Goal: Transaction & Acquisition: Purchase product/service

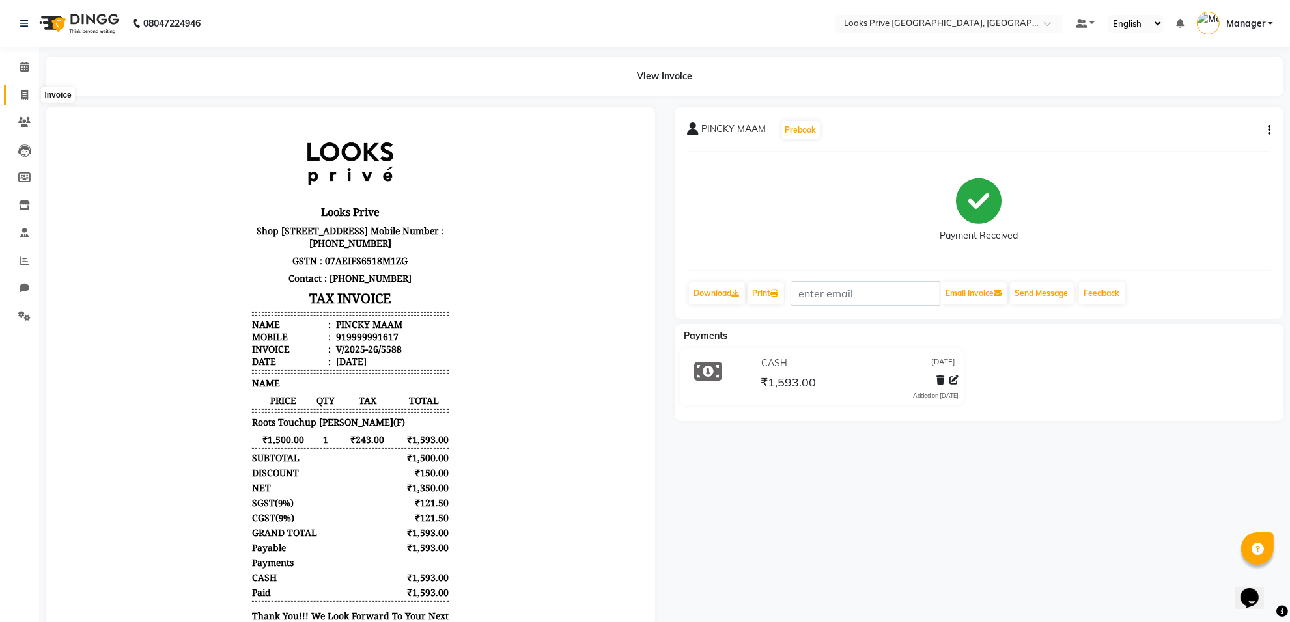
click at [21, 96] on icon at bounding box center [24, 95] width 7 height 10
select select "service"
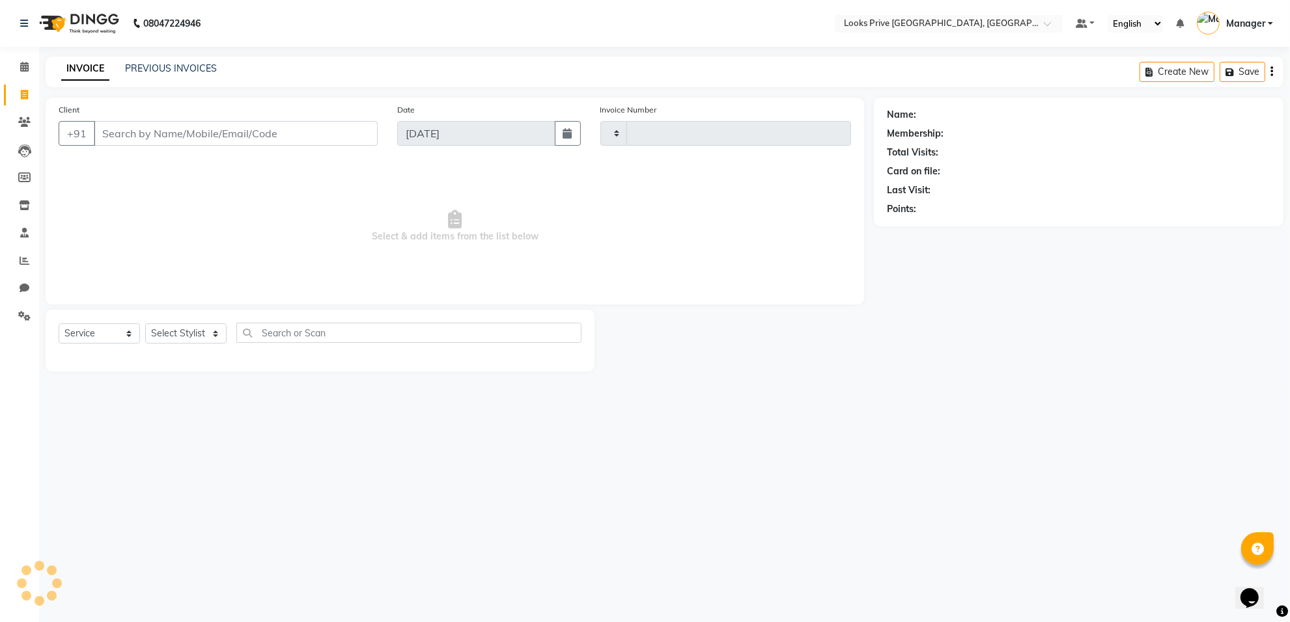
type input "5589"
select select "8127"
click at [161, 133] on input "Client" at bounding box center [237, 133] width 287 height 25
type input "9953135356"
click at [330, 131] on span "Add Client" at bounding box center [347, 133] width 51 height 13
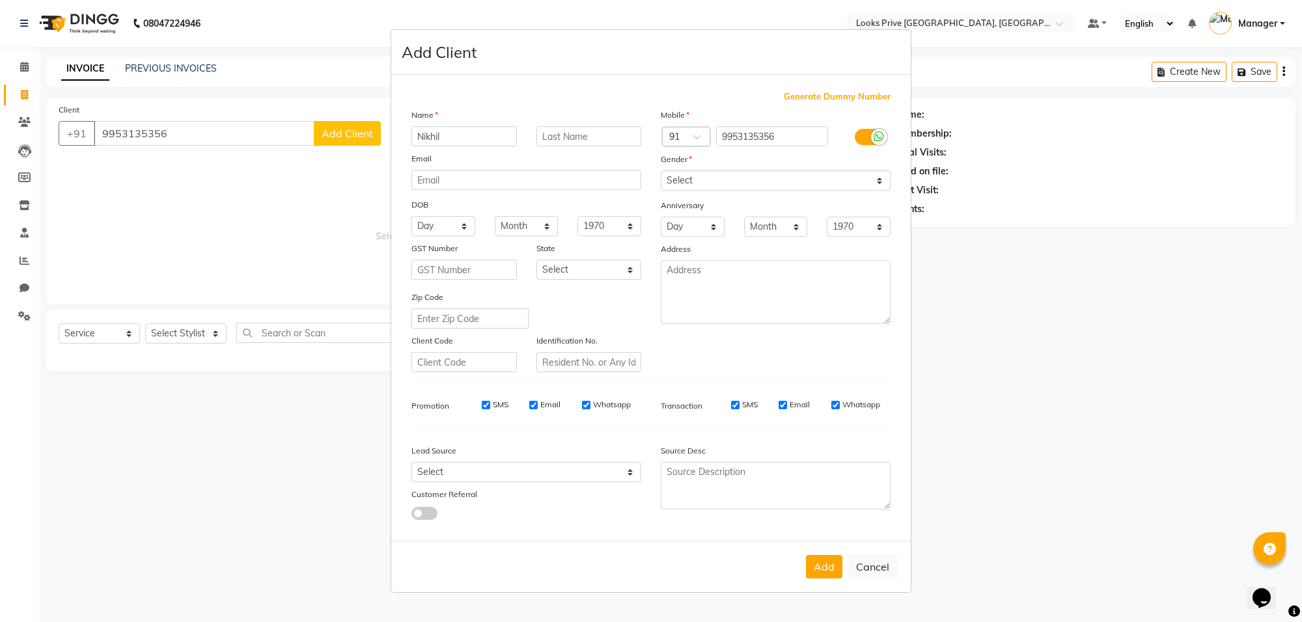
type input "Nikhil"
click at [579, 139] on input "text" at bounding box center [588, 136] width 105 height 20
type input "[PERSON_NAME]"
click at [745, 180] on select "Select [DEMOGRAPHIC_DATA] [DEMOGRAPHIC_DATA] Other Prefer Not To Say" at bounding box center [776, 181] width 230 height 20
select select "[DEMOGRAPHIC_DATA]"
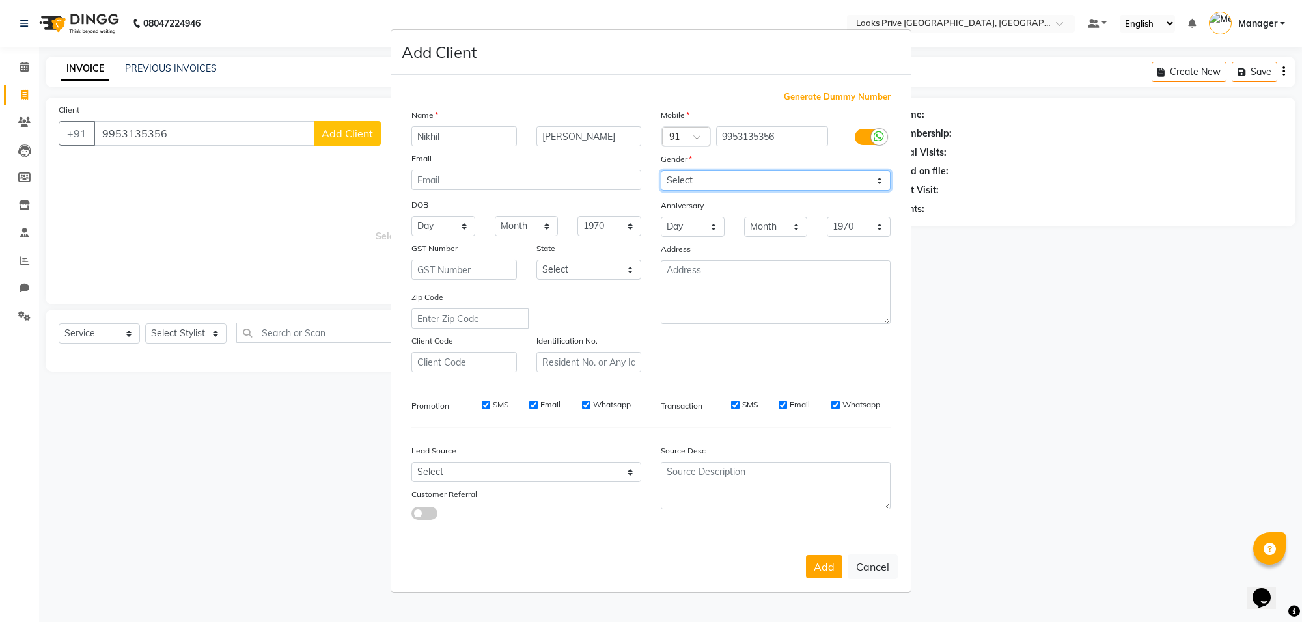
click at [661, 172] on select "Select [DEMOGRAPHIC_DATA] [DEMOGRAPHIC_DATA] Other Prefer Not To Say" at bounding box center [776, 181] width 230 height 20
click at [814, 571] on button "Add" at bounding box center [824, 566] width 36 height 23
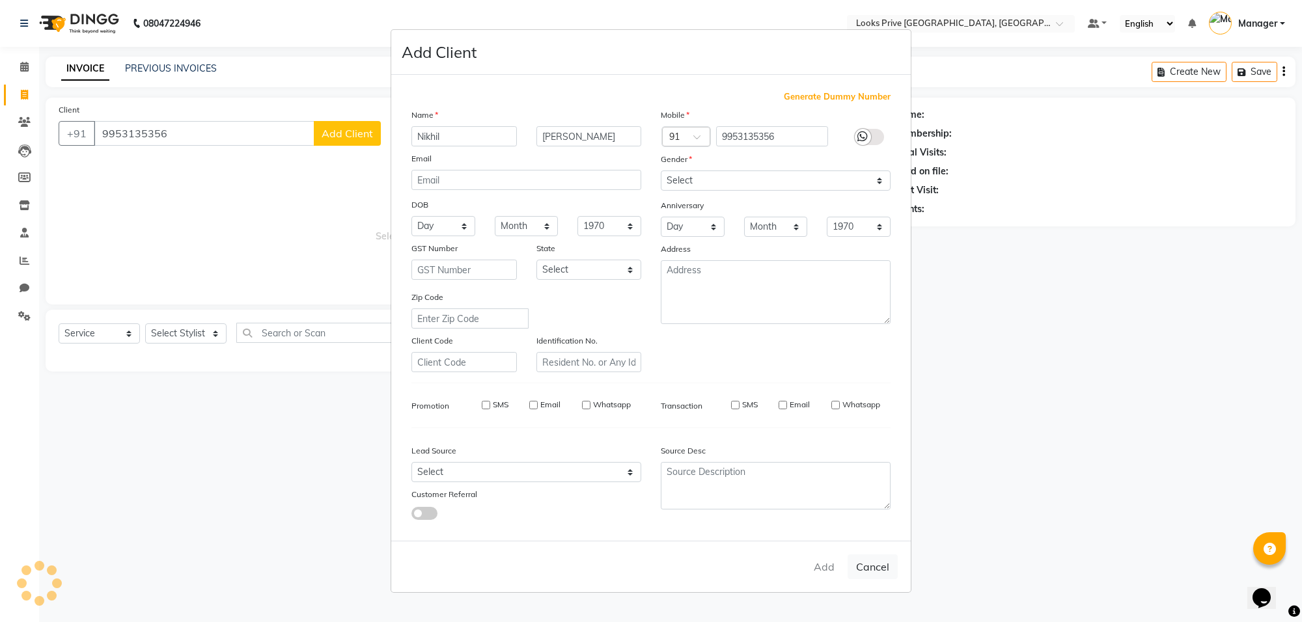
select select
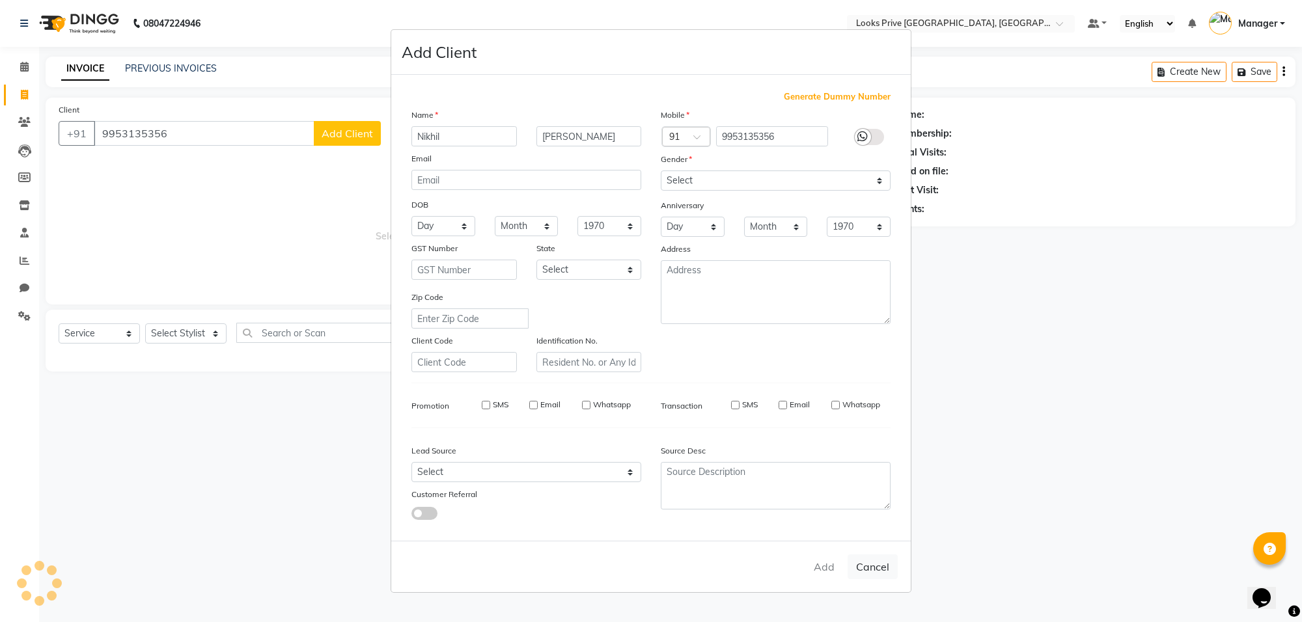
select select
checkbox input "false"
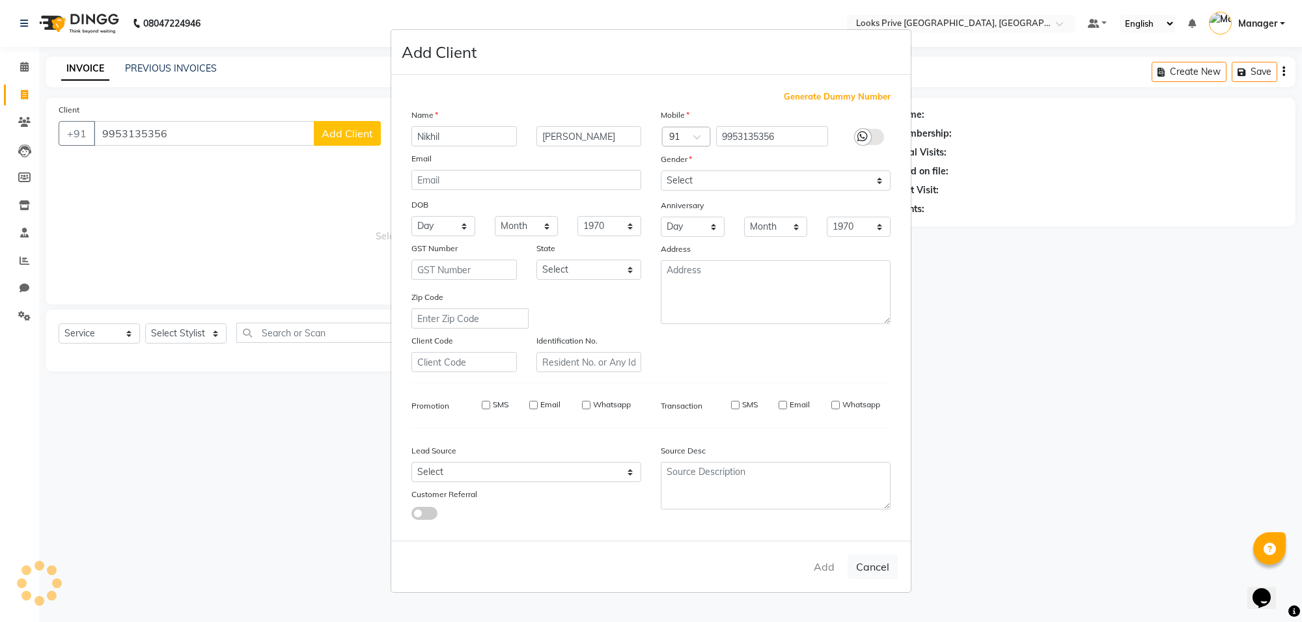
checkbox input "false"
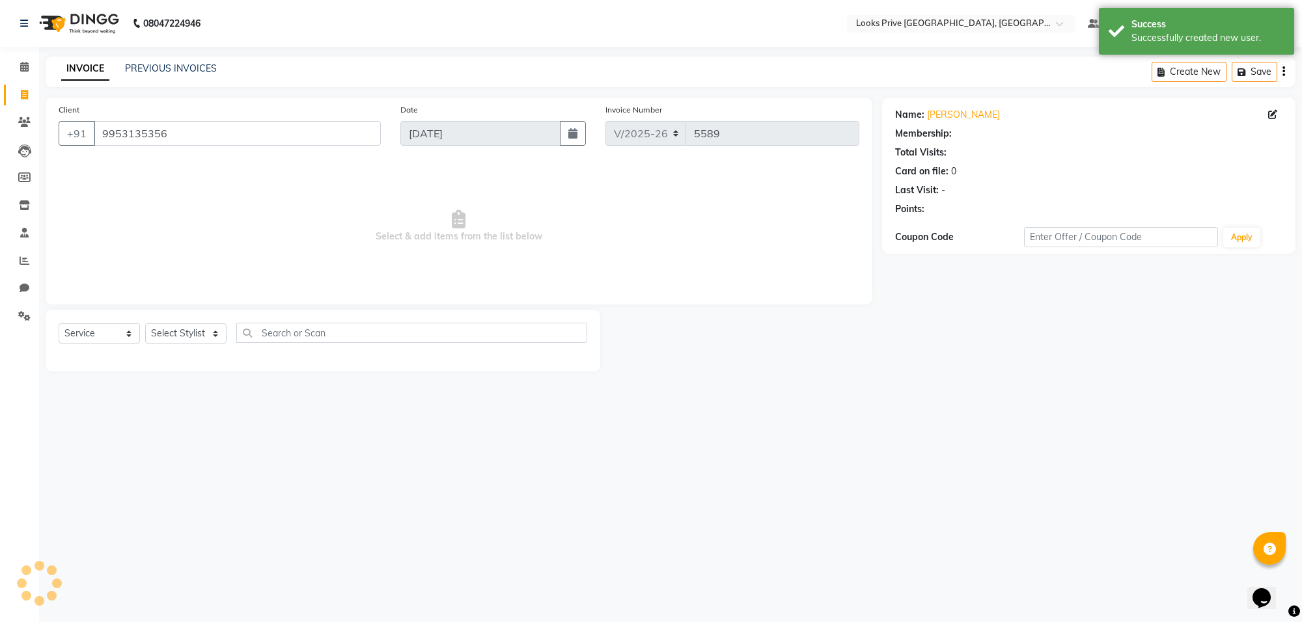
select select "1: Object"
click at [163, 329] on select "Select Stylist [PERSON_NAME] Counter_Sales Deepak_Asst Govind_Pdct Karan_Pdct M…" at bounding box center [185, 334] width 81 height 20
select select "75862"
click at [145, 324] on select "Select Stylist [PERSON_NAME] Counter_Sales Deepak_Asst Govind_Pdct Karan_Pdct M…" at bounding box center [185, 334] width 81 height 20
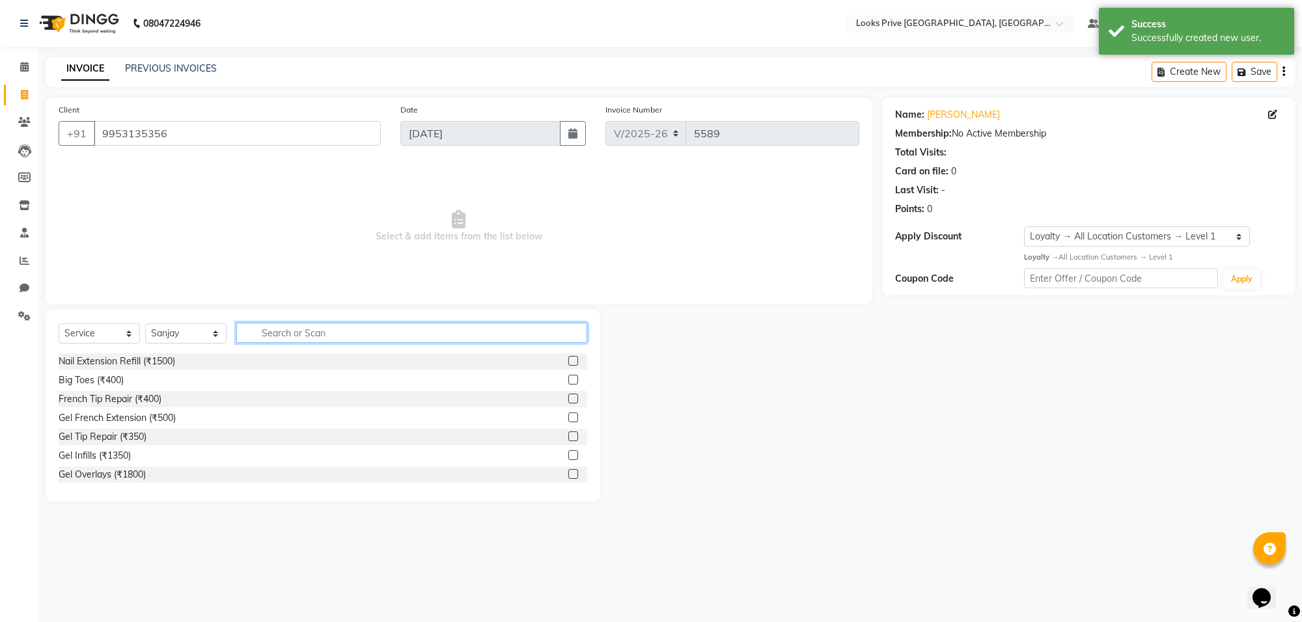
click at [314, 326] on input "text" at bounding box center [411, 333] width 351 height 20
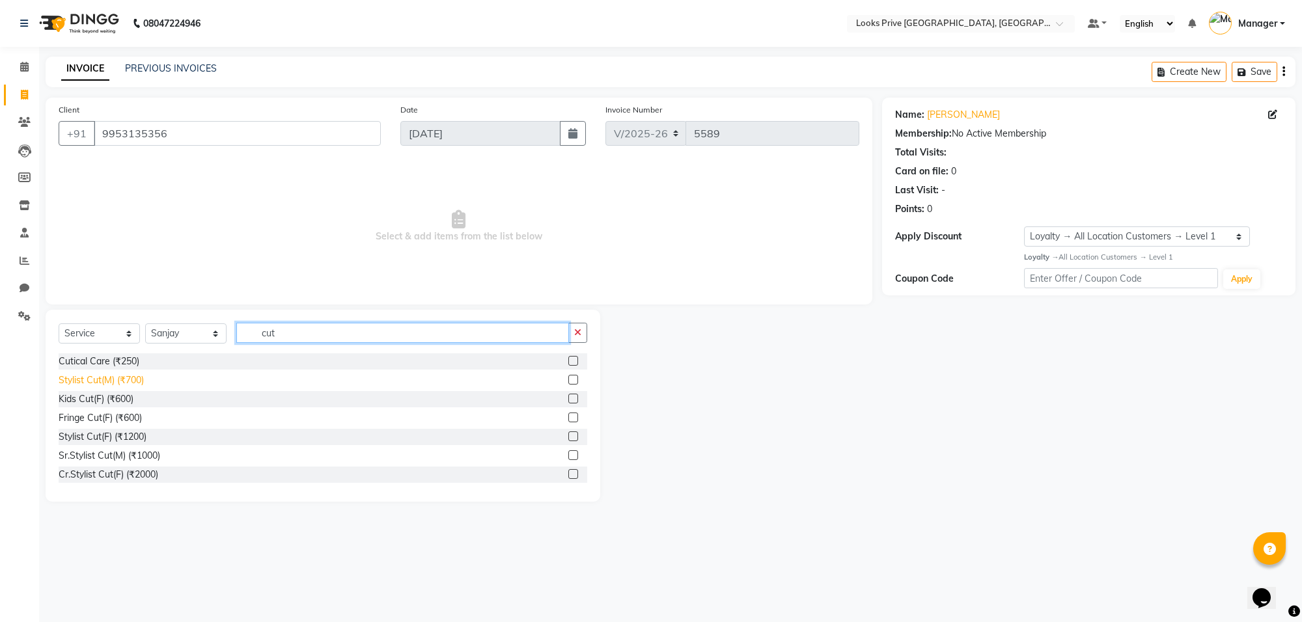
type input "cut"
click at [113, 379] on div "Stylist Cut(M) (₹700)" at bounding box center [101, 381] width 85 height 14
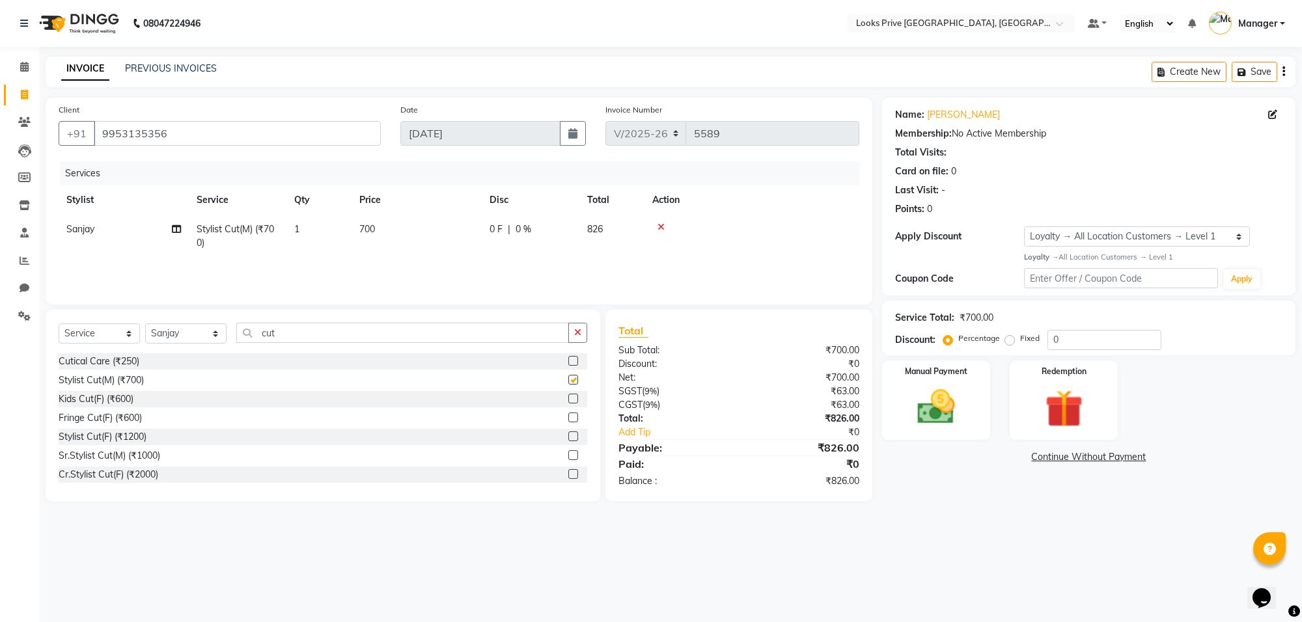
checkbox input "false"
click at [450, 223] on td "700" at bounding box center [417, 236] width 130 height 43
select select "75862"
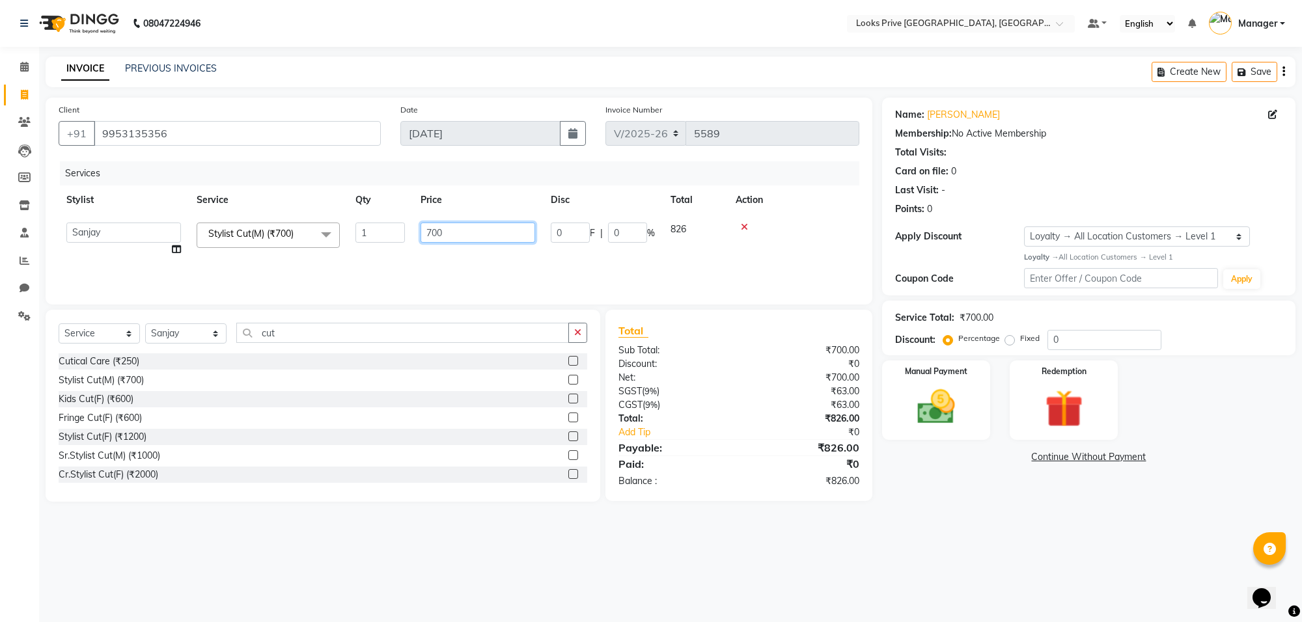
drag, startPoint x: 477, startPoint y: 228, endPoint x: 409, endPoint y: 232, distance: 68.4
click at [409, 232] on tr "[PERSON_NAME] Counter_Sales Deepak_Asst Govind_Pdct Karan_Pdct Manager Mohan_As…" at bounding box center [459, 239] width 801 height 49
type input "600"
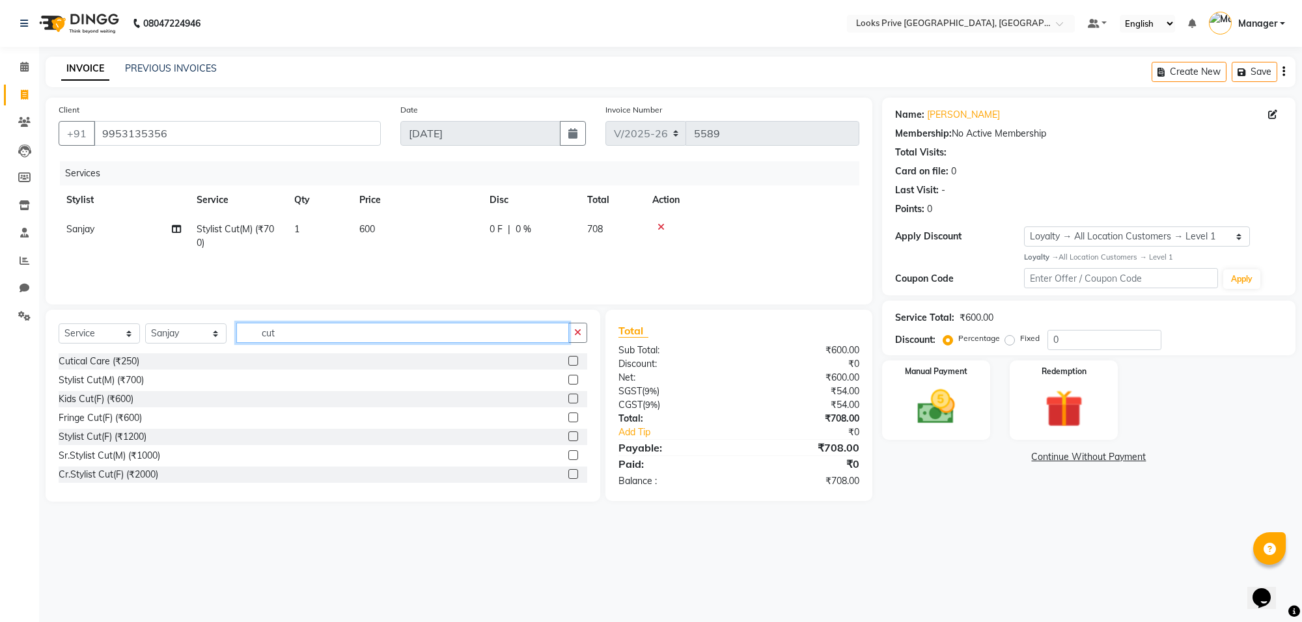
drag, startPoint x: 321, startPoint y: 335, endPoint x: 240, endPoint y: 334, distance: 81.4
click at [240, 334] on input "cut" at bounding box center [402, 333] width 333 height 20
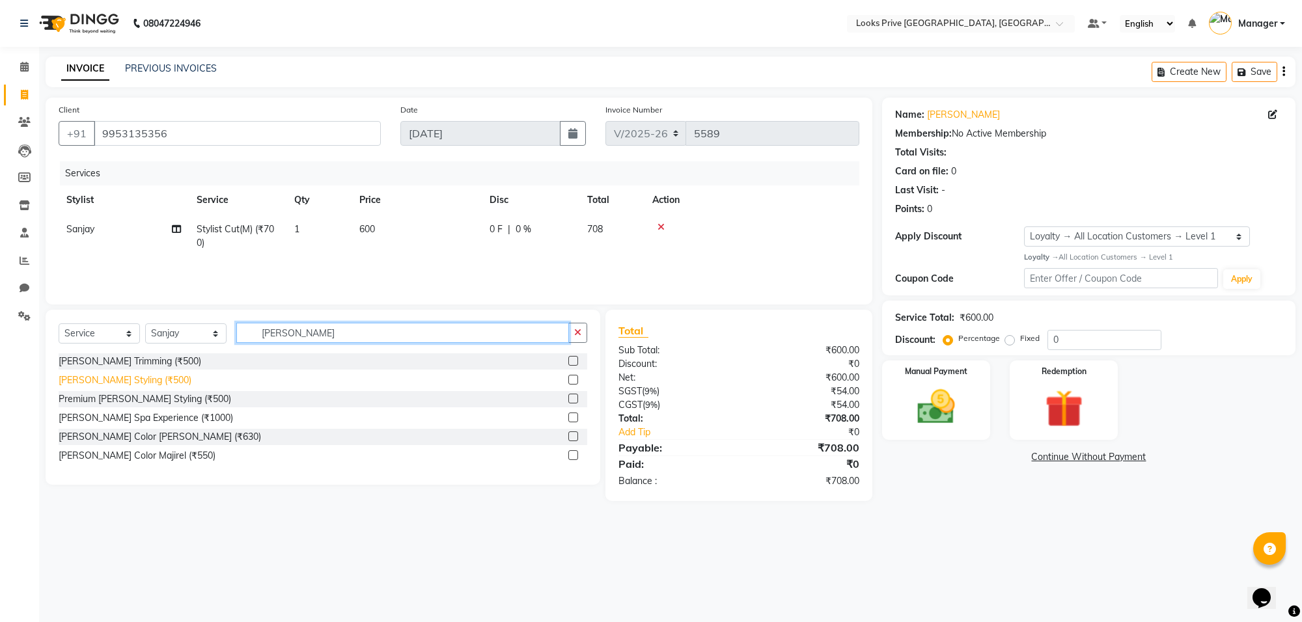
type input "[PERSON_NAME]"
click at [90, 381] on div "[PERSON_NAME] Styling (₹500)" at bounding box center [125, 381] width 133 height 14
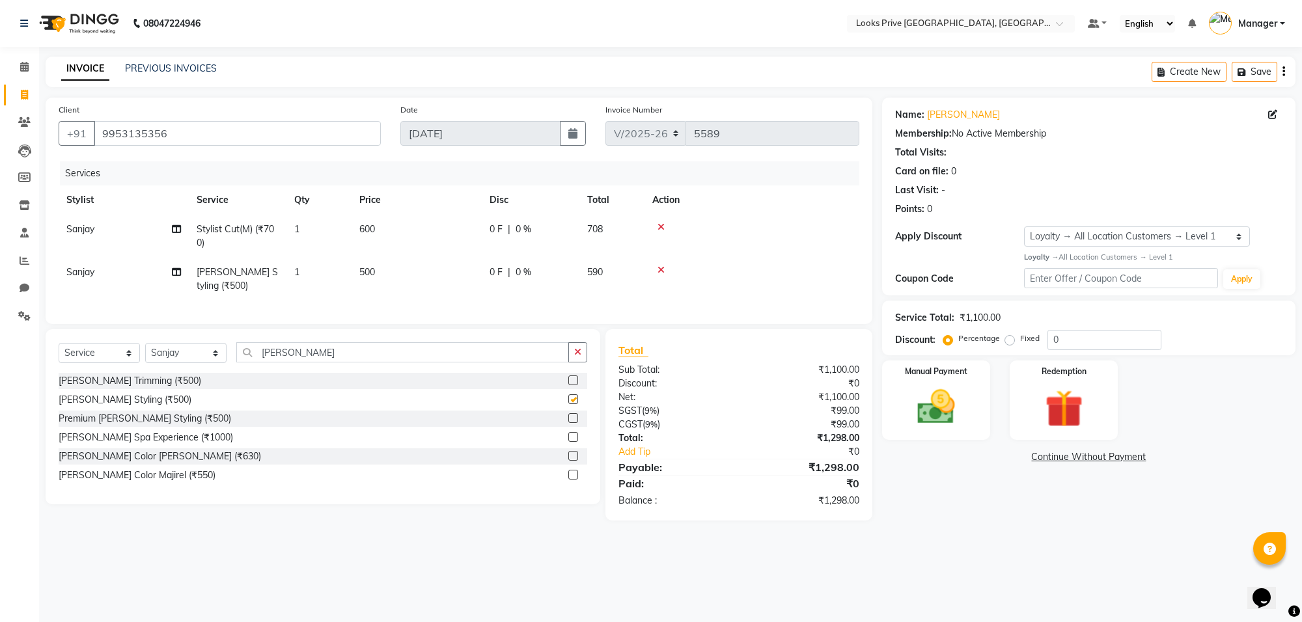
checkbox input "false"
click at [393, 268] on td "500" at bounding box center [417, 279] width 130 height 43
select select "75862"
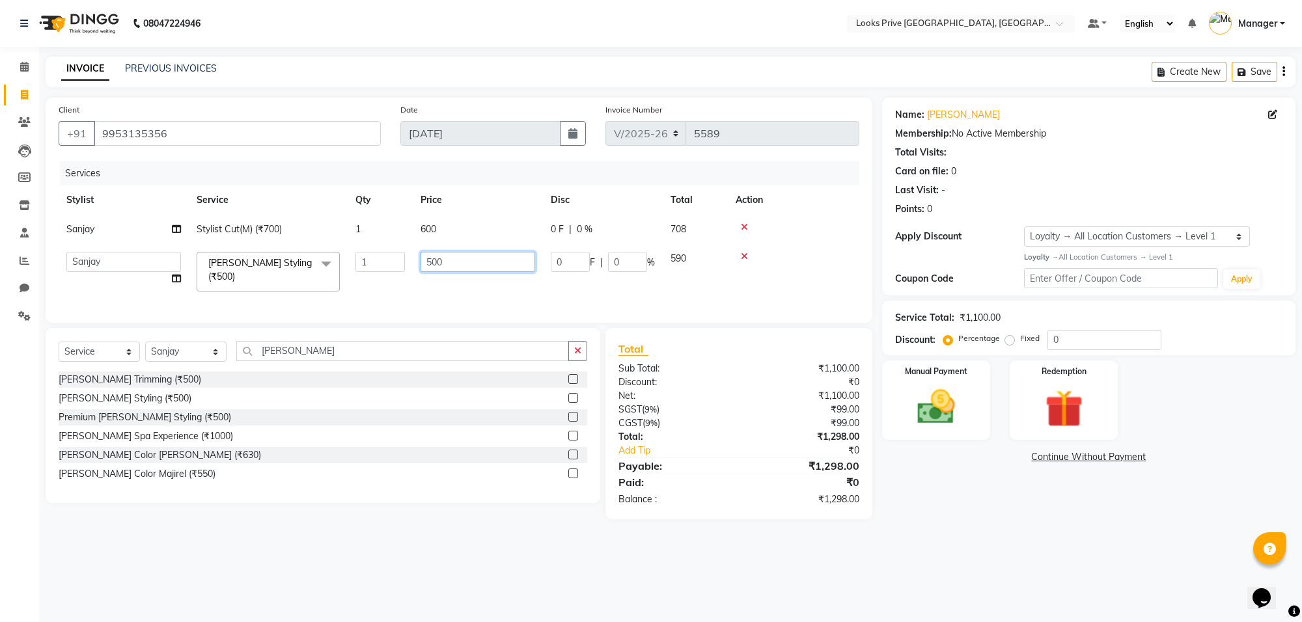
drag, startPoint x: 451, startPoint y: 265, endPoint x: 417, endPoint y: 265, distance: 33.9
click at [428, 265] on input "500" at bounding box center [478, 262] width 115 height 20
type input "450"
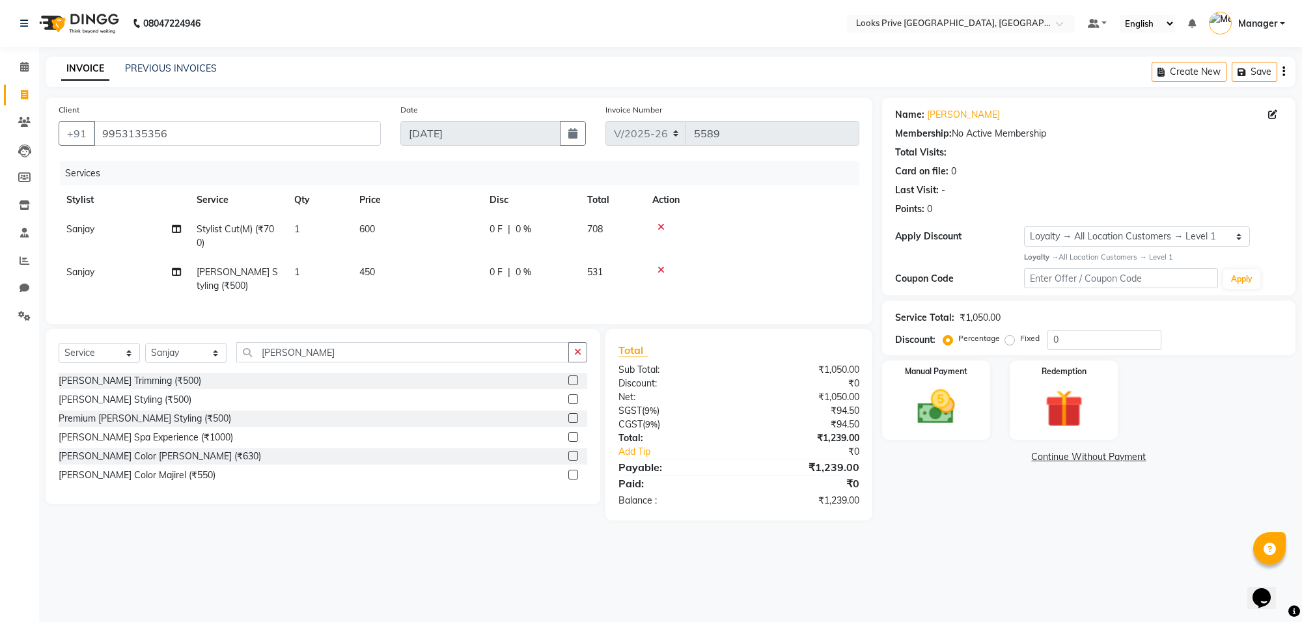
click at [436, 285] on td "450" at bounding box center [417, 279] width 130 height 43
select select "75862"
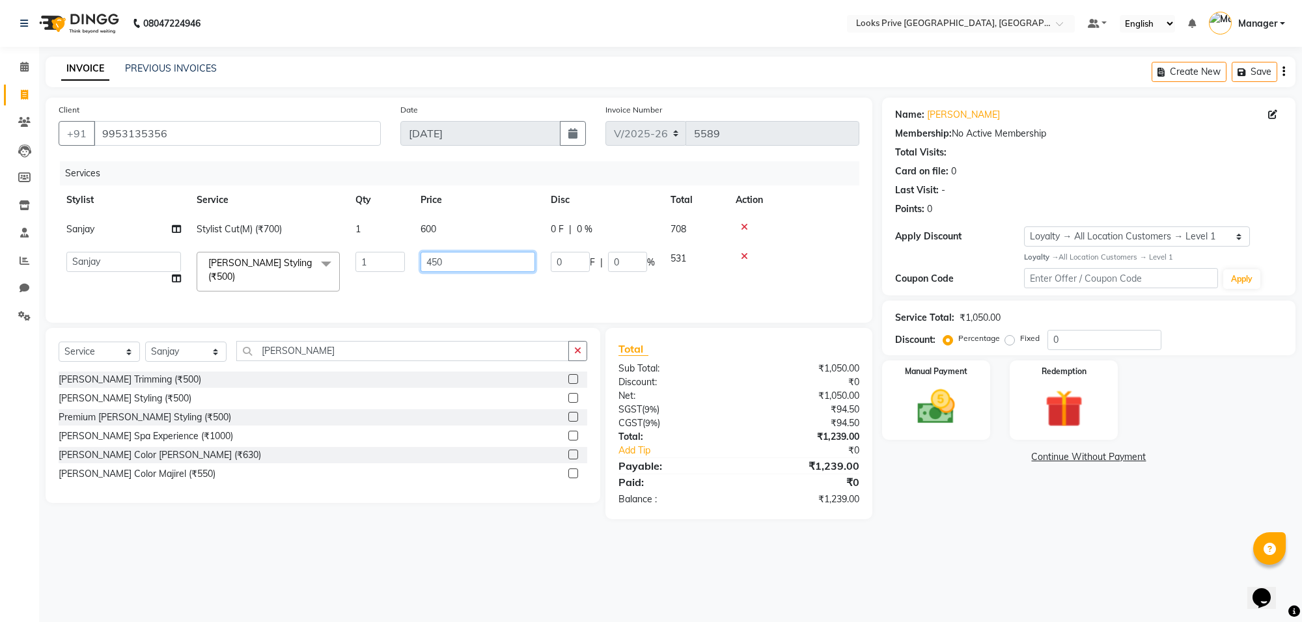
click at [495, 265] on input "450" at bounding box center [478, 262] width 115 height 20
type input "451"
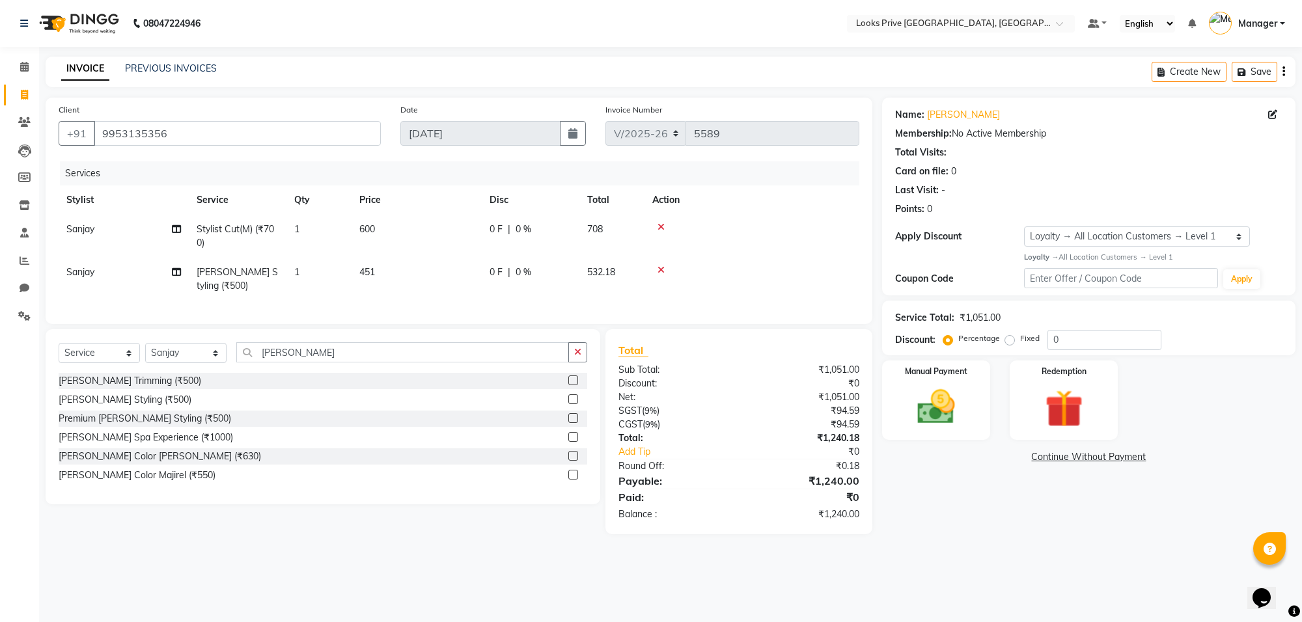
click at [485, 290] on tr "[PERSON_NAME] Styling (₹500) 1 451 0 F | 0 % 532.18" at bounding box center [459, 279] width 801 height 43
click at [935, 420] on img at bounding box center [936, 408] width 64 height 46
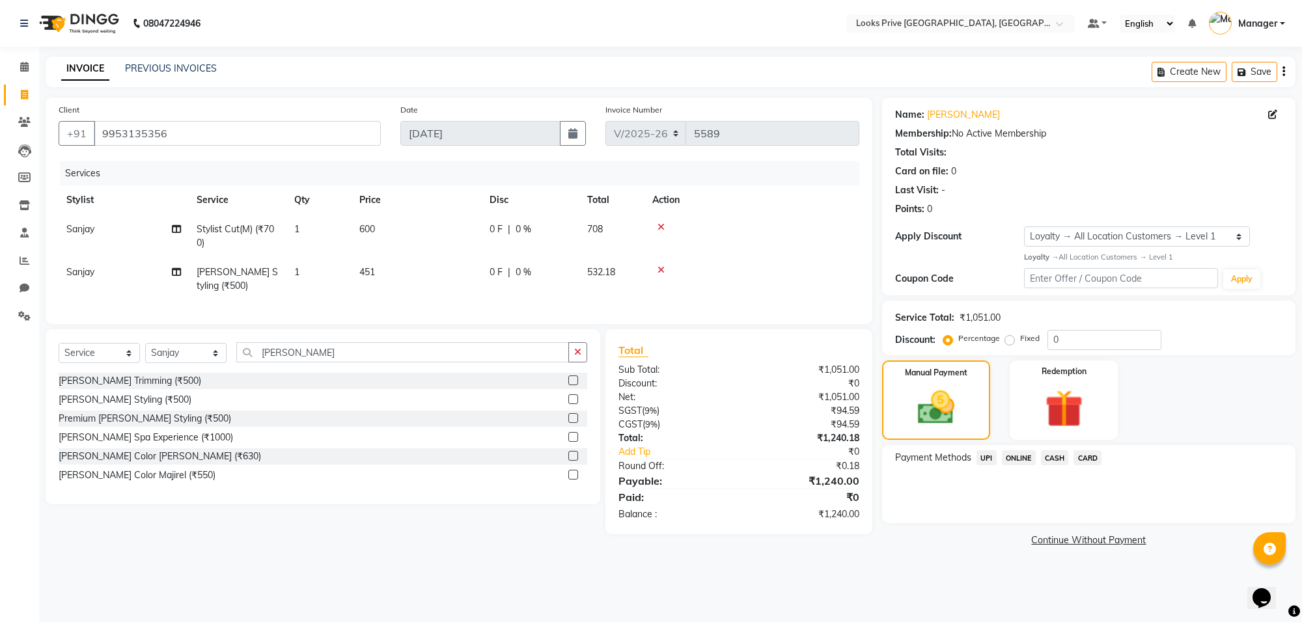
click at [1088, 454] on span "CARD" at bounding box center [1087, 457] width 28 height 15
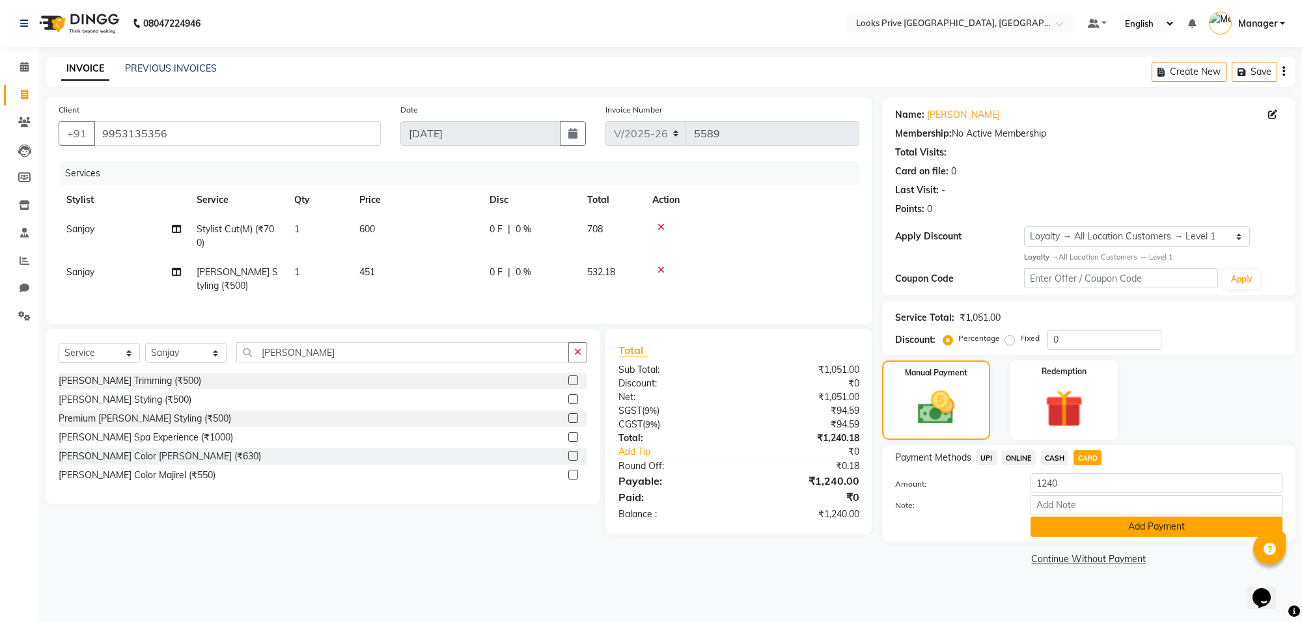
click at [1092, 523] on button "Add Payment" at bounding box center [1156, 527] width 252 height 20
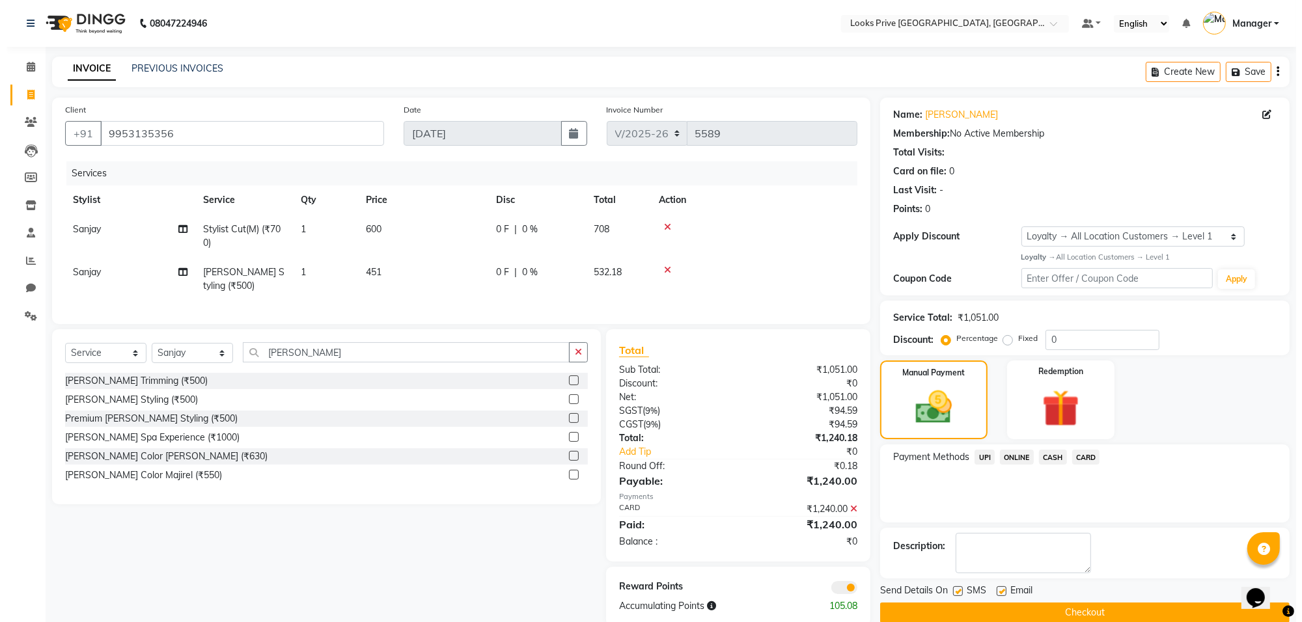
scroll to position [35, 0]
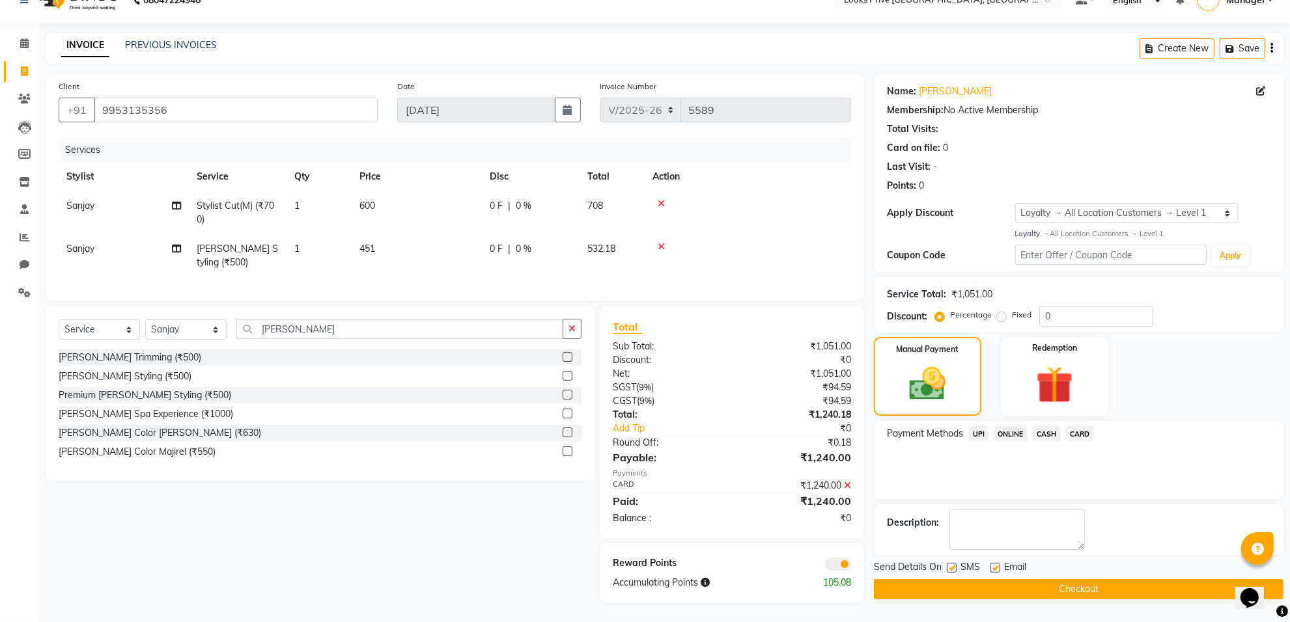
click at [835, 568] on span at bounding box center [838, 564] width 26 height 13
click at [851, 566] on input "checkbox" at bounding box center [851, 566] width 0 height 0
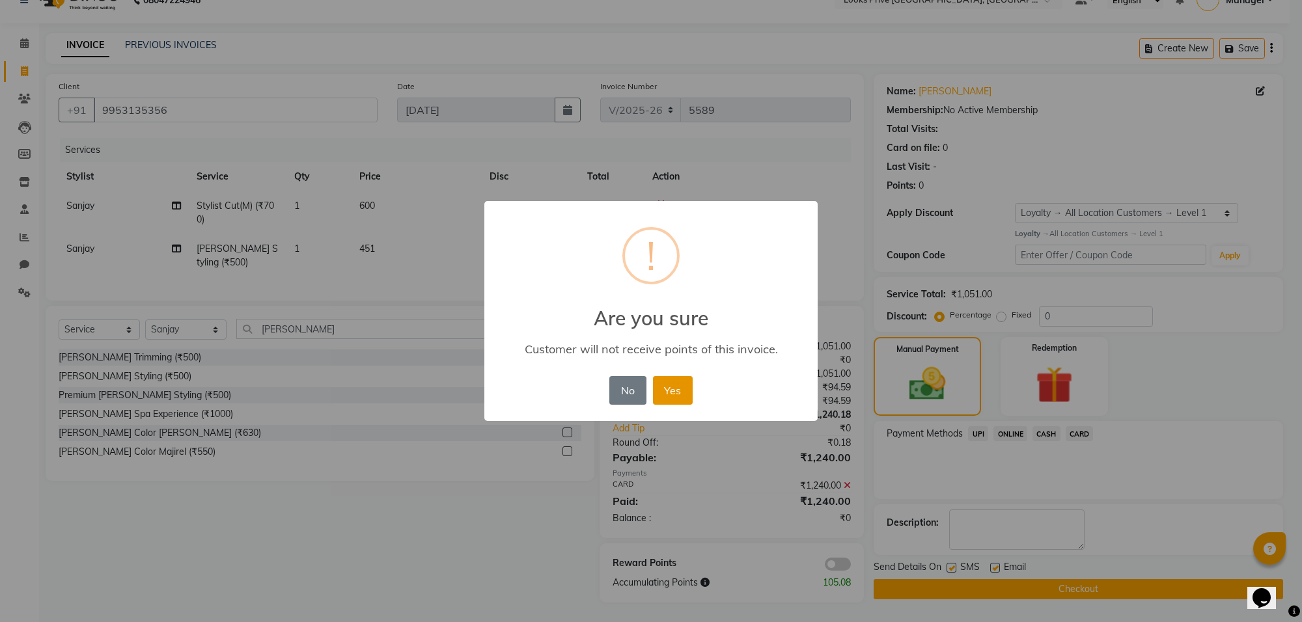
click at [665, 391] on button "Yes" at bounding box center [673, 390] width 40 height 29
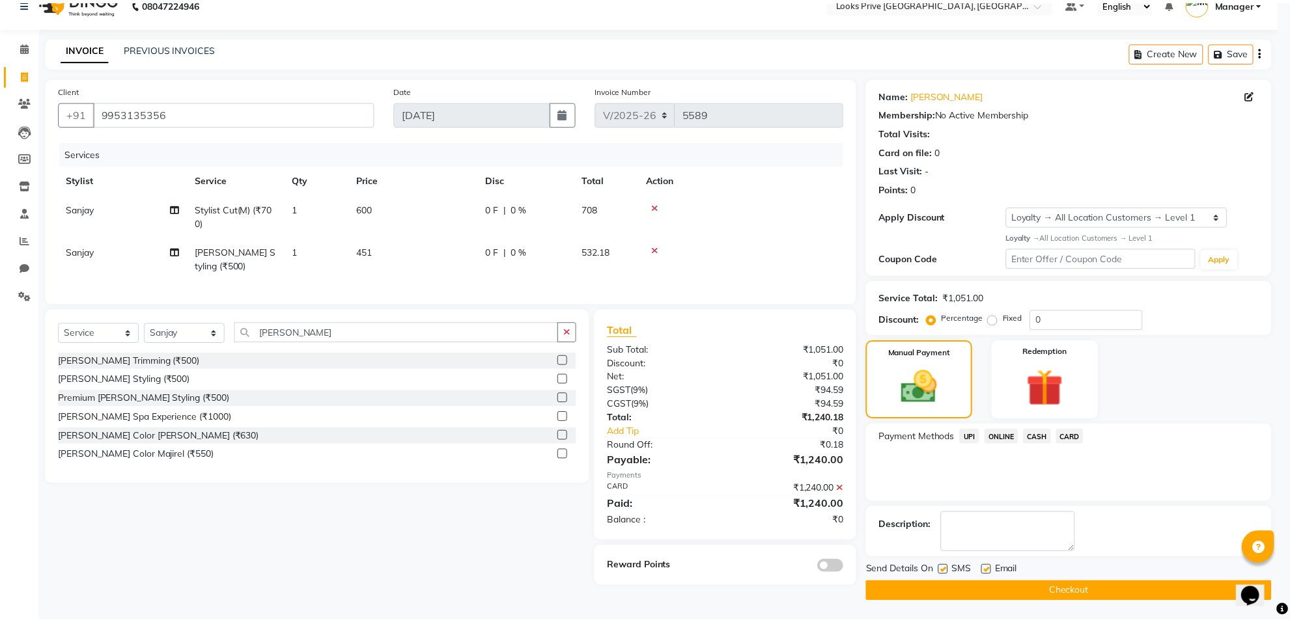
scroll to position [21, 0]
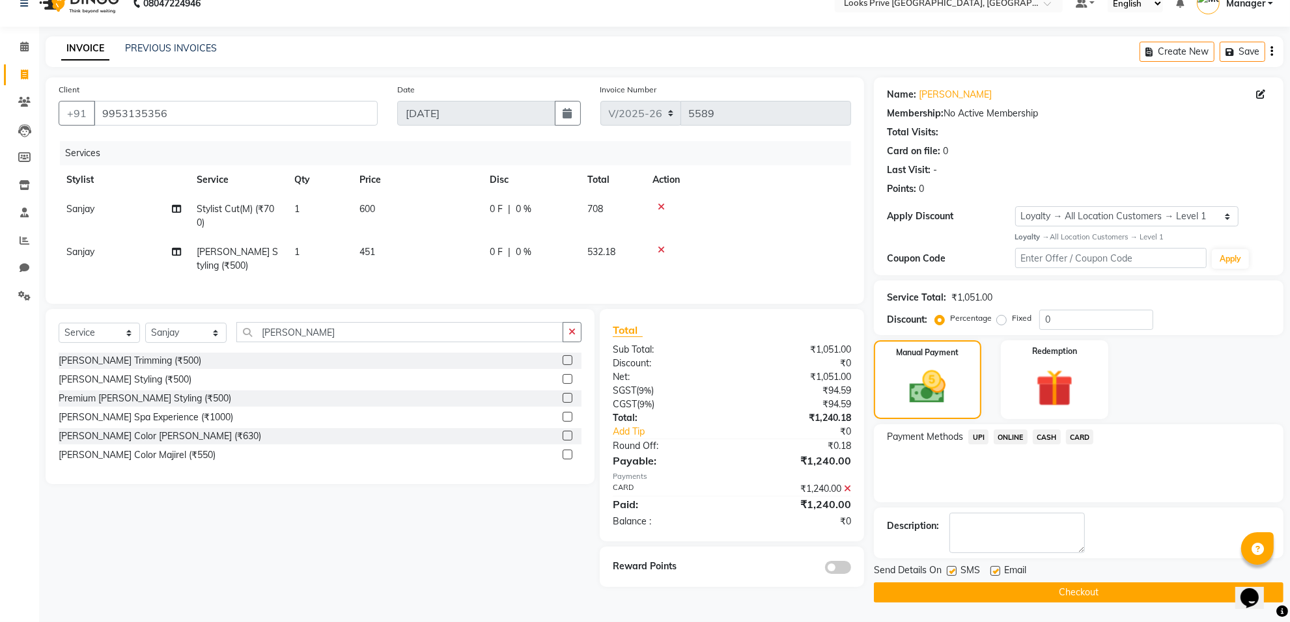
click at [1120, 590] on button "Checkout" at bounding box center [1078, 593] width 409 height 20
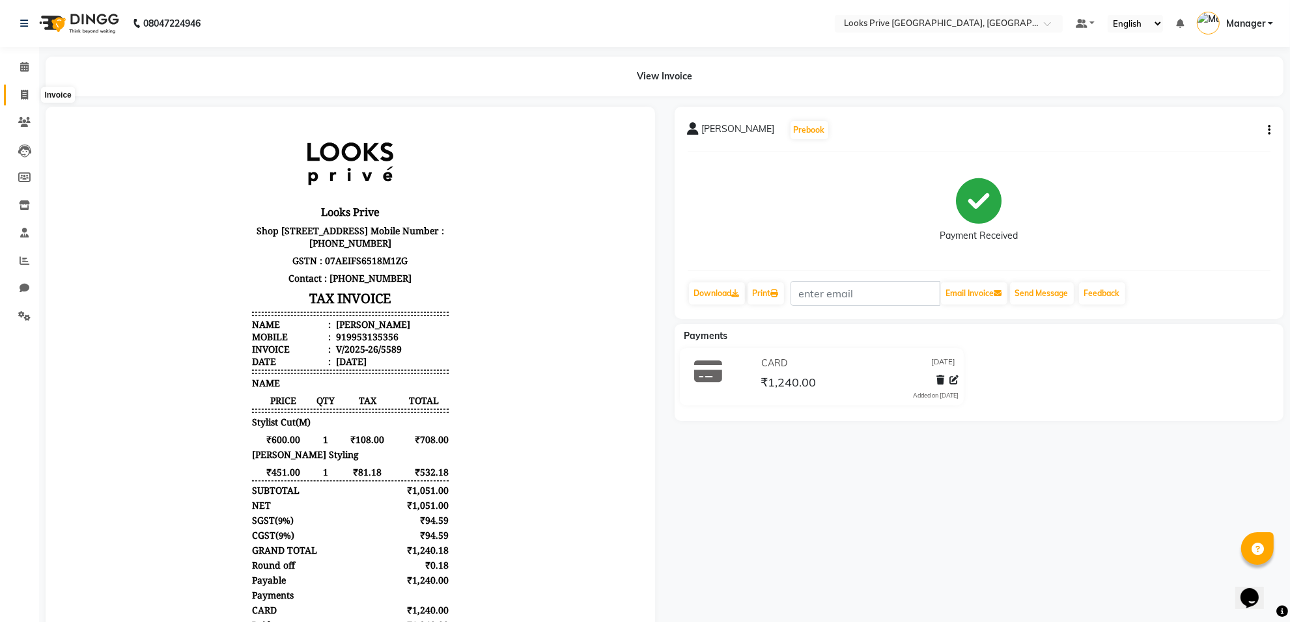
click at [28, 90] on span at bounding box center [24, 95] width 23 height 15
select select "service"
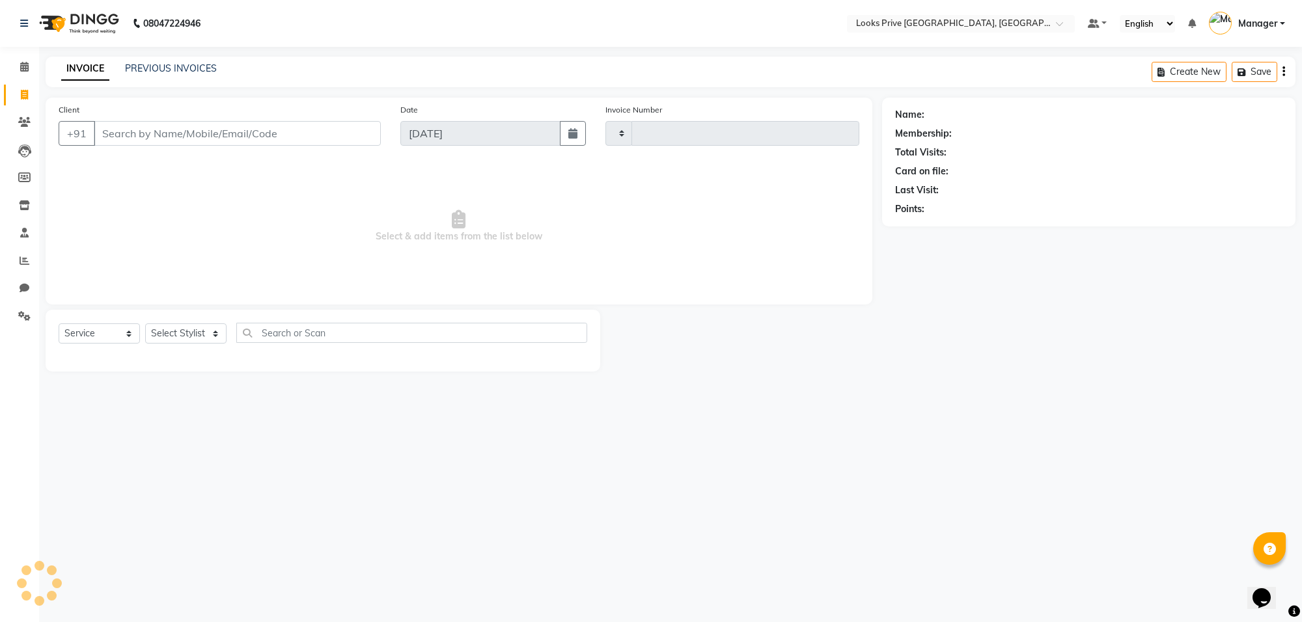
type input "5590"
select select "8127"
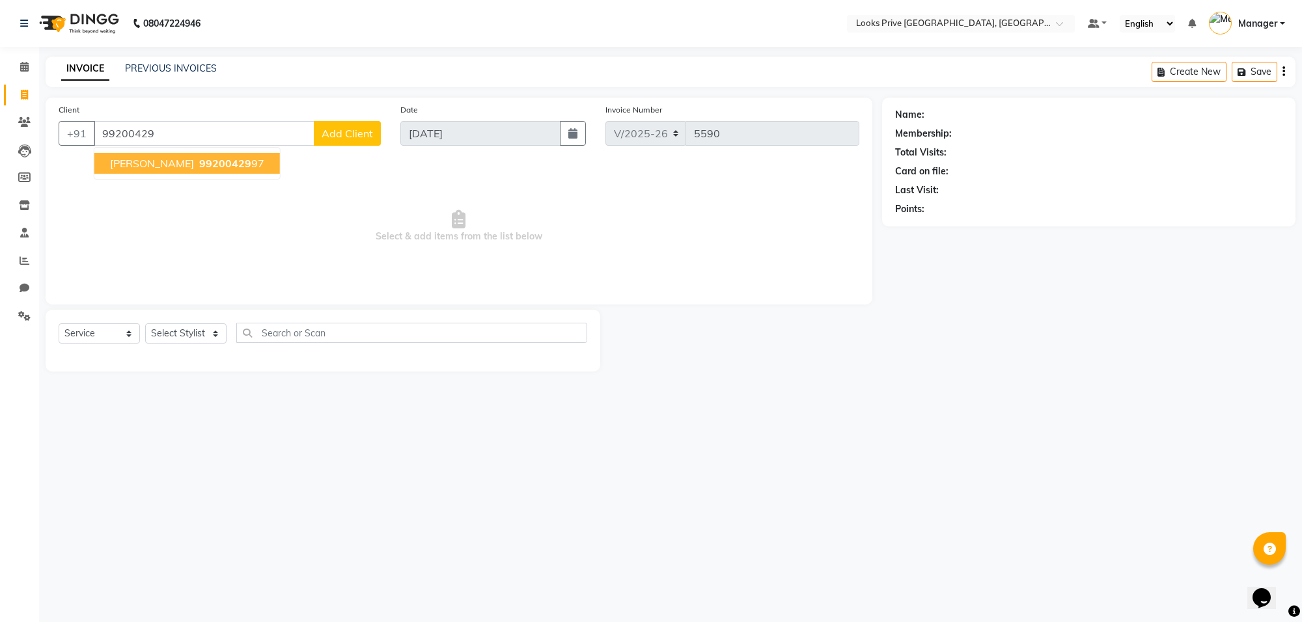
click at [165, 161] on span "[PERSON_NAME]" at bounding box center [152, 163] width 84 height 13
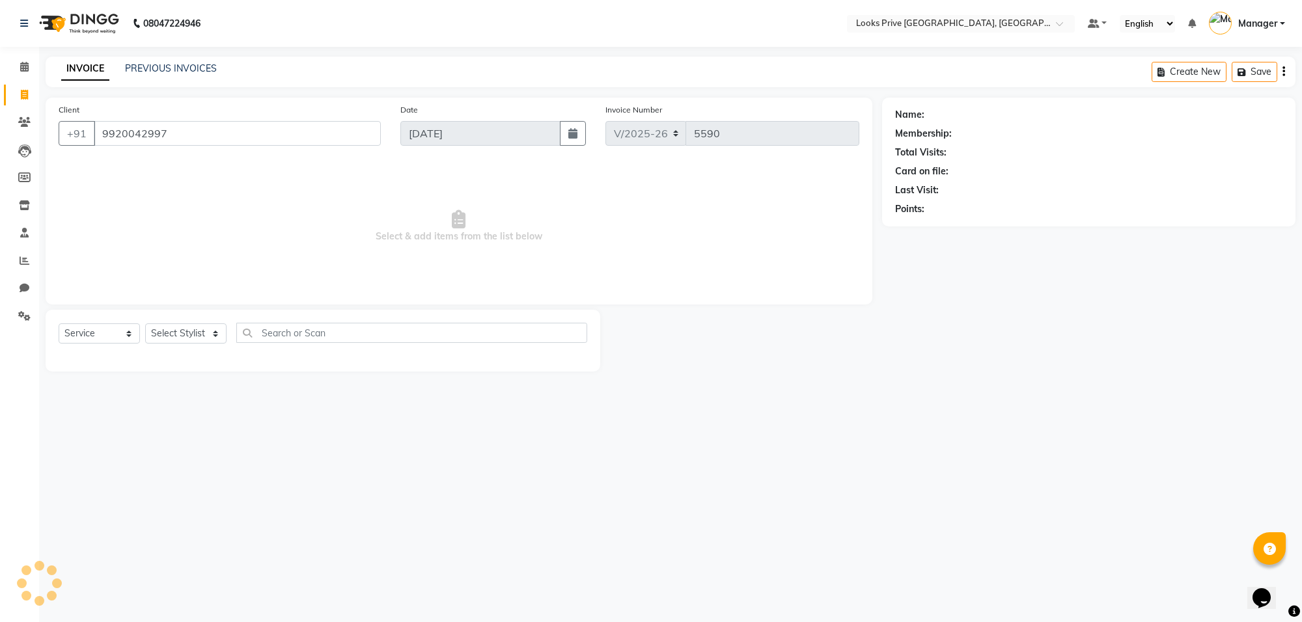
type input "9920042997"
select select "1: Object"
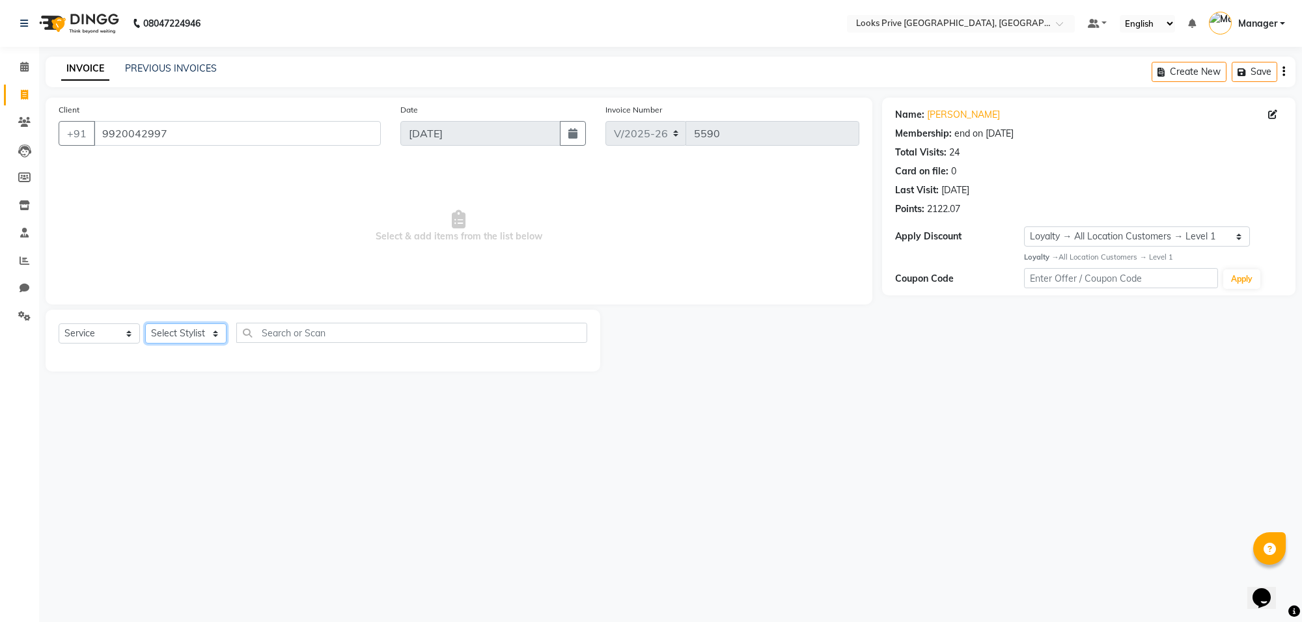
click at [183, 336] on select "Select Stylist [PERSON_NAME] Counter_Sales Deepak_Asst Govind_Pdct Karan_Pdct M…" at bounding box center [185, 334] width 81 height 20
select select "75851"
click at [145, 324] on select "Select Stylist [PERSON_NAME] Counter_Sales Deepak_Asst Govind_Pdct Karan_Pdct M…" at bounding box center [185, 334] width 81 height 20
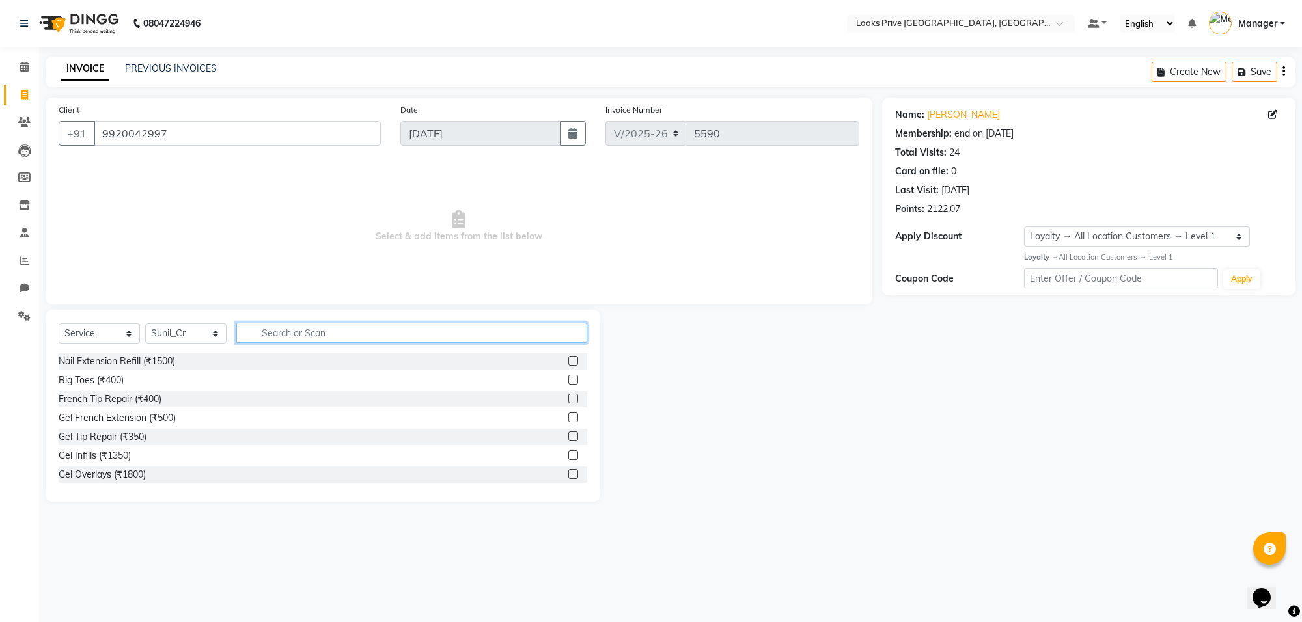
click at [277, 339] on input "text" at bounding box center [411, 333] width 351 height 20
type input "touc"
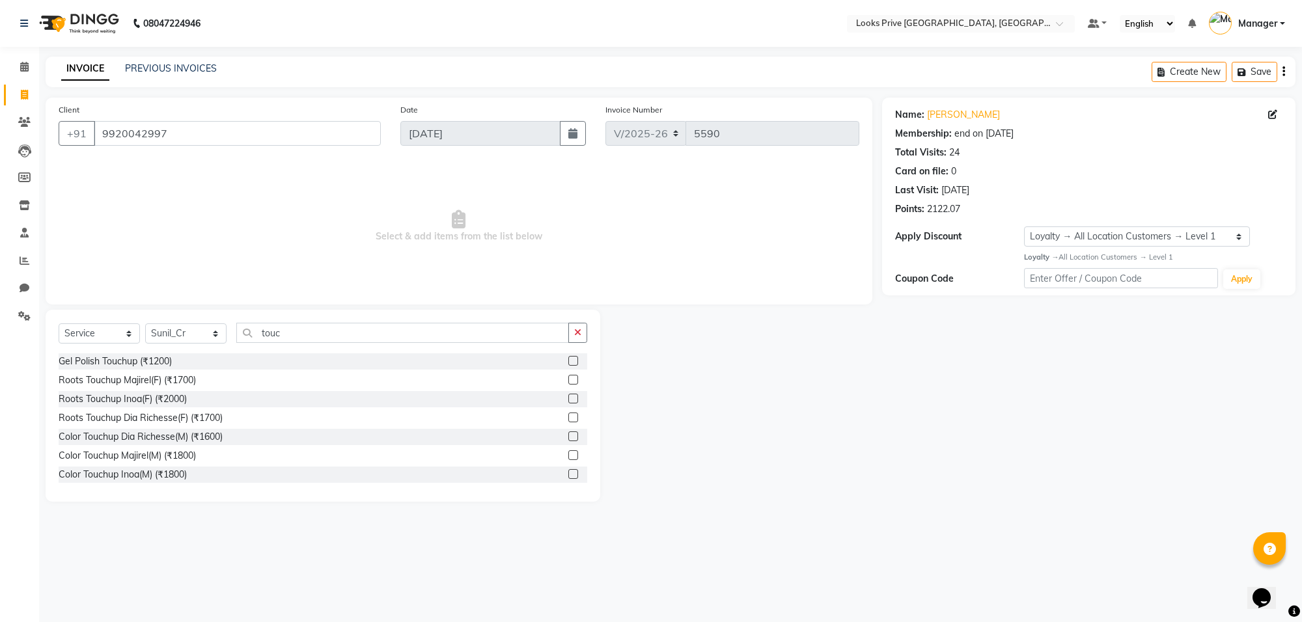
click at [155, 372] on div "Roots Touchup Majirel(F) (₹1700)" at bounding box center [323, 380] width 529 height 16
click at [155, 376] on div "Roots Touchup Majirel(F) (₹1700)" at bounding box center [127, 381] width 137 height 14
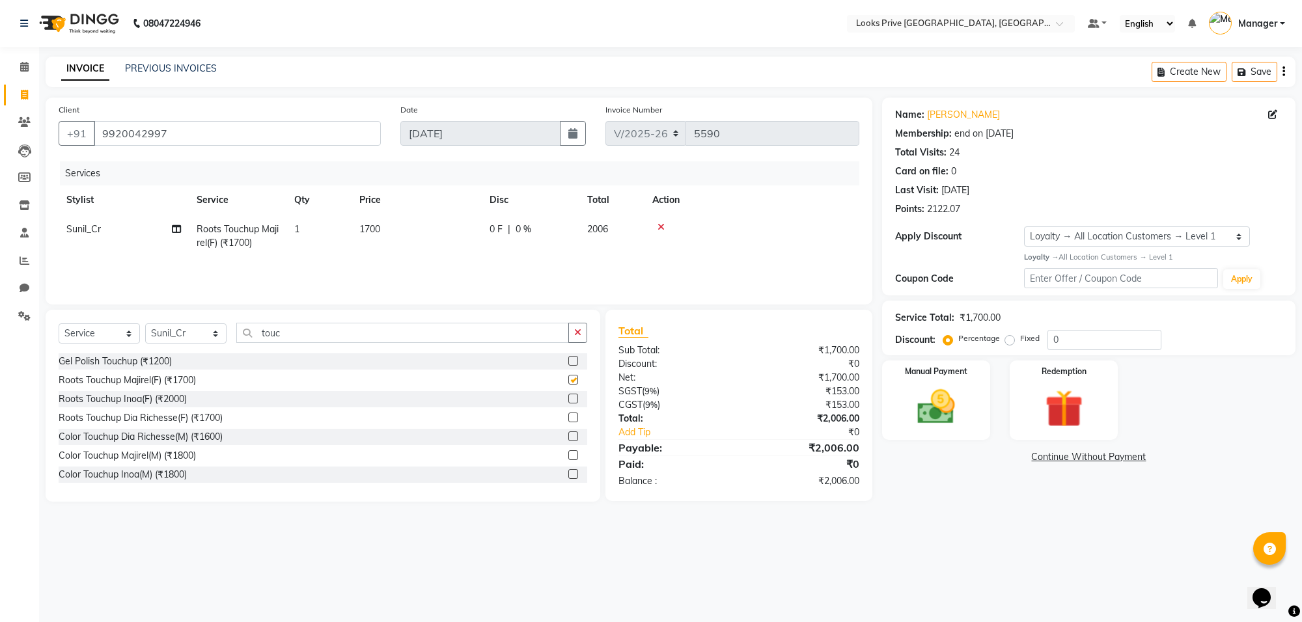
checkbox input "false"
click at [431, 231] on td "1700" at bounding box center [417, 236] width 130 height 43
select select "75851"
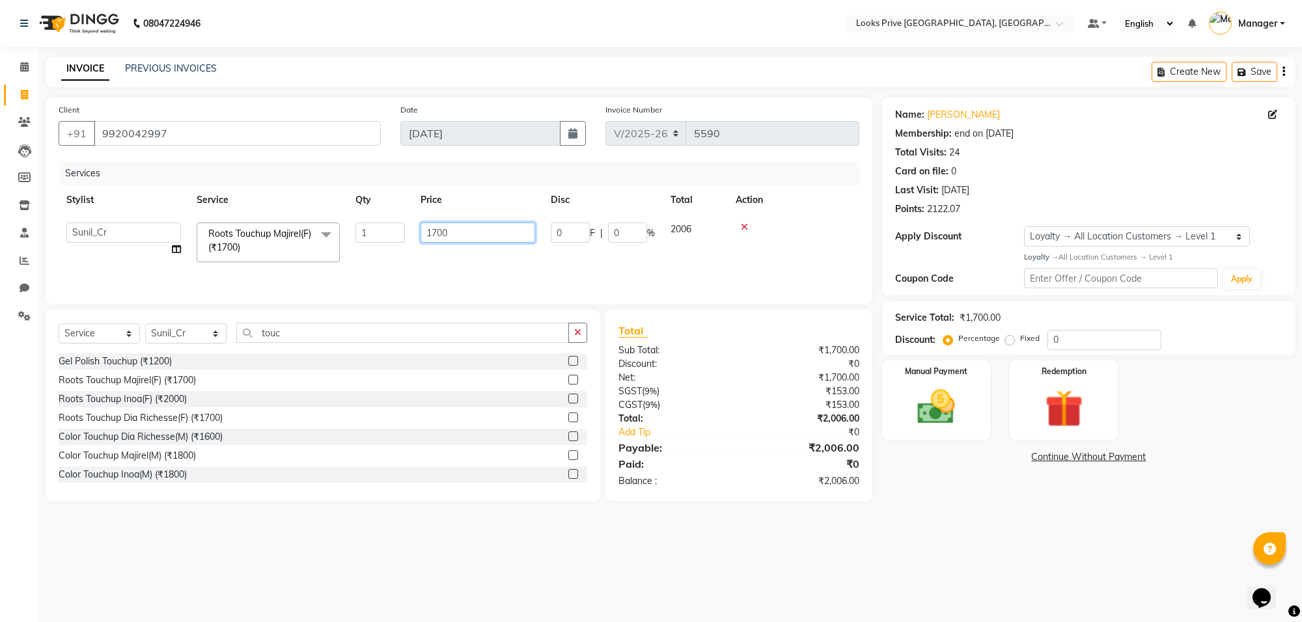
drag, startPoint x: 453, startPoint y: 225, endPoint x: 372, endPoint y: 231, distance: 80.9
click at [372, 231] on tr "[PERSON_NAME] Counter_Sales Deepak_Asst Govind_Pdct Karan_Pdct Manager Mohan_As…" at bounding box center [459, 242] width 801 height 55
type input "1500"
click at [1076, 332] on input "0" at bounding box center [1104, 340] width 114 height 20
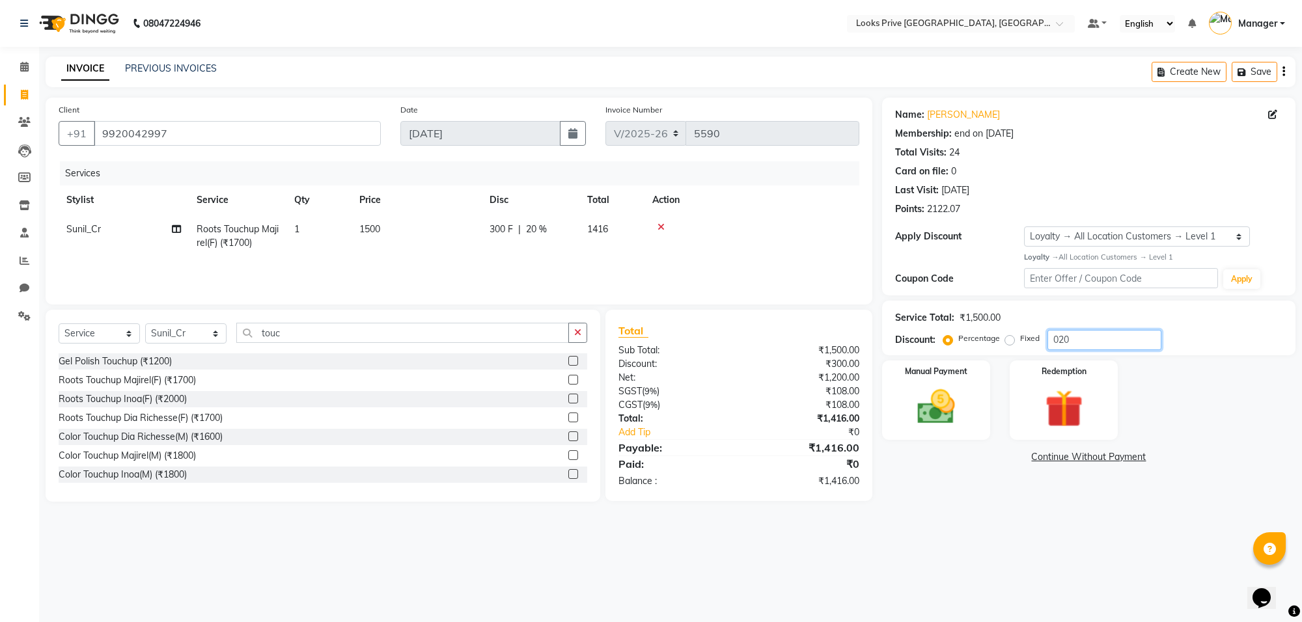
type input "020"
click at [426, 225] on td "1500" at bounding box center [417, 236] width 130 height 43
select select "75851"
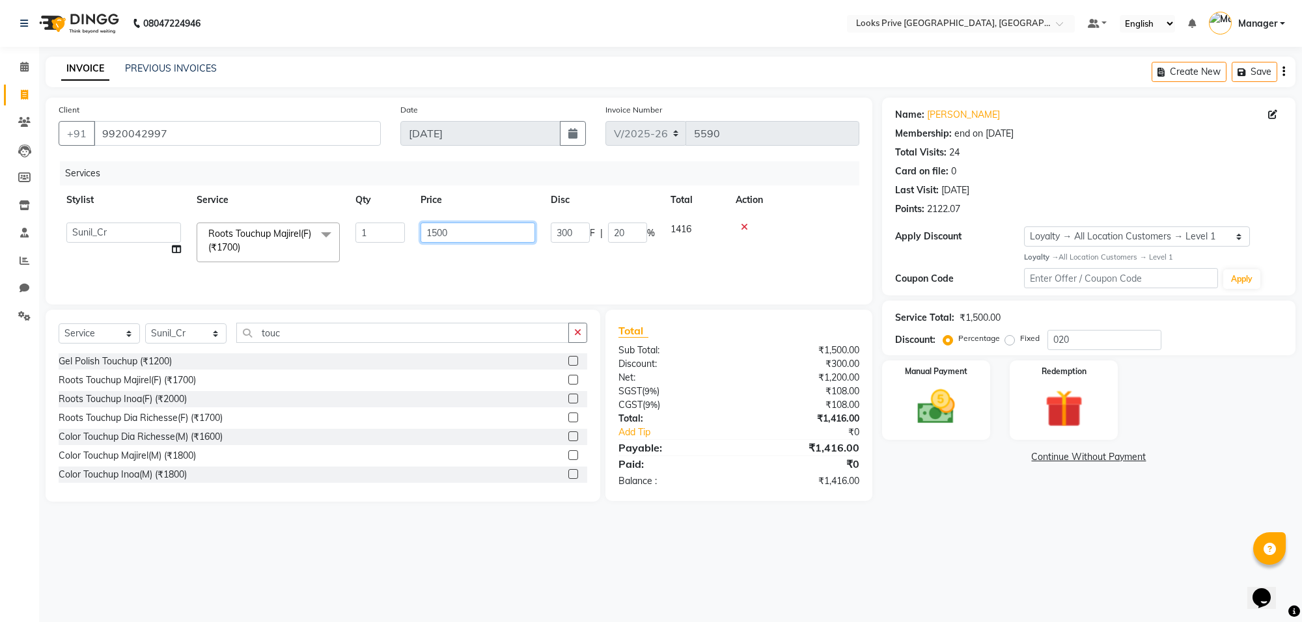
click at [479, 230] on input "1500" at bounding box center [478, 233] width 115 height 20
type input "1503"
click at [473, 264] on div "Services Stylist Service Qty Price Disc Total Action [PERSON_NAME] Counter_Sale…" at bounding box center [459, 226] width 801 height 130
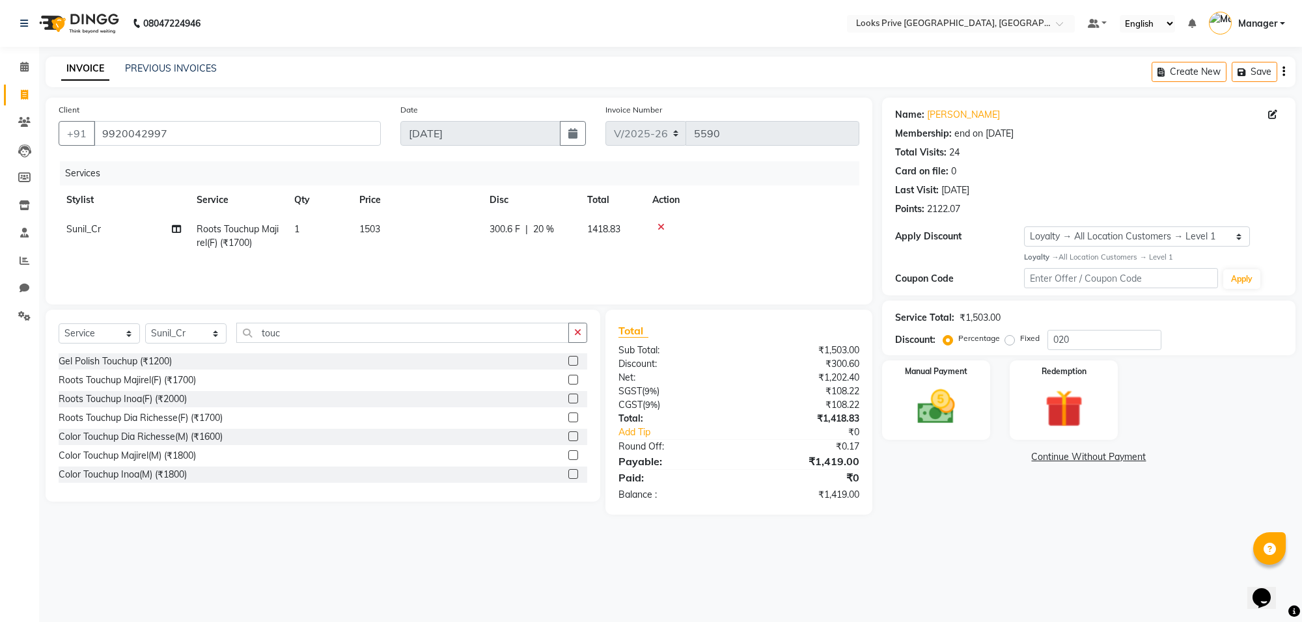
click at [466, 236] on td "1503" at bounding box center [417, 236] width 130 height 43
select select "75851"
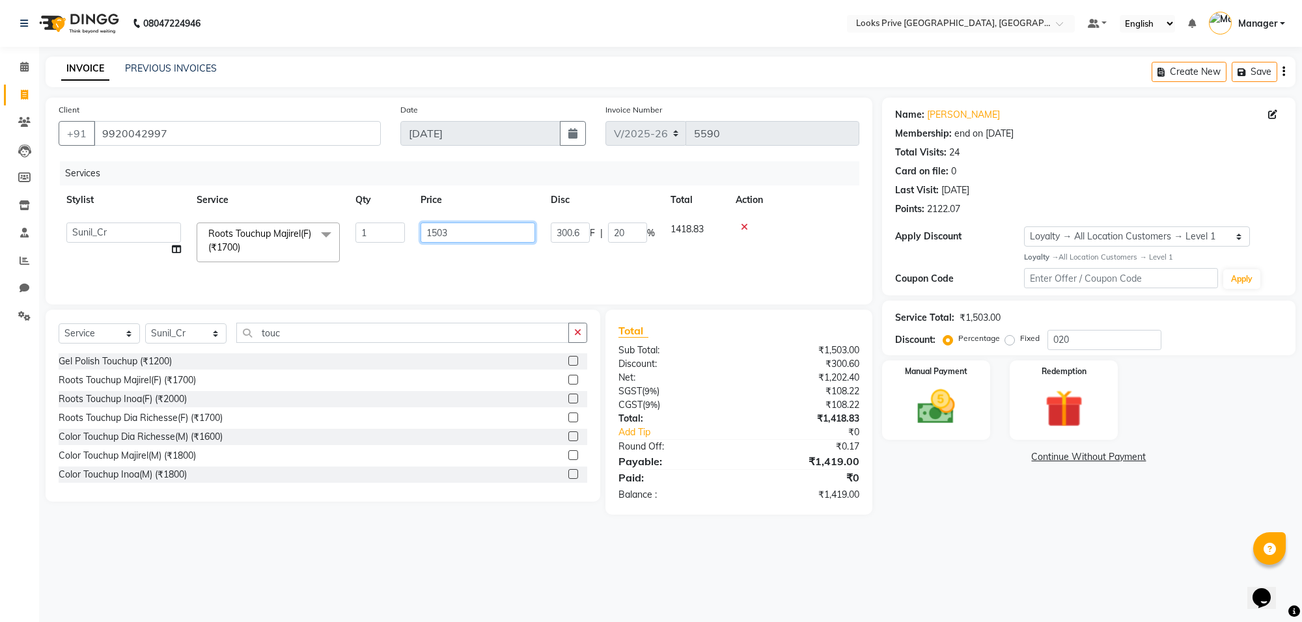
click at [466, 236] on input "1503" at bounding box center [478, 233] width 115 height 20
type input "1504"
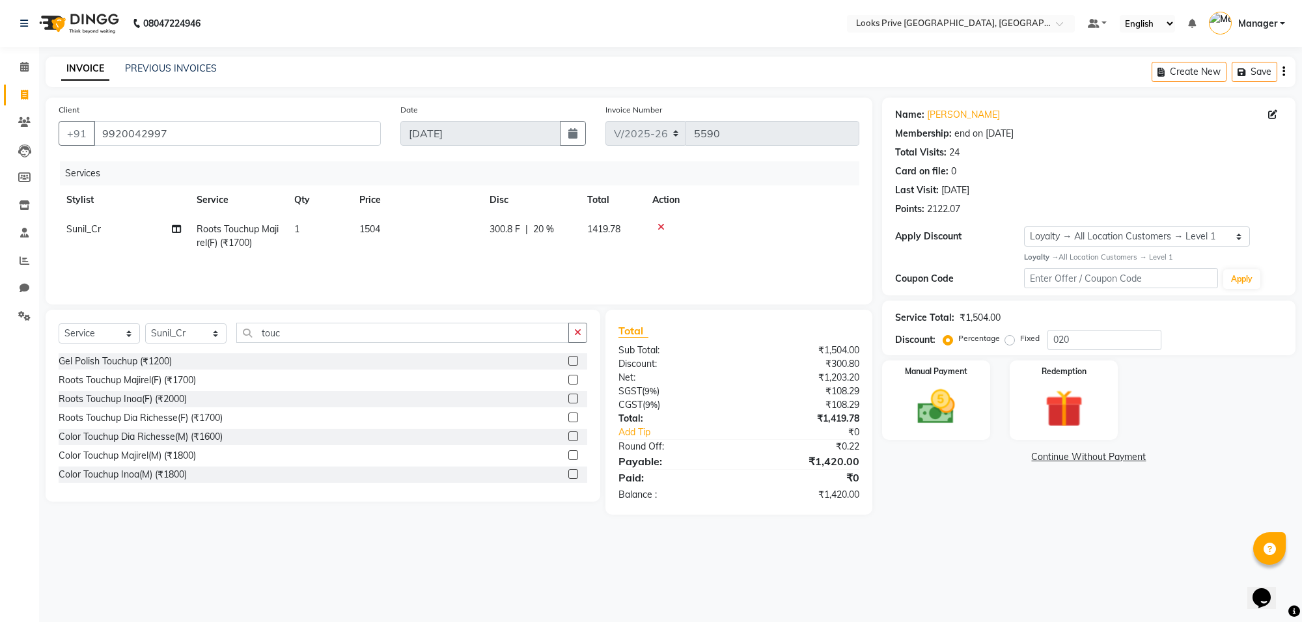
click at [478, 274] on div "Services Stylist Service Qty Price Disc Total Action Sunil_Cr Roots Touchup Maj…" at bounding box center [459, 226] width 801 height 130
click at [909, 431] on div "Manual Payment" at bounding box center [936, 400] width 113 height 83
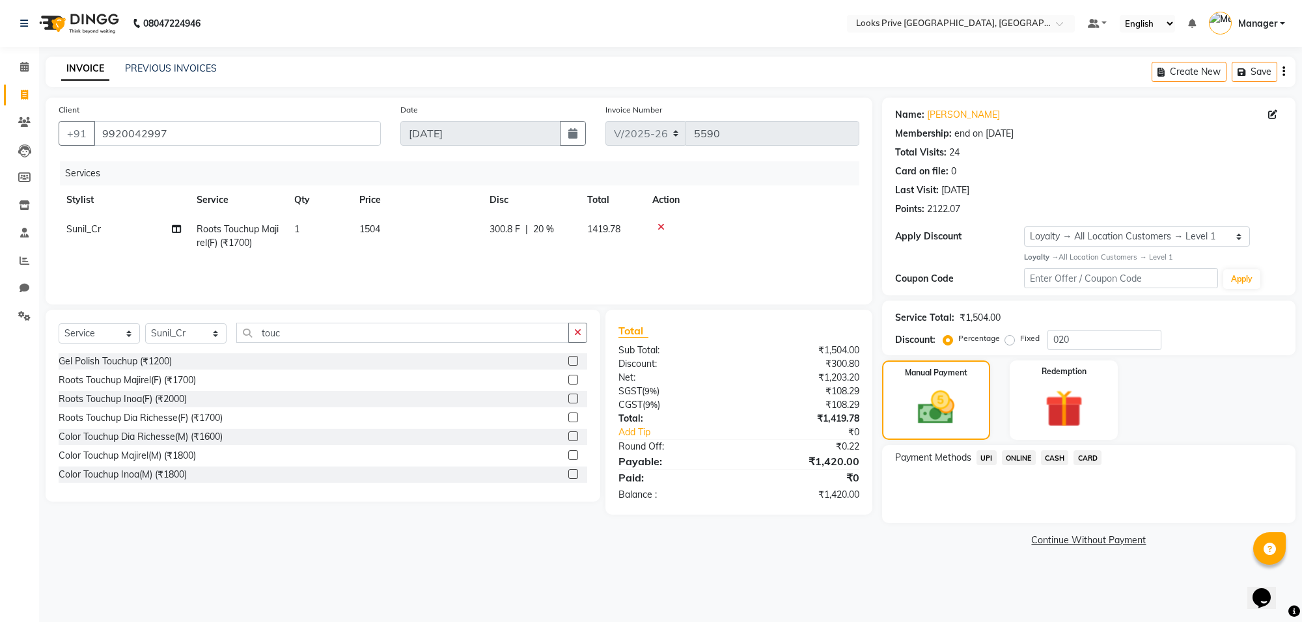
click at [1091, 458] on span "CARD" at bounding box center [1087, 457] width 28 height 15
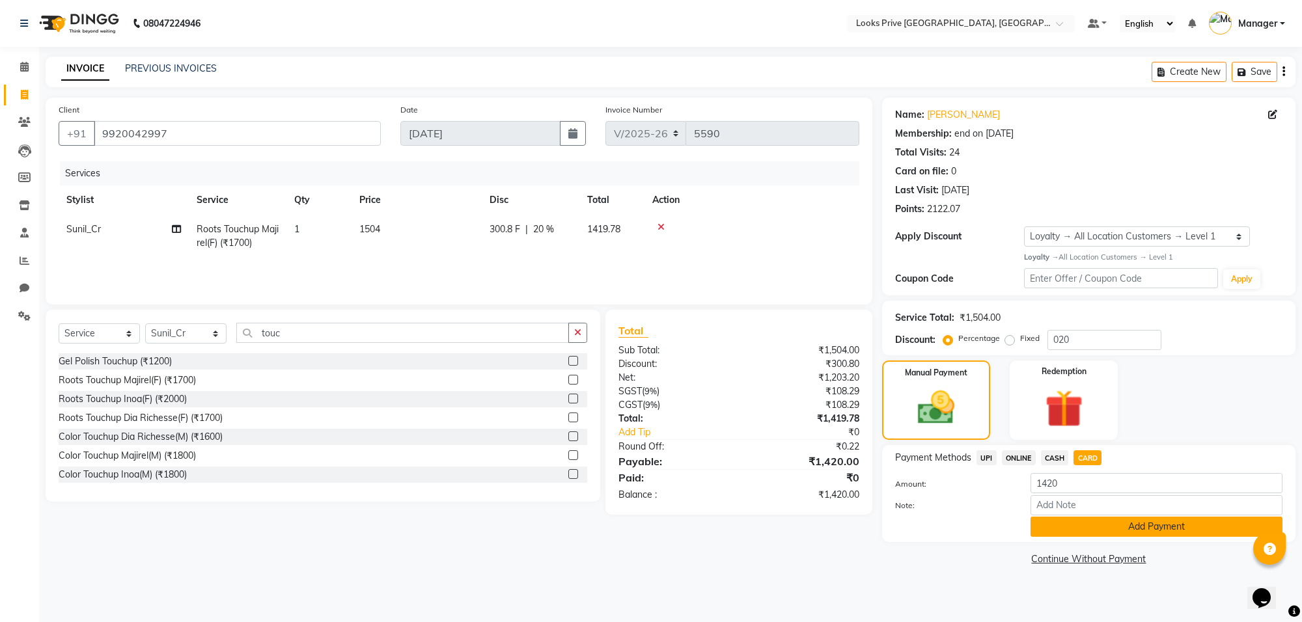
click at [1085, 523] on button "Add Payment" at bounding box center [1156, 527] width 252 height 20
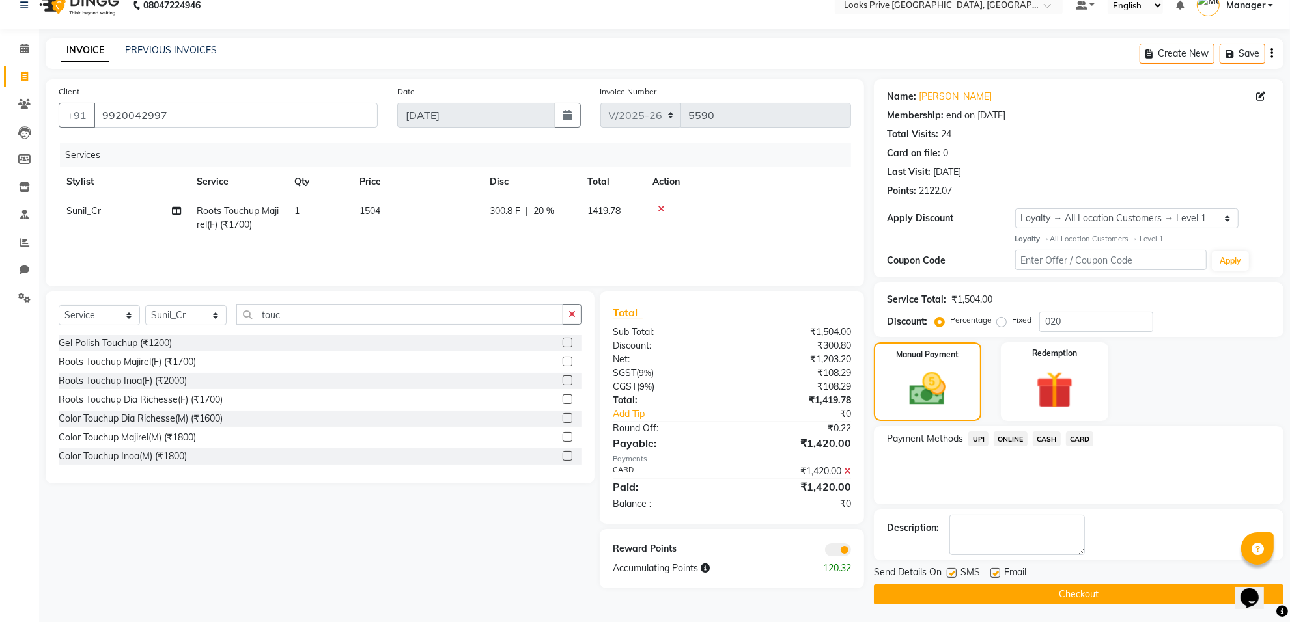
scroll to position [21, 0]
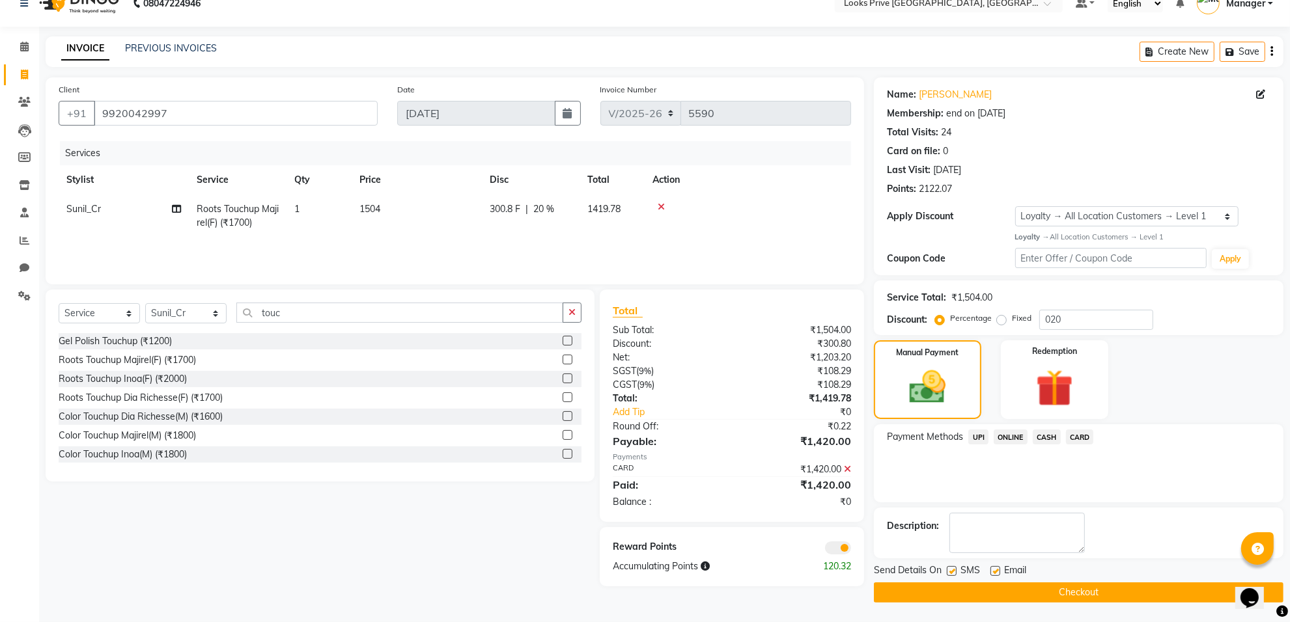
click at [827, 544] on span at bounding box center [838, 548] width 26 height 13
click at [851, 550] on input "checkbox" at bounding box center [851, 550] width 0 height 0
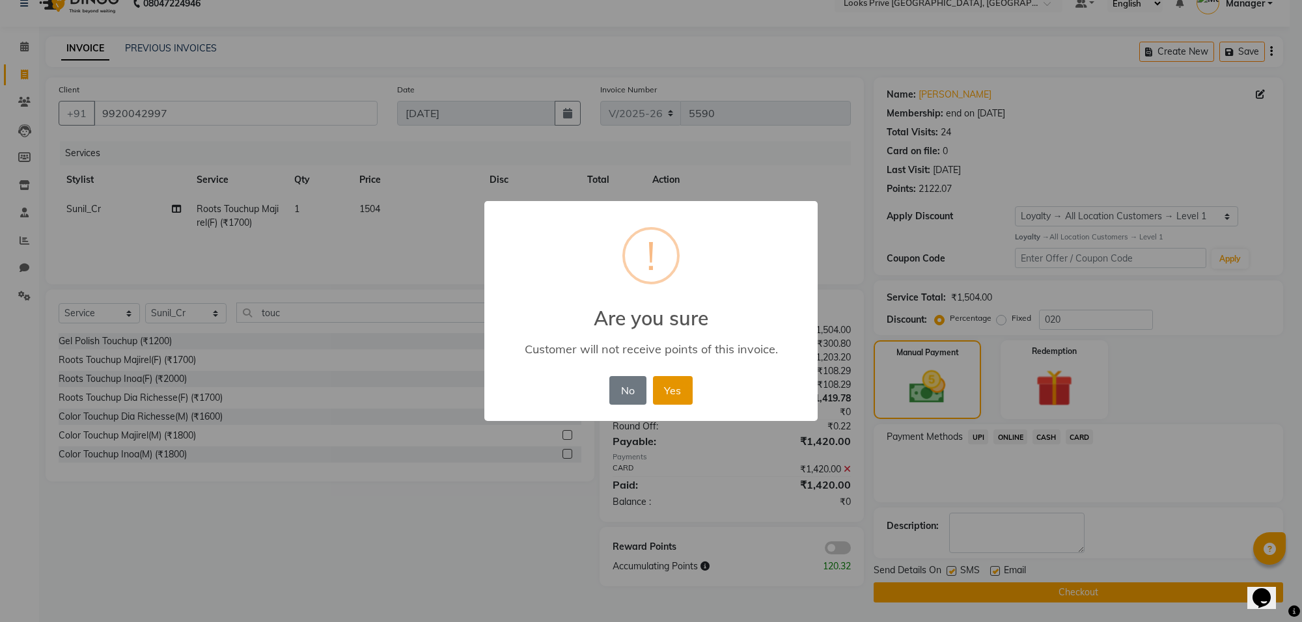
click at [665, 404] on button "Yes" at bounding box center [673, 390] width 40 height 29
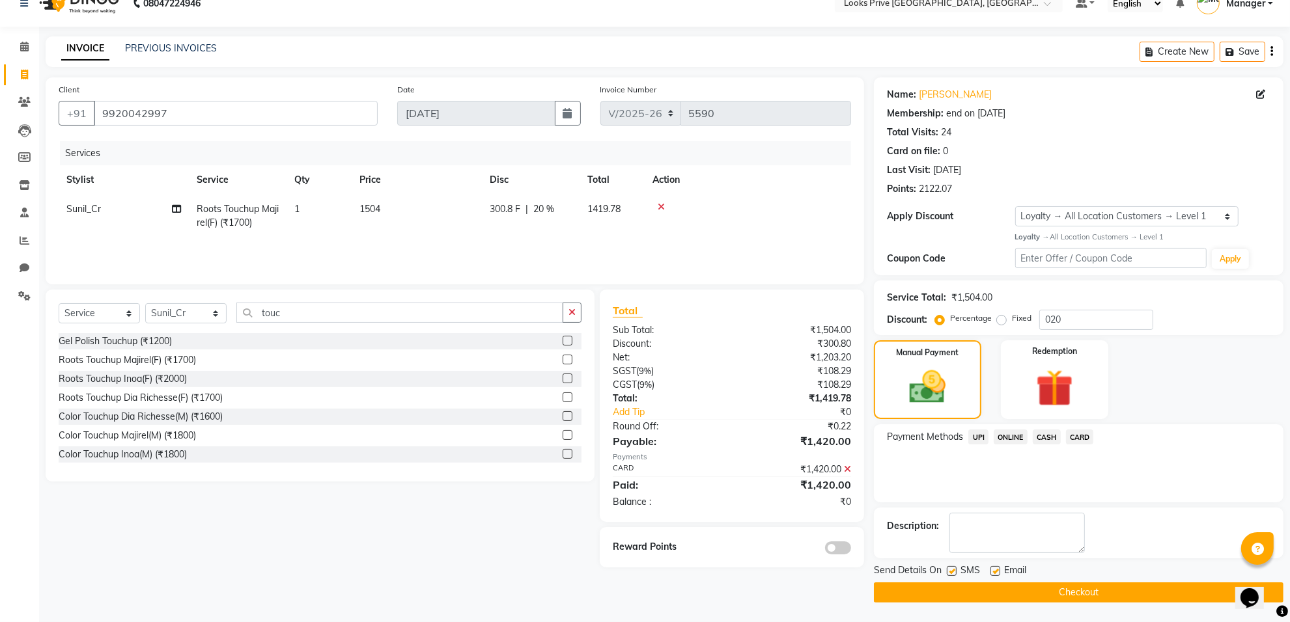
click at [1017, 591] on button "Checkout" at bounding box center [1078, 593] width 409 height 20
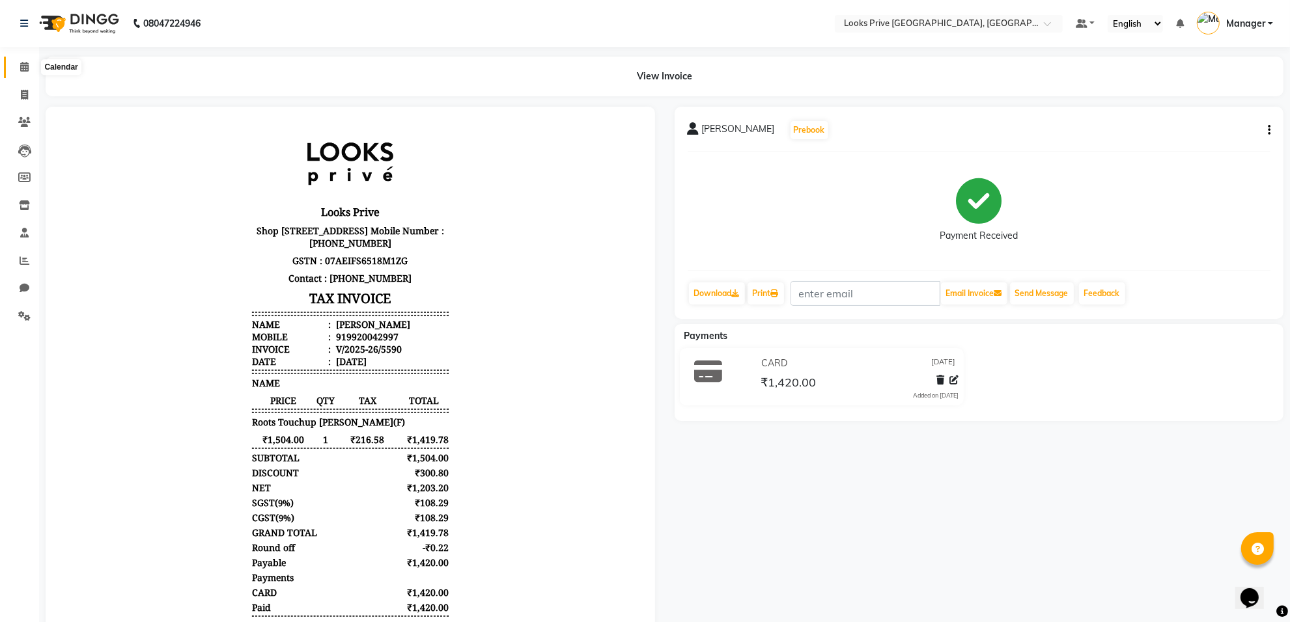
click at [35, 72] on span at bounding box center [24, 67] width 23 height 15
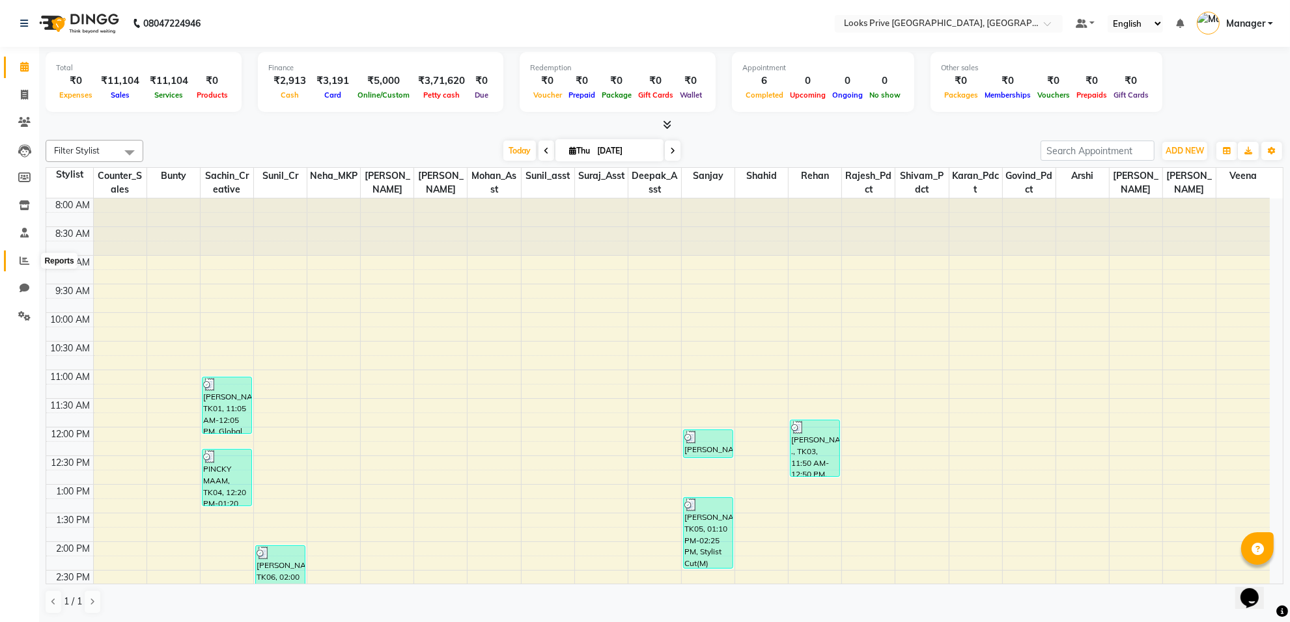
click at [28, 262] on icon at bounding box center [25, 261] width 10 height 10
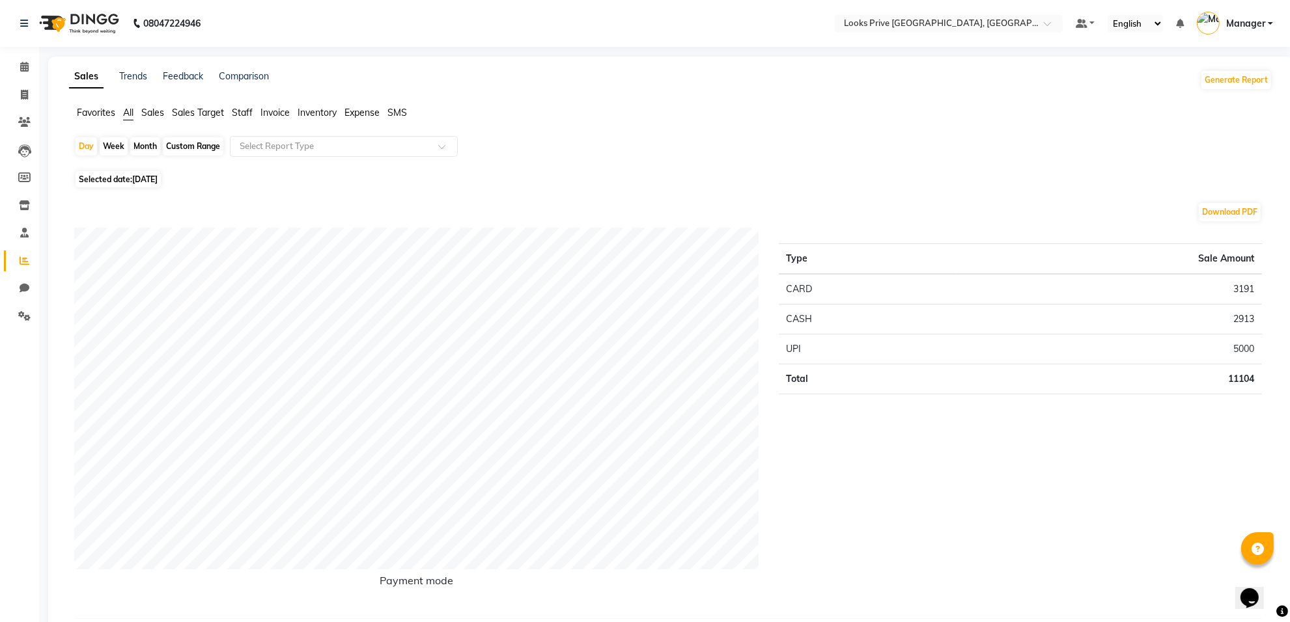
click at [158, 115] on span "Sales" at bounding box center [152, 113] width 23 height 12
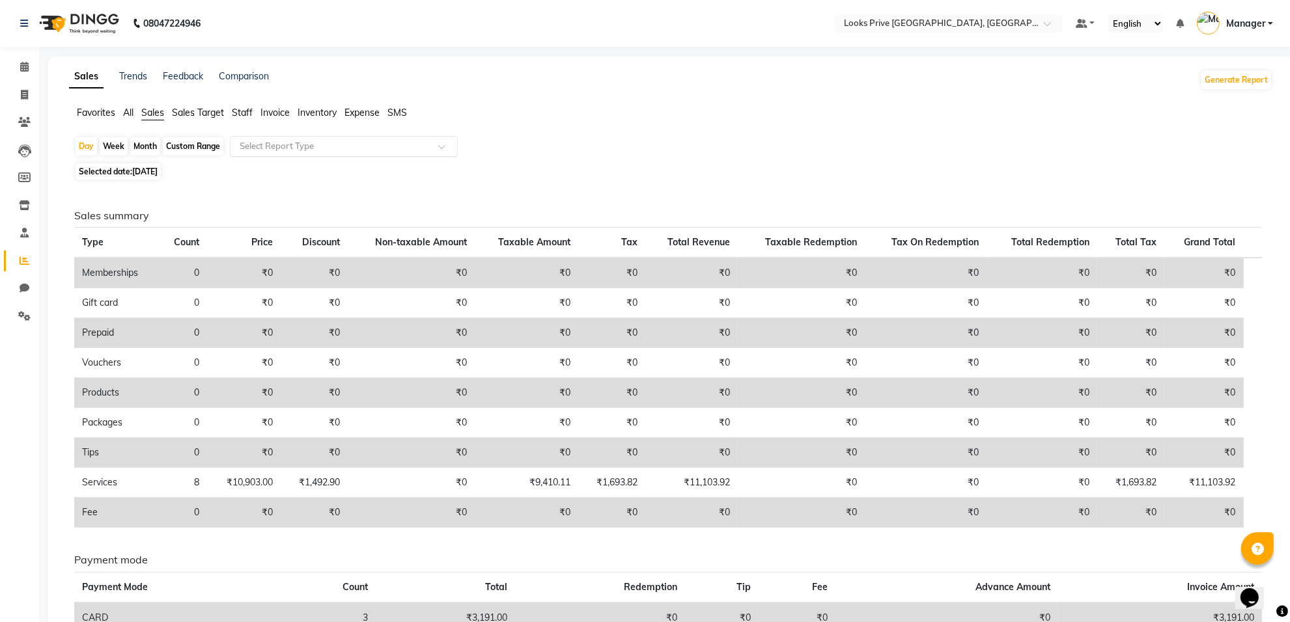
click at [271, 151] on input "text" at bounding box center [330, 146] width 187 height 13
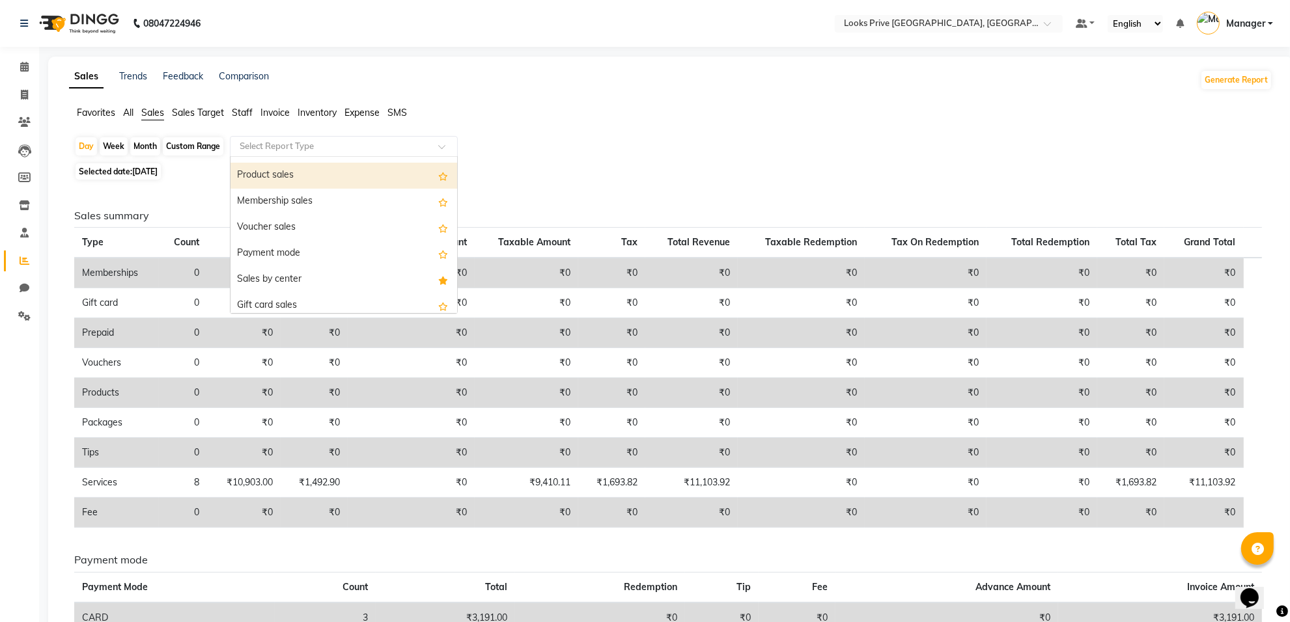
scroll to position [103, 0]
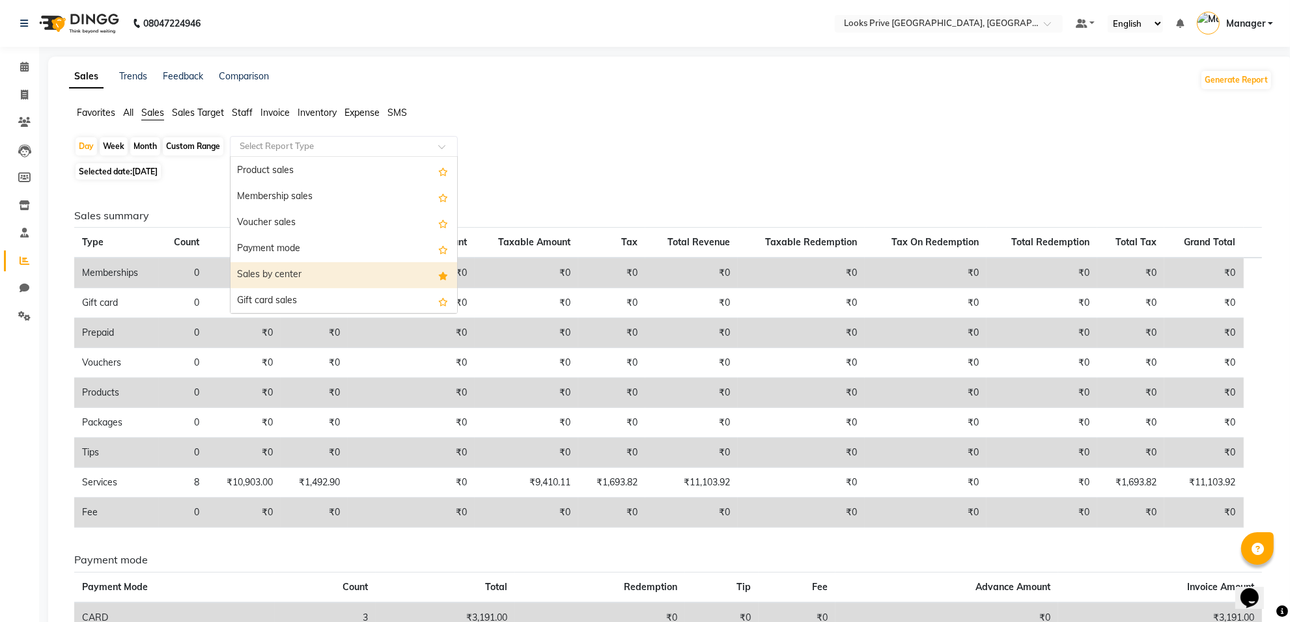
click at [296, 281] on div "Sales by center" at bounding box center [343, 275] width 227 height 26
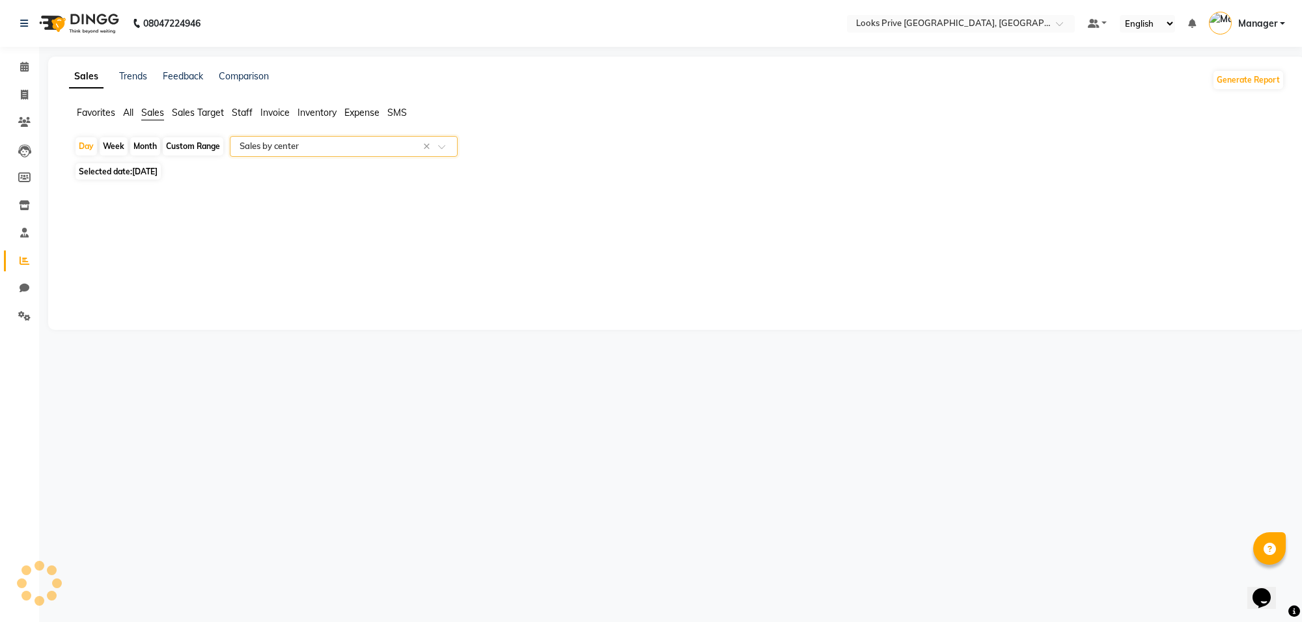
select select "full_report"
select select "csv"
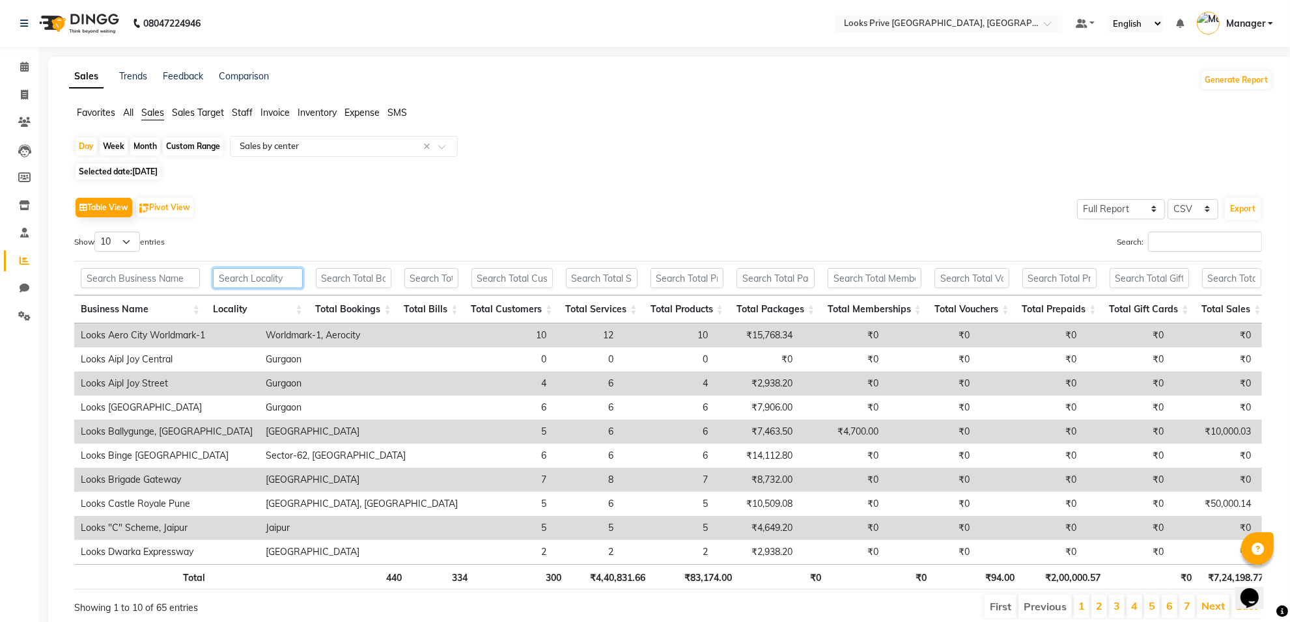
click at [296, 281] on input "text" at bounding box center [258, 278] width 90 height 20
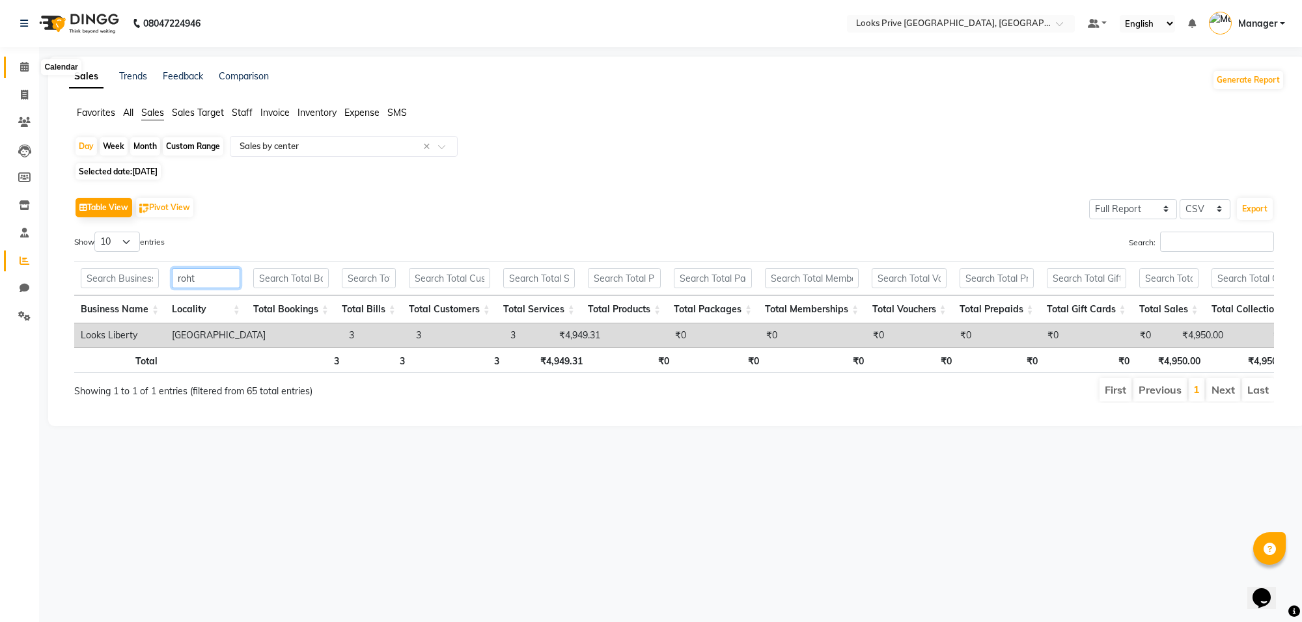
type input "roht"
click at [20, 62] on icon at bounding box center [24, 67] width 8 height 10
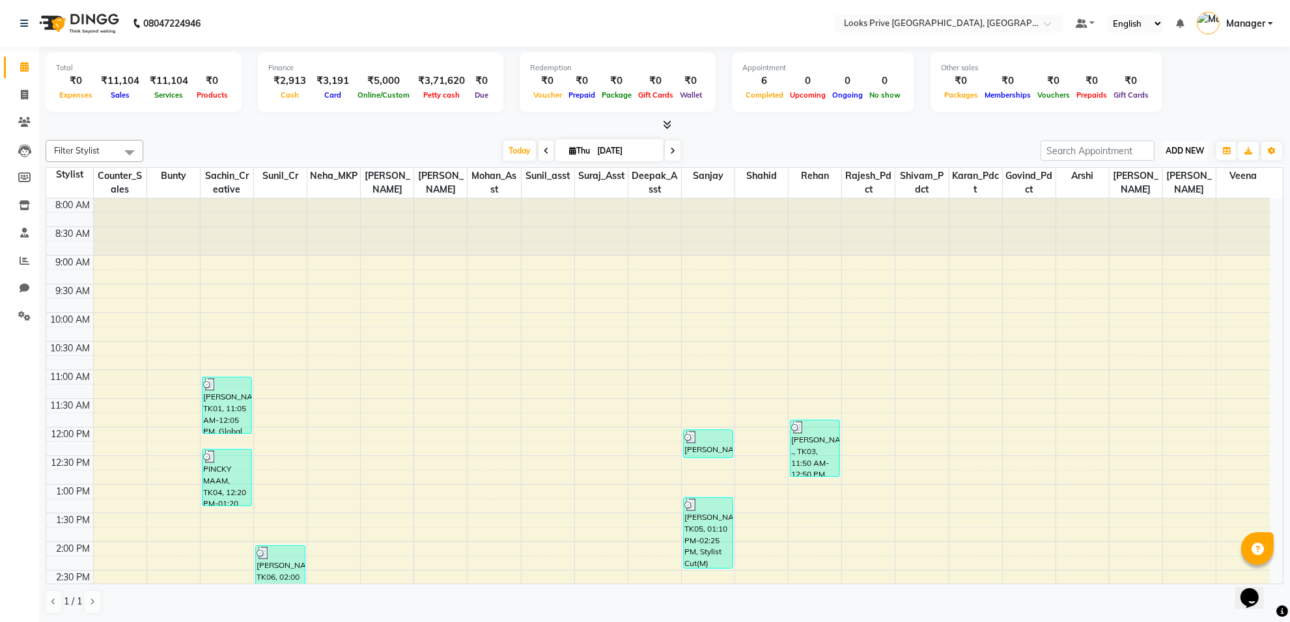
click at [1183, 158] on button "ADD NEW Toggle Dropdown" at bounding box center [1184, 151] width 45 height 18
click at [1175, 189] on link "Add Invoice" at bounding box center [1154, 192] width 103 height 17
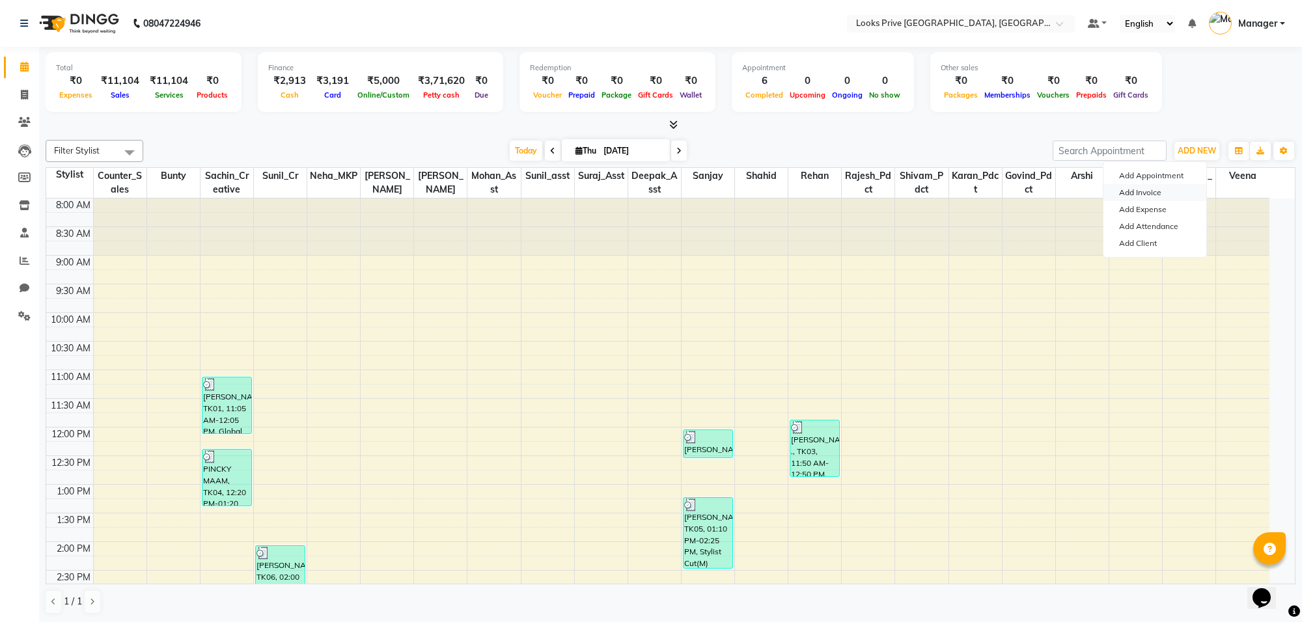
select select "8127"
select select "service"
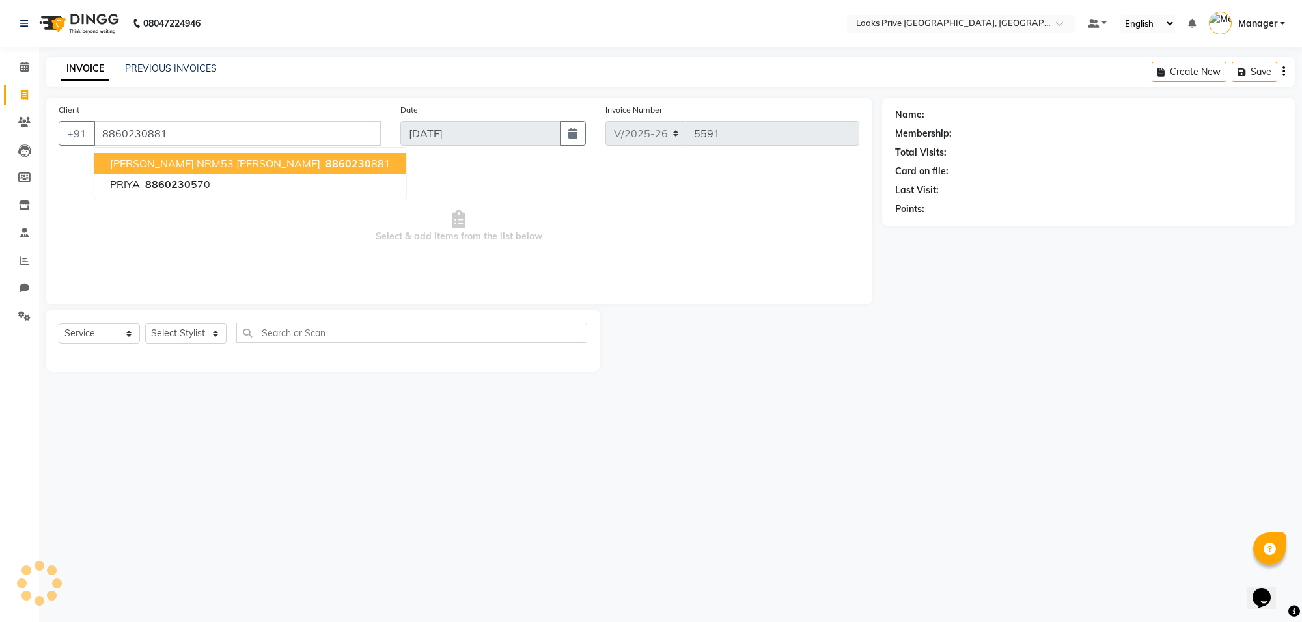
type input "8860230881"
select select "1: Object"
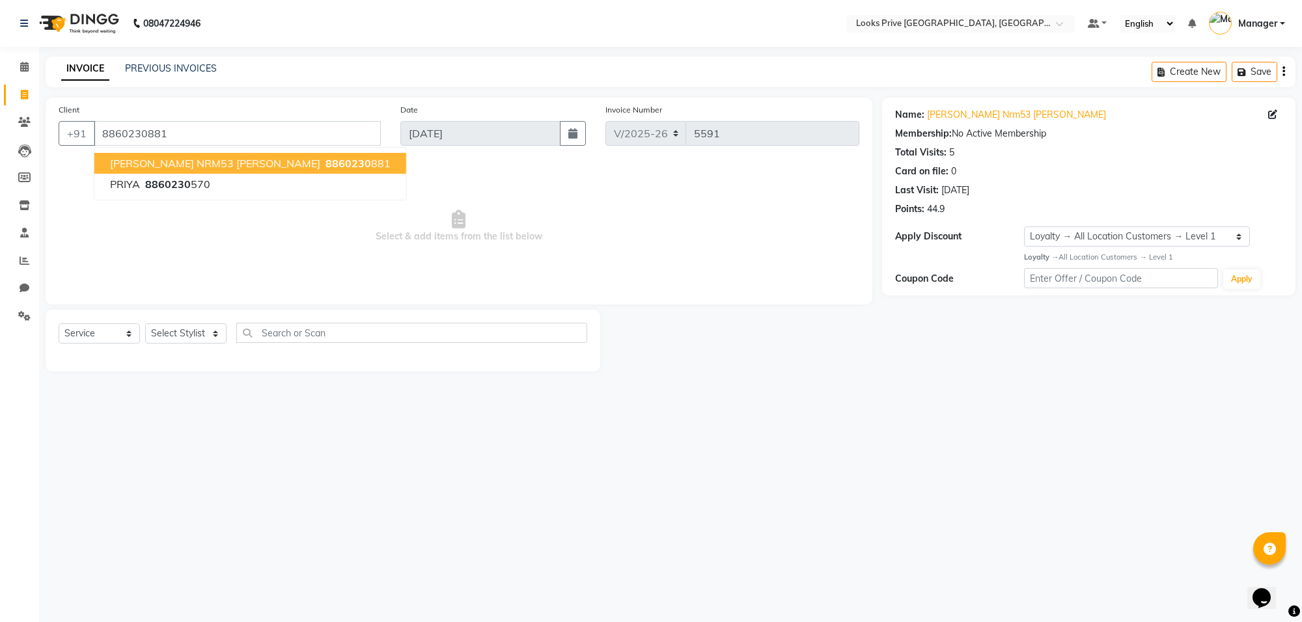
click at [552, 232] on span "Select & add items from the list below" at bounding box center [459, 226] width 801 height 130
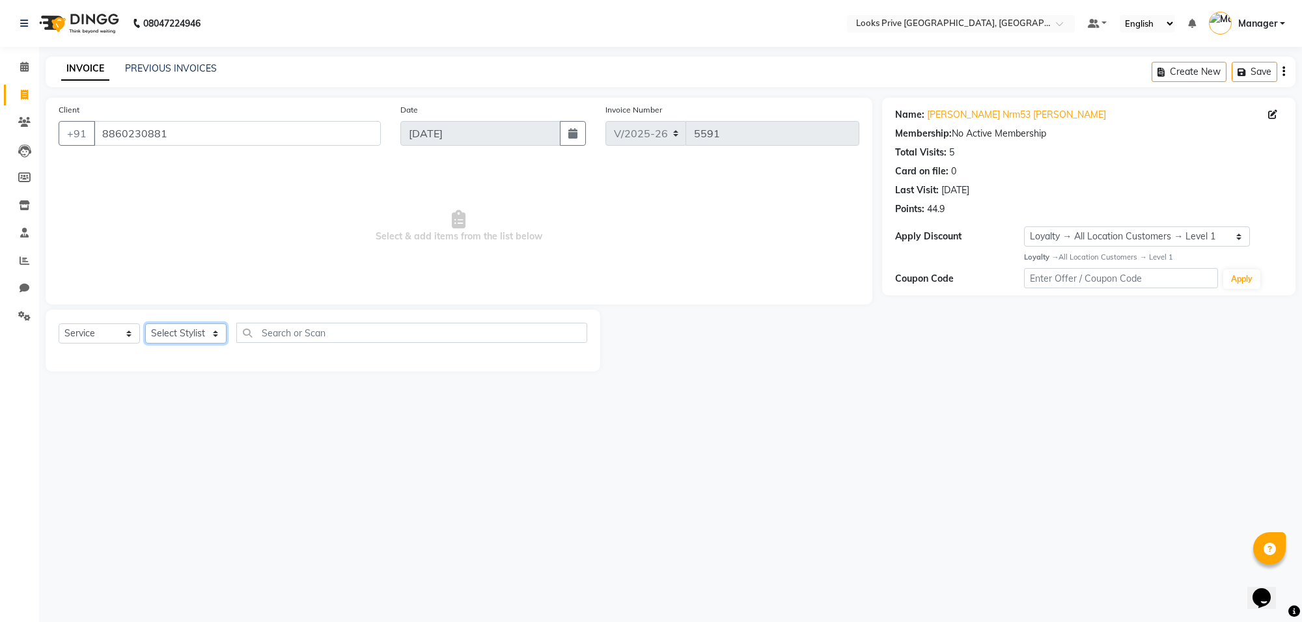
click at [148, 327] on select "Select Stylist [PERSON_NAME] Counter_Sales Deepak_Asst Govind_Pdct Karan_Pdct M…" at bounding box center [185, 334] width 81 height 20
select select "75864"
click at [145, 324] on select "Select Stylist [PERSON_NAME] Counter_Sales Deepak_Asst Govind_Pdct Karan_Pdct M…" at bounding box center [185, 334] width 81 height 20
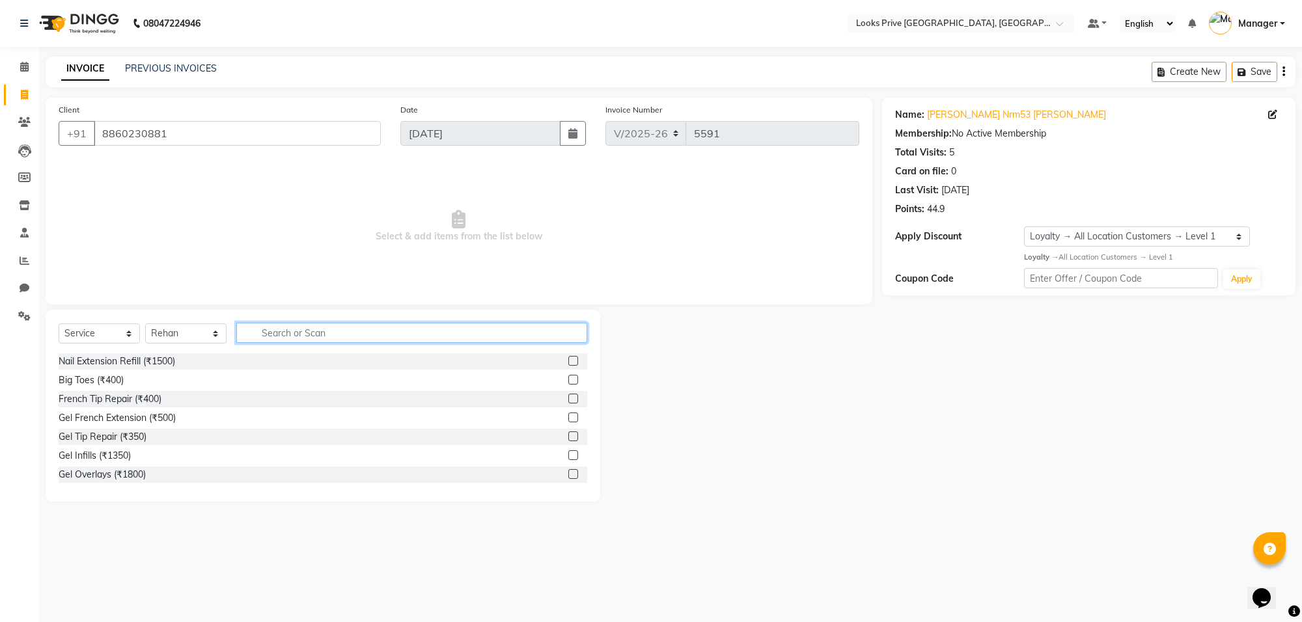
click at [314, 337] on input "text" at bounding box center [411, 333] width 351 height 20
type input "cut"
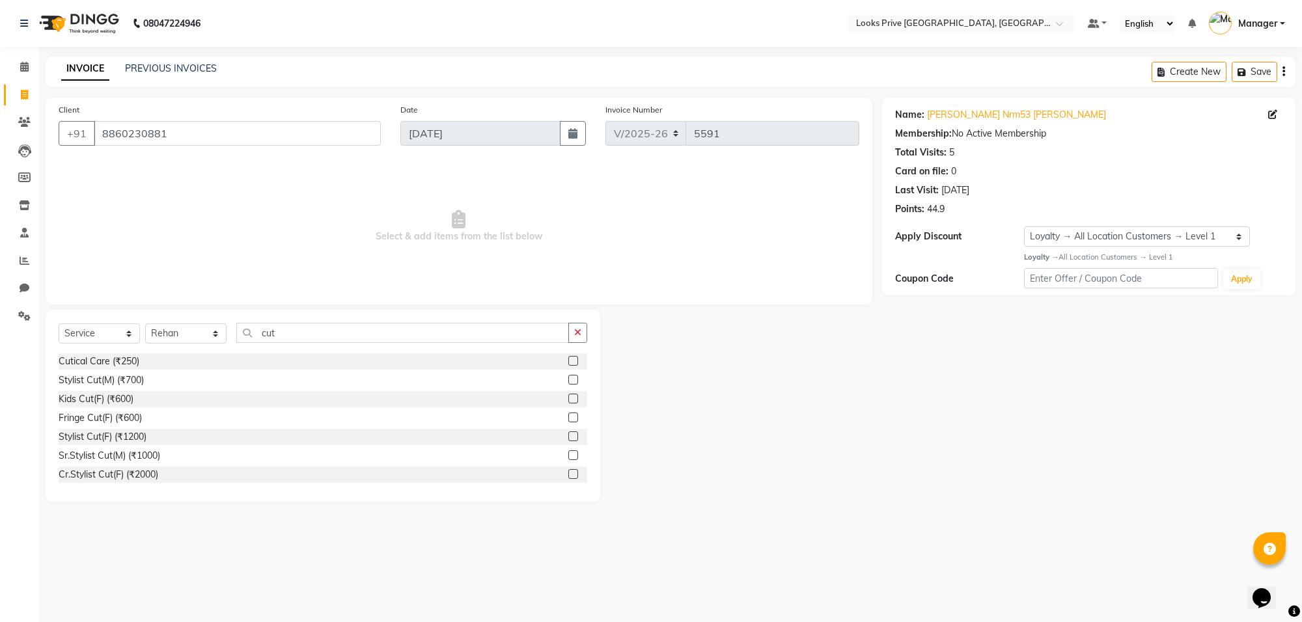
click at [1264, 117] on div "Name: [PERSON_NAME] Nrm53 [PERSON_NAME]" at bounding box center [1088, 115] width 387 height 14
click at [1271, 112] on icon at bounding box center [1272, 114] width 9 height 9
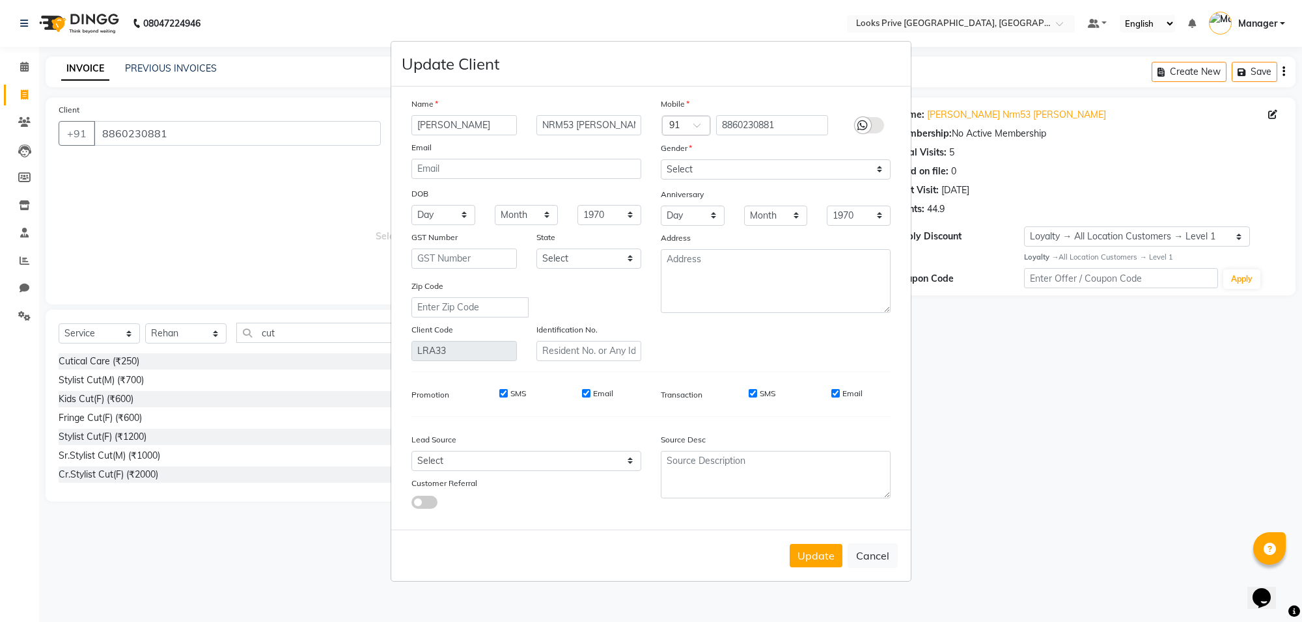
click at [432, 128] on input "[PERSON_NAME]" at bounding box center [463, 125] width 105 height 20
type input "[PERSON_NAME]"
drag, startPoint x: 625, startPoint y: 128, endPoint x: 528, endPoint y: 138, distance: 97.6
click at [528, 138] on div "Name [PERSON_NAME] NRM53 [PERSON_NAME] Email DOB Day 01 02 03 04 05 06 07 08 09…" at bounding box center [526, 229] width 249 height 264
click at [546, 126] on input "[PERSON_NAME]" at bounding box center [588, 125] width 105 height 20
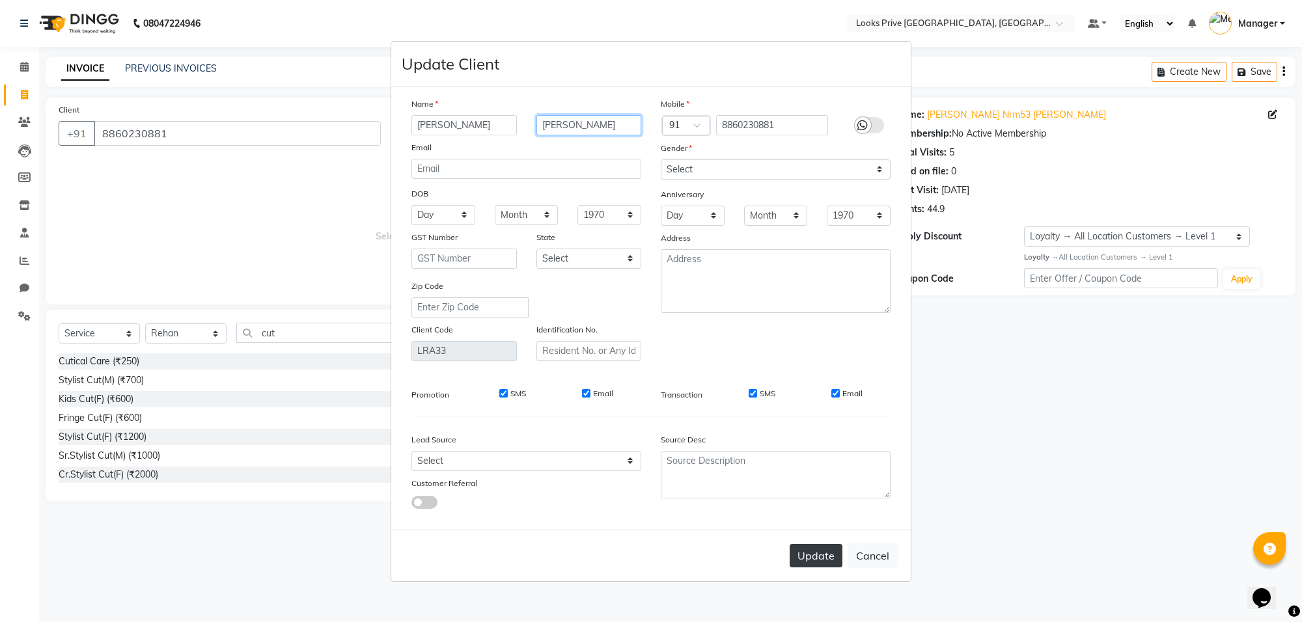
type input "[PERSON_NAME]"
click at [814, 546] on button "Update" at bounding box center [816, 555] width 53 height 23
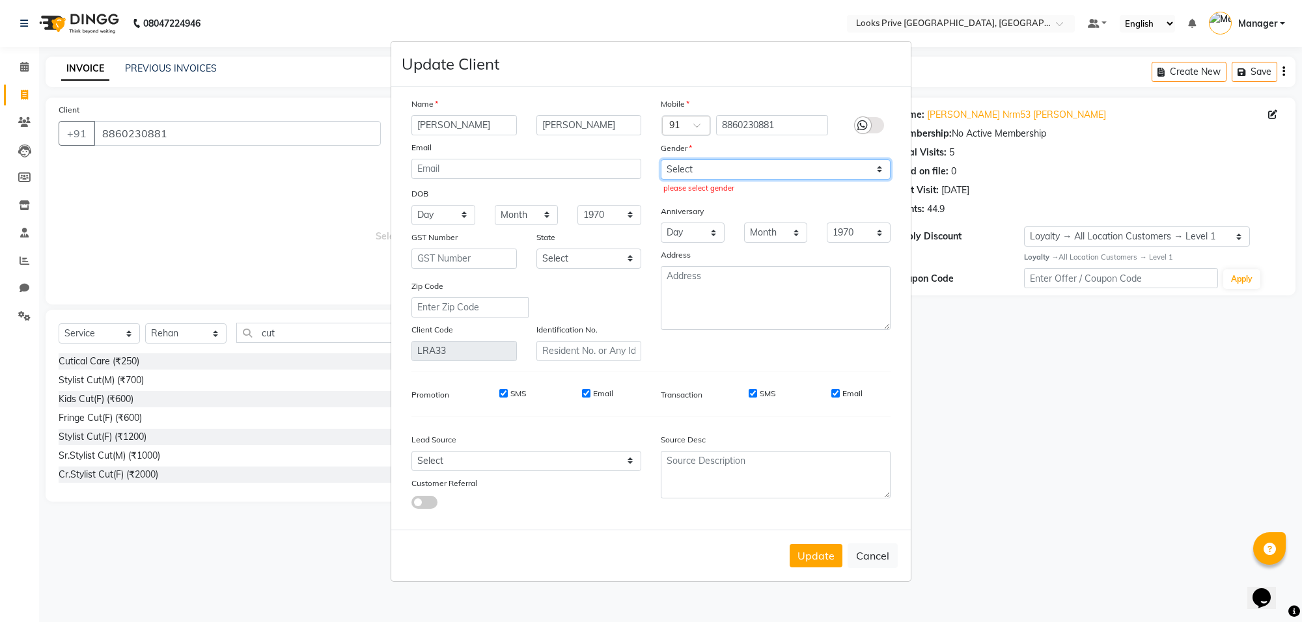
click at [777, 180] on select "Select [DEMOGRAPHIC_DATA] [DEMOGRAPHIC_DATA] Other Prefer Not To Say" at bounding box center [776, 169] width 230 height 20
select select "[DEMOGRAPHIC_DATA]"
click at [661, 160] on select "Select [DEMOGRAPHIC_DATA] [DEMOGRAPHIC_DATA] Other Prefer Not To Say" at bounding box center [776, 169] width 230 height 20
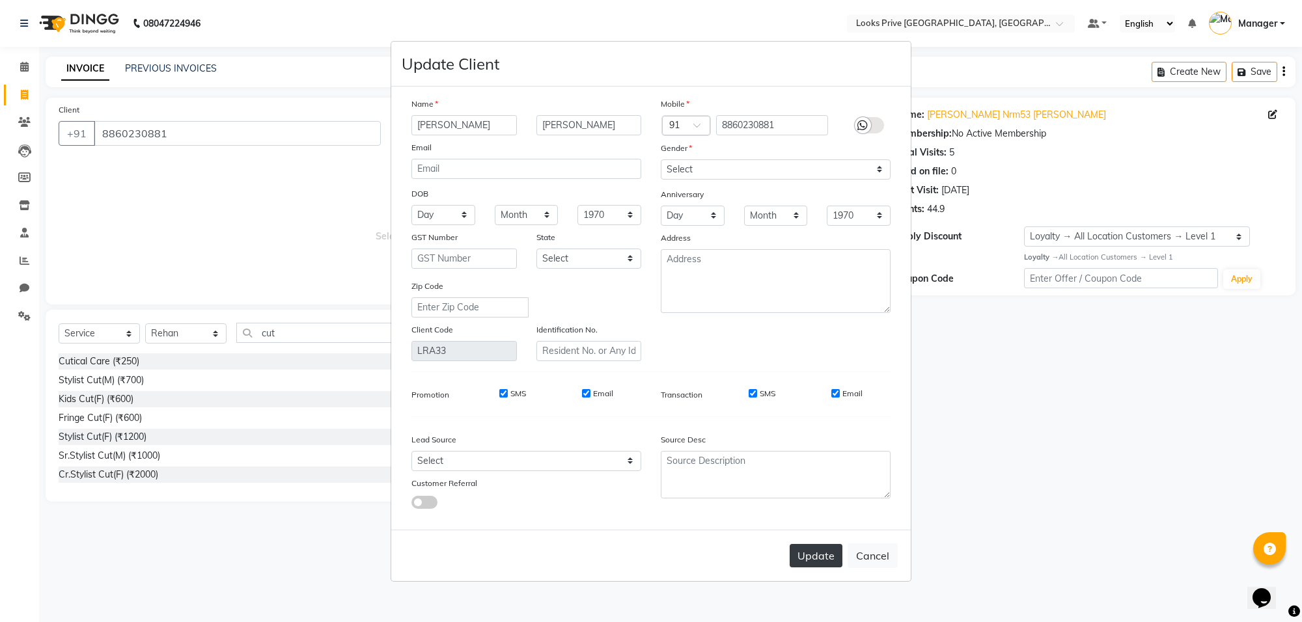
click at [807, 550] on button "Update" at bounding box center [816, 555] width 53 height 23
select select
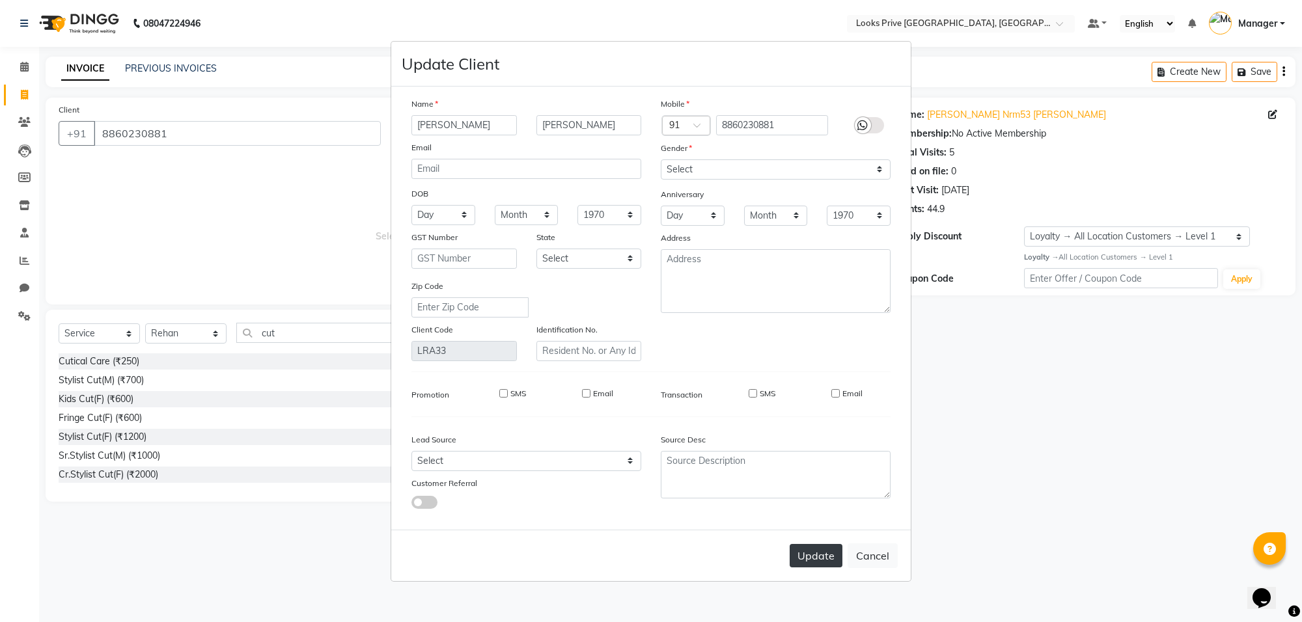
select select
checkbox input "false"
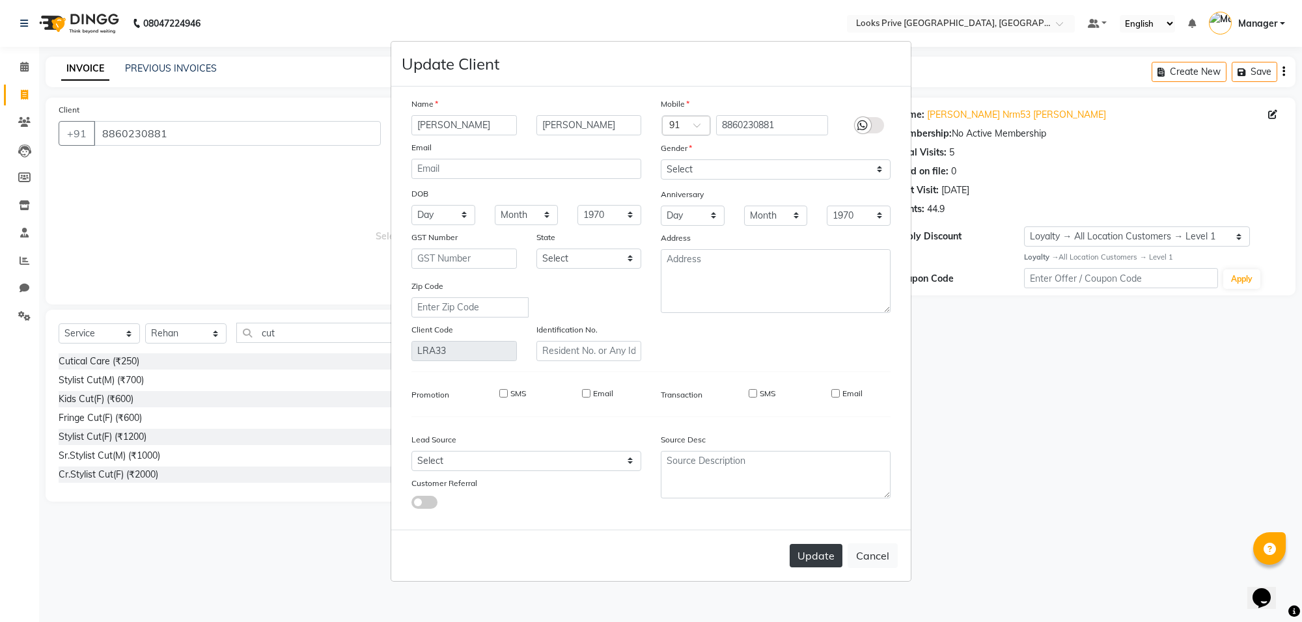
checkbox input "false"
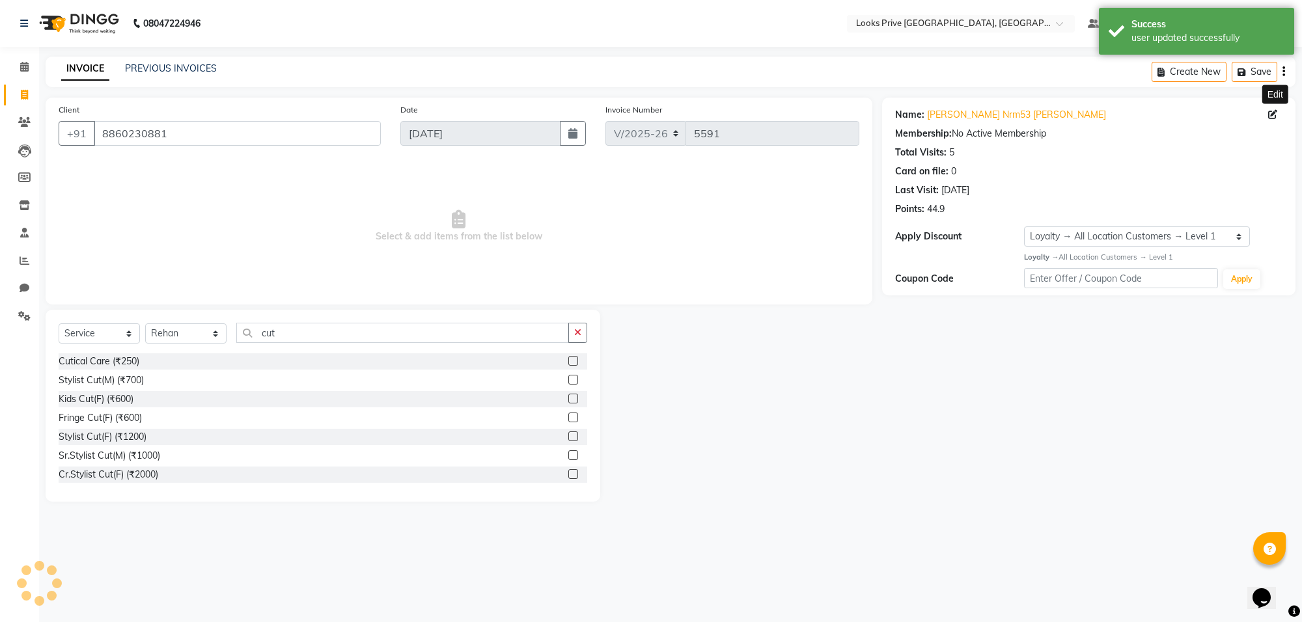
select select "1: Object"
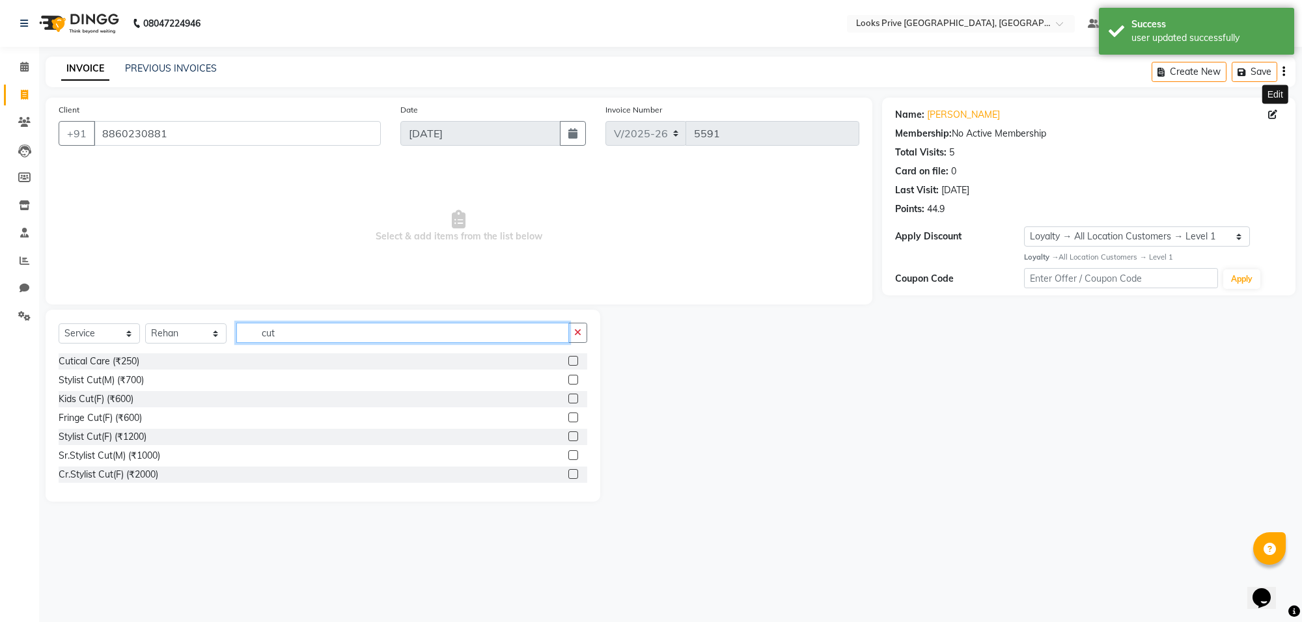
click at [311, 334] on input "cut" at bounding box center [402, 333] width 333 height 20
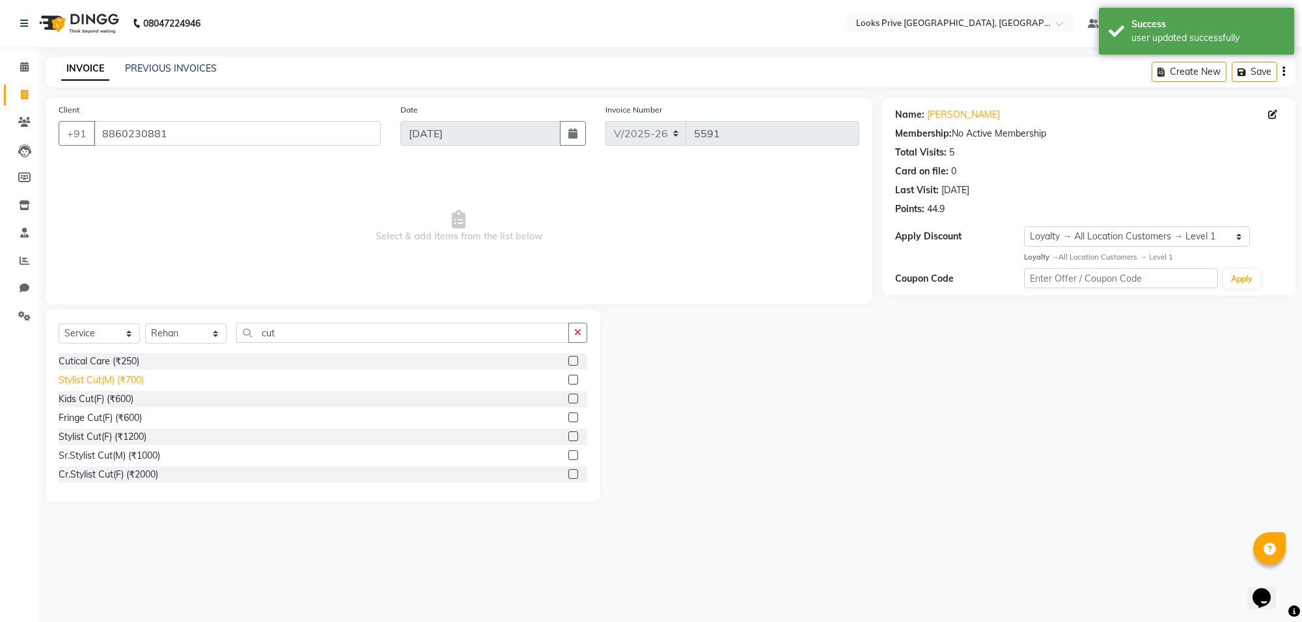
click at [132, 380] on div "Stylist Cut(M) (₹700)" at bounding box center [101, 381] width 85 height 14
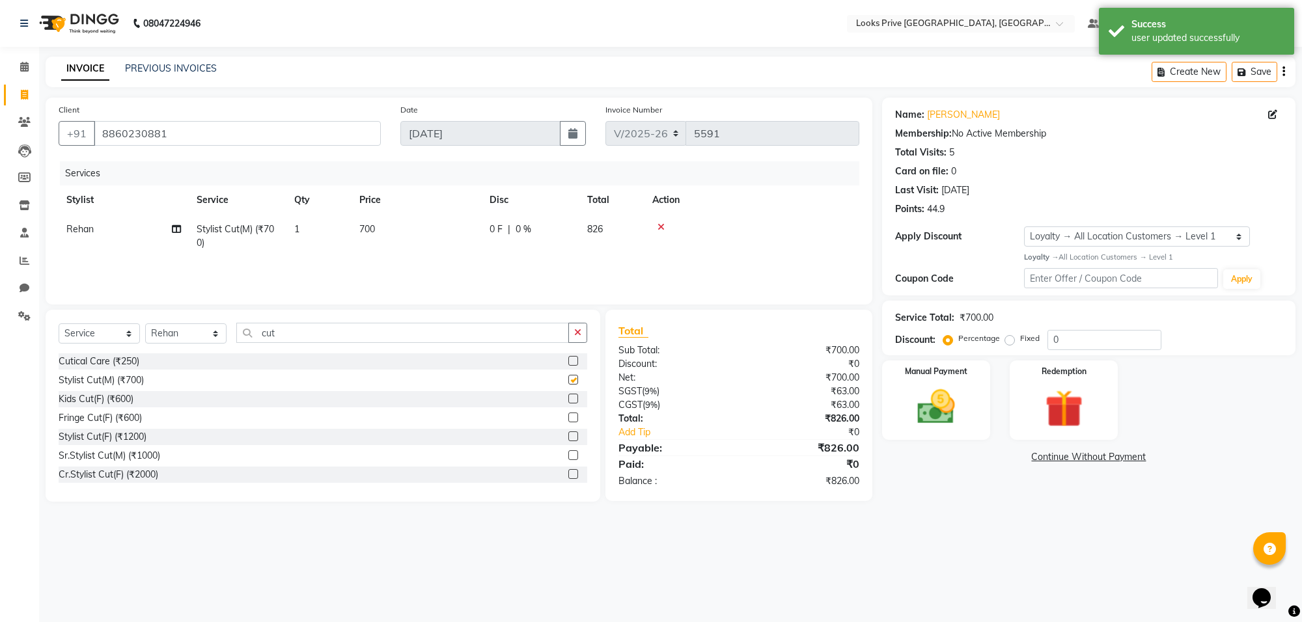
checkbox input "false"
click at [405, 236] on td "700" at bounding box center [417, 236] width 130 height 43
select select "75864"
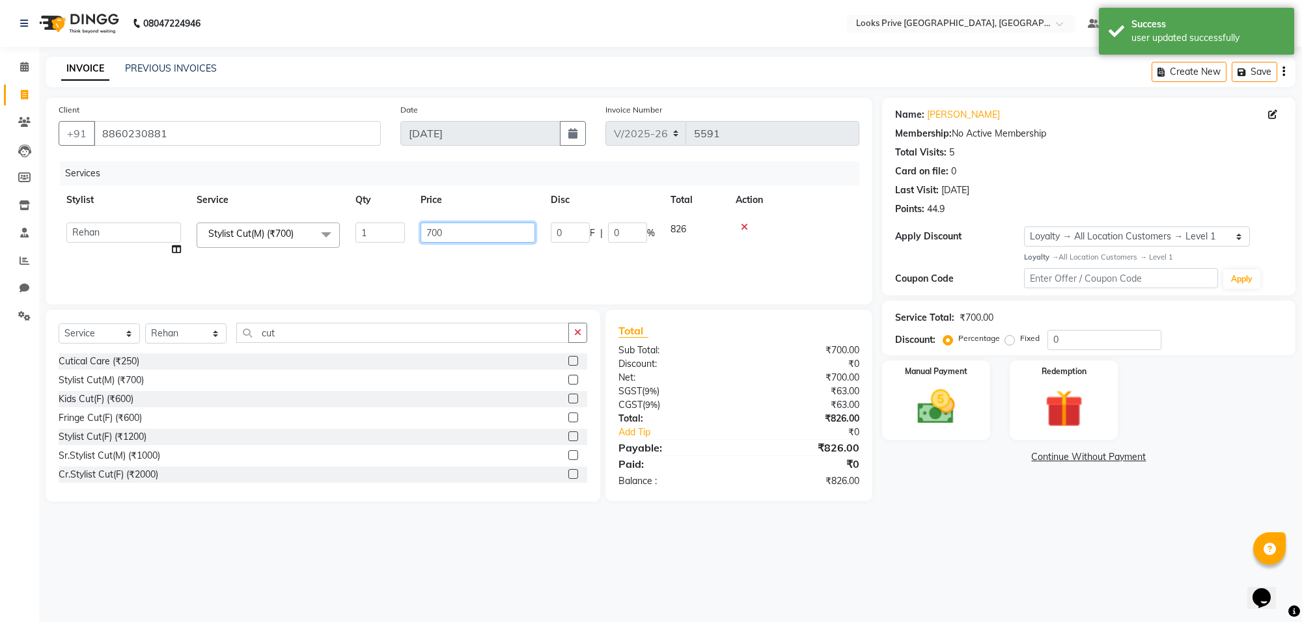
drag, startPoint x: 493, startPoint y: 225, endPoint x: 425, endPoint y: 227, distance: 68.4
click at [425, 227] on input "700" at bounding box center [478, 233] width 115 height 20
type input "800"
click at [313, 342] on input "cut" at bounding box center [402, 333] width 333 height 20
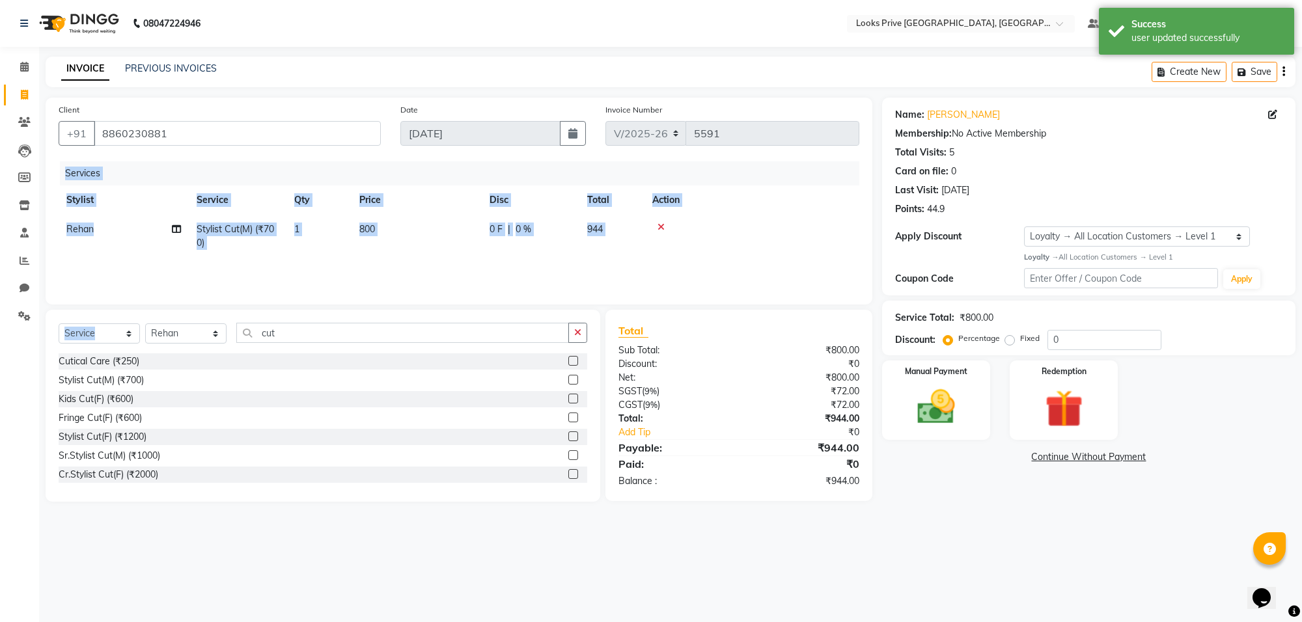
drag, startPoint x: 340, startPoint y: 303, endPoint x: 223, endPoint y: 311, distance: 117.4
click at [223, 311] on div "Client [PHONE_NUMBER] Date [DATE] Invoice Number V/2025 V/[PHONE_NUMBER] Servic…" at bounding box center [459, 300] width 846 height 404
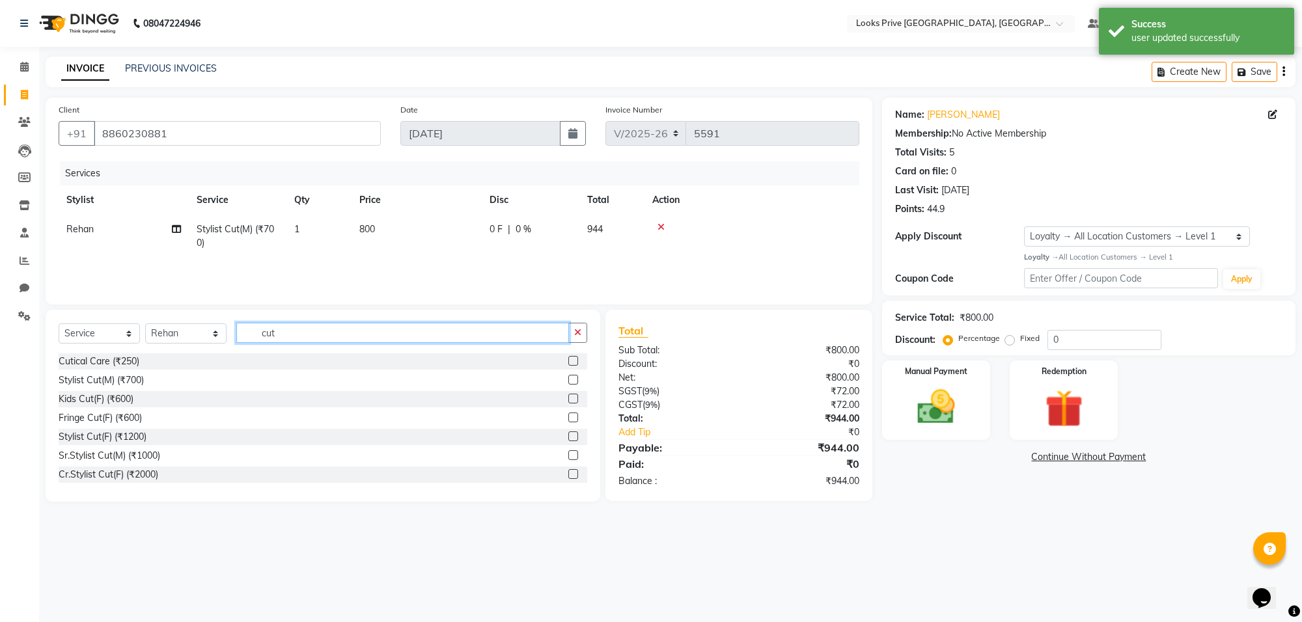
click at [298, 329] on input "cut" at bounding box center [402, 333] width 333 height 20
drag, startPoint x: 319, startPoint y: 335, endPoint x: 244, endPoint y: 340, distance: 75.0
click at [258, 336] on input "cut" at bounding box center [402, 333] width 333 height 20
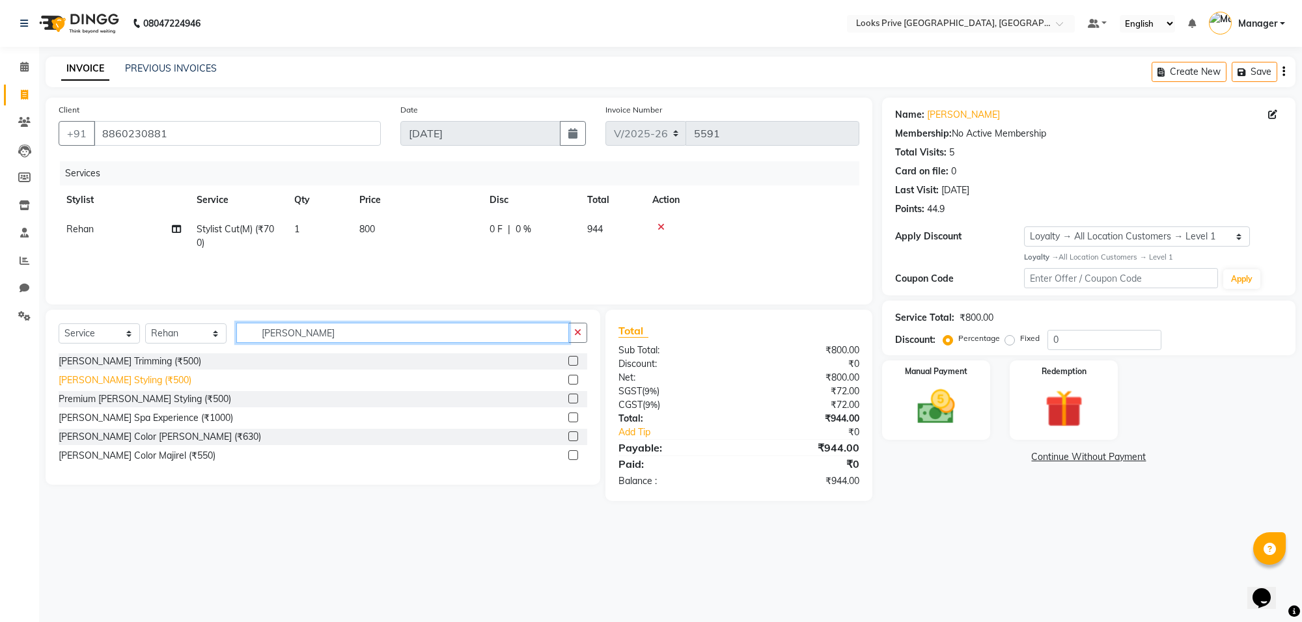
type input "[PERSON_NAME]"
click at [131, 378] on div "[PERSON_NAME] Styling (₹500)" at bounding box center [125, 381] width 133 height 14
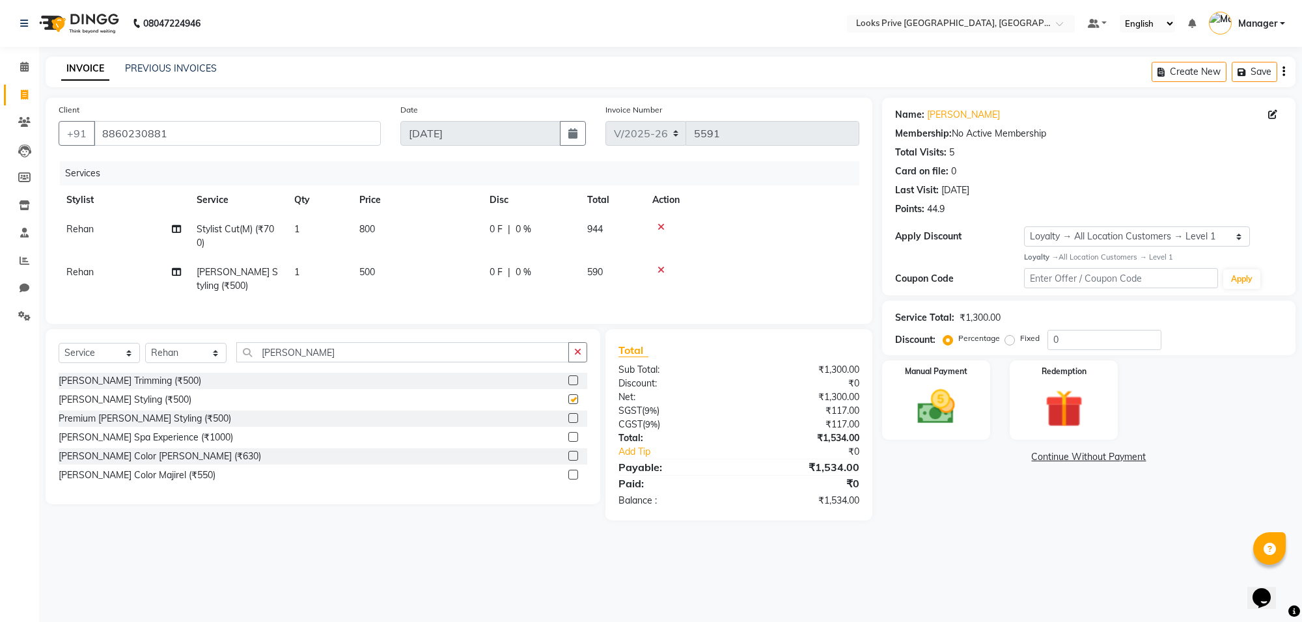
checkbox input "false"
click at [404, 264] on td "500" at bounding box center [417, 279] width 130 height 43
select select "75864"
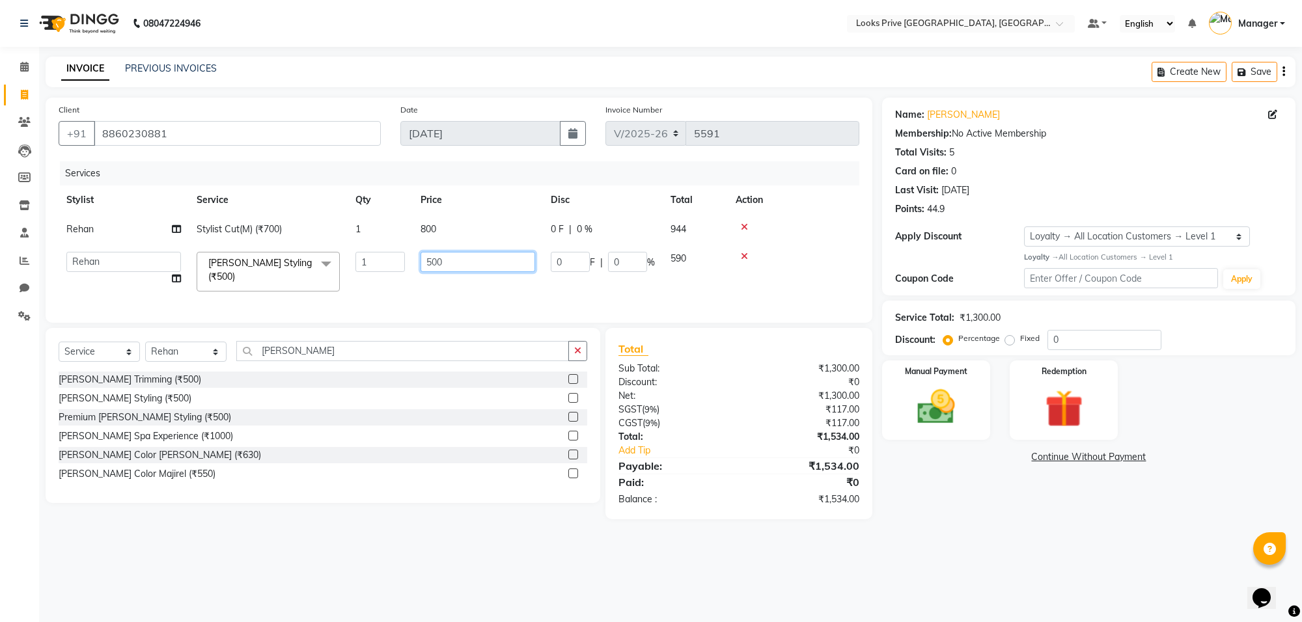
drag, startPoint x: 477, startPoint y: 267, endPoint x: 397, endPoint y: 268, distance: 79.4
click at [397, 268] on tr "[PERSON_NAME] Counter_Sales Deepak_Asst Govind_Pdct Karan_Pdct Manager Mohan_As…" at bounding box center [459, 271] width 801 height 55
type input "450"
click at [474, 284] on td "450" at bounding box center [478, 271] width 130 height 55
select select "75864"
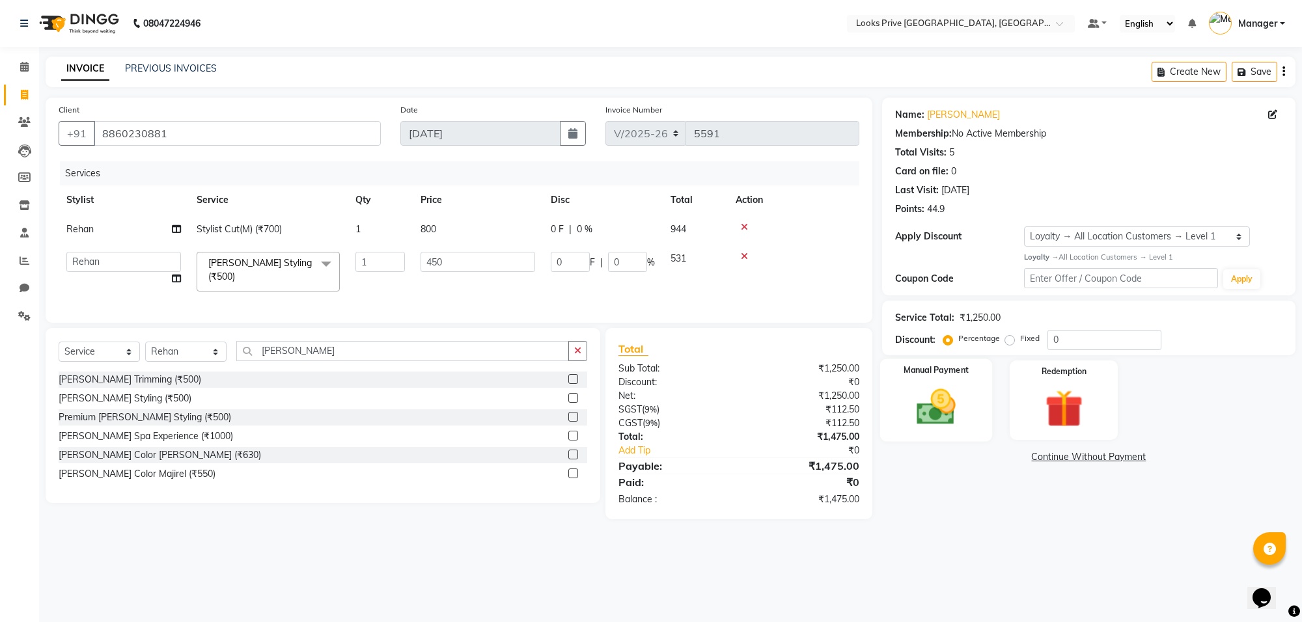
click at [955, 407] on img at bounding box center [936, 408] width 64 height 46
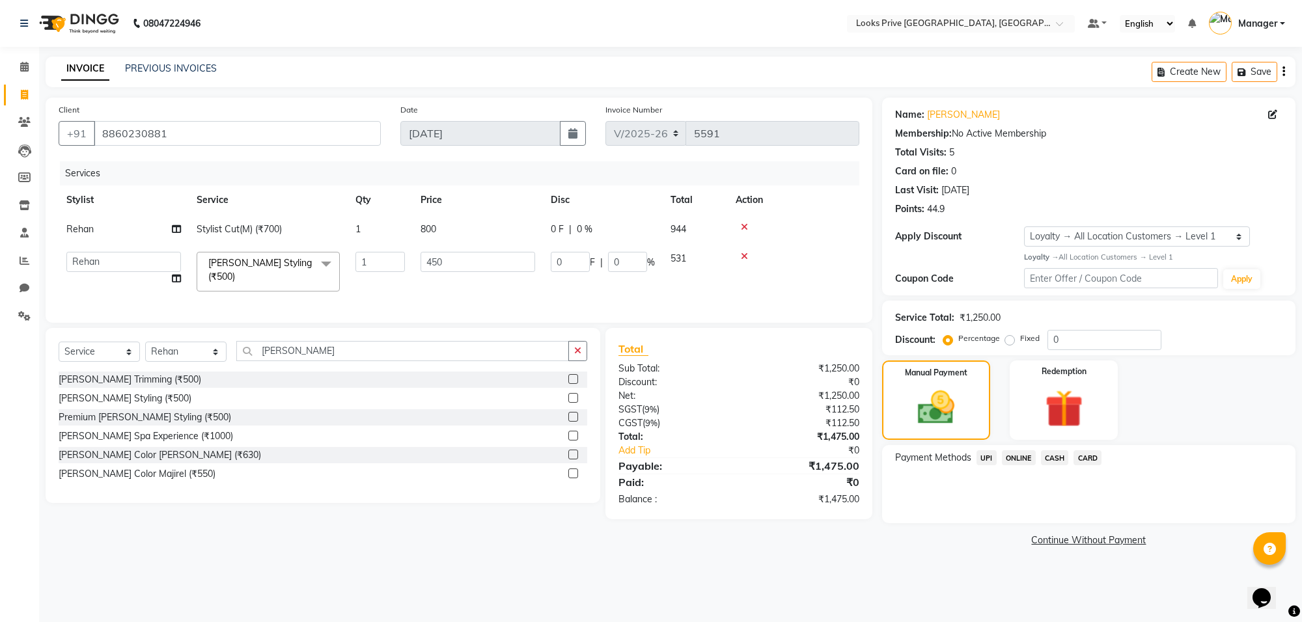
click at [1059, 461] on span "CASH" at bounding box center [1055, 457] width 28 height 15
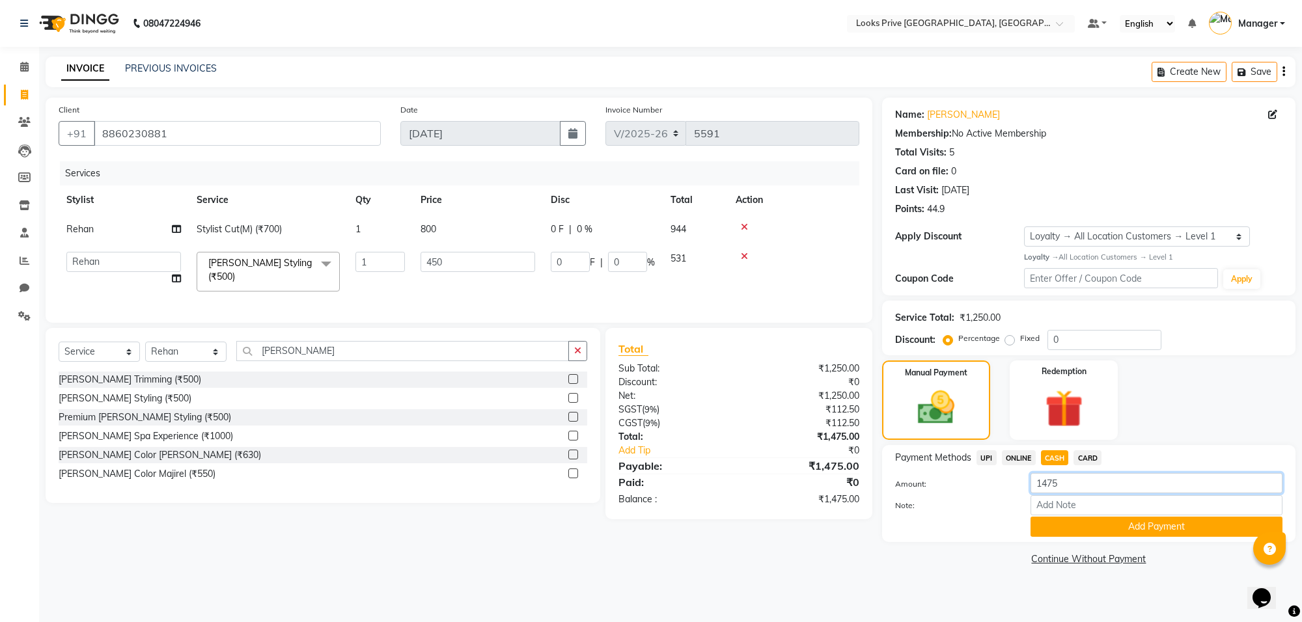
drag, startPoint x: 1072, startPoint y: 485, endPoint x: 1003, endPoint y: 490, distance: 69.2
click at [1003, 490] on div "Amount: 1475" at bounding box center [1088, 484] width 407 height 22
type input "1000"
click at [1154, 531] on button "Add Payment" at bounding box center [1156, 527] width 252 height 20
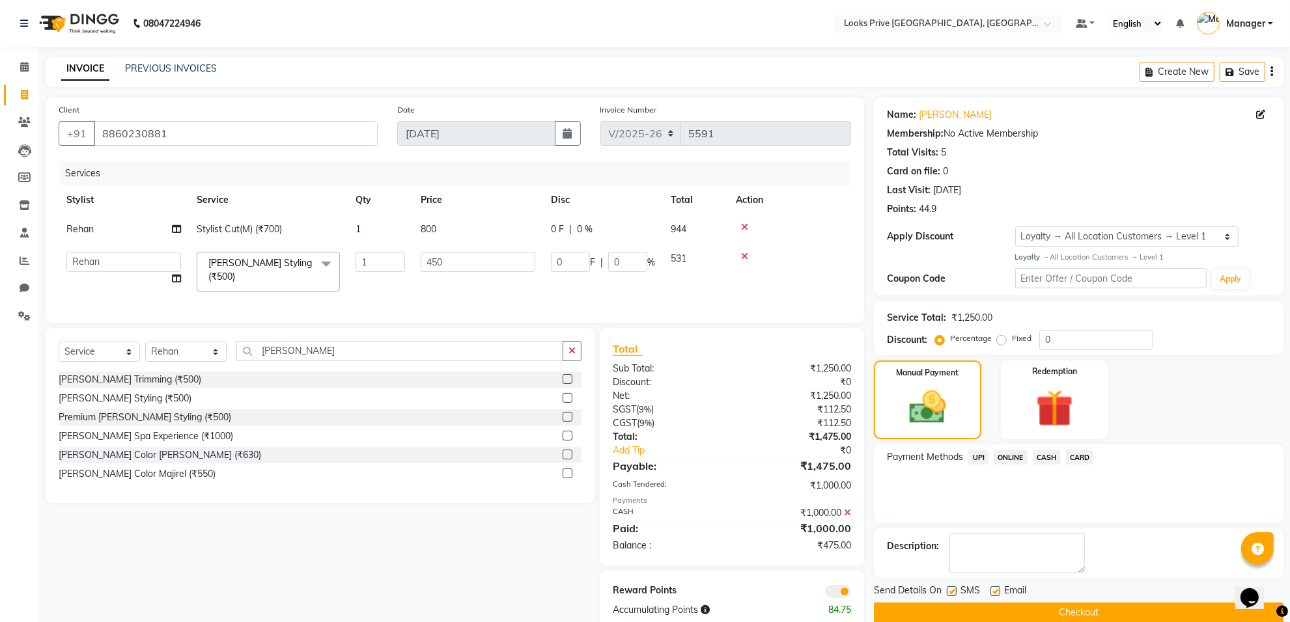
click at [1088, 453] on span "CARD" at bounding box center [1080, 457] width 28 height 15
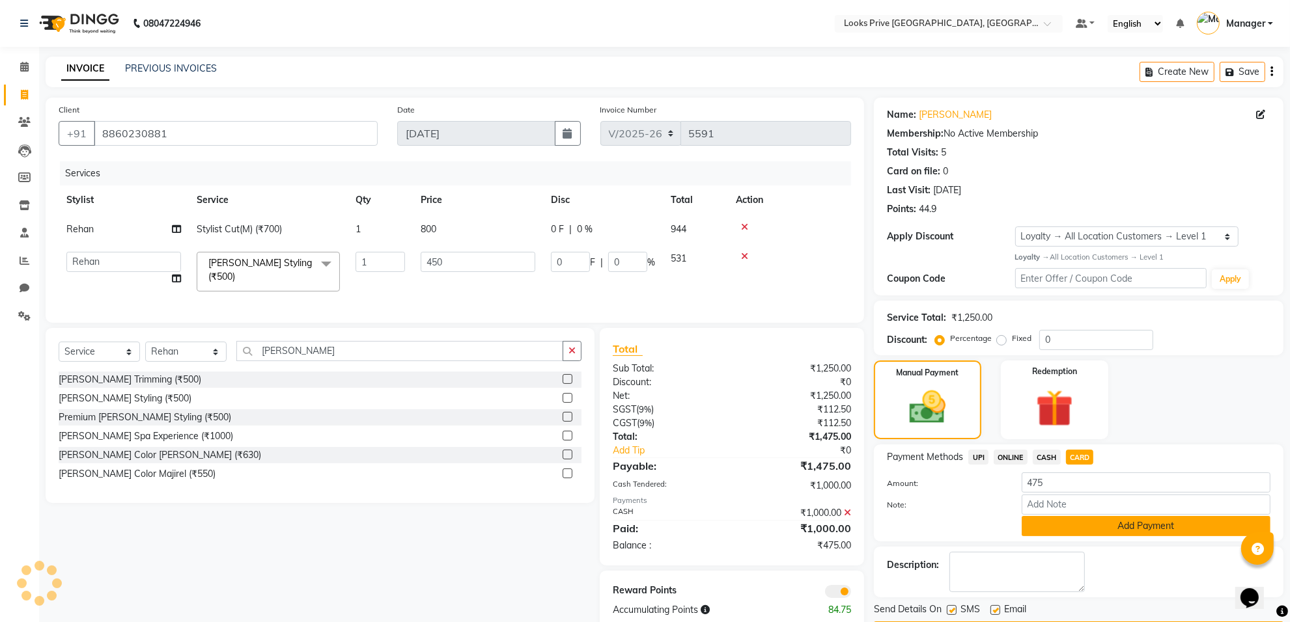
click at [1084, 529] on button "Add Payment" at bounding box center [1145, 526] width 249 height 20
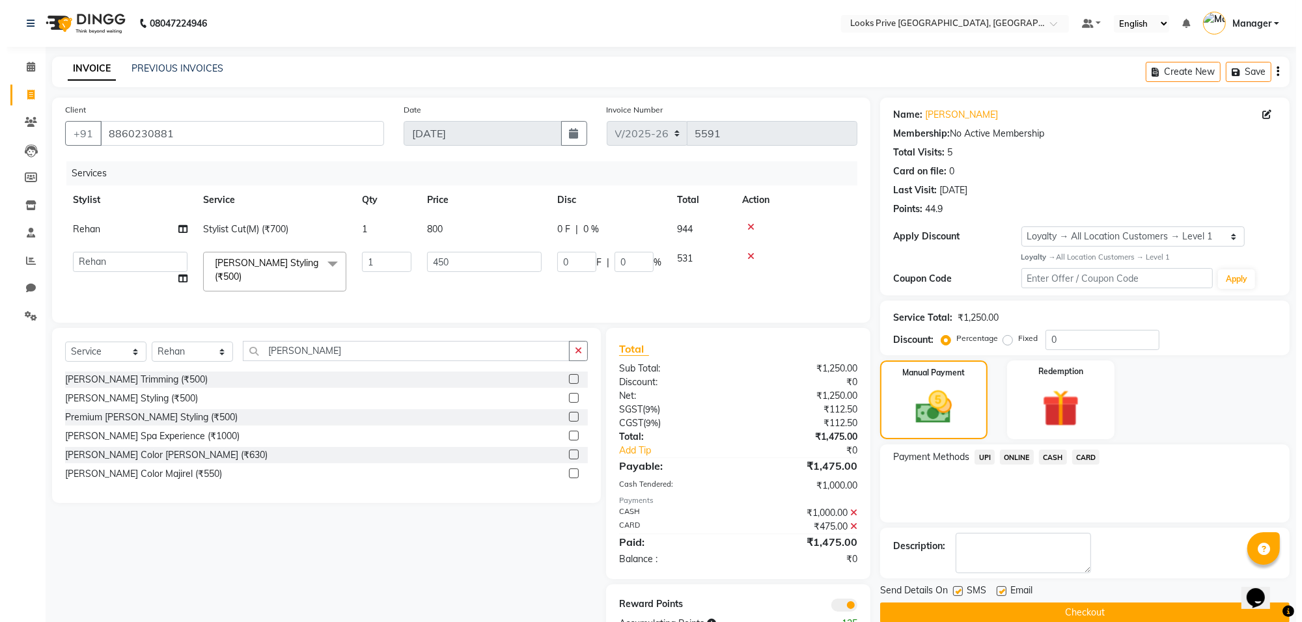
scroll to position [46, 0]
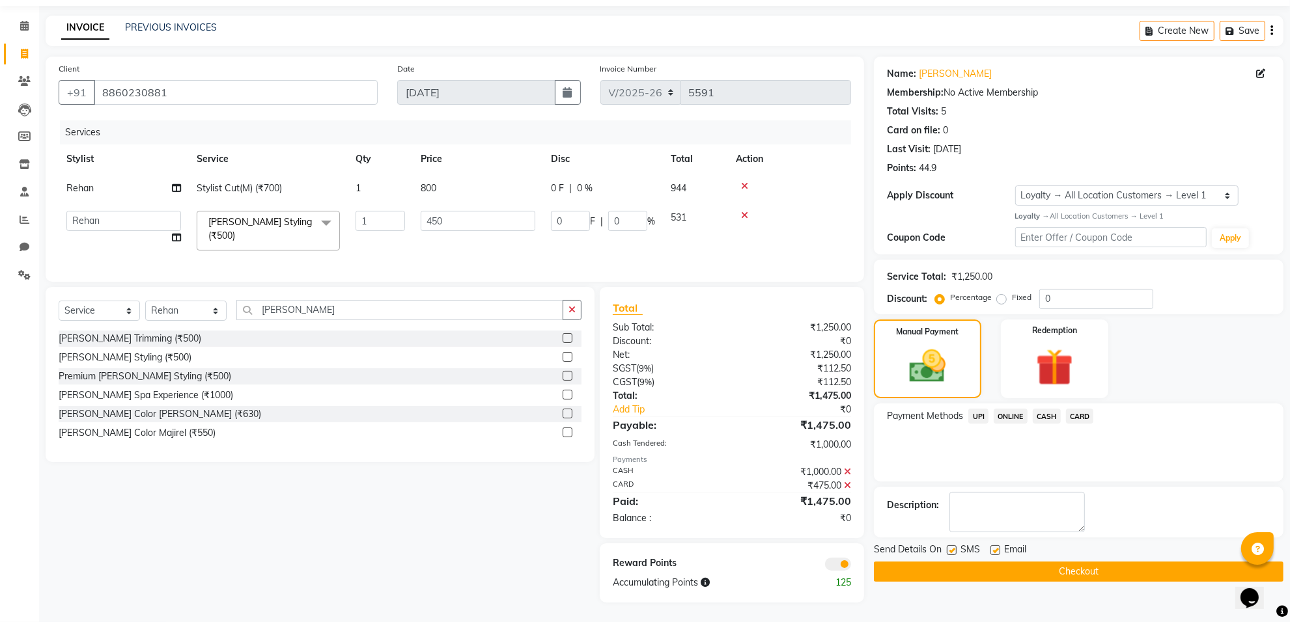
click at [842, 564] on span at bounding box center [838, 564] width 26 height 13
click at [851, 566] on input "checkbox" at bounding box center [851, 566] width 0 height 0
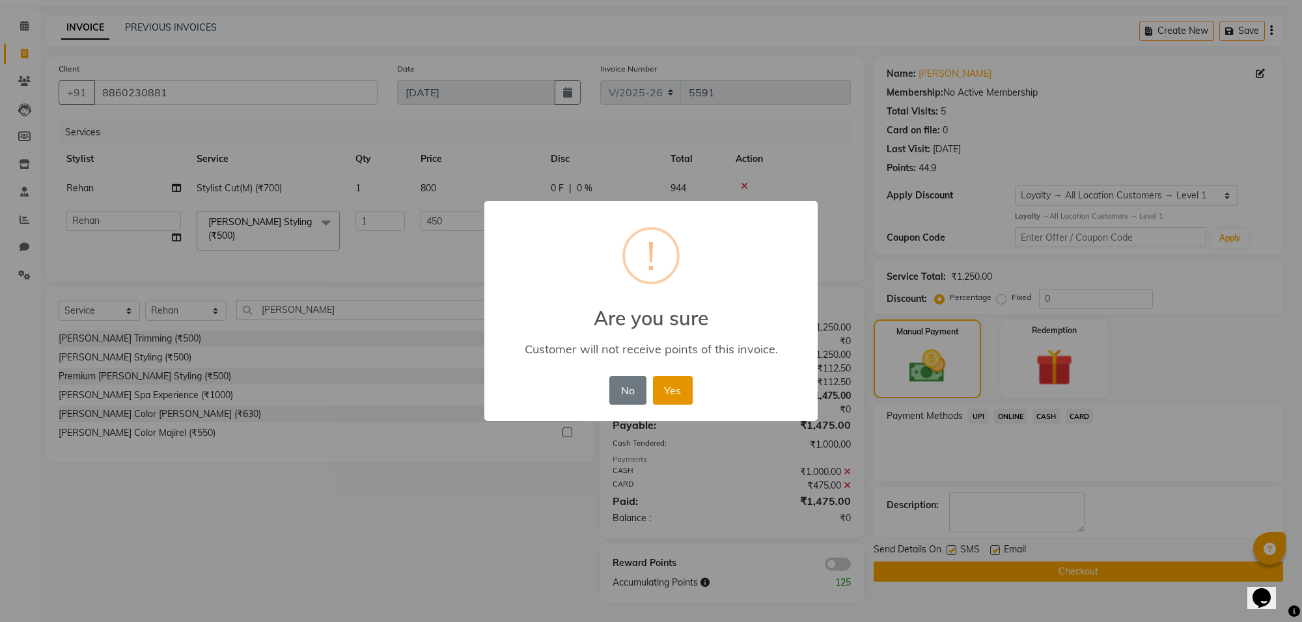
click at [659, 384] on button "Yes" at bounding box center [673, 390] width 40 height 29
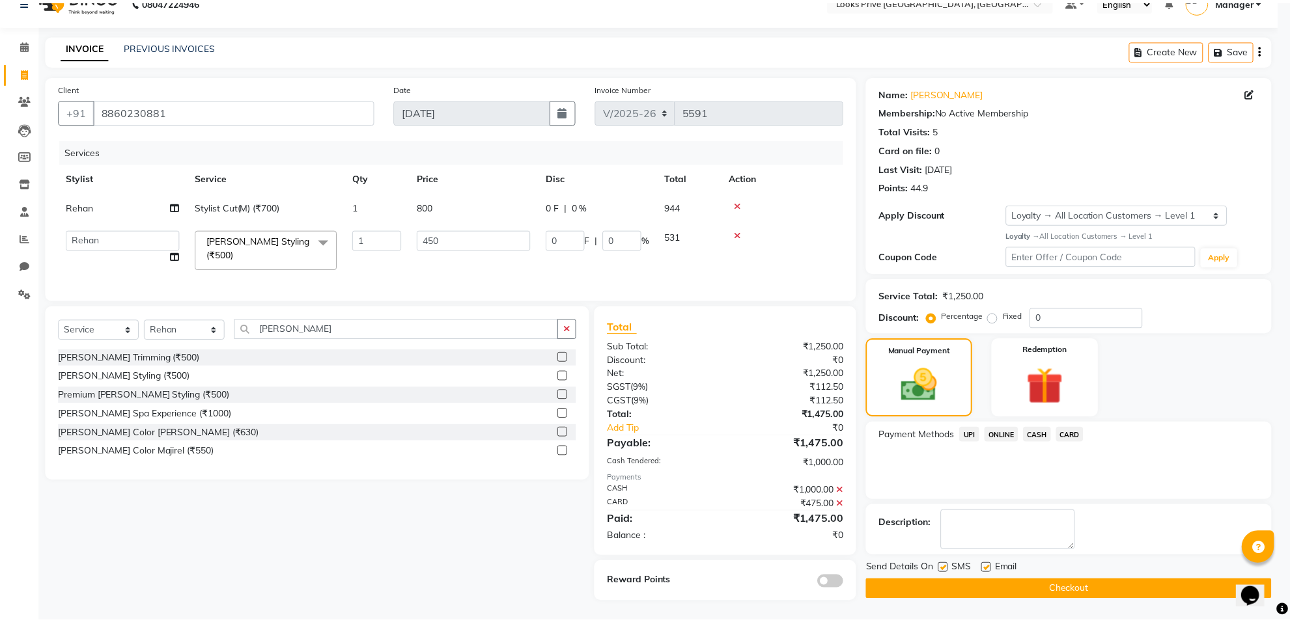
scroll to position [27, 0]
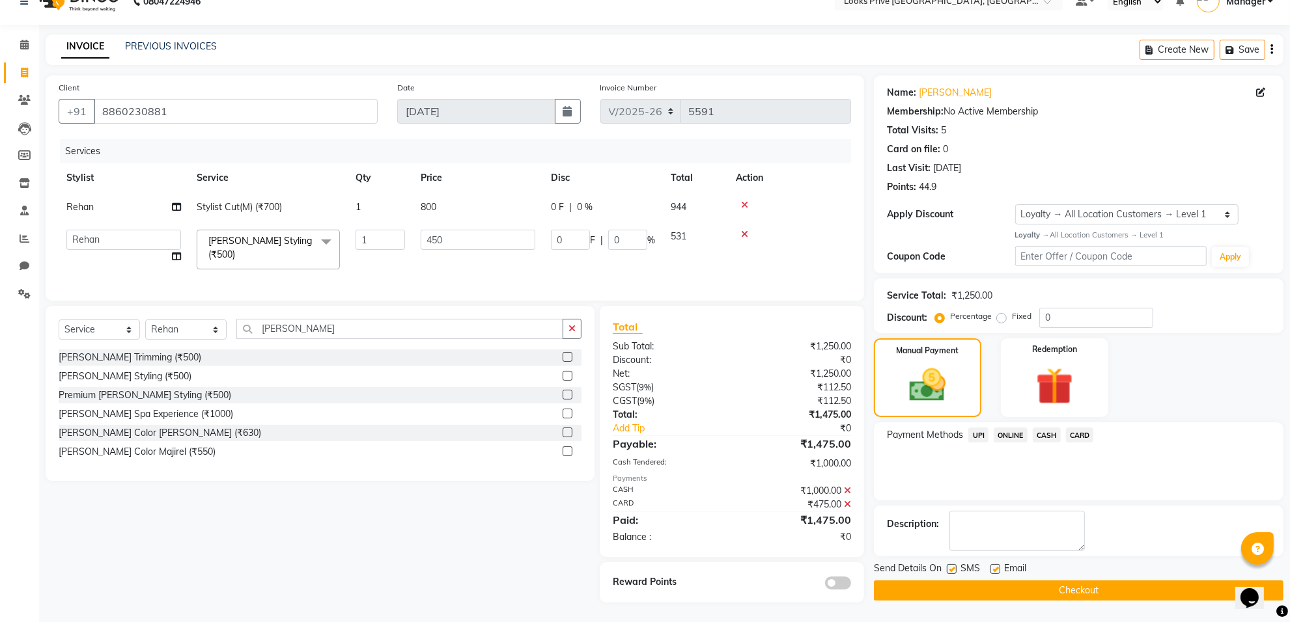
click at [1022, 592] on button "Checkout" at bounding box center [1078, 591] width 409 height 20
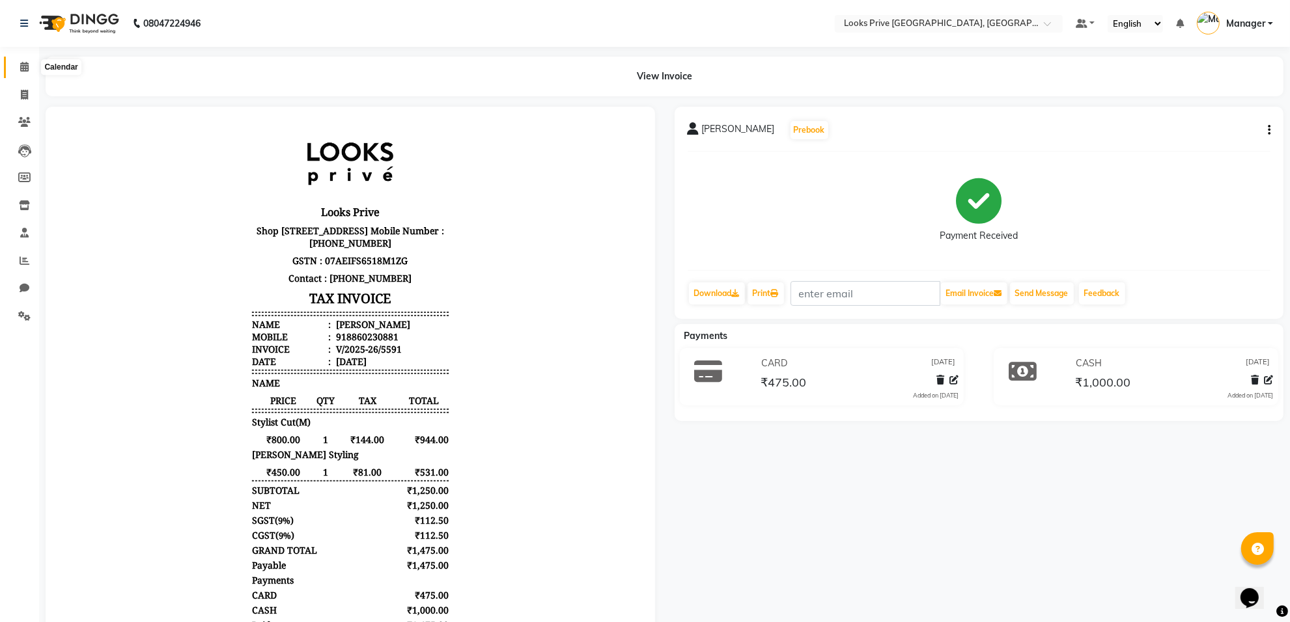
click at [23, 66] on icon at bounding box center [24, 67] width 8 height 10
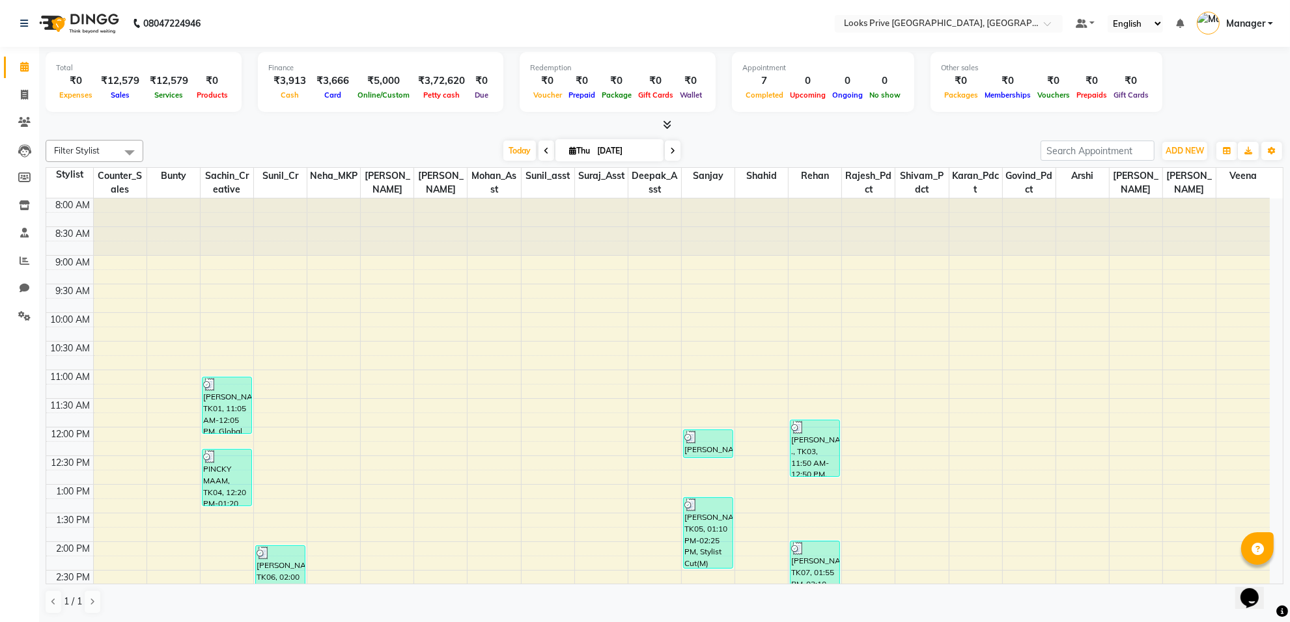
click at [665, 124] on icon at bounding box center [667, 125] width 8 height 10
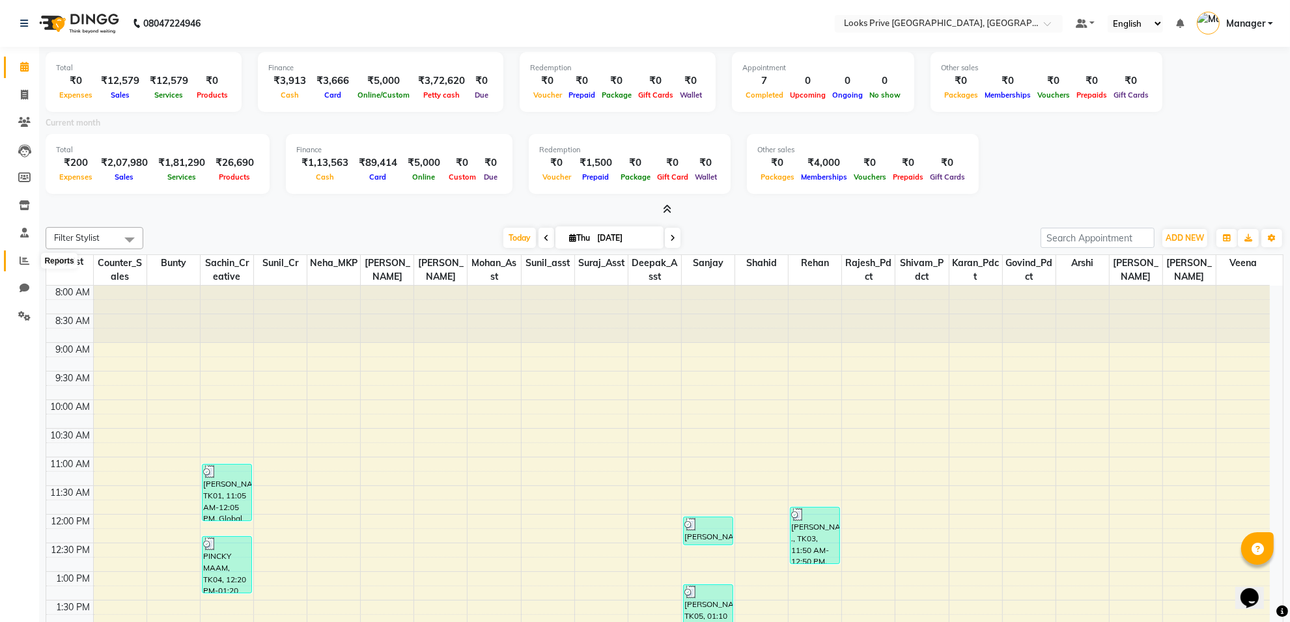
click at [15, 258] on span at bounding box center [24, 261] width 23 height 15
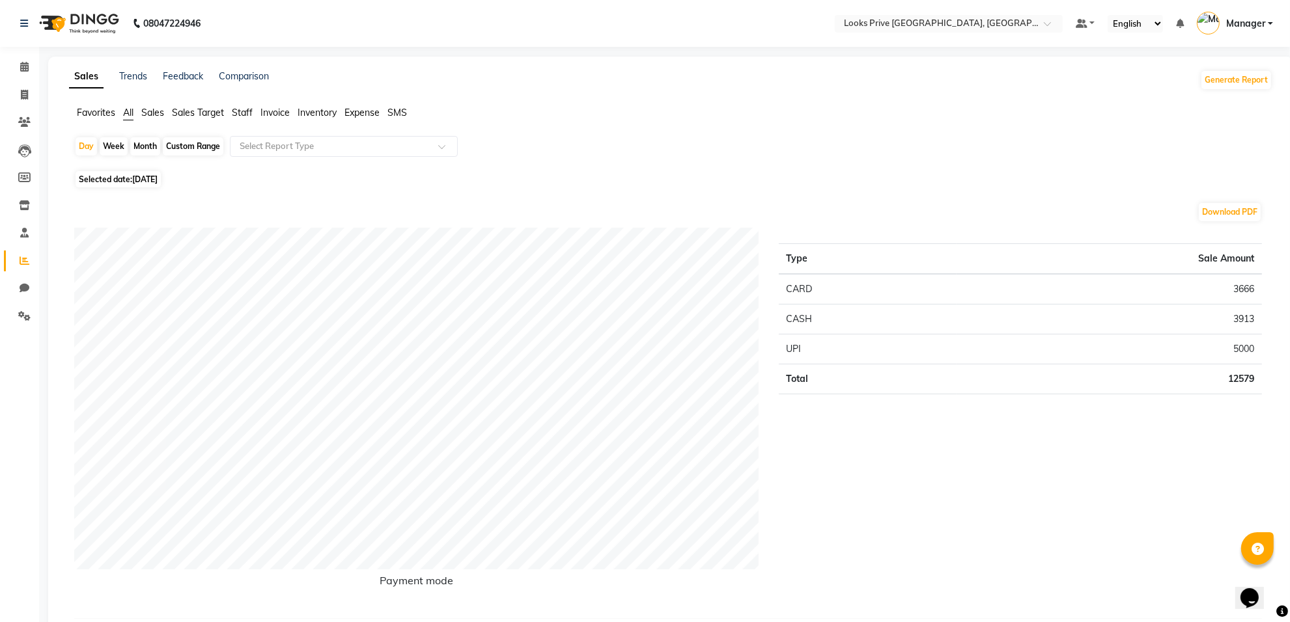
click at [249, 108] on span "Staff" at bounding box center [242, 113] width 21 height 12
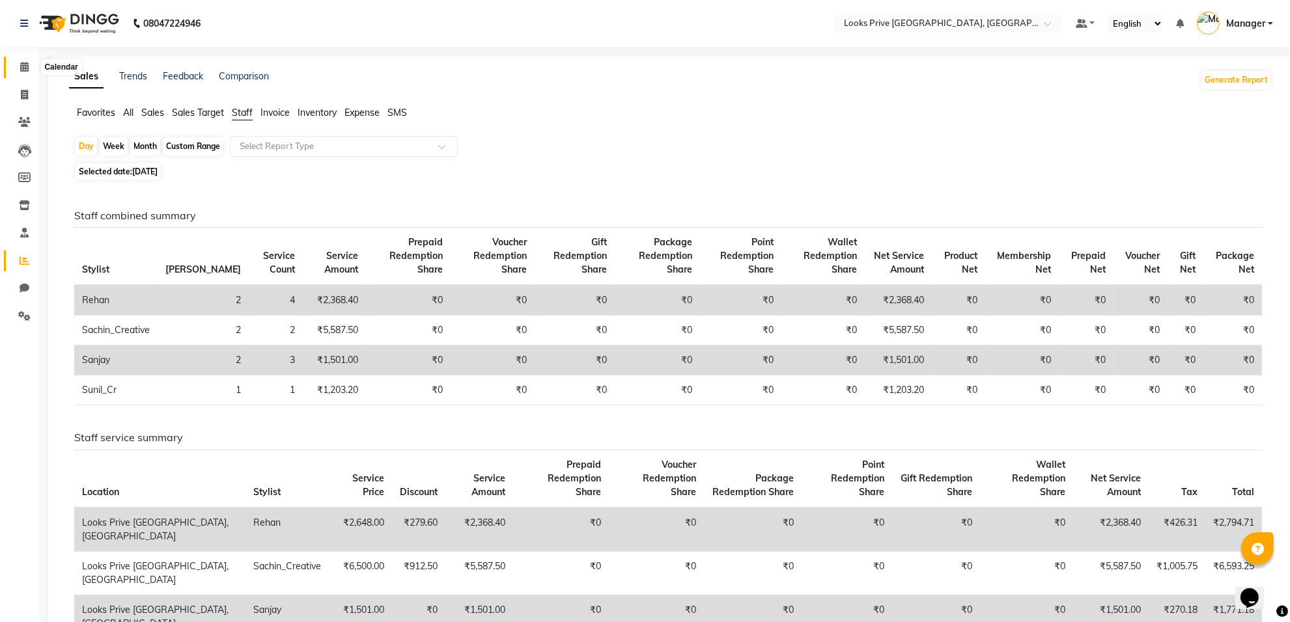
click at [23, 63] on icon at bounding box center [24, 67] width 8 height 10
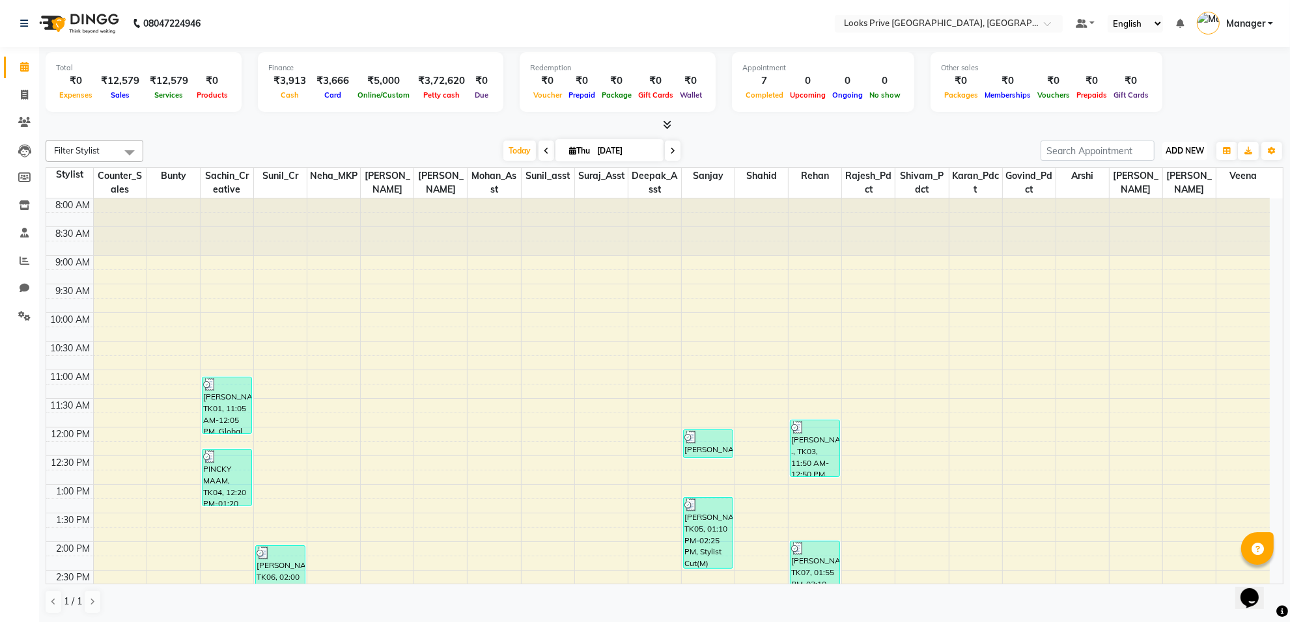
click at [1176, 156] on button "ADD NEW Toggle Dropdown" at bounding box center [1184, 151] width 45 height 18
click at [1109, 189] on link "Add Invoice" at bounding box center [1154, 192] width 103 height 17
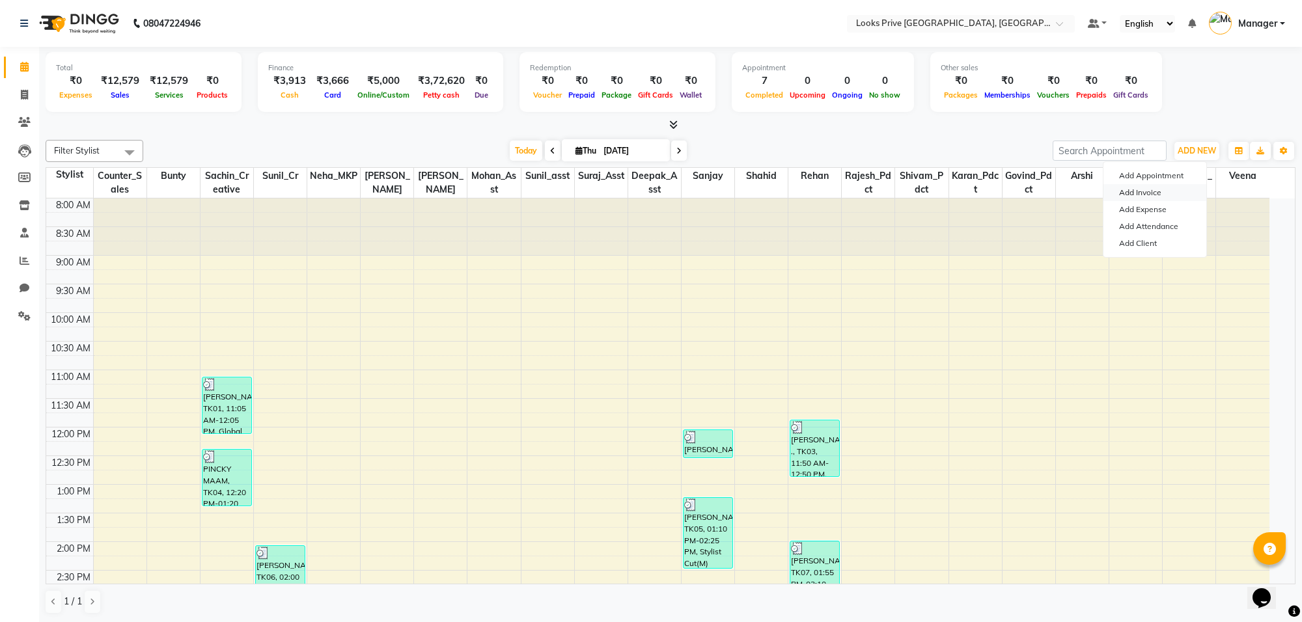
select select "8127"
select select "service"
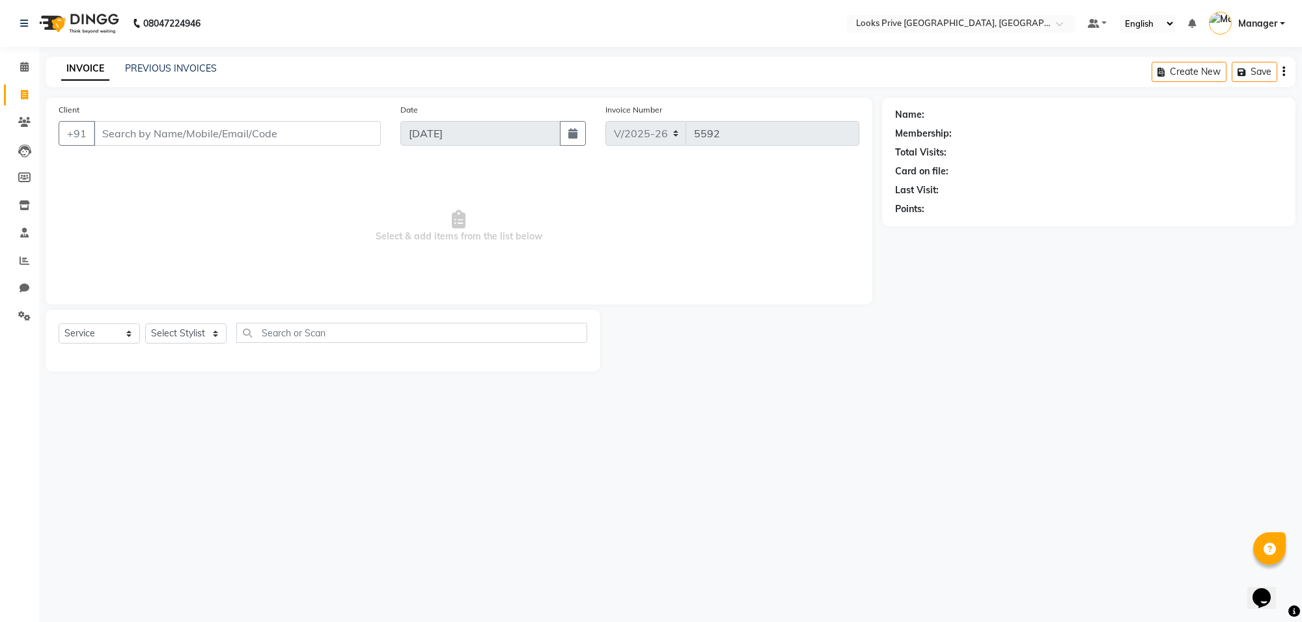
click at [131, 129] on input "Client" at bounding box center [237, 133] width 287 height 25
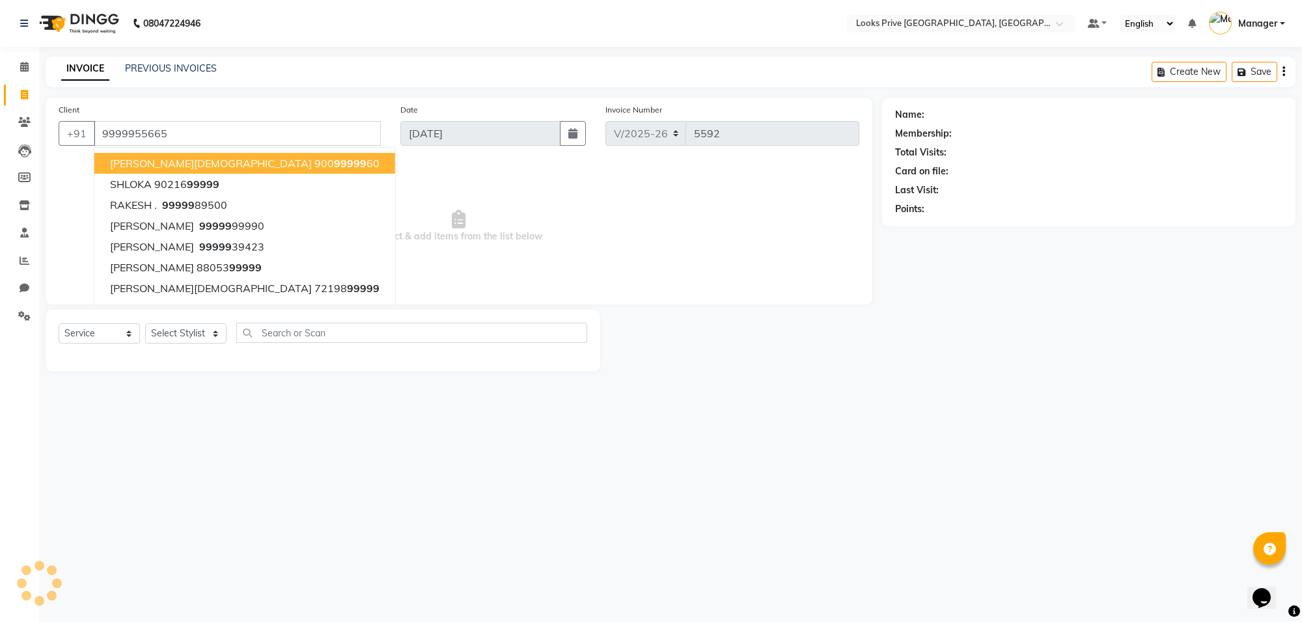
type input "9999955665"
select select "1: Object"
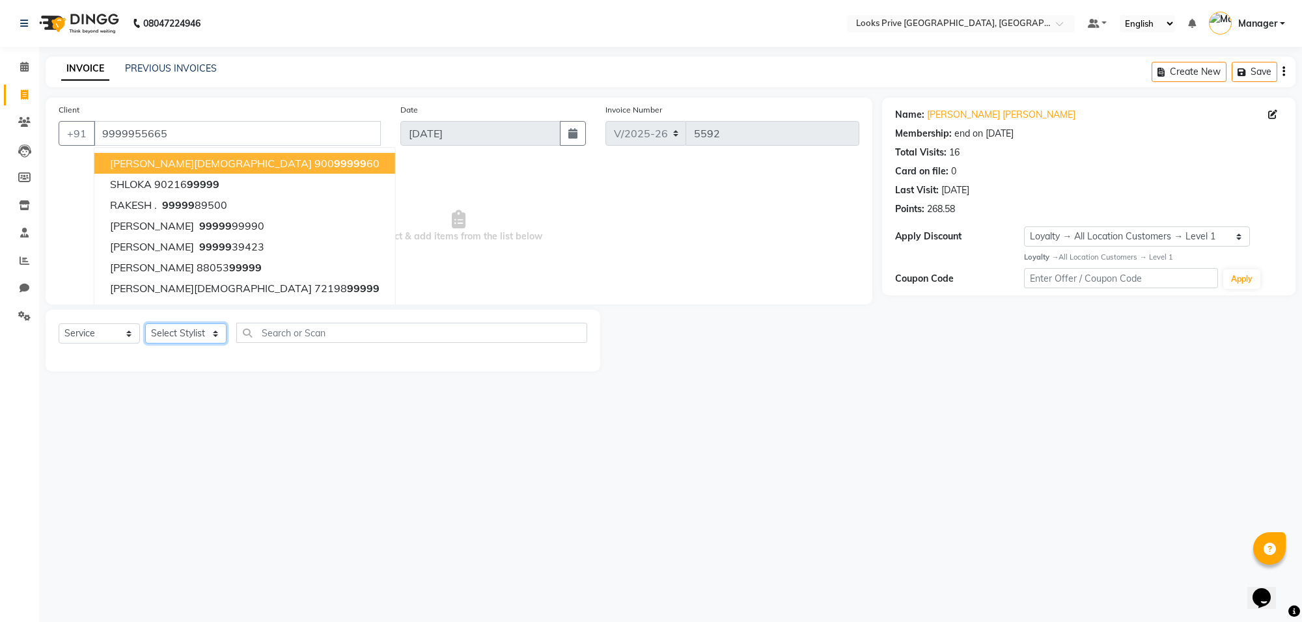
click at [210, 327] on select "Select Stylist [PERSON_NAME] Counter_Sales Deepak_Asst Govind_Pdct Karan_Pdct M…" at bounding box center [185, 334] width 81 height 20
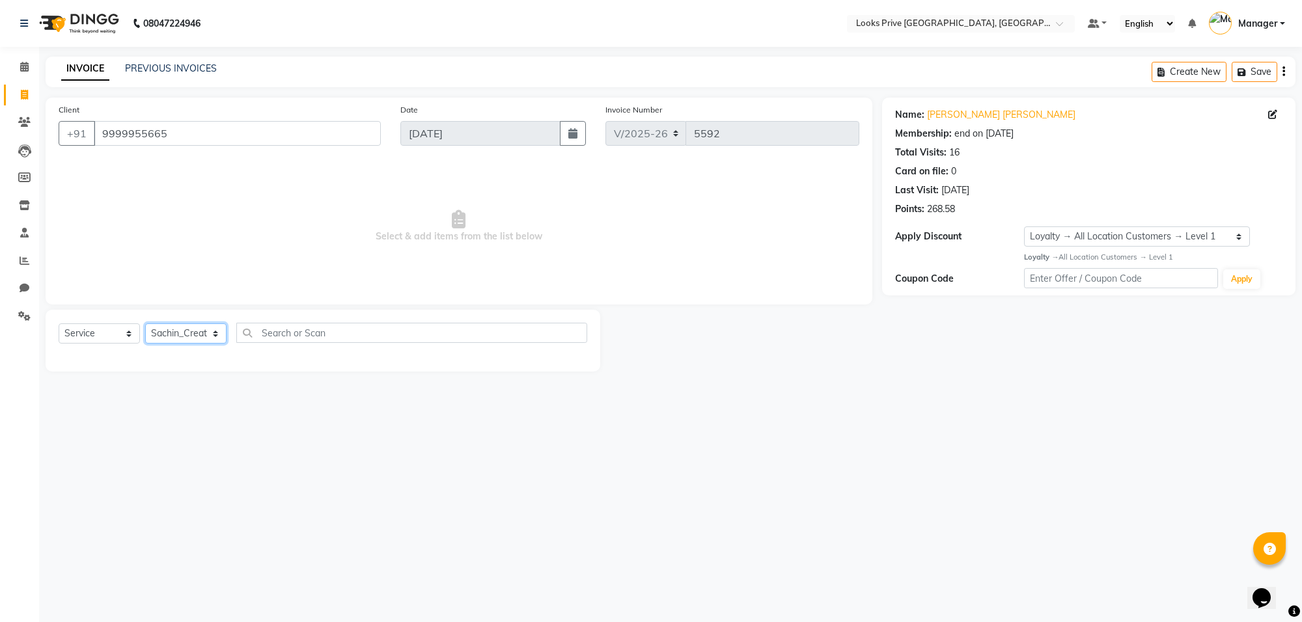
click at [145, 324] on select "Select Stylist [PERSON_NAME] Counter_Sales Deepak_Asst Govind_Pdct Karan_Pdct M…" at bounding box center [185, 334] width 81 height 20
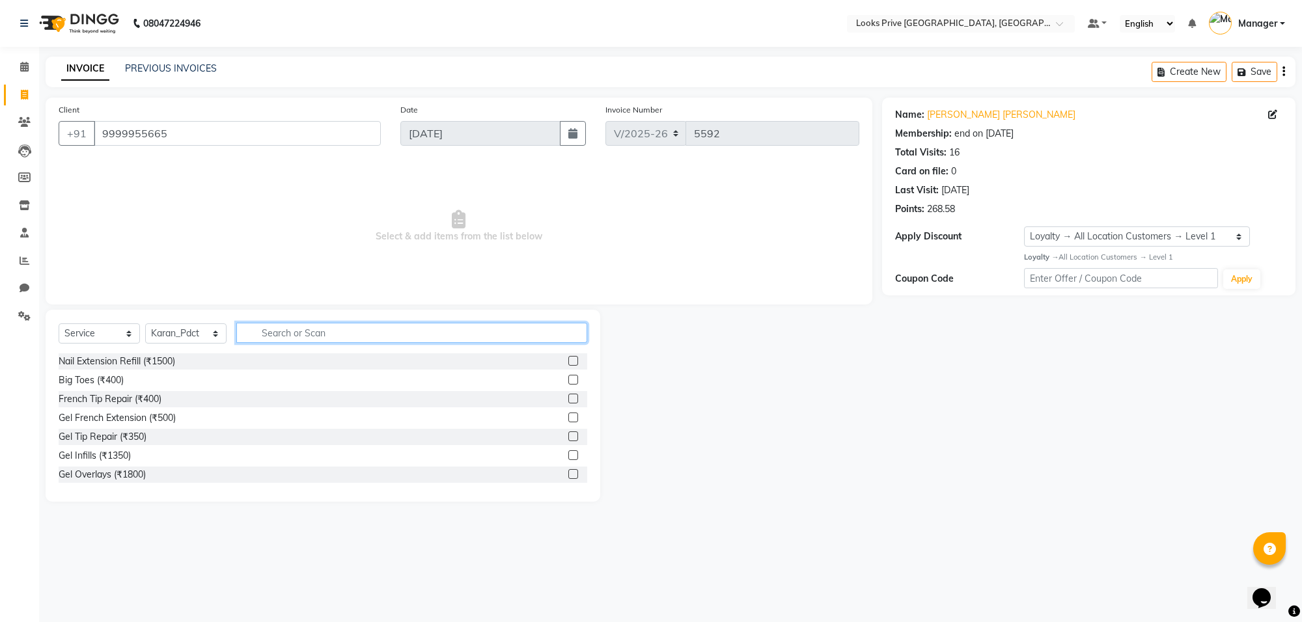
click at [297, 337] on input "text" at bounding box center [411, 333] width 351 height 20
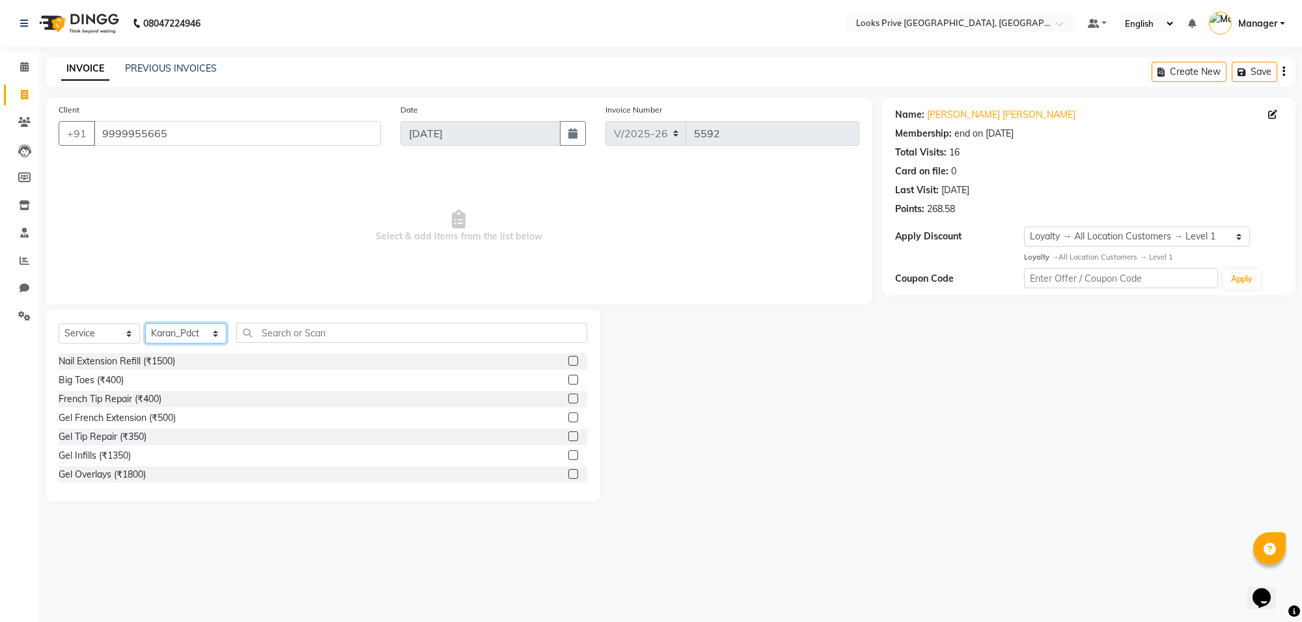
click at [192, 339] on select "Select Stylist [PERSON_NAME] Counter_Sales Deepak_Asst Govind_Pdct Karan_Pdct M…" at bounding box center [185, 334] width 81 height 20
select select "75850"
click at [145, 324] on select "Select Stylist [PERSON_NAME] Counter_Sales Deepak_Asst Govind_Pdct Karan_Pdct M…" at bounding box center [185, 334] width 81 height 20
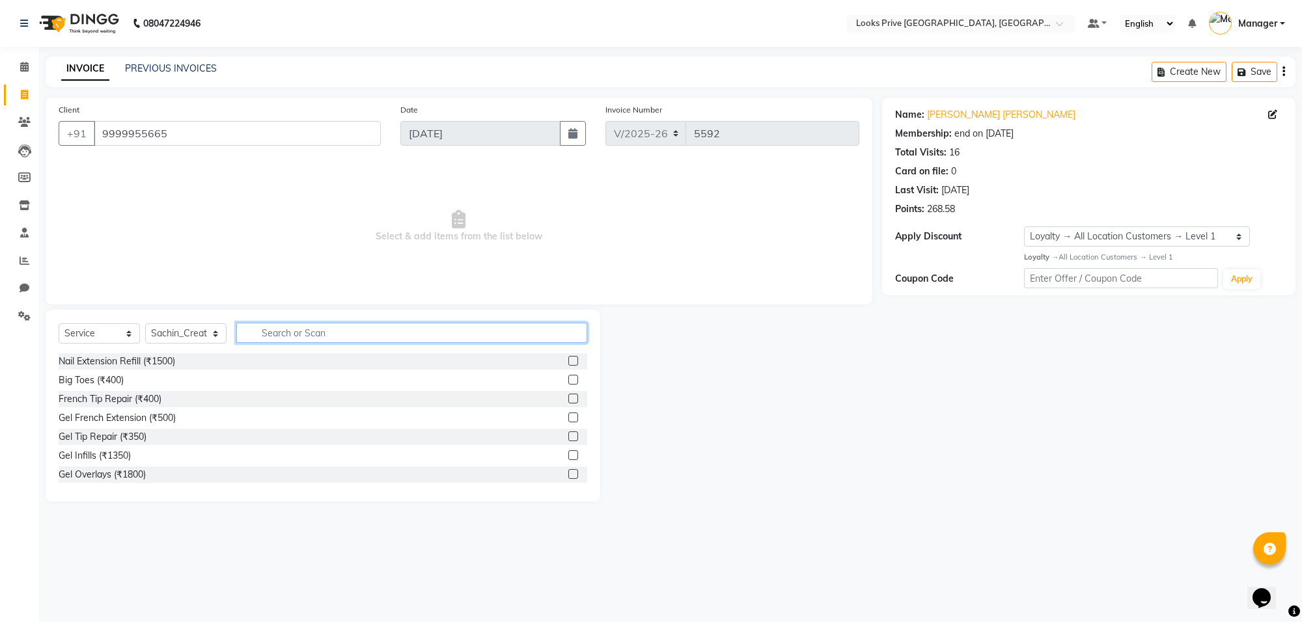
drag, startPoint x: 294, startPoint y: 331, endPoint x: 290, endPoint y: 307, distance: 23.8
click at [295, 331] on input "text" at bounding box center [411, 333] width 351 height 20
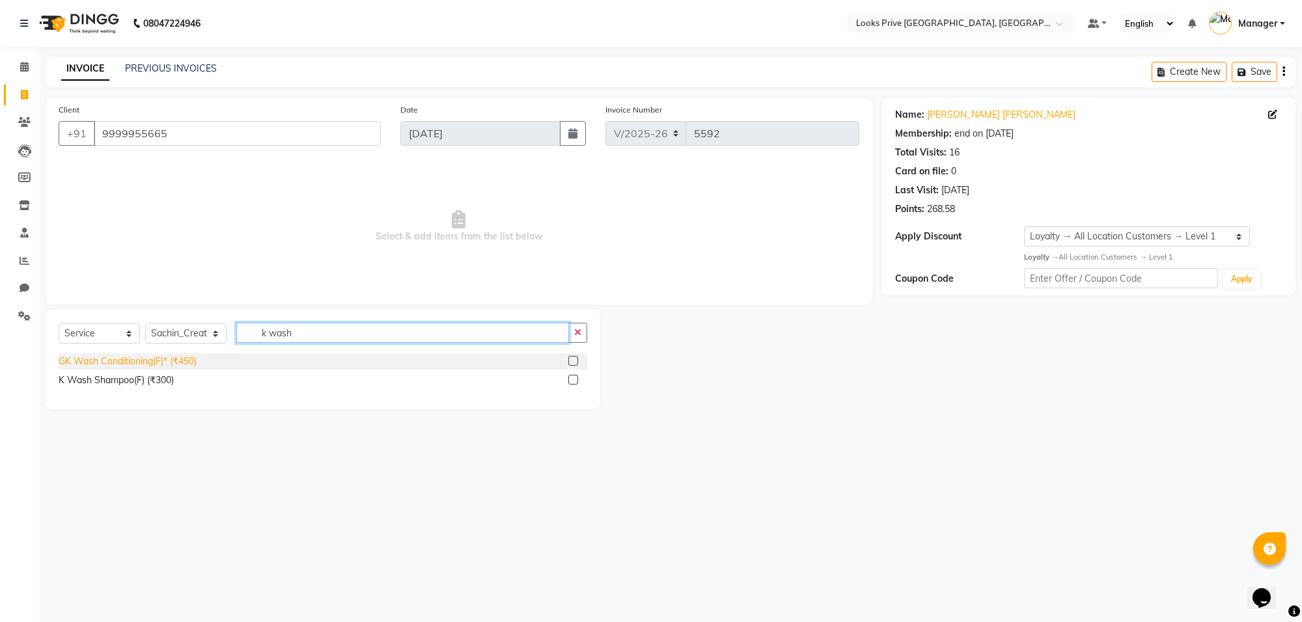
type input "k wash"
click at [157, 366] on div "GK Wash Conditioning(F)* (₹450)" at bounding box center [128, 362] width 138 height 14
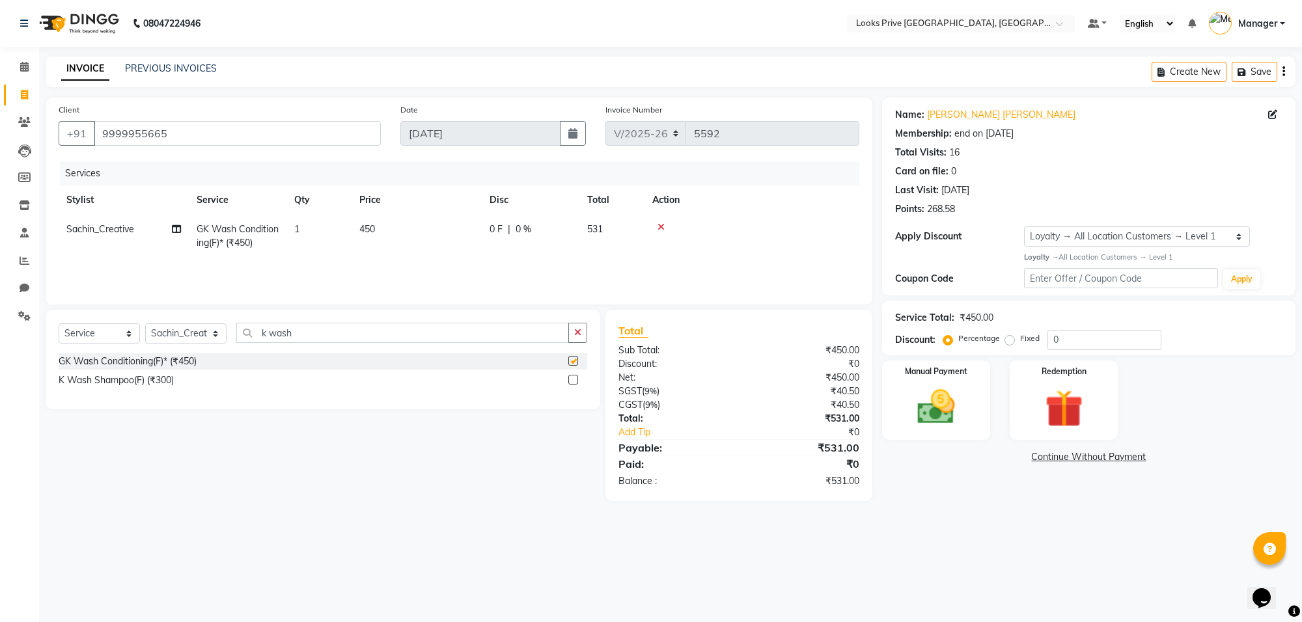
checkbox input "false"
click at [432, 234] on td "450" at bounding box center [417, 236] width 130 height 43
select select "75850"
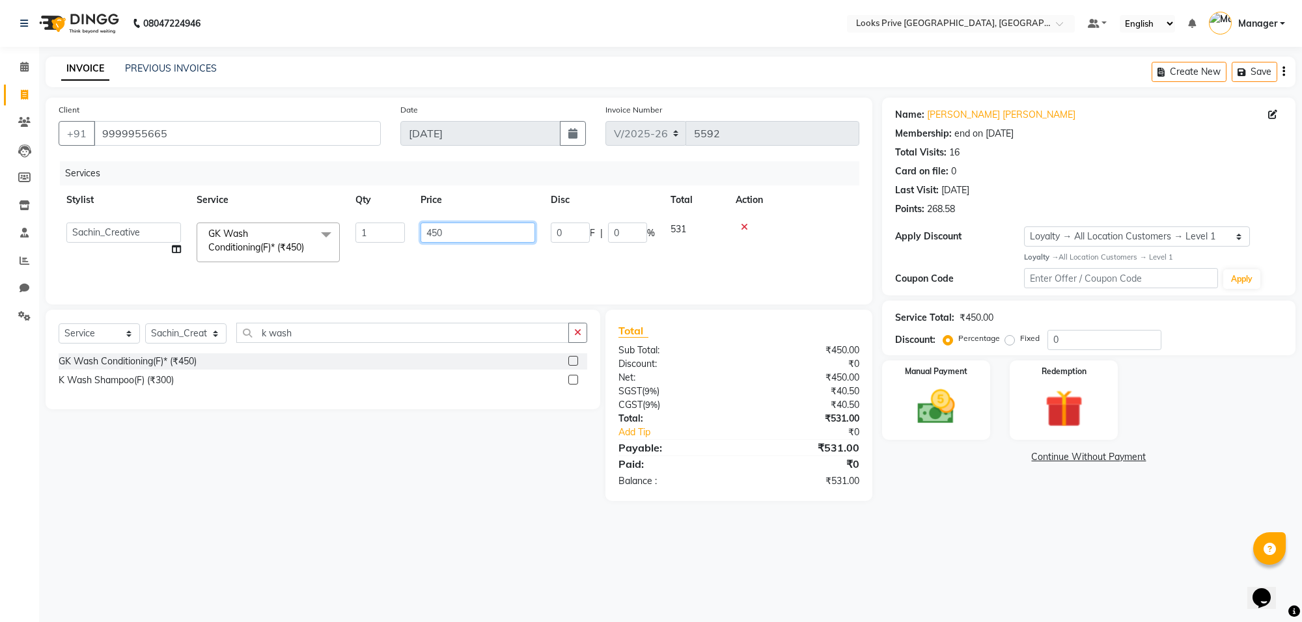
drag, startPoint x: 480, startPoint y: 223, endPoint x: 400, endPoint y: 239, distance: 80.9
click at [400, 239] on tr "[PERSON_NAME] Counter_Sales Deepak_Asst Govind_Pdct Karan_Pdct Manager Mohan_As…" at bounding box center [459, 242] width 801 height 55
type input "600"
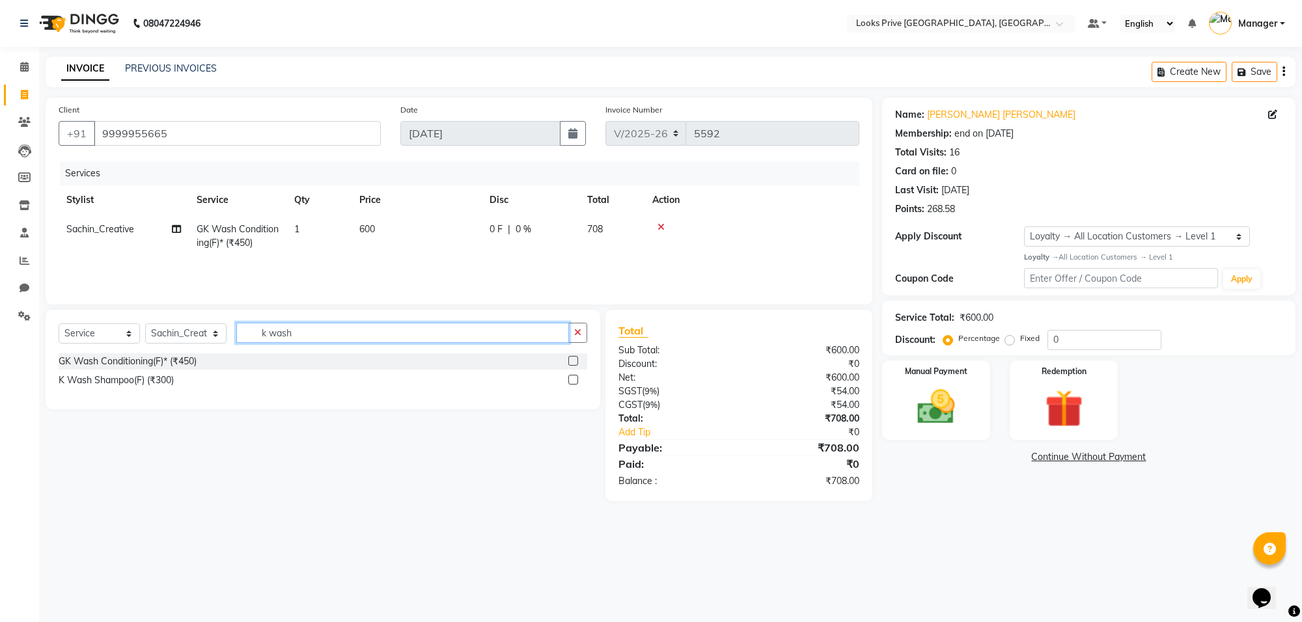
drag, startPoint x: 329, startPoint y: 329, endPoint x: 260, endPoint y: 329, distance: 68.4
click at [260, 329] on input "k wash" at bounding box center [402, 333] width 333 height 20
type input "blow"
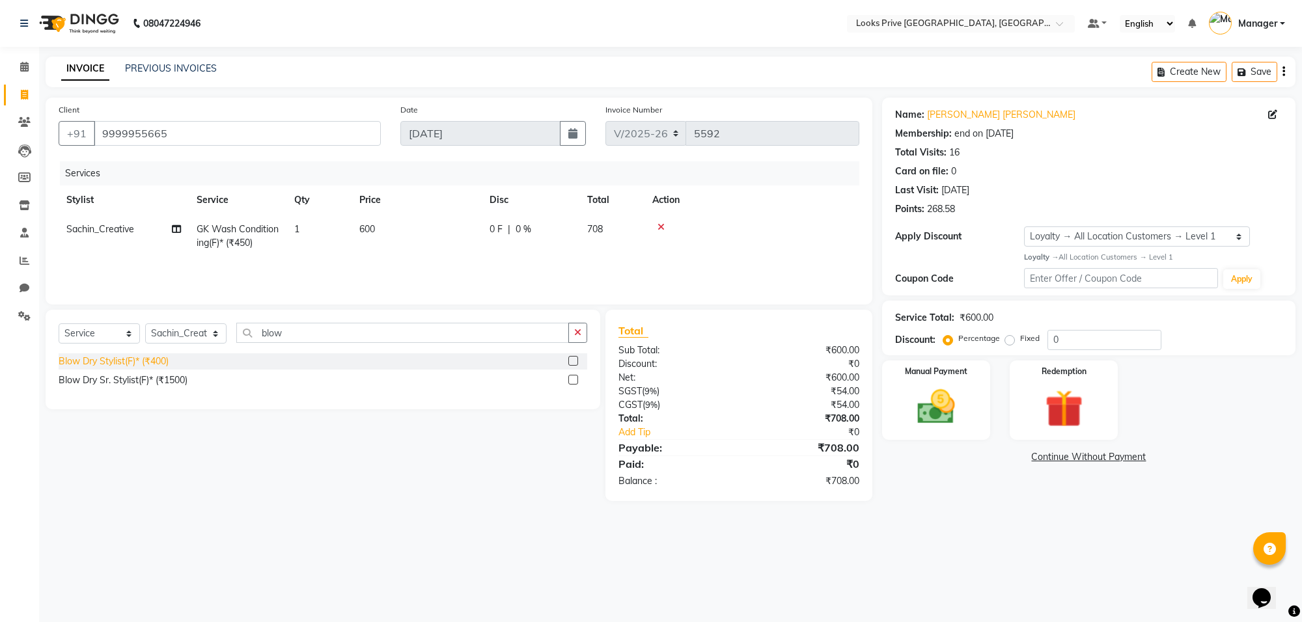
click at [135, 357] on div "Blow Dry Stylist(F)* (₹400)" at bounding box center [114, 362] width 110 height 14
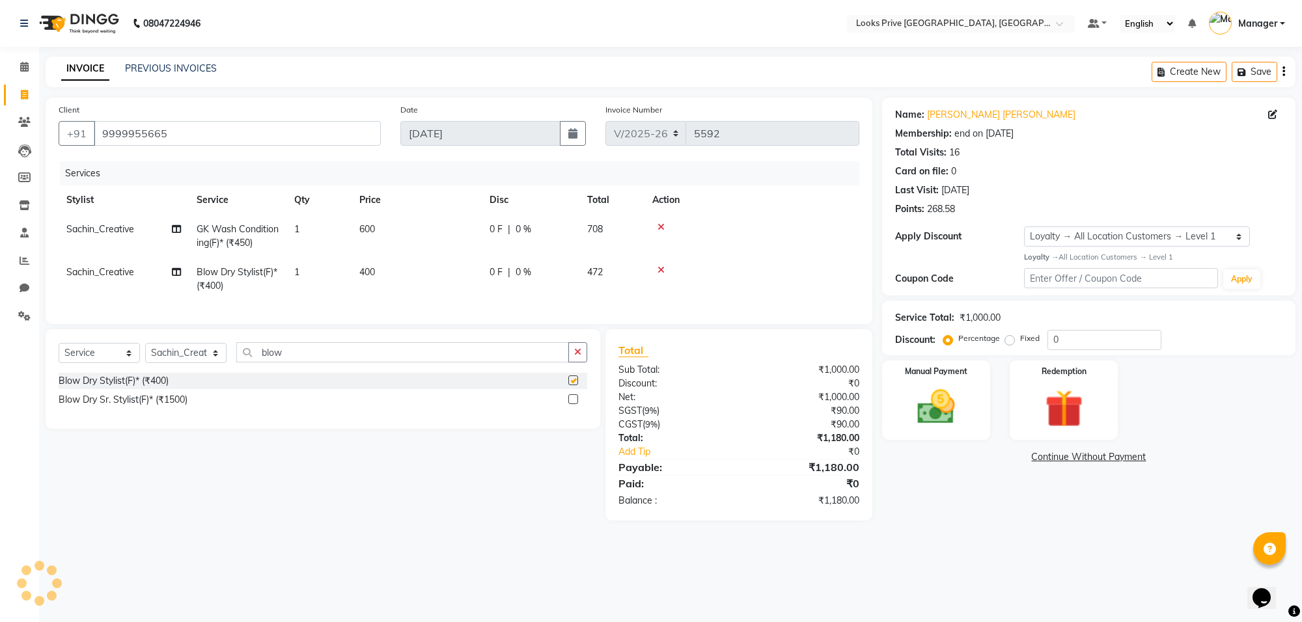
checkbox input "false"
click at [463, 271] on td "400" at bounding box center [417, 279] width 130 height 43
select select "75850"
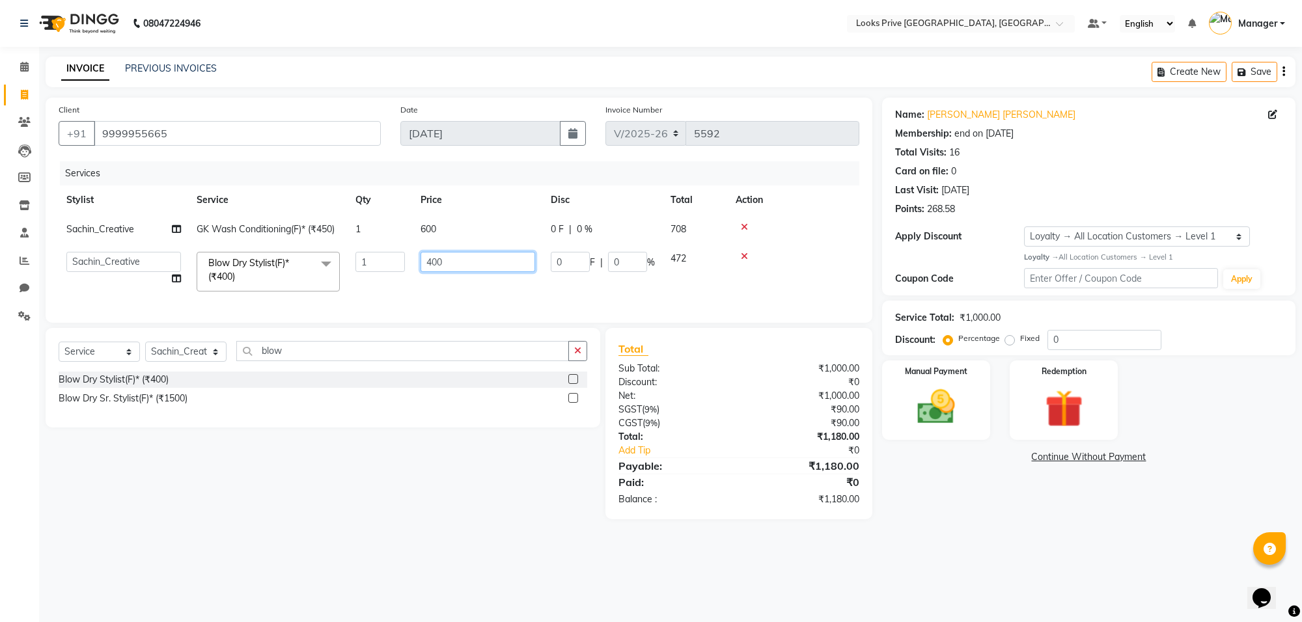
drag, startPoint x: 489, startPoint y: 267, endPoint x: 360, endPoint y: 244, distance: 130.9
click at [360, 244] on tr "[PERSON_NAME] Counter_Sales Deepak_Asst Govind_Pdct Karan_Pdct Manager Mohan_As…" at bounding box center [459, 271] width 801 height 55
click at [360, 244] on tbody "Sachin_Creative GK Wash Conditioning(F)* (₹450) 1 600 0 F | 0 % 708 [PERSON_NAM…" at bounding box center [459, 257] width 801 height 85
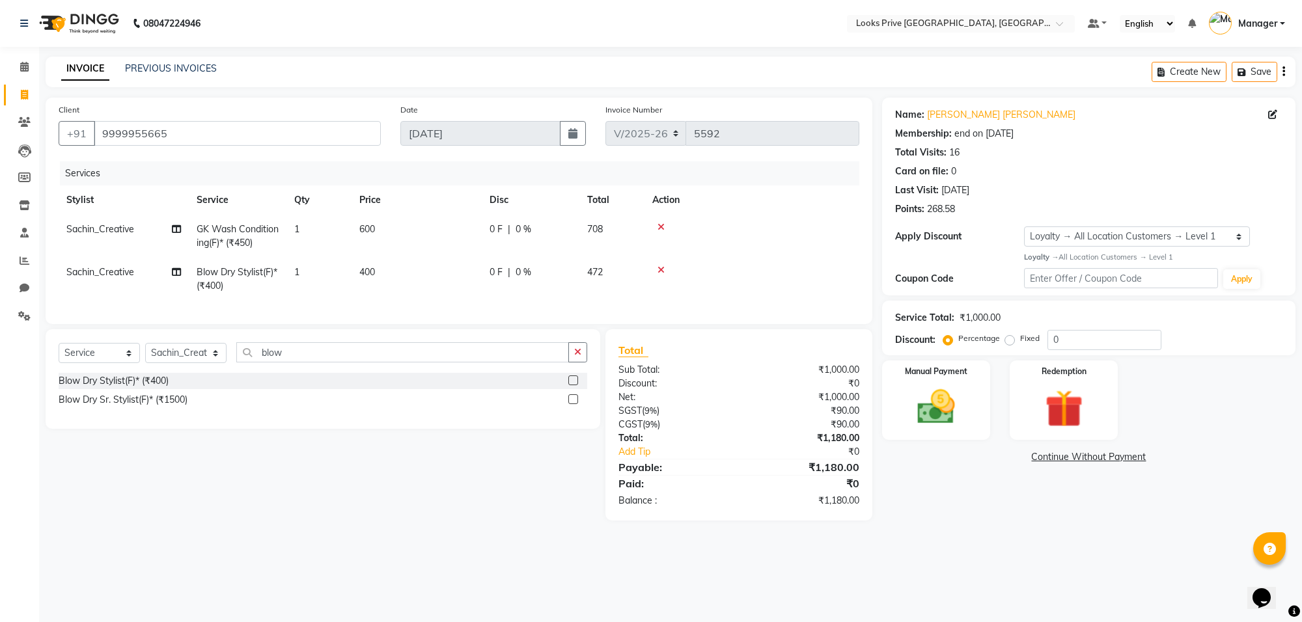
click at [375, 259] on td "400" at bounding box center [417, 279] width 130 height 43
select select "75850"
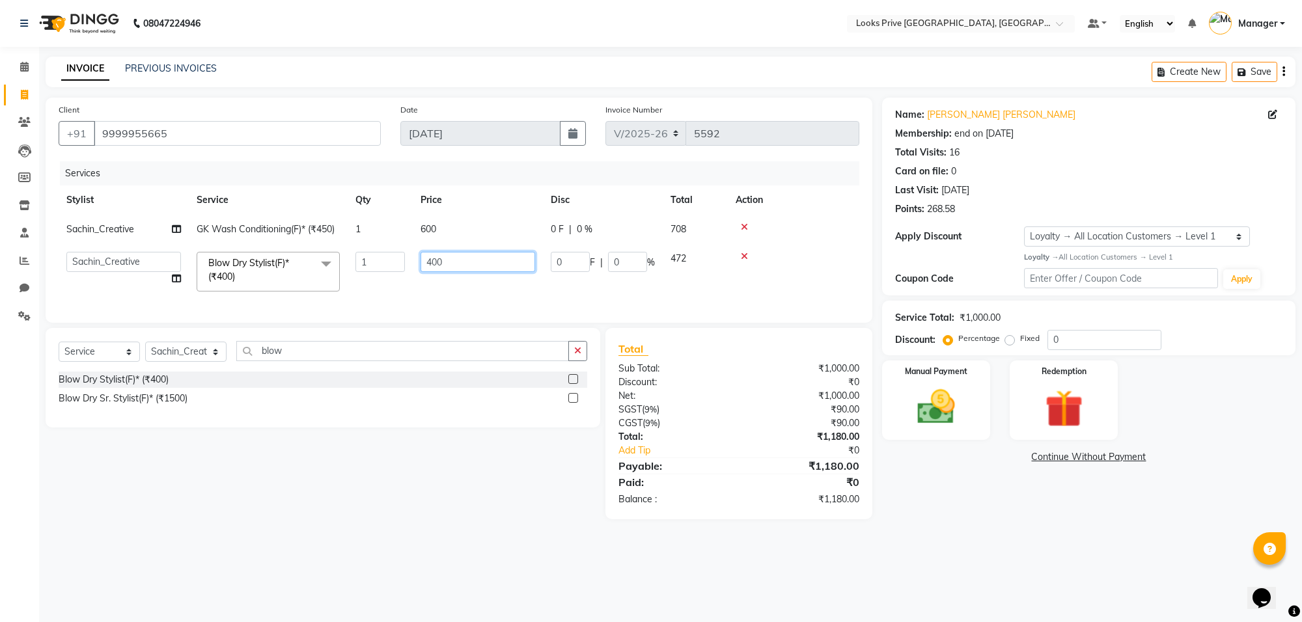
click at [466, 254] on input "400" at bounding box center [478, 262] width 115 height 20
type input "4"
type input "700"
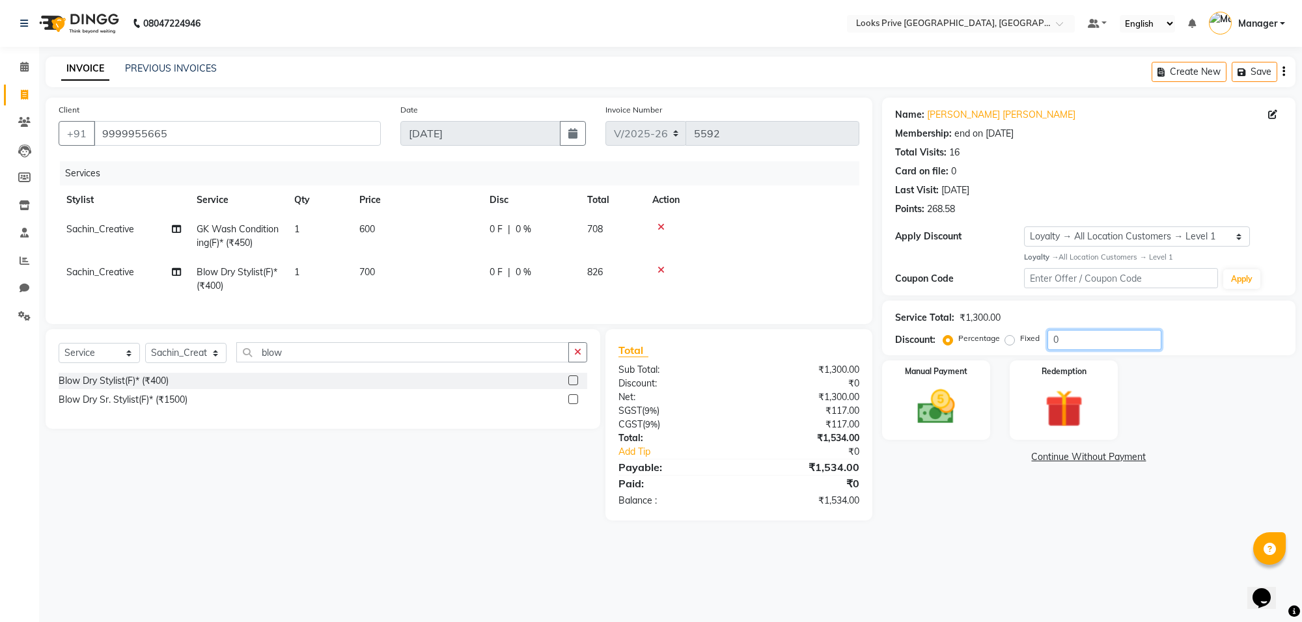
click at [1098, 342] on input "0" at bounding box center [1104, 340] width 114 height 20
type input "020"
click at [876, 401] on div "Manual Payment Redemption" at bounding box center [1088, 400] width 433 height 79
click at [948, 404] on img at bounding box center [936, 408] width 64 height 46
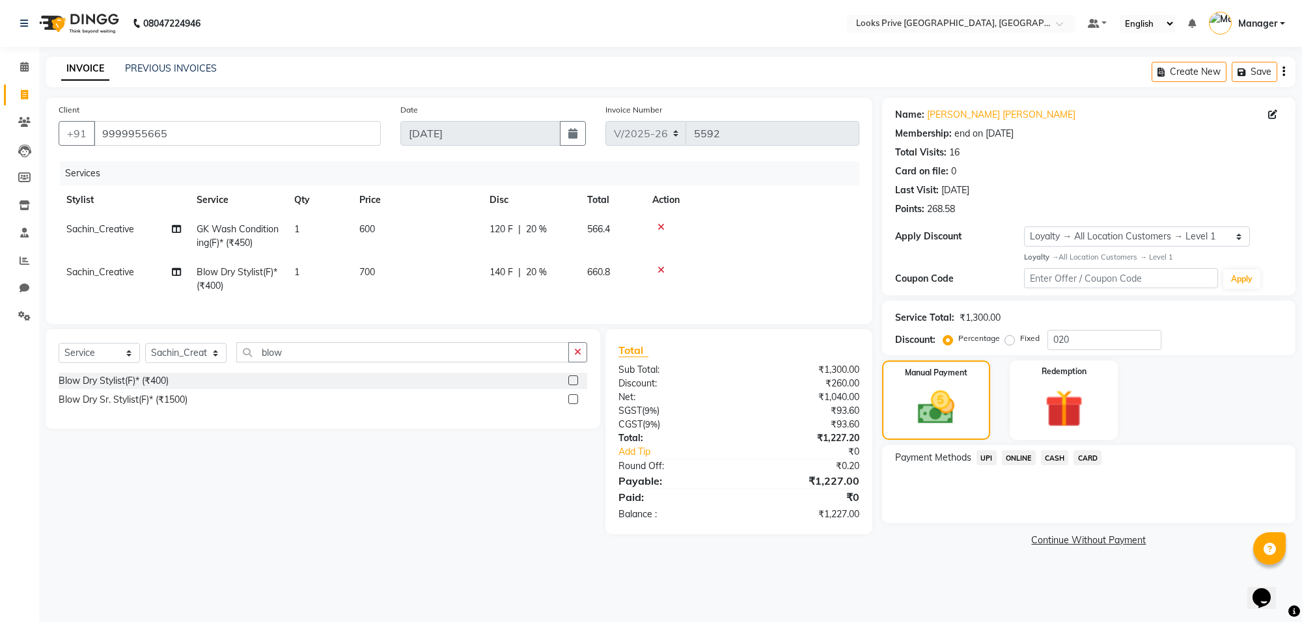
click at [1049, 454] on span "CASH" at bounding box center [1055, 457] width 28 height 15
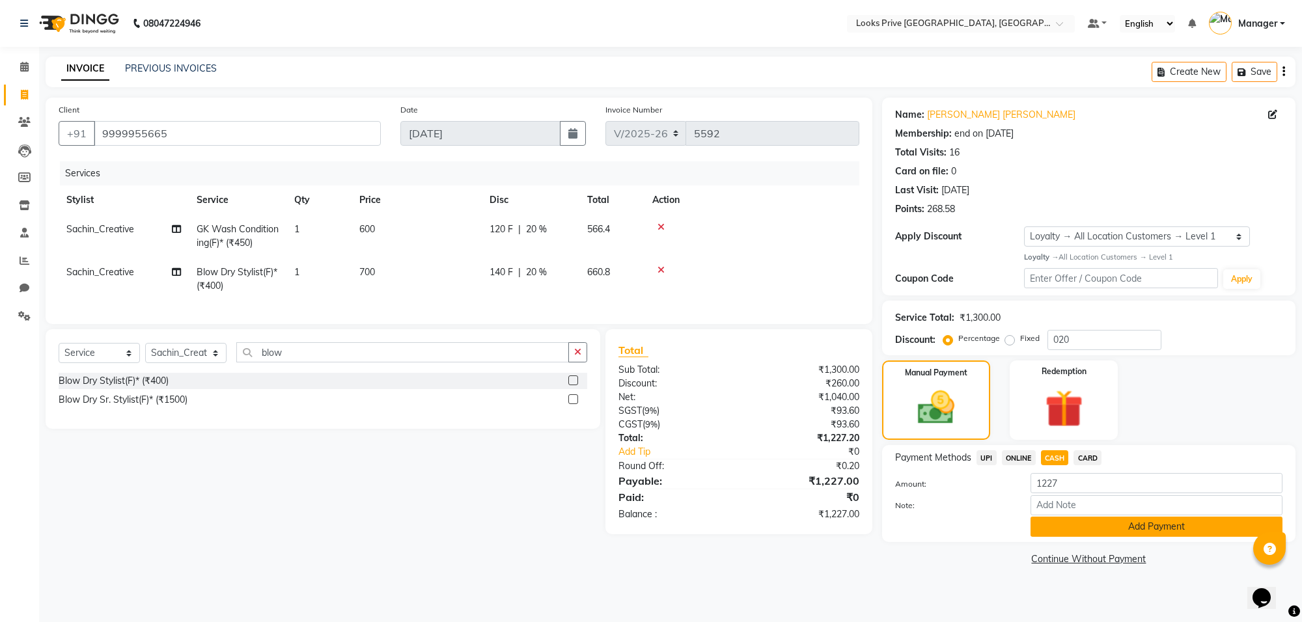
click at [1057, 524] on button "Add Payment" at bounding box center [1156, 527] width 252 height 20
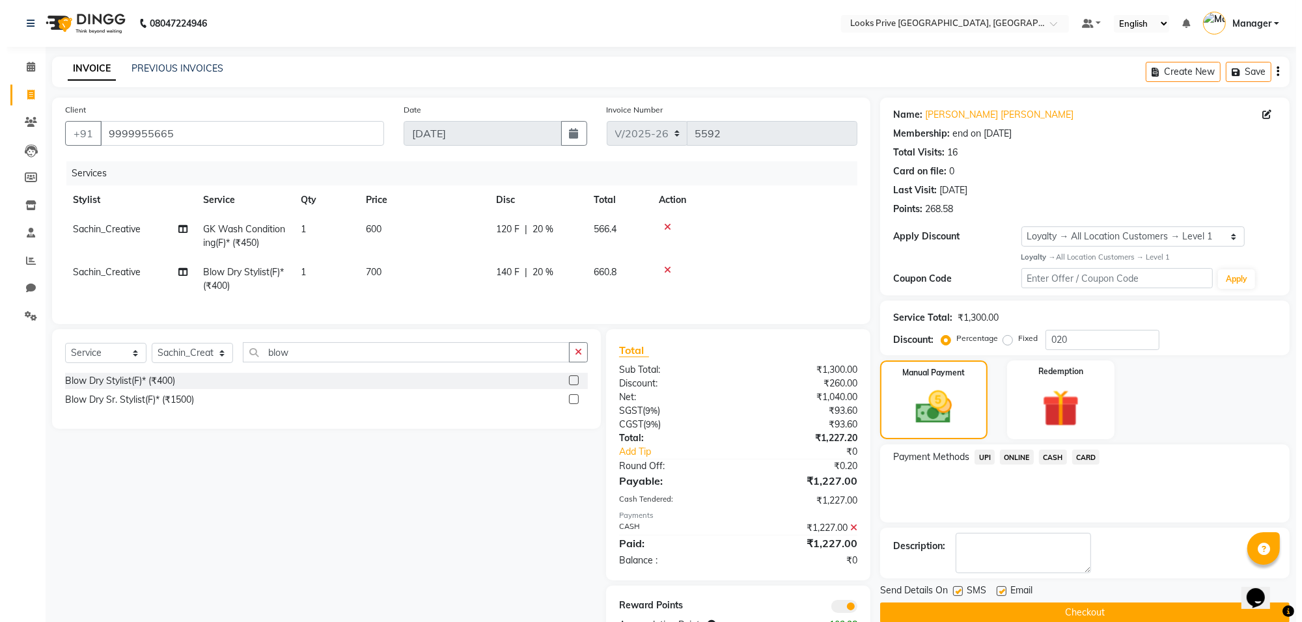
scroll to position [53, 0]
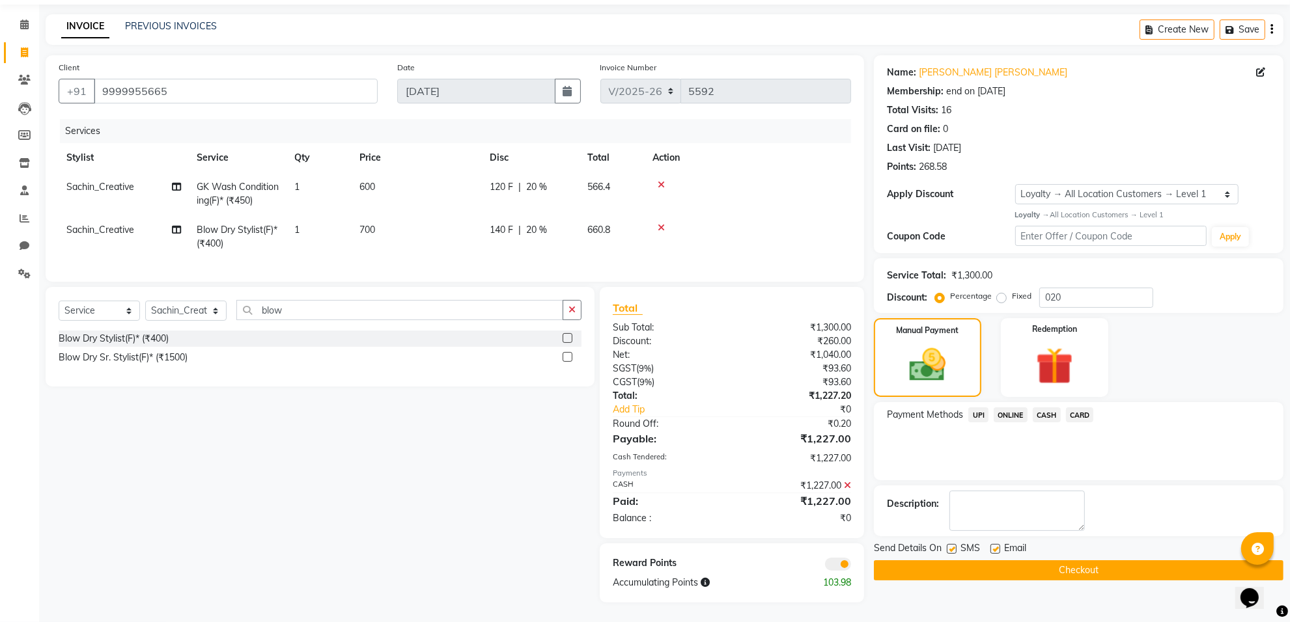
click at [842, 570] on span at bounding box center [838, 564] width 26 height 13
click at [851, 566] on input "checkbox" at bounding box center [851, 566] width 0 height 0
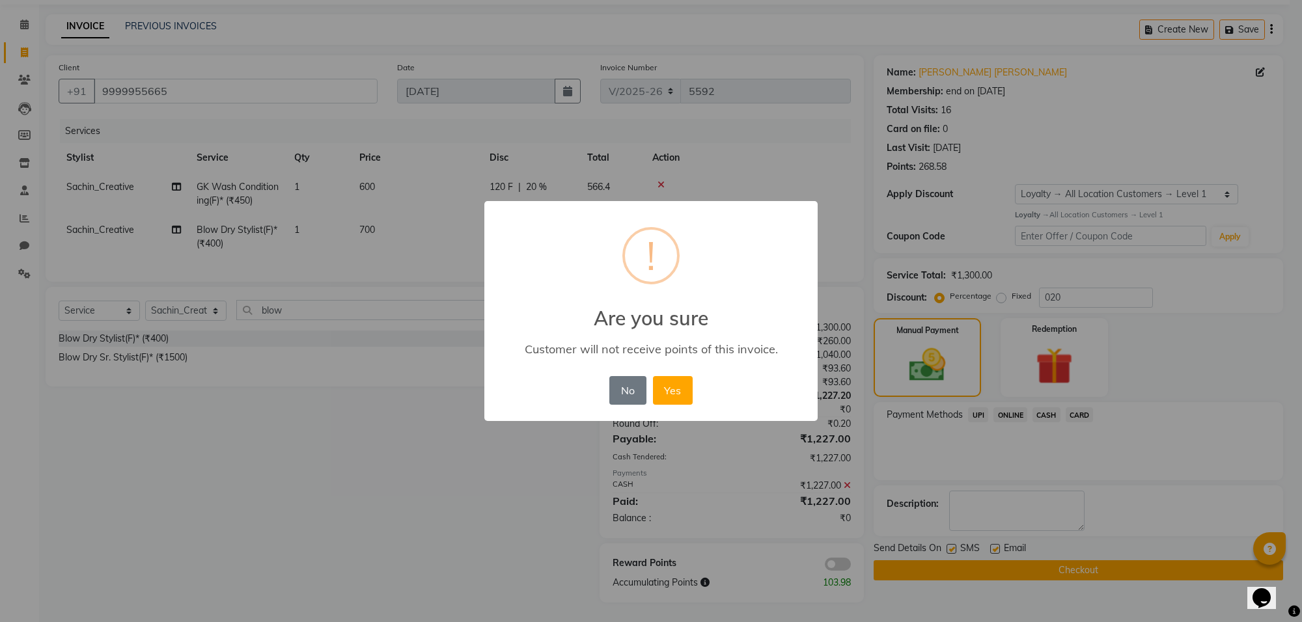
click at [693, 394] on div "No No Yes" at bounding box center [650, 390] width 89 height 35
click at [687, 393] on button "Yes" at bounding box center [673, 390] width 40 height 29
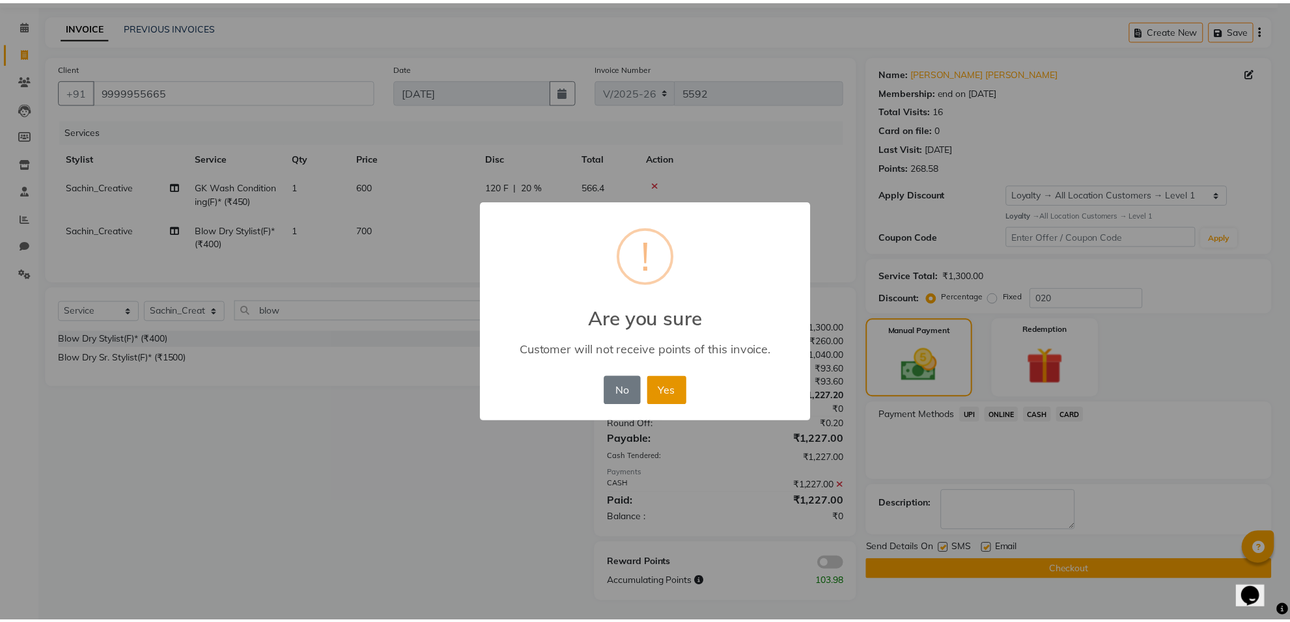
scroll to position [35, 0]
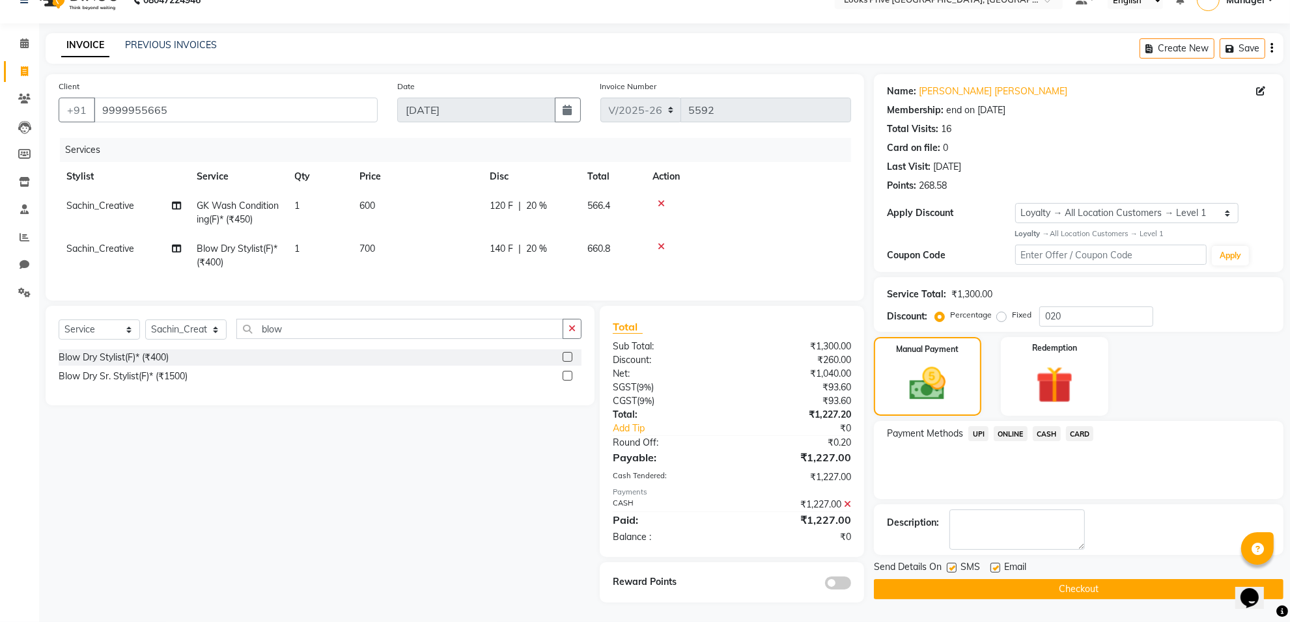
click at [965, 579] on button "Checkout" at bounding box center [1078, 589] width 409 height 20
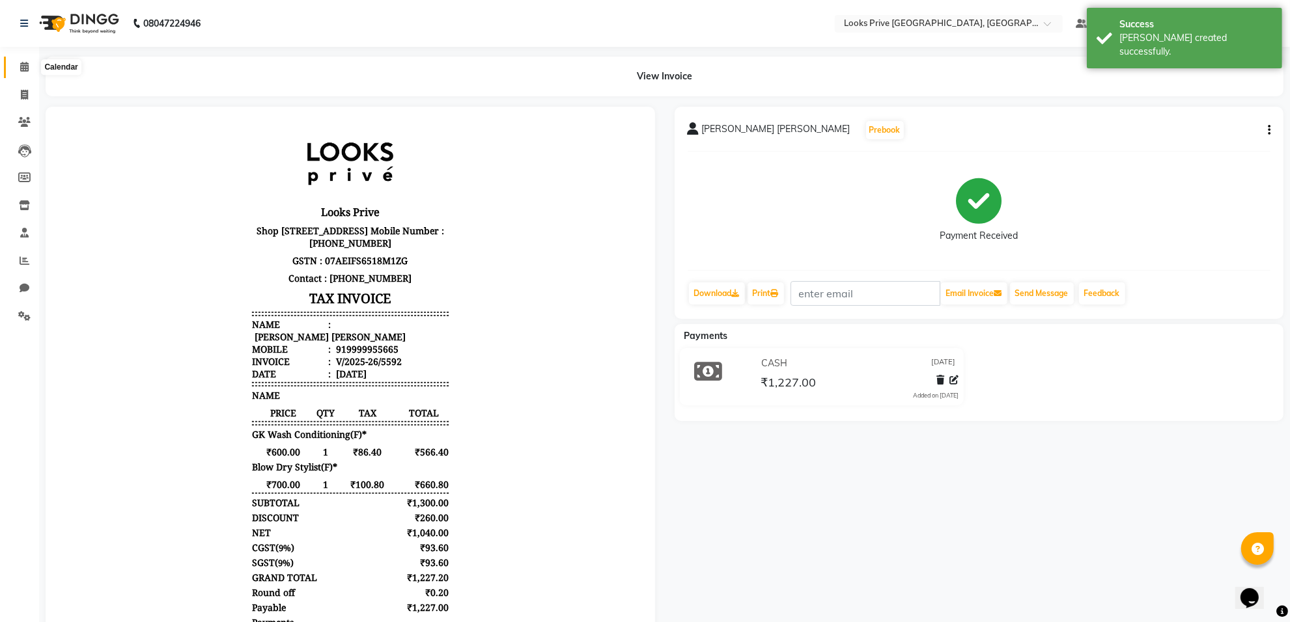
click at [26, 67] on icon at bounding box center [24, 67] width 8 height 10
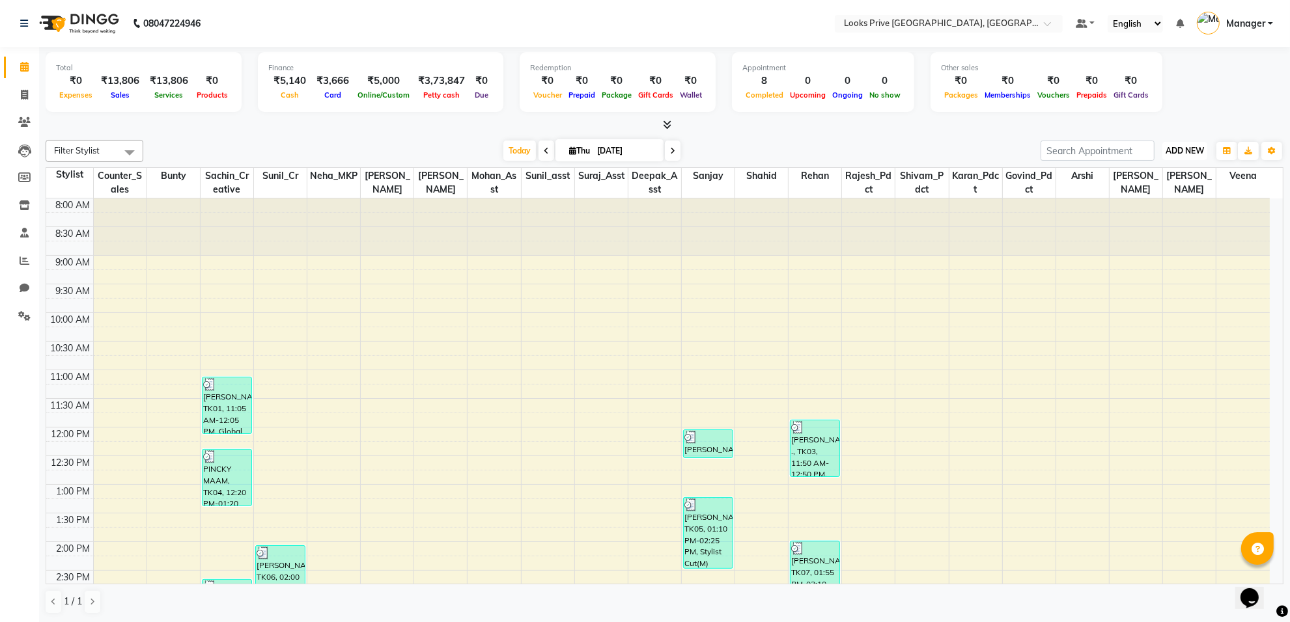
click at [1196, 154] on span "ADD NEW" at bounding box center [1184, 151] width 38 height 10
click at [1165, 191] on link "Add Invoice" at bounding box center [1154, 192] width 103 height 17
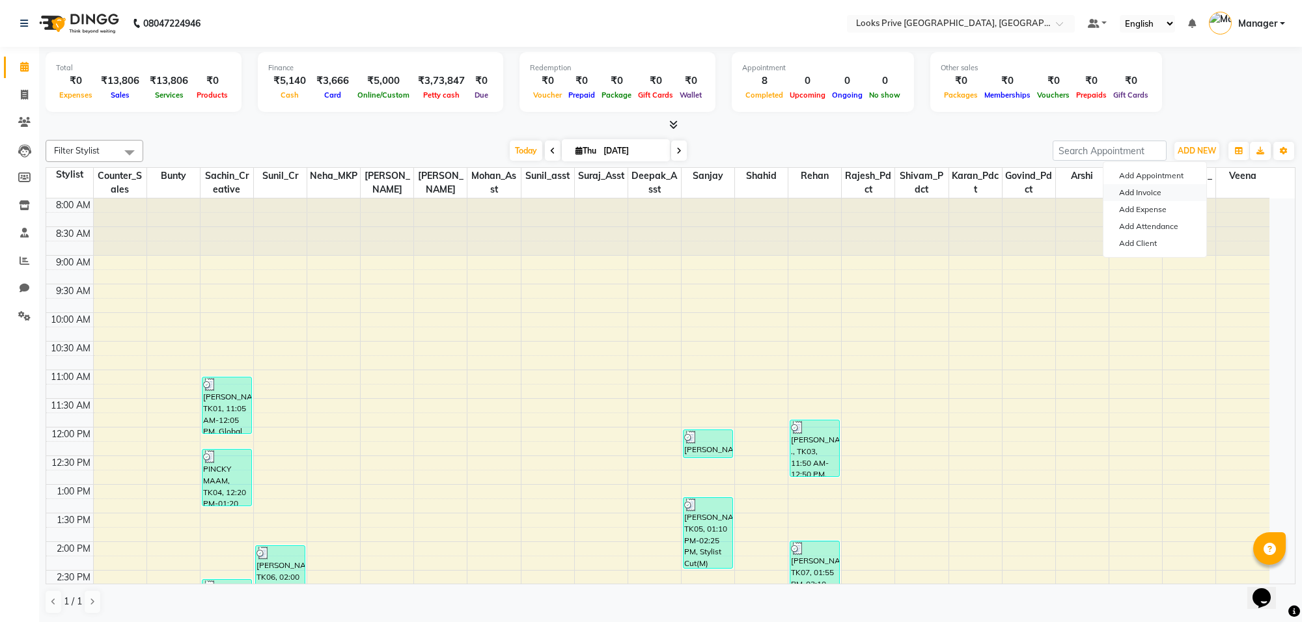
select select "8127"
select select "service"
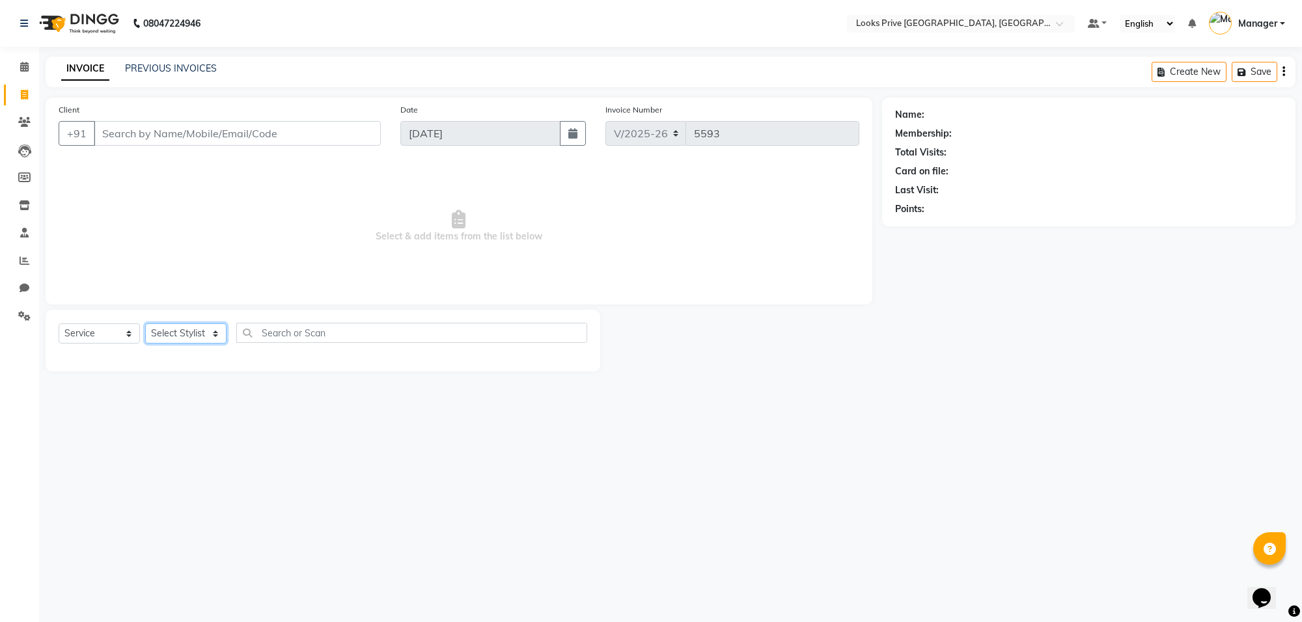
click at [190, 332] on select "Select Stylist [PERSON_NAME] Counter_Sales Deepak_Asst Govind_Pdct Karan_Pdct M…" at bounding box center [185, 334] width 81 height 20
select select "75869"
click at [145, 324] on select "Select Stylist [PERSON_NAME] Counter_Sales Deepak_Asst Govind_Pdct Karan_Pdct M…" at bounding box center [185, 334] width 81 height 20
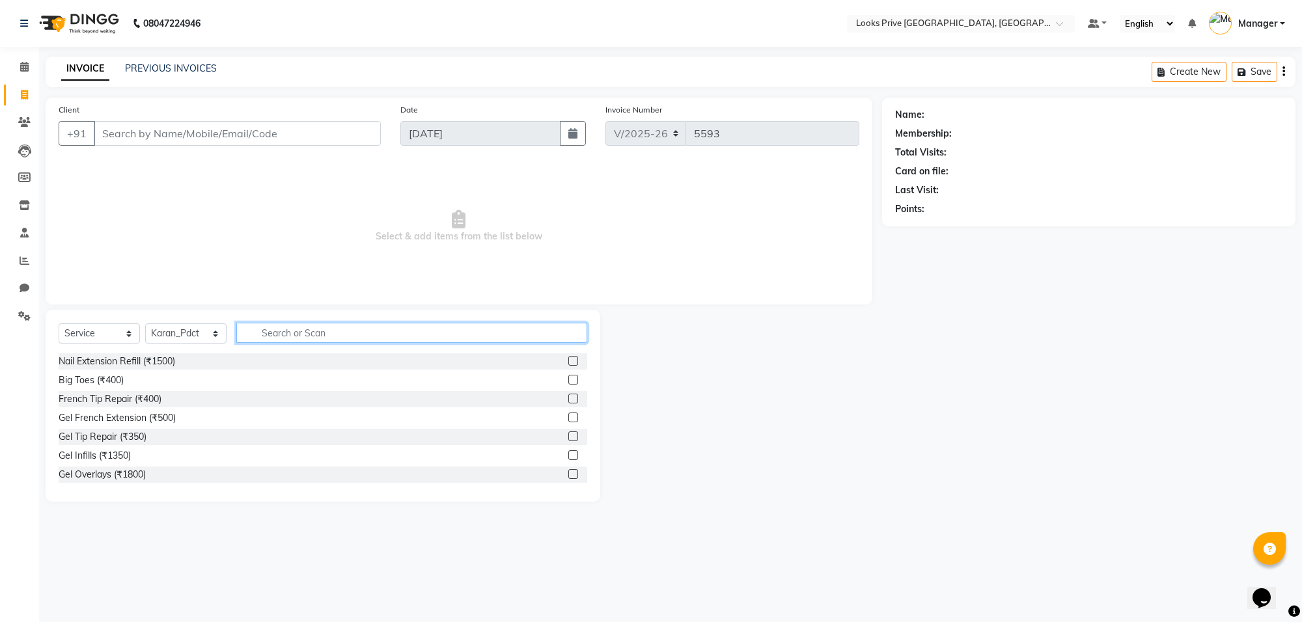
click at [296, 324] on input "text" at bounding box center [411, 333] width 351 height 20
type input "foot pri"
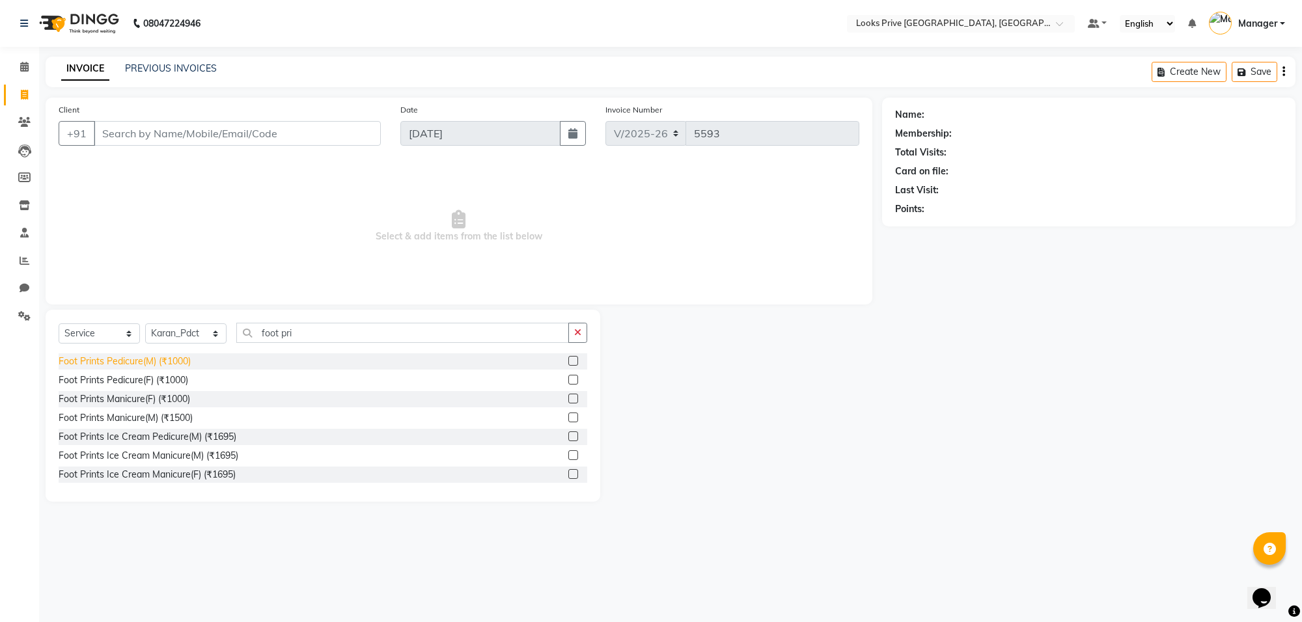
click at [171, 362] on div "Foot Prints Pedicure(M) (₹1000)" at bounding box center [125, 362] width 132 height 14
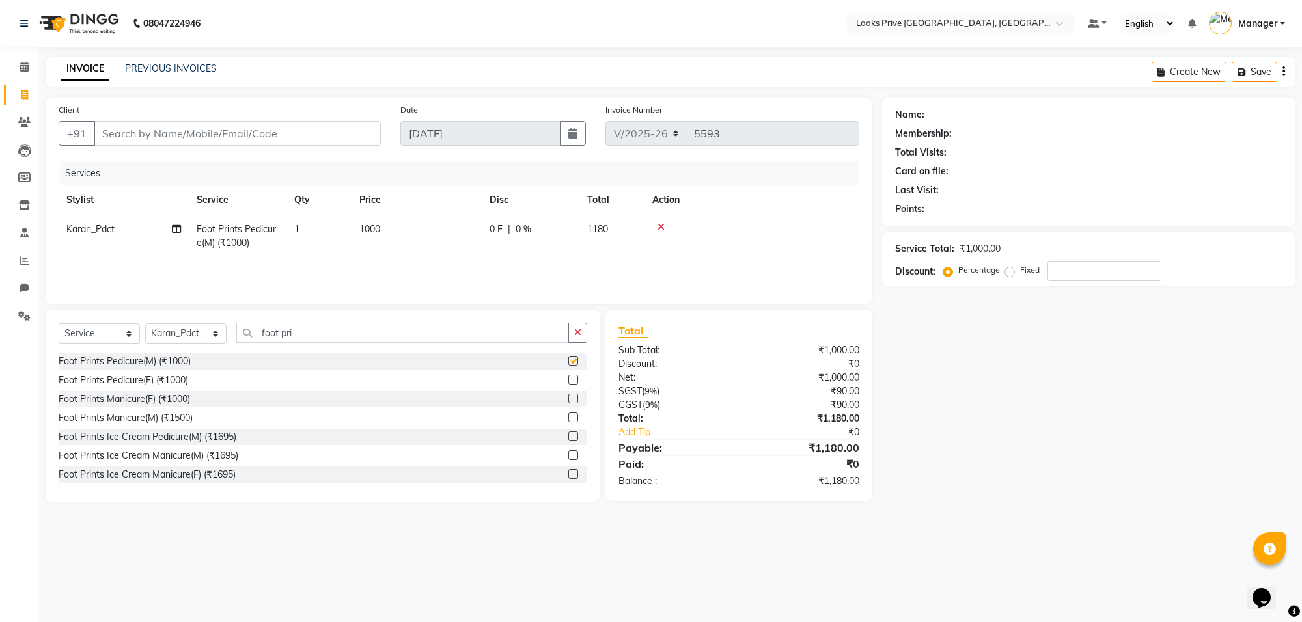
checkbox input "false"
click at [428, 229] on td "1000" at bounding box center [417, 236] width 130 height 43
select select "75869"
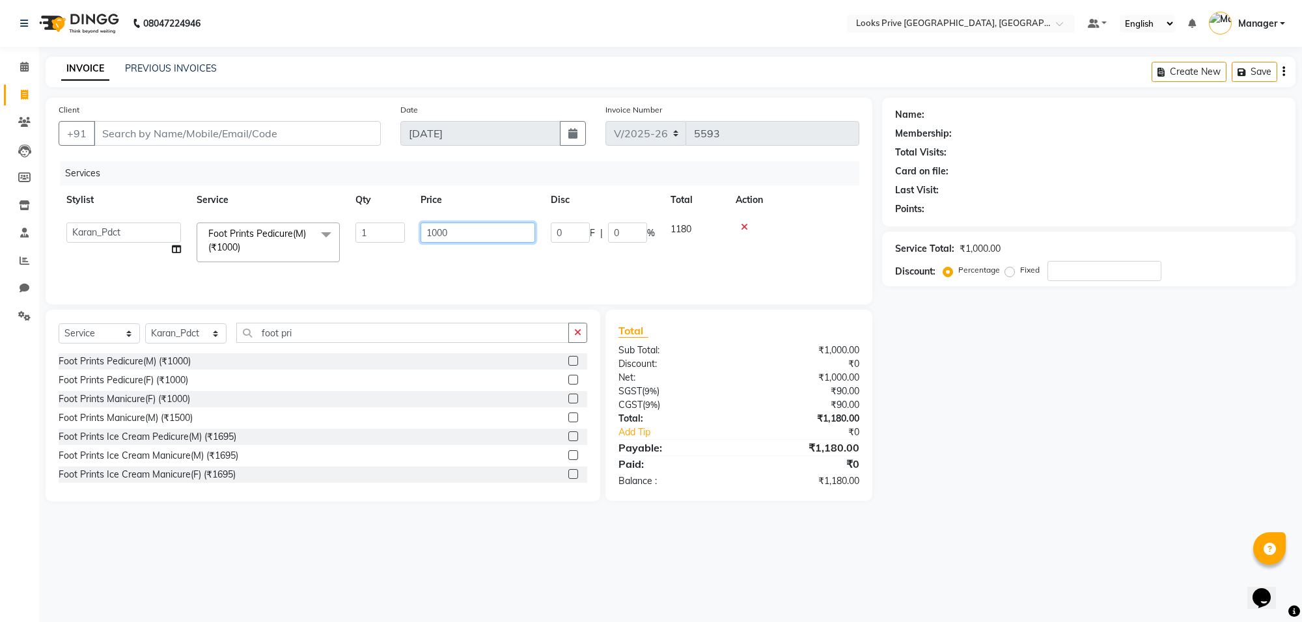
drag, startPoint x: 482, startPoint y: 232, endPoint x: 415, endPoint y: 245, distance: 68.2
click at [415, 245] on td "1000" at bounding box center [478, 242] width 130 height 55
type input "1100"
click at [158, 327] on select "Select Stylist [PERSON_NAME] Counter_Sales Deepak_Asst Govind_Pdct Karan_Pdct M…" at bounding box center [185, 334] width 81 height 20
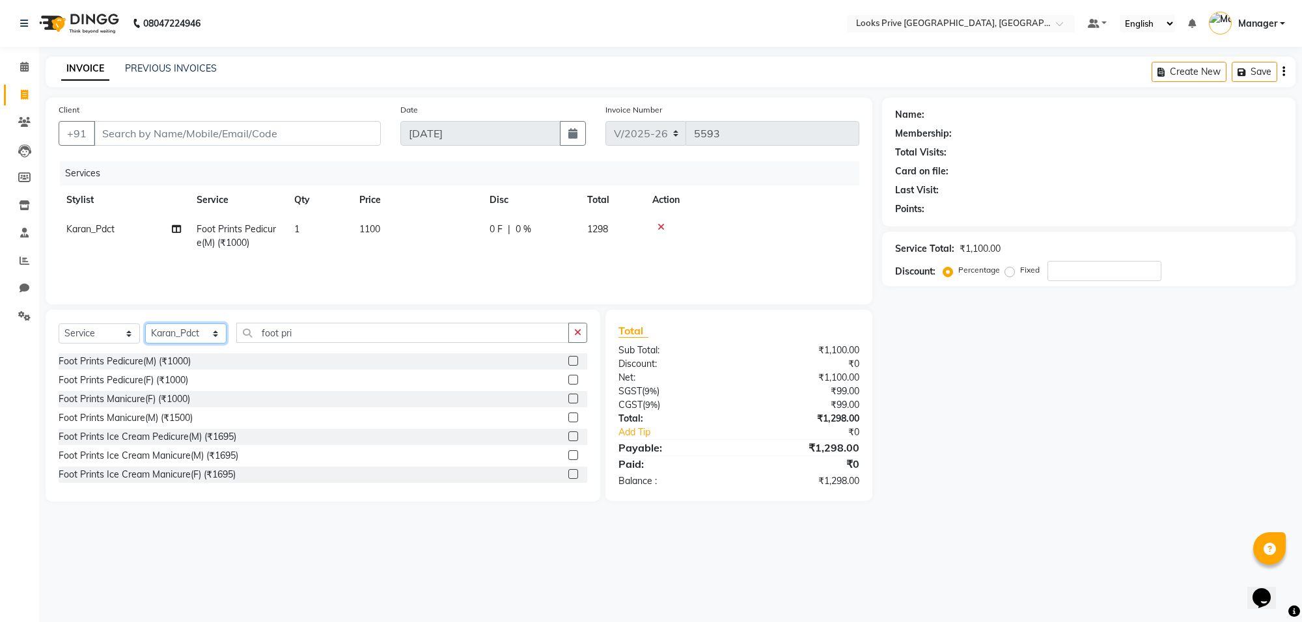
select select "75870"
click at [145, 324] on select "Select Stylist [PERSON_NAME] Counter_Sales Deepak_Asst Govind_Pdct Karan_Pdct M…" at bounding box center [185, 334] width 81 height 20
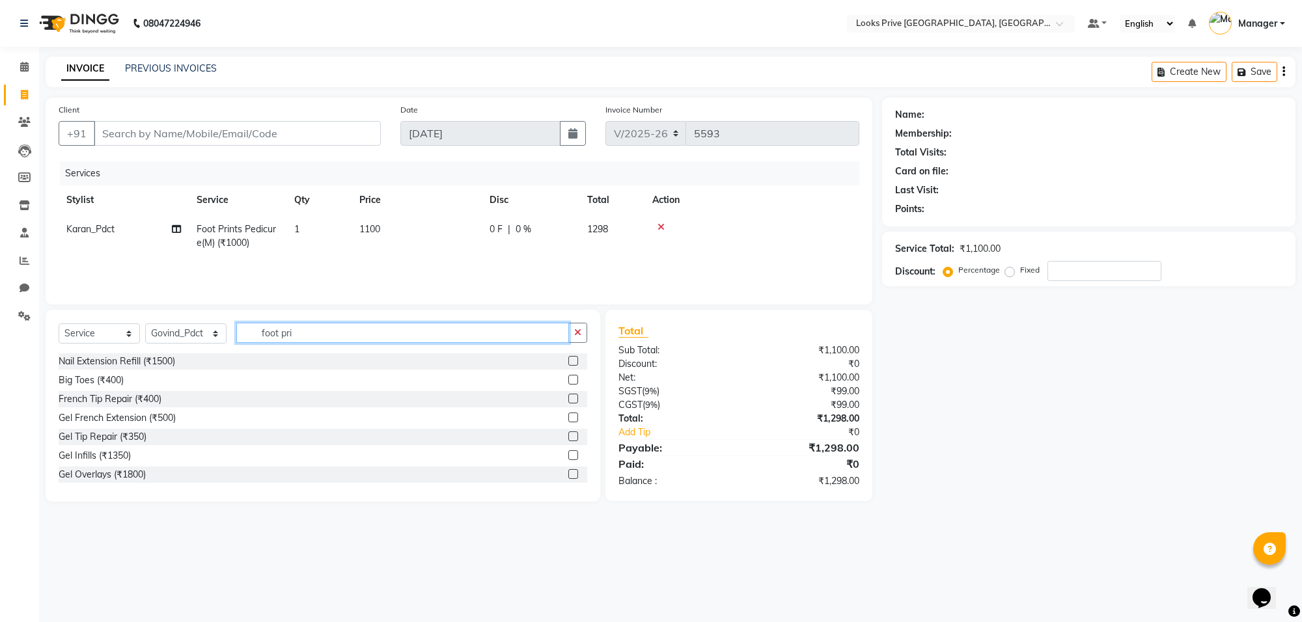
drag, startPoint x: 324, startPoint y: 334, endPoint x: 258, endPoint y: 339, distance: 66.0
click at [258, 339] on input "foot pri" at bounding box center [402, 333] width 333 height 20
type input "pedi l"
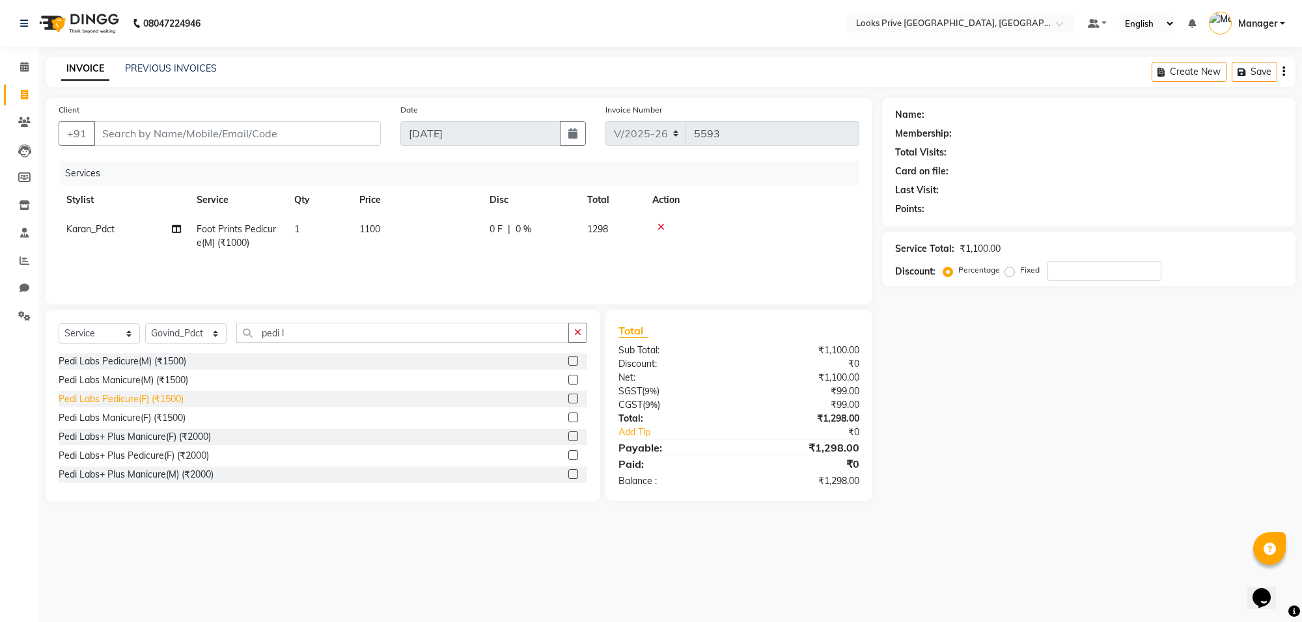
click at [174, 398] on div "Pedi Labs Pedicure(F) (₹1500)" at bounding box center [121, 400] width 125 height 14
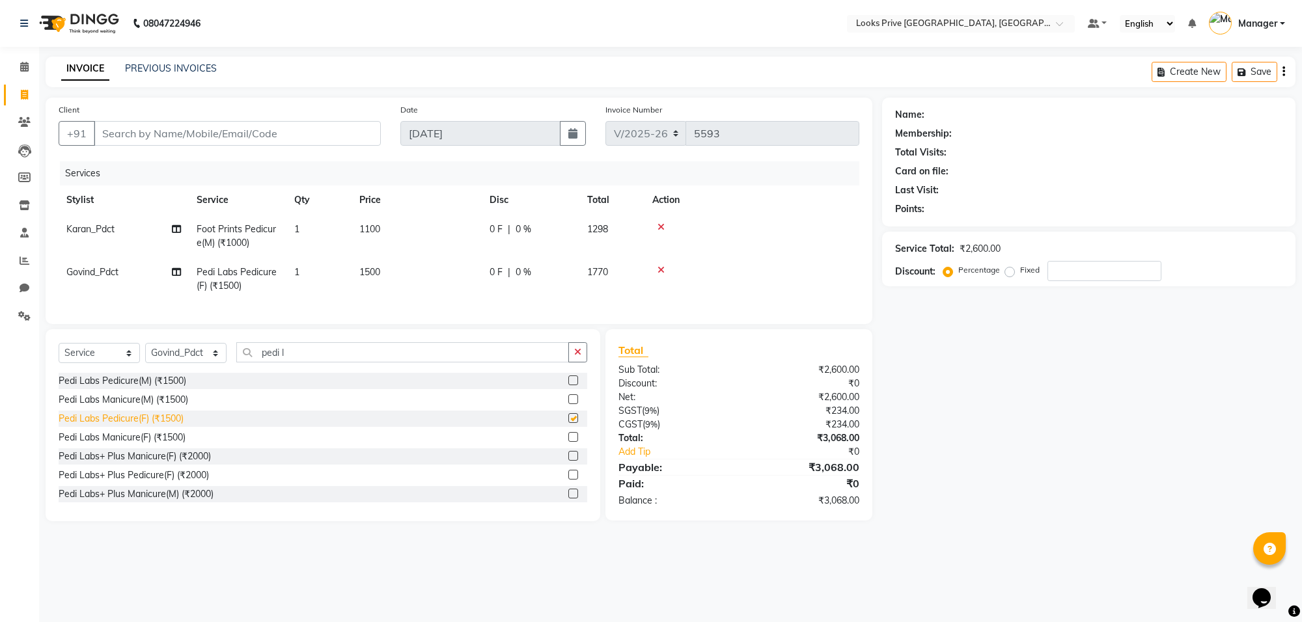
checkbox input "false"
click at [174, 445] on div "Pedi Labs Manicure(F) (₹1500)" at bounding box center [122, 438] width 127 height 14
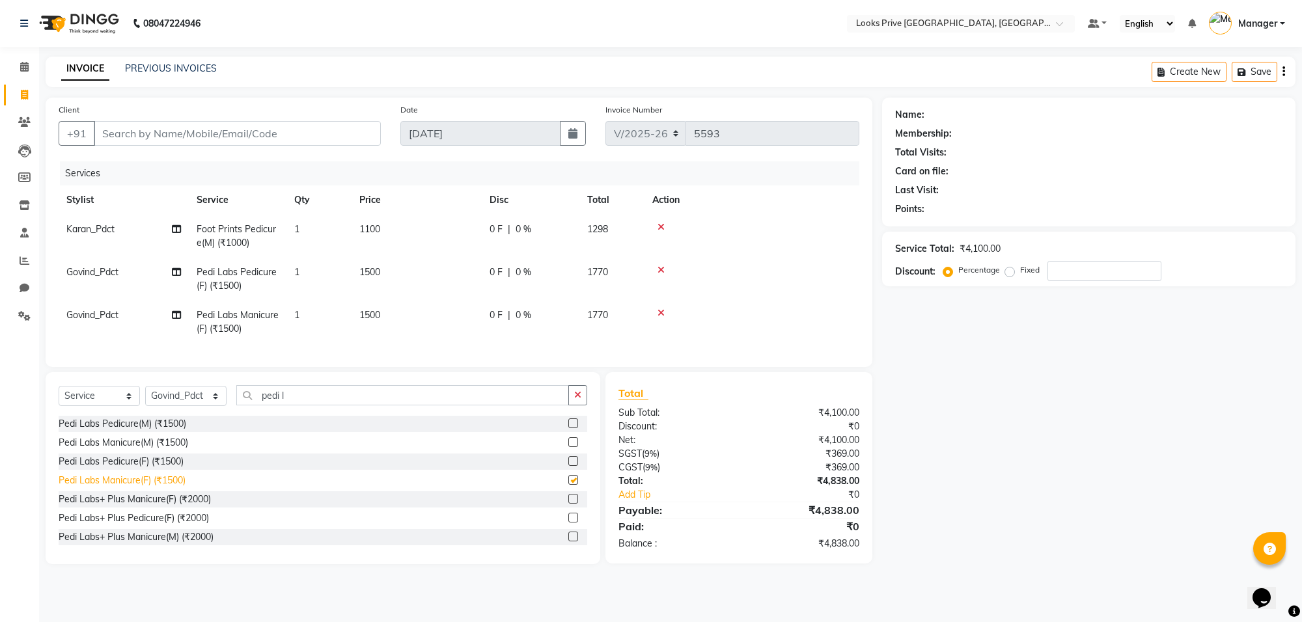
checkbox input "false"
click at [402, 270] on td "1500" at bounding box center [417, 279] width 130 height 43
select select "75870"
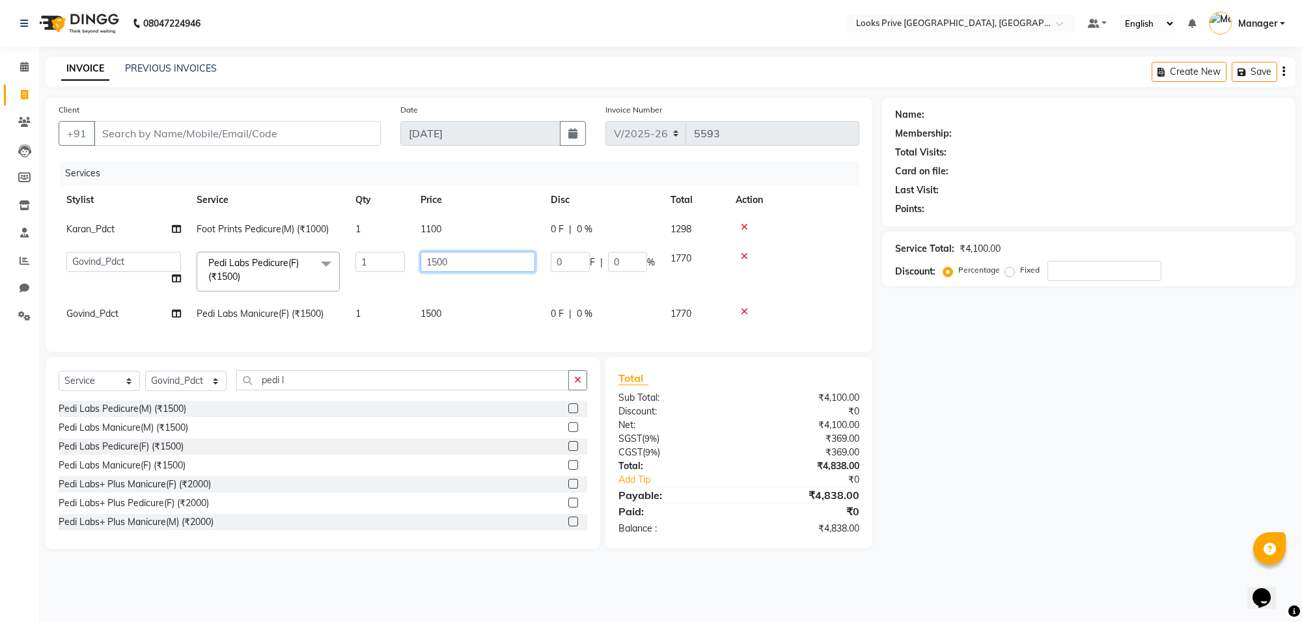
drag, startPoint x: 477, startPoint y: 262, endPoint x: 432, endPoint y: 268, distance: 45.3
click at [432, 268] on input "1500" at bounding box center [478, 262] width 115 height 20
type input "1600"
click at [447, 327] on td "1500" at bounding box center [478, 313] width 130 height 29
select select "75870"
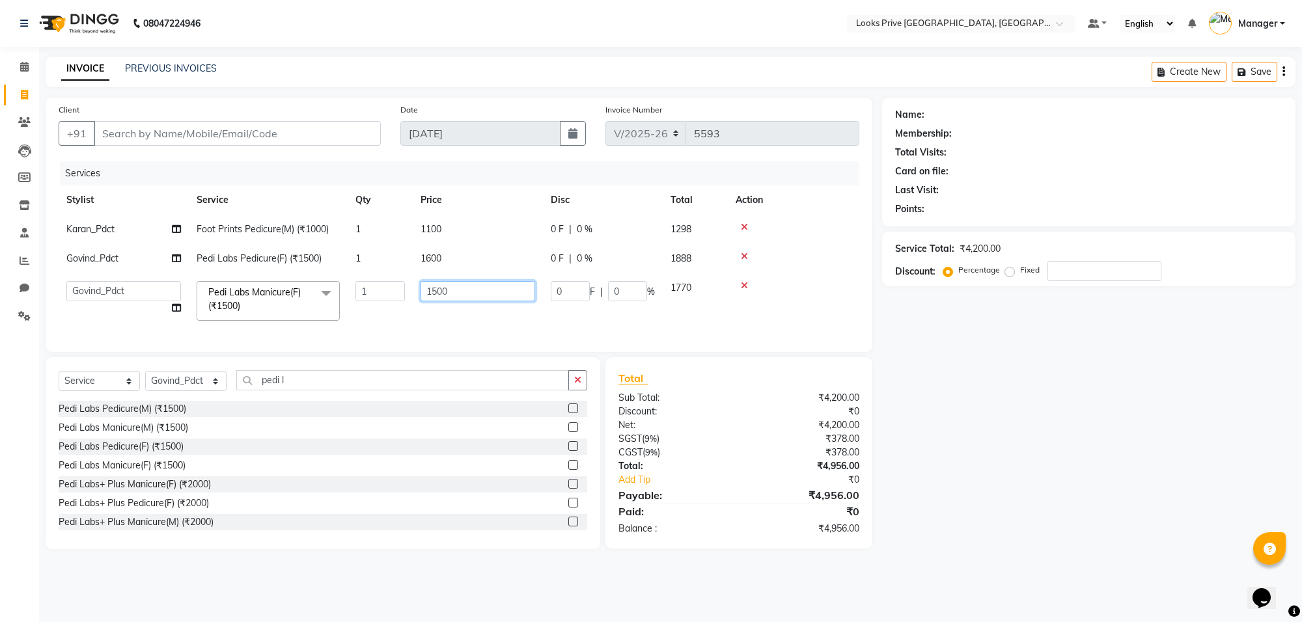
click at [486, 296] on input "1500" at bounding box center [478, 291] width 115 height 20
type input "1600"
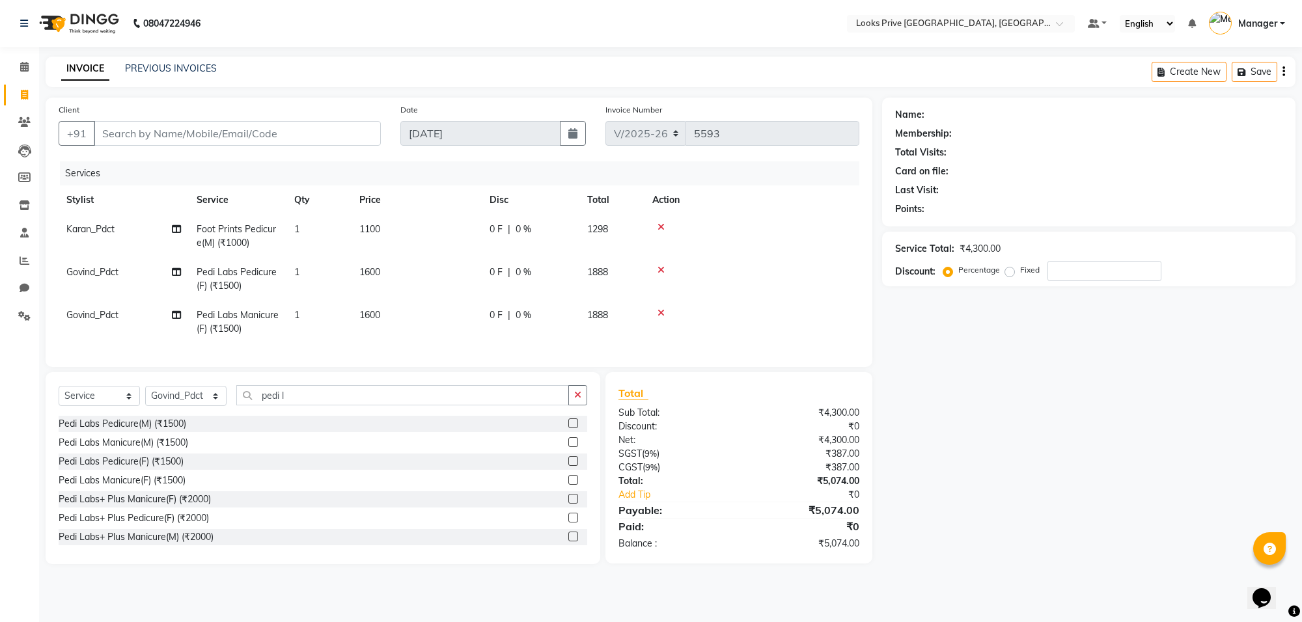
click at [147, 324] on td "Govind_Pdct" at bounding box center [124, 322] width 130 height 43
select select "75870"
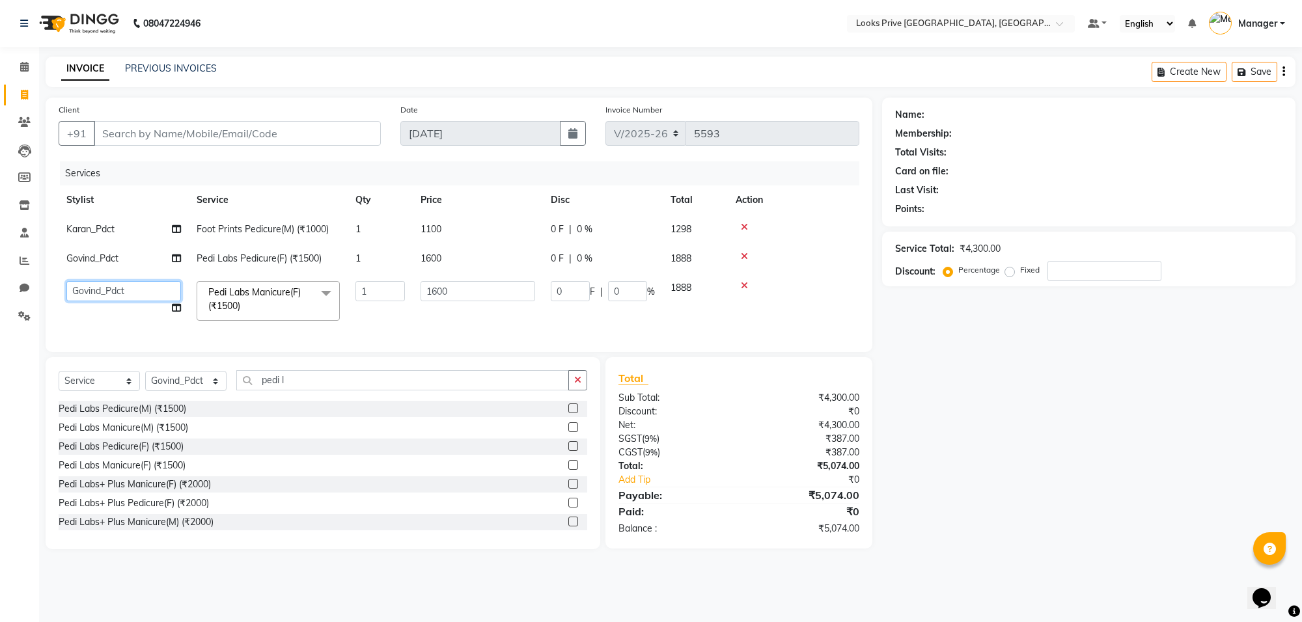
click at [154, 292] on select "[PERSON_NAME] Counter_Sales Deepak_Asst Govind_Pdct Karan_Pdct Manager [PERSON_…" at bounding box center [123, 291] width 115 height 20
select select "75868"
click at [394, 317] on td "1" at bounding box center [380, 300] width 65 height 55
click at [167, 391] on select "Select Stylist [PERSON_NAME] Counter_Sales Deepak_Asst Govind_Pdct Karan_Pdct M…" at bounding box center [185, 381] width 81 height 20
select select "75850"
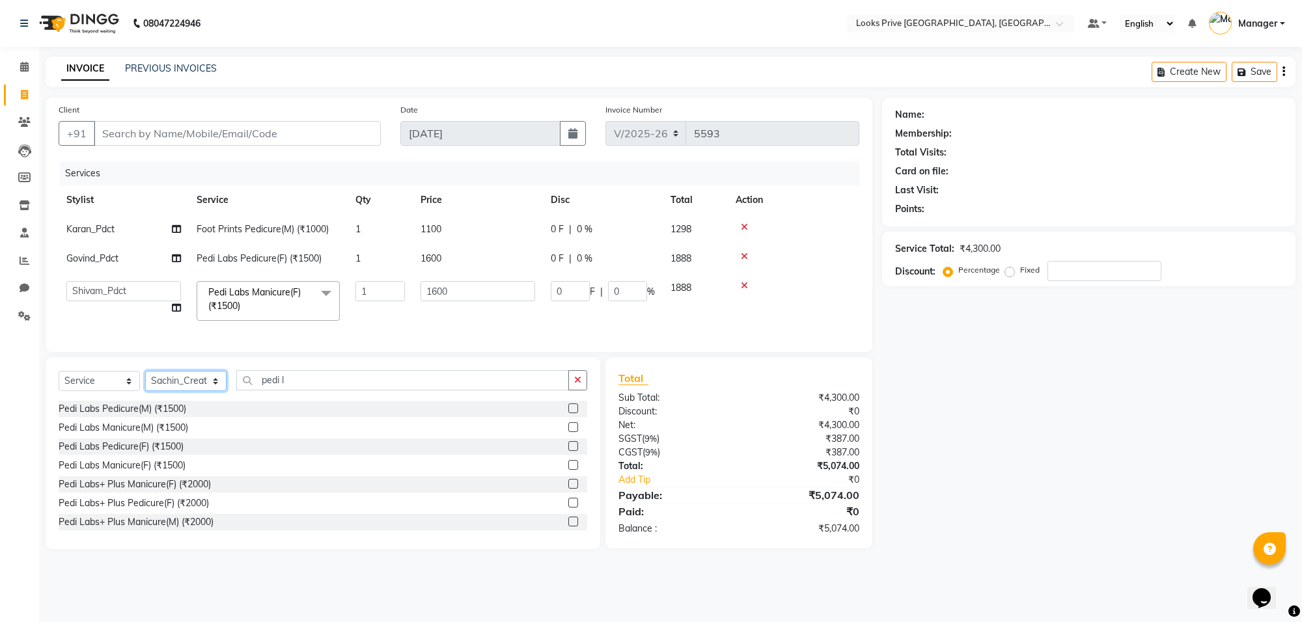
click at [145, 383] on select "Select Stylist [PERSON_NAME] Counter_Sales Deepak_Asst Govind_Pdct Karan_Pdct M…" at bounding box center [185, 381] width 81 height 20
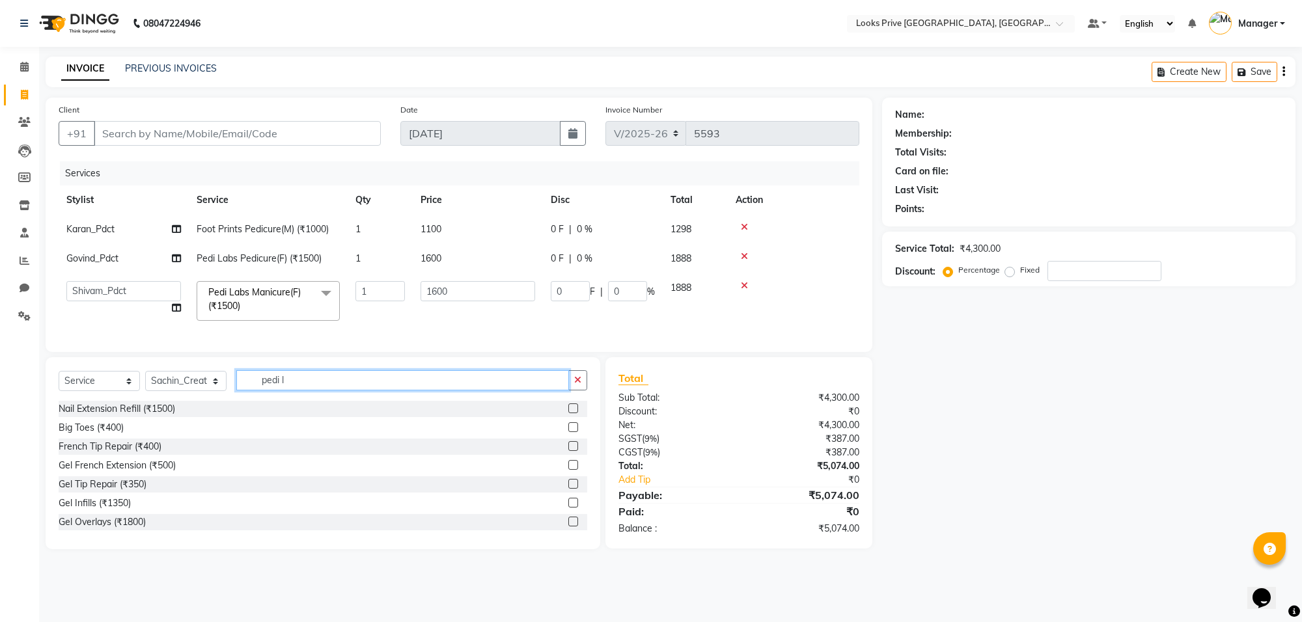
drag, startPoint x: 309, startPoint y: 389, endPoint x: 249, endPoint y: 404, distance: 62.2
click at [249, 401] on div "Select Service Product Membership Package Voucher Prepaid Gift Card Select Styl…" at bounding box center [323, 385] width 529 height 31
type input "ritual"
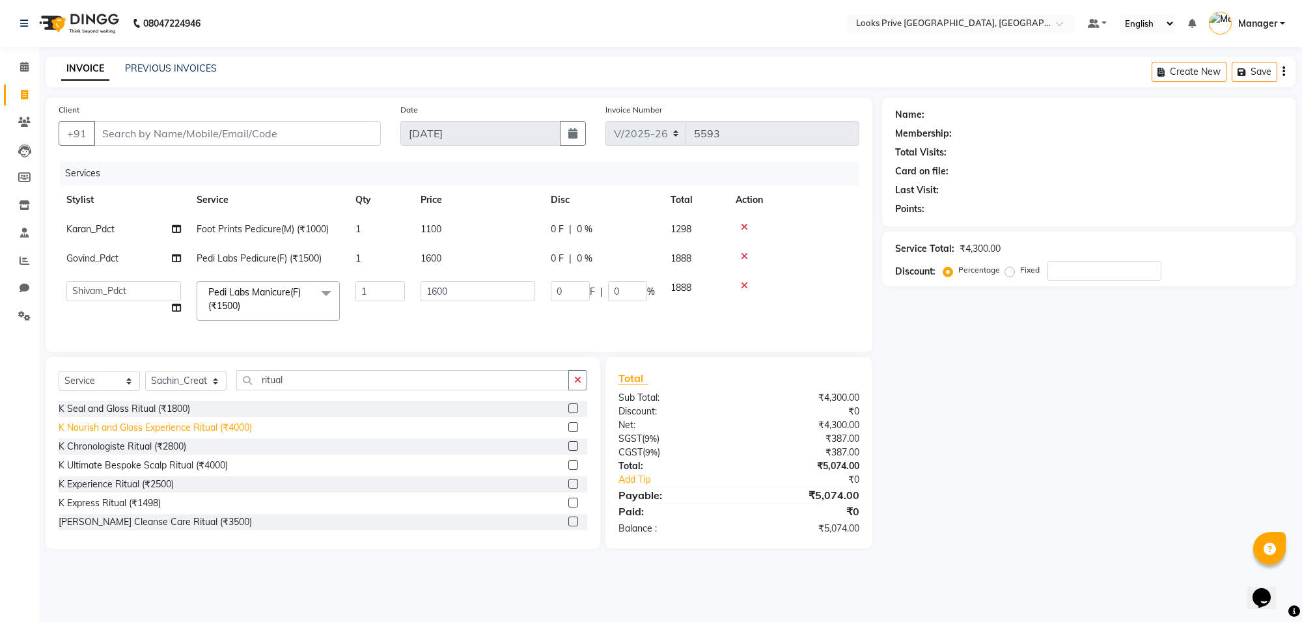
click at [177, 435] on div "K Nourish and Gloss Experience Ritual (₹4000)" at bounding box center [155, 428] width 193 height 14
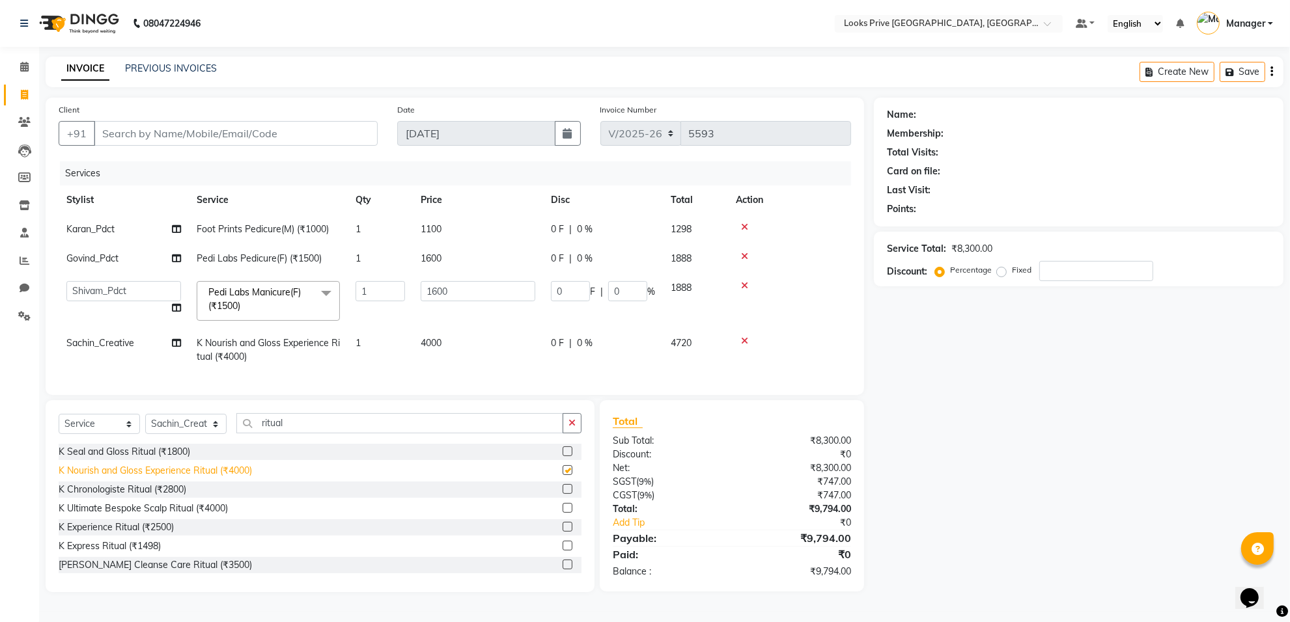
checkbox input "false"
click at [195, 430] on select "Select Stylist [PERSON_NAME] Counter_Sales Deepak_Asst Govind_Pdct Karan_Pdct M…" at bounding box center [185, 424] width 81 height 20
select select "75864"
click at [145, 426] on select "Select Stylist [PERSON_NAME] Counter_Sales Deepak_Asst Govind_Pdct Karan_Pdct M…" at bounding box center [185, 424] width 81 height 20
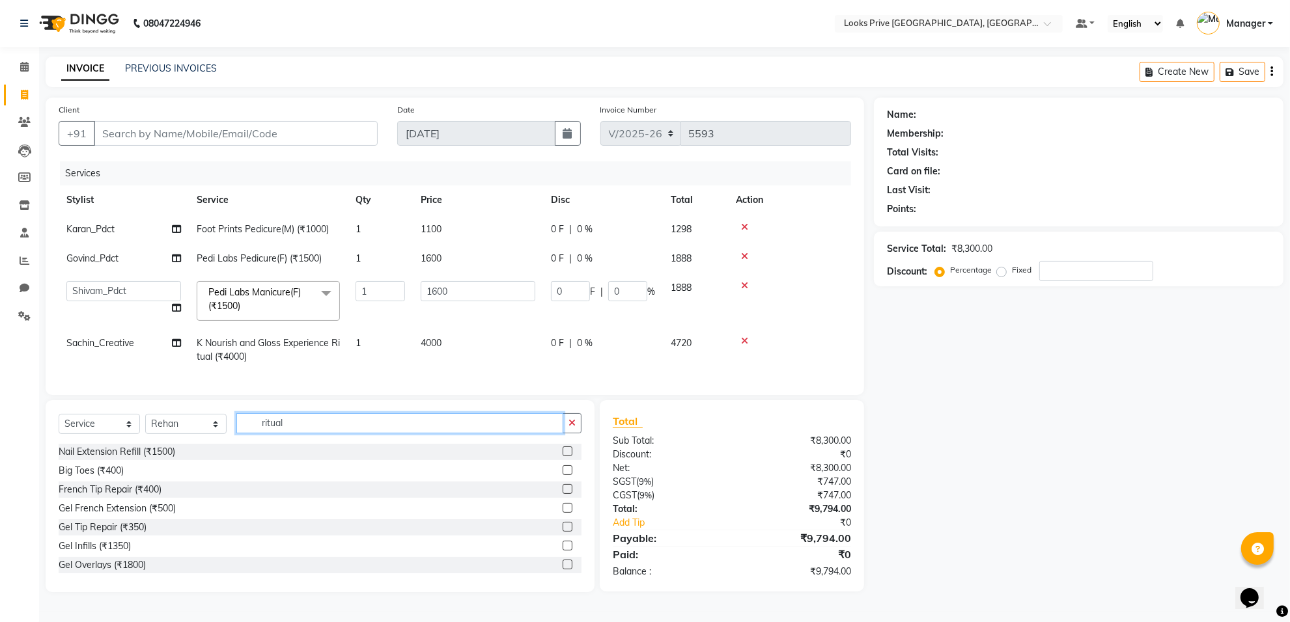
click at [348, 424] on input "ritual" at bounding box center [399, 423] width 327 height 20
type input "r"
type input "cut"
click at [131, 478] on div "Stylist Cut(M) (₹700)" at bounding box center [101, 471] width 85 height 14
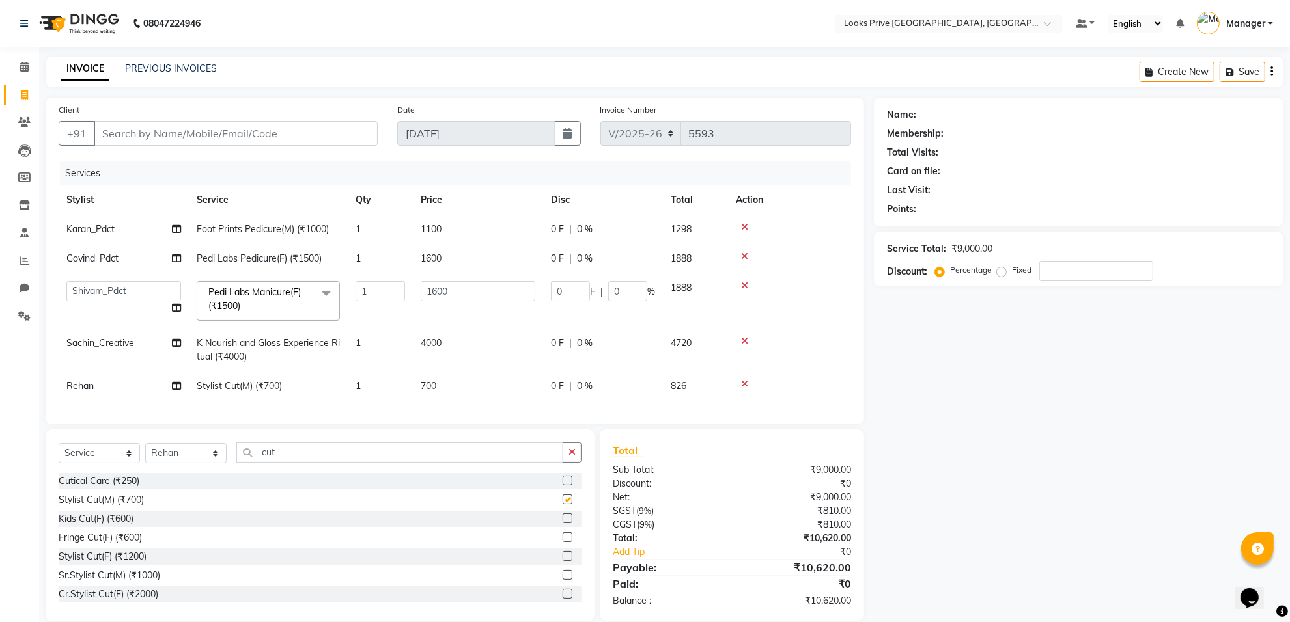
checkbox input "false"
click at [495, 383] on td "700" at bounding box center [478, 386] width 130 height 29
select select "75864"
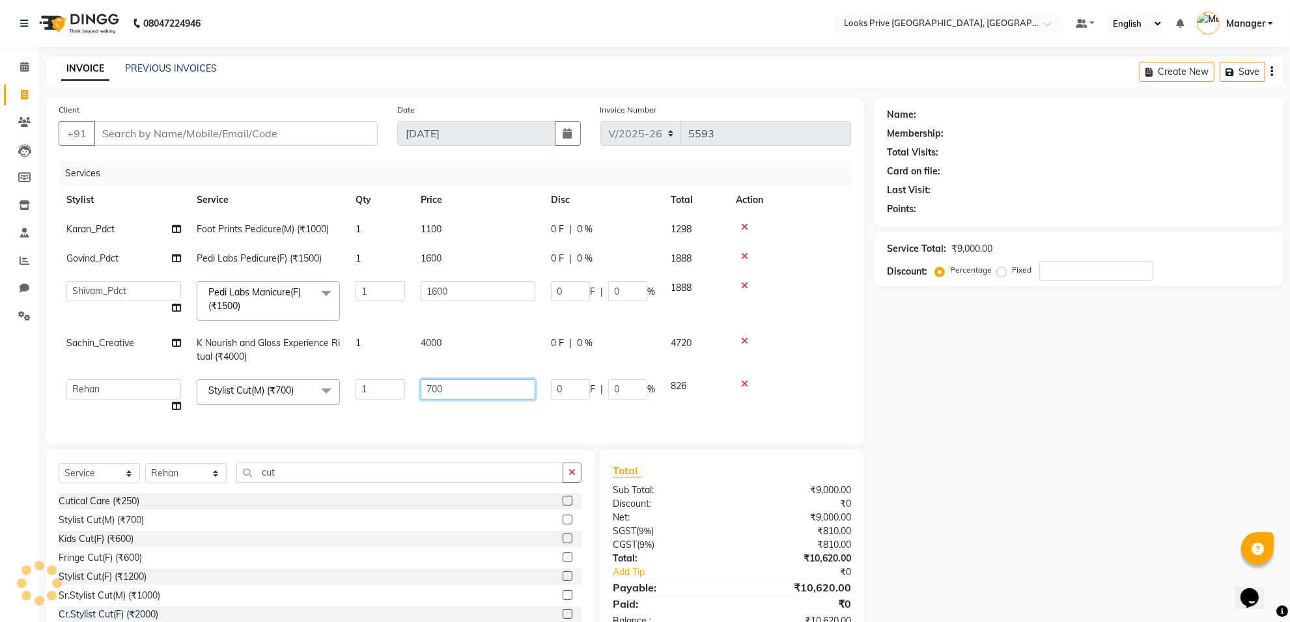
drag, startPoint x: 512, startPoint y: 384, endPoint x: 379, endPoint y: 394, distance: 133.9
click at [379, 394] on tr "[PERSON_NAME] Counter_Sales Deepak_Asst Govind_Pdct Karan_Pdct Manager Mohan_As…" at bounding box center [455, 396] width 792 height 49
type input "800"
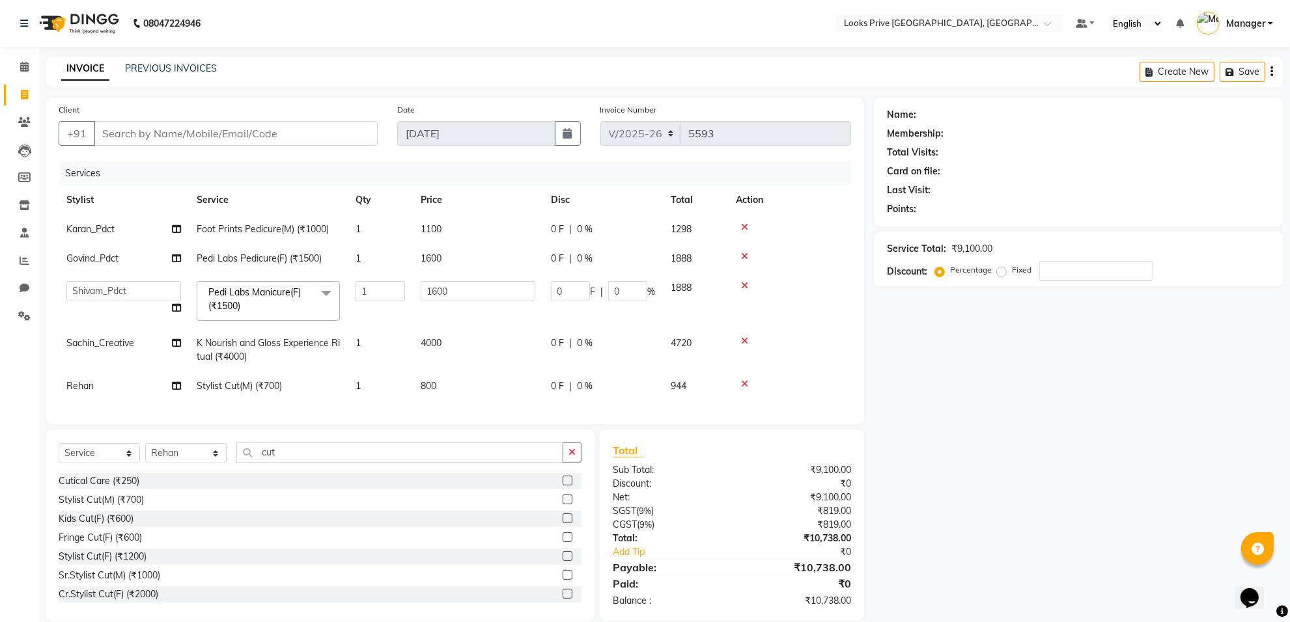
click at [415, 411] on div "Services Stylist Service Qty Price Disc Total Action Karan_Pdct Foot Prints Ped…" at bounding box center [455, 286] width 792 height 250
drag, startPoint x: 309, startPoint y: 460, endPoint x: 252, endPoint y: 469, distance: 58.0
click at [255, 463] on input "cut" at bounding box center [399, 453] width 327 height 20
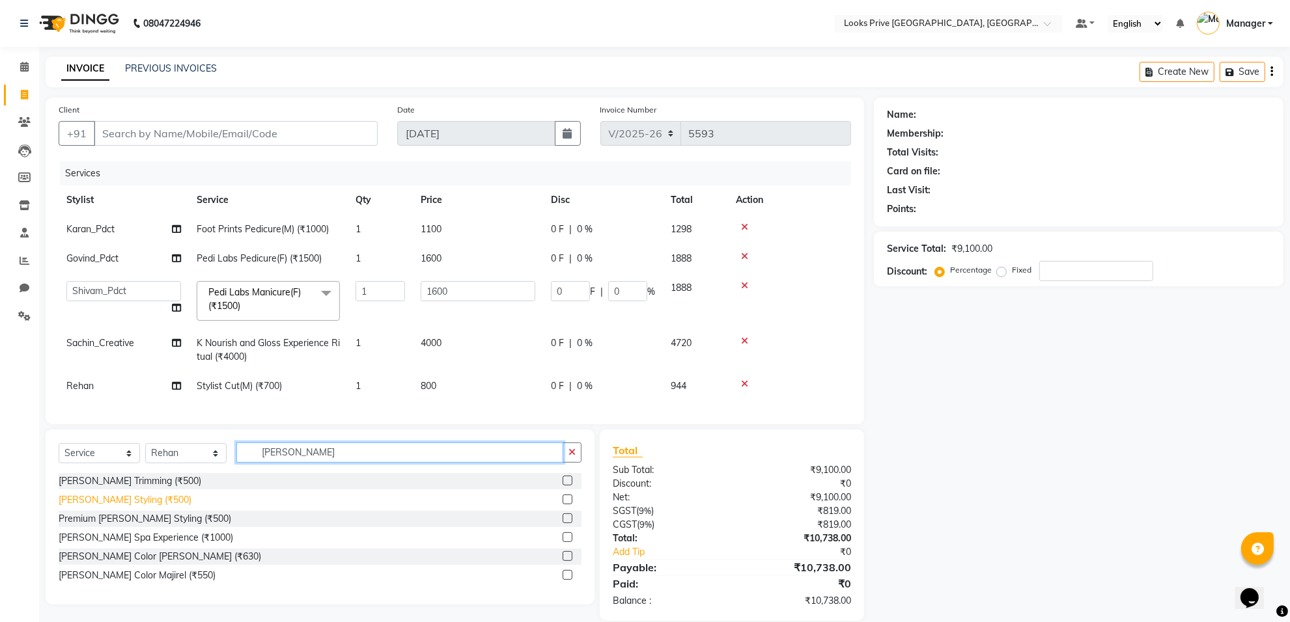
type input "[PERSON_NAME]"
click at [121, 507] on div "[PERSON_NAME] Styling (₹500)" at bounding box center [125, 500] width 133 height 14
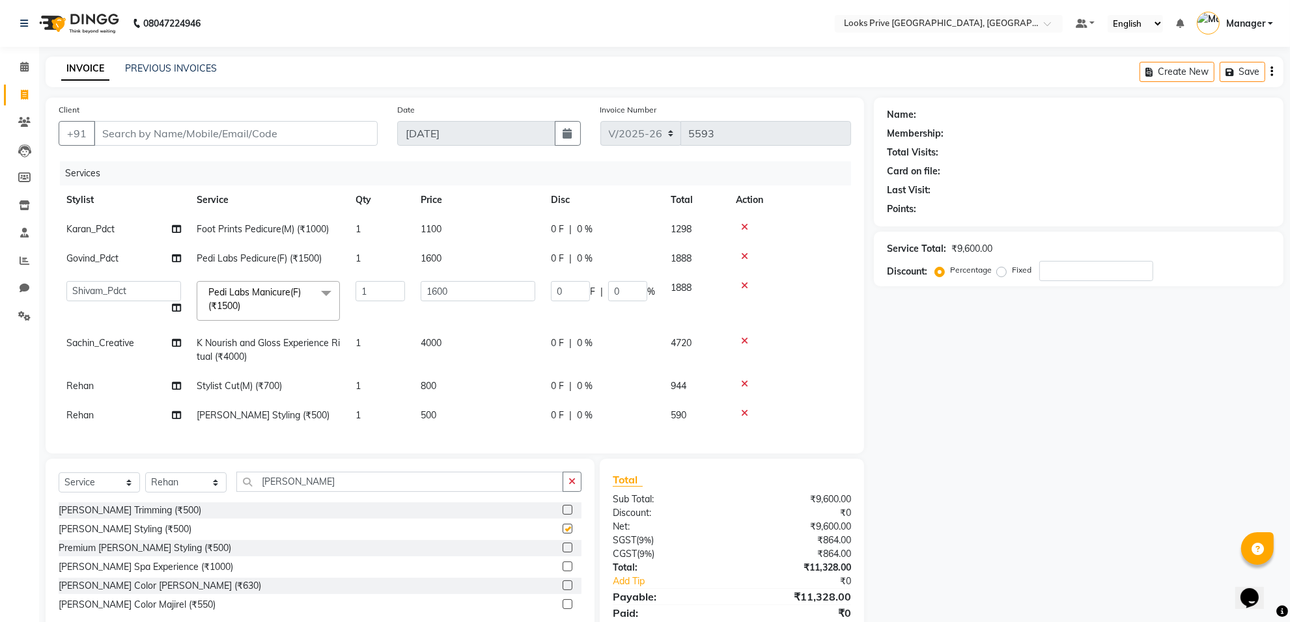
checkbox input "false"
click at [488, 408] on td "500" at bounding box center [478, 415] width 130 height 29
select select "75864"
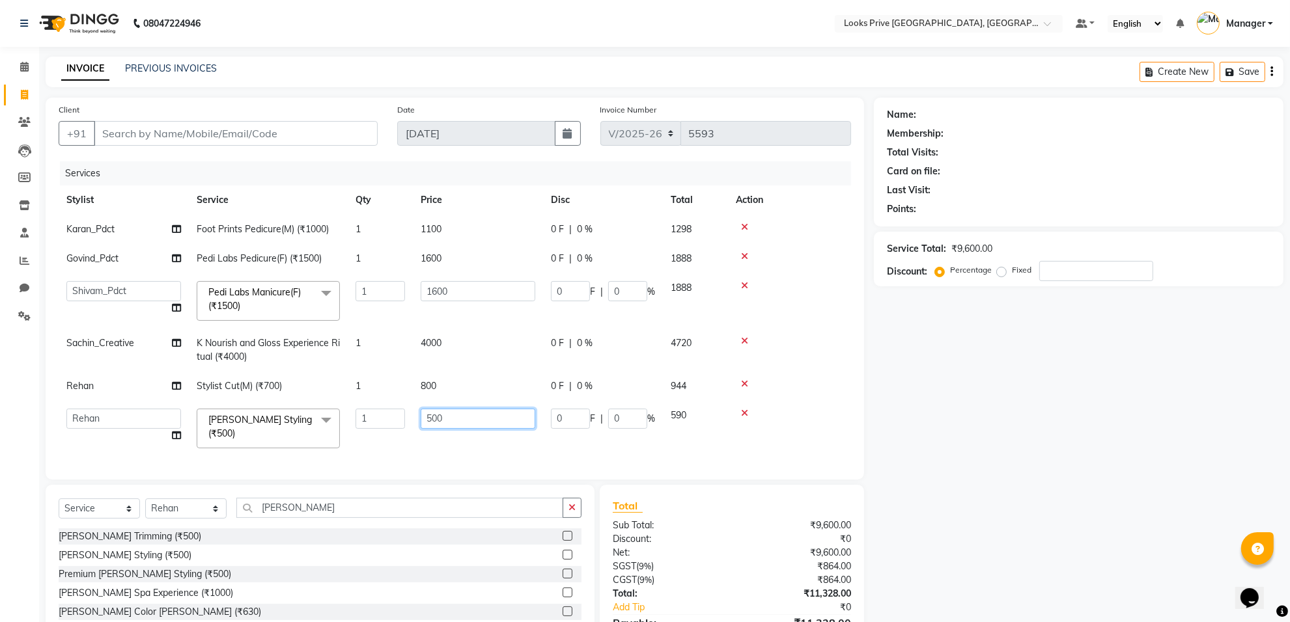
drag, startPoint x: 488, startPoint y: 408, endPoint x: 400, endPoint y: 412, distance: 88.0
click at [406, 418] on tr "[PERSON_NAME] Counter_Sales Deepak_Asst Govind_Pdct Karan_Pdct Manager Mohan_As…" at bounding box center [455, 428] width 792 height 55
type input "450"
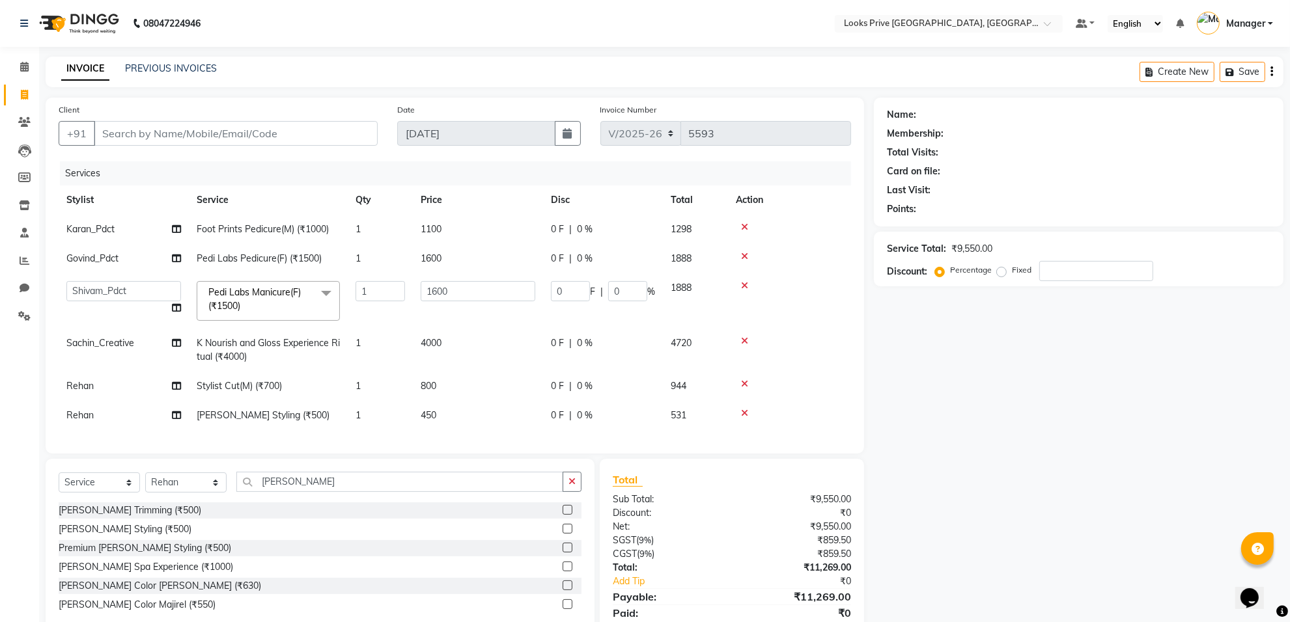
click at [396, 437] on div "Services Stylist Service Qty Price Disc Total Action Karan_Pdct Foot Prints Ped…" at bounding box center [455, 300] width 792 height 279
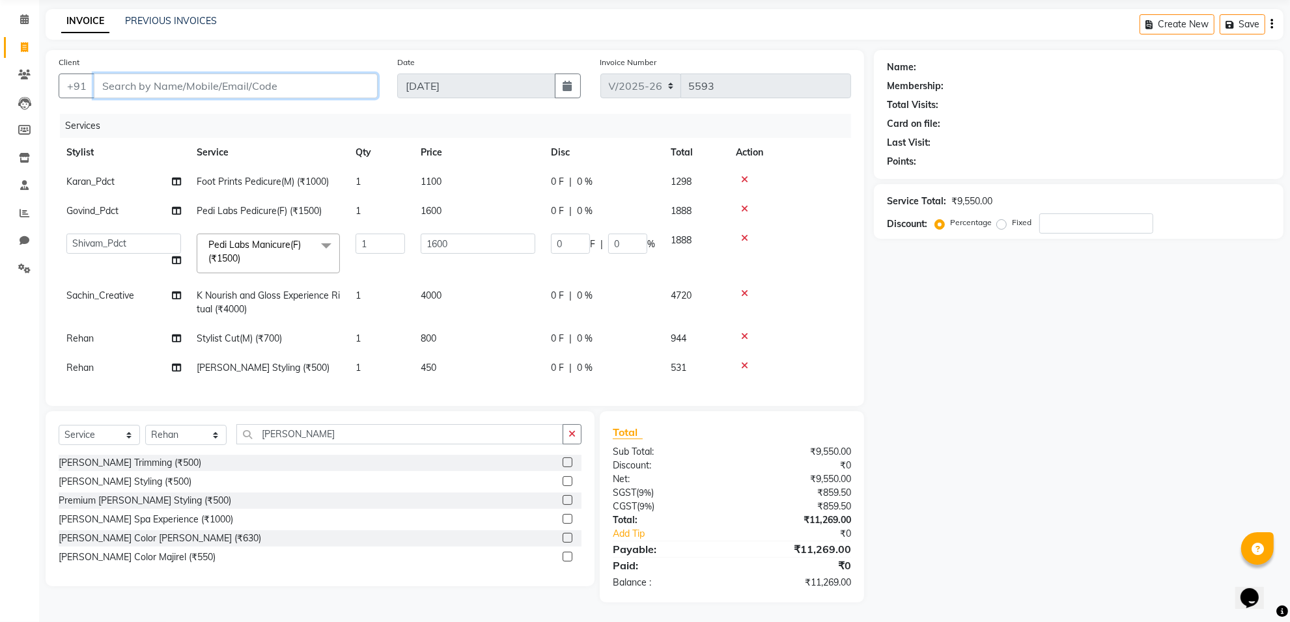
click at [238, 75] on input "Client" at bounding box center [236, 86] width 284 height 25
type input "9"
type input "0"
type input "9"
drag, startPoint x: 311, startPoint y: 423, endPoint x: 245, endPoint y: 434, distance: 66.7
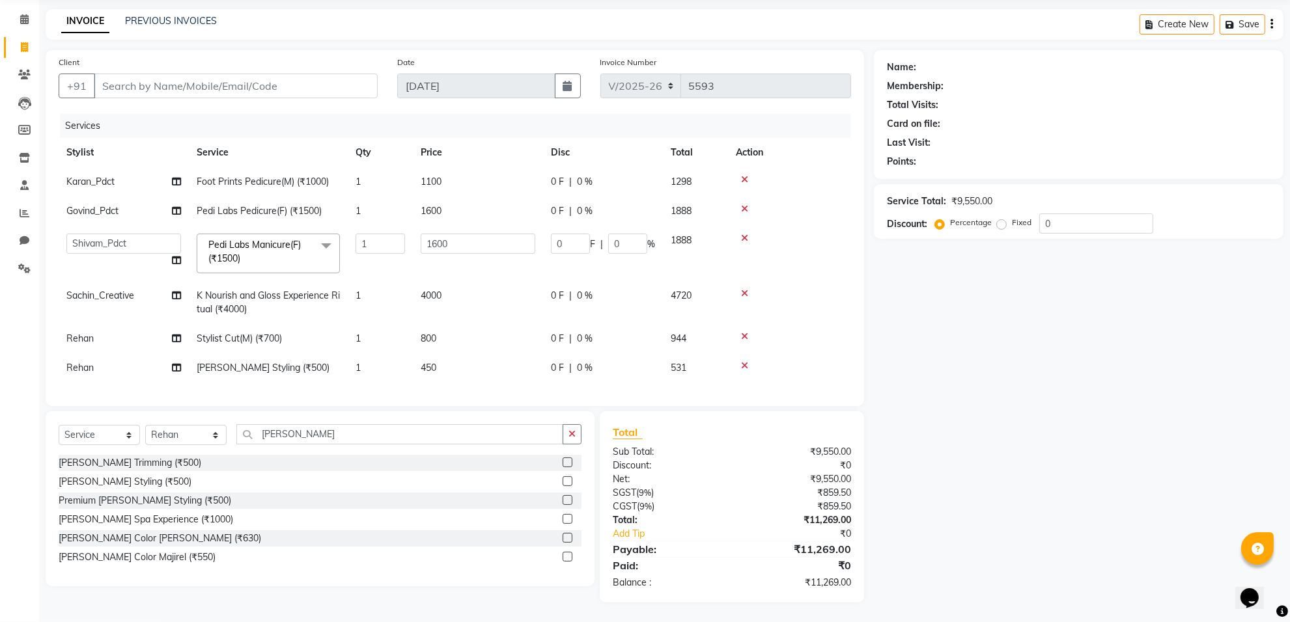
click at [245, 434] on div "Select Service Product Membership Package Voucher Prepaid Gift Card Select Styl…" at bounding box center [320, 498] width 549 height 175
drag, startPoint x: 306, startPoint y: 434, endPoint x: 245, endPoint y: 434, distance: 60.5
click at [245, 434] on input "[PERSON_NAME]" at bounding box center [399, 434] width 327 height 20
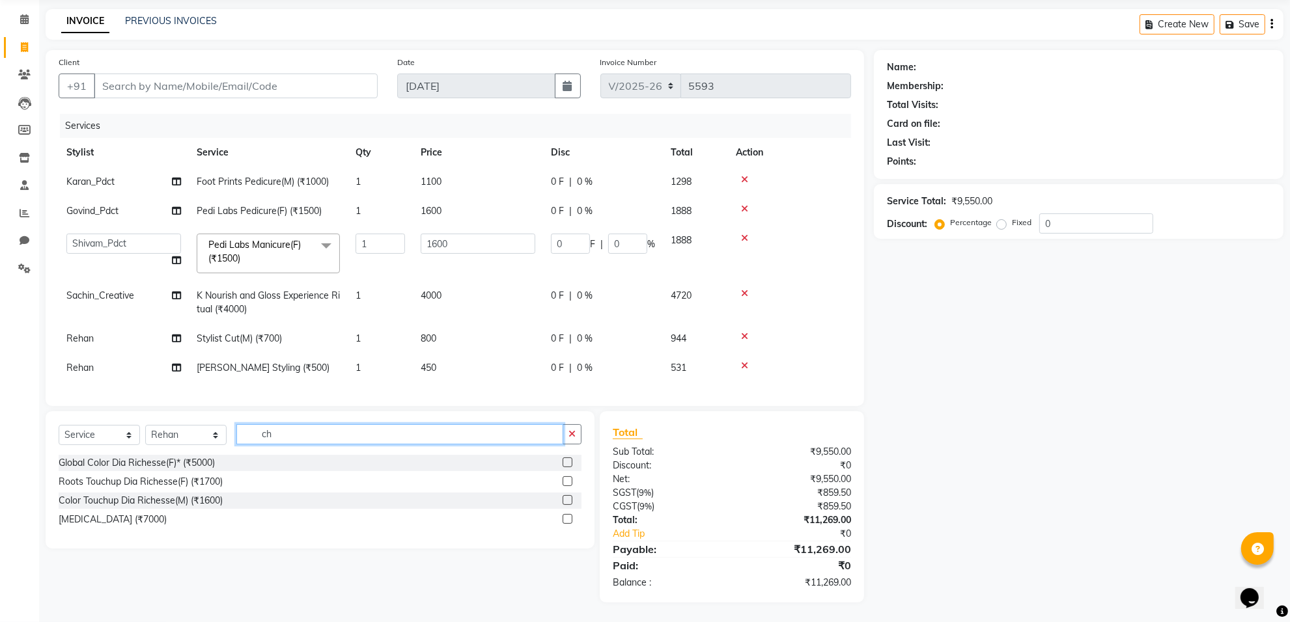
type input "c"
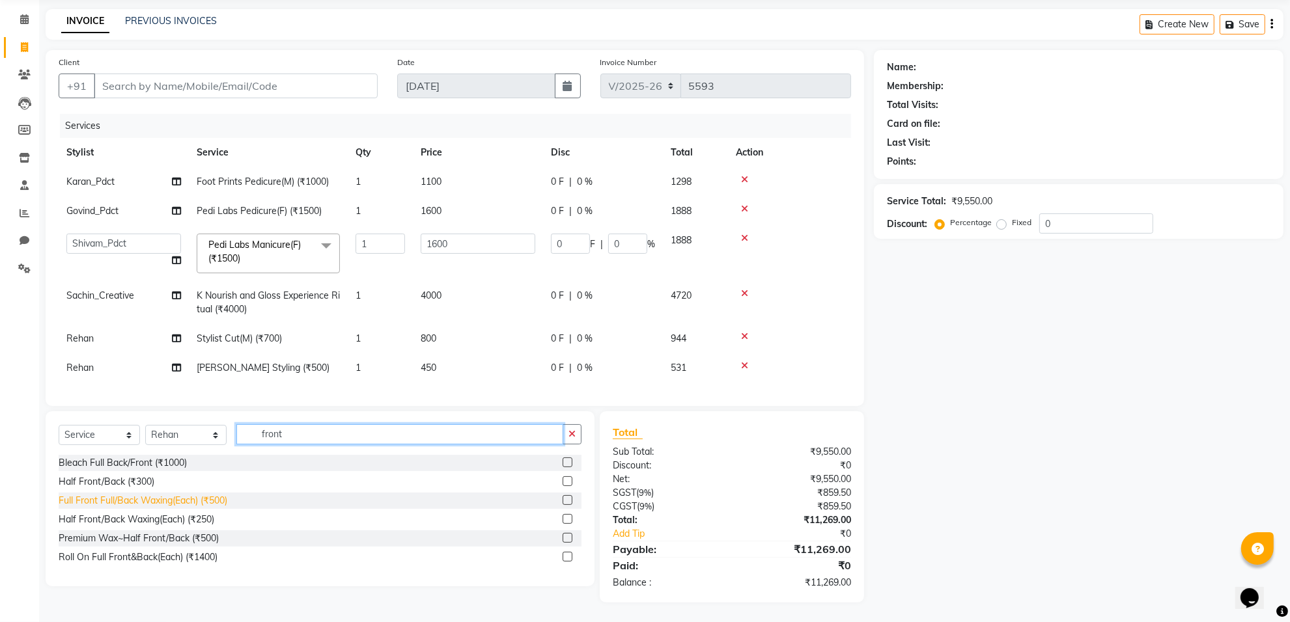
type input "front"
click at [191, 501] on div "Full Front Full/Back Waxing(Each) (₹500)" at bounding box center [143, 501] width 169 height 14
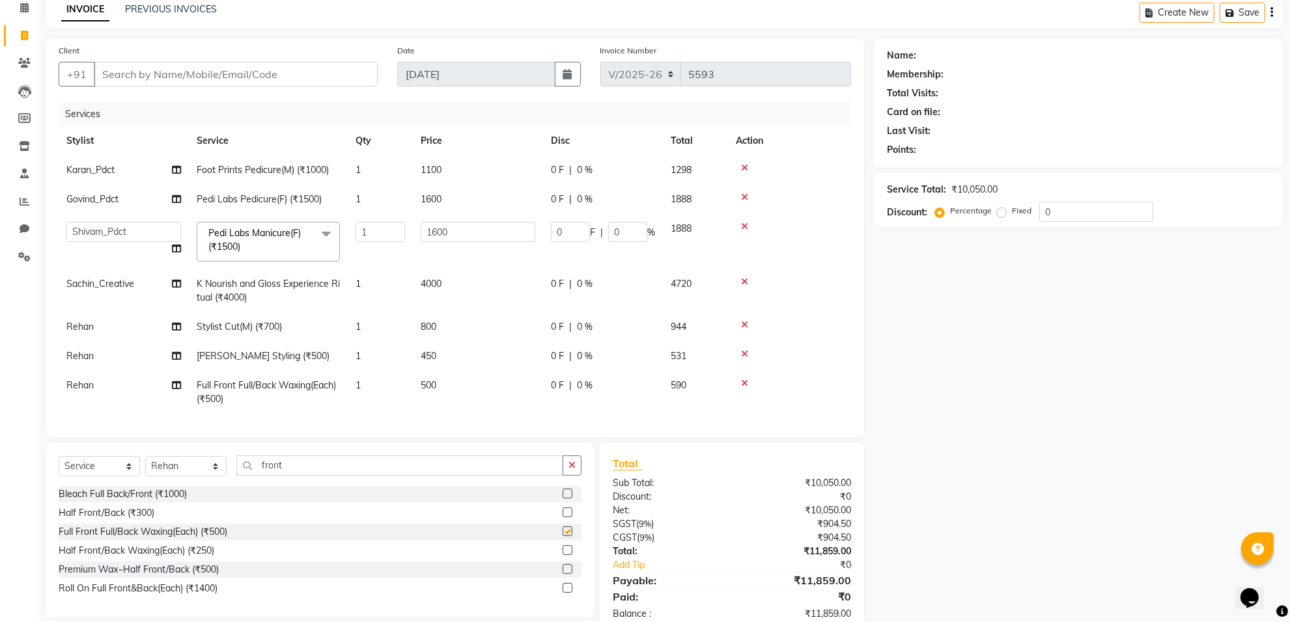
checkbox input "false"
click at [493, 380] on td "500" at bounding box center [478, 392] width 130 height 43
select select "75864"
drag, startPoint x: 493, startPoint y: 393, endPoint x: 411, endPoint y: 394, distance: 81.4
click at [411, 394] on tr "[PERSON_NAME] Counter_Sales Deepak_Asst Govind_Pdct Karan_Pdct Manager Mohan_As…" at bounding box center [455, 398] width 792 height 55
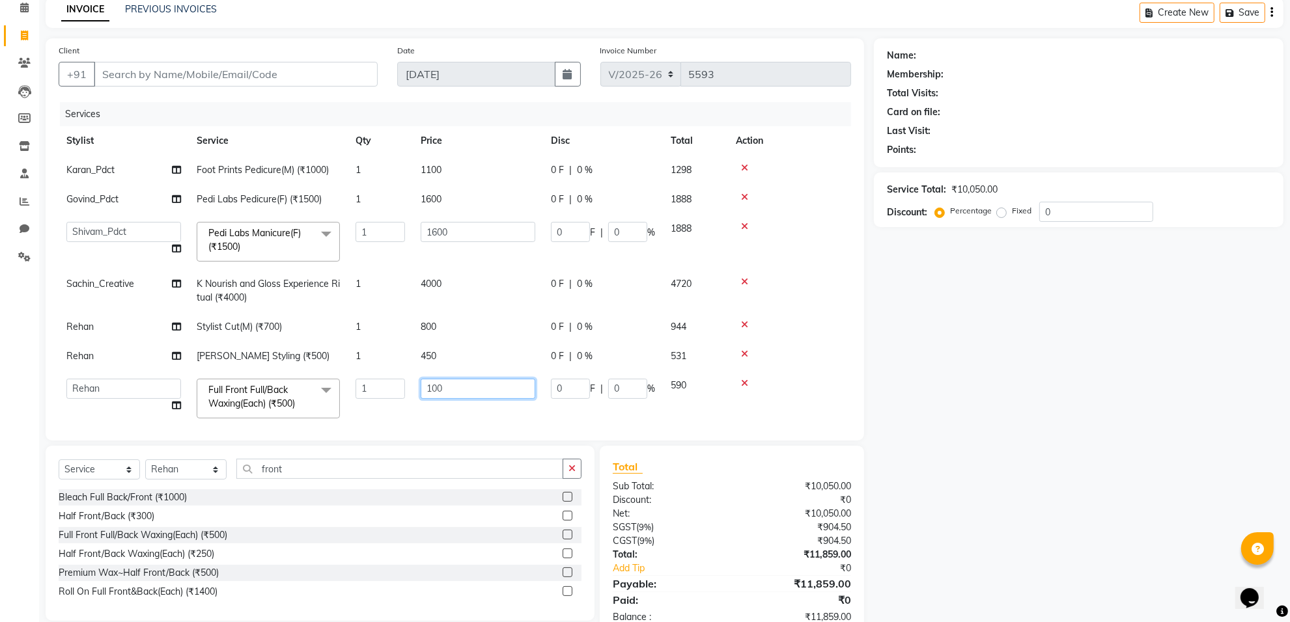
type input "1000"
click at [492, 326] on td "800" at bounding box center [478, 326] width 130 height 29
select select "75864"
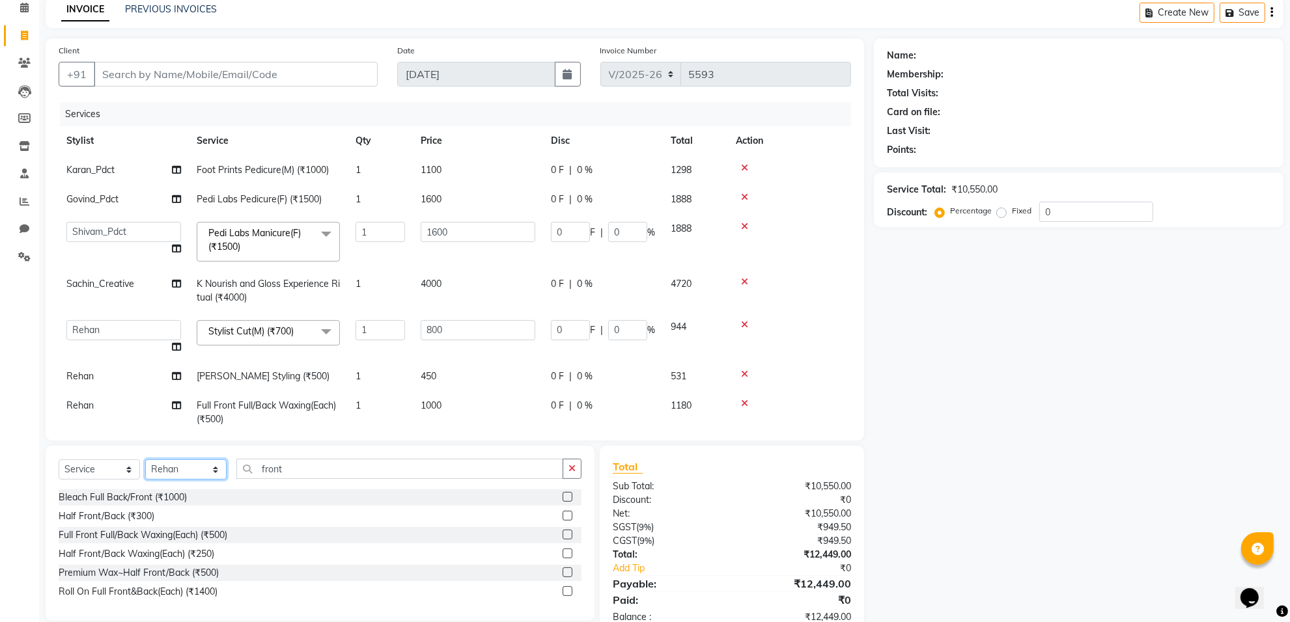
click at [152, 469] on select "Select Stylist [PERSON_NAME] Counter_Sales Deepak_Asst Govind_Pdct Karan_Pdct M…" at bounding box center [185, 470] width 81 height 20
select select "89275"
click at [145, 460] on select "Select Stylist [PERSON_NAME] Counter_Sales Deepak_Asst Govind_Pdct Karan_Pdct M…" at bounding box center [185, 470] width 81 height 20
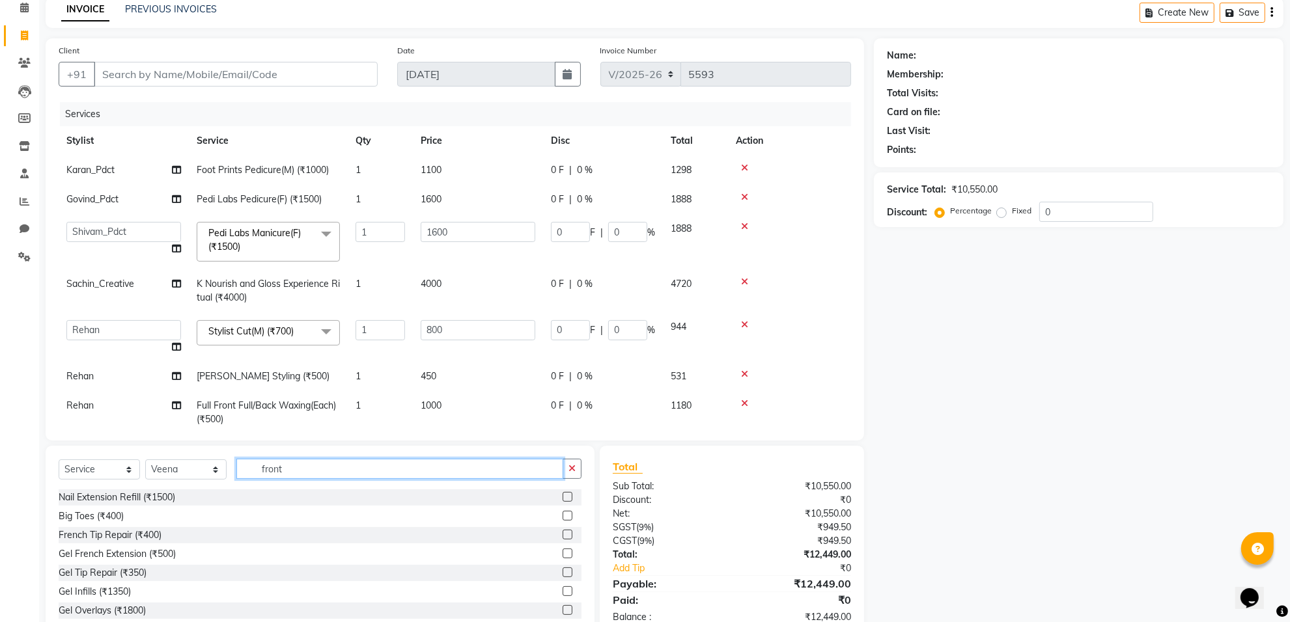
drag, startPoint x: 326, startPoint y: 477, endPoint x: 246, endPoint y: 479, distance: 80.1
click at [246, 479] on div "Select Service Product Membership Package Voucher Prepaid Gift Card Select Styl…" at bounding box center [320, 474] width 523 height 31
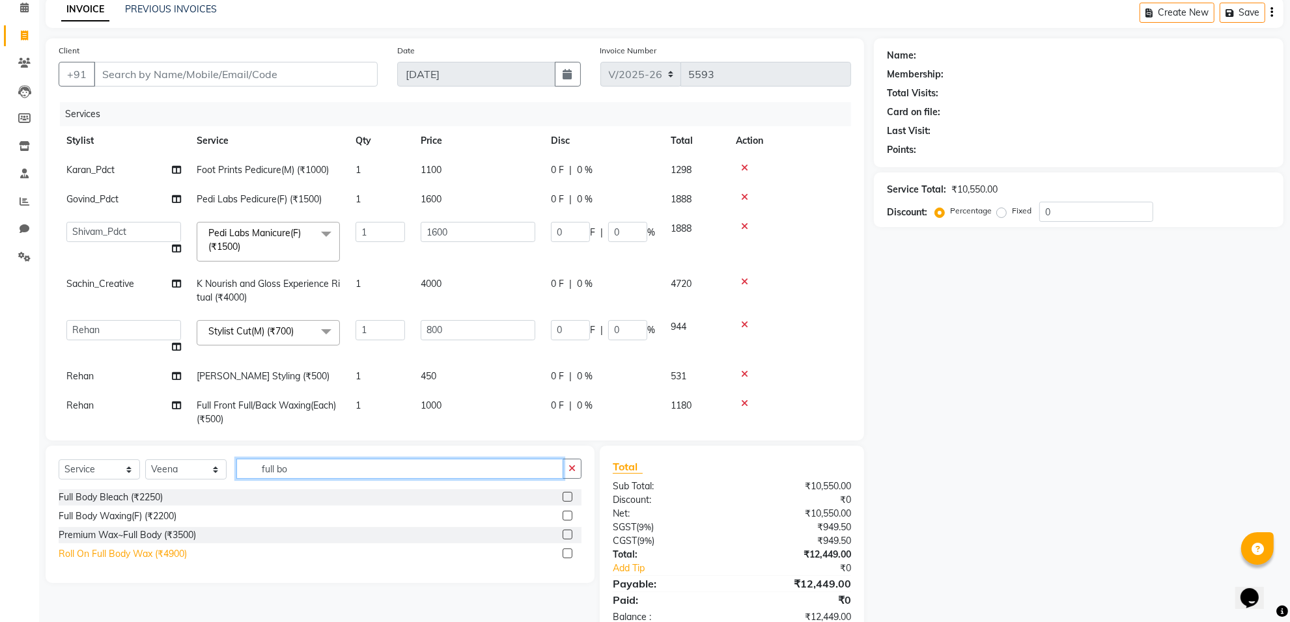
type input "full bo"
click at [148, 558] on div "Roll On Full Body Wax (₹4900)" at bounding box center [123, 554] width 128 height 14
checkbox input "false"
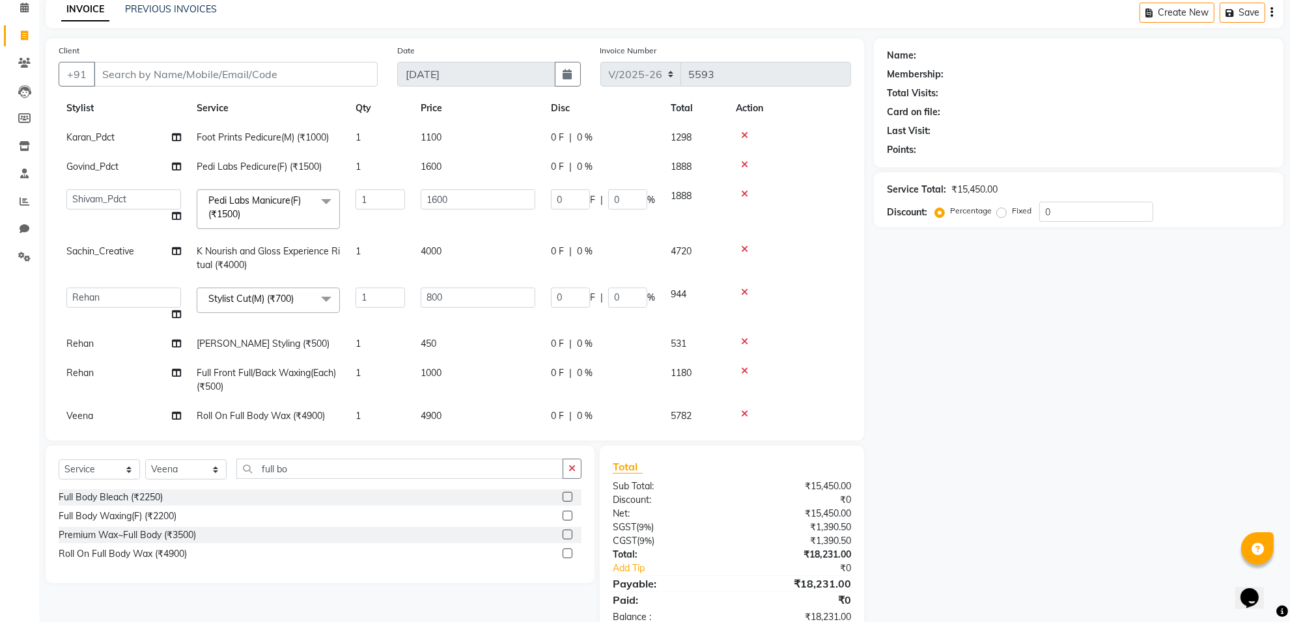
scroll to position [59, 0]
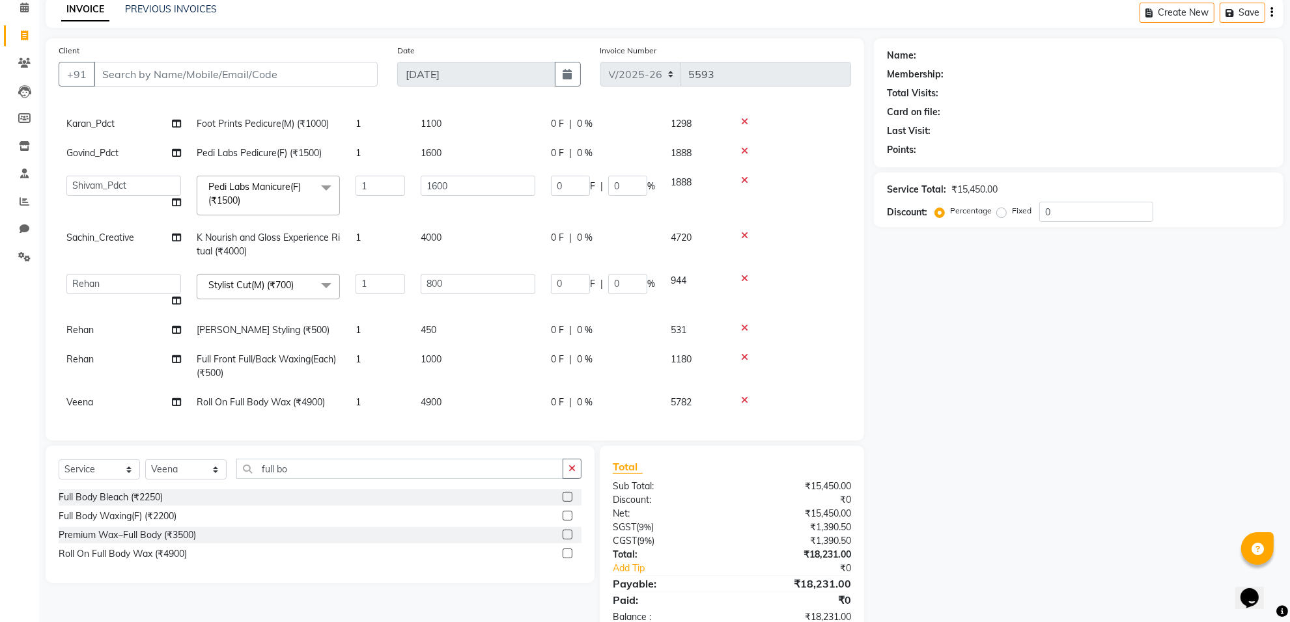
click at [479, 388] on td "4900" at bounding box center [478, 402] width 130 height 29
select select "89275"
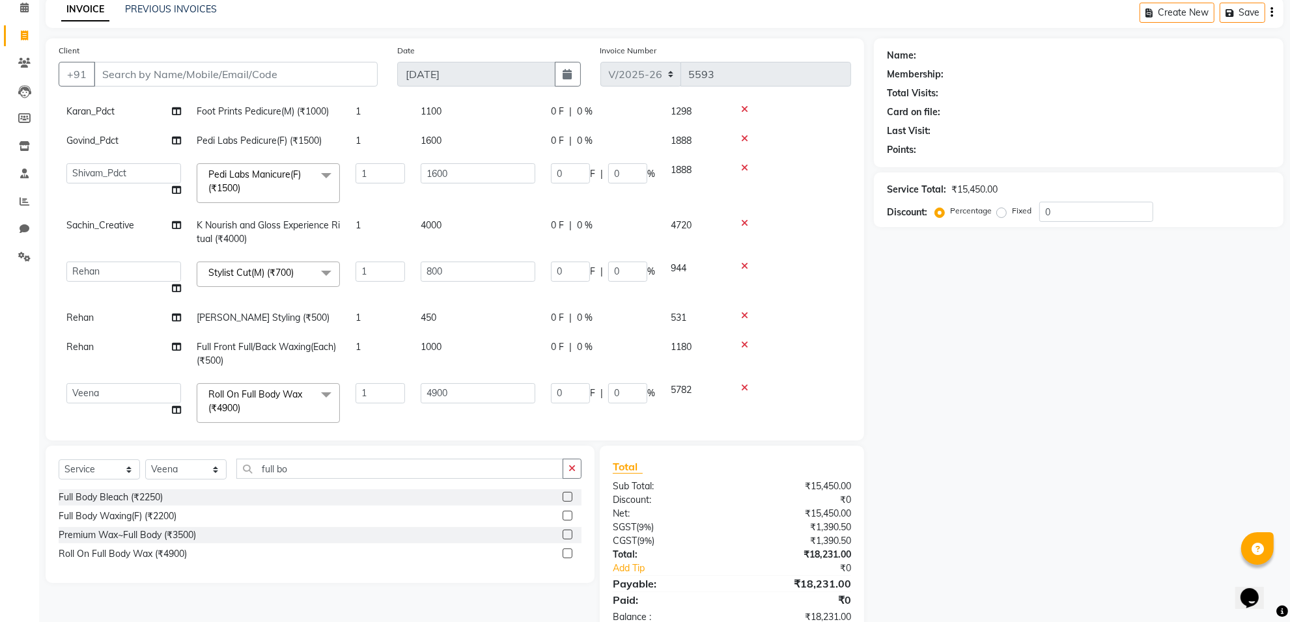
scroll to position [85, 0]
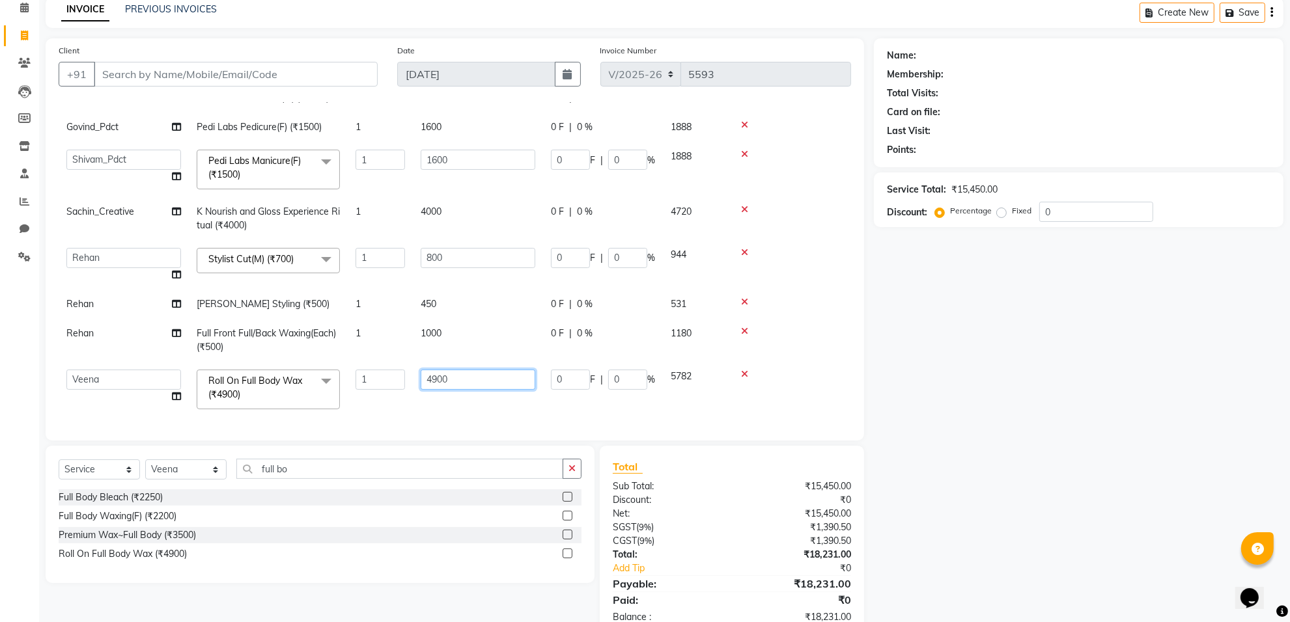
click at [480, 370] on input "4900" at bounding box center [478, 380] width 115 height 20
drag, startPoint x: 459, startPoint y: 372, endPoint x: 428, endPoint y: 380, distance: 31.6
click at [428, 380] on td "4900" at bounding box center [478, 389] width 130 height 55
type input "4000"
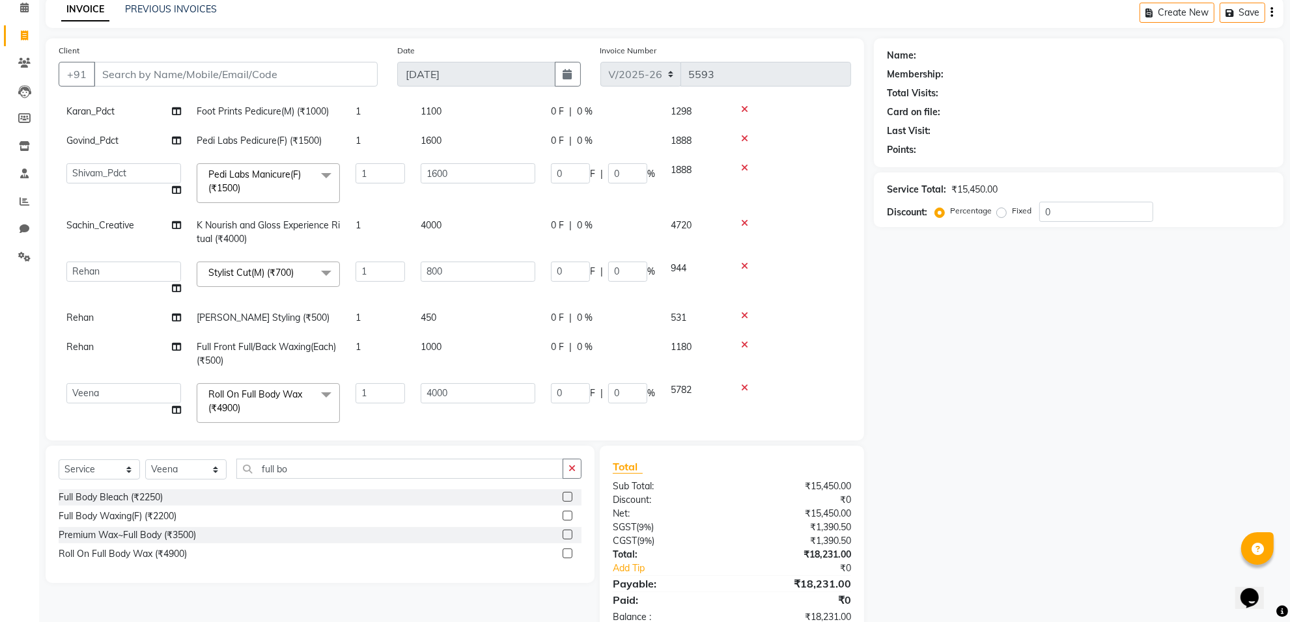
click at [484, 331] on tbody "Karan_Pdct Foot Prints Pedicure(M) (₹1000) 1 1100 0 F | 0 % 1298 Govind_Pdct Pe…" at bounding box center [455, 264] width 792 height 334
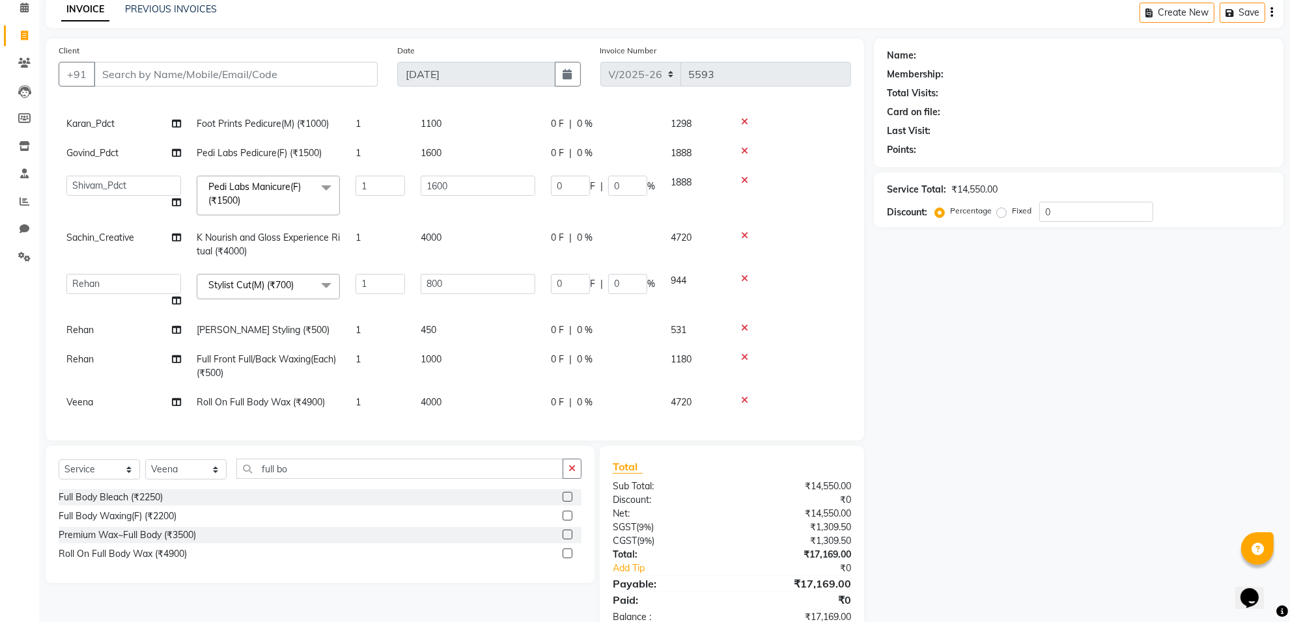
scroll to position [93, 0]
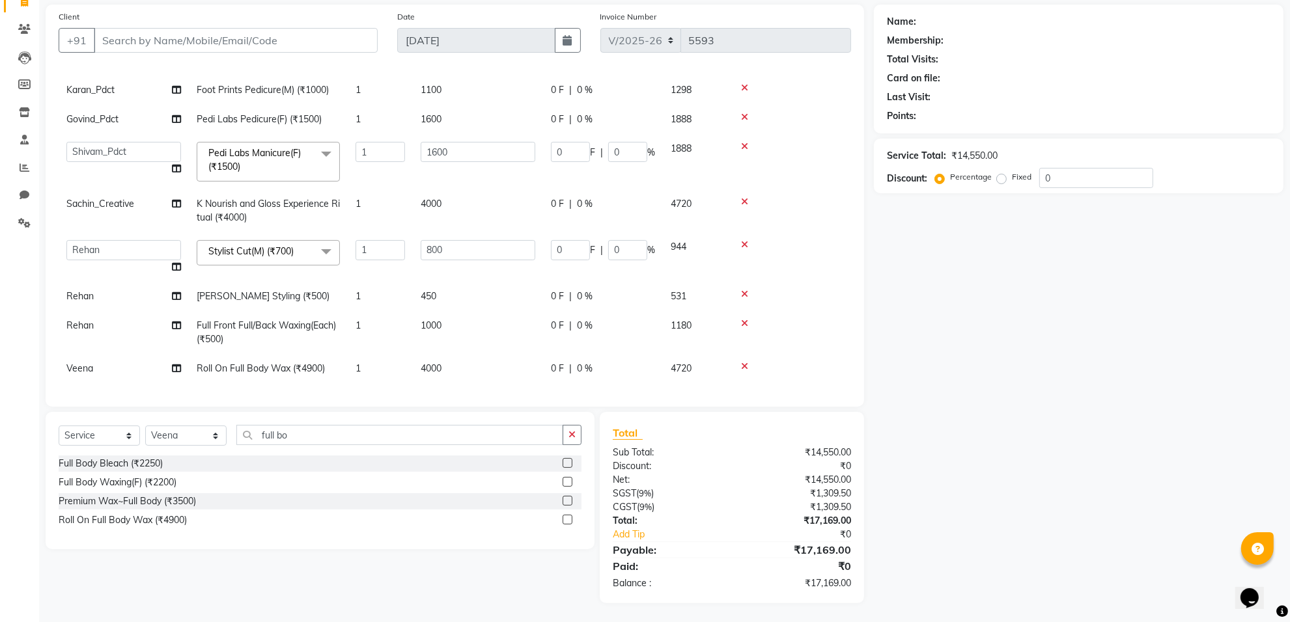
click at [464, 358] on td "4000" at bounding box center [478, 368] width 130 height 29
select select "89275"
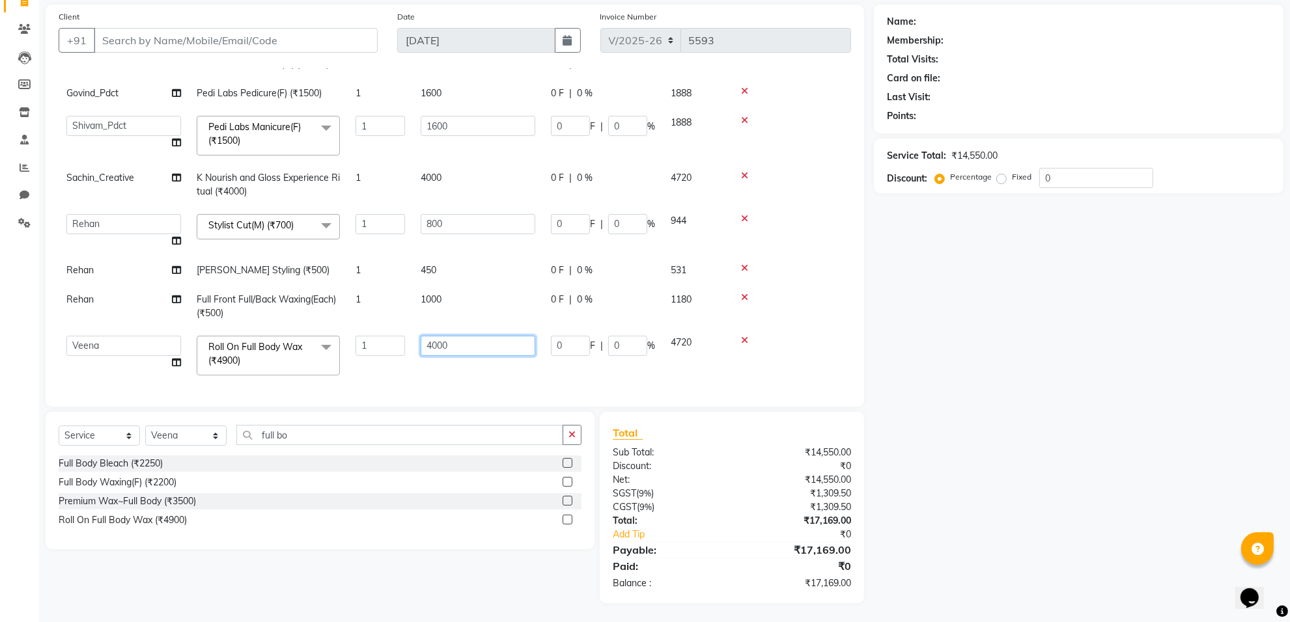
drag, startPoint x: 495, startPoint y: 340, endPoint x: 394, endPoint y: 333, distance: 101.2
click at [392, 333] on tr "[PERSON_NAME] Counter_Sales Deepak_Asst Govind_Pdct Karan_Pdct Manager Mohan_As…" at bounding box center [455, 355] width 792 height 55
type input "4500"
click at [521, 297] on tbody "Karan_Pdct Foot Prints Pedicure(M) (₹1000) 1 1100 0 F | 0 % 1298 Govind_Pdct Pe…" at bounding box center [455, 216] width 792 height 334
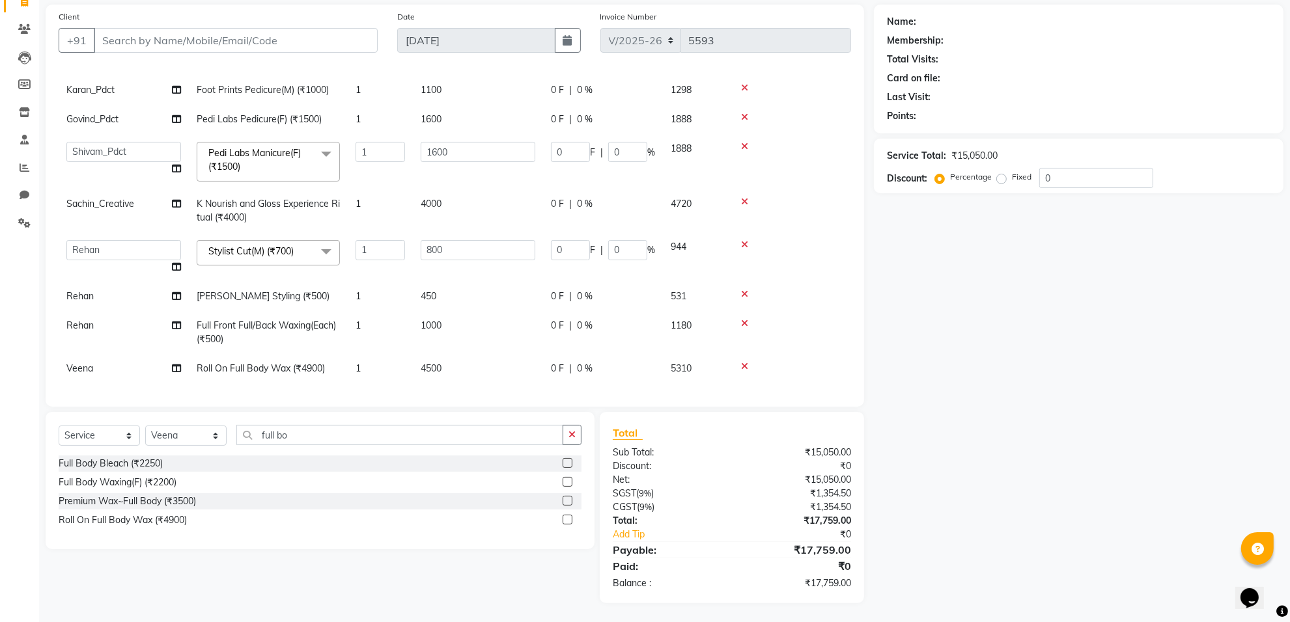
scroll to position [0, 0]
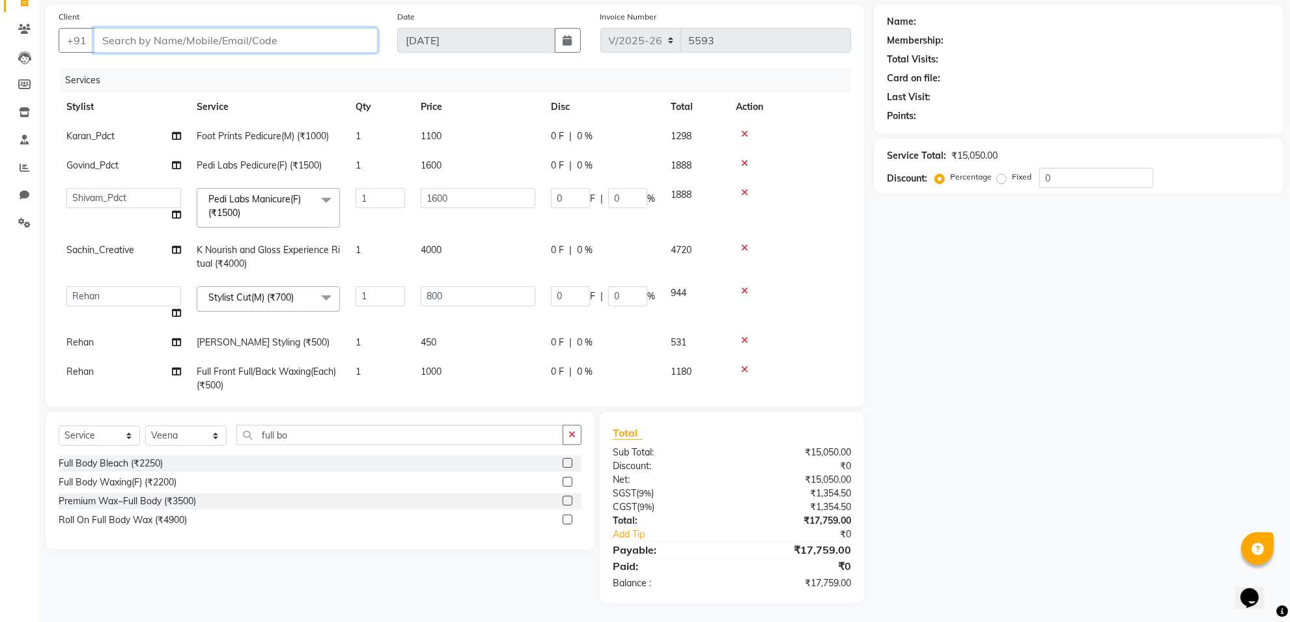
click at [116, 44] on input "Client" at bounding box center [236, 40] width 284 height 25
click at [460, 151] on td "1600" at bounding box center [478, 165] width 130 height 29
select select "75870"
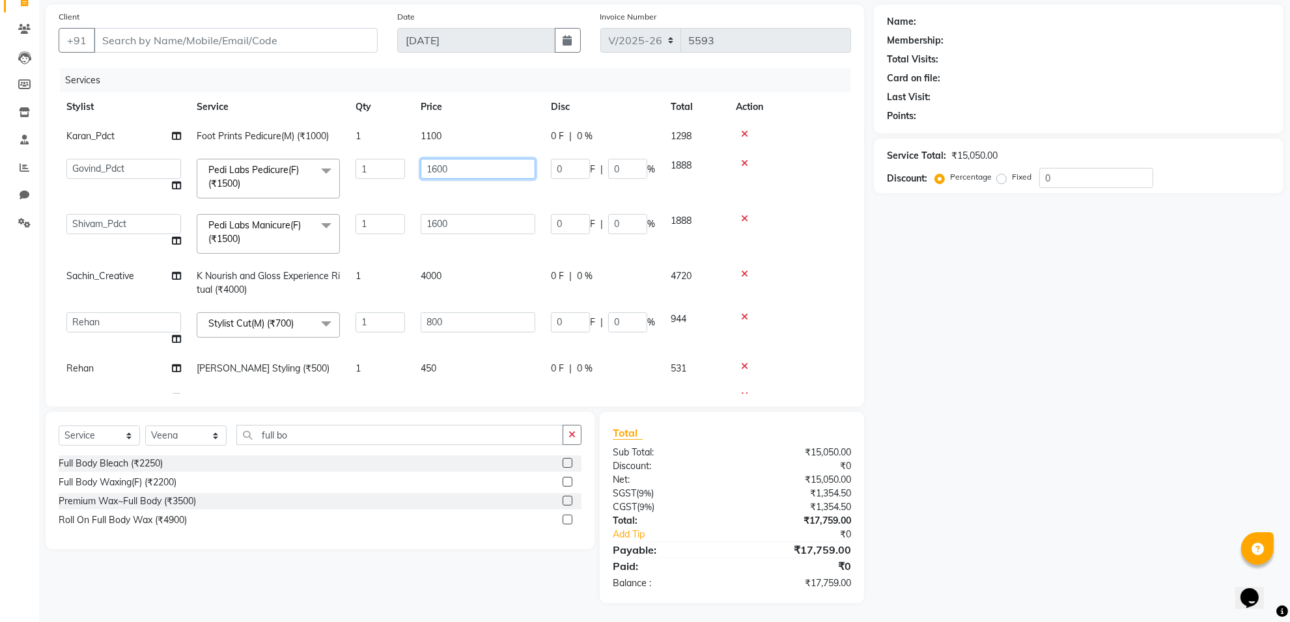
drag, startPoint x: 509, startPoint y: 170, endPoint x: 393, endPoint y: 174, distance: 116.6
click at [393, 174] on tr "[PERSON_NAME] Counter_Sales Deepak_Asst Govind_Pdct Karan_Pdct Manager Mohan_As…" at bounding box center [455, 178] width 792 height 55
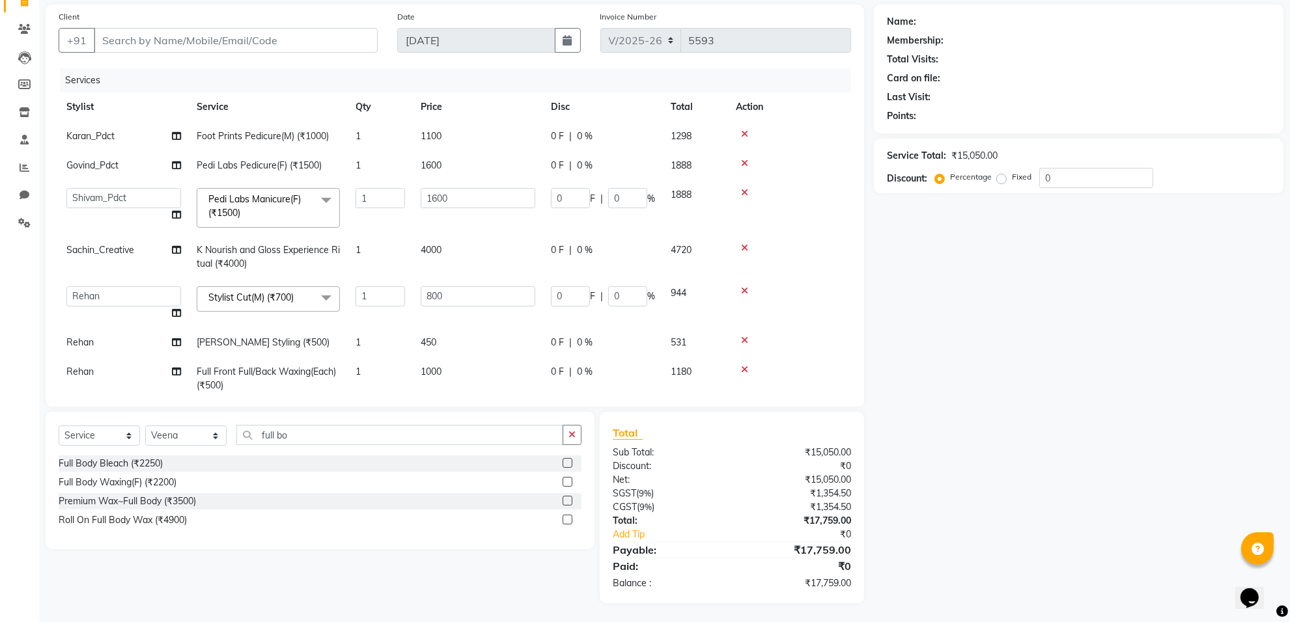
click at [281, 209] on span "Pedi Labs Manicure(F) (₹1500) x" at bounding box center [262, 207] width 115 height 28
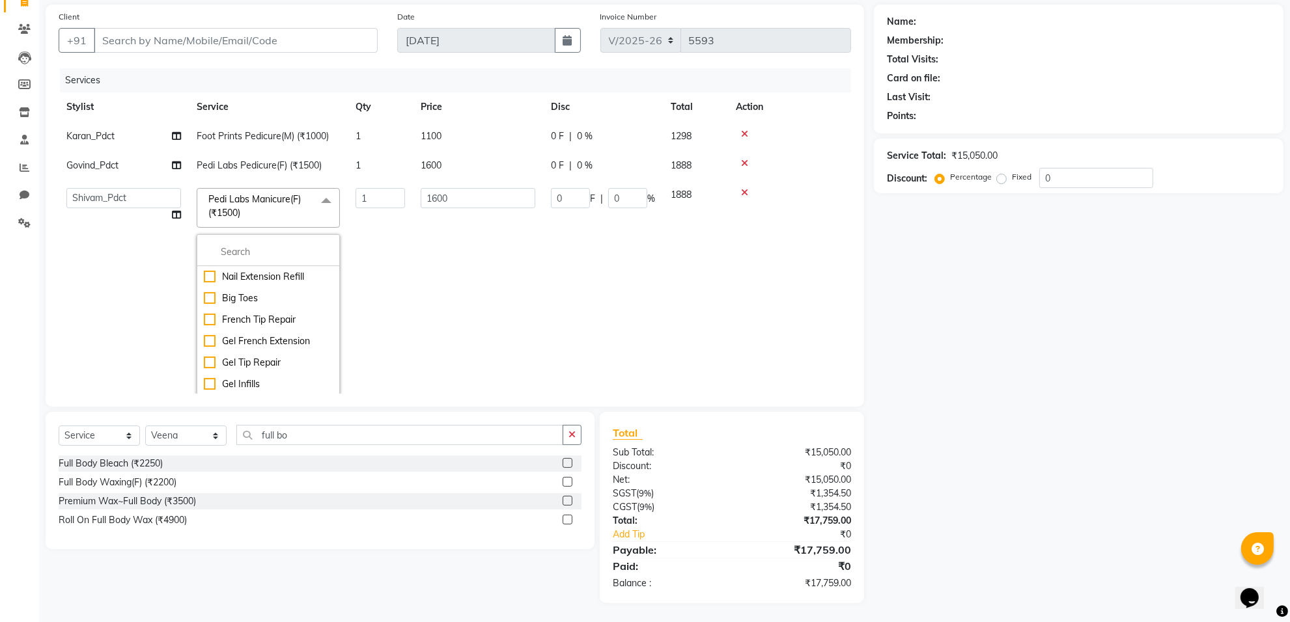
click at [451, 163] on td "1600" at bounding box center [478, 165] width 130 height 29
select select "75870"
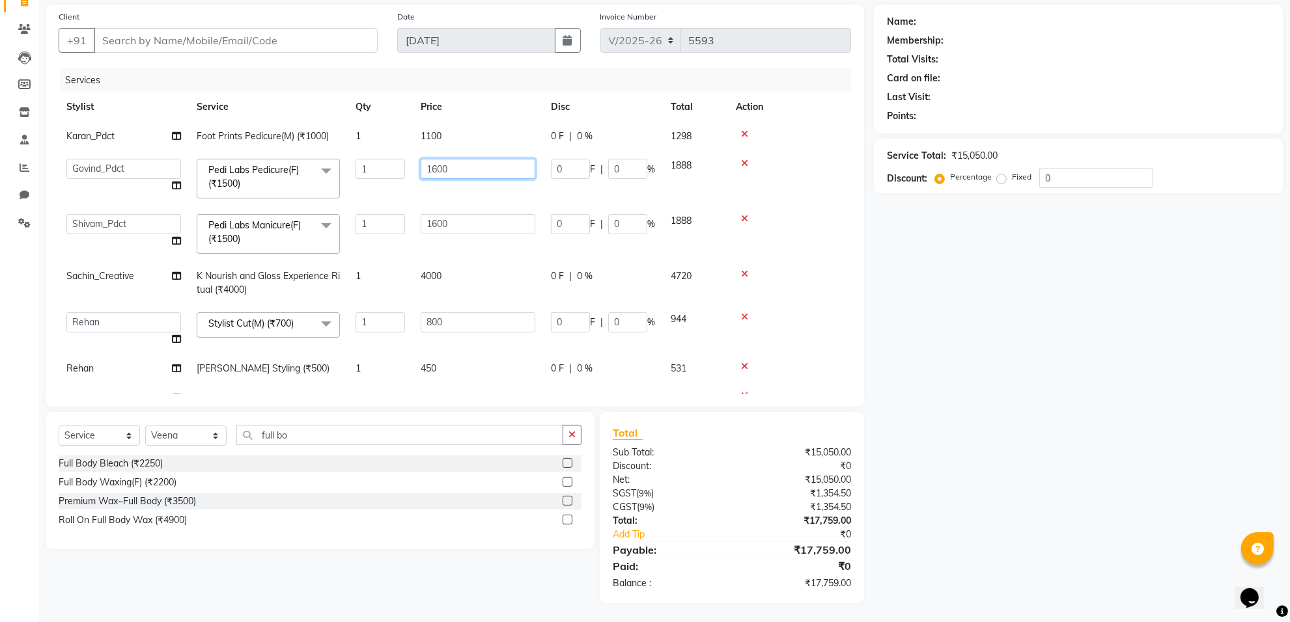
drag, startPoint x: 480, startPoint y: 166, endPoint x: 424, endPoint y: 168, distance: 56.0
click at [424, 168] on input "1600" at bounding box center [478, 169] width 115 height 20
type input "2100"
click at [454, 229] on td "1600" at bounding box center [478, 233] width 130 height 55
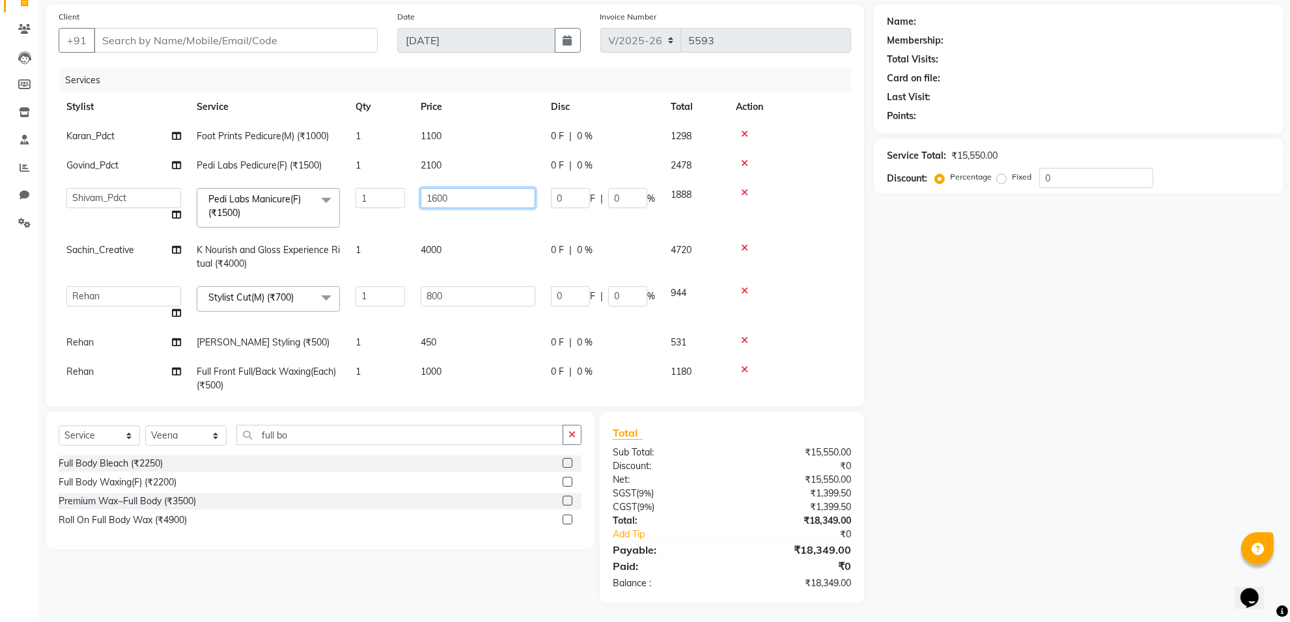
drag, startPoint x: 465, startPoint y: 195, endPoint x: 418, endPoint y: 202, distance: 48.1
click at [418, 202] on td "1600" at bounding box center [478, 207] width 130 height 55
type input "2100"
click at [493, 236] on td "4000" at bounding box center [478, 257] width 130 height 43
select select "75850"
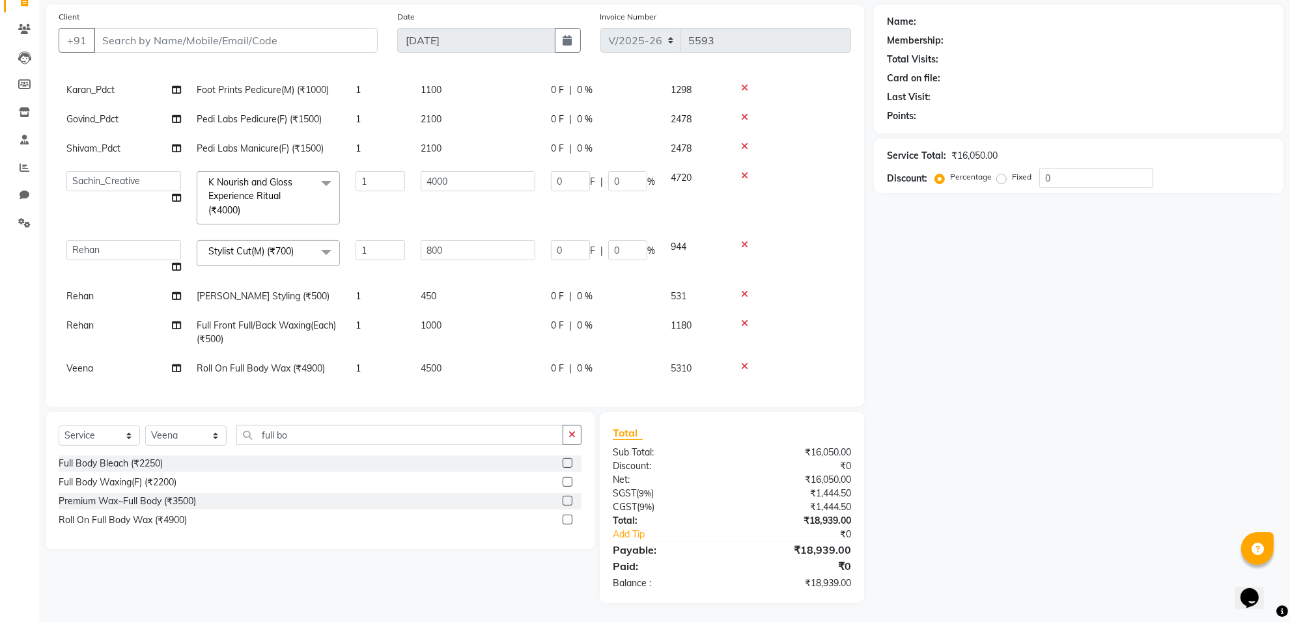
scroll to position [59, 0]
click at [458, 316] on td "1000" at bounding box center [478, 332] width 130 height 43
select select "75864"
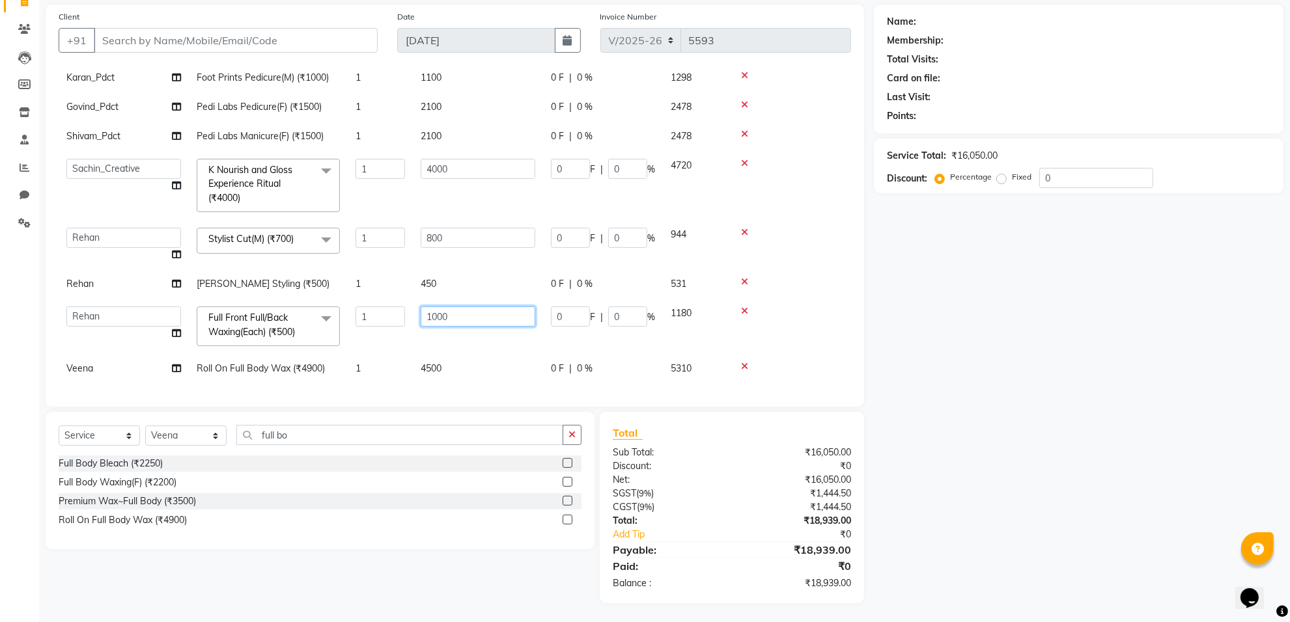
drag, startPoint x: 458, startPoint y: 316, endPoint x: 430, endPoint y: 303, distance: 30.9
click at [430, 303] on td "1000" at bounding box center [478, 326] width 130 height 55
type input "1"
type input "2500"
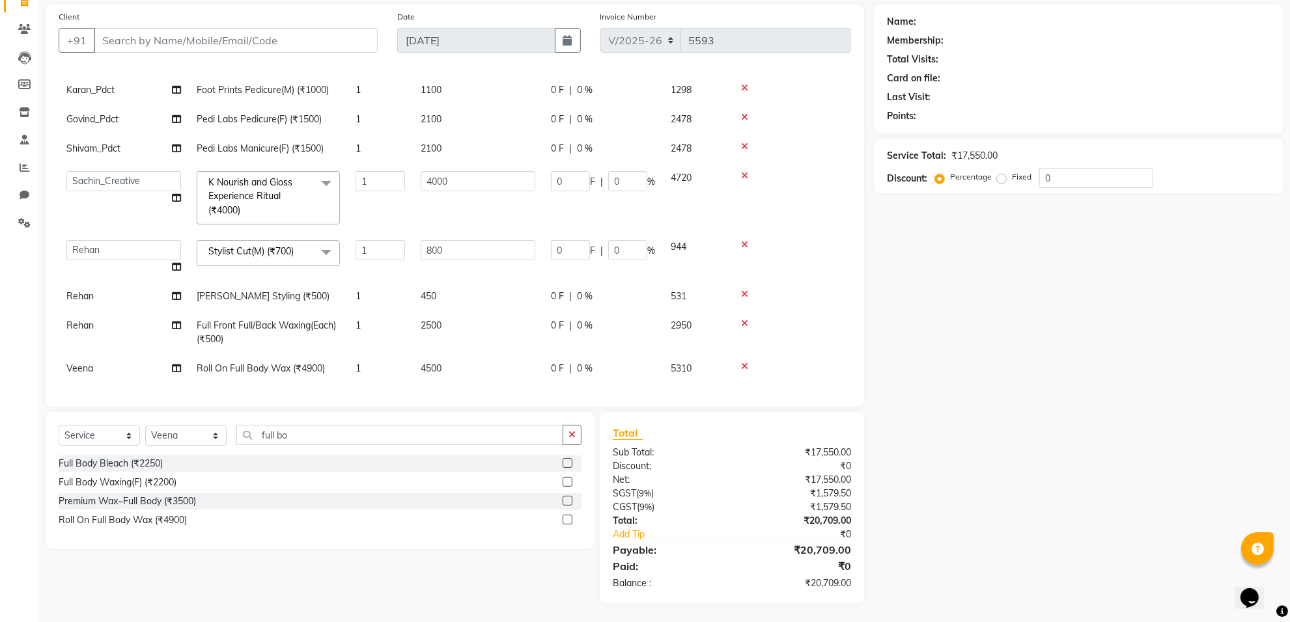
click at [447, 350] on tbody "Karan_Pdct Foot Prints Pedicure(M) (₹1000) 1 1100 0 F | 0 % 1298 Govind_Pdct Pe…" at bounding box center [455, 230] width 792 height 308
click at [477, 324] on td "2500" at bounding box center [478, 332] width 130 height 43
select select "75864"
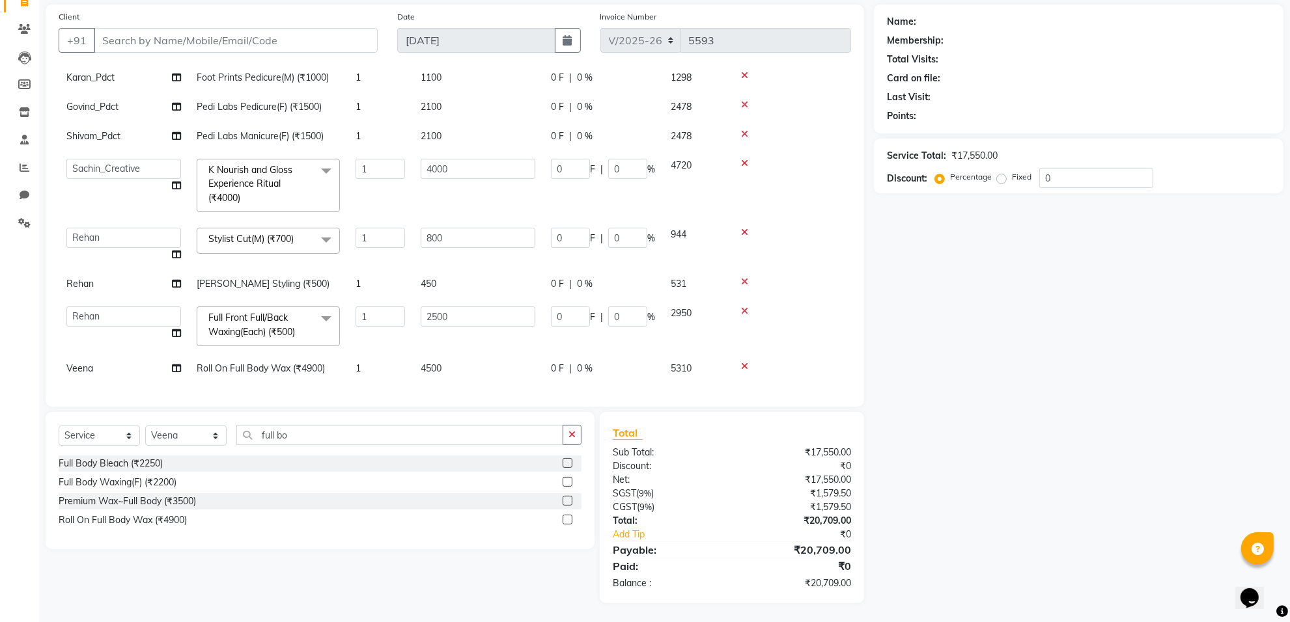
click at [486, 329] on td "2500" at bounding box center [478, 326] width 130 height 55
drag, startPoint x: 503, startPoint y: 316, endPoint x: 401, endPoint y: 314, distance: 102.2
click at [401, 314] on tr "[PERSON_NAME] Counter_Sales Deepak_Asst Govind_Pdct Karan_Pdct Manager Mohan_As…" at bounding box center [455, 326] width 792 height 55
type input "3500"
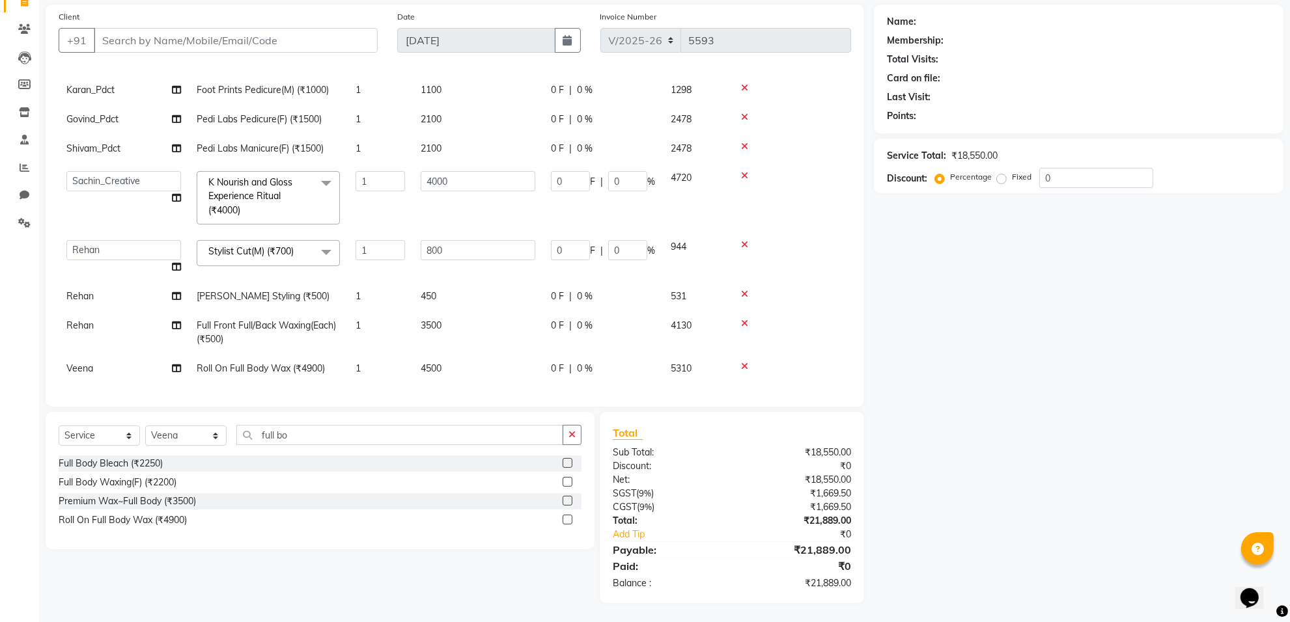
click at [449, 356] on td "4500" at bounding box center [478, 368] width 130 height 29
select select "89275"
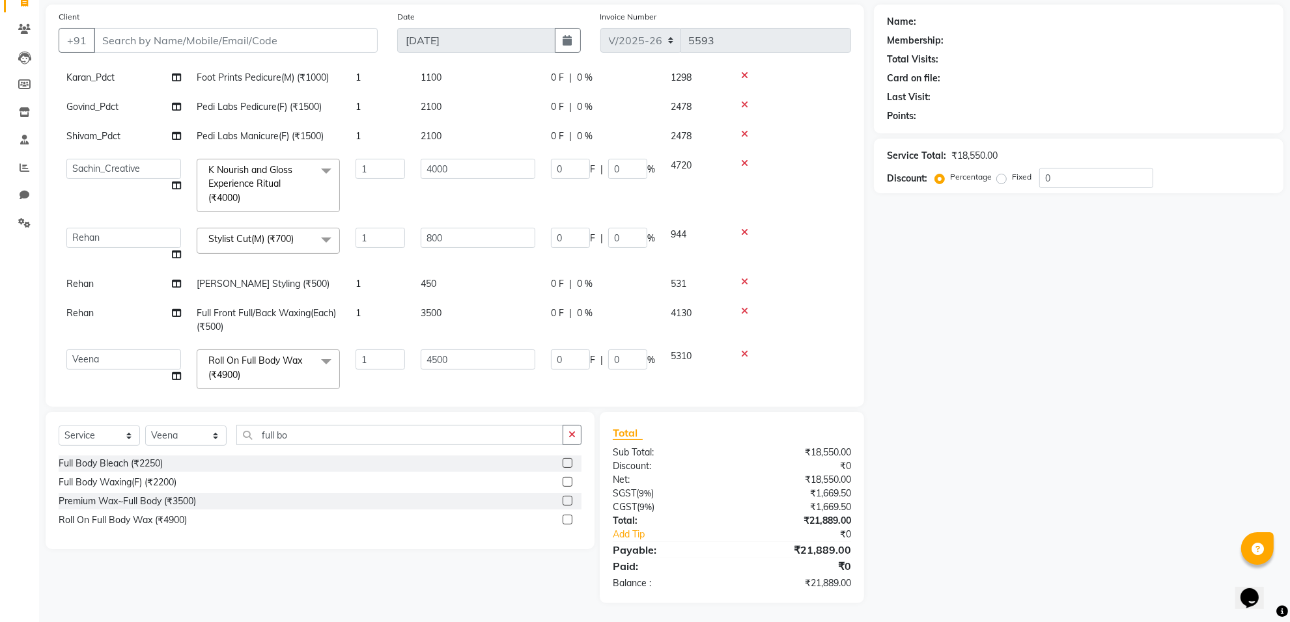
click at [450, 303] on td "3500" at bounding box center [478, 320] width 130 height 43
select select "75864"
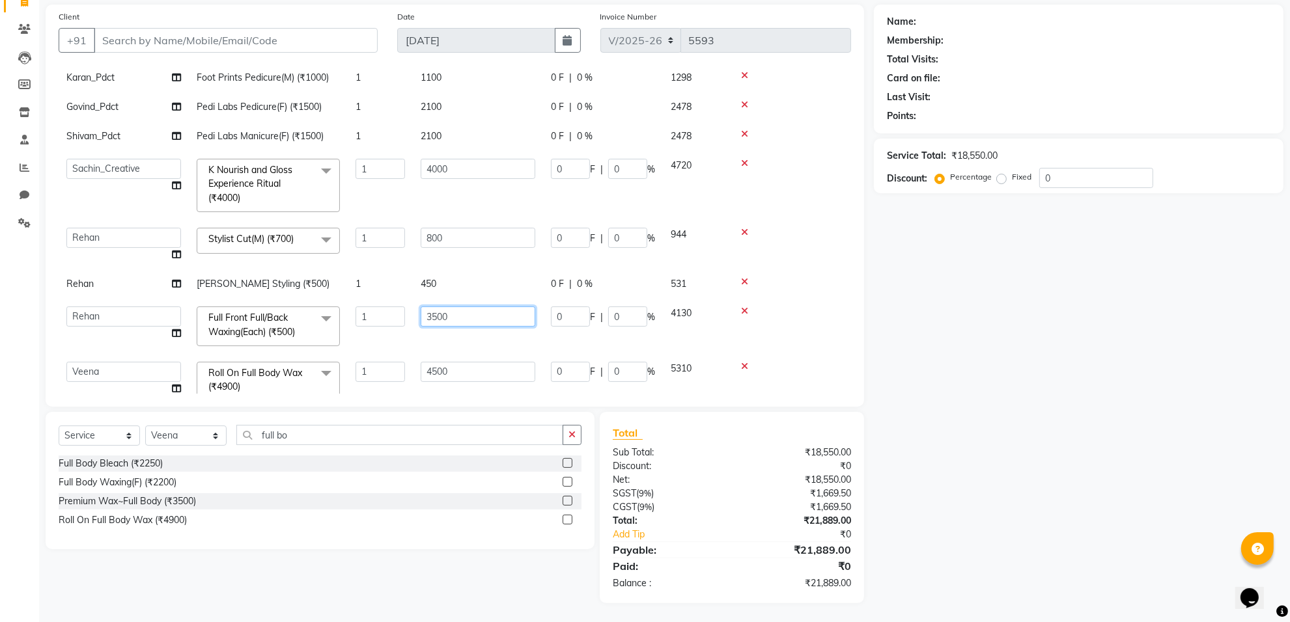
click at [503, 320] on input "3500" at bounding box center [478, 317] width 115 height 20
type input "3000"
click at [503, 333] on td "3000" at bounding box center [478, 326] width 130 height 55
select select "75864"
click at [493, 321] on input "3000" at bounding box center [478, 317] width 115 height 20
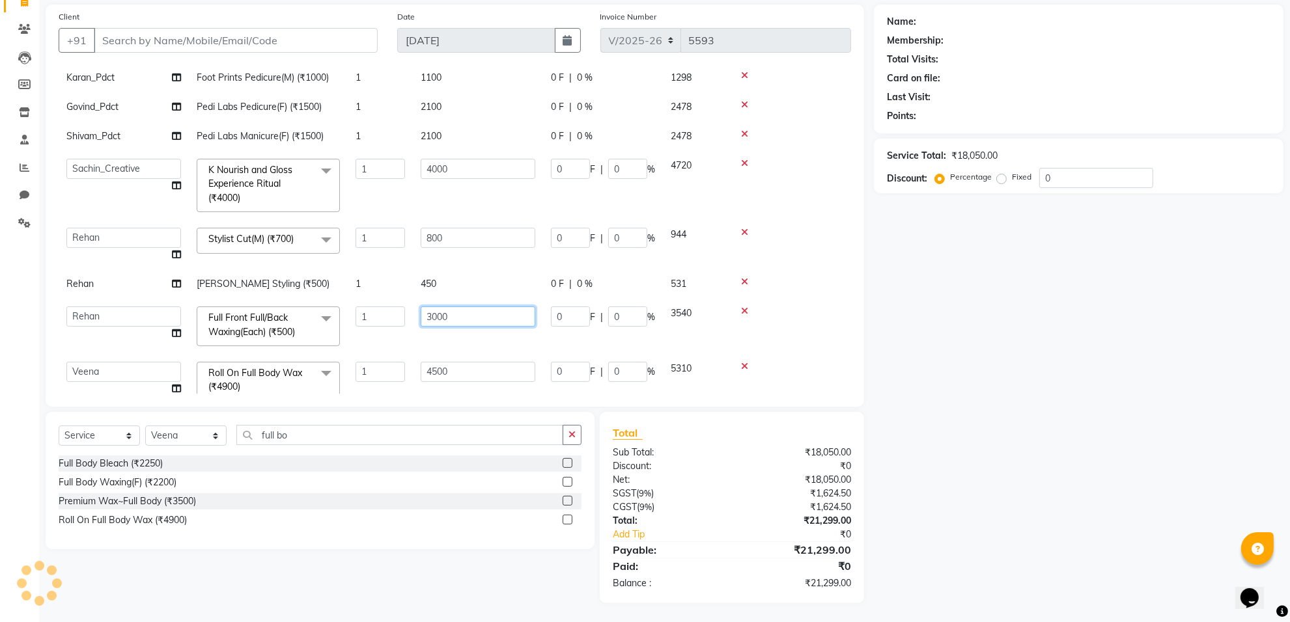
drag, startPoint x: 502, startPoint y: 316, endPoint x: 405, endPoint y: 316, distance: 97.0
click at [405, 316] on tr "[PERSON_NAME] Counter_Sales Deepak_Asst Govind_Pdct Karan_Pdct Manager Mohan_As…" at bounding box center [455, 326] width 792 height 55
type input "2800"
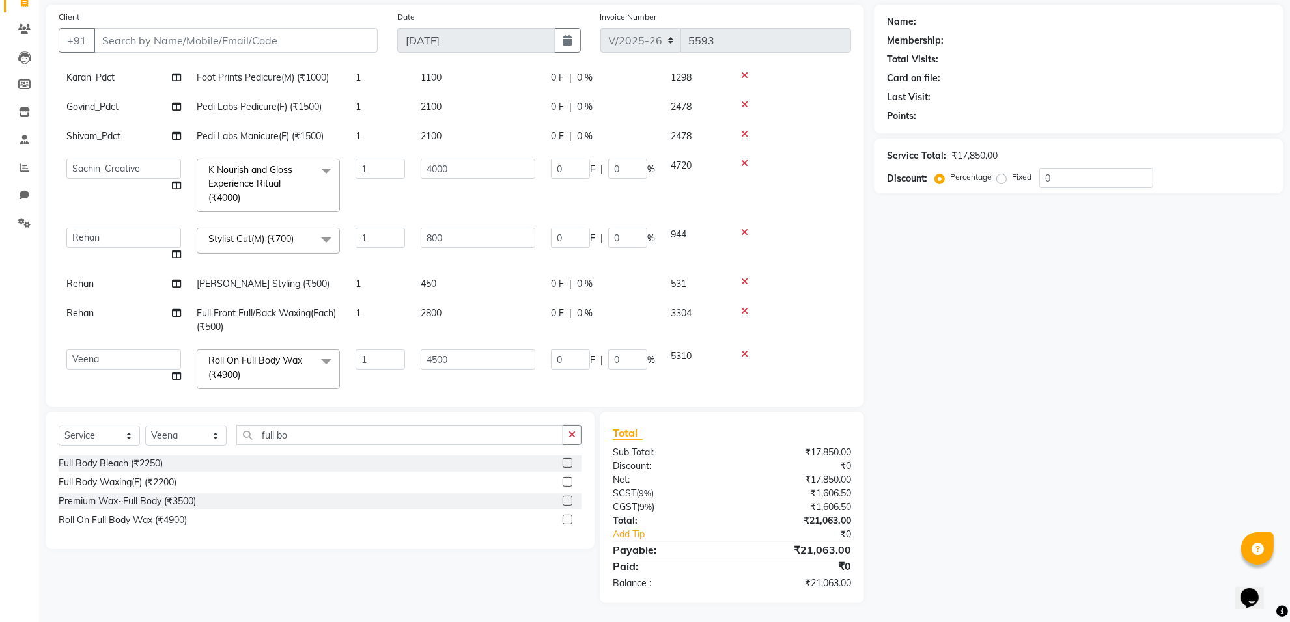
click at [469, 281] on td "450" at bounding box center [478, 284] width 130 height 29
select select "75864"
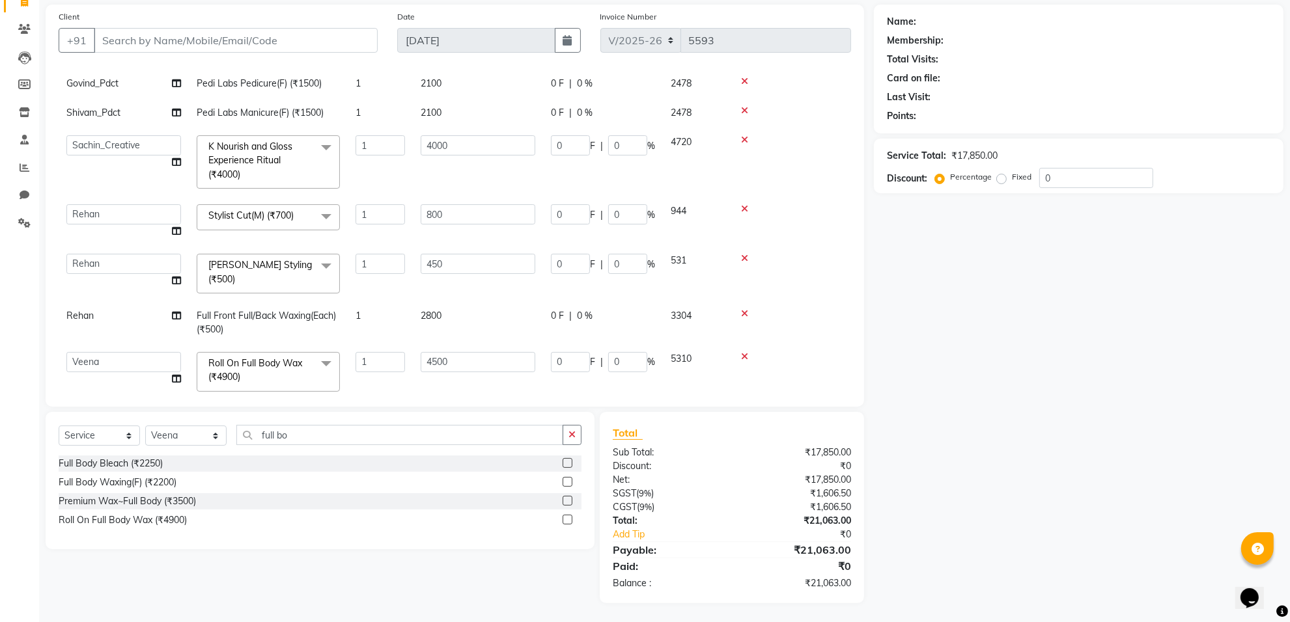
scroll to position [105, 0]
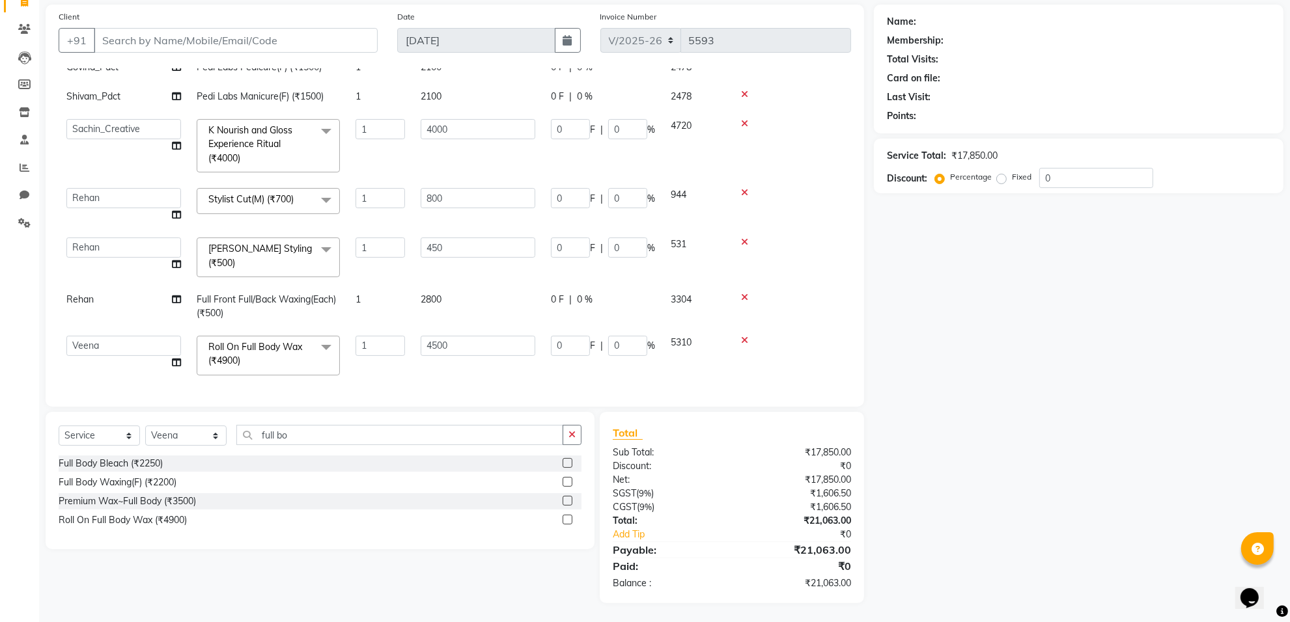
drag, startPoint x: 780, startPoint y: 10, endPoint x: 760, endPoint y: 352, distance: 342.3
click at [760, 352] on td at bounding box center [789, 355] width 123 height 55
click at [187, 40] on input "Client" at bounding box center [236, 40] width 284 height 25
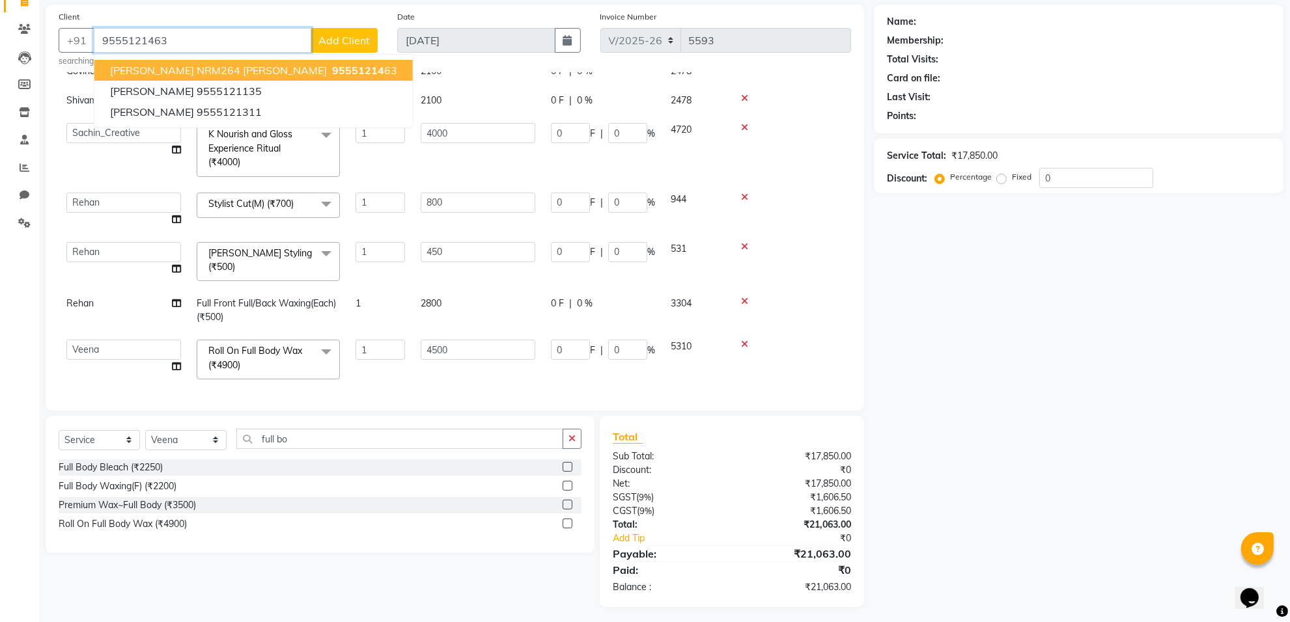
type input "9555121463"
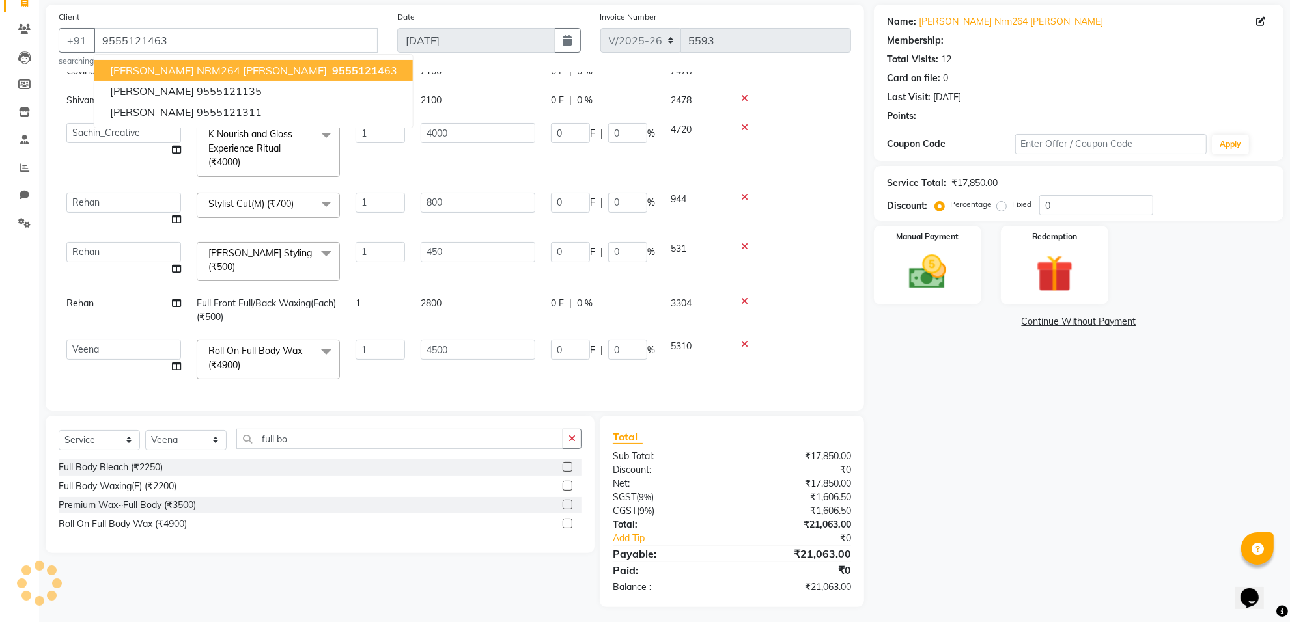
select select "1: Object"
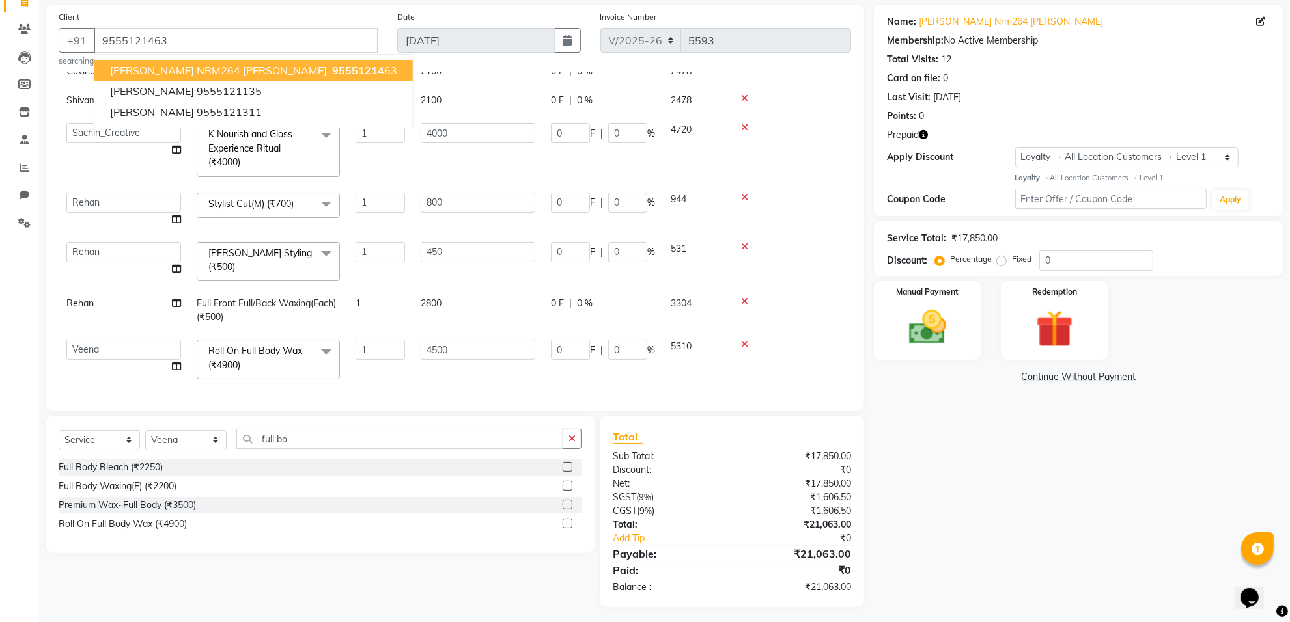
click at [218, 73] on span "[PERSON_NAME] NRM264 [PERSON_NAME]" at bounding box center [218, 70] width 217 height 13
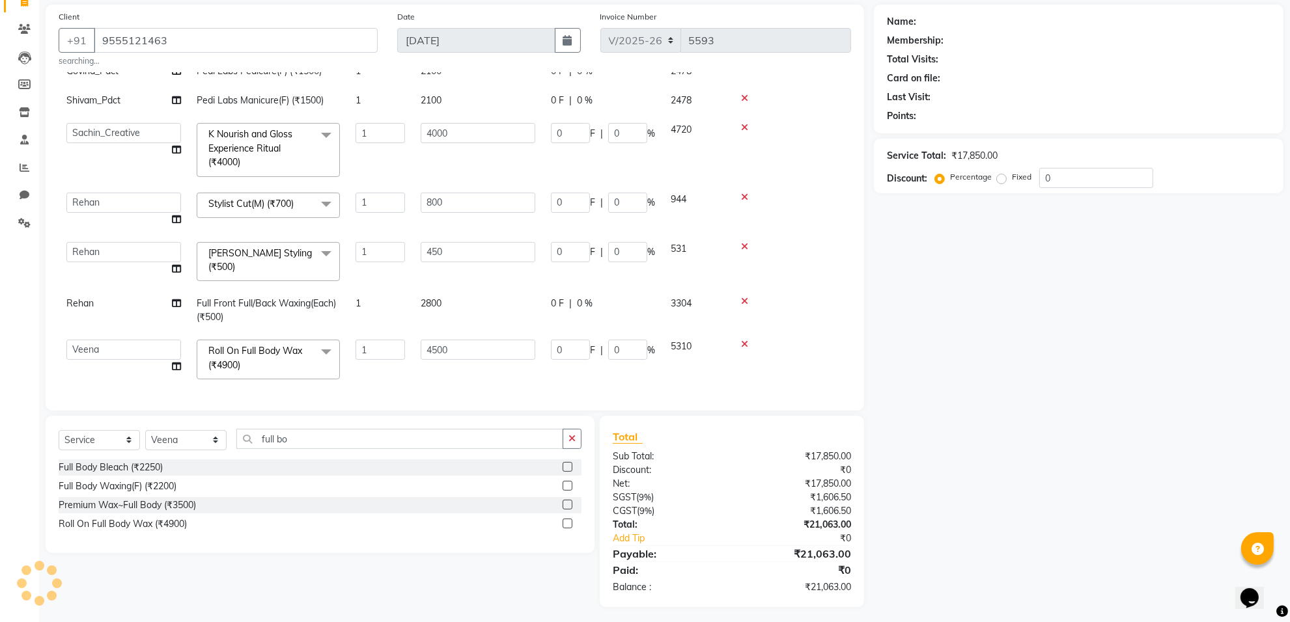
select select "1: Object"
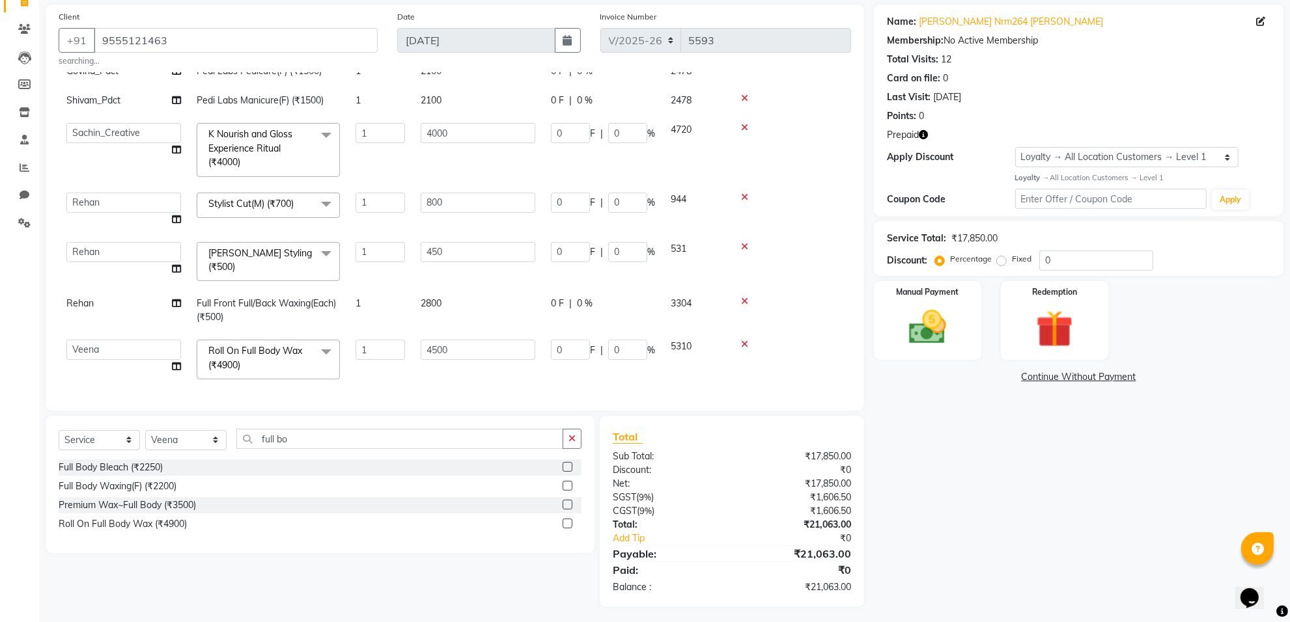
click at [926, 135] on icon "button" at bounding box center [923, 134] width 9 height 9
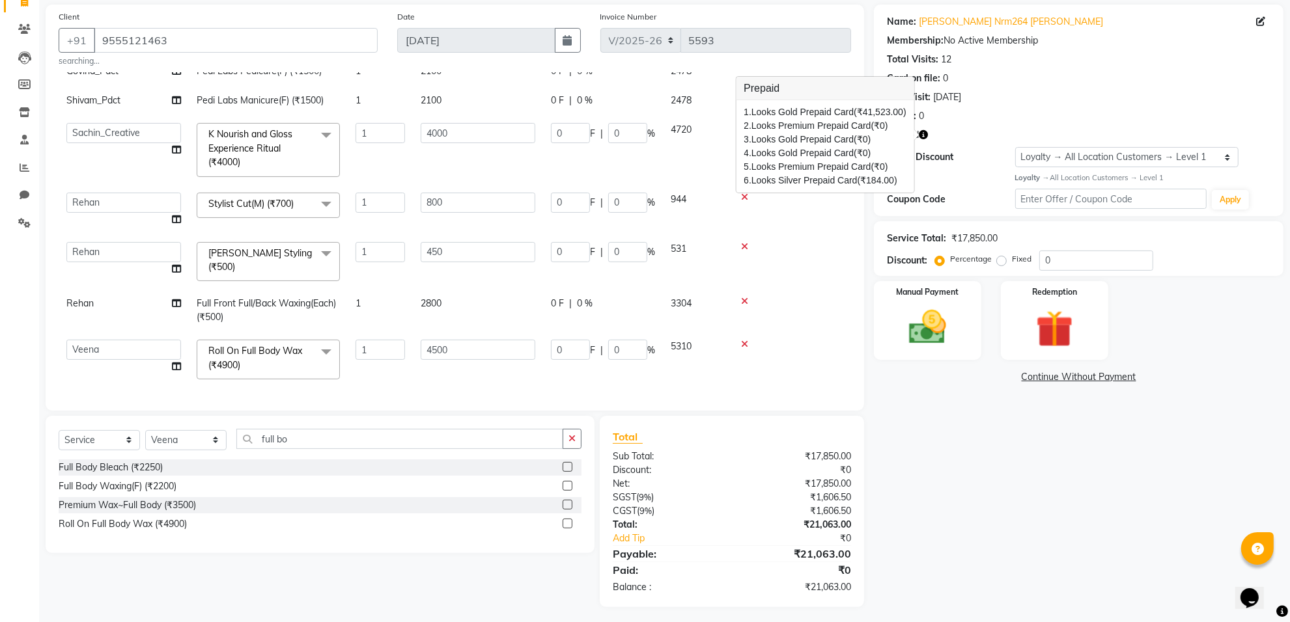
click at [793, 253] on td at bounding box center [789, 261] width 123 height 55
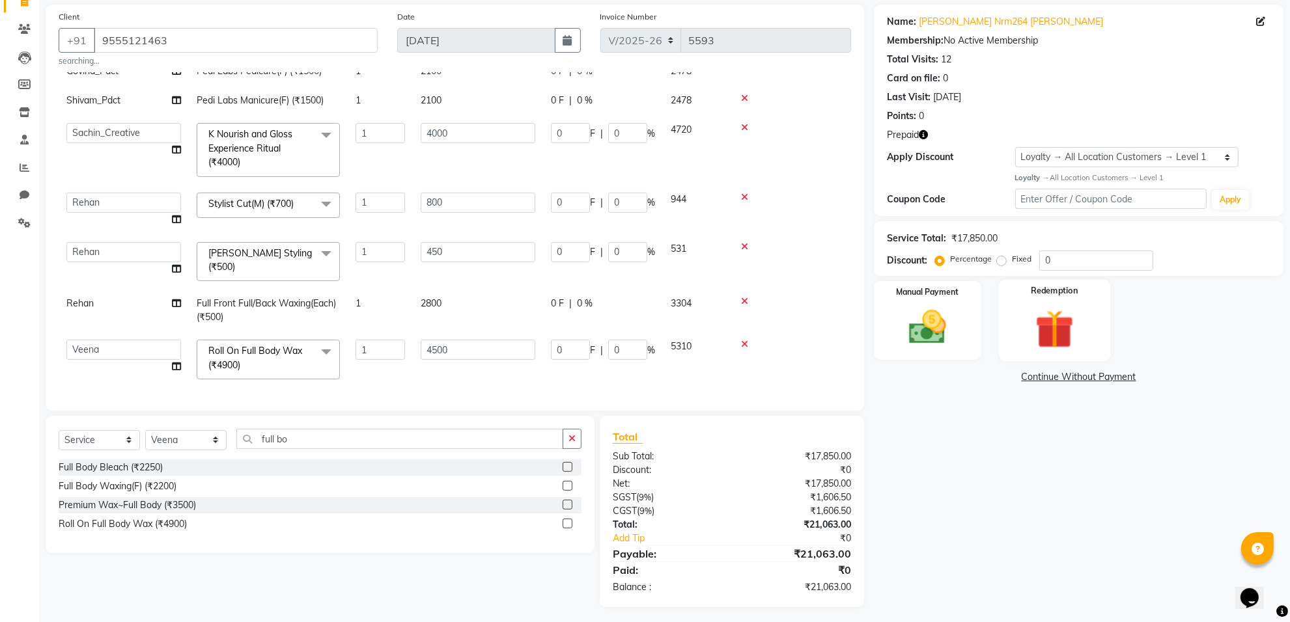
click at [1029, 340] on img at bounding box center [1054, 329] width 63 height 48
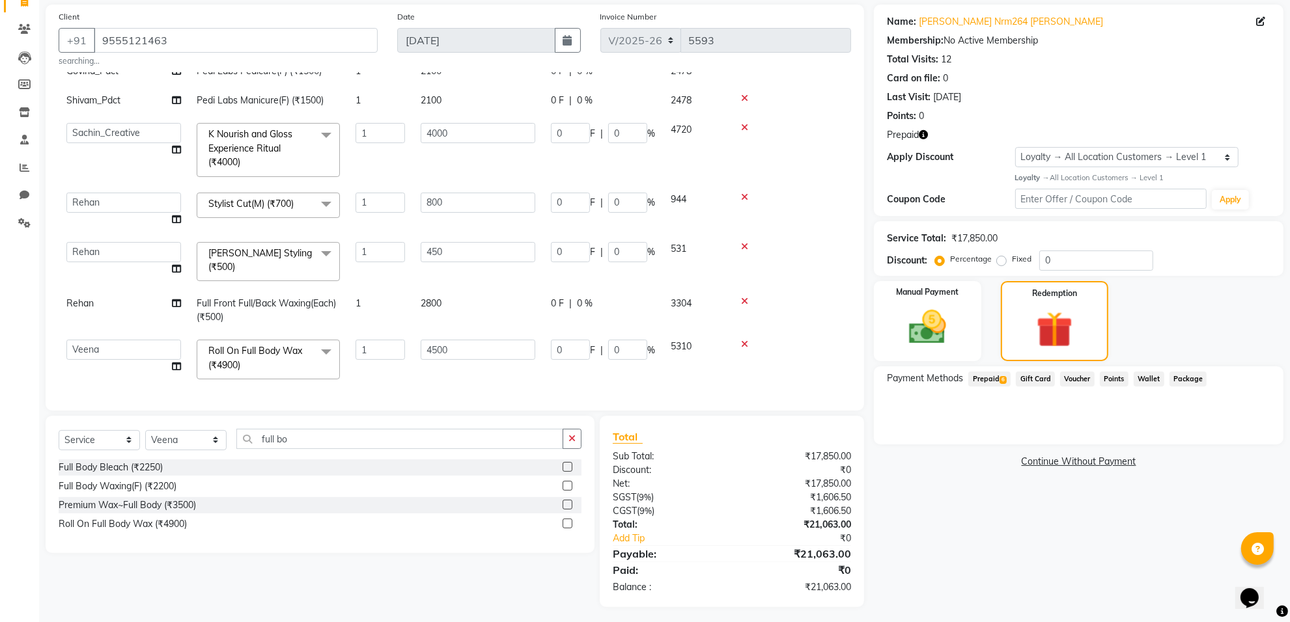
click at [983, 376] on span "Prepaid 6" at bounding box center [989, 379] width 42 height 15
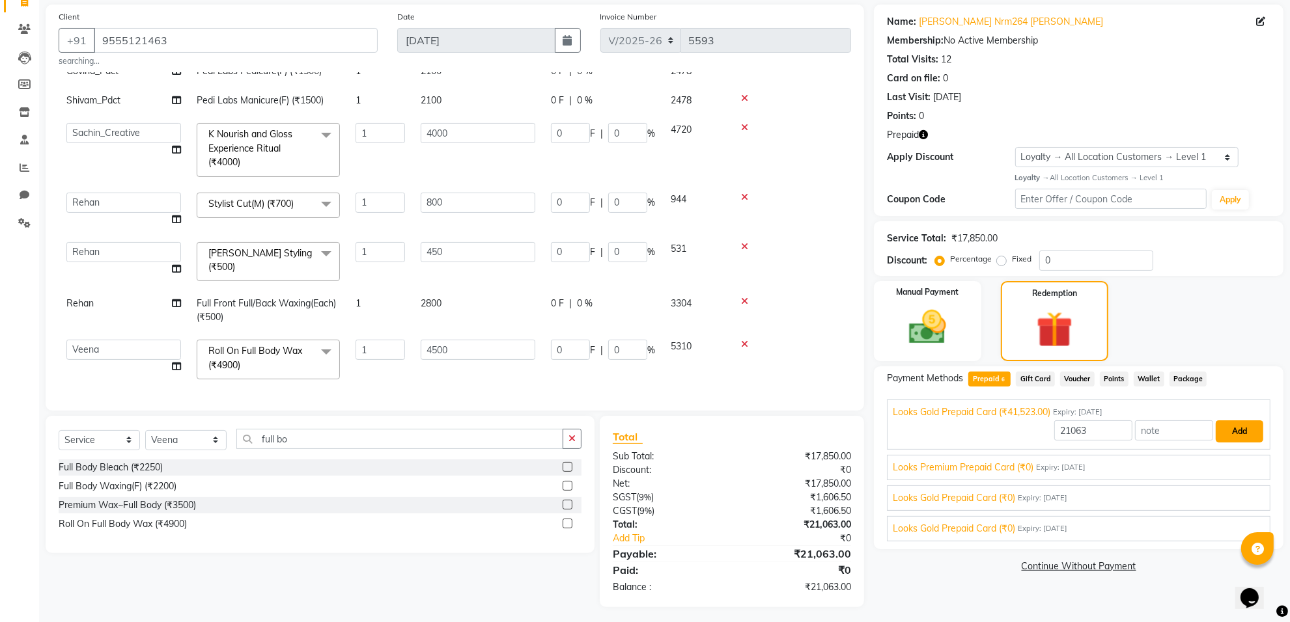
click at [1222, 436] on button "Add" at bounding box center [1239, 432] width 48 height 22
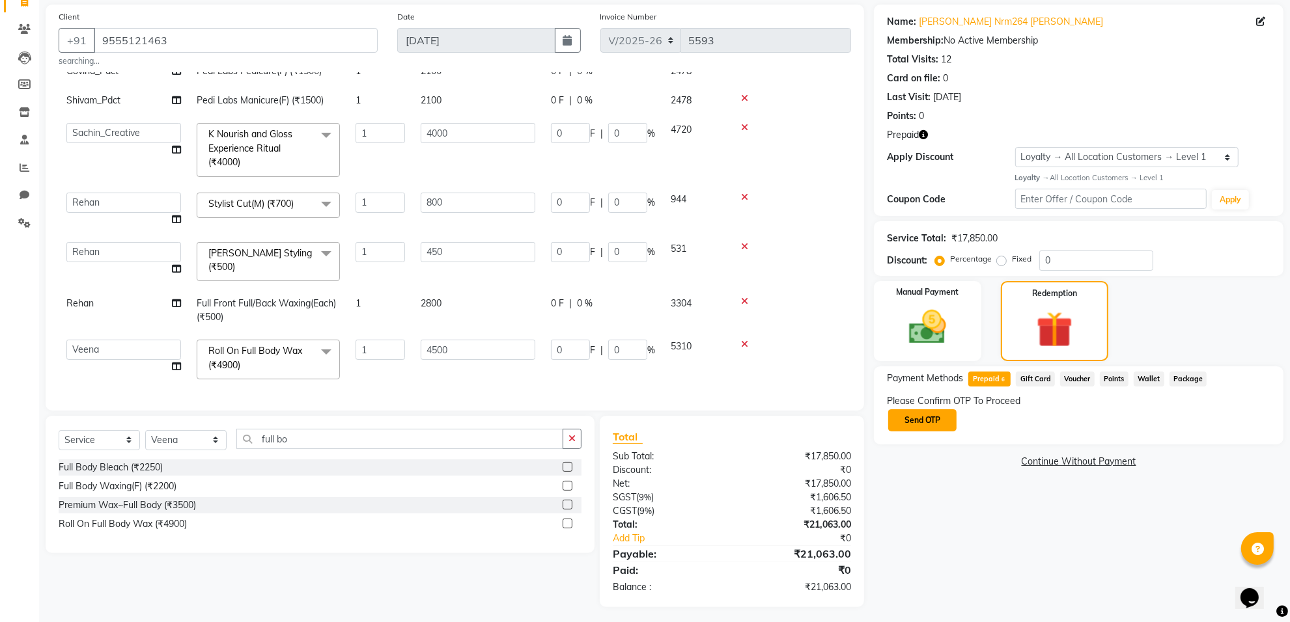
click at [920, 415] on button "Send OTP" at bounding box center [922, 420] width 68 height 22
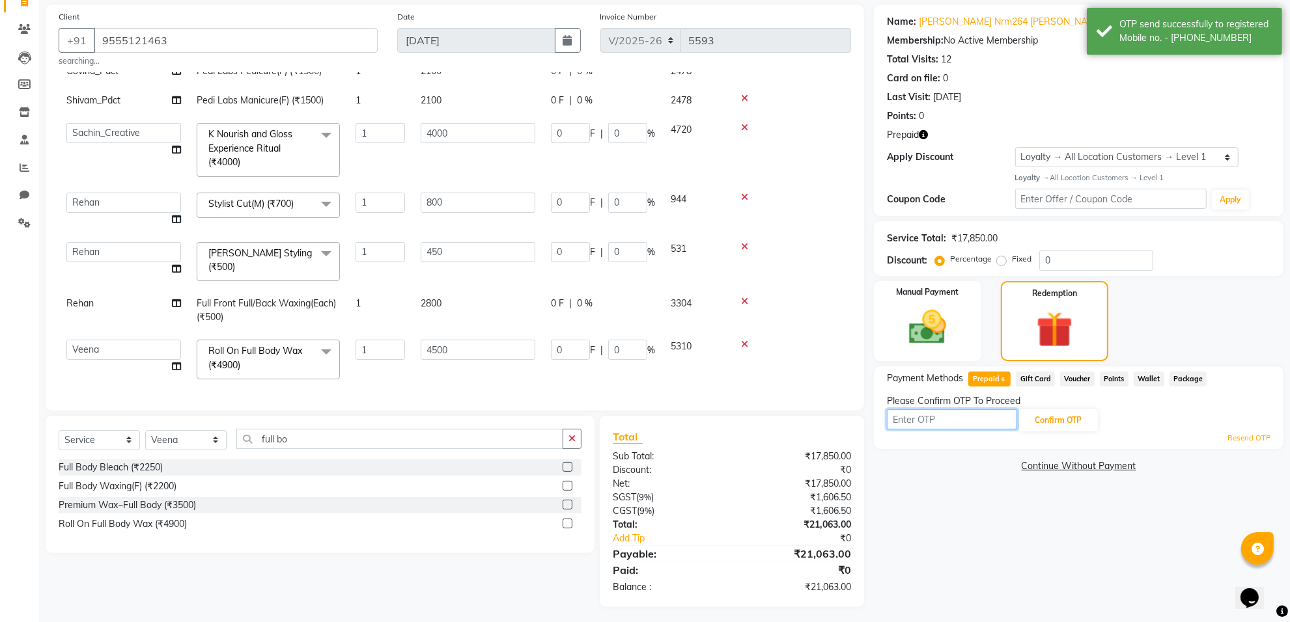
click at [920, 415] on input "text" at bounding box center [952, 419] width 130 height 20
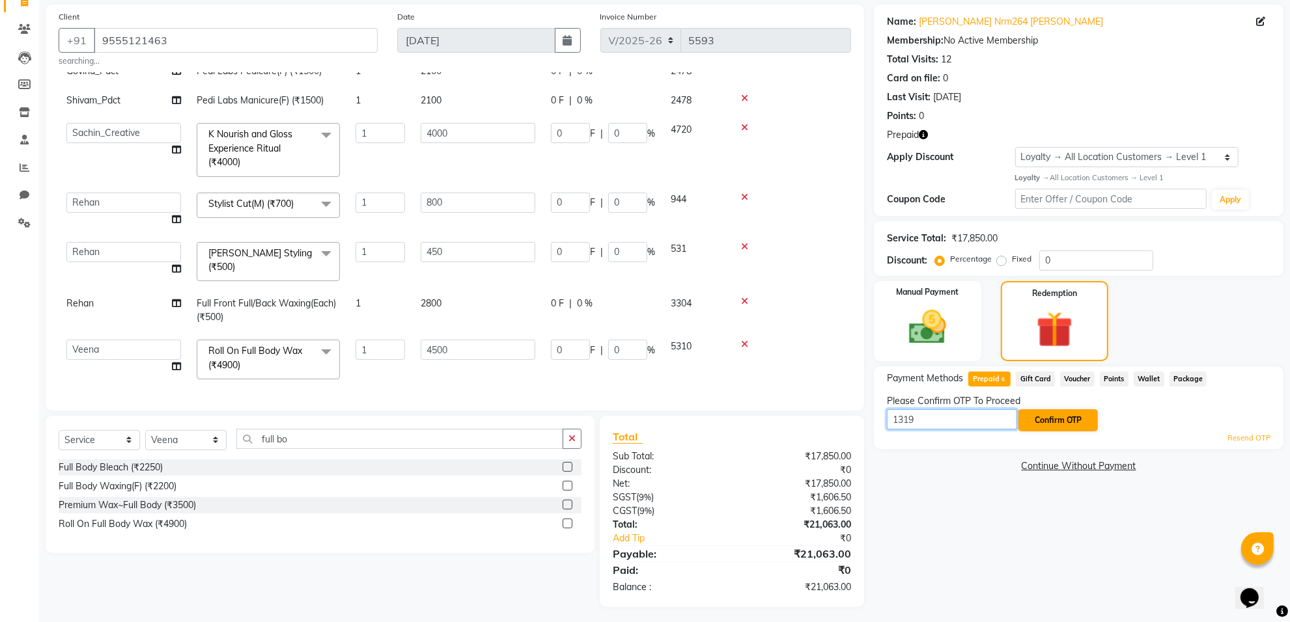
type input "1319"
click at [1062, 422] on button "Confirm OTP" at bounding box center [1057, 420] width 79 height 22
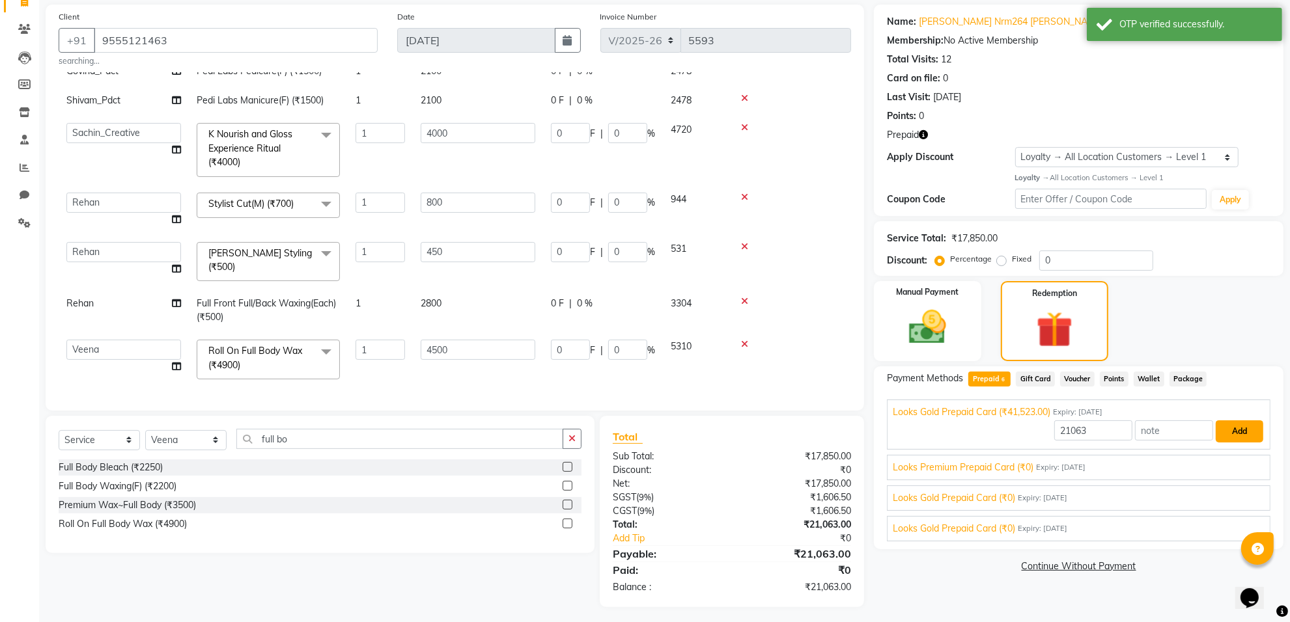
click at [1230, 431] on button "Add" at bounding box center [1239, 432] width 48 height 22
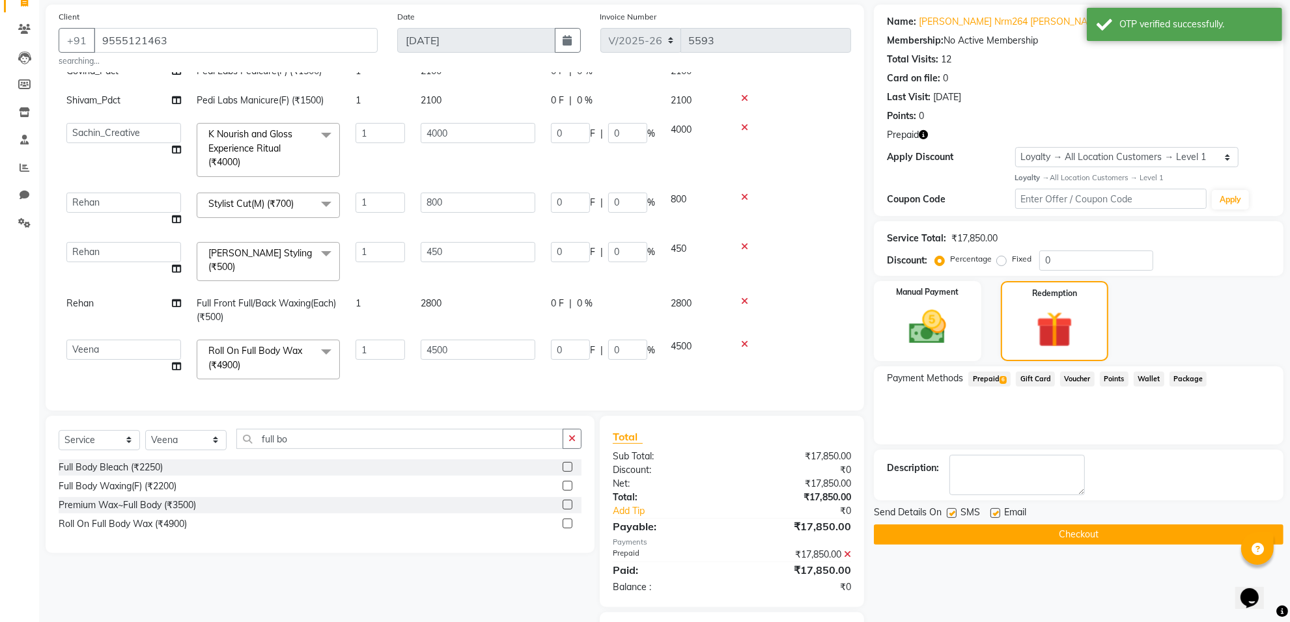
scroll to position [161, 0]
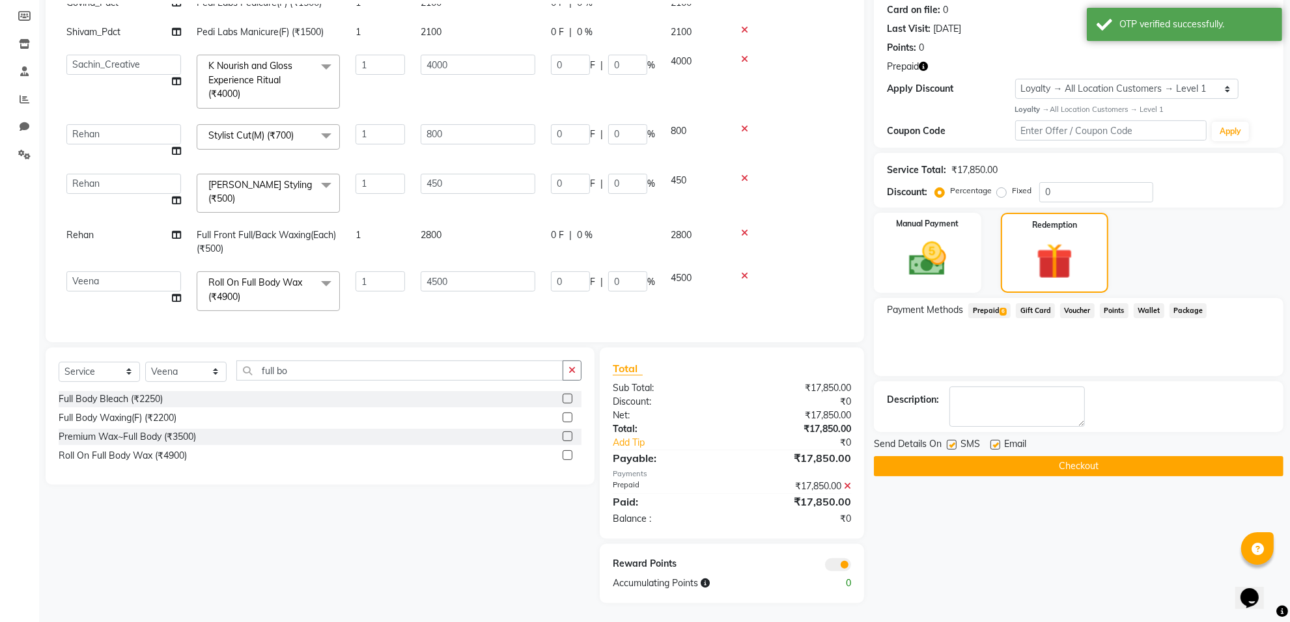
click at [1034, 463] on button "Checkout" at bounding box center [1078, 466] width 409 height 20
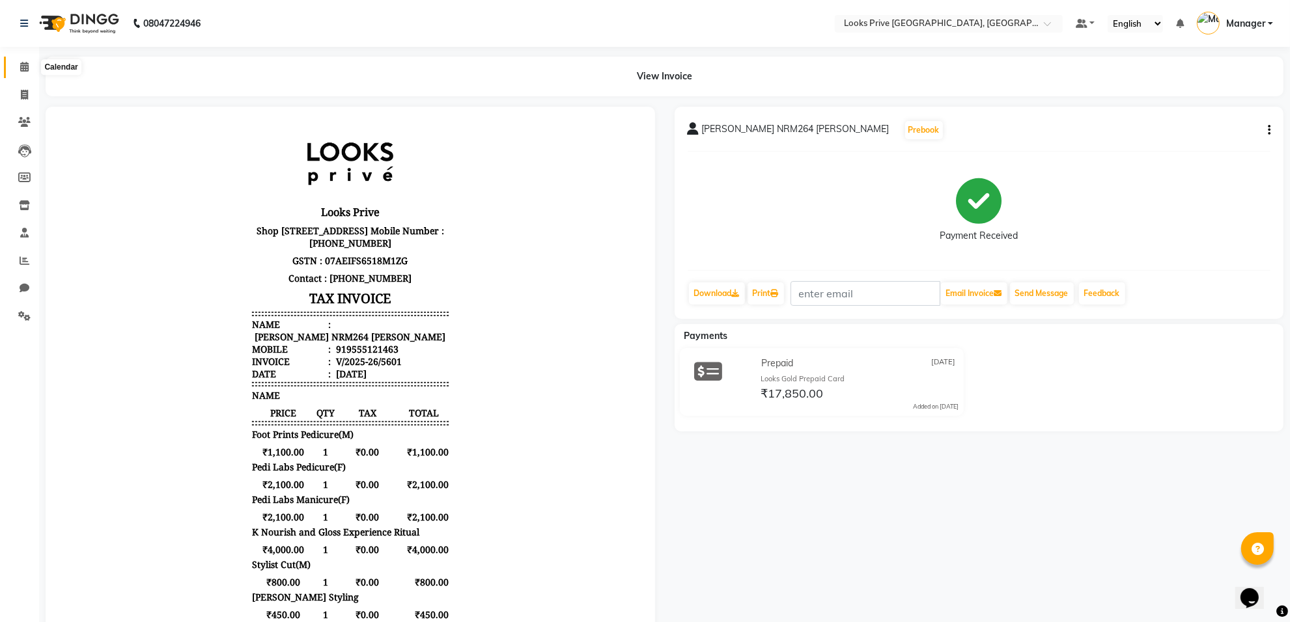
click at [29, 66] on span at bounding box center [24, 67] width 23 height 15
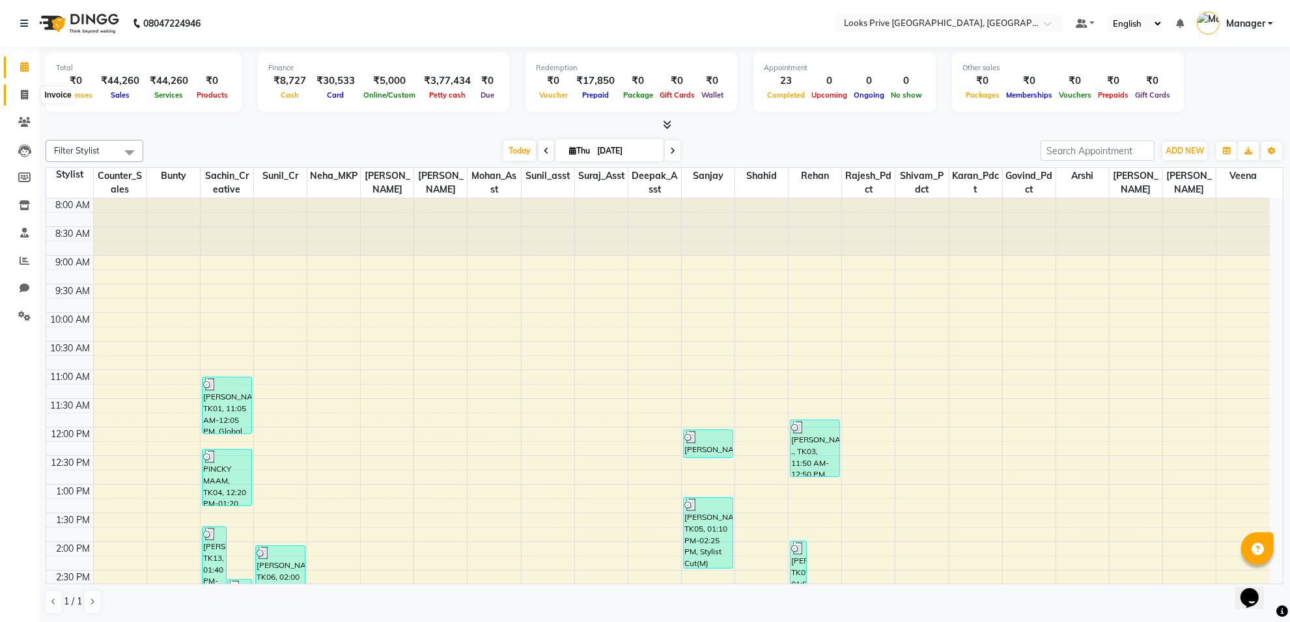
click at [23, 91] on icon at bounding box center [24, 95] width 7 height 10
select select "service"
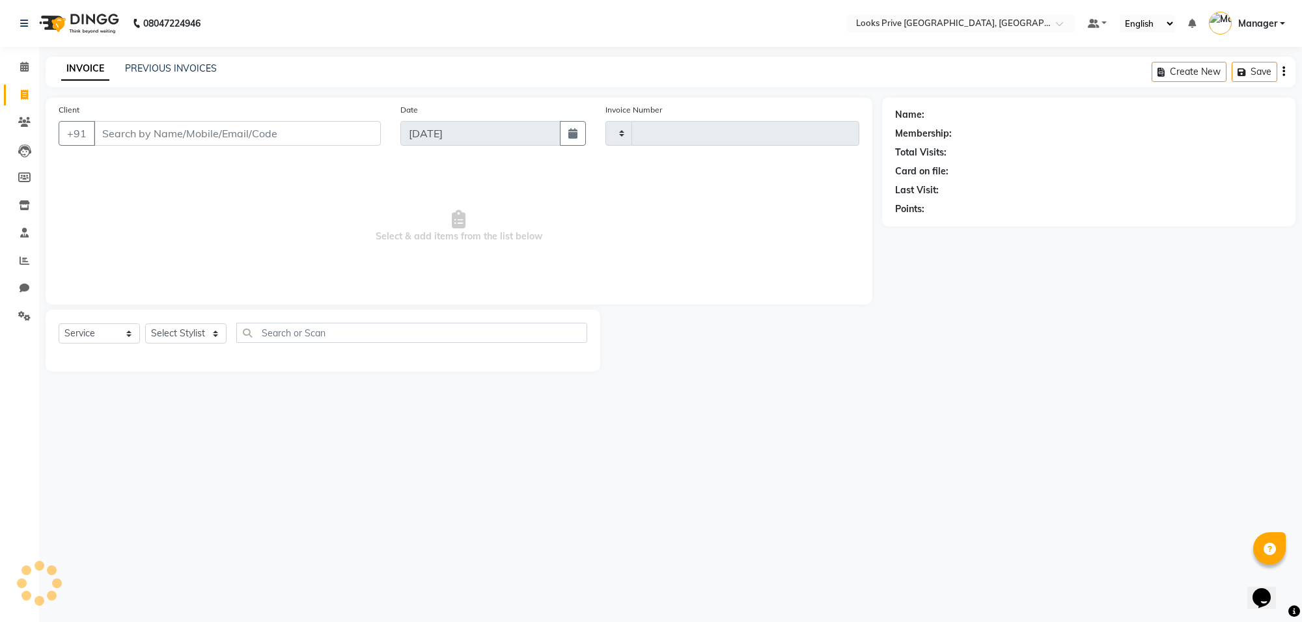
type input "5602"
select select "8127"
click at [151, 133] on input "Client" at bounding box center [237, 133] width 287 height 25
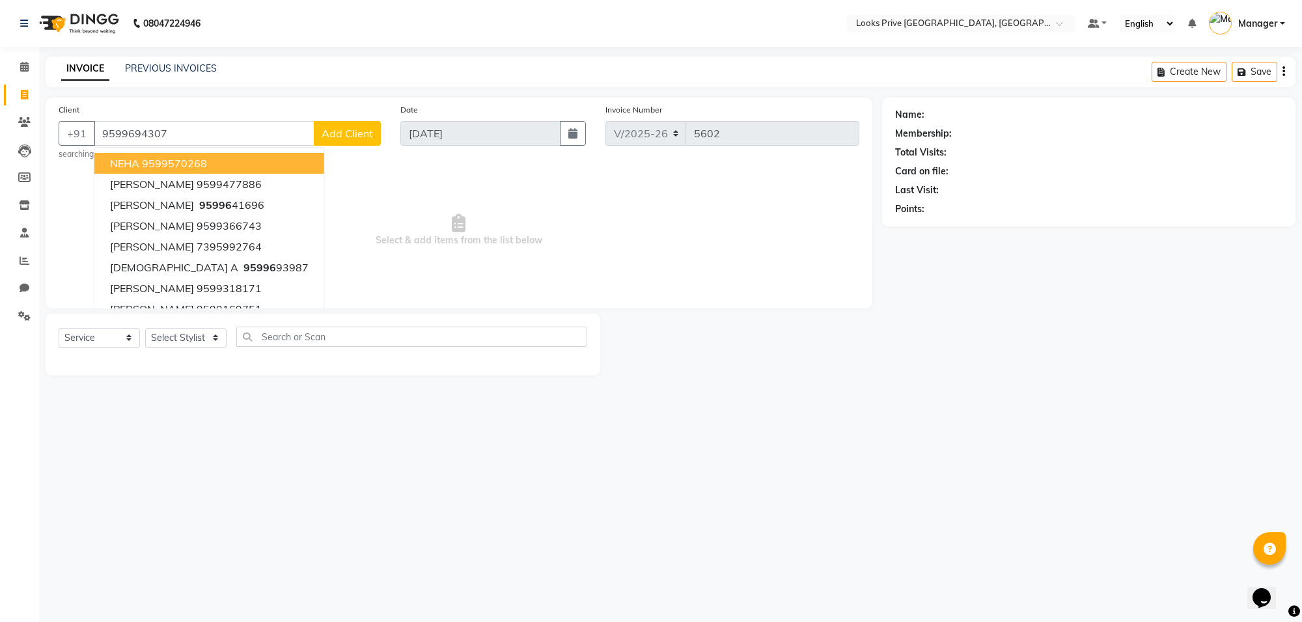
type input "9599694307"
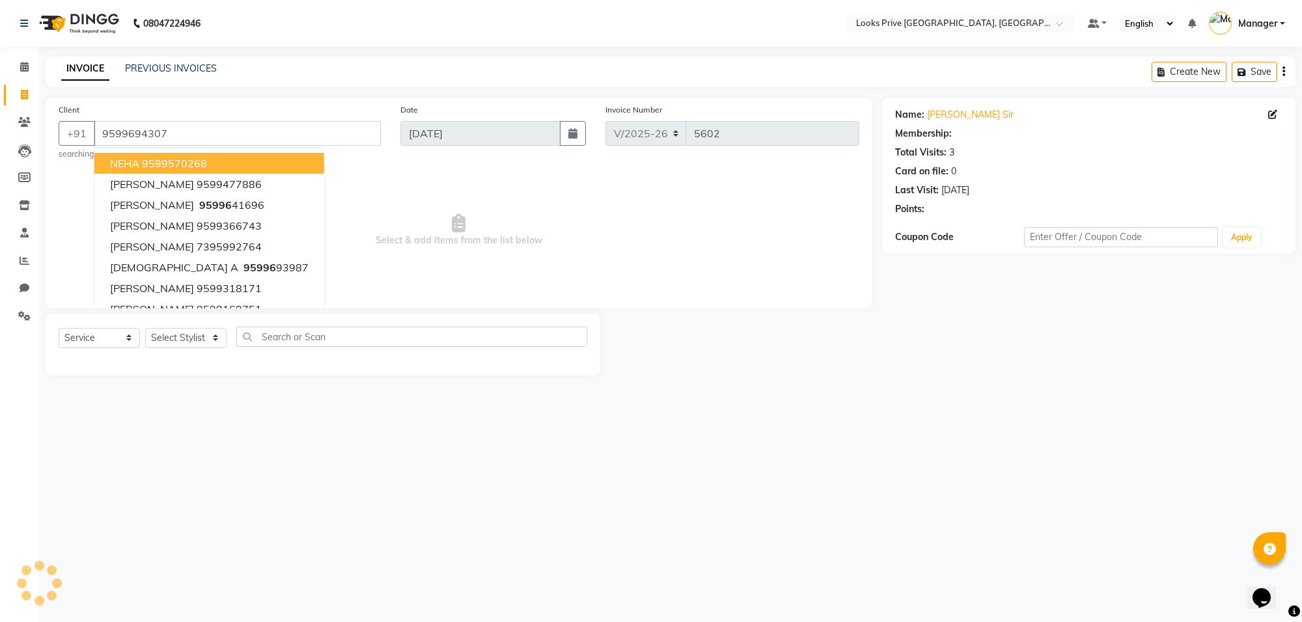
select select "1: Object"
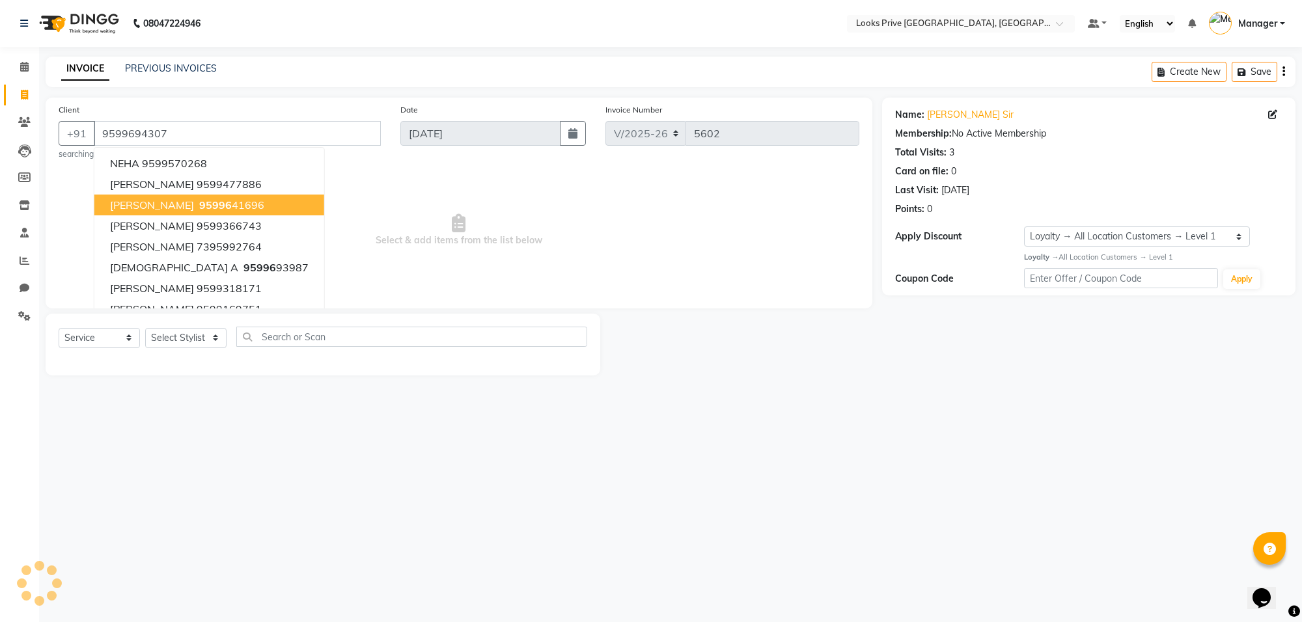
click at [725, 253] on span "Select & add items from the list below" at bounding box center [459, 230] width 801 height 130
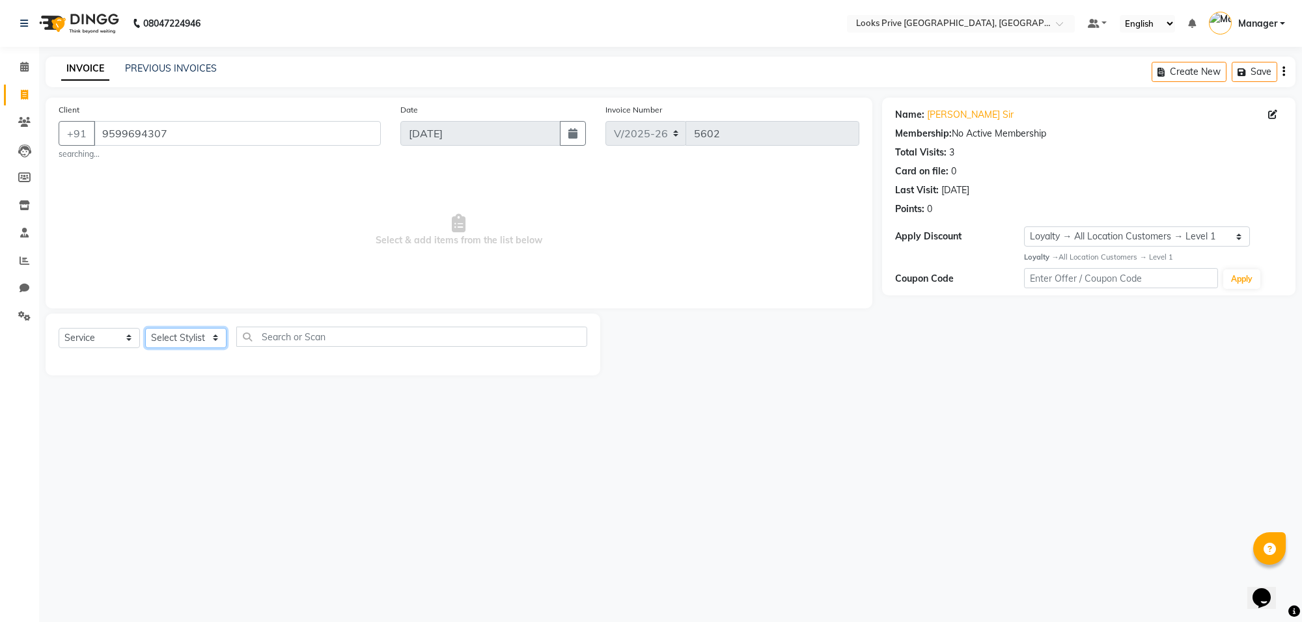
click at [213, 342] on select "Select Stylist [PERSON_NAME] Counter_Sales Deepak_Asst Govind_Pdct Karan_Pdct M…" at bounding box center [185, 338] width 81 height 20
select select "75864"
click at [145, 328] on select "Select Stylist [PERSON_NAME] Counter_Sales Deepak_Asst Govind_Pdct Karan_Pdct M…" at bounding box center [185, 338] width 81 height 20
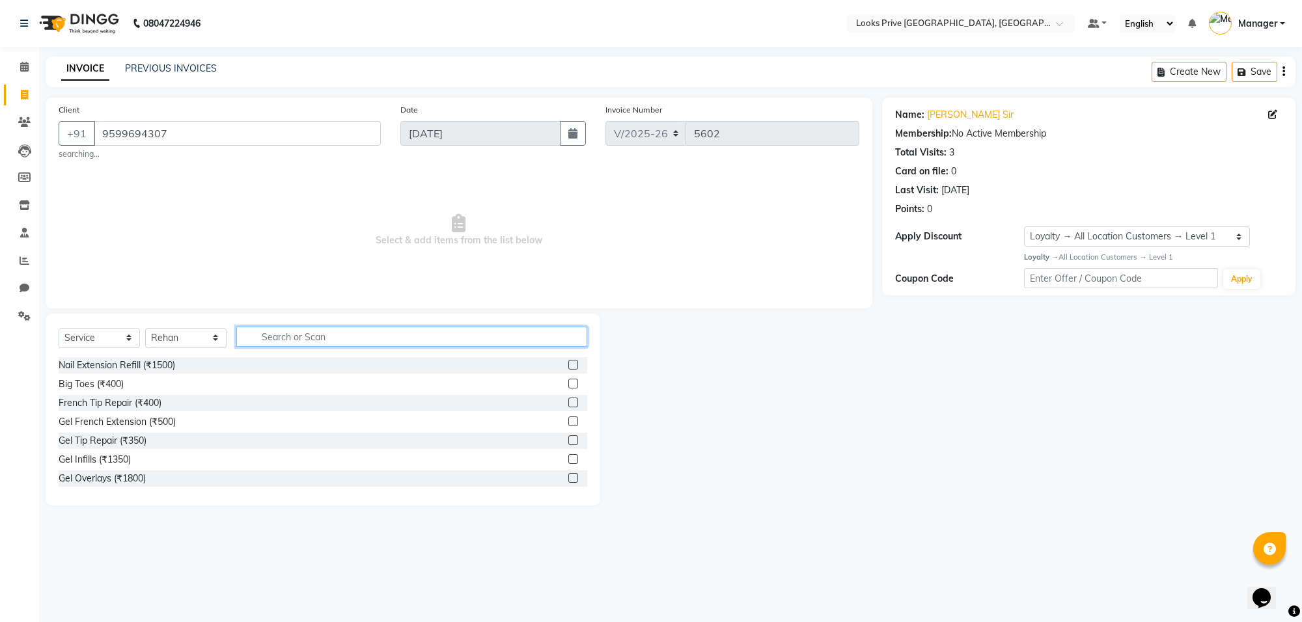
click at [410, 342] on input "text" at bounding box center [411, 337] width 351 height 20
click at [194, 135] on input "9599694307" at bounding box center [237, 133] width 287 height 25
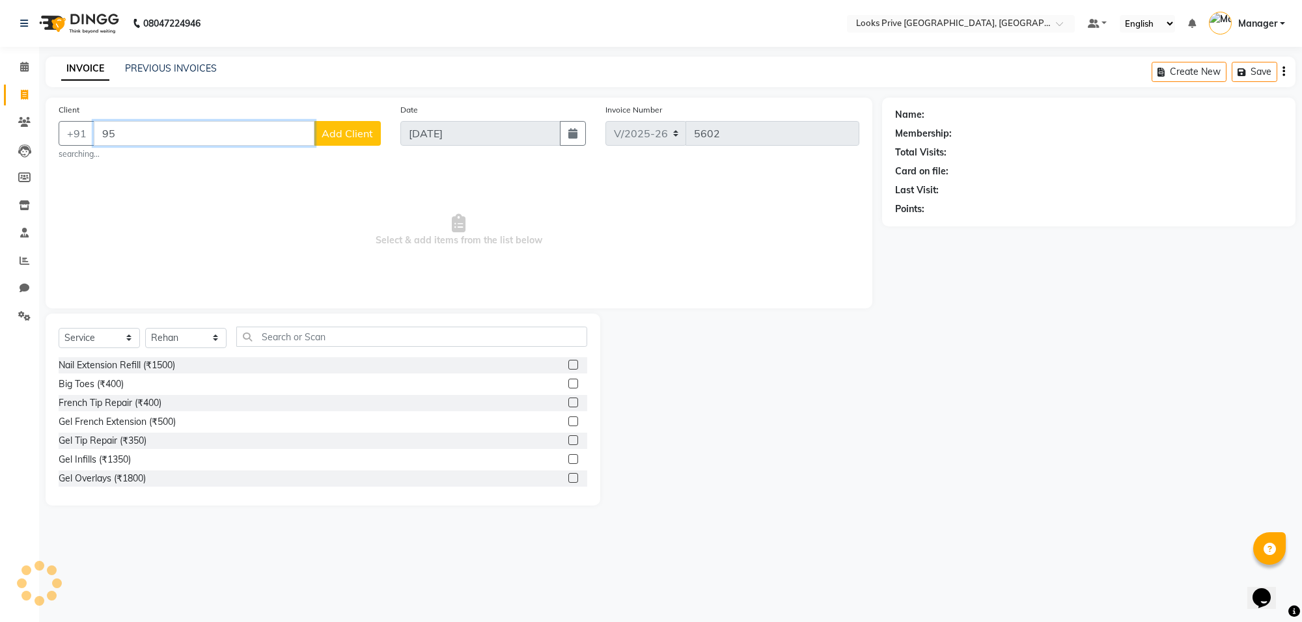
type input "9"
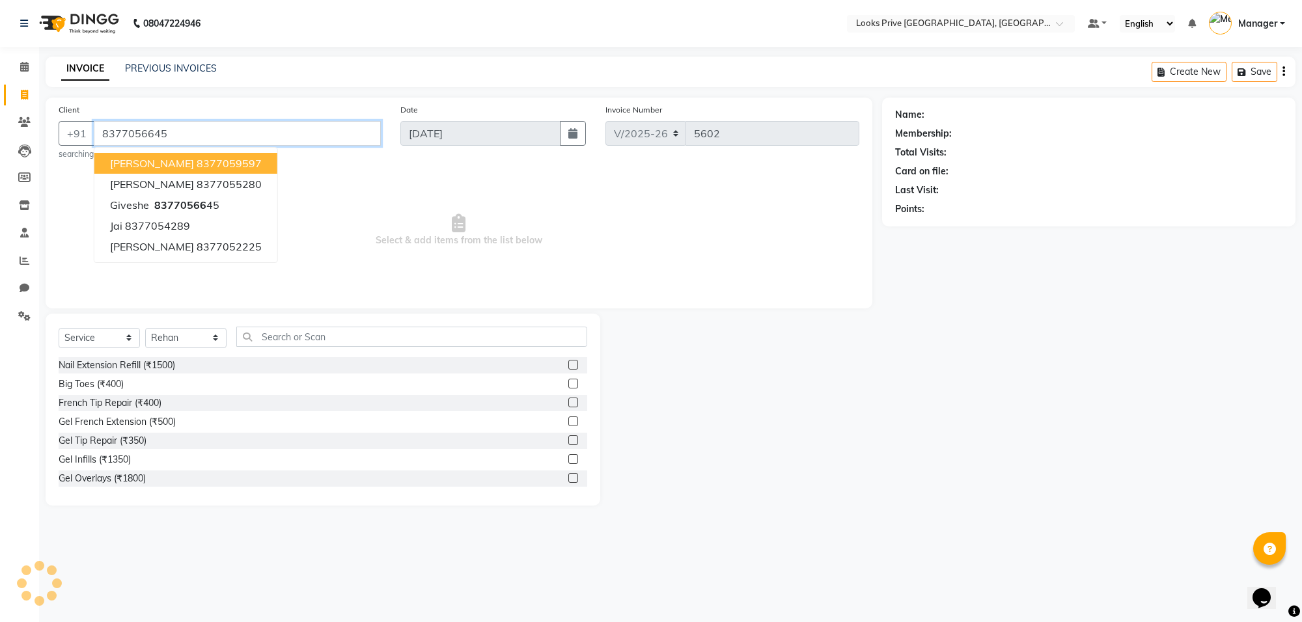
type input "8377056645"
select select "1: Object"
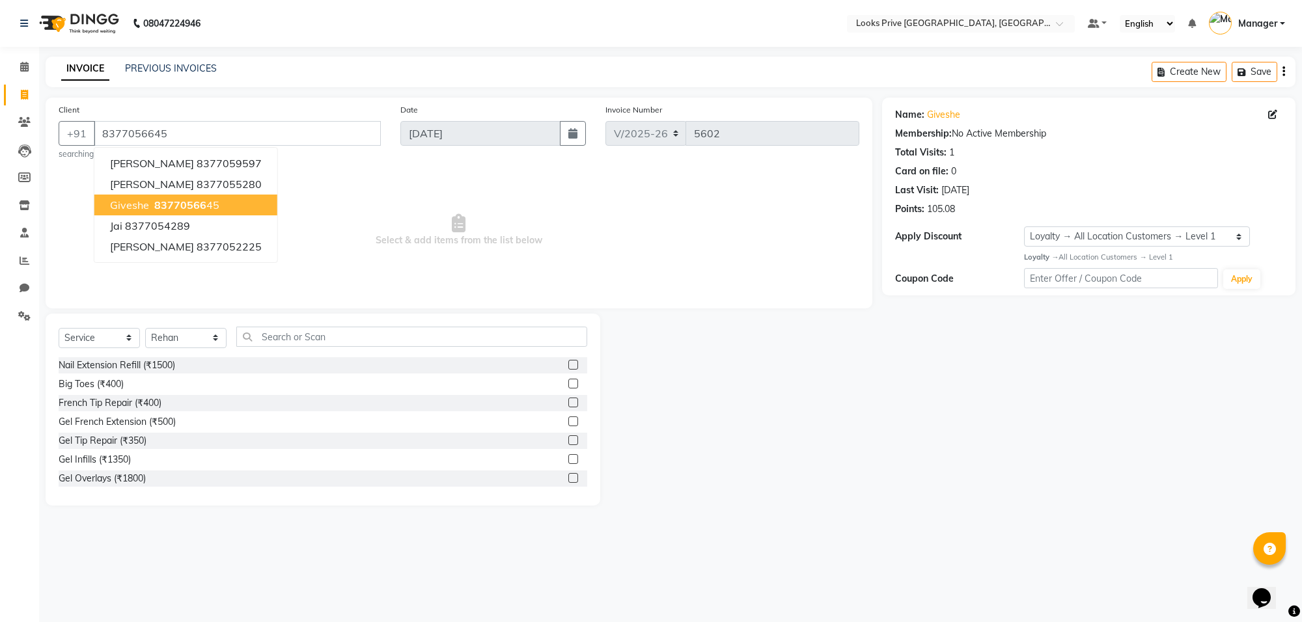
click at [626, 265] on span "Select & add items from the list below" at bounding box center [459, 230] width 801 height 130
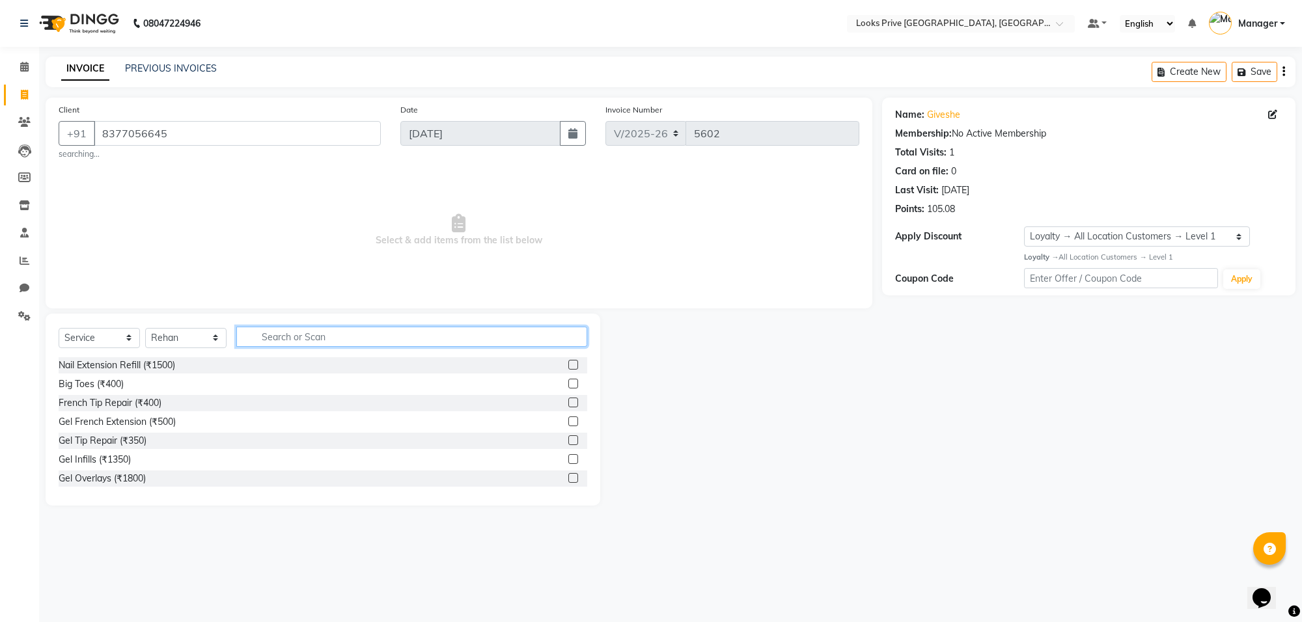
click at [505, 336] on input "text" at bounding box center [411, 337] width 351 height 20
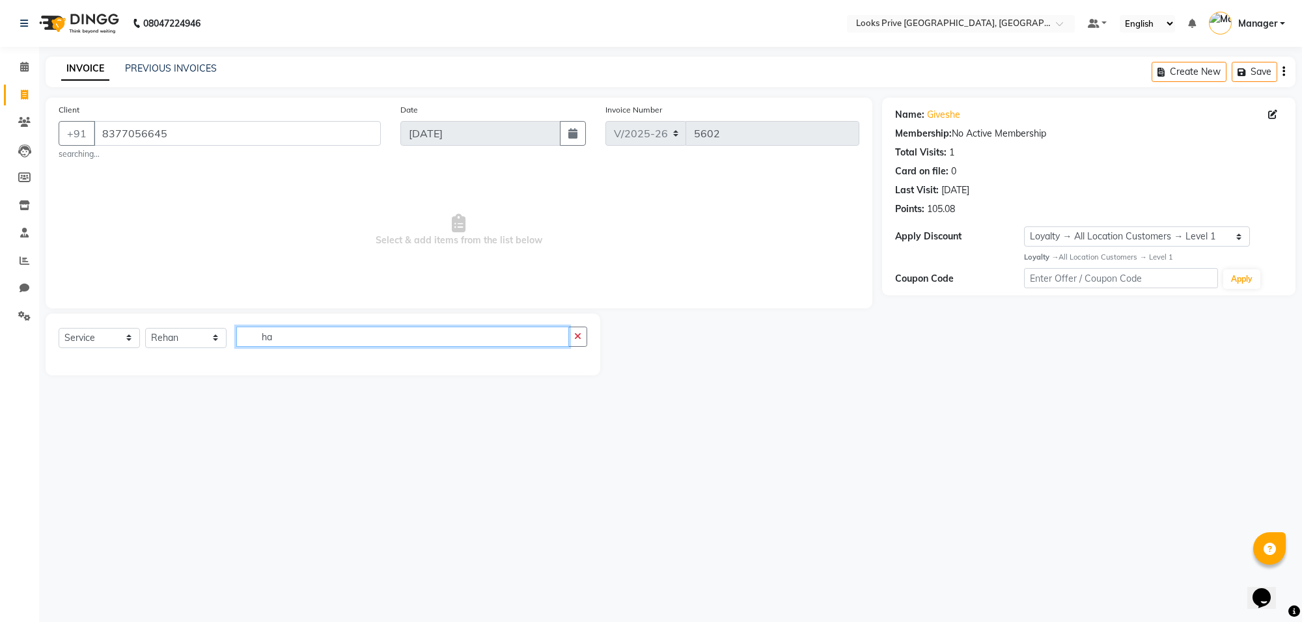
type input "h"
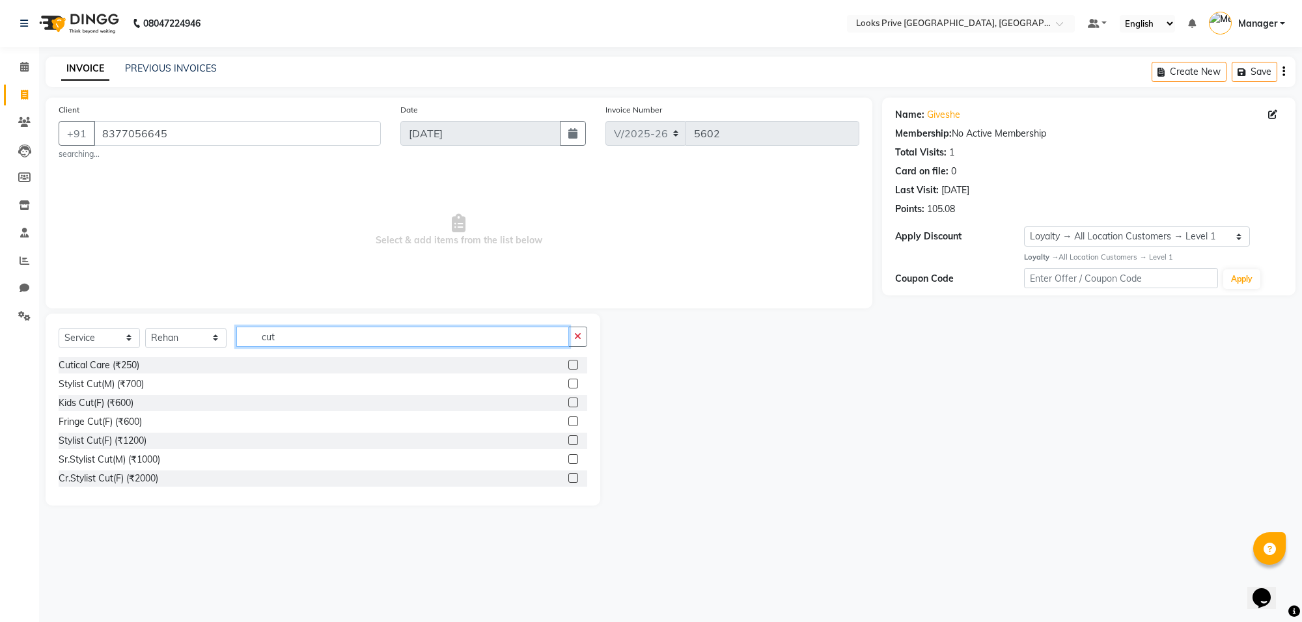
type input "cut"
click at [568, 384] on label at bounding box center [573, 384] width 10 height 10
click at [568, 384] on input "checkbox" at bounding box center [572, 384] width 8 height 8
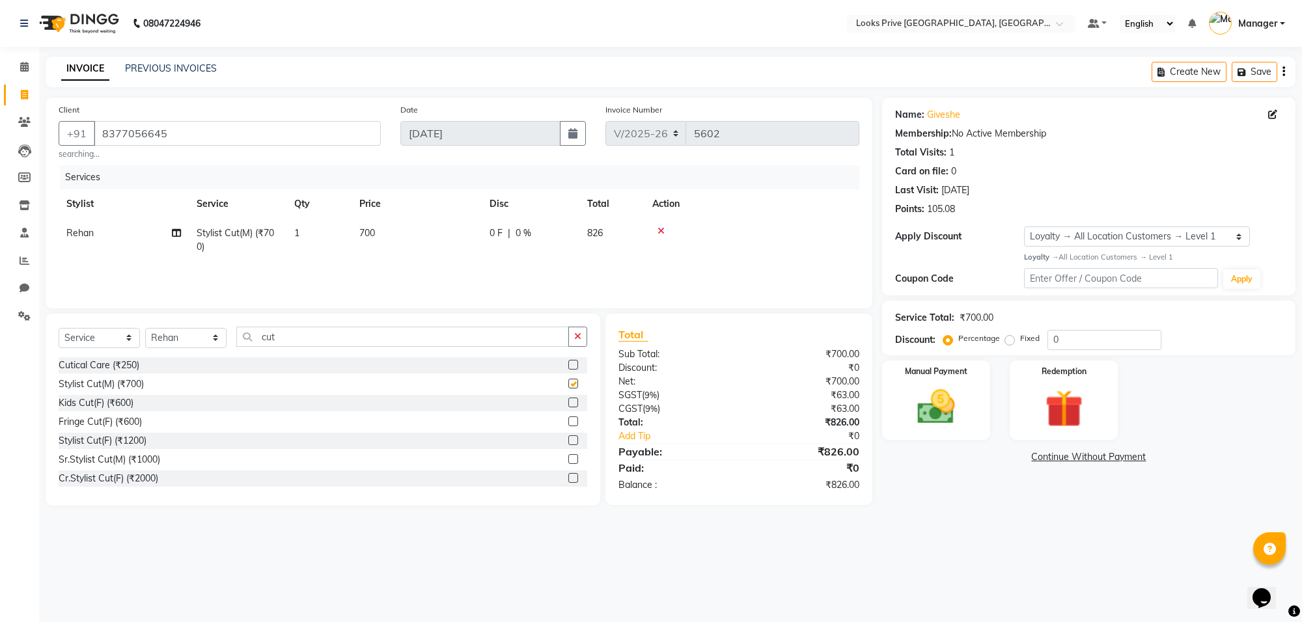
checkbox input "false"
click at [307, 236] on td "1" at bounding box center [318, 240] width 65 height 43
select select "75864"
click at [372, 240] on input "1" at bounding box center [379, 237] width 49 height 20
type input "2"
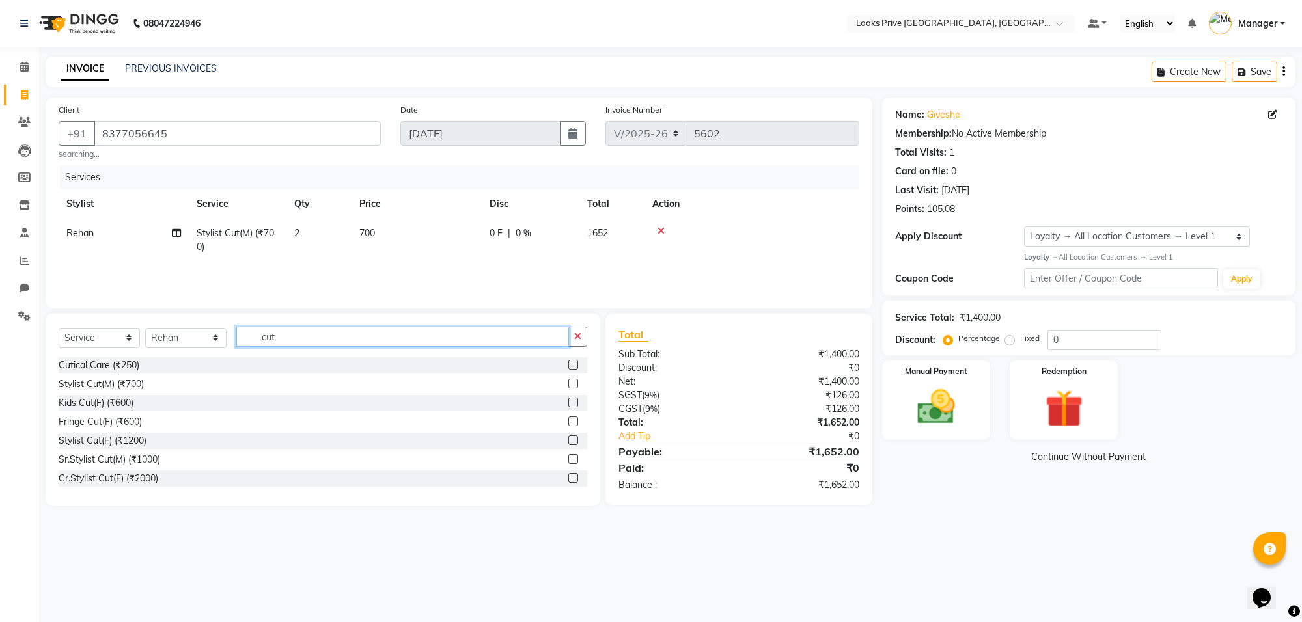
click at [288, 340] on input "cut" at bounding box center [402, 337] width 333 height 20
type input "c"
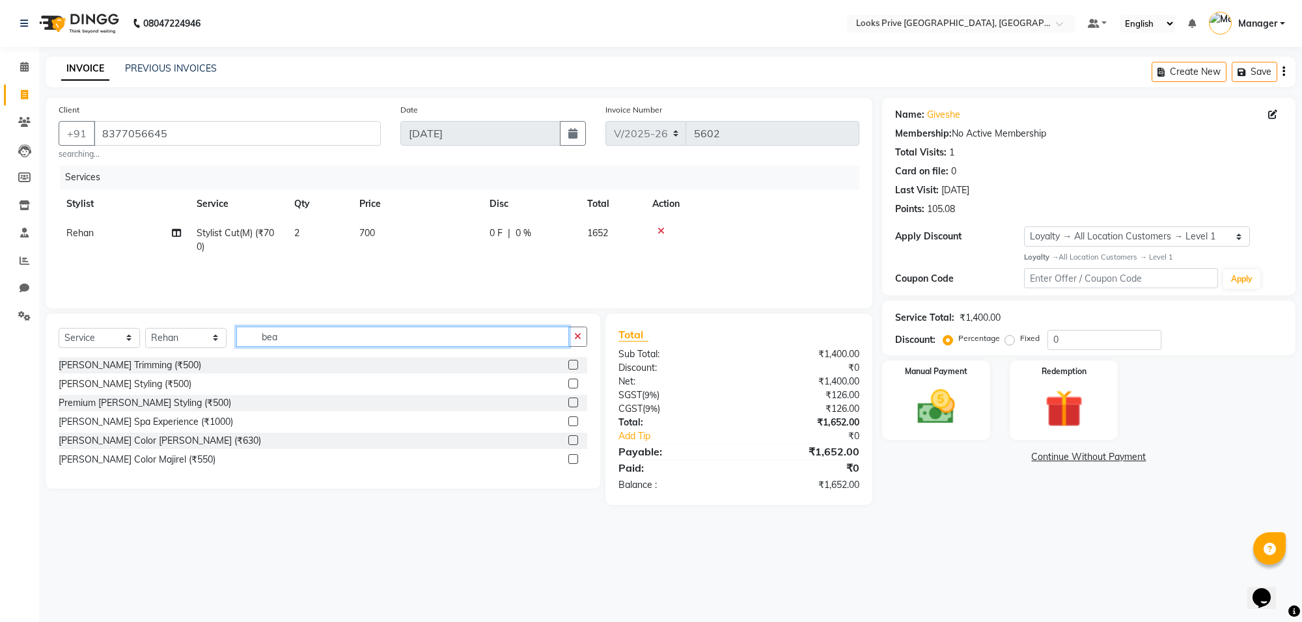
type input "bea"
click at [570, 365] on label at bounding box center [573, 365] width 10 height 10
click at [570, 365] on input "checkbox" at bounding box center [572, 365] width 8 height 8
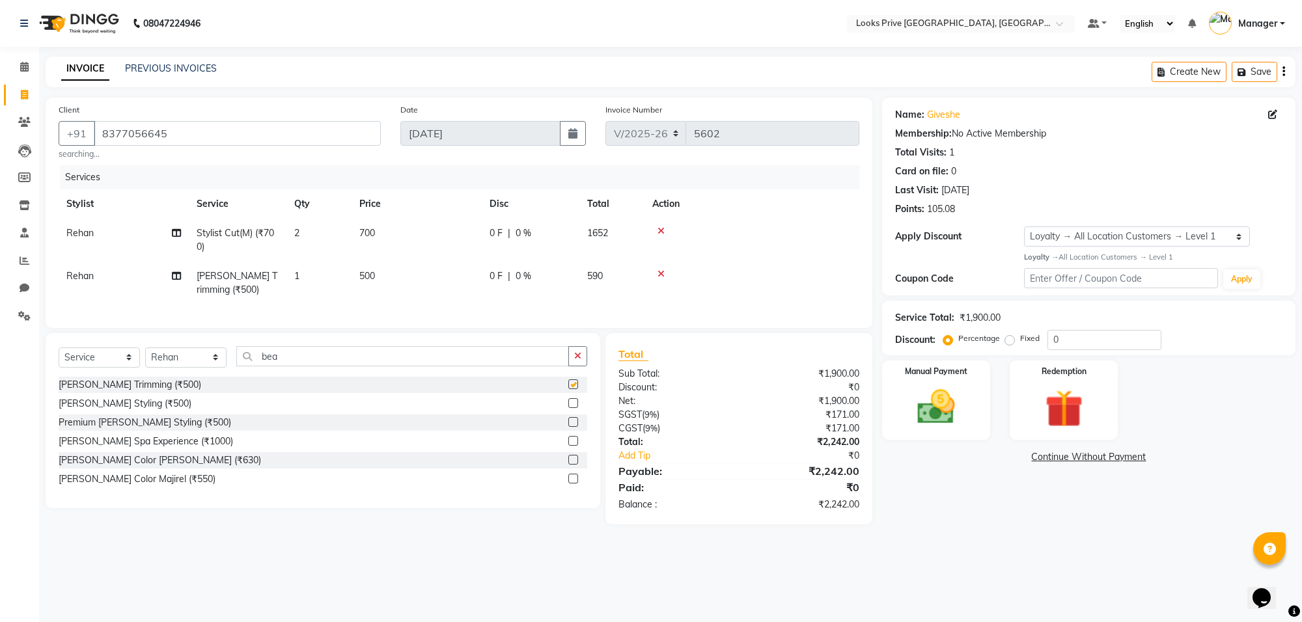
checkbox input "false"
click at [379, 271] on td "500" at bounding box center [417, 283] width 130 height 43
select select "75864"
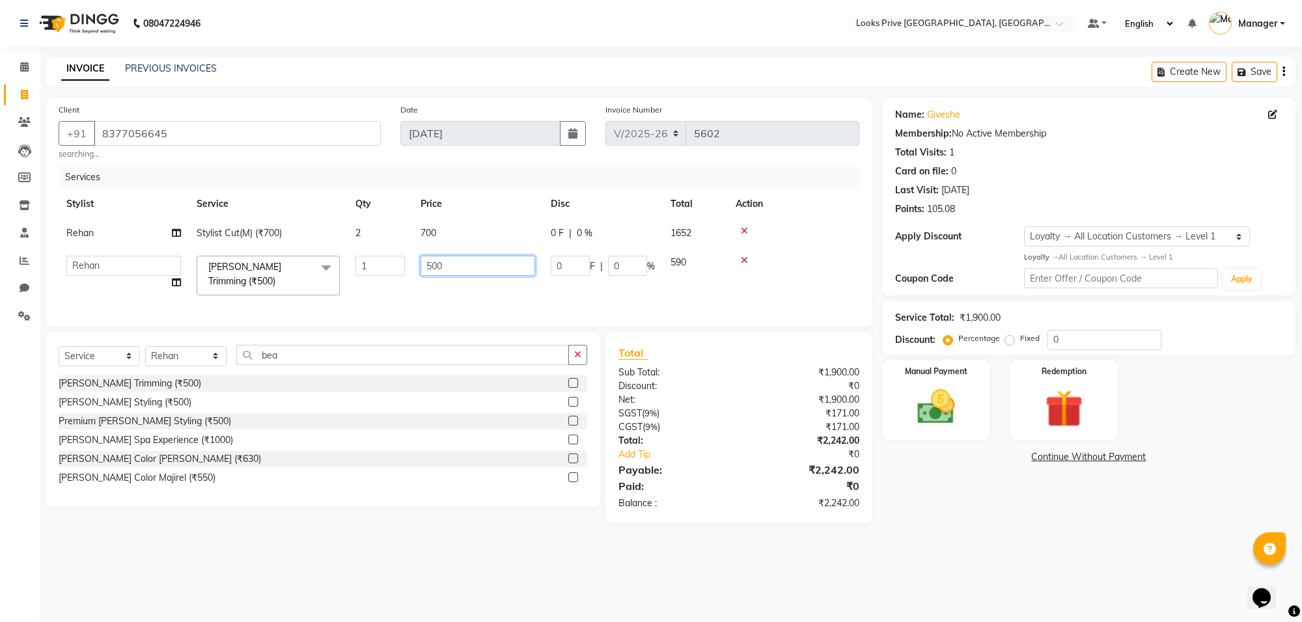
click at [454, 268] on input "500" at bounding box center [478, 266] width 115 height 20
type input "5"
type input "450"
click at [460, 230] on td "700" at bounding box center [478, 233] width 130 height 29
select select "75864"
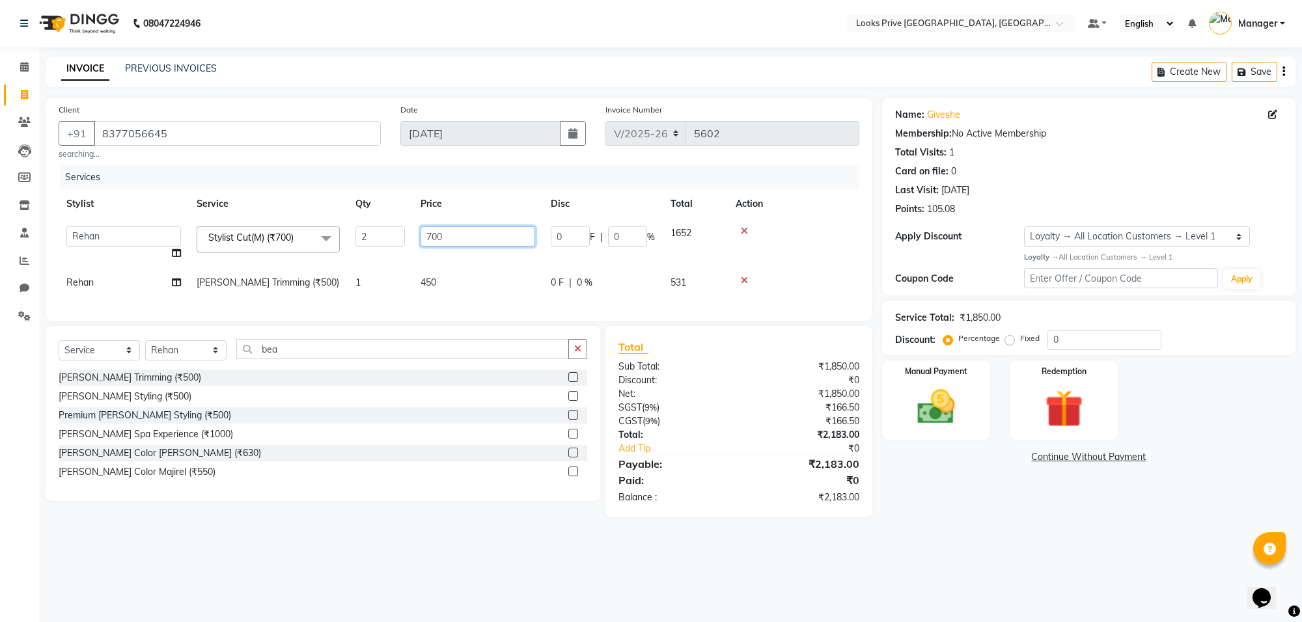
click at [470, 242] on input "700" at bounding box center [478, 237] width 115 height 20
type input "7"
type input "800"
click at [372, 280] on tr "[PERSON_NAME] Trimming (₹500) 1 450 0 F | 0 % 531" at bounding box center [459, 282] width 801 height 29
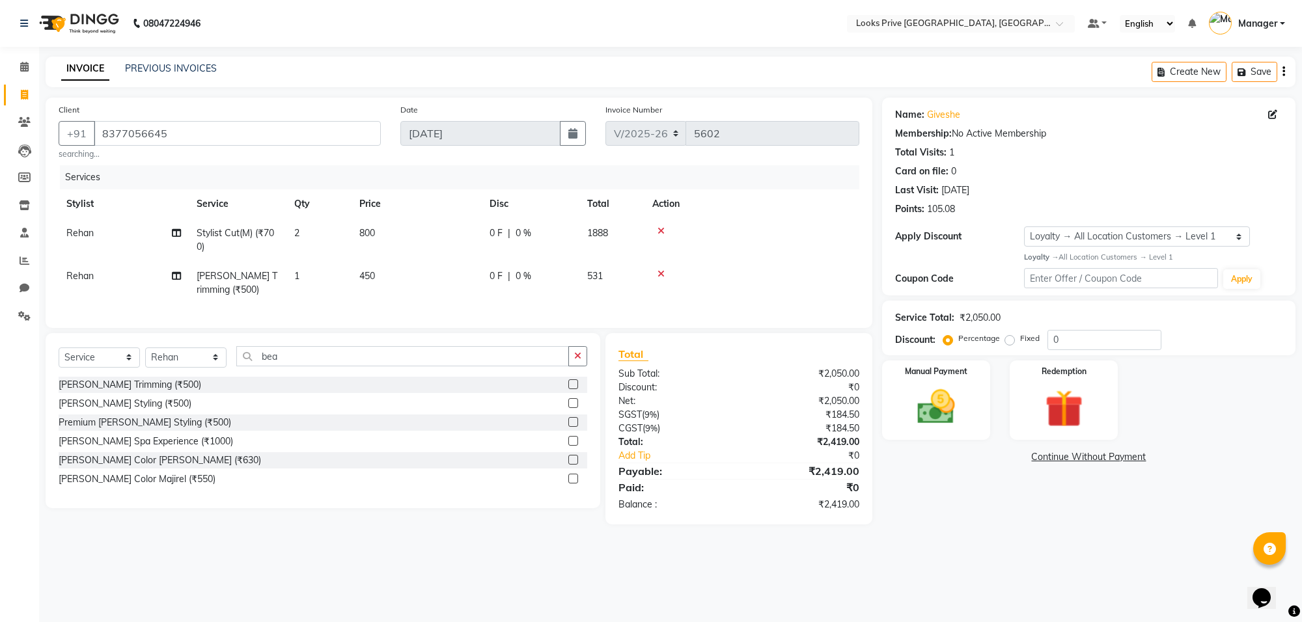
click at [301, 272] on td "1" at bounding box center [318, 283] width 65 height 43
select select "75864"
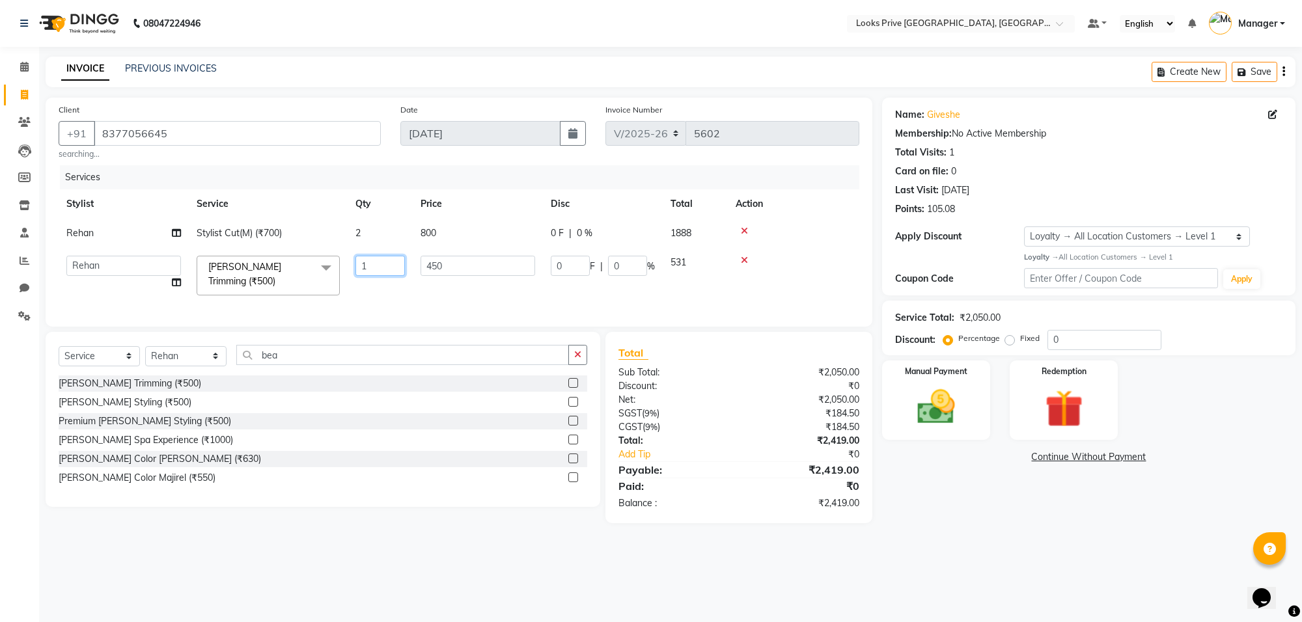
click at [384, 264] on input "1" at bounding box center [379, 266] width 49 height 20
type input "2"
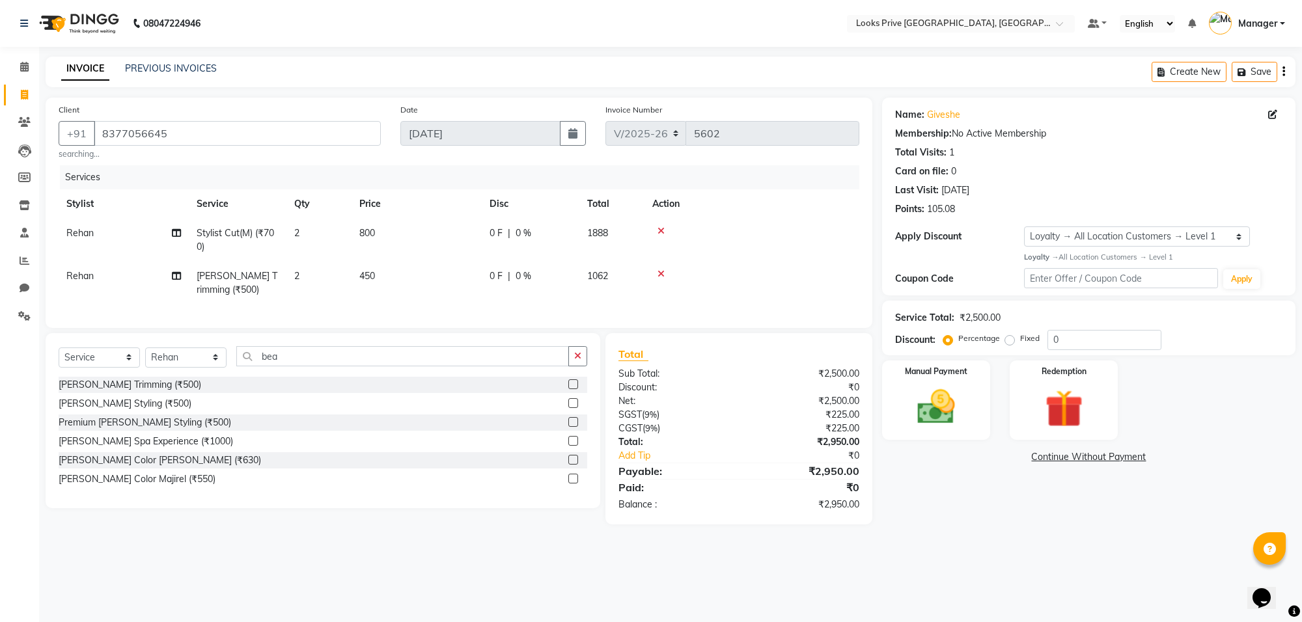
click at [1019, 557] on div "08047224946 Select Location × Looks Prive Rajouri Garden, [GEOGRAPHIC_DATA] Def…" at bounding box center [651, 311] width 1302 height 622
click at [942, 406] on img at bounding box center [936, 408] width 64 height 46
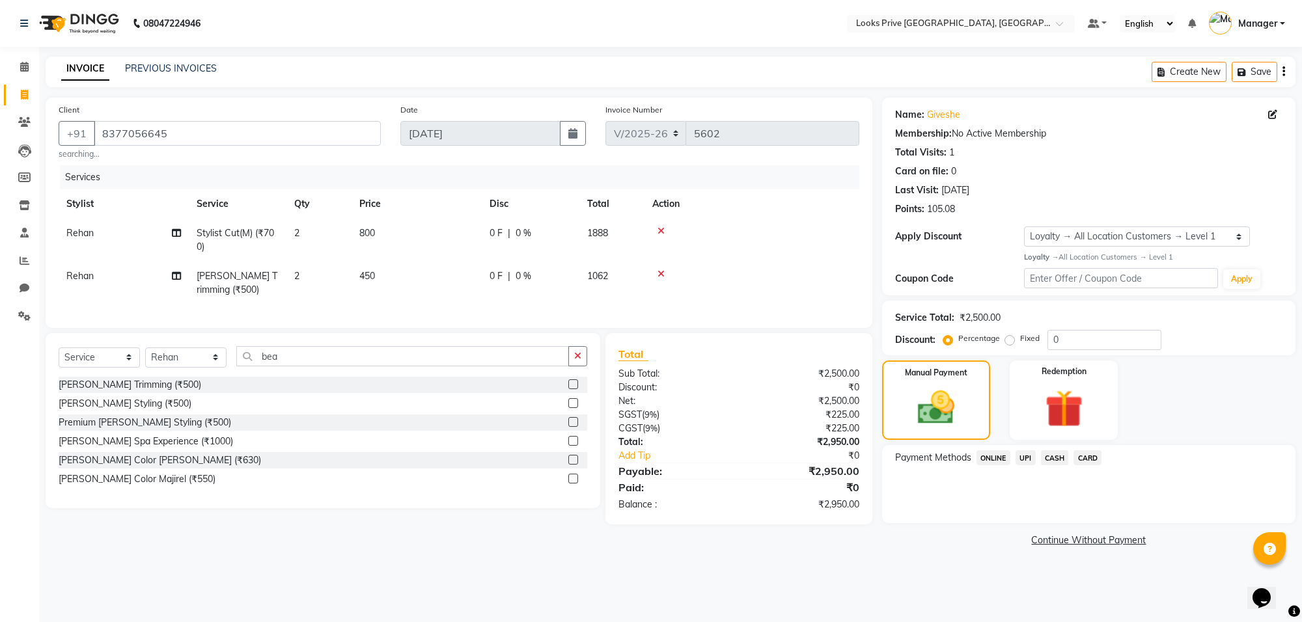
click at [1088, 460] on span "CARD" at bounding box center [1087, 457] width 28 height 15
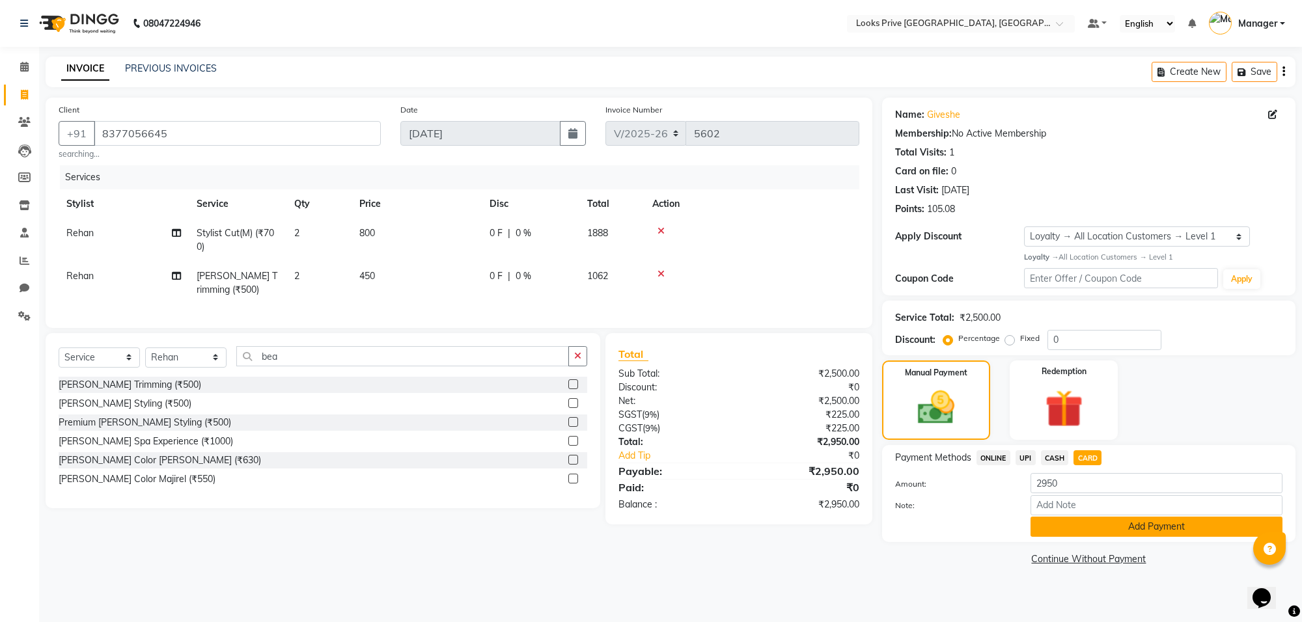
click at [1105, 531] on button "Add Payment" at bounding box center [1156, 527] width 252 height 20
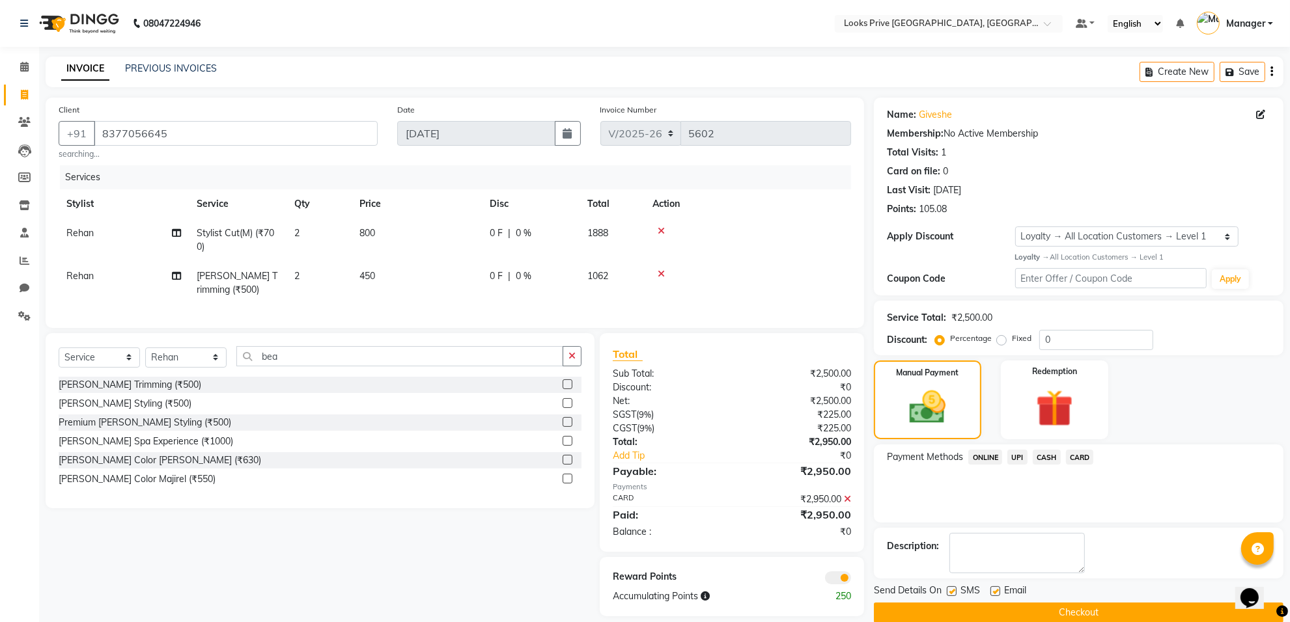
click at [832, 585] on span at bounding box center [838, 578] width 26 height 13
click at [851, 580] on input "checkbox" at bounding box center [851, 580] width 0 height 0
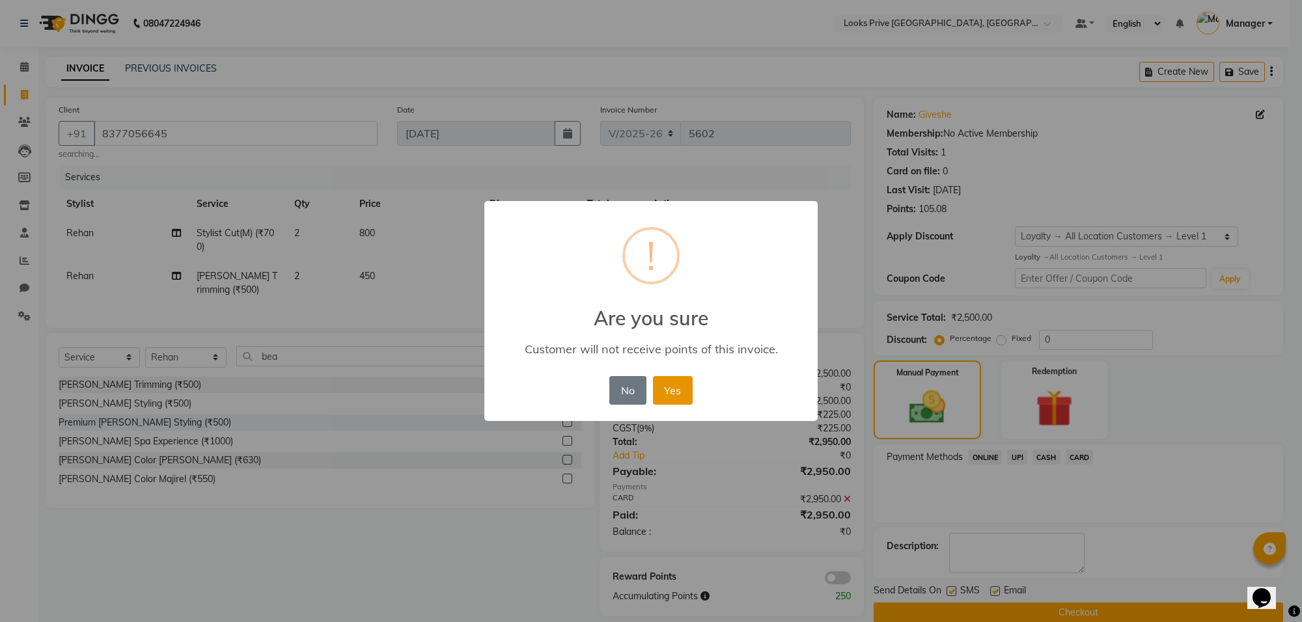
click at [675, 385] on button "Yes" at bounding box center [673, 390] width 40 height 29
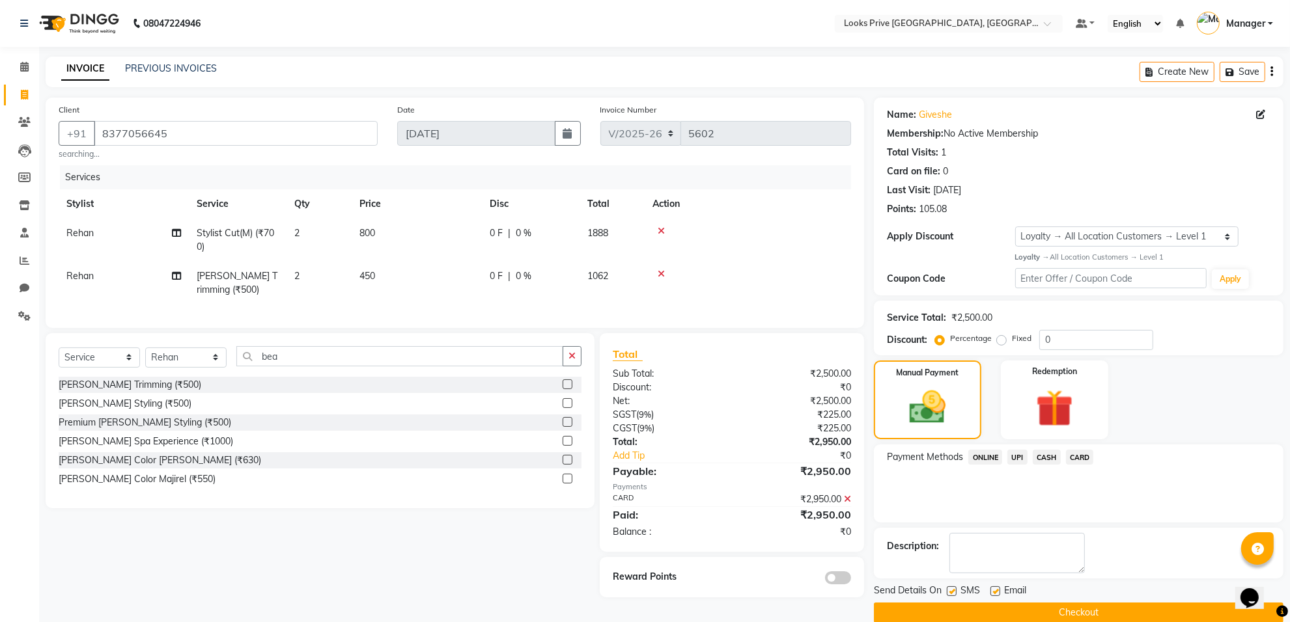
click at [996, 594] on label at bounding box center [995, 592] width 10 height 10
click at [996, 594] on input "checkbox" at bounding box center [994, 592] width 8 height 8
checkbox input "false"
click at [1033, 613] on button "Checkout" at bounding box center [1078, 613] width 409 height 20
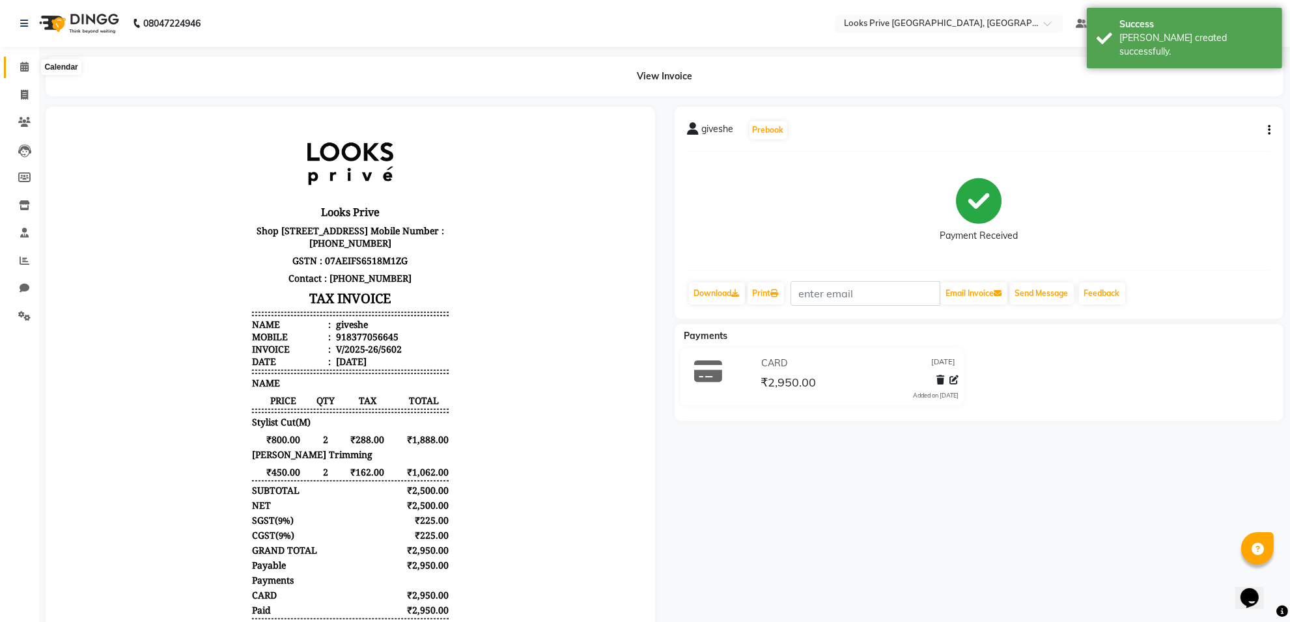
click at [26, 66] on icon at bounding box center [24, 67] width 8 height 10
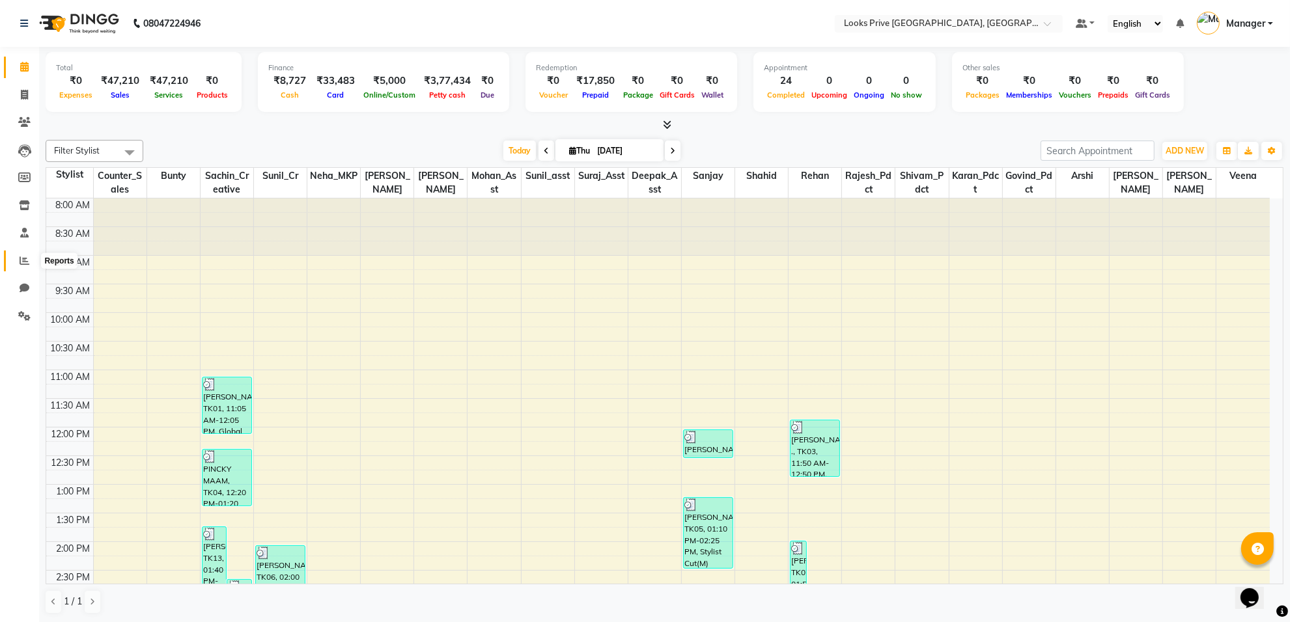
click at [27, 264] on icon at bounding box center [25, 261] width 10 height 10
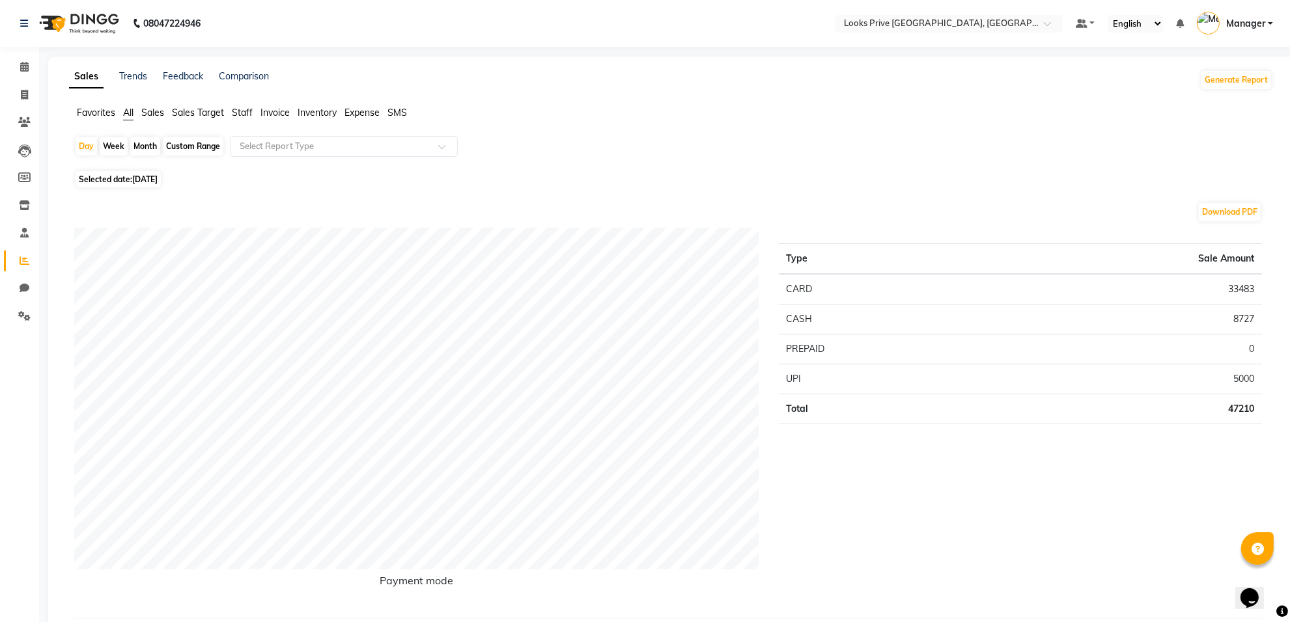
click at [242, 108] on span "Staff" at bounding box center [242, 113] width 21 height 12
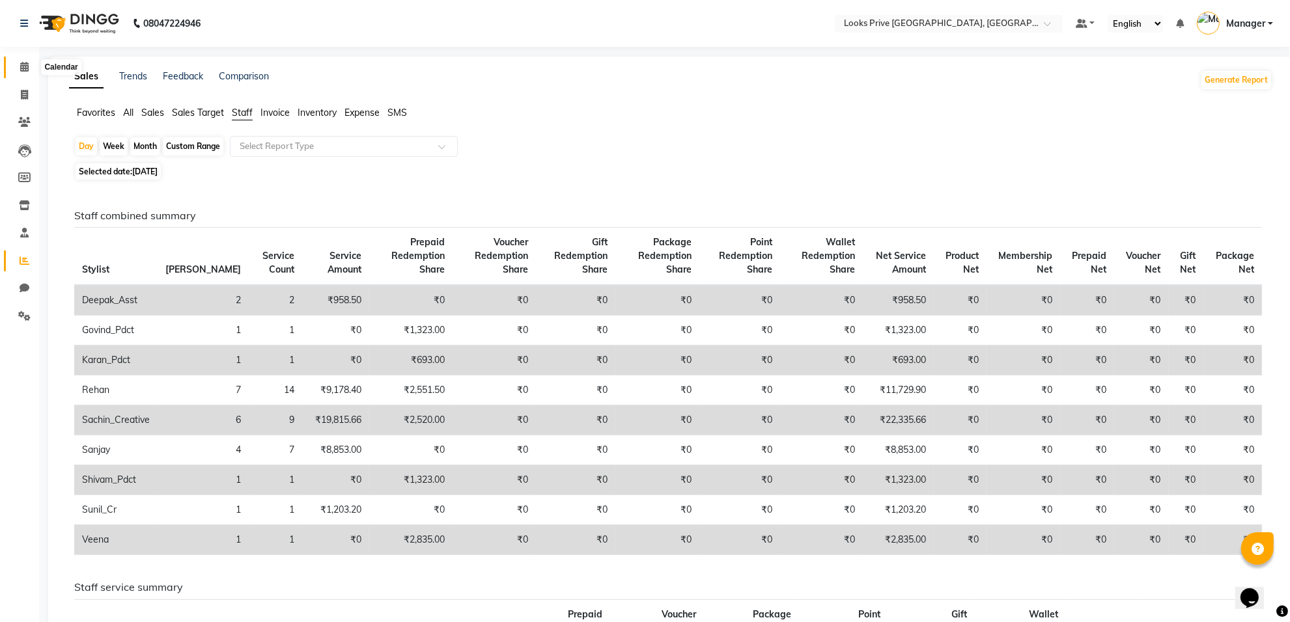
click at [18, 68] on span at bounding box center [24, 67] width 23 height 15
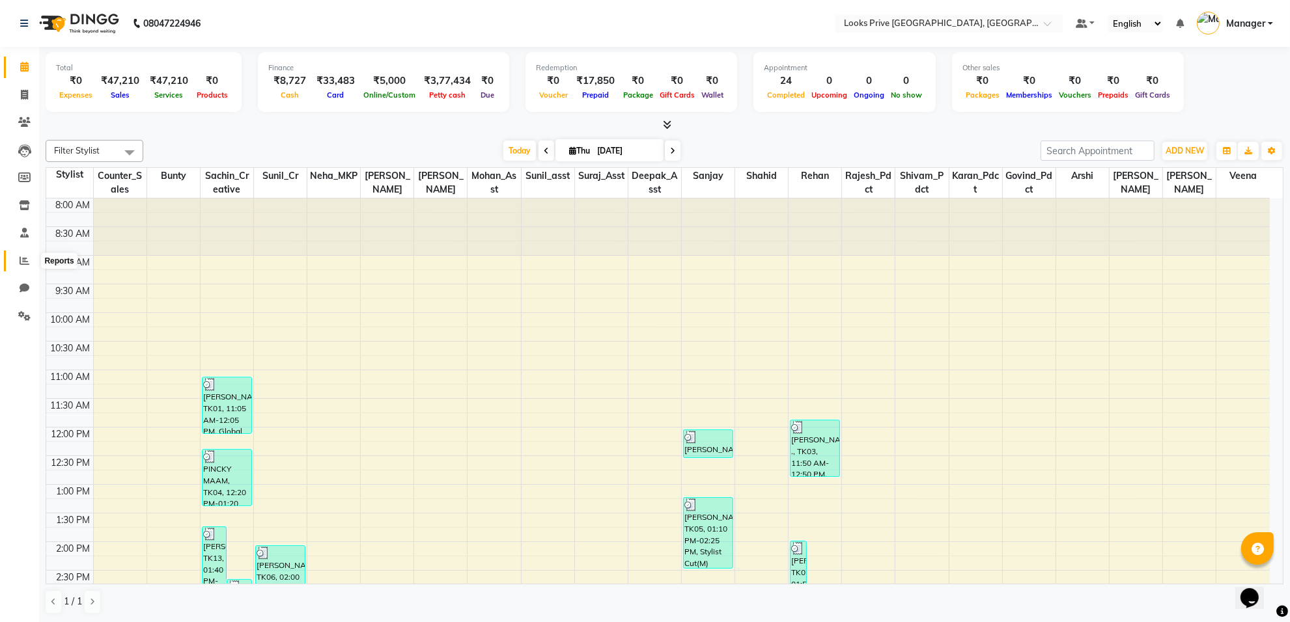
click at [20, 258] on icon at bounding box center [25, 261] width 10 height 10
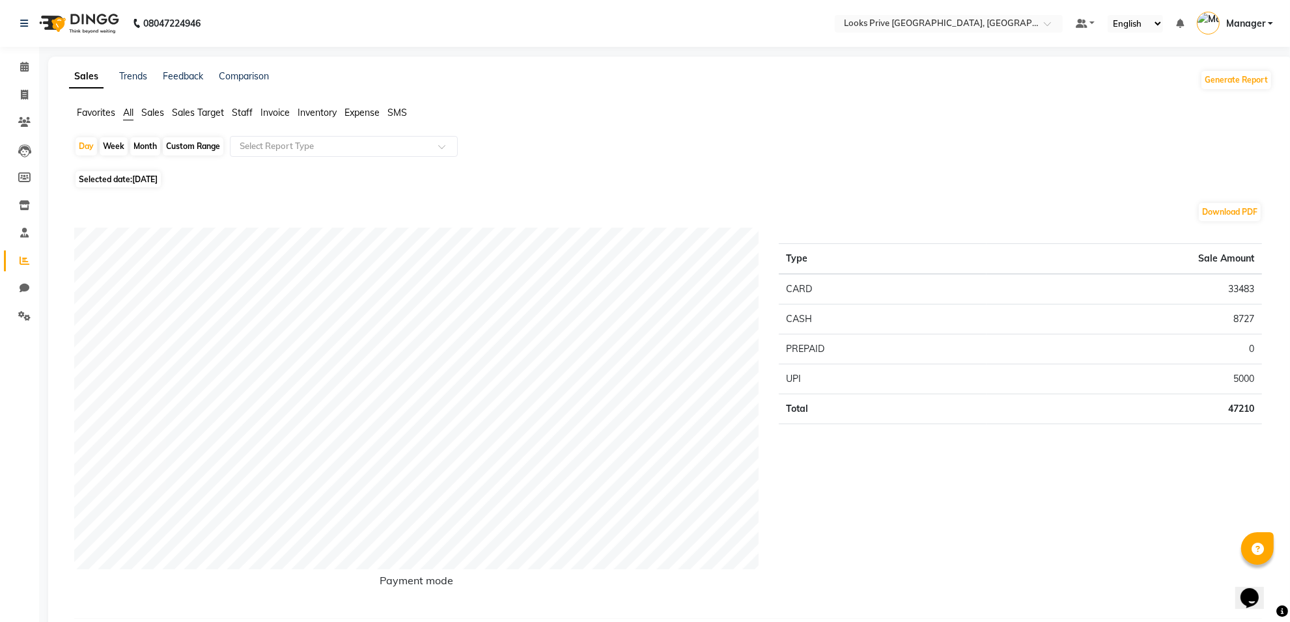
click at [238, 112] on span "Staff" at bounding box center [242, 113] width 21 height 12
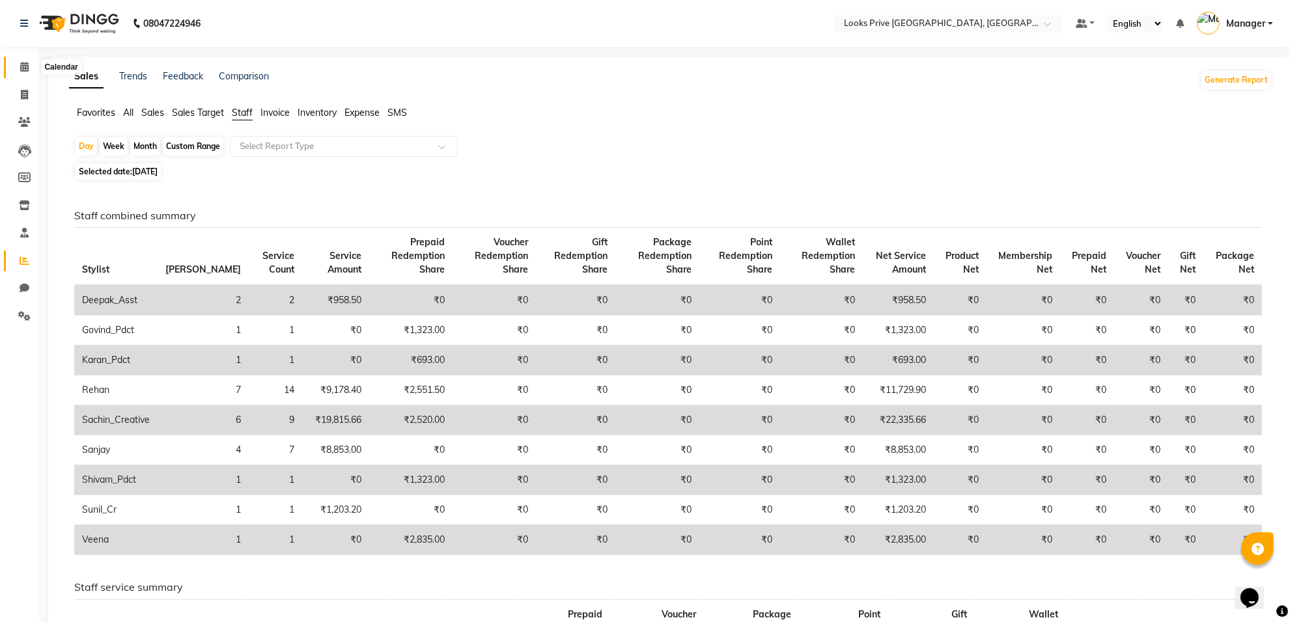
click at [24, 69] on icon at bounding box center [24, 67] width 8 height 10
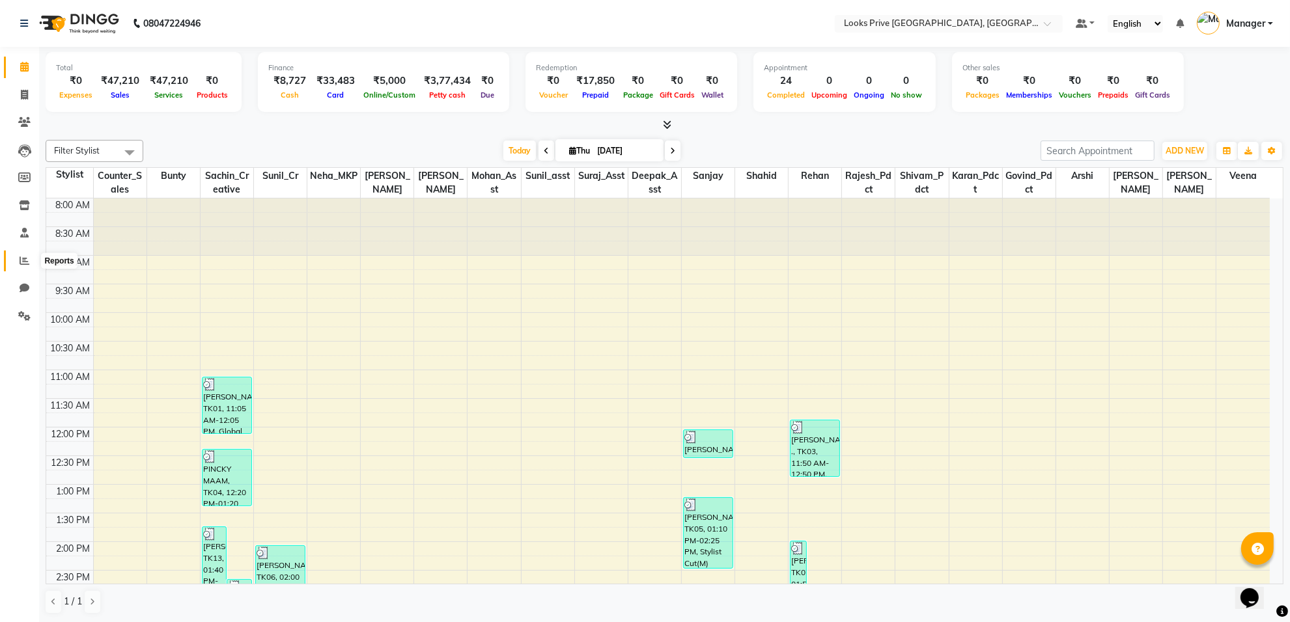
click at [20, 259] on icon at bounding box center [25, 261] width 10 height 10
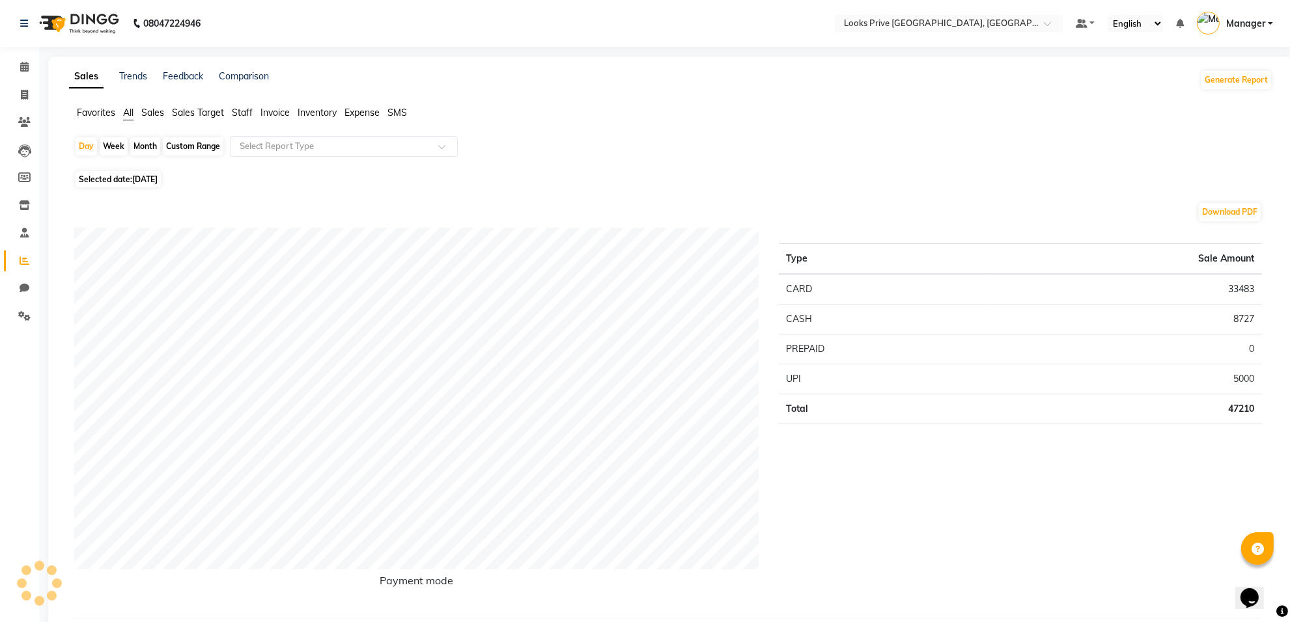
click at [244, 115] on span "Staff" at bounding box center [242, 113] width 21 height 12
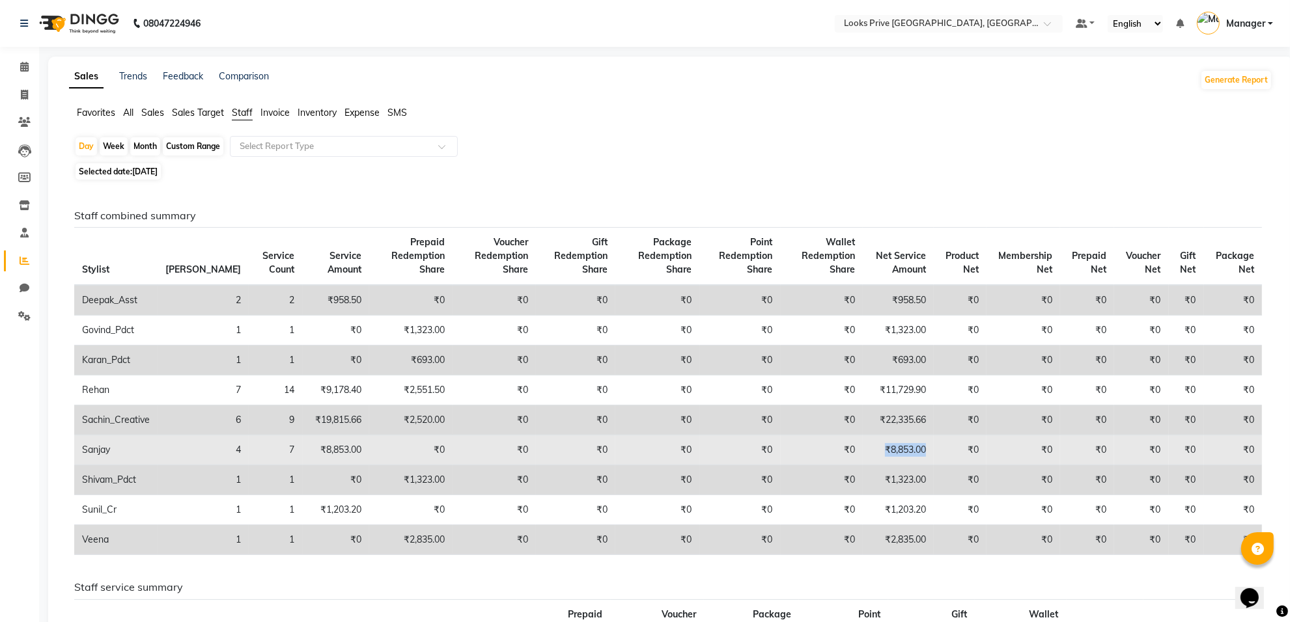
drag, startPoint x: 867, startPoint y: 459, endPoint x: 919, endPoint y: 459, distance: 52.1
click at [919, 459] on td "₹8,853.00" at bounding box center [898, 451] width 71 height 30
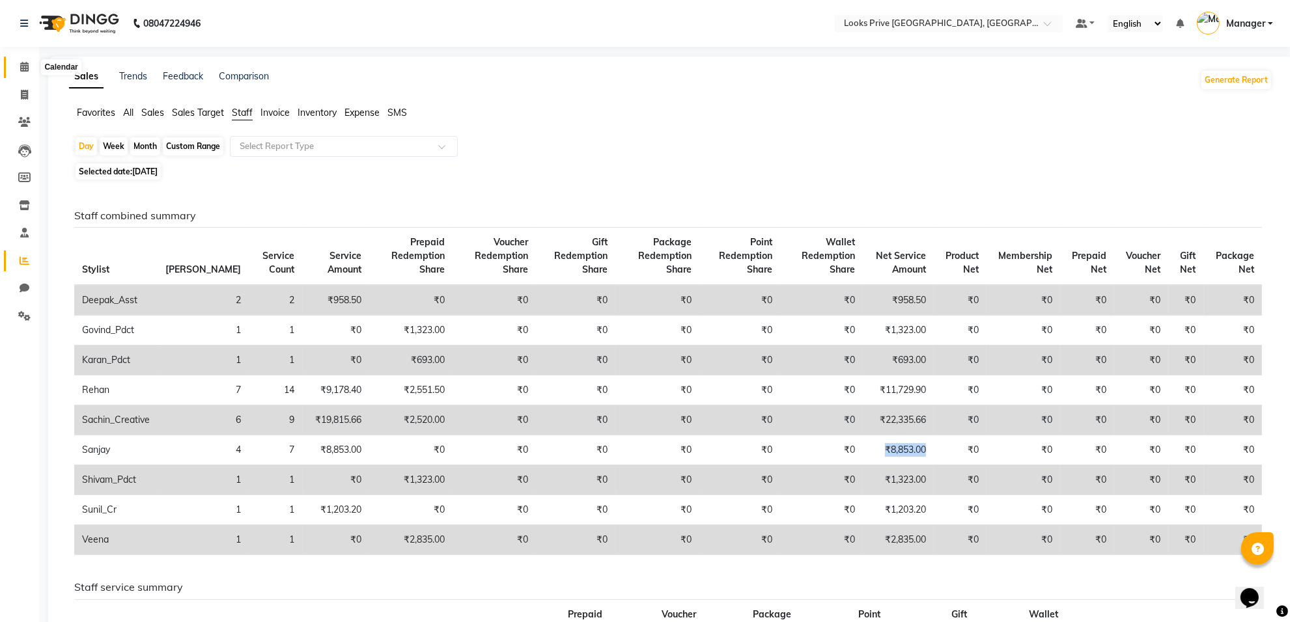
click at [23, 66] on icon at bounding box center [24, 67] width 8 height 10
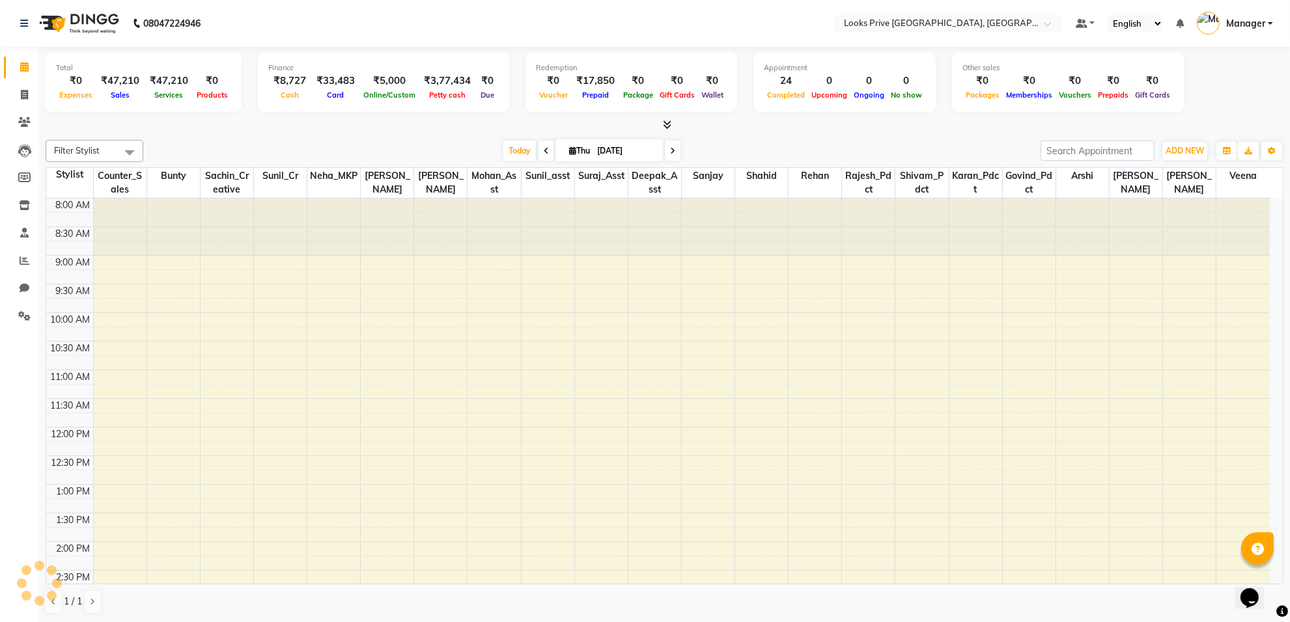
scroll to position [343, 0]
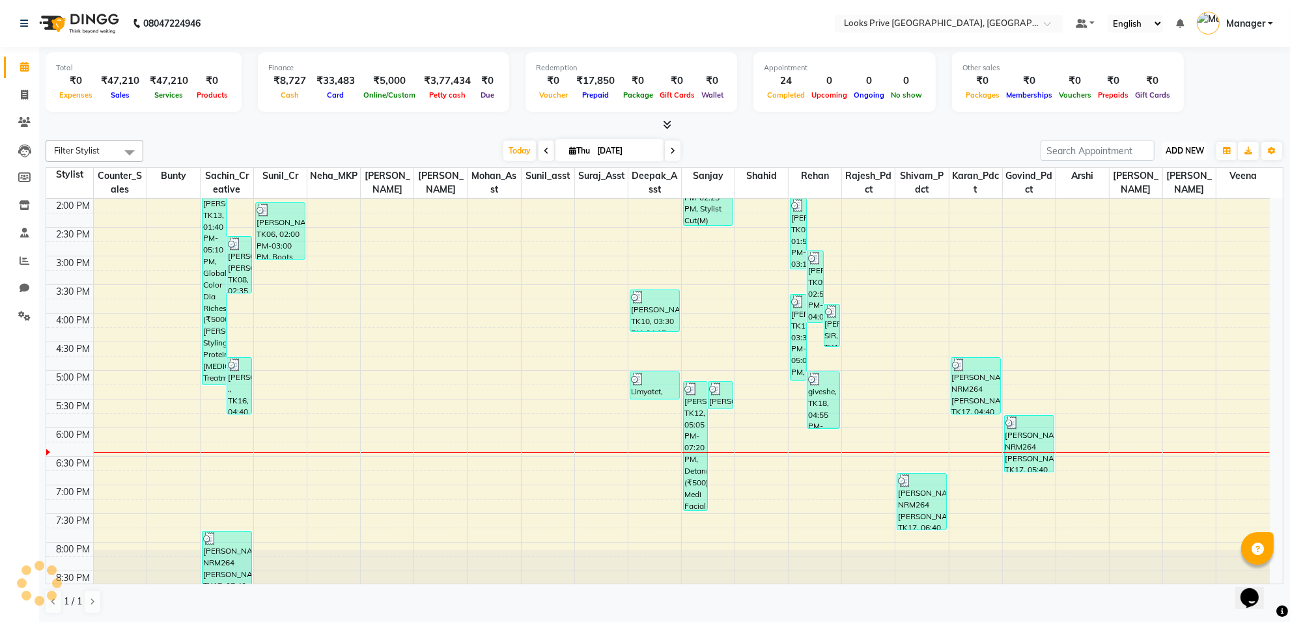
click at [1179, 146] on span "ADD NEW" at bounding box center [1184, 151] width 38 height 10
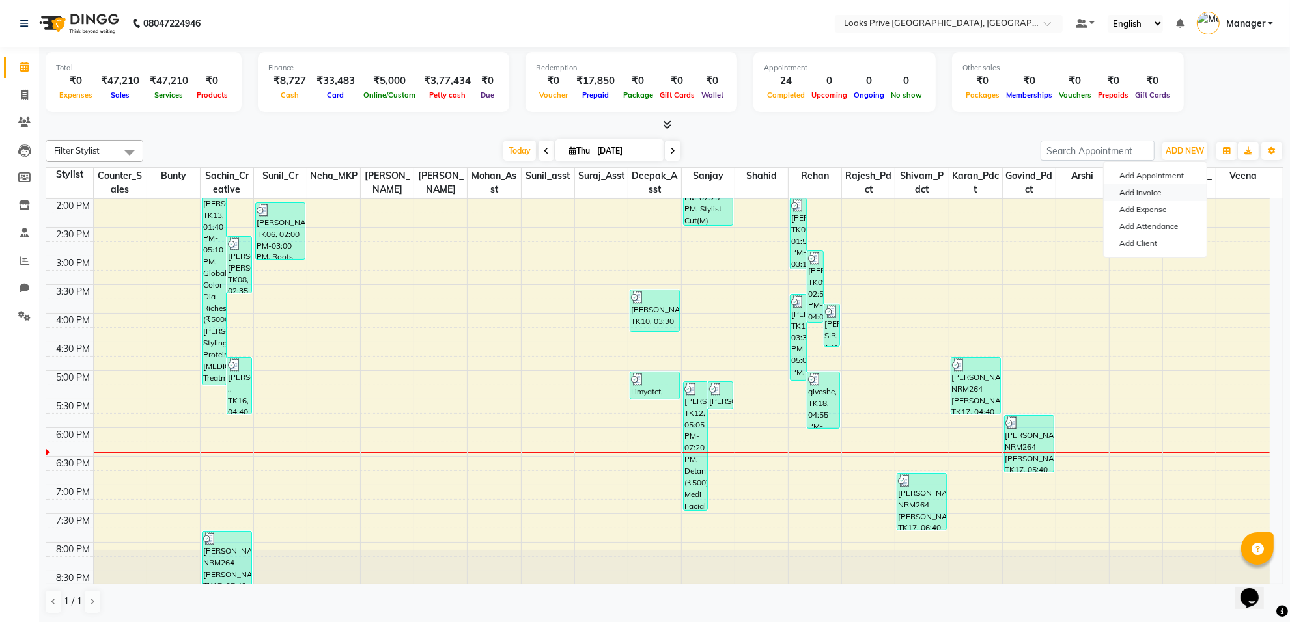
click at [1150, 190] on link "Add Invoice" at bounding box center [1154, 192] width 103 height 17
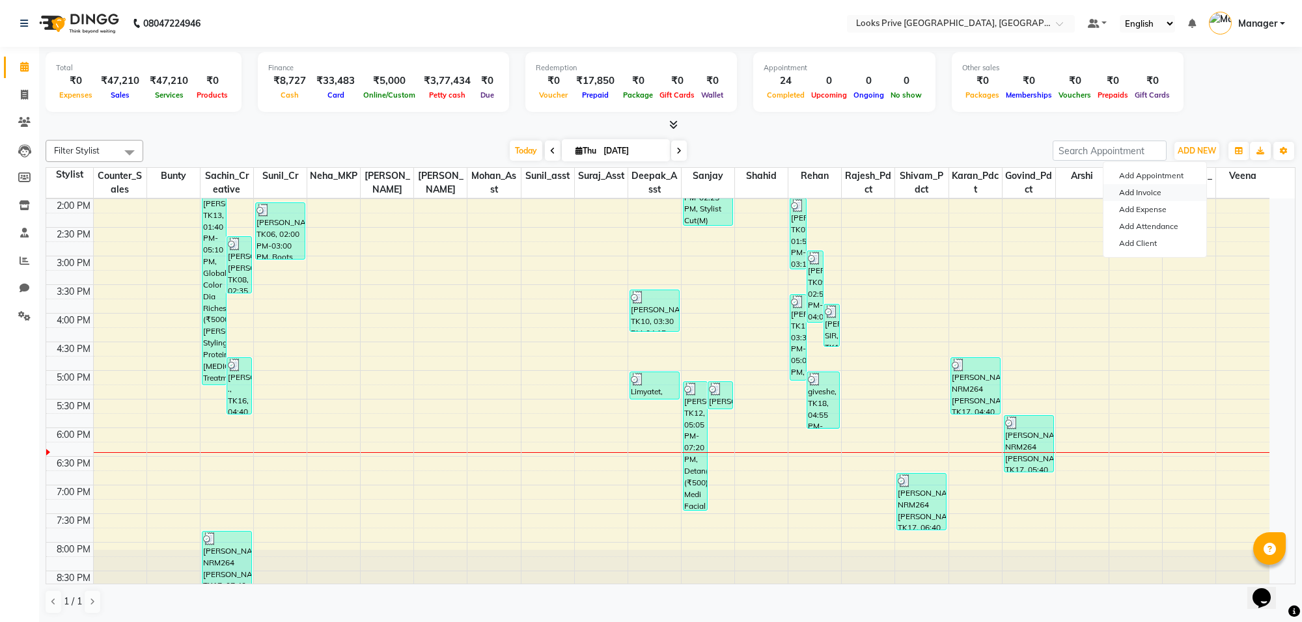
select select "service"
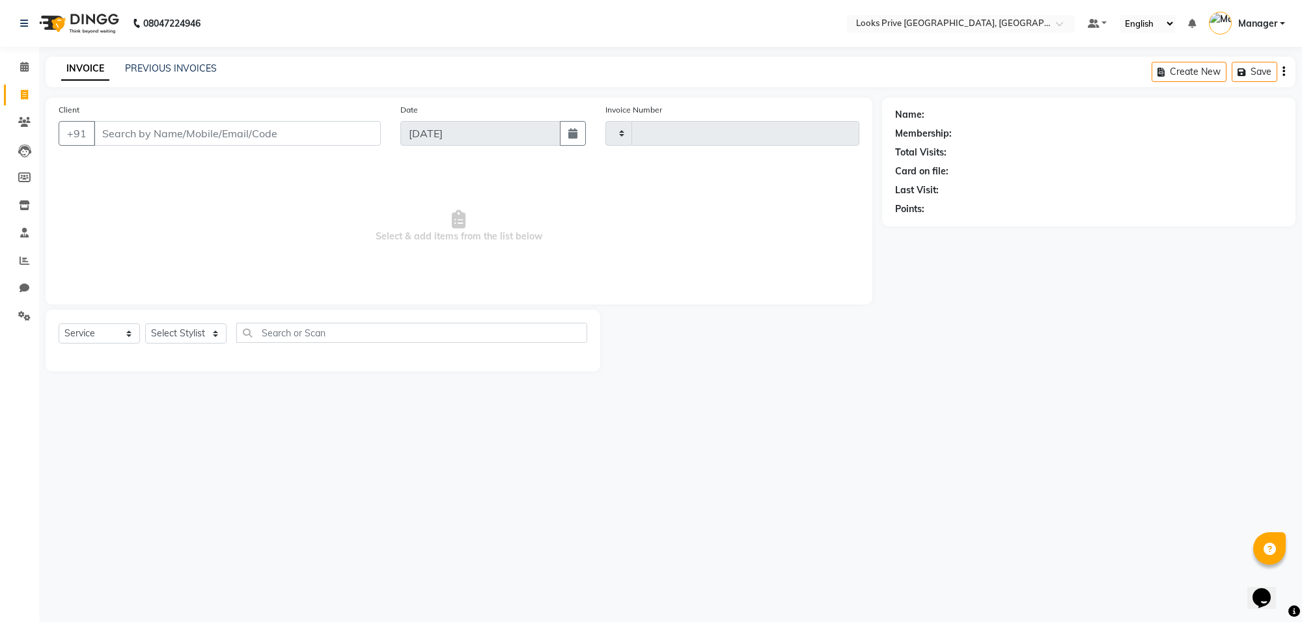
type input "5603"
select select "8127"
click at [208, 63] on link "PREVIOUS INVOICES" at bounding box center [171, 68] width 92 height 12
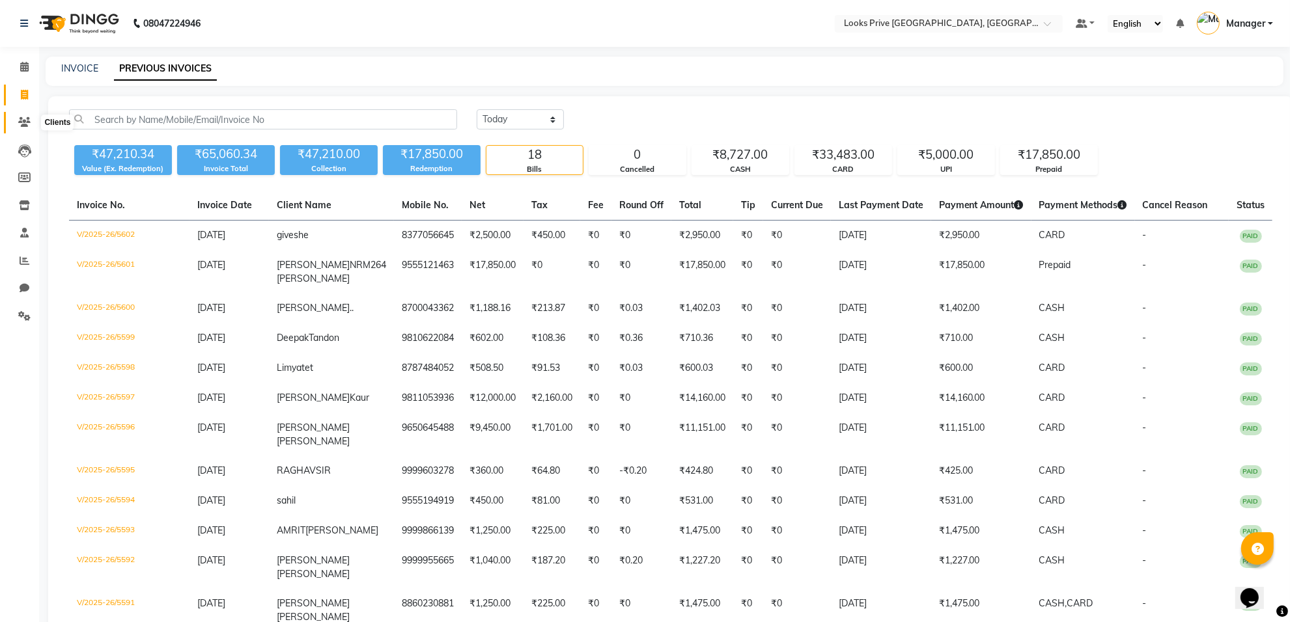
click at [16, 118] on span at bounding box center [24, 122] width 23 height 15
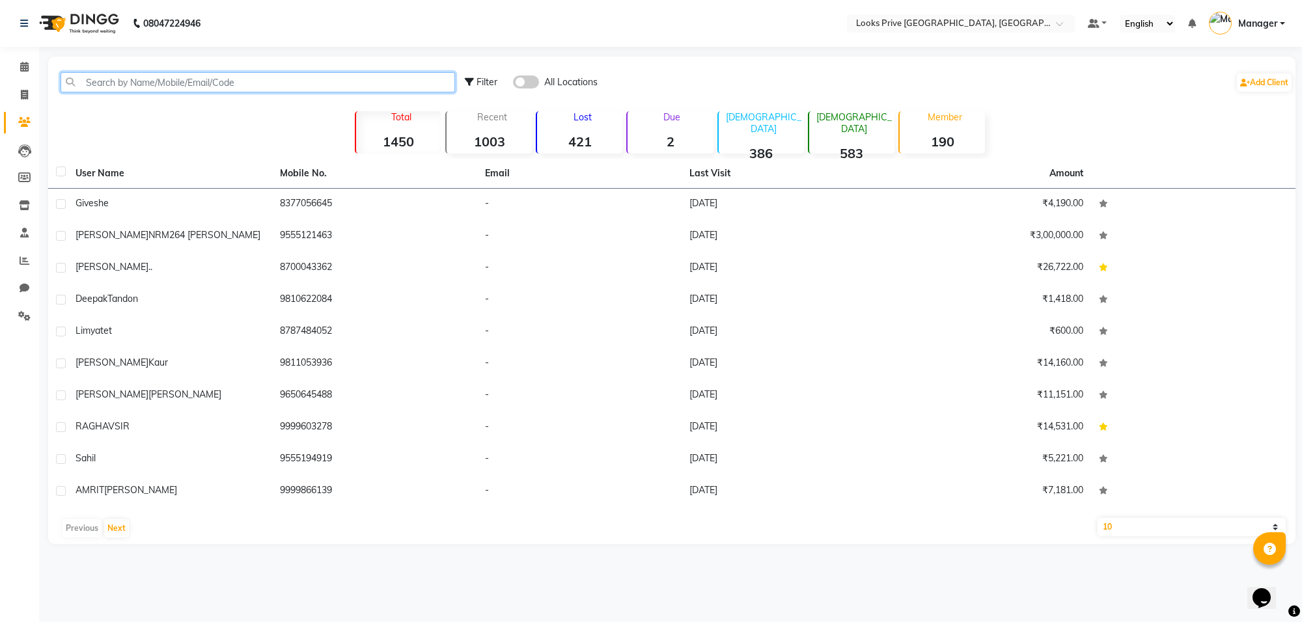
click at [76, 79] on input "text" at bounding box center [258, 82] width 394 height 20
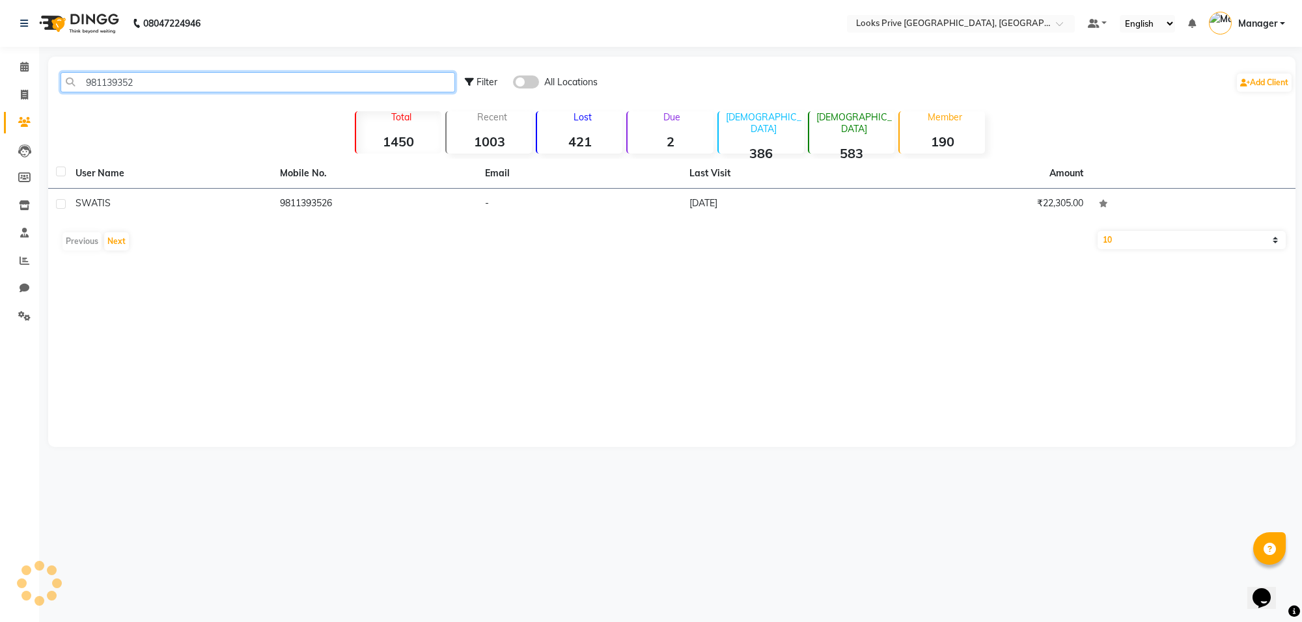
type input "981139352"
click at [116, 200] on div "SWATI S" at bounding box center [170, 204] width 189 height 14
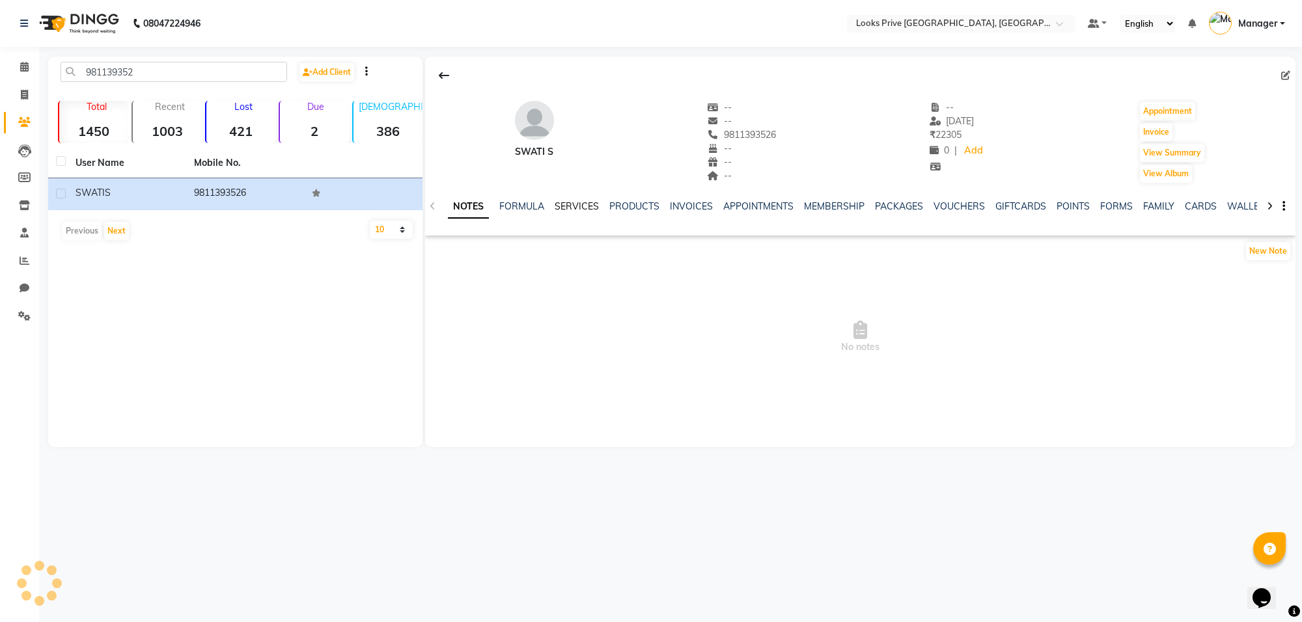
click at [566, 204] on link "SERVICES" at bounding box center [577, 206] width 44 height 12
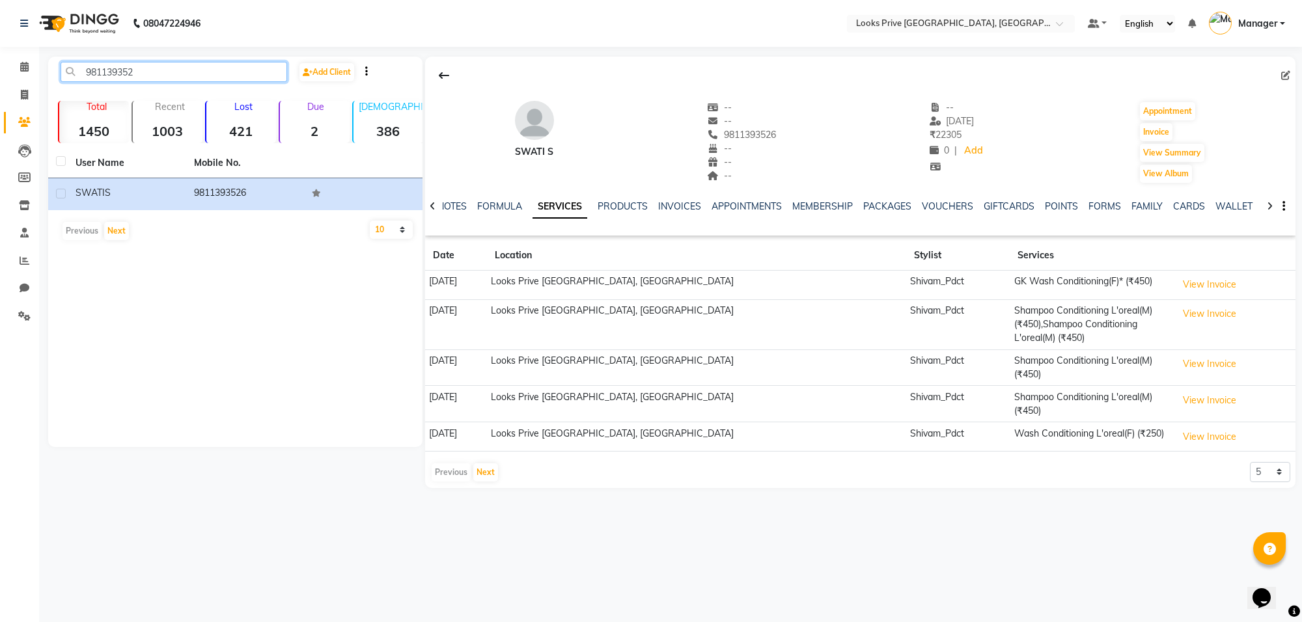
click at [108, 76] on input "981139352" at bounding box center [174, 72] width 227 height 20
click at [21, 53] on li "Calendar" at bounding box center [19, 67] width 39 height 28
click at [25, 73] on span at bounding box center [24, 67] width 23 height 15
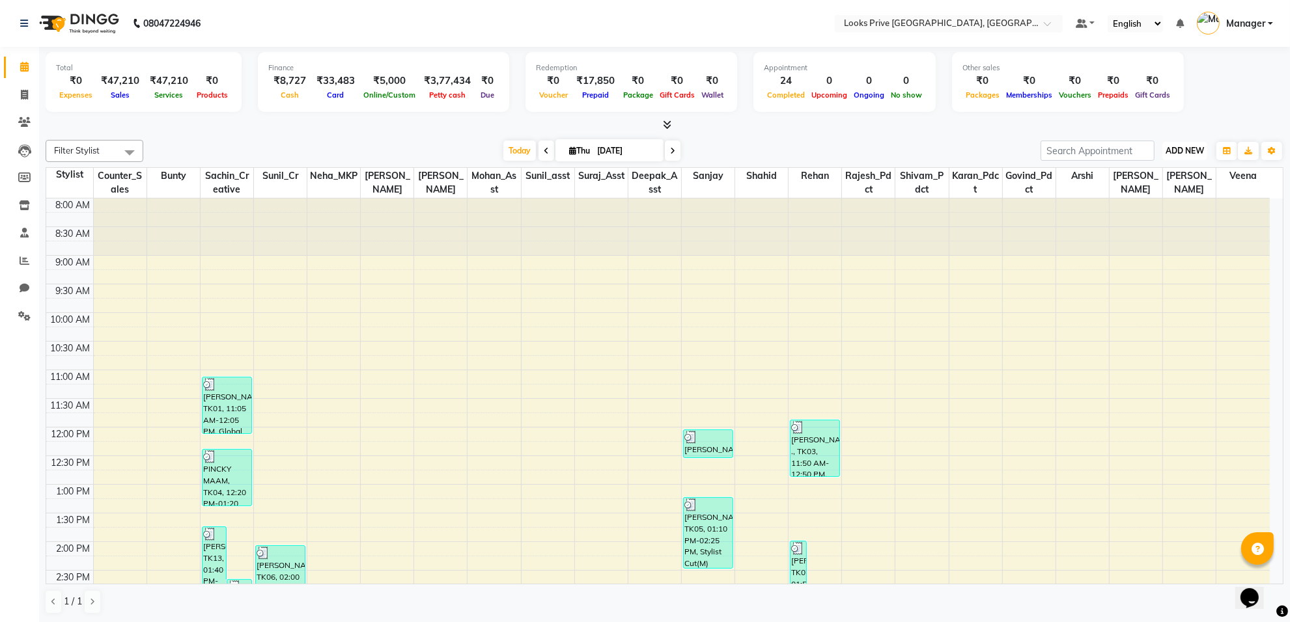
click at [1182, 156] on button "ADD NEW Toggle Dropdown" at bounding box center [1184, 151] width 45 height 18
click at [1153, 191] on link "Add Invoice" at bounding box center [1154, 192] width 103 height 17
select select "service"
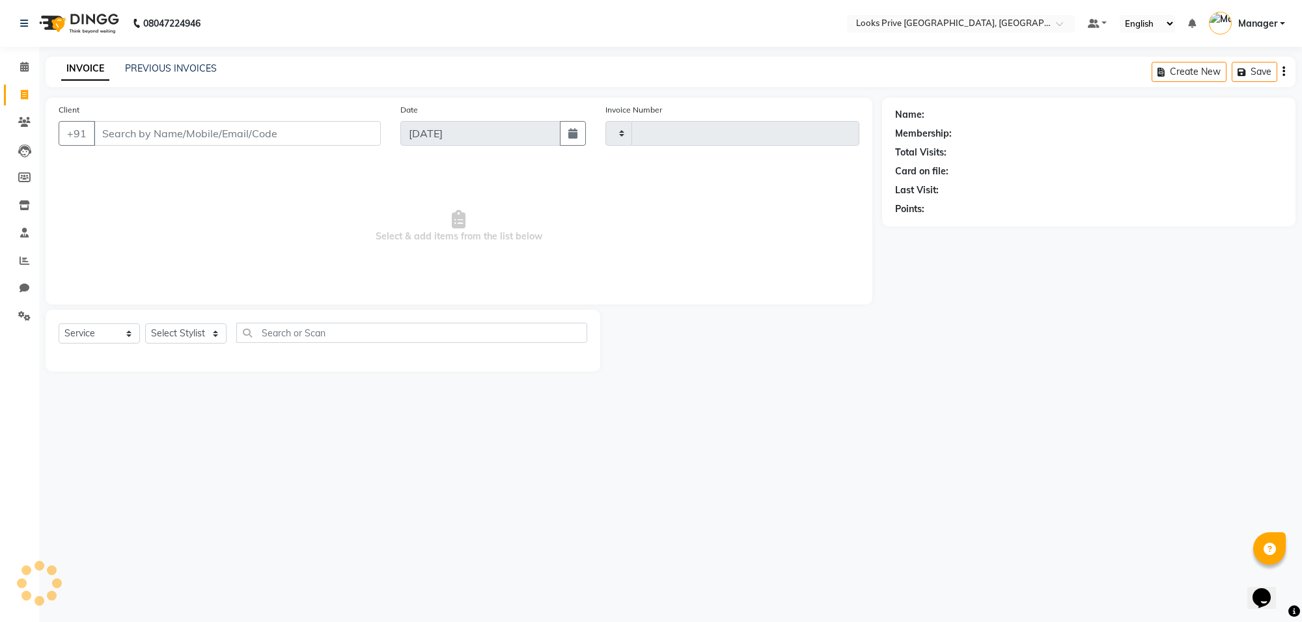
type input "5603"
click at [115, 141] on input "Client" at bounding box center [237, 133] width 287 height 25
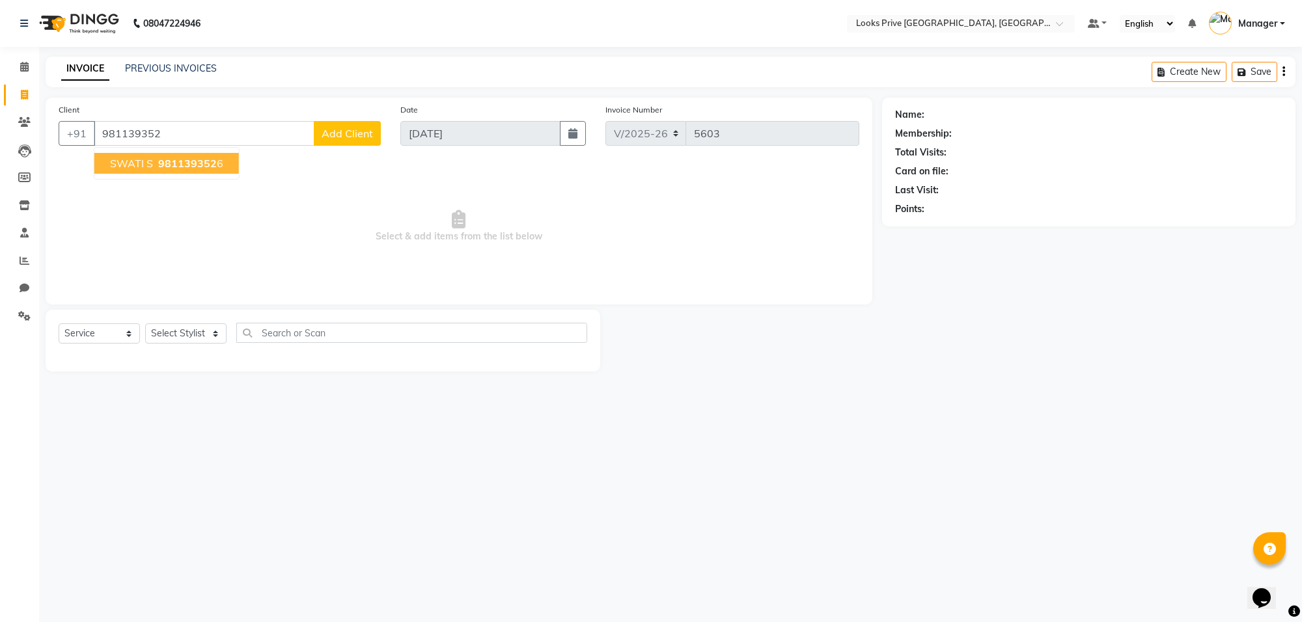
click at [199, 161] on span "981139352" at bounding box center [187, 163] width 59 height 13
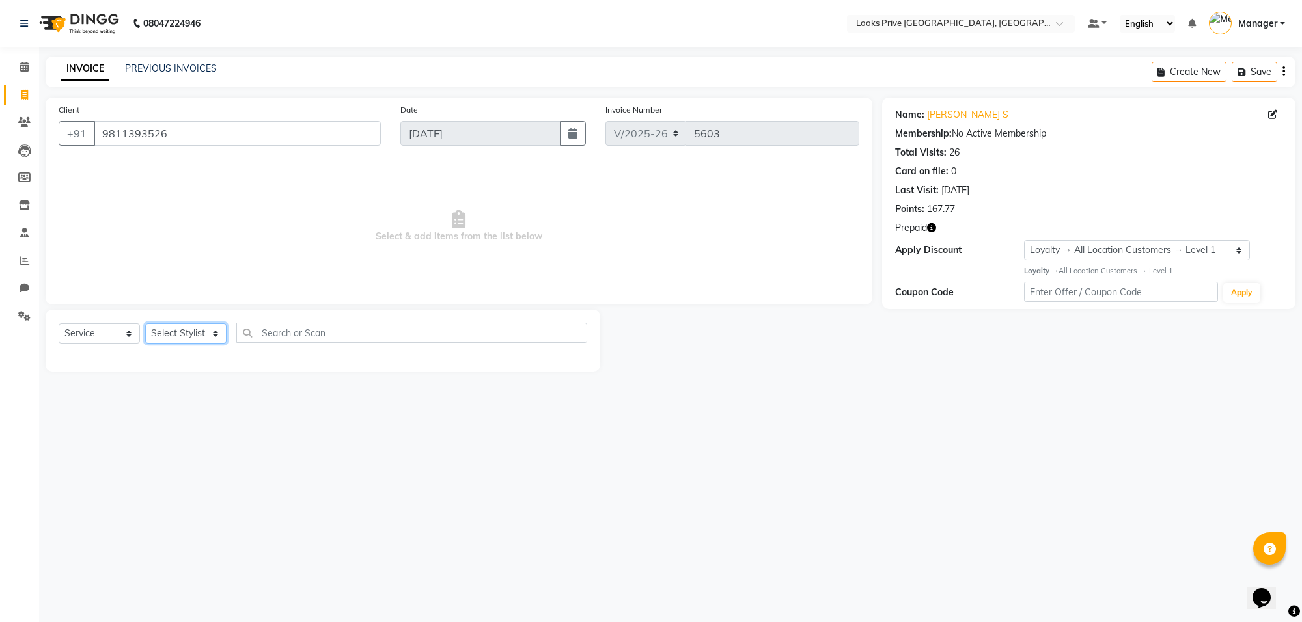
click at [212, 325] on select "Select Stylist [PERSON_NAME] Counter_Sales Deepak_Asst Govind_Pdct Karan_Pdct M…" at bounding box center [185, 334] width 81 height 20
click at [145, 324] on select "Select Stylist [PERSON_NAME] Counter_Sales Deepak_Asst Govind_Pdct Karan_Pdct M…" at bounding box center [185, 334] width 81 height 20
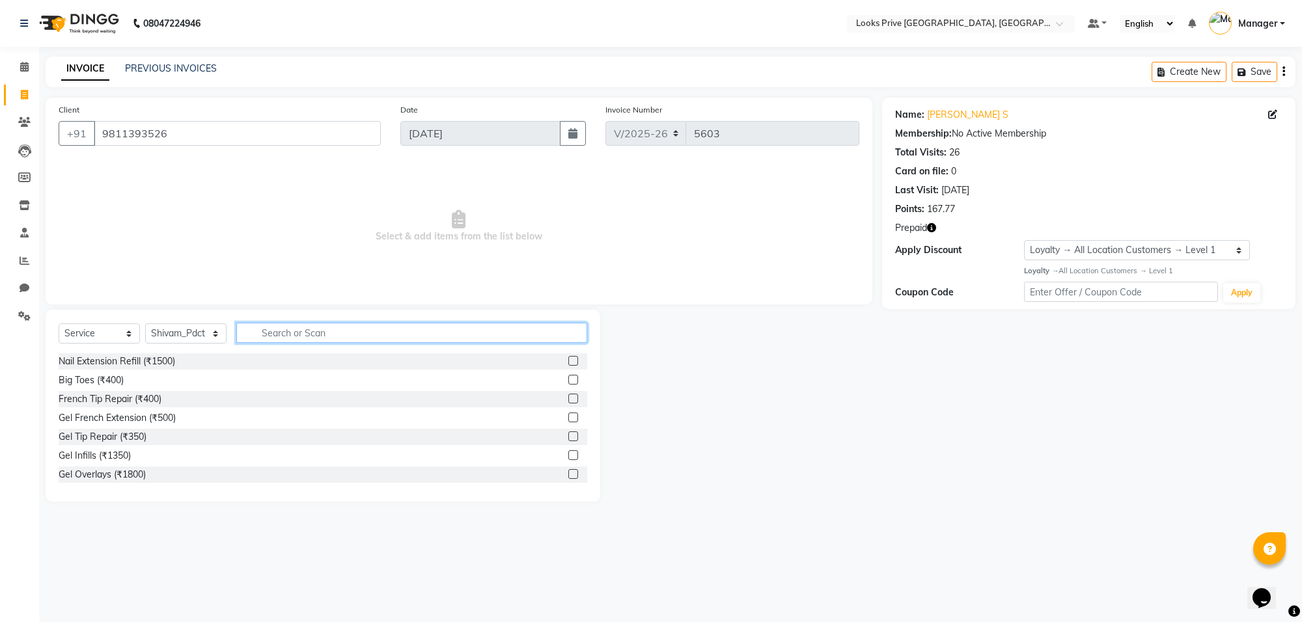
click at [251, 339] on input "text" at bounding box center [411, 333] width 351 height 20
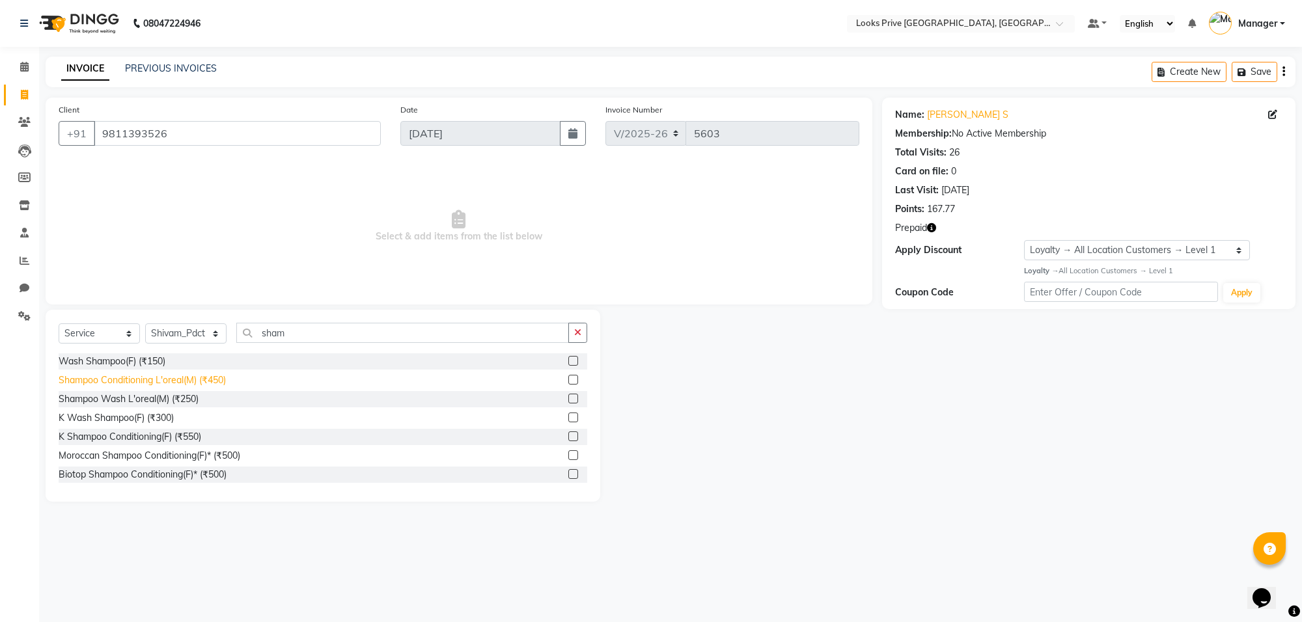
click at [215, 380] on div "Shampoo Conditioning L'oreal(M) (₹450)" at bounding box center [142, 381] width 167 height 14
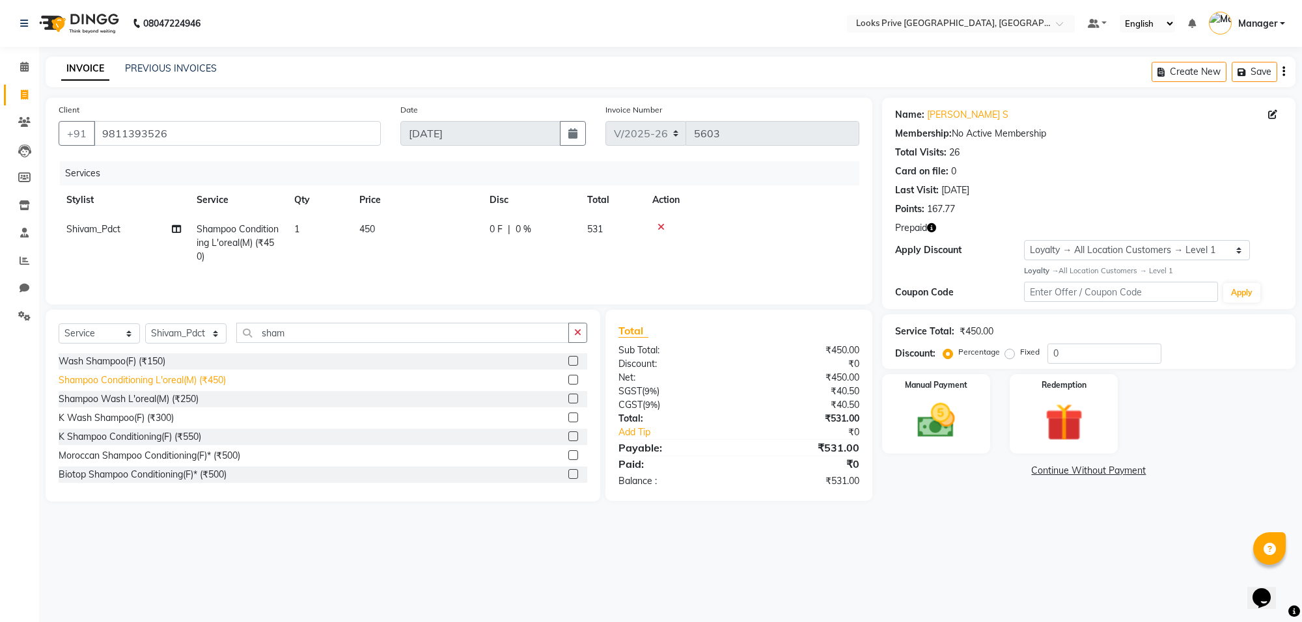
click at [215, 380] on div "Shampoo Conditioning L'oreal(M) (₹450)" at bounding box center [142, 381] width 167 height 14
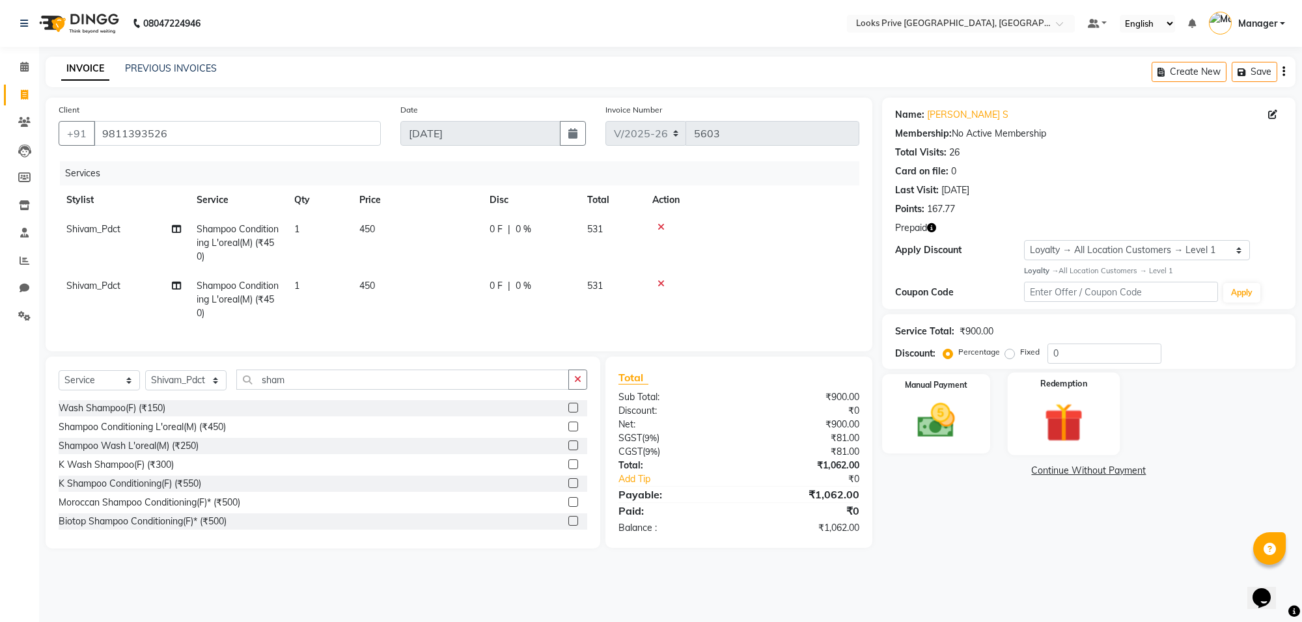
click at [1060, 431] on img at bounding box center [1064, 422] width 64 height 49
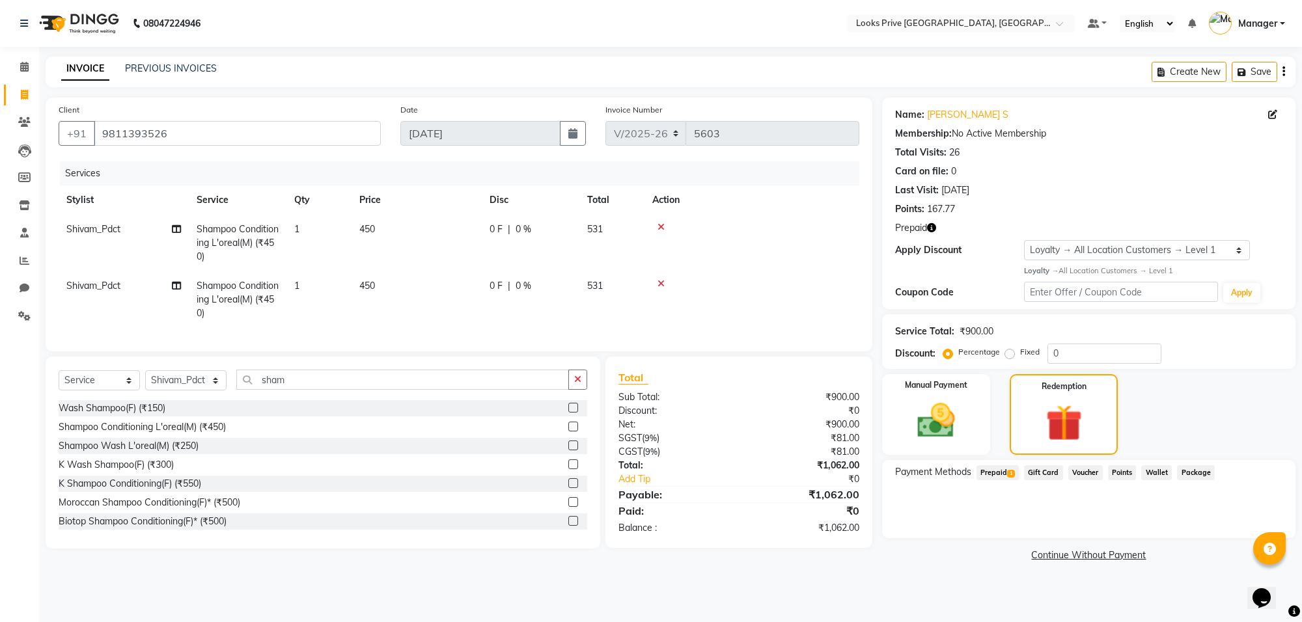
click at [984, 475] on span "Prepaid 1" at bounding box center [997, 472] width 42 height 15
click at [920, 564] on link "Continue Without Payment" at bounding box center [1089, 566] width 408 height 14
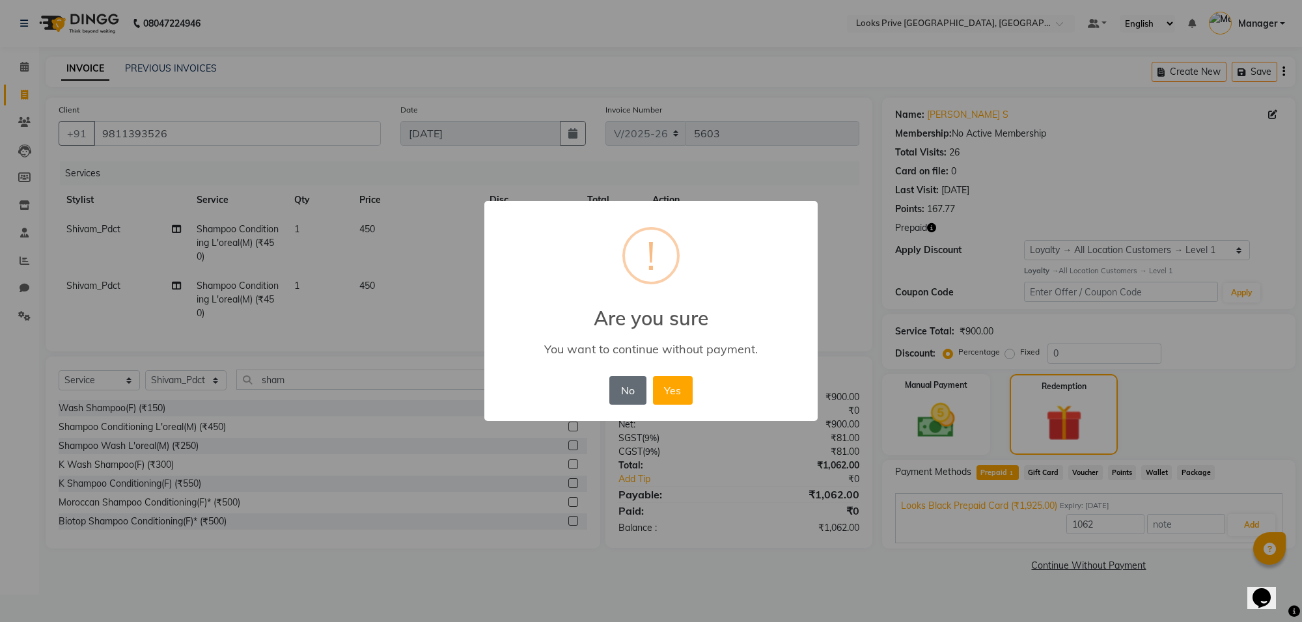
click at [633, 392] on button "No" at bounding box center [627, 390] width 36 height 29
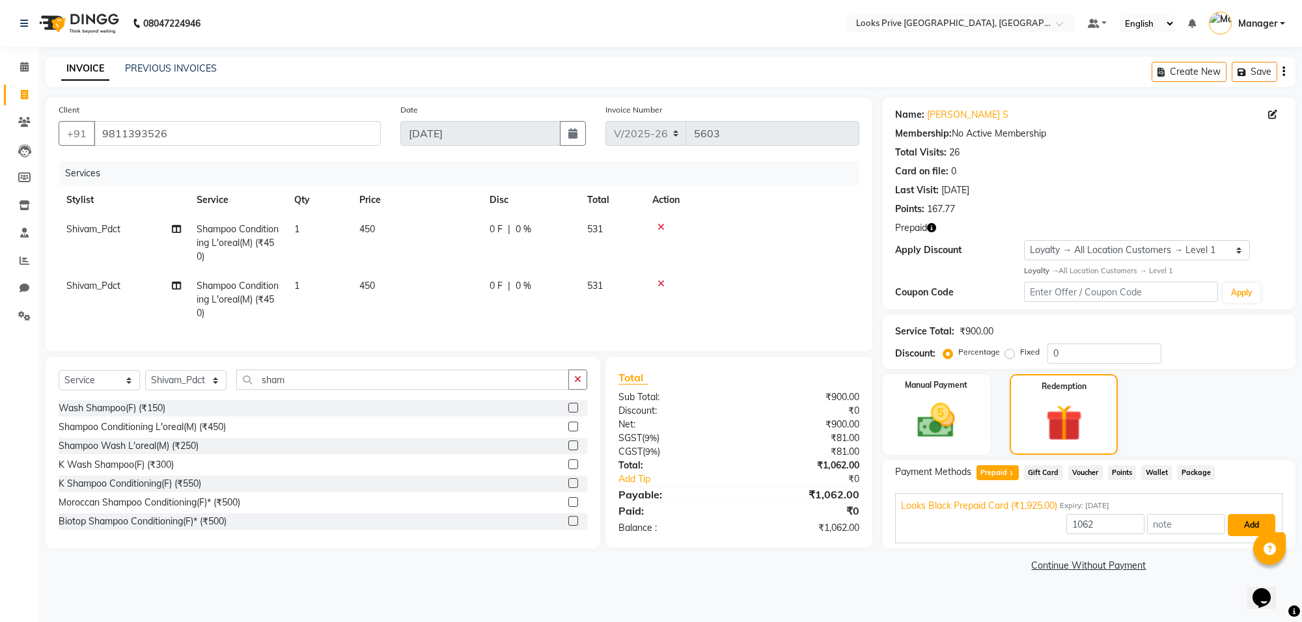
click at [1247, 525] on button "Add" at bounding box center [1252, 525] width 48 height 22
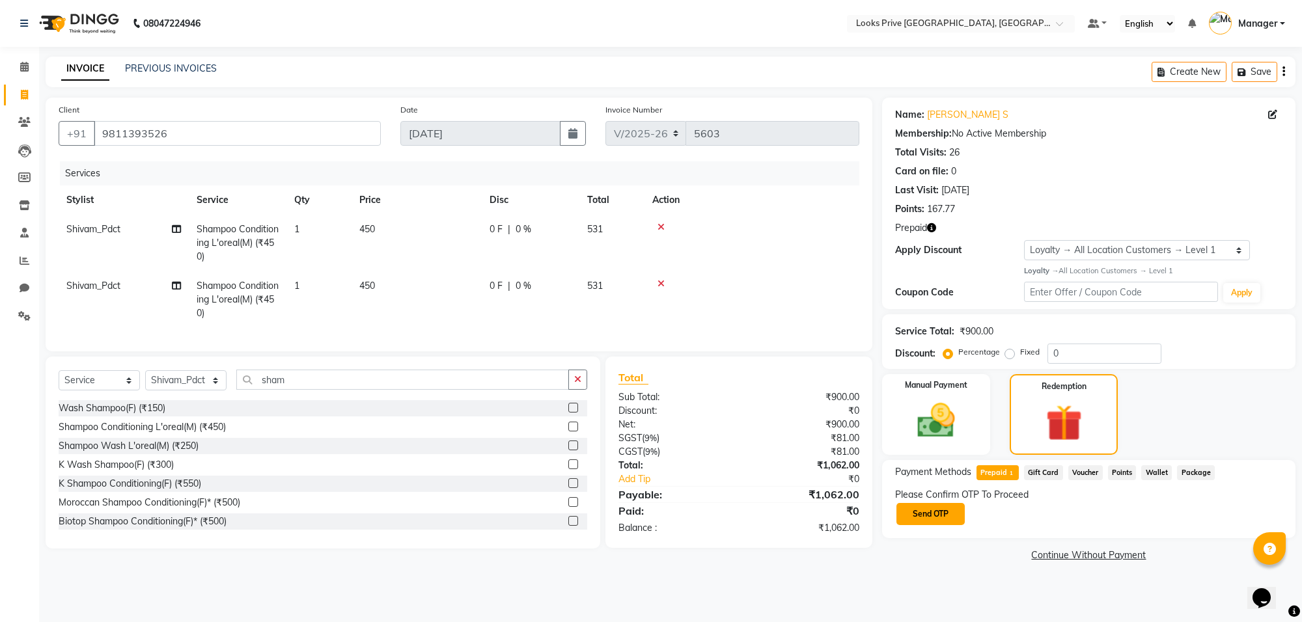
click at [951, 510] on button "Send OTP" at bounding box center [930, 514] width 68 height 22
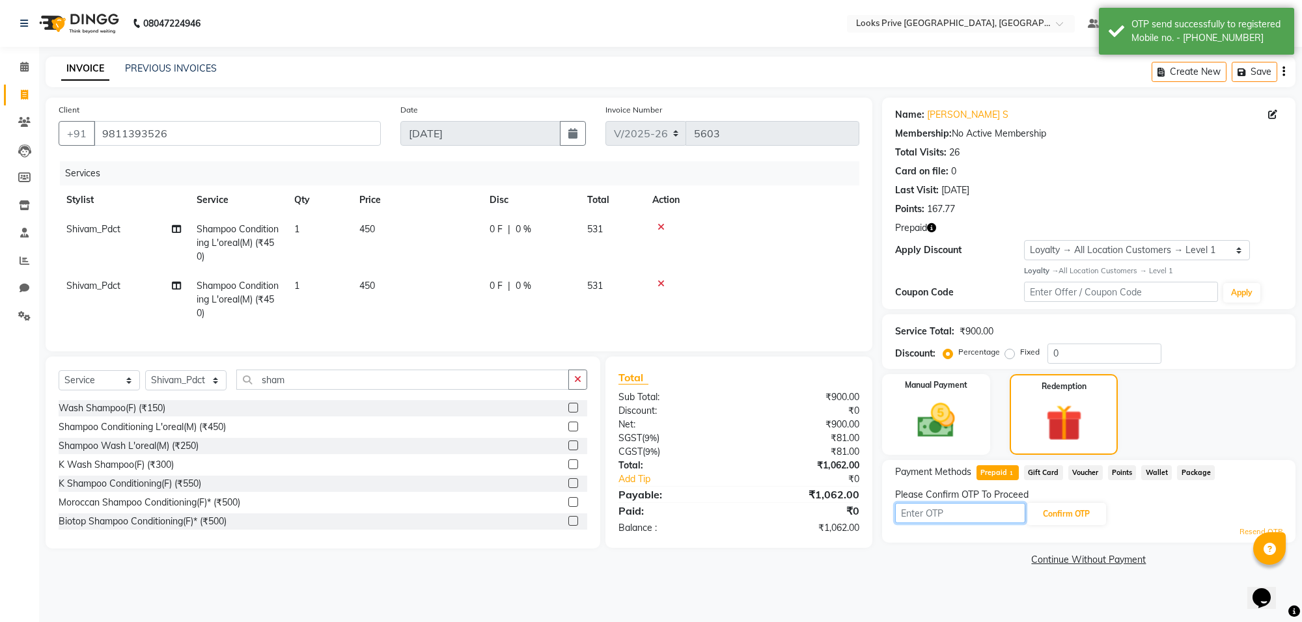
click at [951, 510] on input "text" at bounding box center [960, 513] width 130 height 20
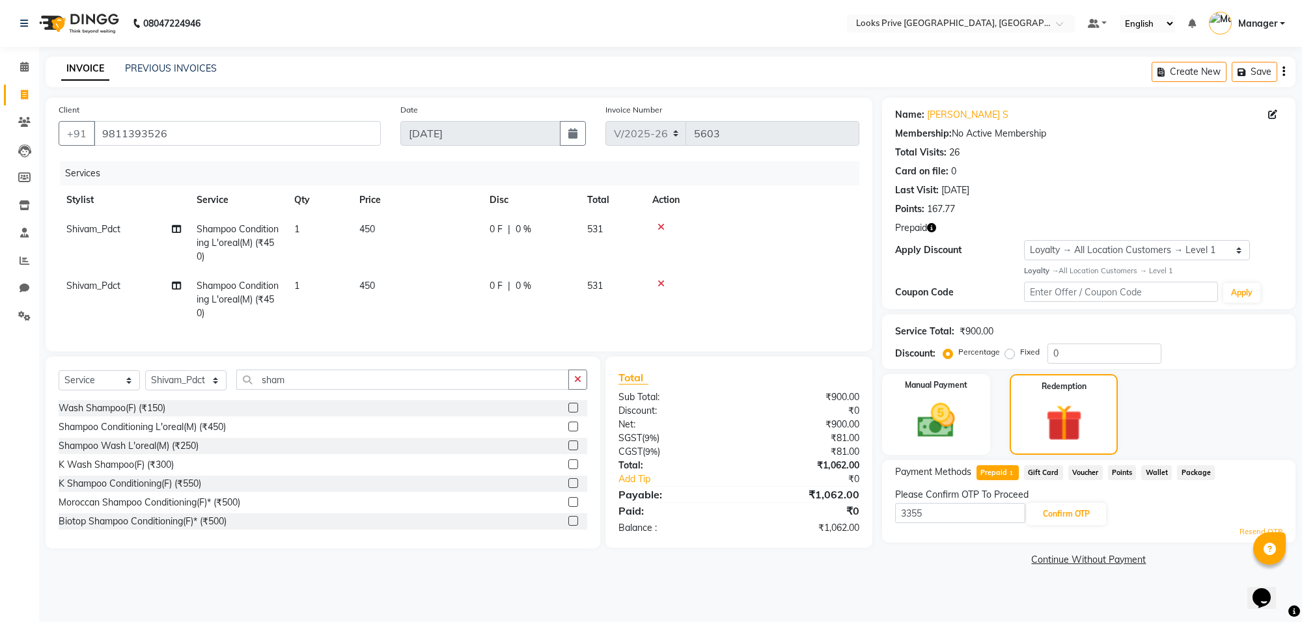
click at [932, 228] on icon "button" at bounding box center [931, 227] width 9 height 9
click at [1074, 518] on button "Confirm OTP" at bounding box center [1066, 514] width 79 height 22
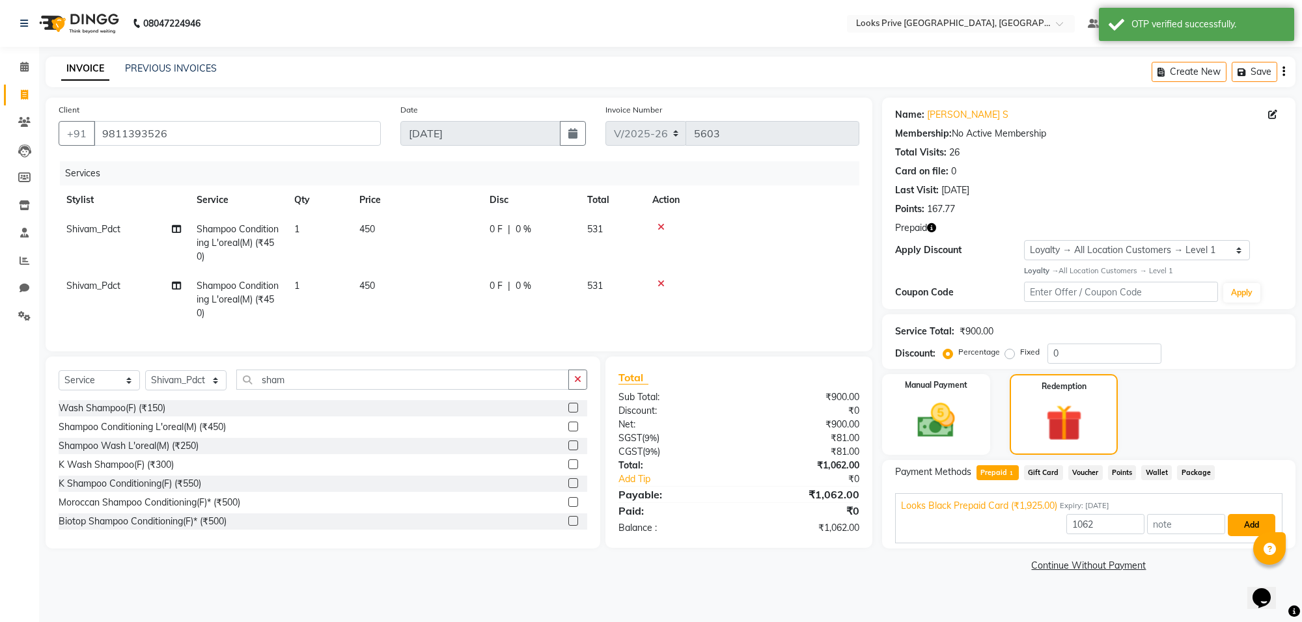
click at [1235, 532] on button "Add" at bounding box center [1252, 525] width 48 height 22
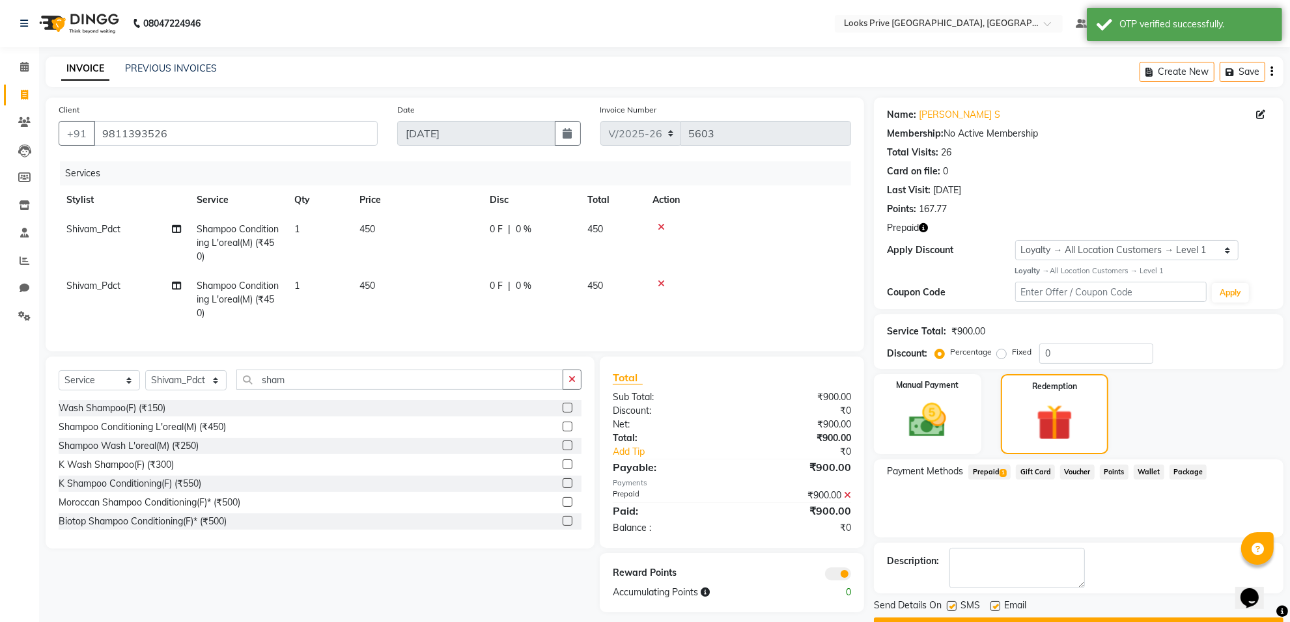
scroll to position [35, 0]
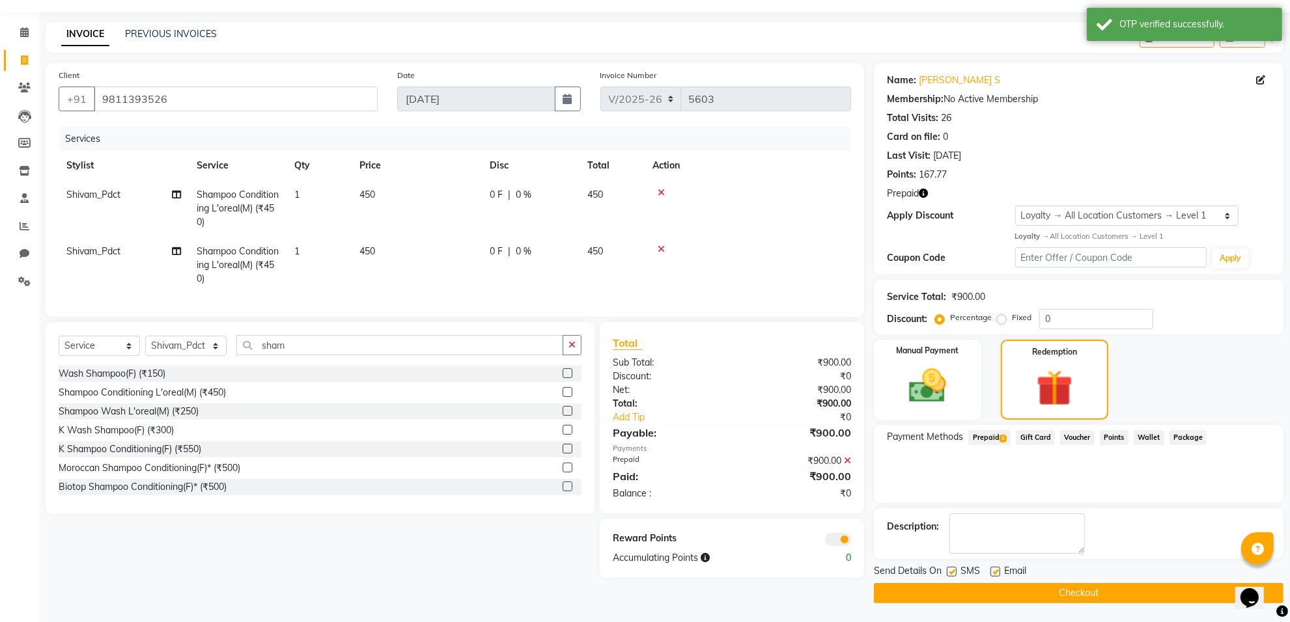
click at [970, 596] on button "Checkout" at bounding box center [1078, 593] width 409 height 20
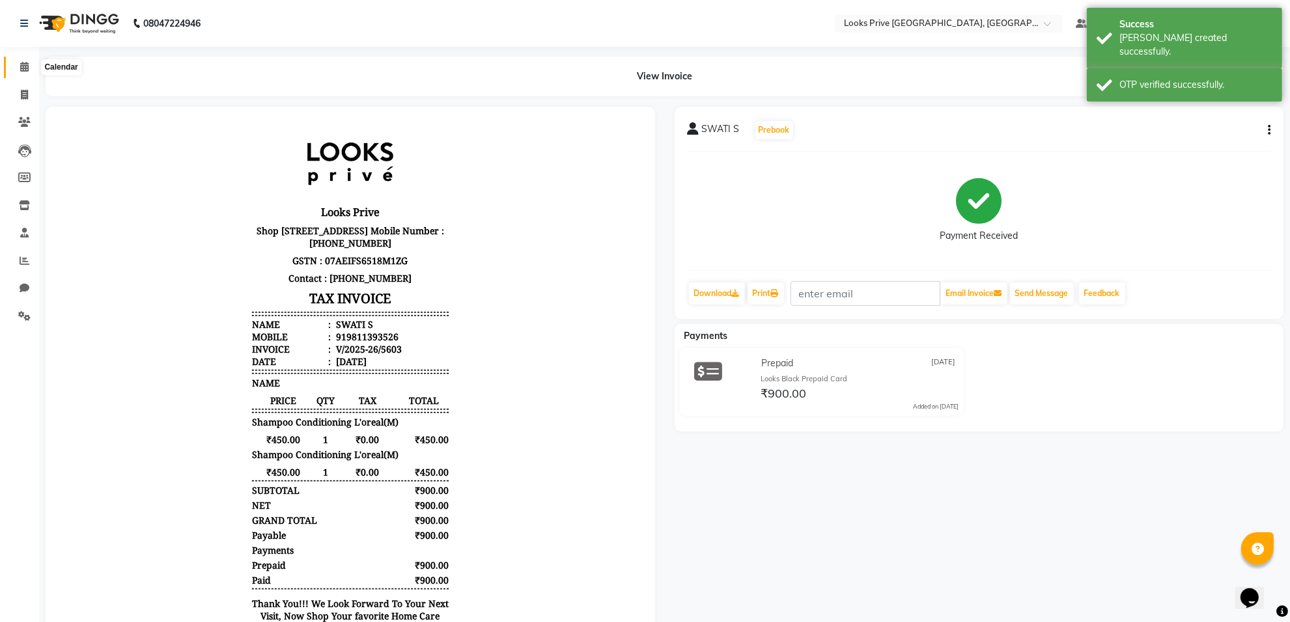
click at [13, 64] on span at bounding box center [24, 67] width 23 height 15
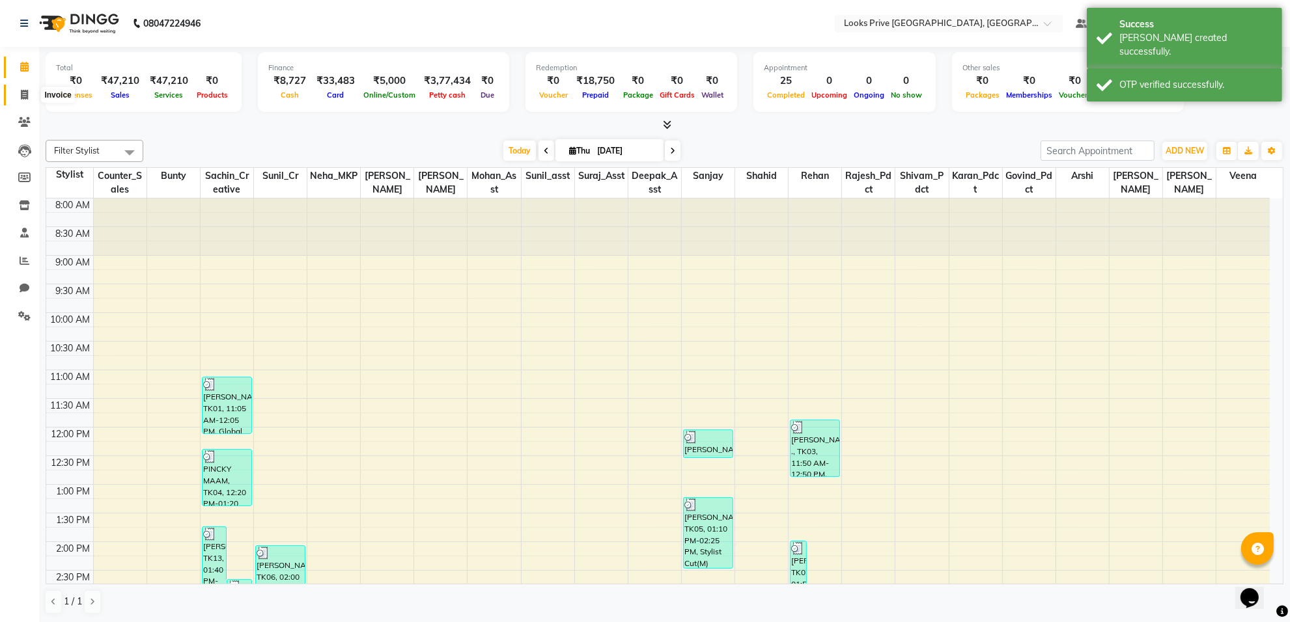
click at [26, 98] on icon at bounding box center [24, 95] width 7 height 10
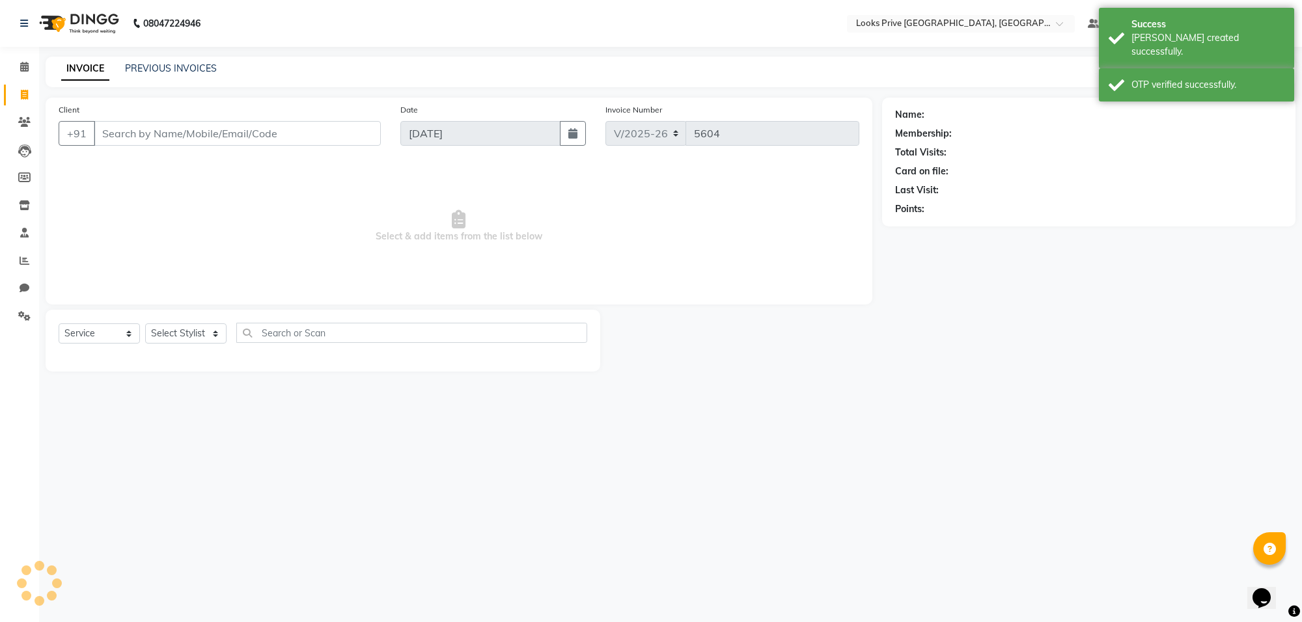
click at [126, 137] on input "Client" at bounding box center [237, 133] width 287 height 25
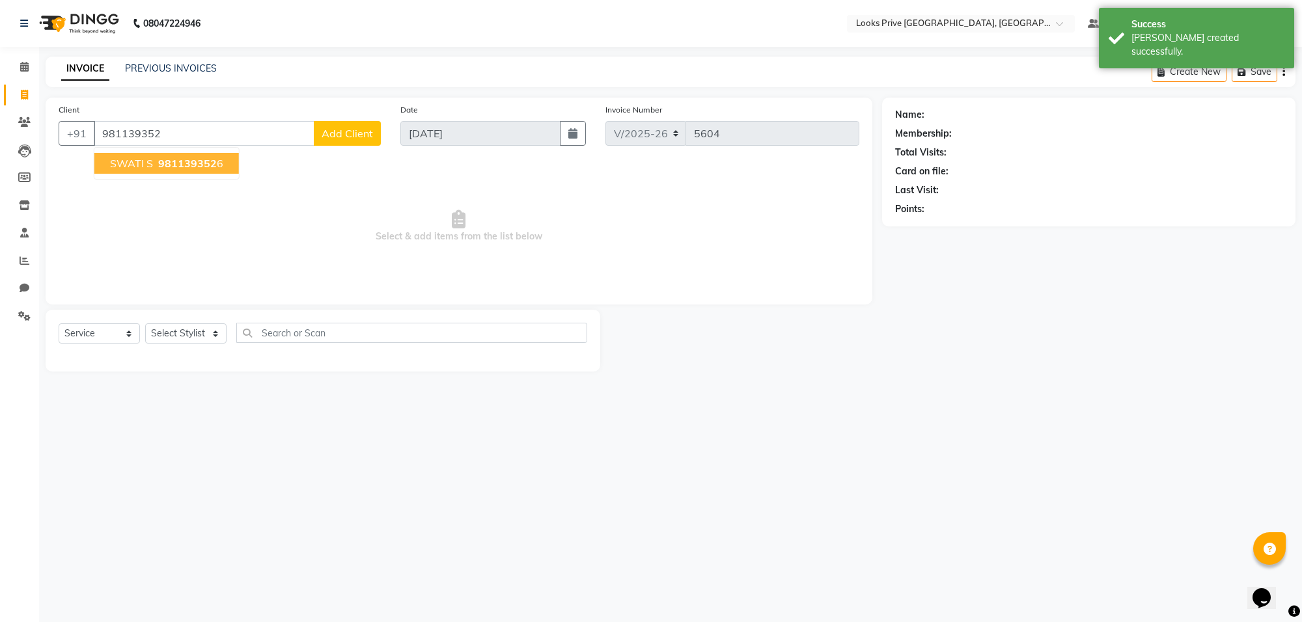
click at [208, 167] on span "981139352" at bounding box center [187, 163] width 59 height 13
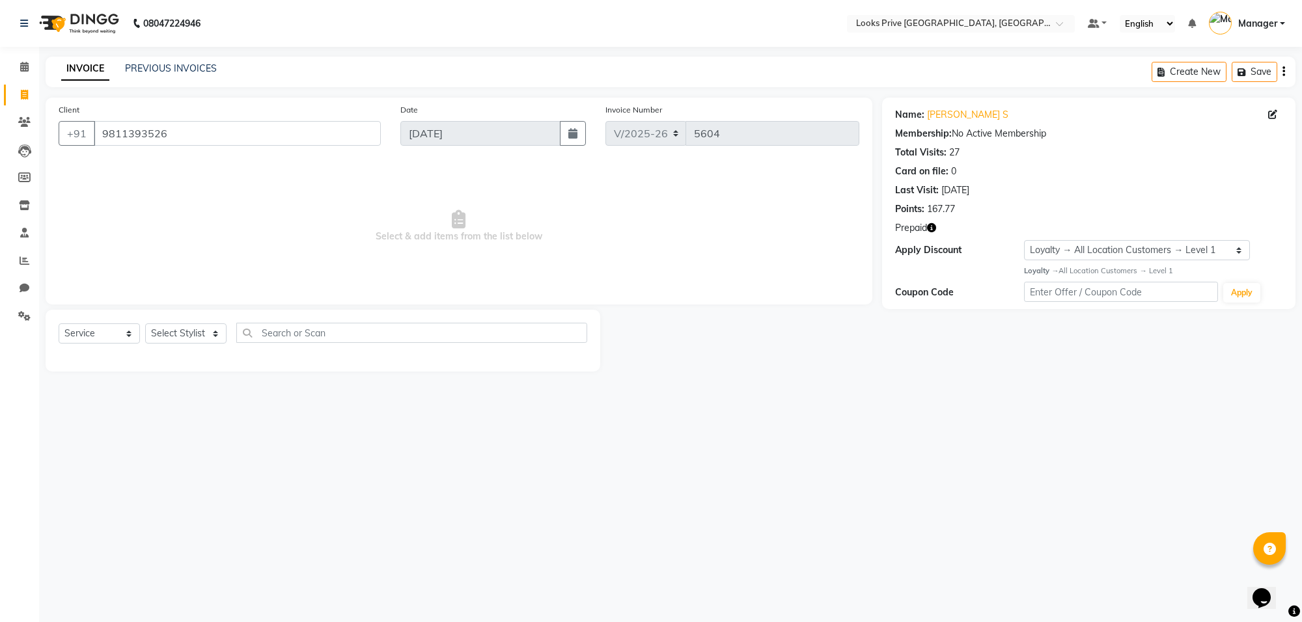
click at [926, 228] on span "Prepaid" at bounding box center [911, 228] width 32 height 14
click at [931, 226] on icon "button" at bounding box center [931, 227] width 9 height 9
click at [30, 70] on span at bounding box center [24, 67] width 23 height 15
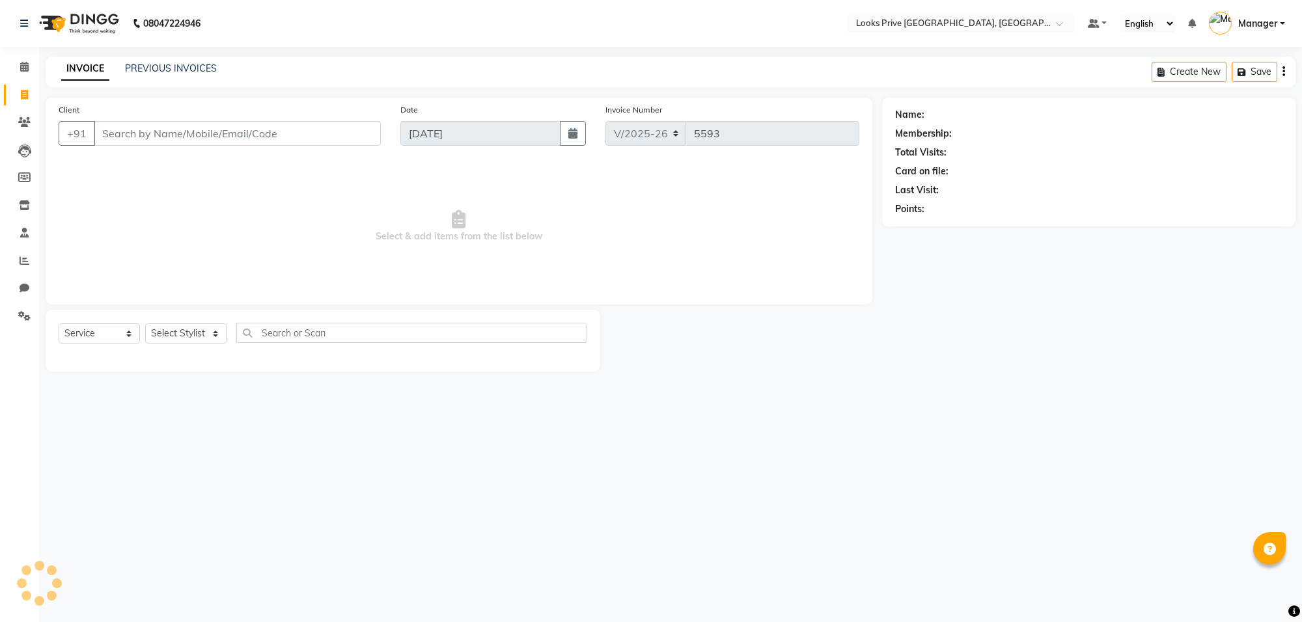
select select "8127"
select select "service"
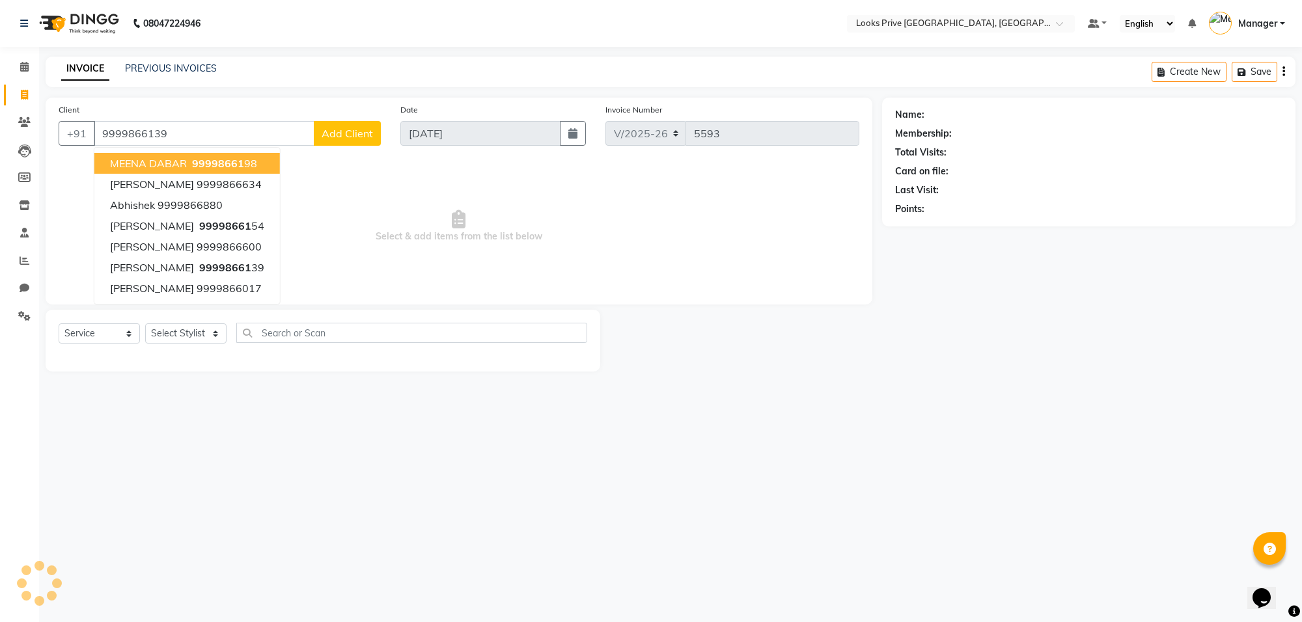
type input "9999866139"
select select "1: Object"
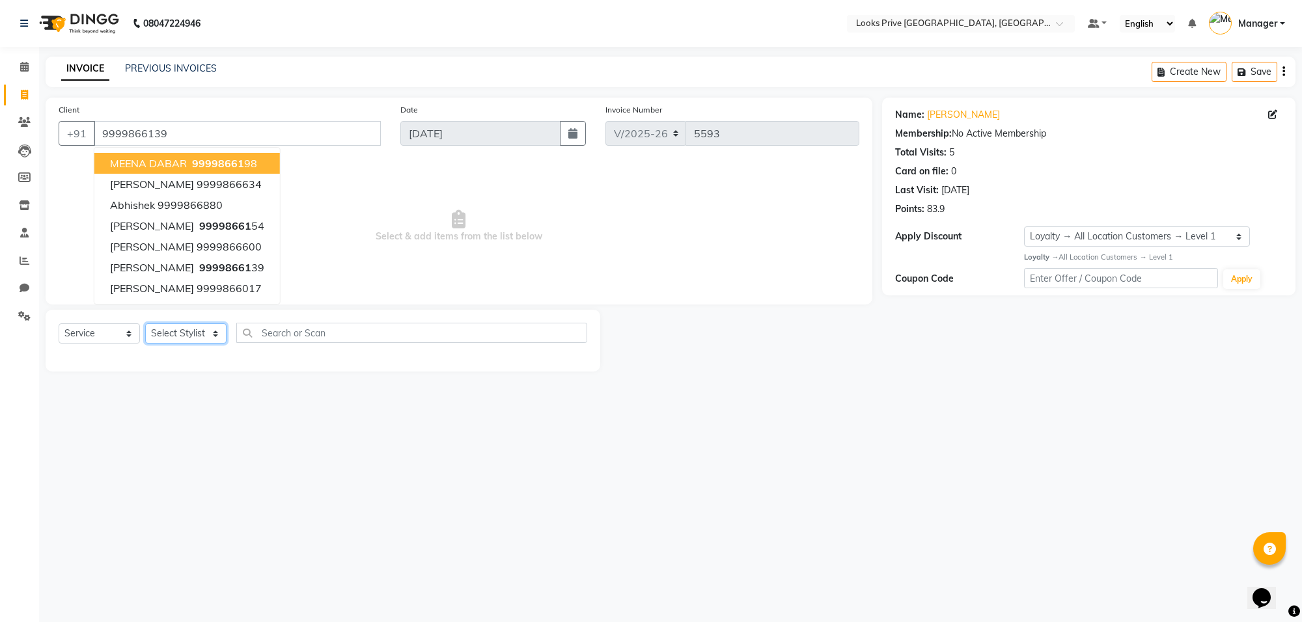
click at [207, 334] on select "Select Stylist [PERSON_NAME] Counter_Sales Deepak_Asst Govind_Pdct Karan_Pdct M…" at bounding box center [185, 334] width 81 height 20
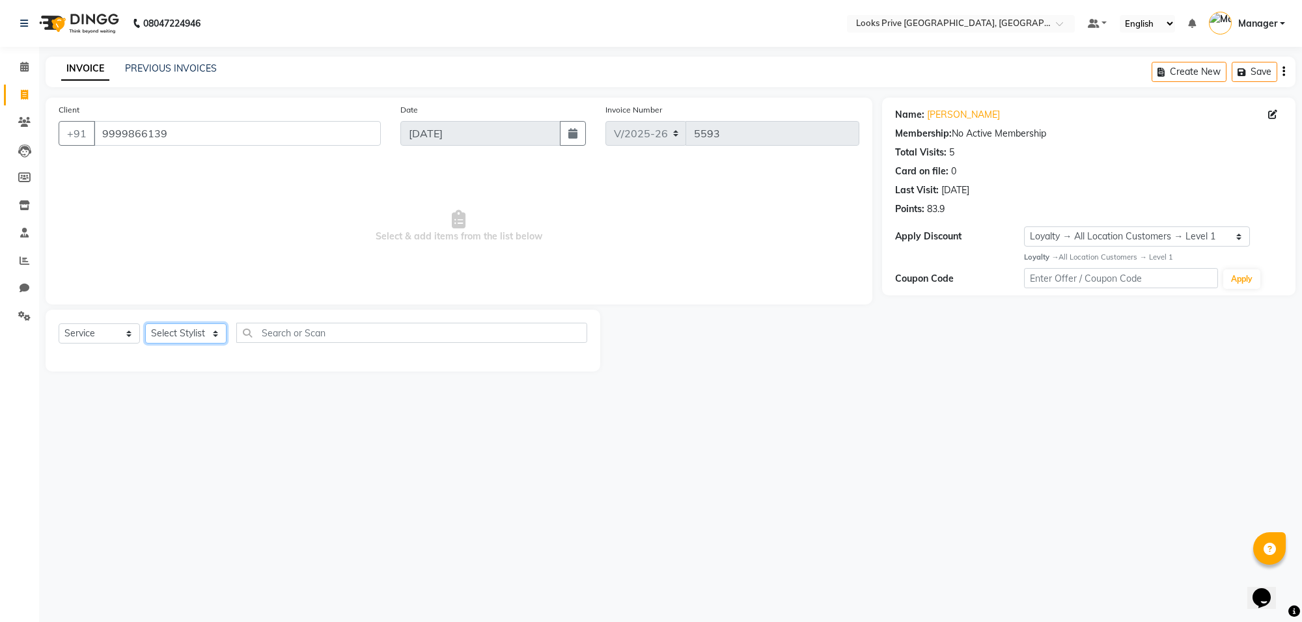
select select "75864"
click at [145, 324] on select "Select Stylist [PERSON_NAME] Counter_Sales Deepak_Asst Govind_Pdct Karan_Pdct M…" at bounding box center [185, 334] width 81 height 20
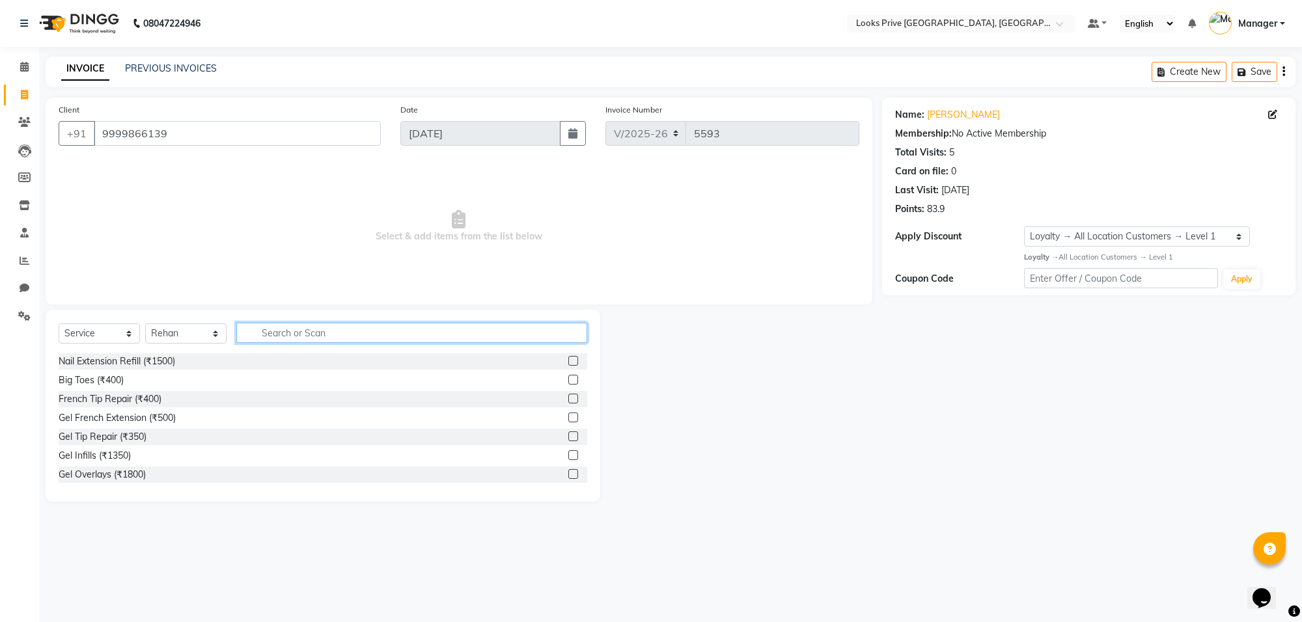
click at [284, 340] on input "text" at bounding box center [411, 333] width 351 height 20
type input "cut"
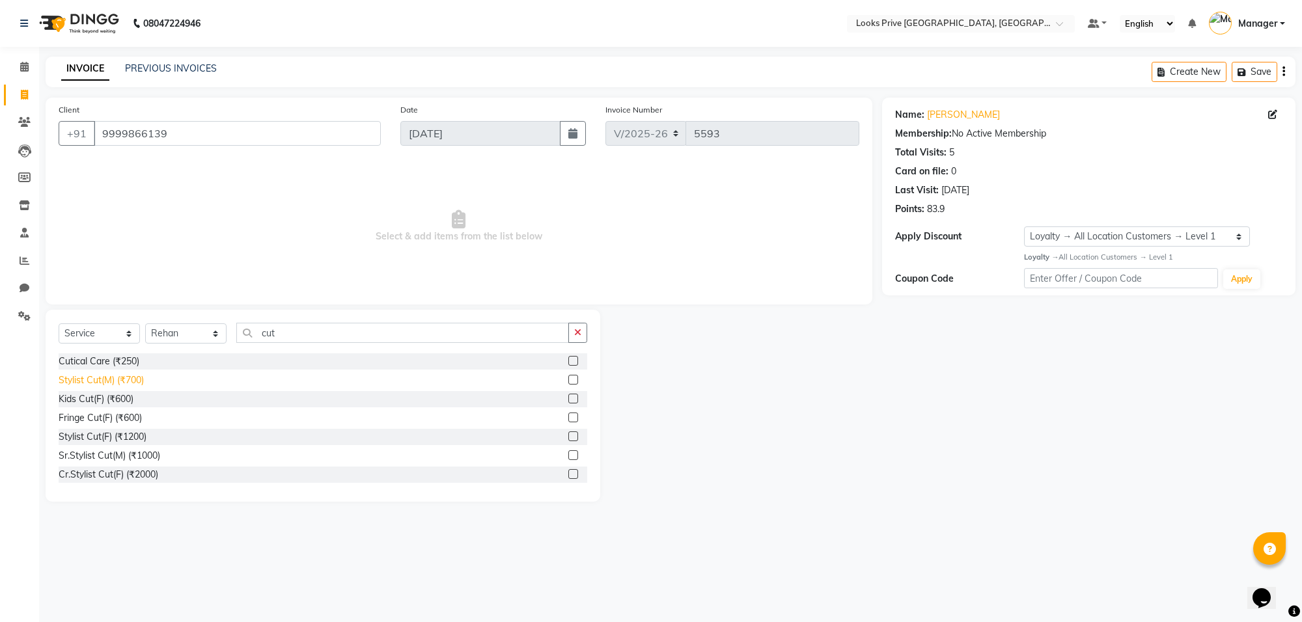
click at [141, 383] on div "Stylist Cut(M) (₹700)" at bounding box center [101, 381] width 85 height 14
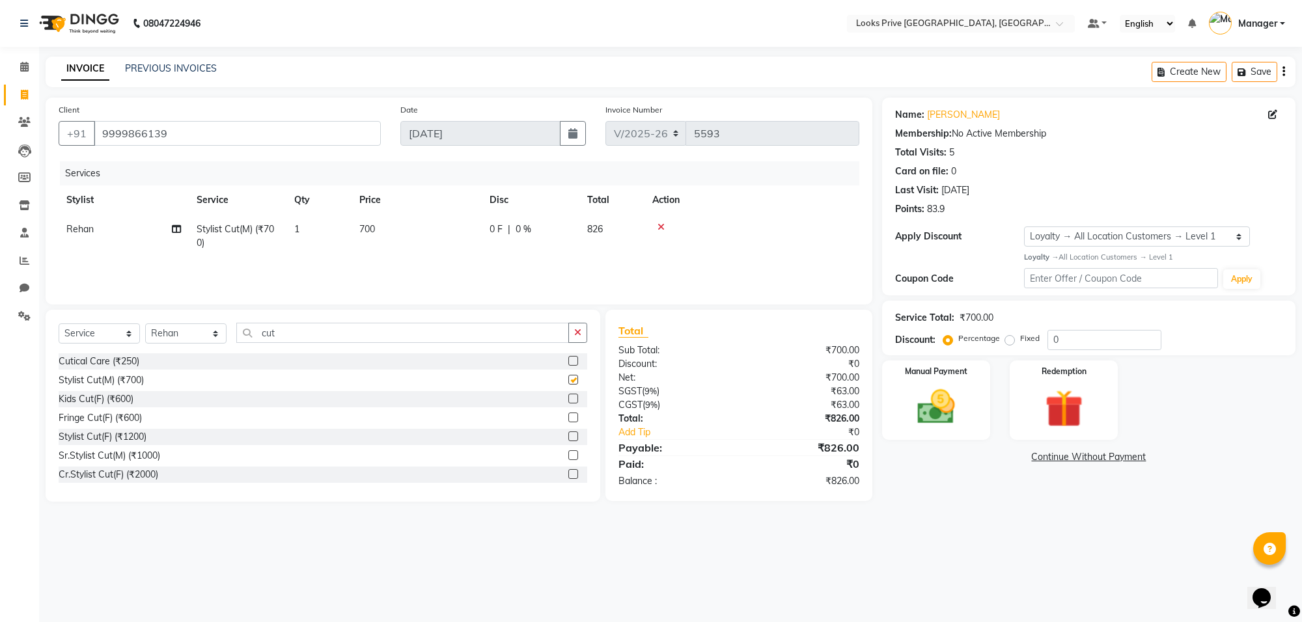
checkbox input "false"
click at [458, 230] on td "700" at bounding box center [417, 236] width 130 height 43
select select "75864"
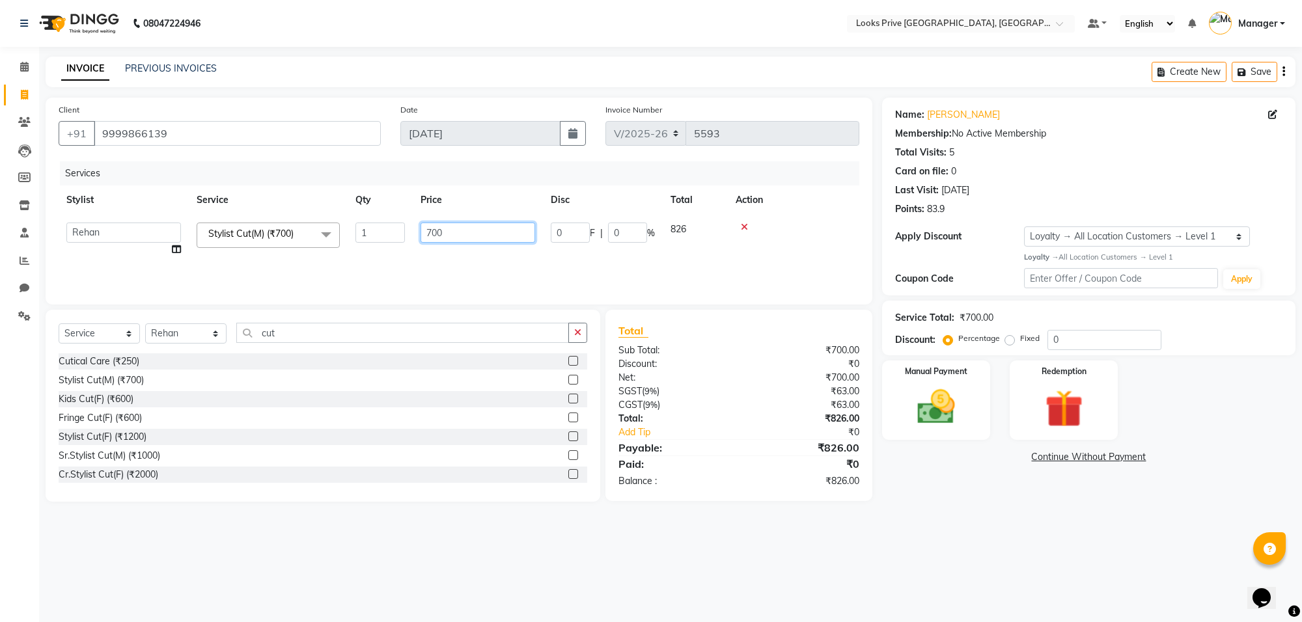
drag, startPoint x: 477, startPoint y: 228, endPoint x: 414, endPoint y: 233, distance: 63.3
click at [414, 233] on td "700" at bounding box center [478, 239] width 130 height 49
type input "800"
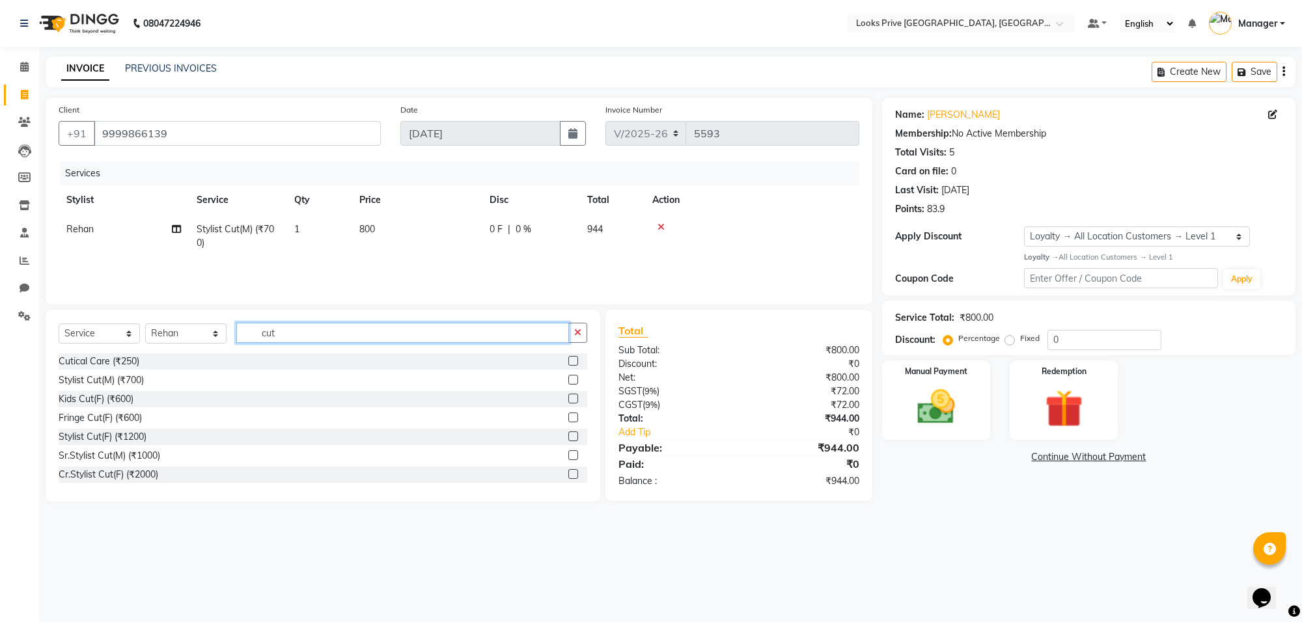
drag, startPoint x: 337, startPoint y: 339, endPoint x: 256, endPoint y: 259, distance: 113.2
click at [252, 272] on div "Client +91 9999866139 Date 04-09-2025 Invoice Number V/2025 V/2025-26 5593 Serv…" at bounding box center [459, 300] width 846 height 404
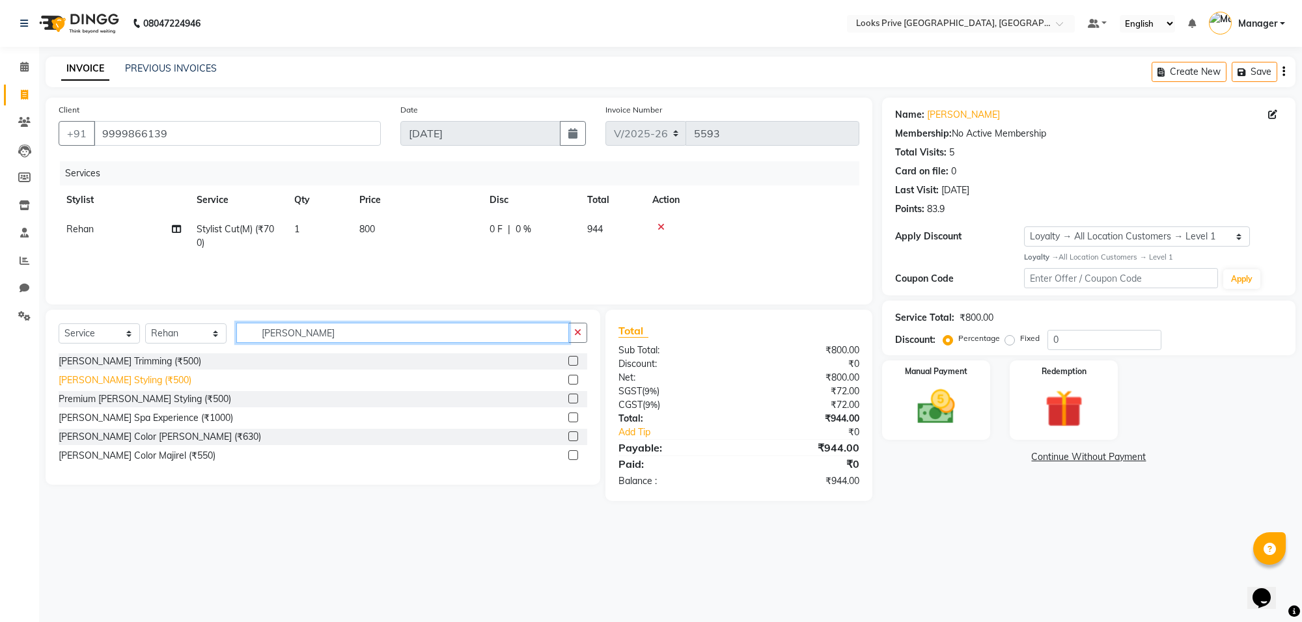
type input "[PERSON_NAME]"
click at [109, 378] on div "[PERSON_NAME] Styling (₹500)" at bounding box center [125, 381] width 133 height 14
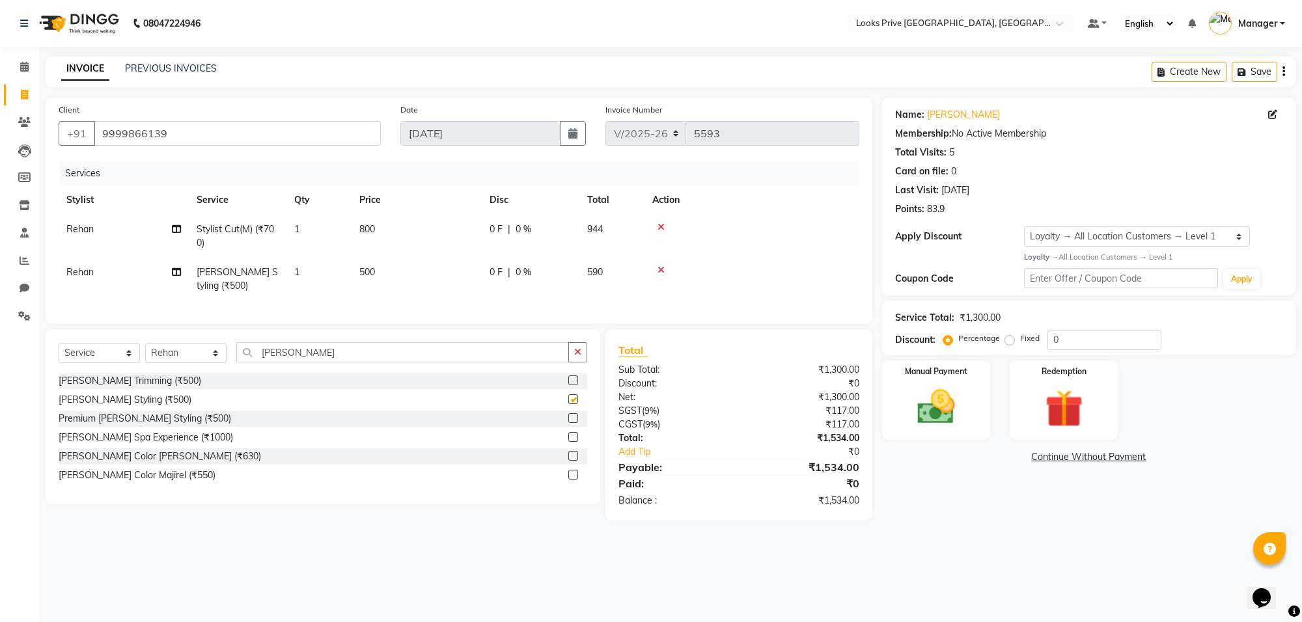
checkbox input "false"
click at [92, 362] on select "Select Service Product Membership Package Voucher Prepaid Gift Card" at bounding box center [99, 353] width 81 height 20
click at [400, 290] on td "500" at bounding box center [417, 279] width 130 height 43
select select "75864"
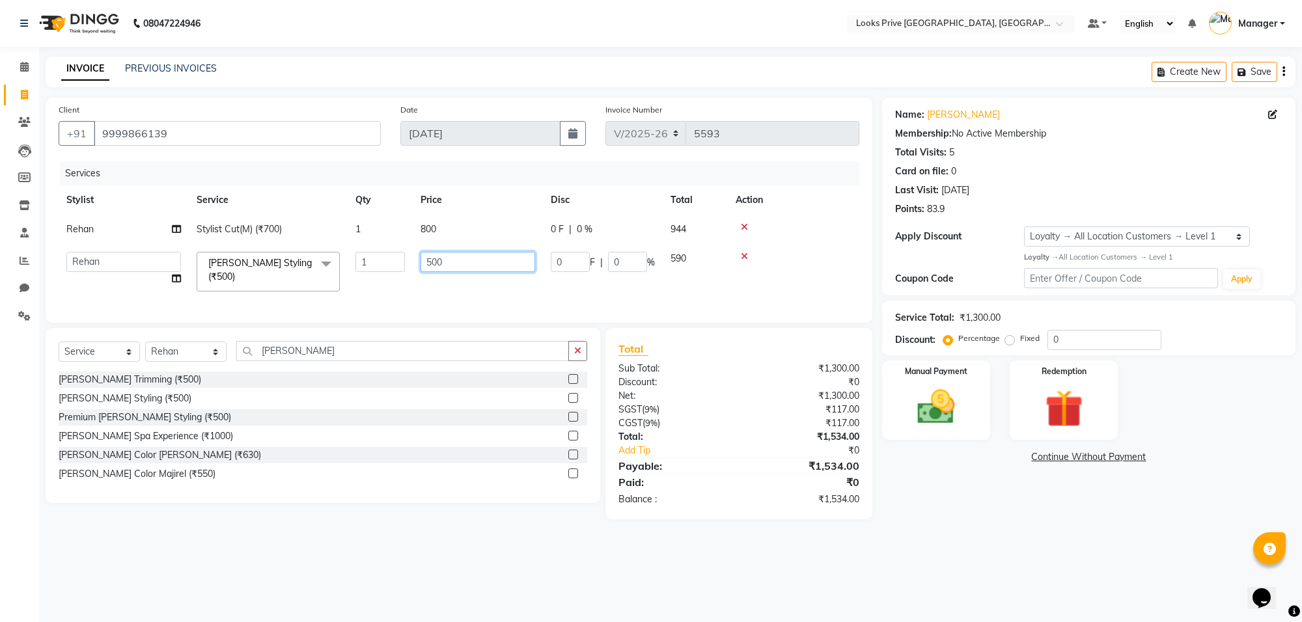
drag, startPoint x: 465, startPoint y: 269, endPoint x: 423, endPoint y: 273, distance: 42.6
click at [423, 273] on td "500" at bounding box center [478, 271] width 130 height 55
type input "450"
click at [425, 280] on td "450" at bounding box center [478, 271] width 130 height 55
select select "75864"
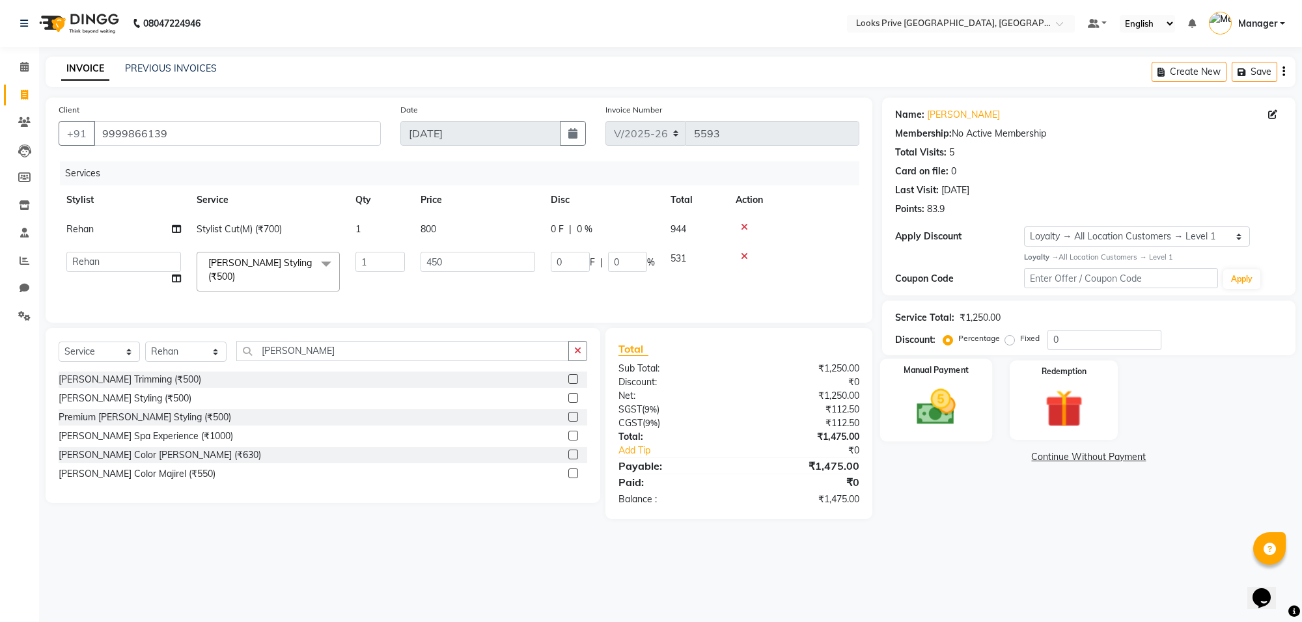
click at [926, 411] on img at bounding box center [936, 408] width 64 height 46
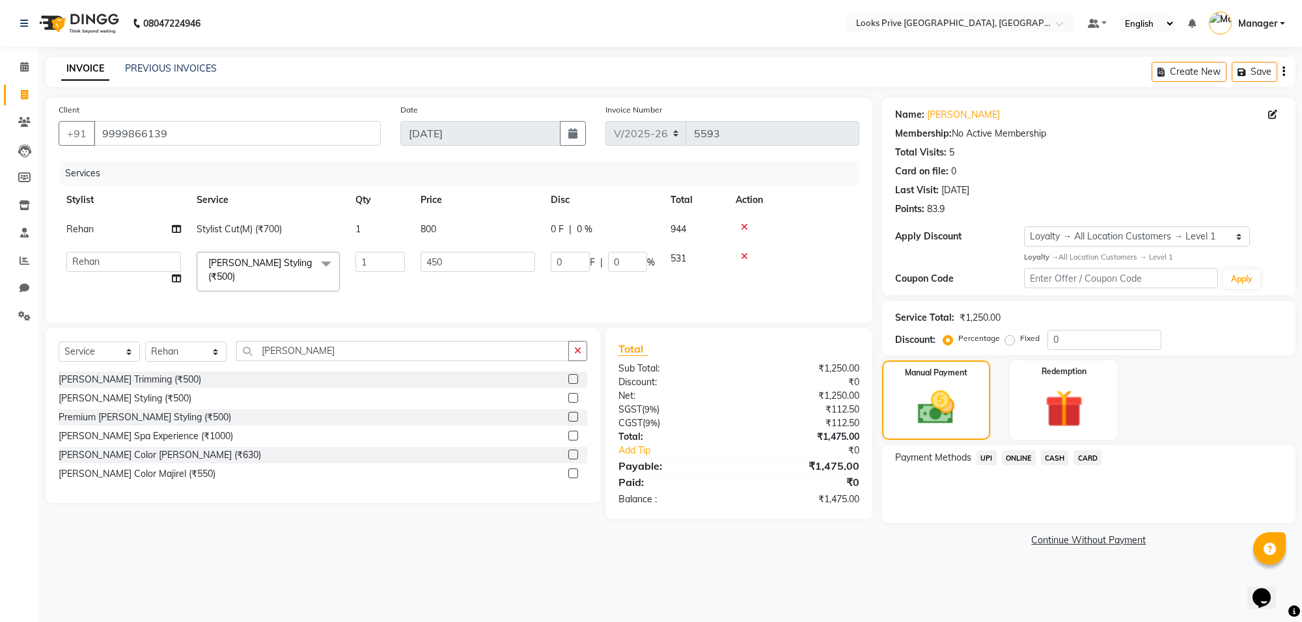
click at [1053, 454] on span "CASH" at bounding box center [1055, 457] width 28 height 15
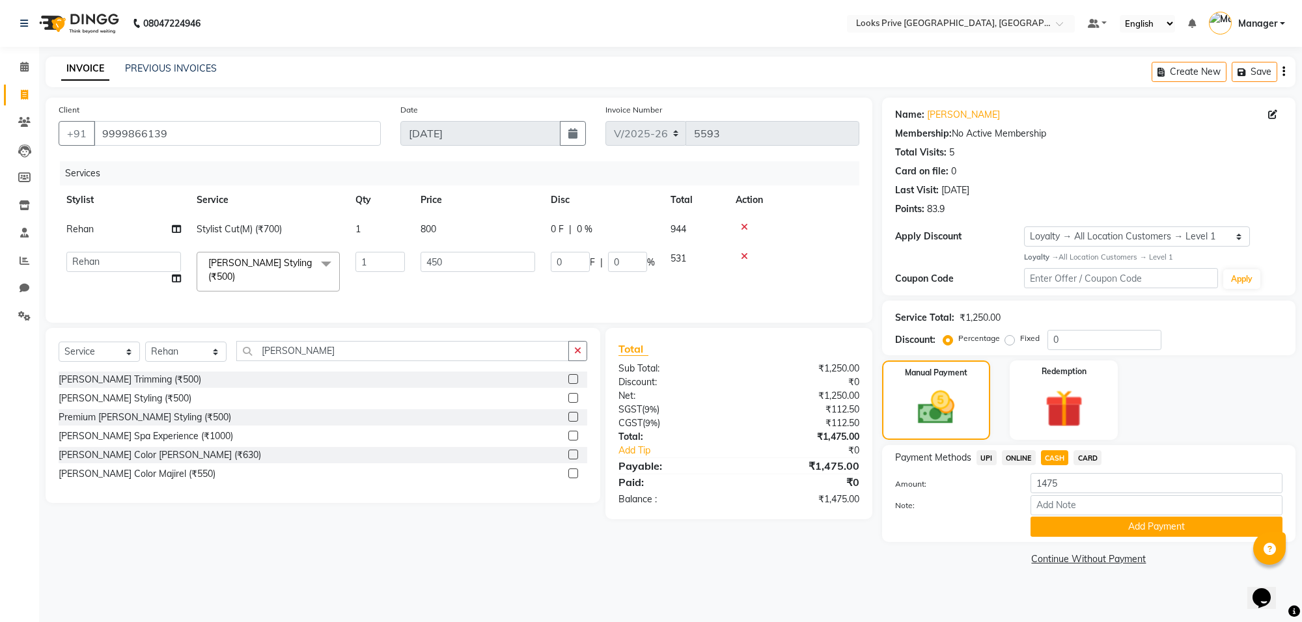
click at [1085, 537] on div "Payment Methods UPI ONLINE CASH CARD Amount: 1475 Note: Add Payment" at bounding box center [1088, 493] width 413 height 97
click at [1090, 525] on button "Add Payment" at bounding box center [1156, 527] width 252 height 20
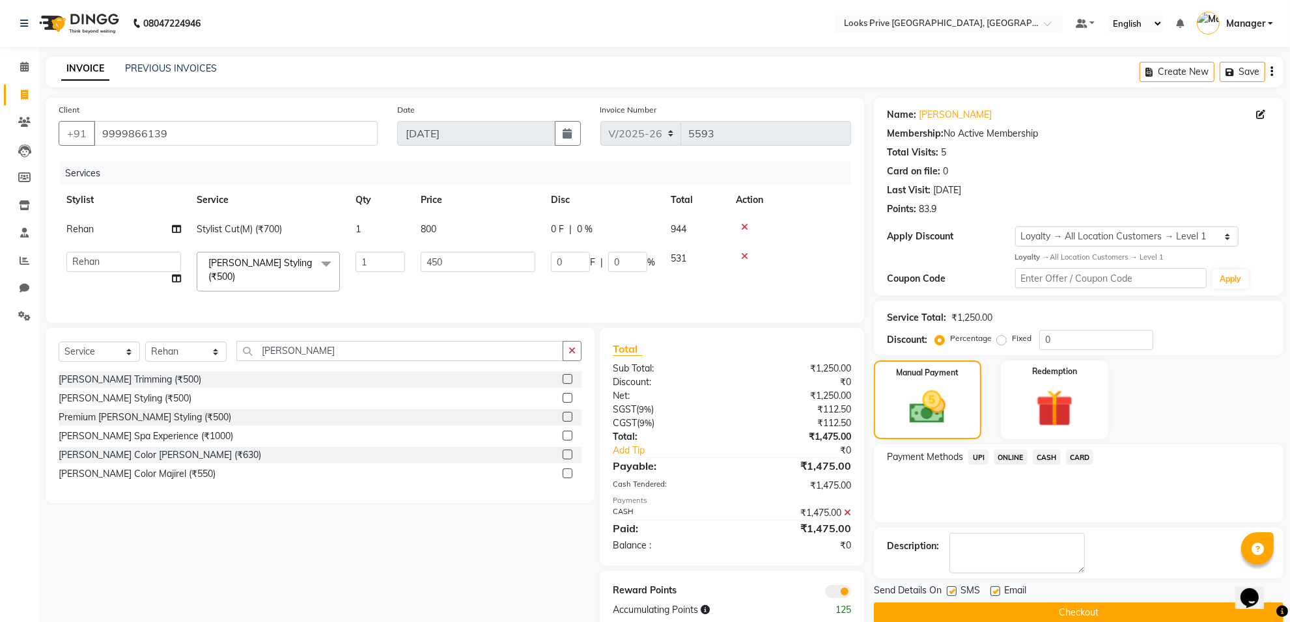
click at [844, 598] on span at bounding box center [838, 591] width 26 height 13
click at [851, 594] on input "checkbox" at bounding box center [851, 594] width 0 height 0
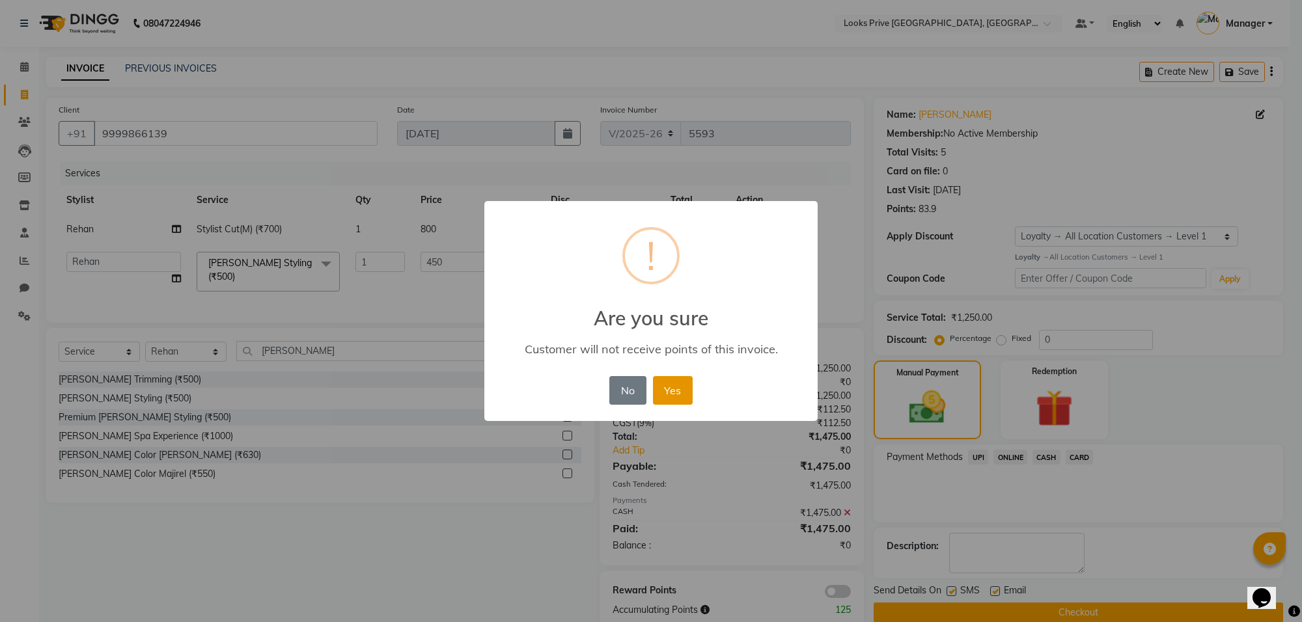
click at [685, 394] on button "Yes" at bounding box center [673, 390] width 40 height 29
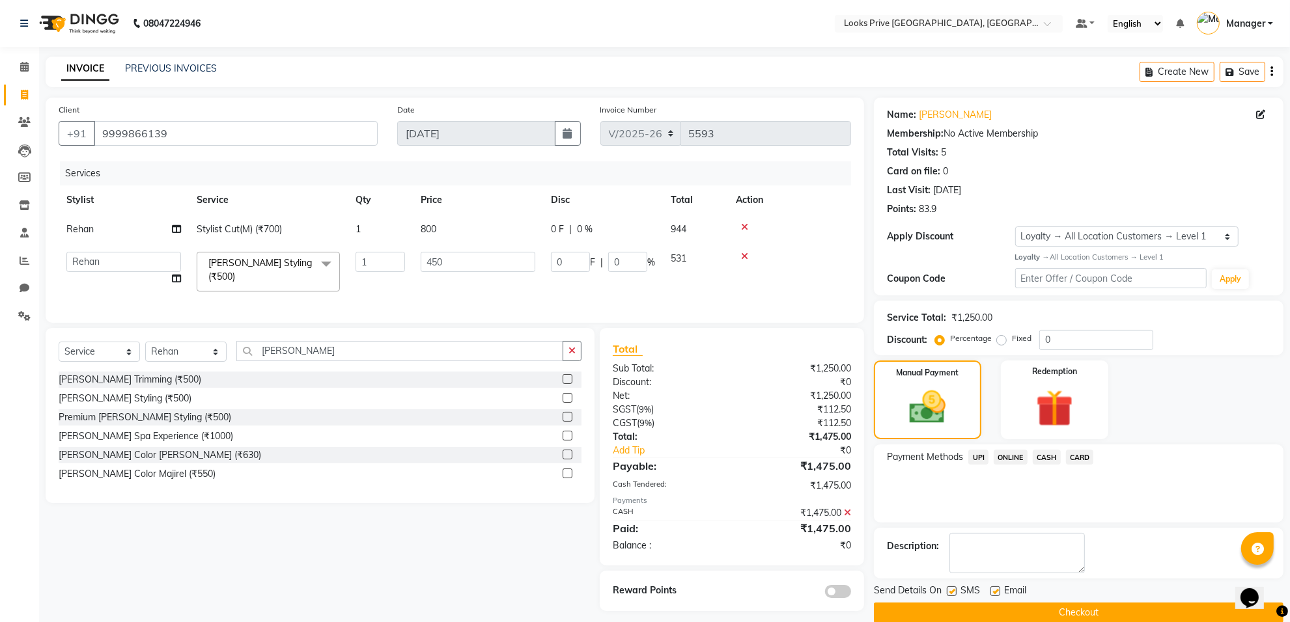
scroll to position [21, 0]
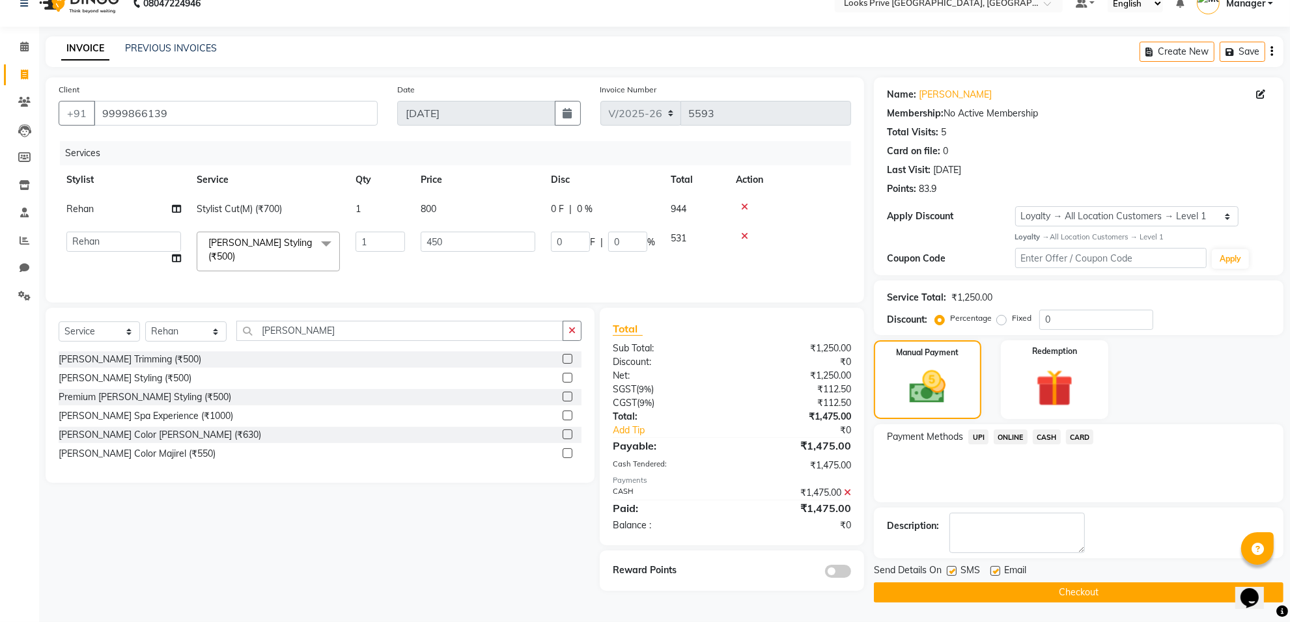
click at [955, 587] on button "Checkout" at bounding box center [1078, 593] width 409 height 20
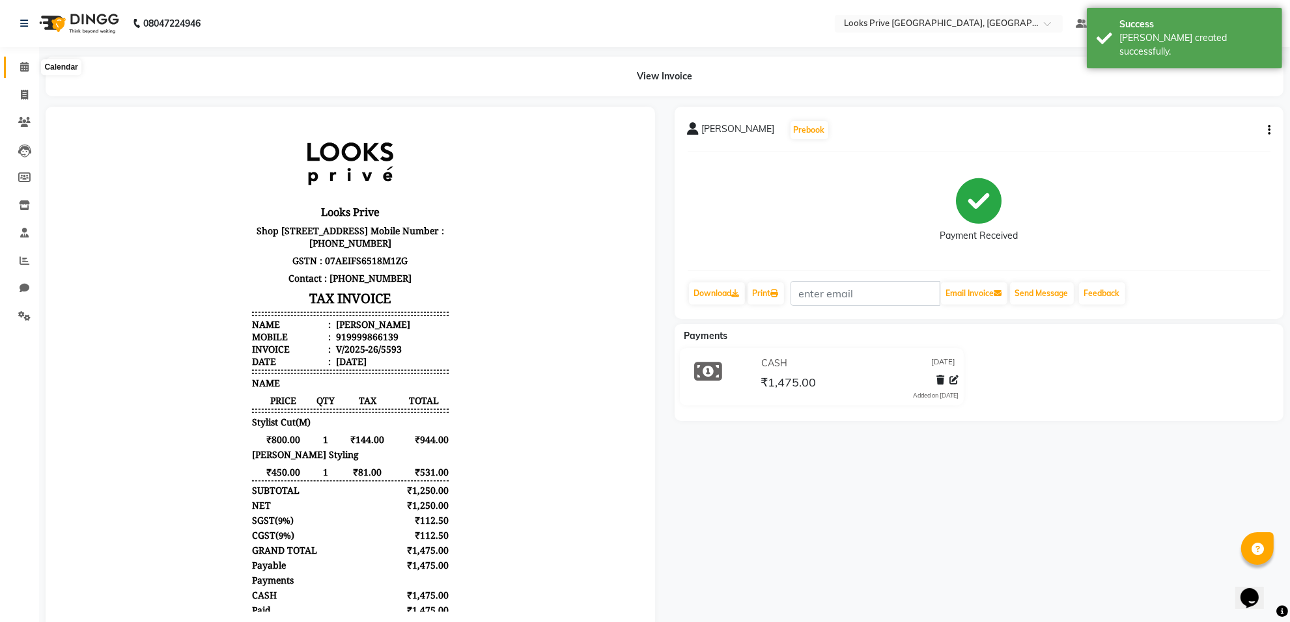
click at [23, 69] on icon at bounding box center [24, 67] width 8 height 10
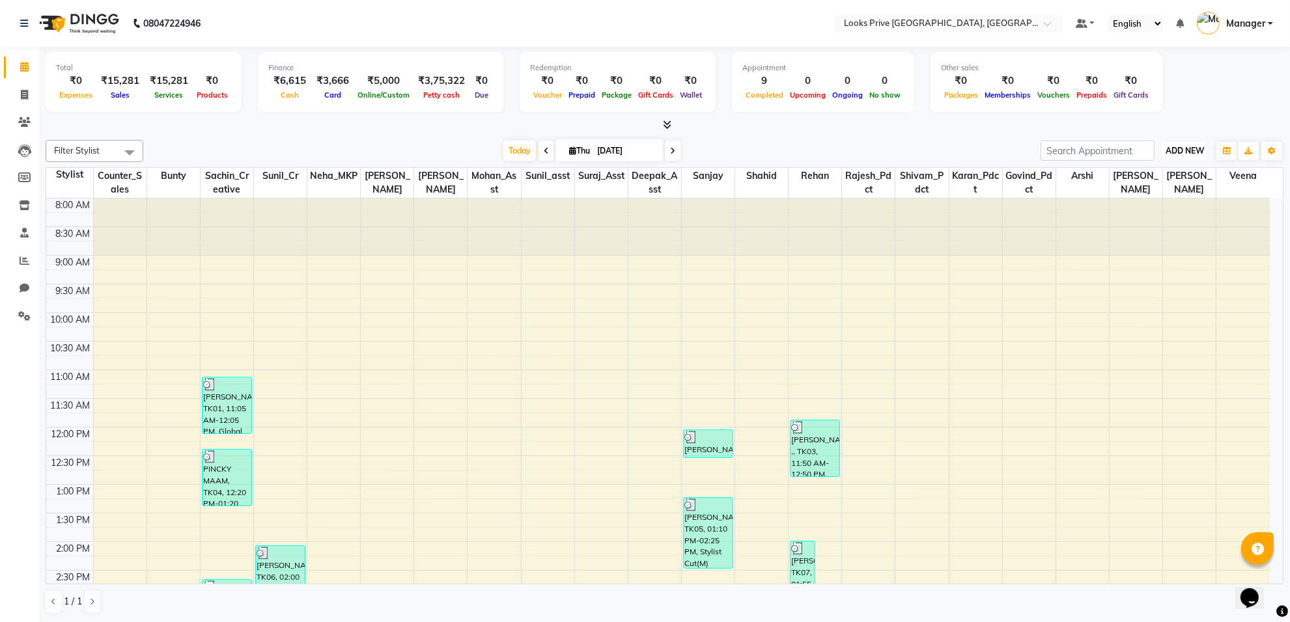
click at [1182, 151] on span "ADD NEW" at bounding box center [1184, 151] width 38 height 10
click at [1170, 186] on link "Add Invoice" at bounding box center [1154, 192] width 103 height 17
select select "service"
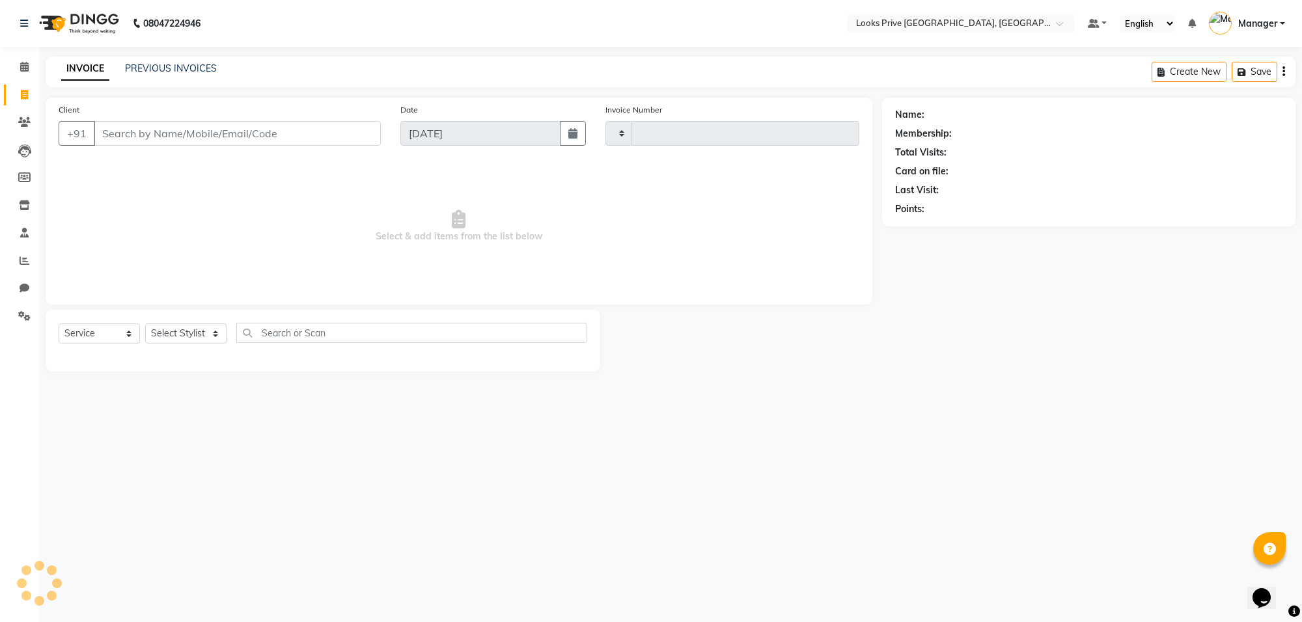
type input "5594"
select select "8127"
click at [205, 137] on input "Client" at bounding box center [237, 133] width 287 height 25
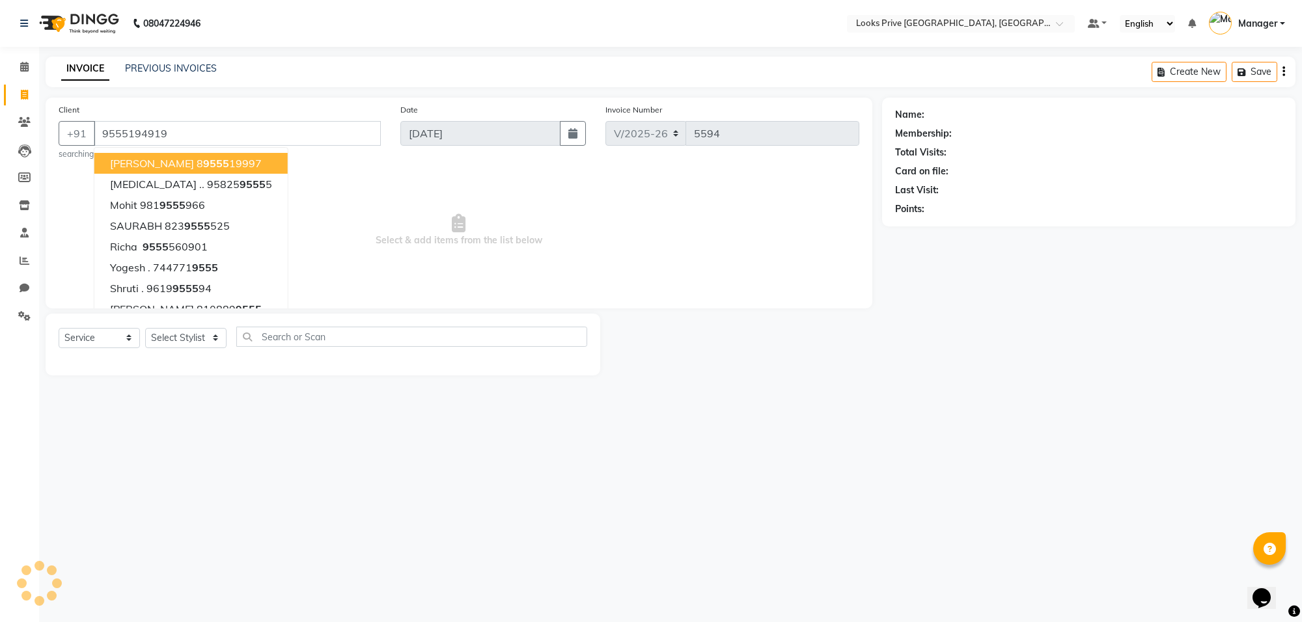
type input "9555194919"
select select "1: Object"
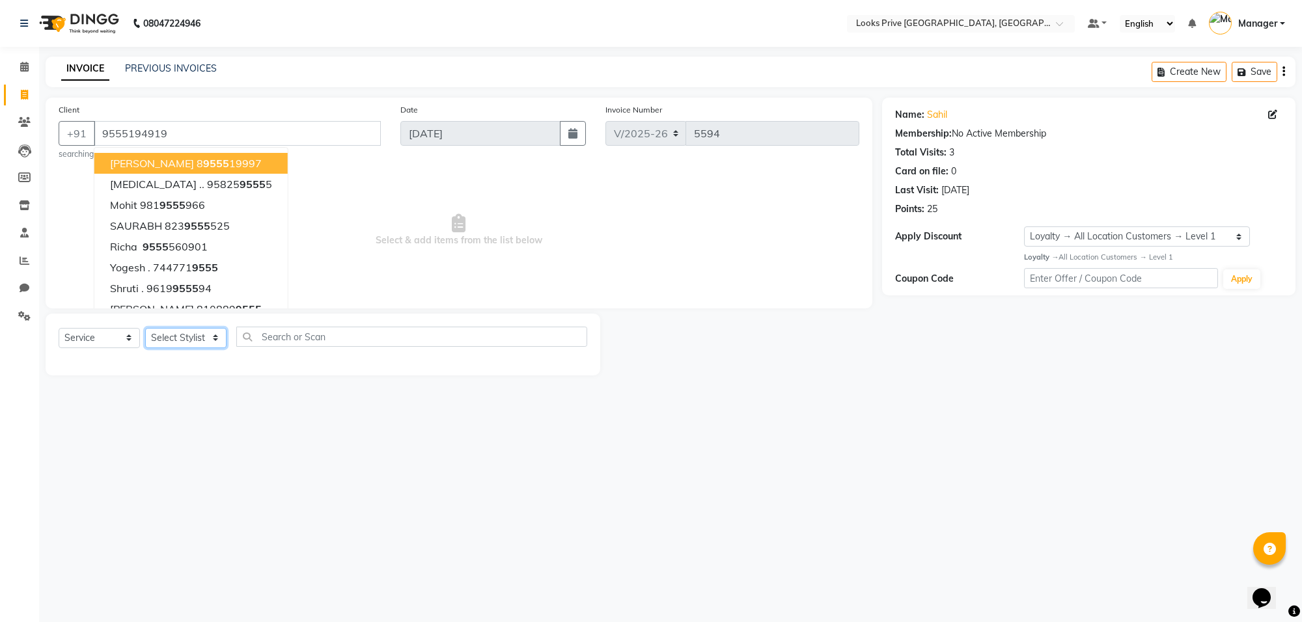
click at [165, 337] on select "Select Stylist [PERSON_NAME] Counter_Sales Deepak_Asst Govind_Pdct Karan_Pdct M…" at bounding box center [185, 338] width 81 height 20
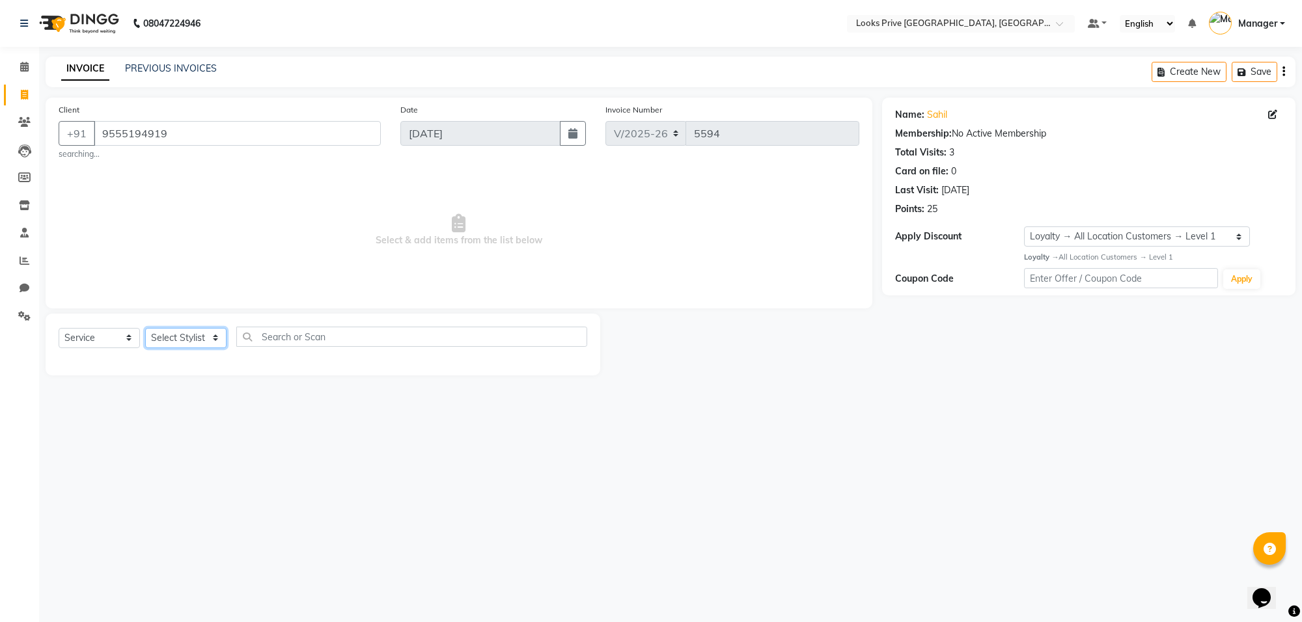
select select "75861"
click at [145, 328] on select "Select Stylist [PERSON_NAME] Counter_Sales Deepak_Asst Govind_Pdct Karan_Pdct M…" at bounding box center [185, 338] width 81 height 20
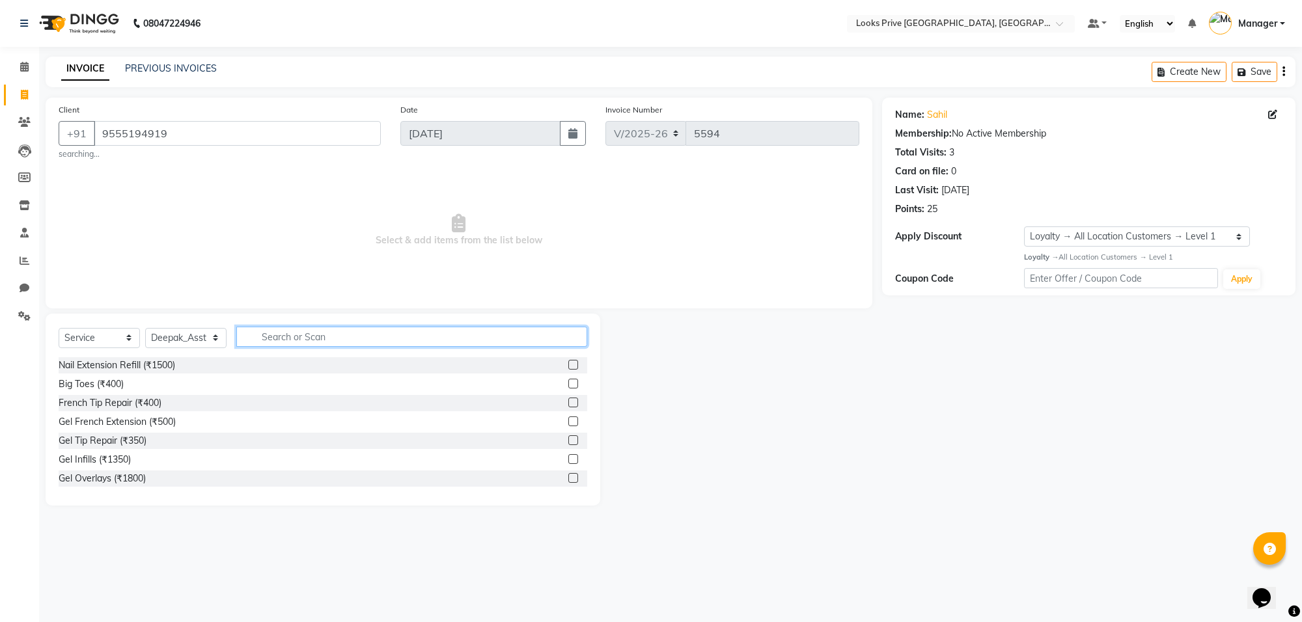
click at [274, 339] on input "text" at bounding box center [411, 337] width 351 height 20
type input "s"
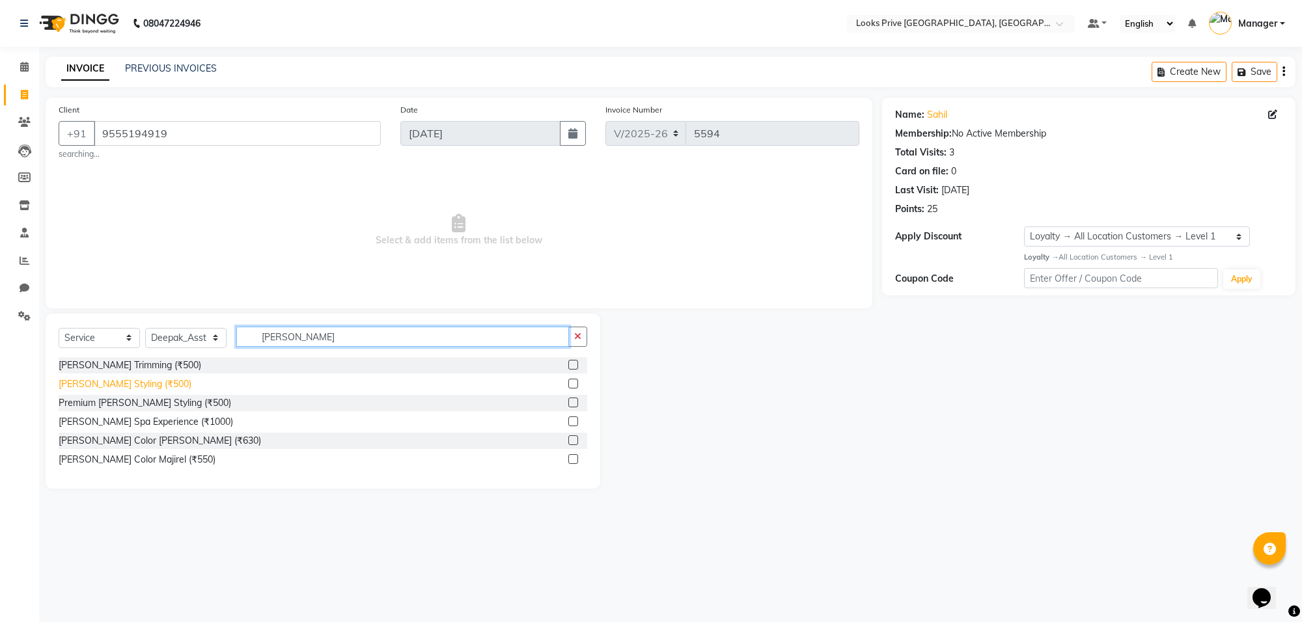
type input "[PERSON_NAME]"
click at [108, 385] on div "[PERSON_NAME] Styling (₹500)" at bounding box center [125, 385] width 133 height 14
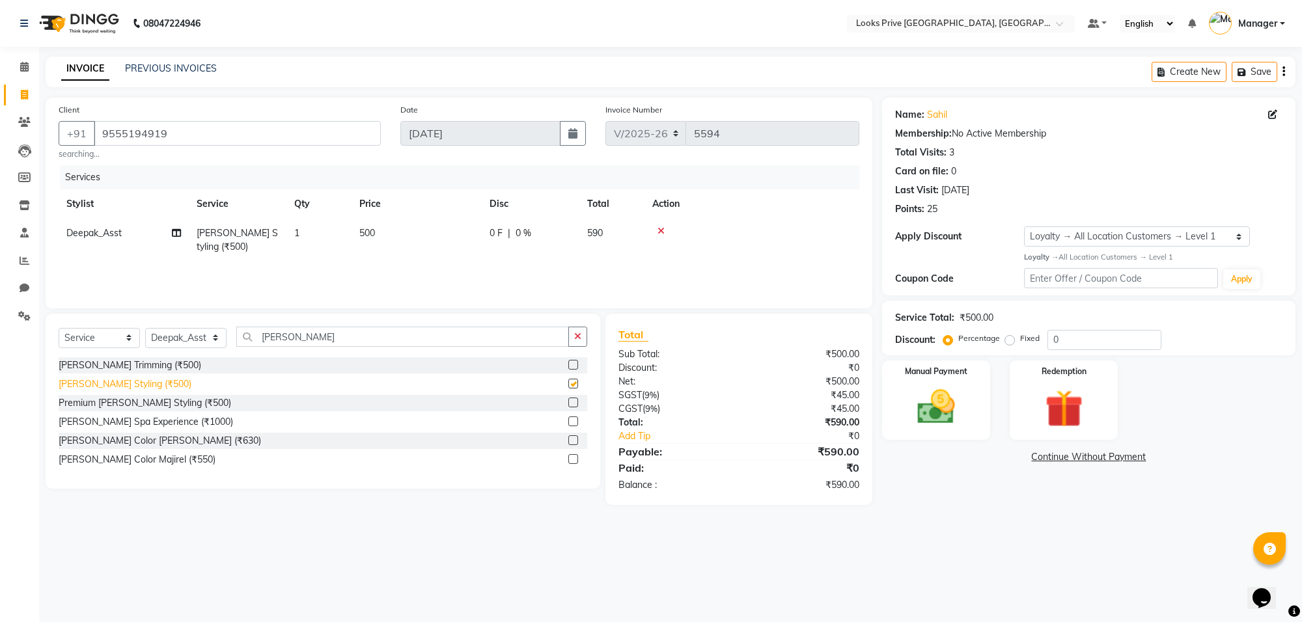
checkbox input "false"
click at [420, 238] on td "500" at bounding box center [417, 240] width 130 height 43
select select "75861"
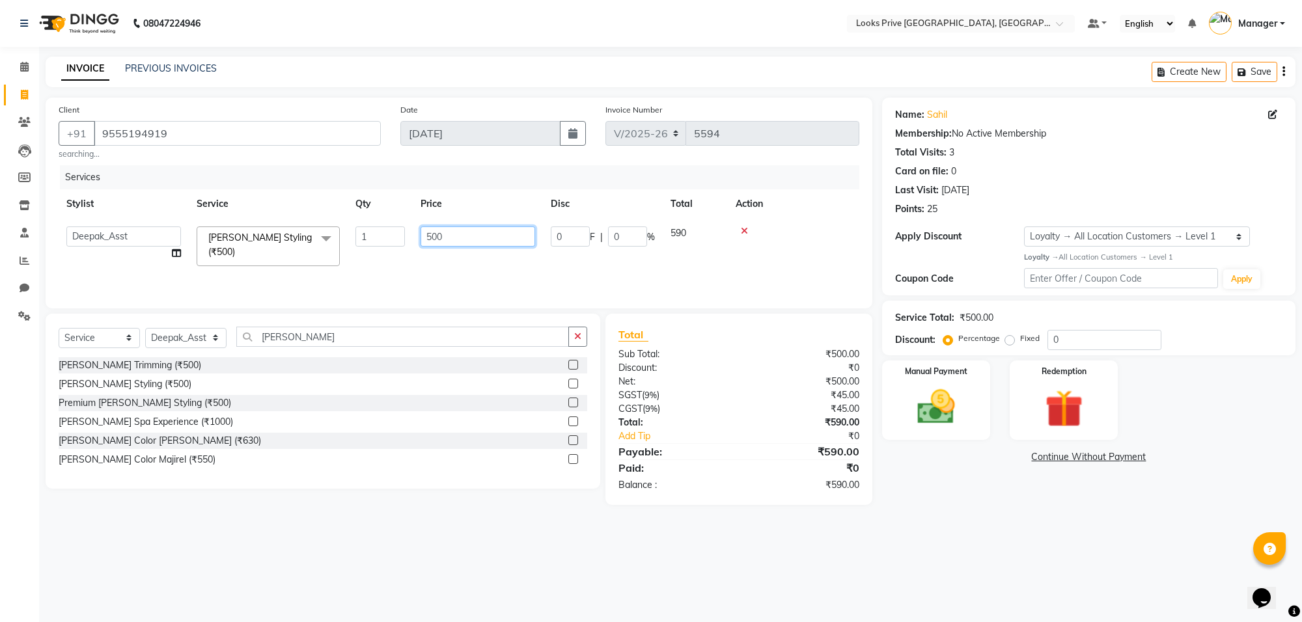
click at [467, 234] on input "500" at bounding box center [478, 237] width 115 height 20
drag, startPoint x: 467, startPoint y: 234, endPoint x: 409, endPoint y: 232, distance: 58.6
click at [409, 232] on tr "[PERSON_NAME] Counter_Sales Deepak_Asst Govind_Pdct Karan_Pdct Manager Mohan_As…" at bounding box center [459, 246] width 801 height 55
type input "450"
click at [466, 262] on div "Services Stylist Service Qty Price Disc Total Action Arshi Bunty Counter_Sales …" at bounding box center [459, 230] width 801 height 130
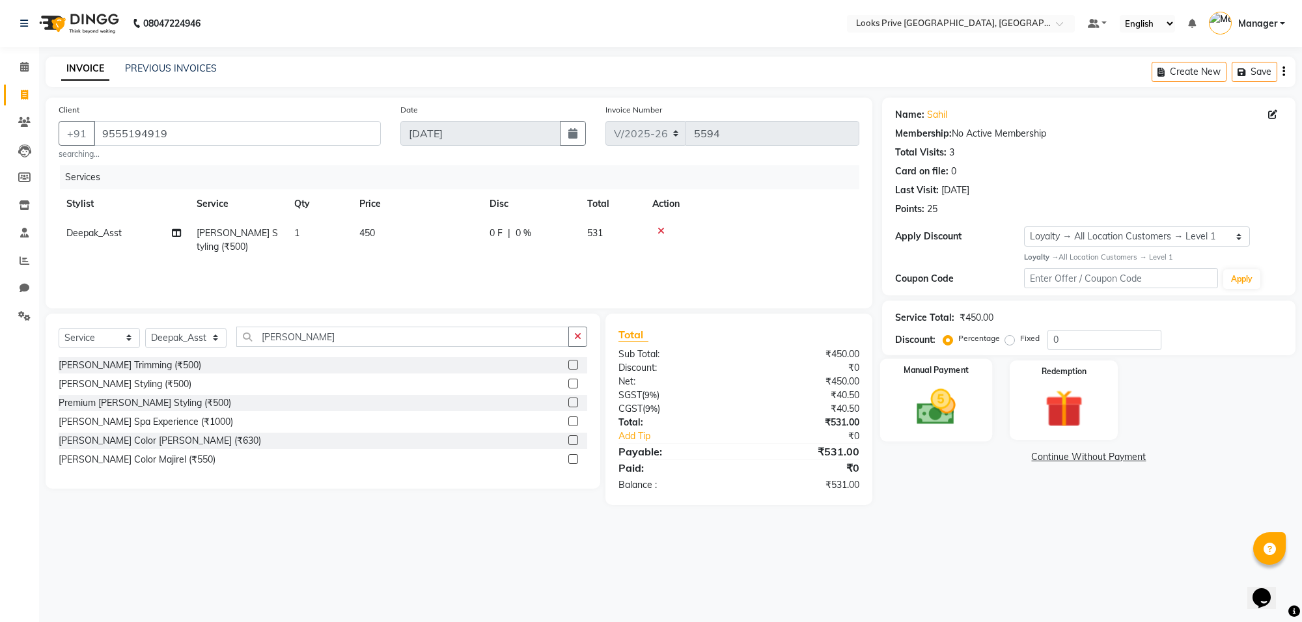
click at [926, 400] on img at bounding box center [936, 408] width 64 height 46
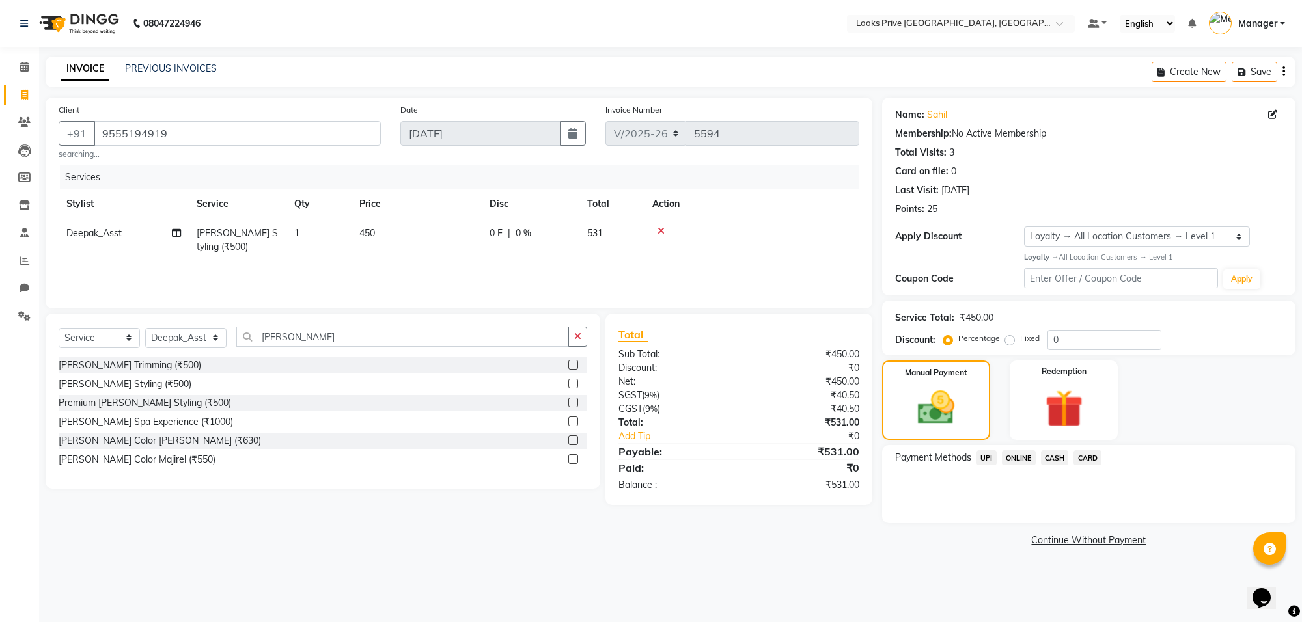
drag, startPoint x: 1088, startPoint y: 456, endPoint x: 1088, endPoint y: 469, distance: 12.4
click at [1088, 460] on span "CARD" at bounding box center [1087, 457] width 28 height 15
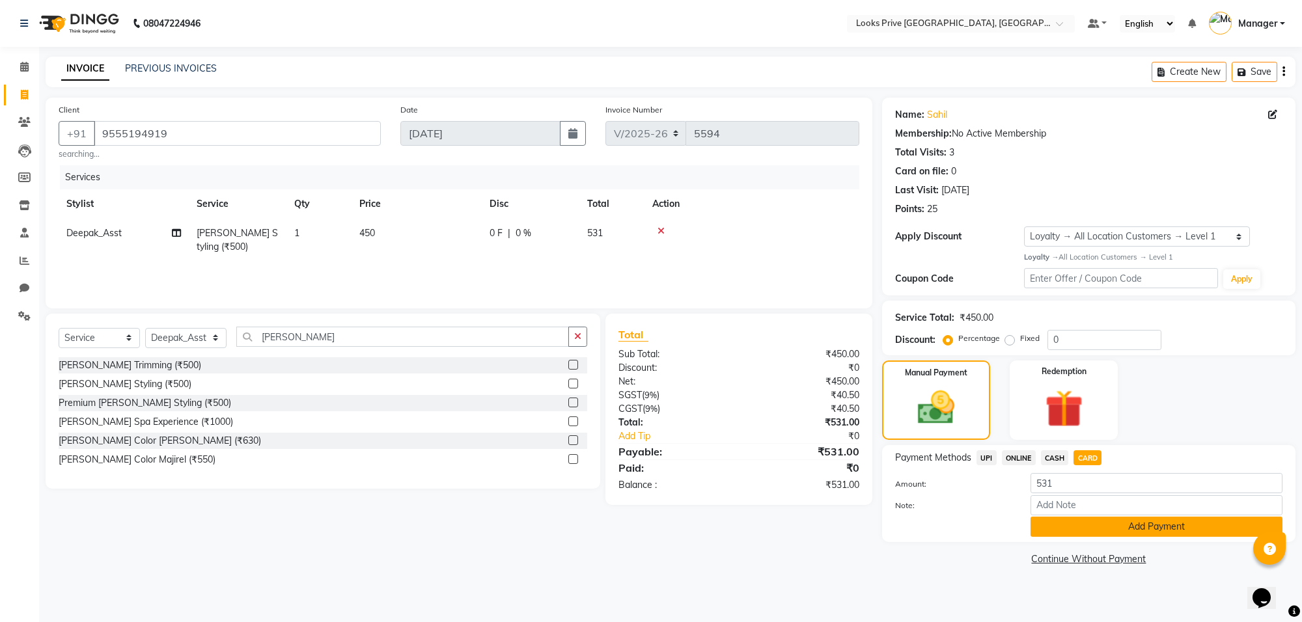
click at [1086, 517] on button "Add Payment" at bounding box center [1156, 527] width 252 height 20
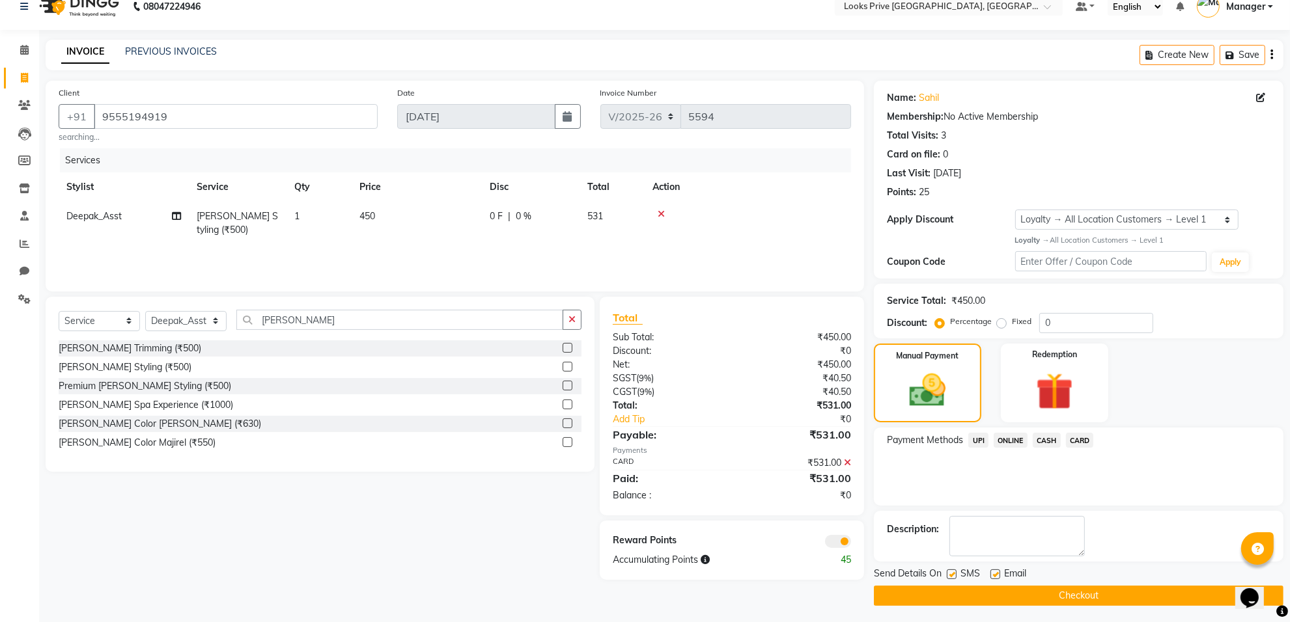
scroll to position [21, 0]
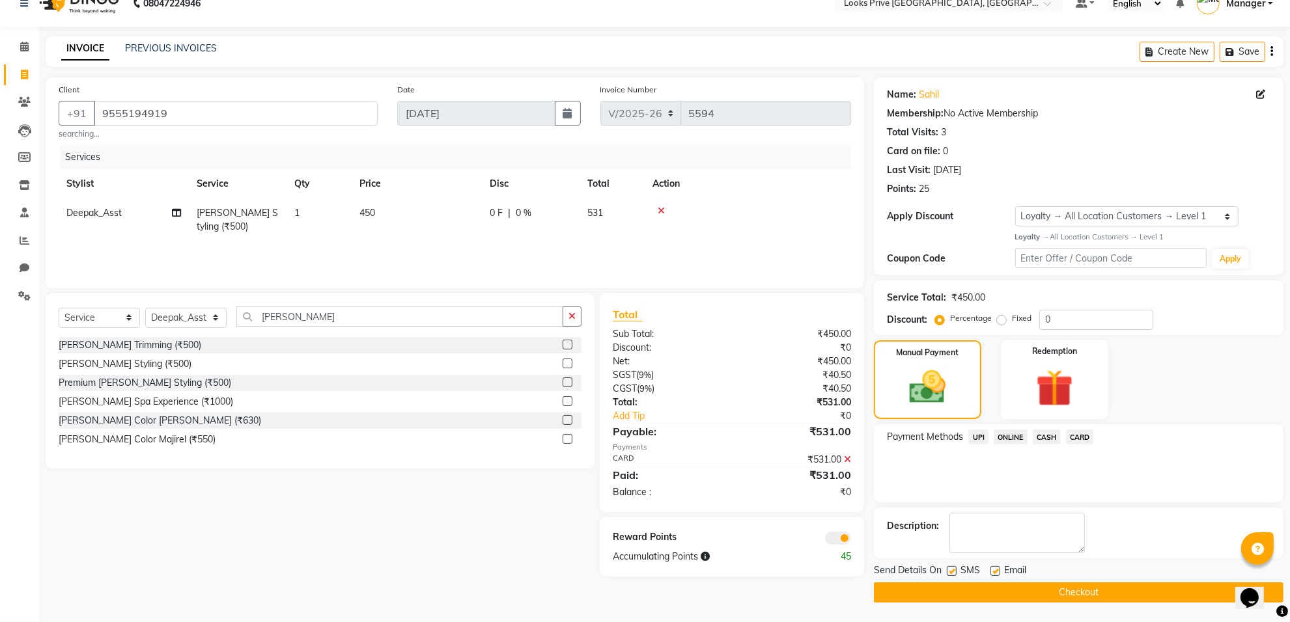
click at [827, 538] on span at bounding box center [838, 538] width 26 height 13
click at [851, 540] on input "checkbox" at bounding box center [851, 540] width 0 height 0
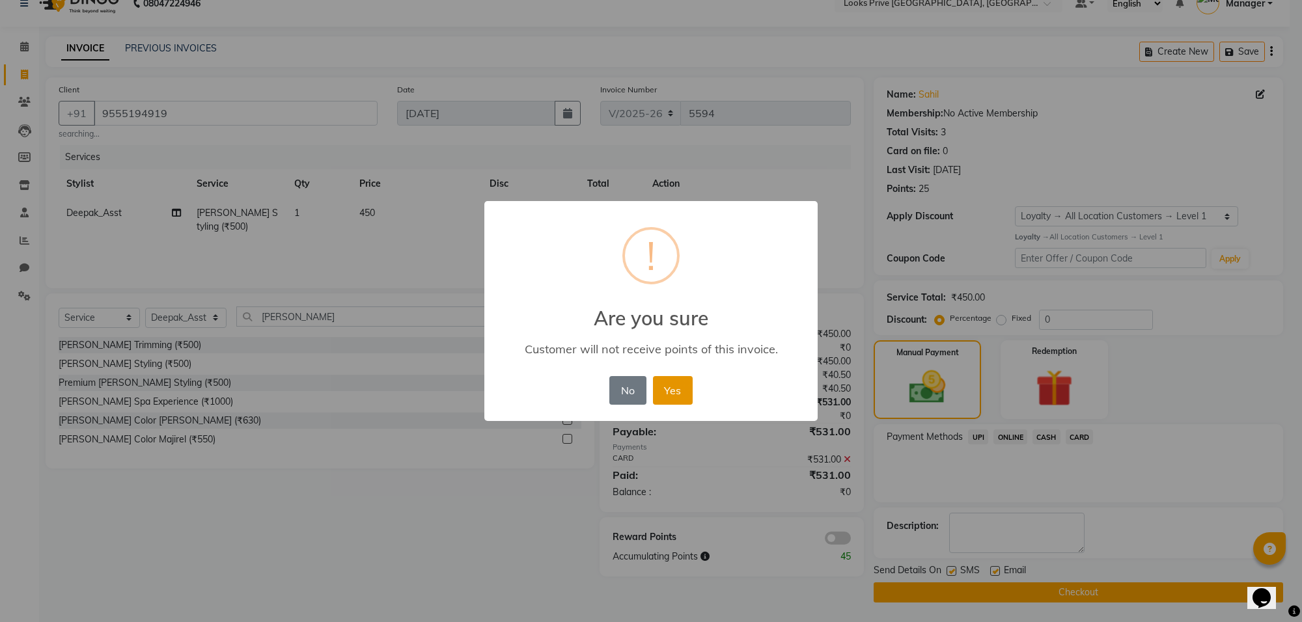
click at [687, 392] on button "Yes" at bounding box center [673, 390] width 40 height 29
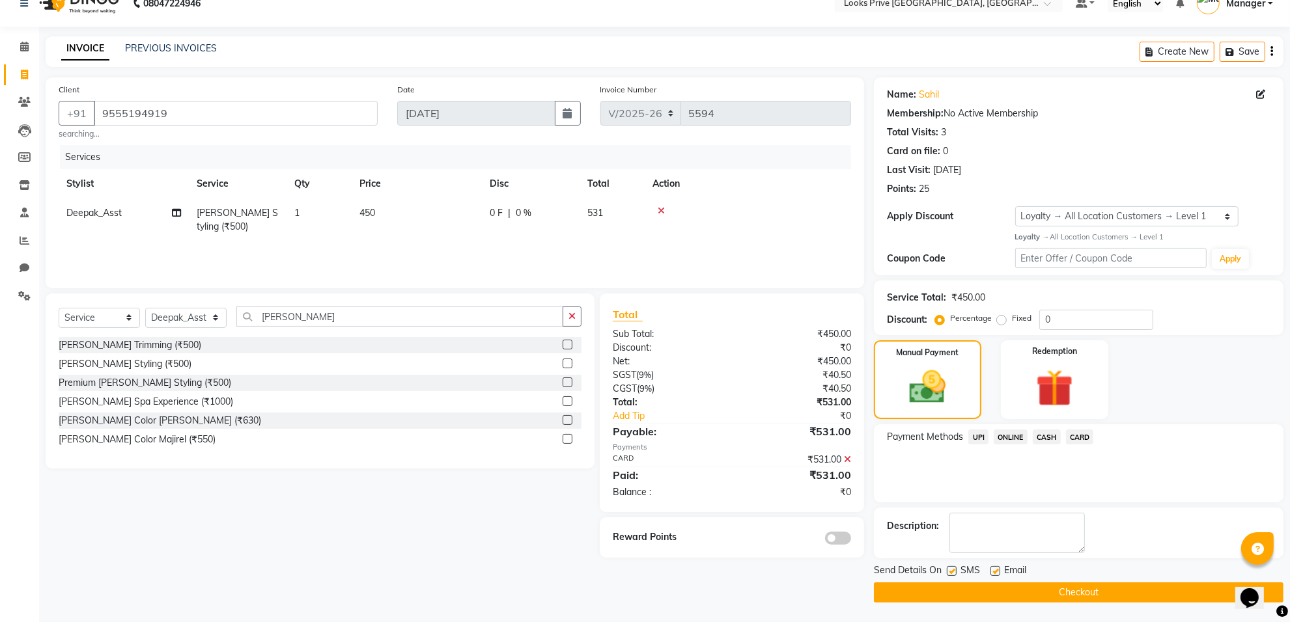
click at [951, 583] on button "Checkout" at bounding box center [1078, 593] width 409 height 20
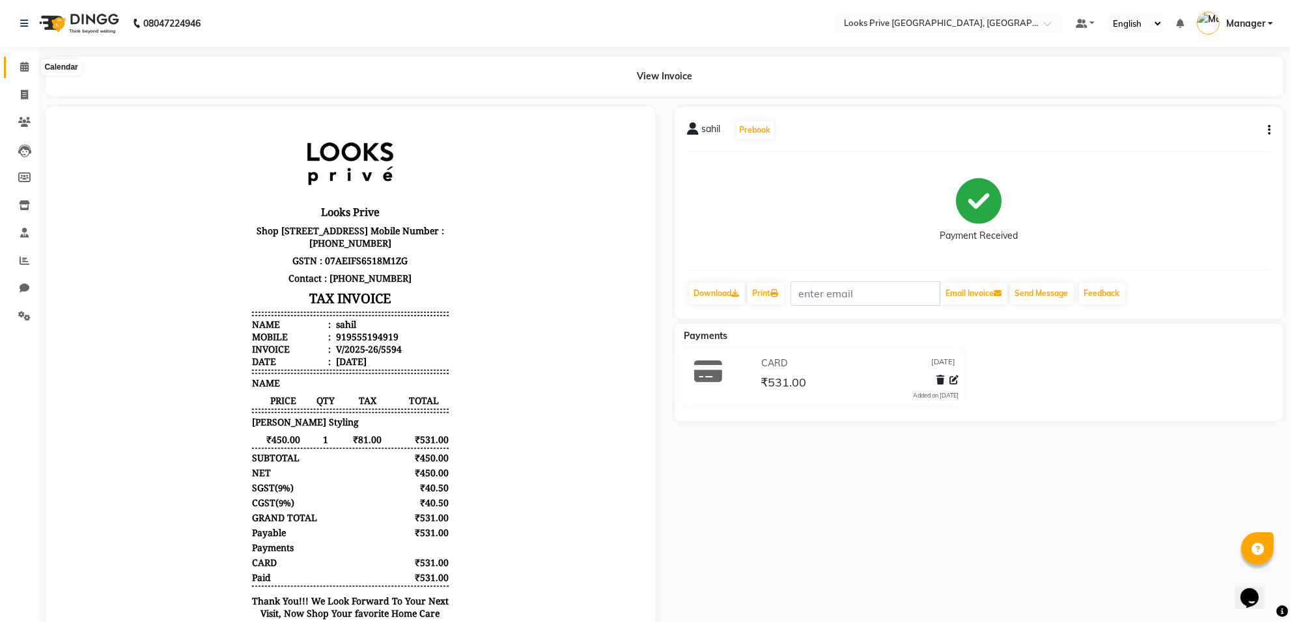
click at [27, 66] on icon at bounding box center [24, 67] width 8 height 10
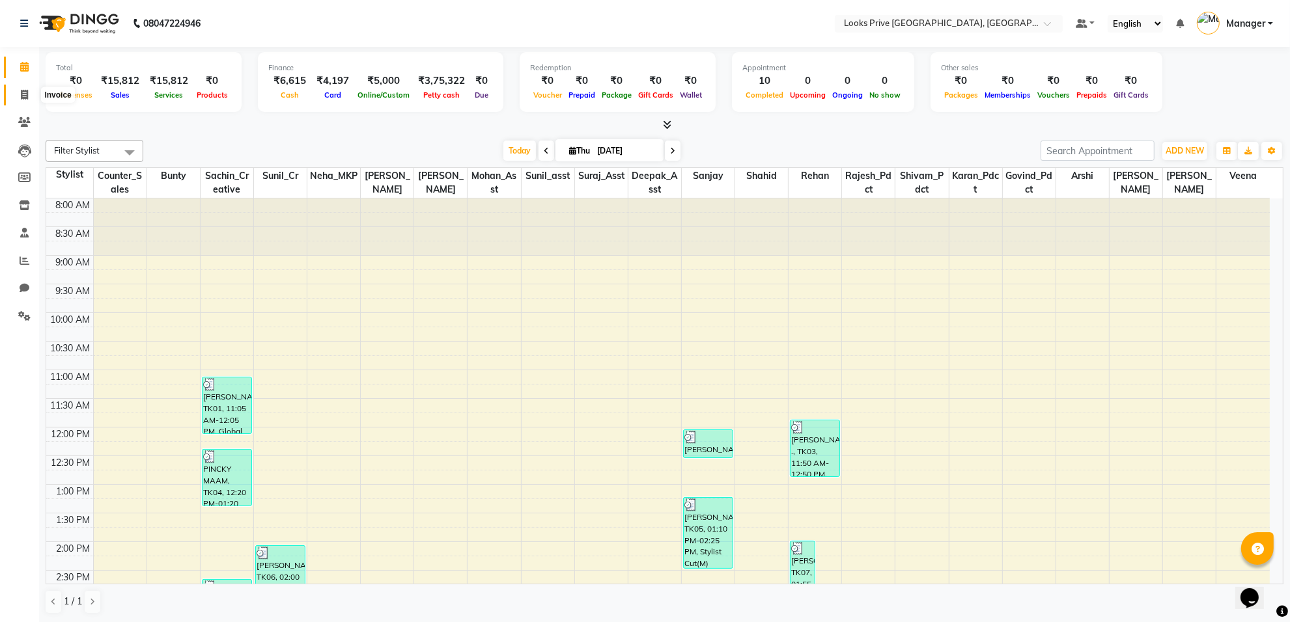
click at [23, 92] on icon at bounding box center [24, 95] width 7 height 10
select select "service"
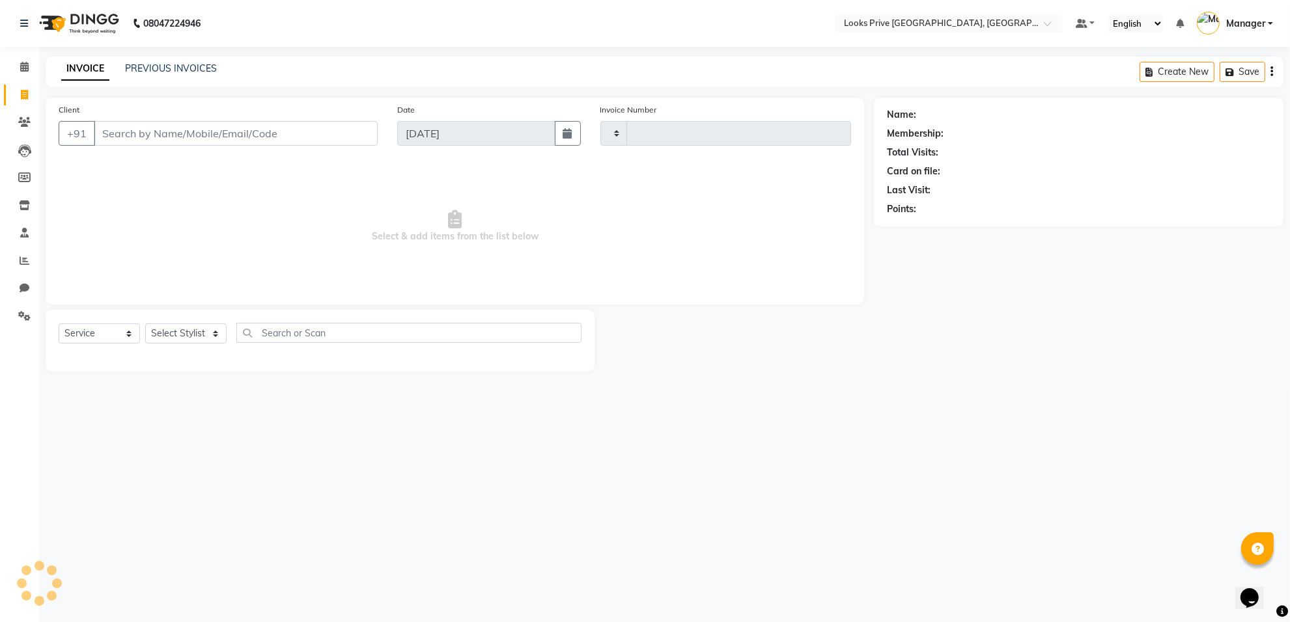
type input "5595"
select select "8127"
click at [168, 143] on input "Client" at bounding box center [237, 133] width 287 height 25
type input "9999603278"
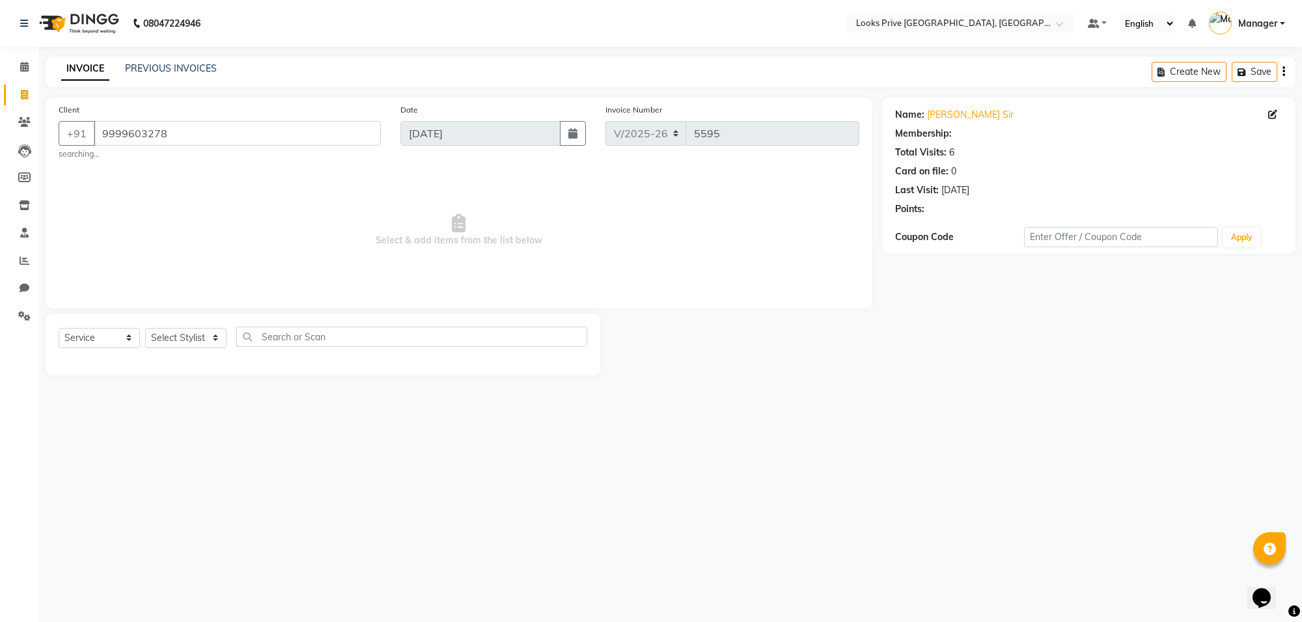
select select "1: Object"
click at [167, 189] on span "Select & add items from the list below" at bounding box center [459, 230] width 801 height 130
click at [190, 340] on select "Select Stylist [PERSON_NAME] Counter_Sales Deepak_Asst Govind_Pdct Karan_Pdct M…" at bounding box center [185, 338] width 81 height 20
select select "75864"
click at [145, 328] on select "Select Stylist [PERSON_NAME] Counter_Sales Deepak_Asst Govind_Pdct Karan_Pdct M…" at bounding box center [185, 338] width 81 height 20
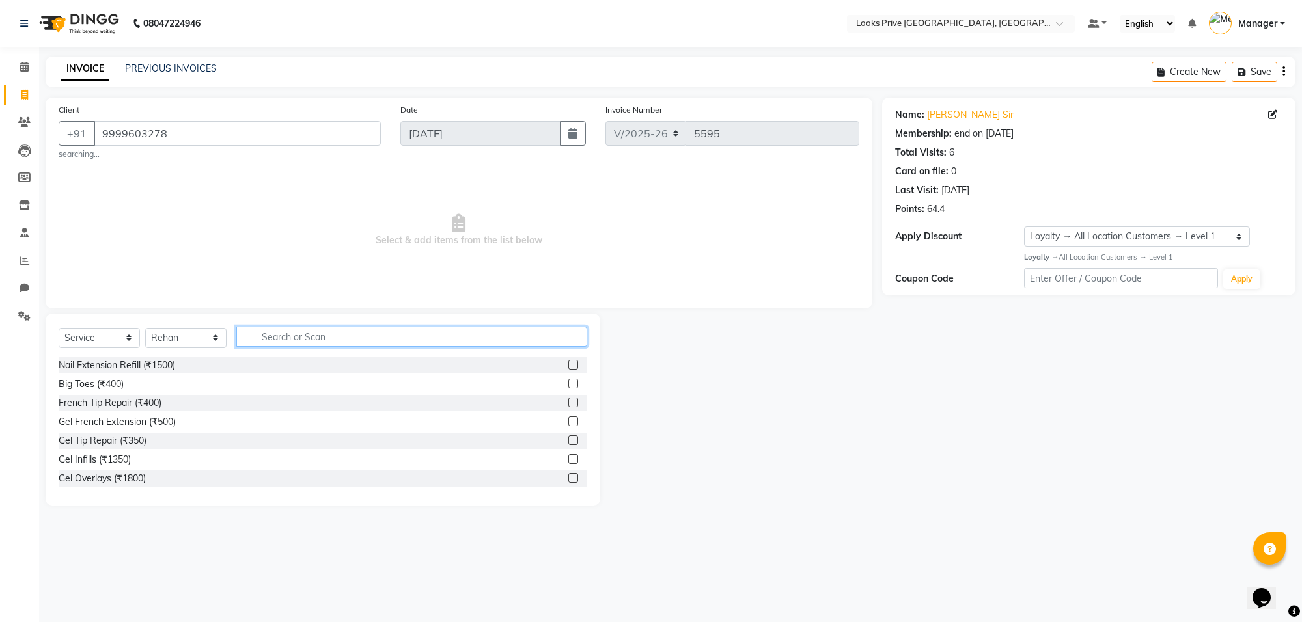
click at [281, 339] on input "text" at bounding box center [411, 337] width 351 height 20
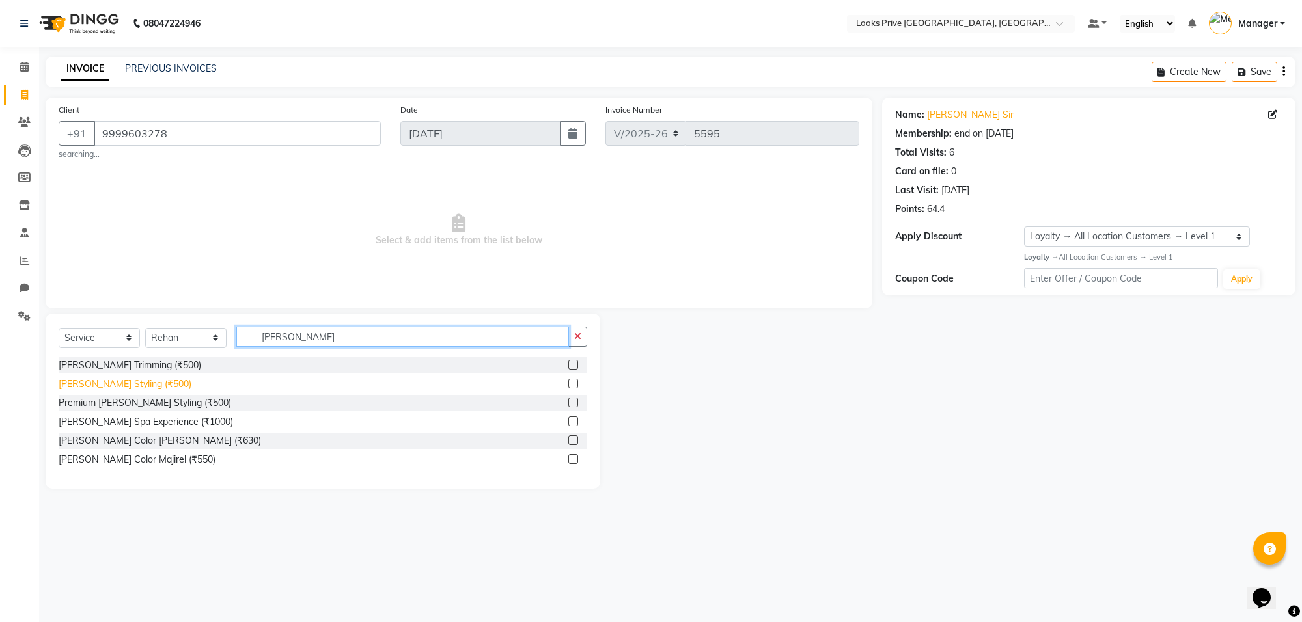
type input "[PERSON_NAME]"
click at [128, 381] on div "[PERSON_NAME] Styling (₹500)" at bounding box center [125, 385] width 133 height 14
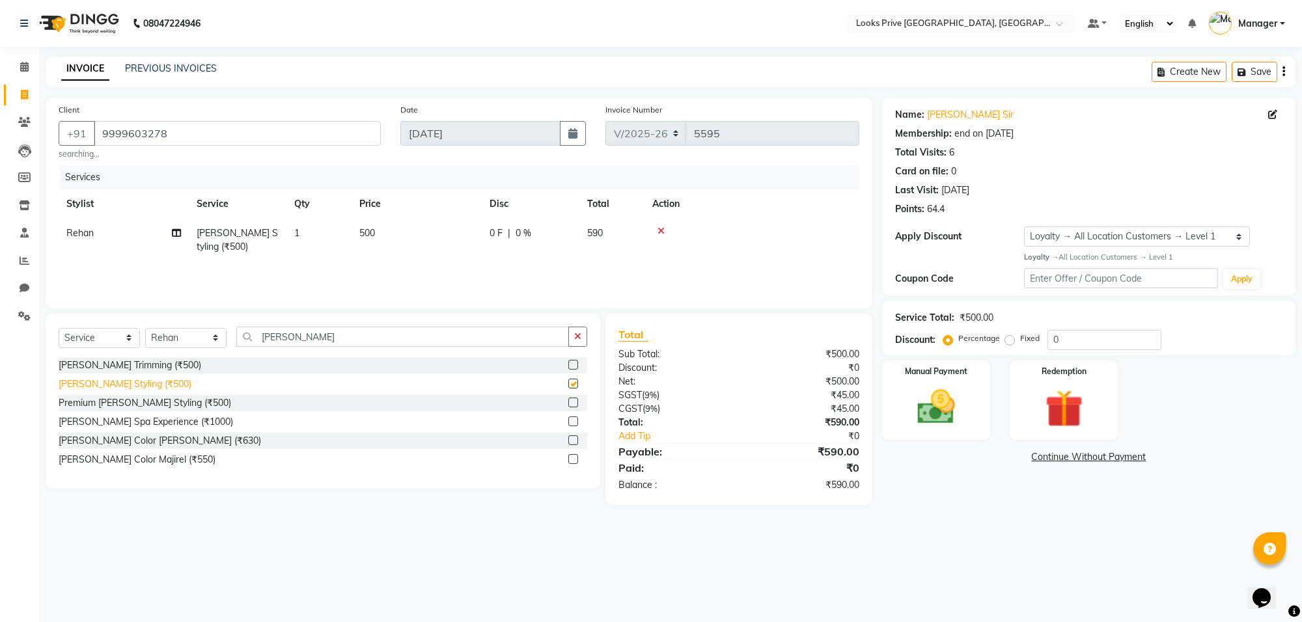
checkbox input "false"
click at [454, 228] on td "500" at bounding box center [417, 240] width 130 height 43
select select "75864"
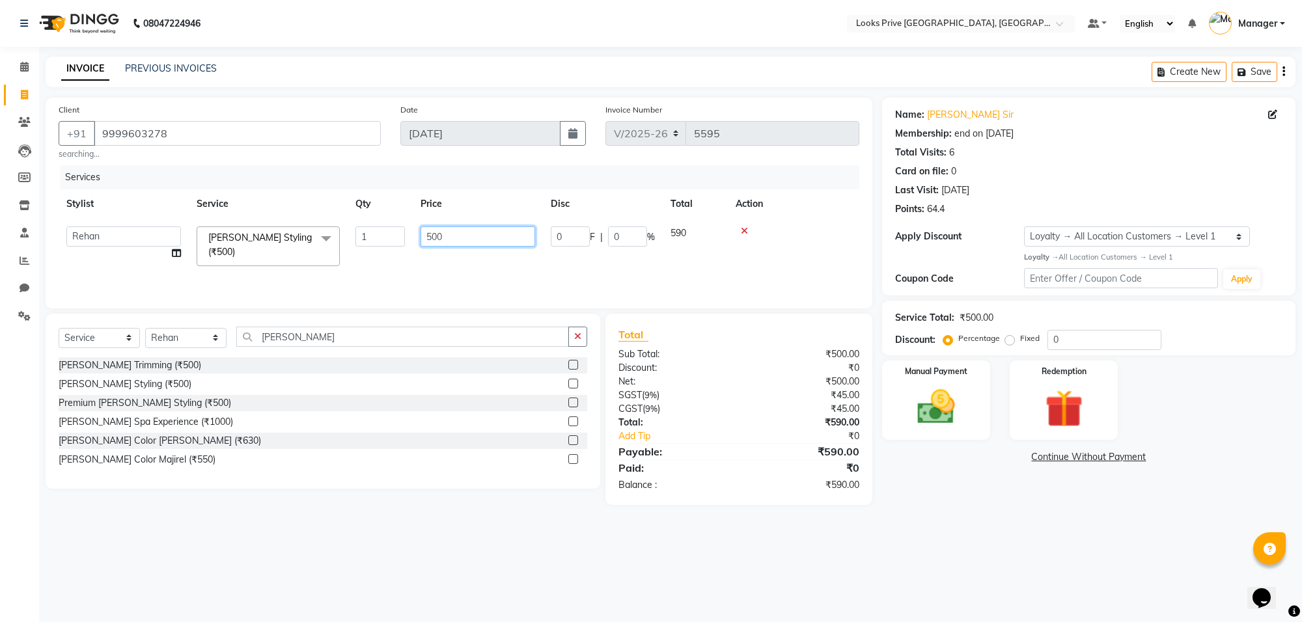
drag, startPoint x: 478, startPoint y: 235, endPoint x: 413, endPoint y: 236, distance: 65.1
click at [413, 236] on td "500" at bounding box center [478, 246] width 130 height 55
type input "450"
click at [413, 261] on td "450" at bounding box center [478, 246] width 130 height 55
select select "75864"
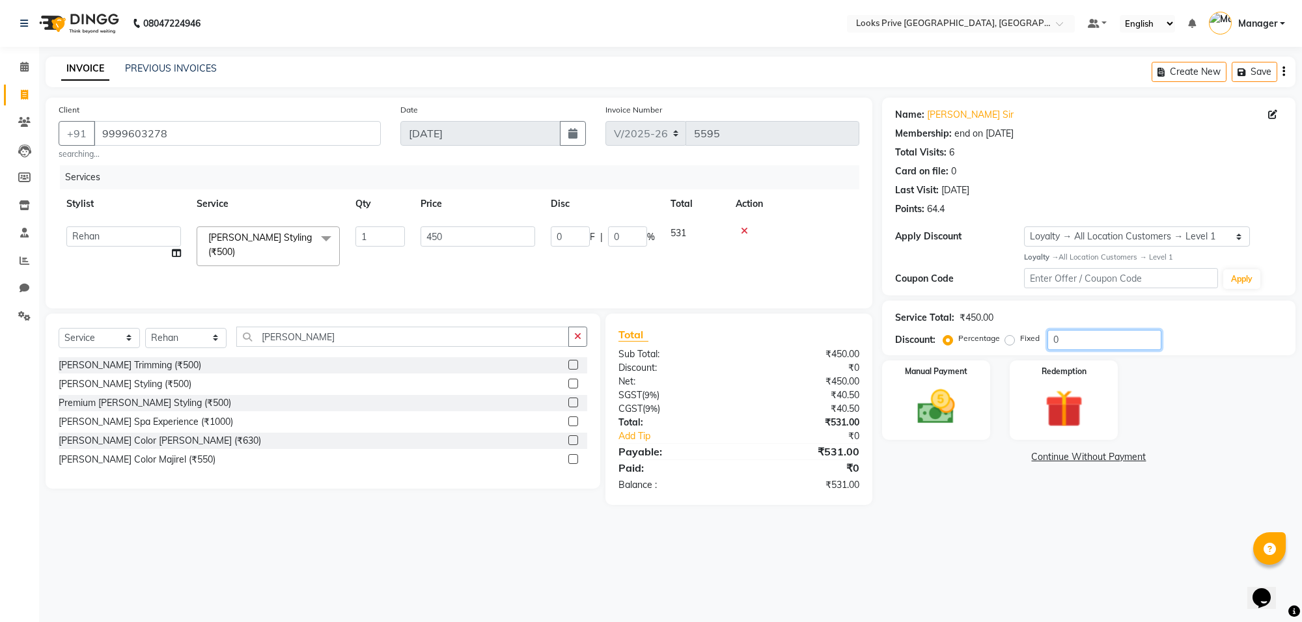
click at [1111, 349] on input "0" at bounding box center [1104, 340] width 114 height 20
type input "02"
type input "9"
type input "2"
type input "020"
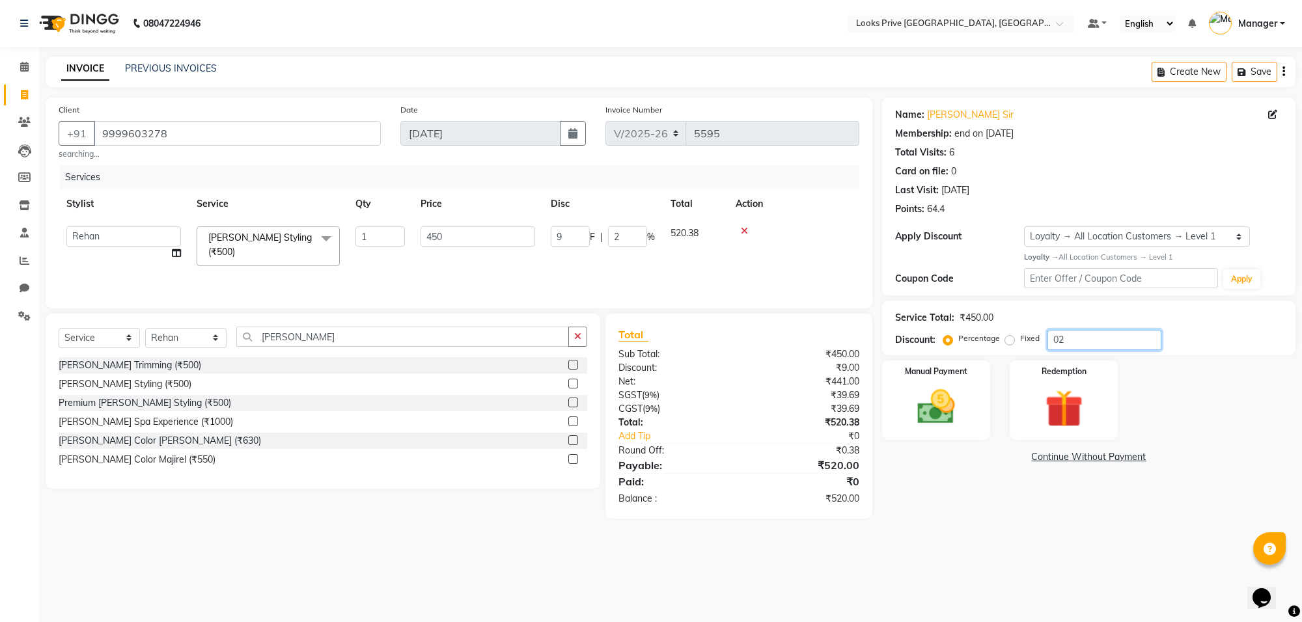
type input "90"
type input "20"
type input "020"
click at [493, 265] on td "450" at bounding box center [478, 246] width 130 height 55
click at [964, 411] on img at bounding box center [936, 408] width 64 height 46
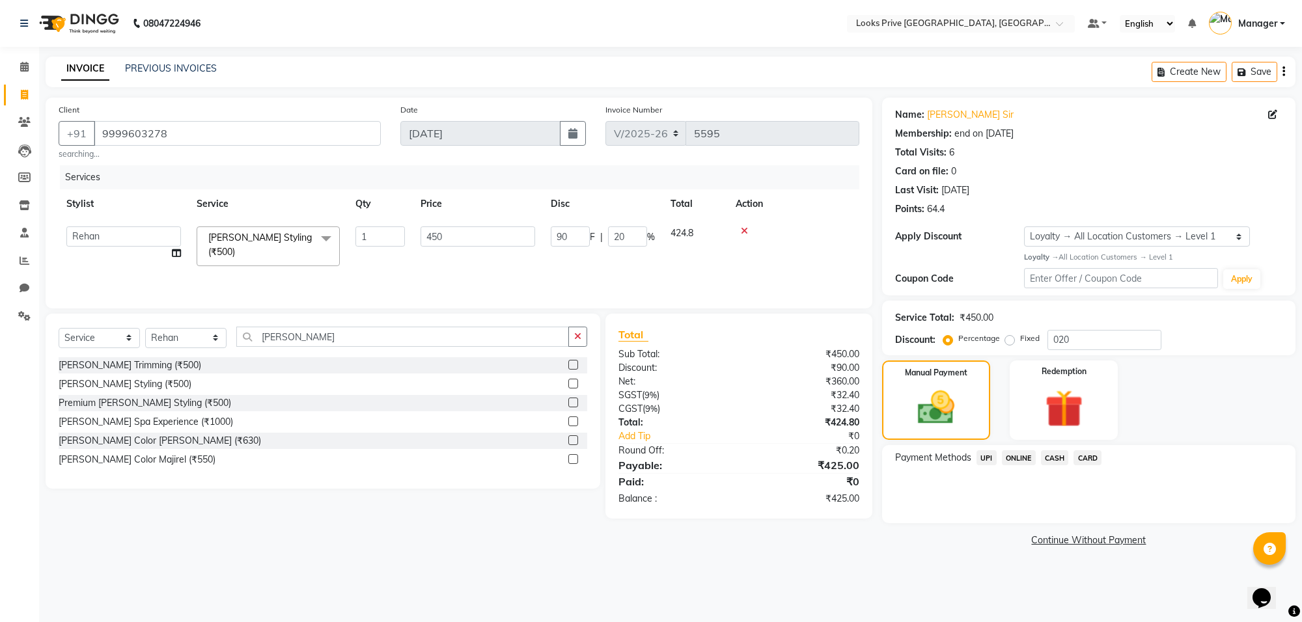
click at [1095, 456] on span "CARD" at bounding box center [1087, 457] width 28 height 15
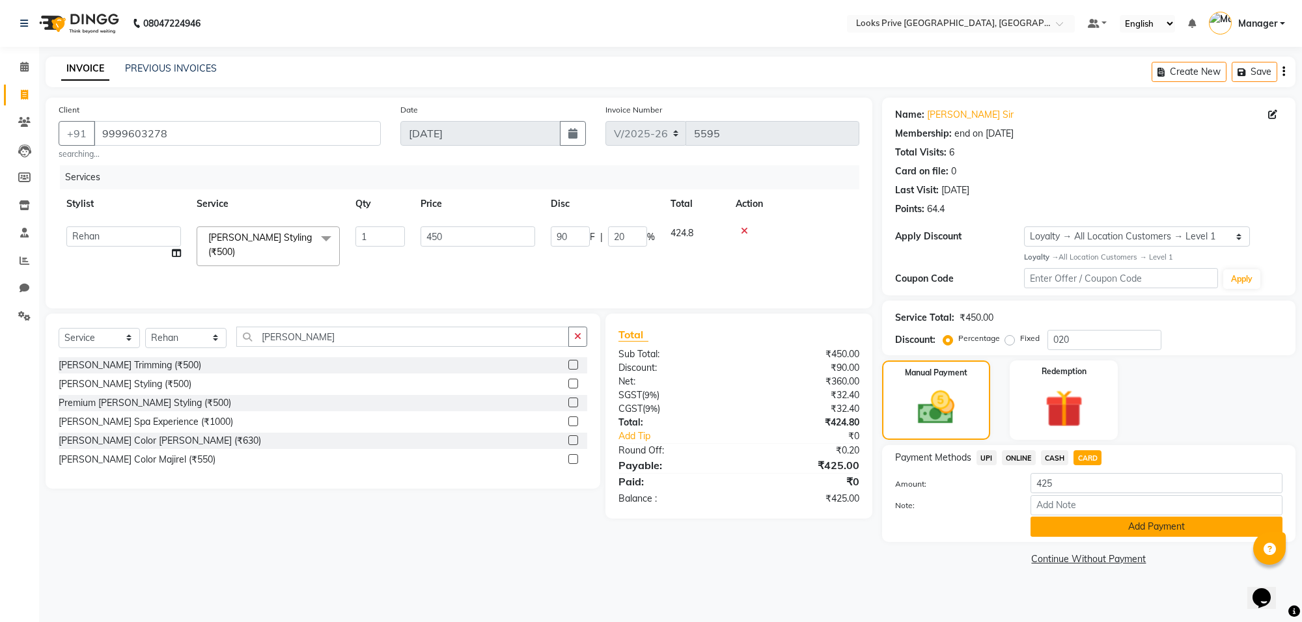
click at [1096, 529] on button "Add Payment" at bounding box center [1156, 527] width 252 height 20
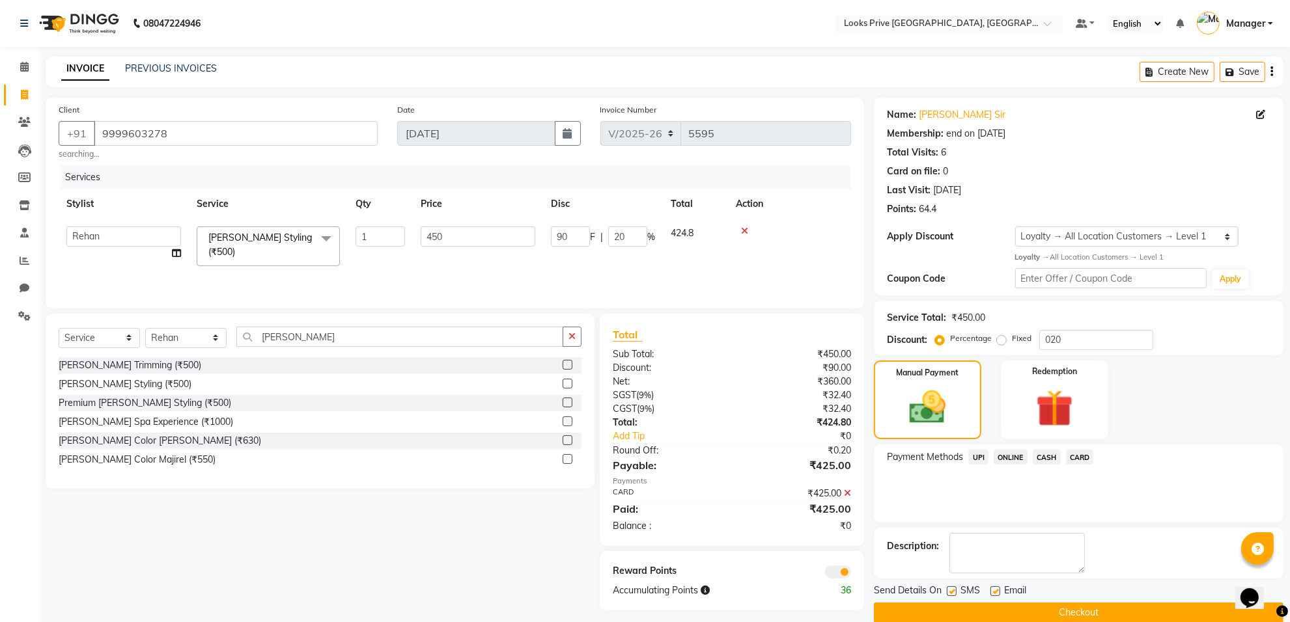
scroll to position [21, 0]
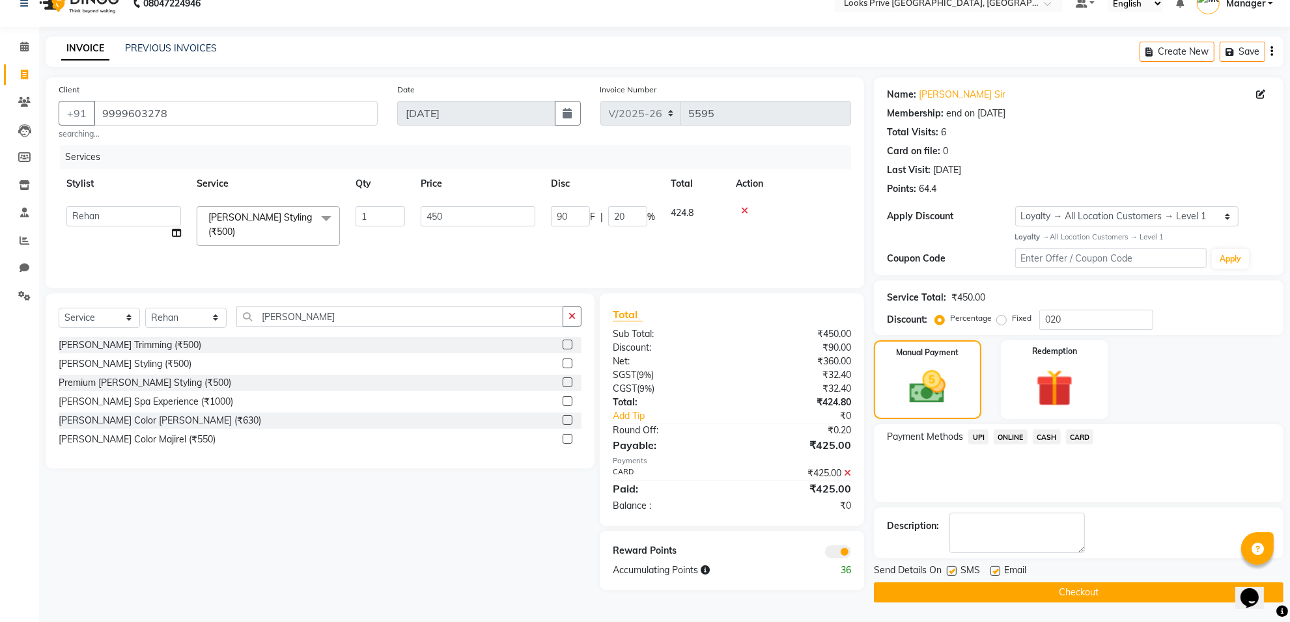
click at [835, 546] on span at bounding box center [838, 552] width 26 height 13
click at [851, 554] on input "checkbox" at bounding box center [851, 554] width 0 height 0
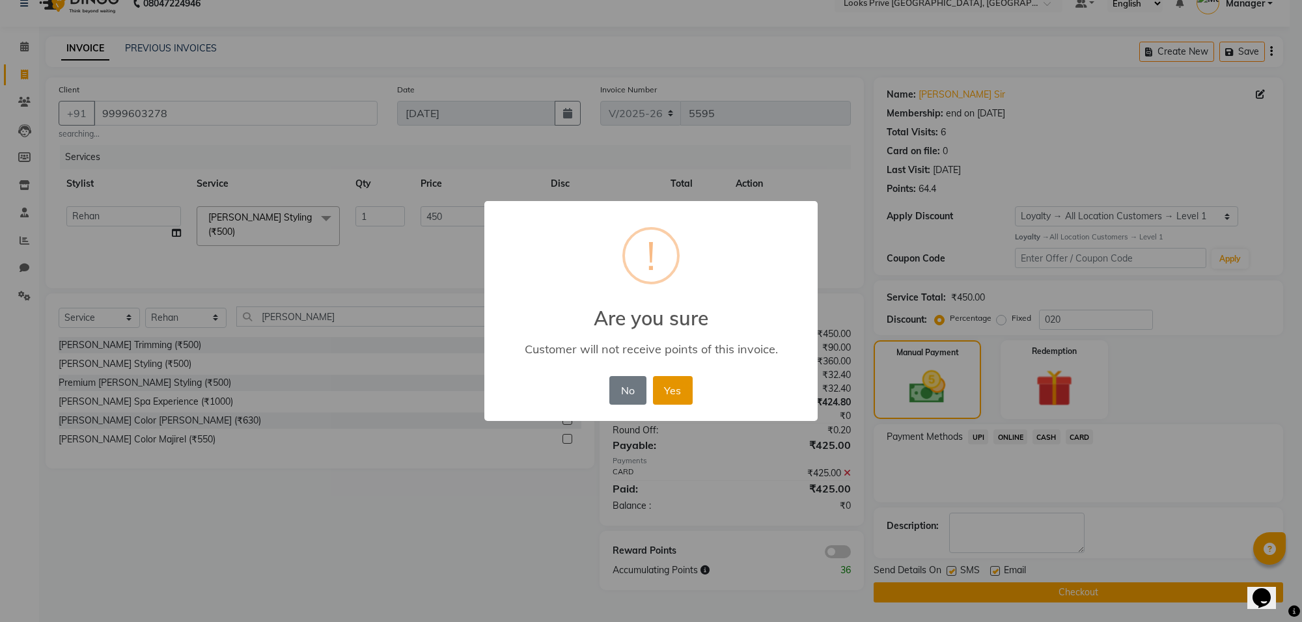
click at [668, 398] on button "Yes" at bounding box center [673, 390] width 40 height 29
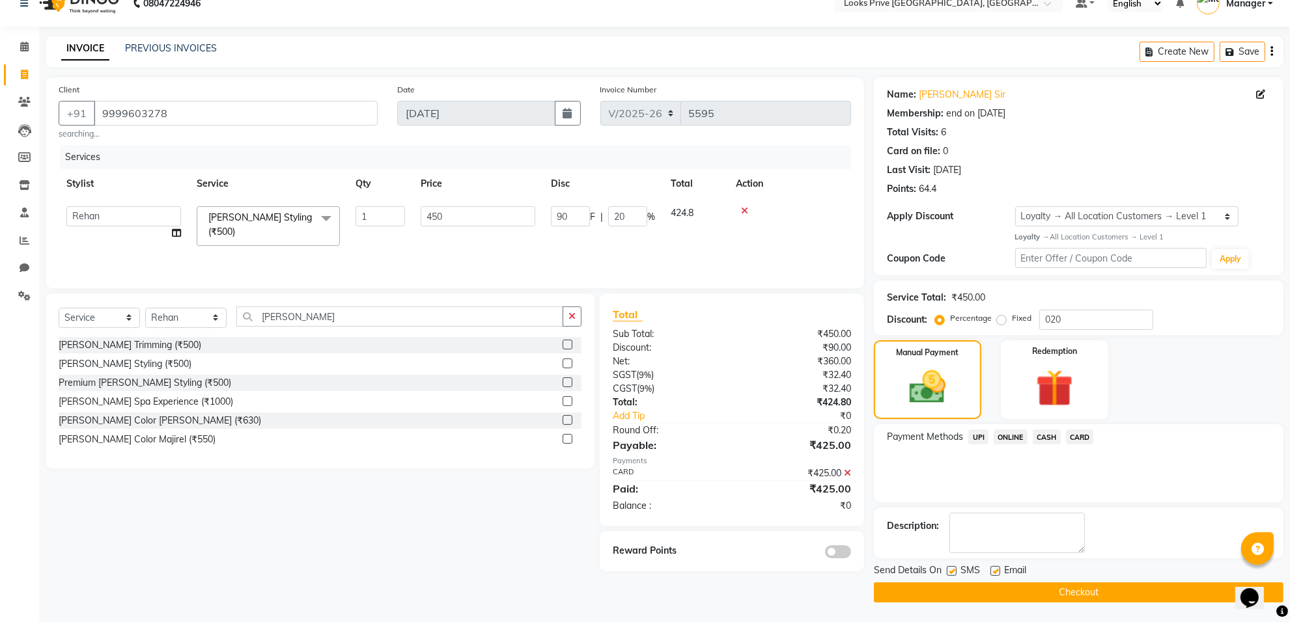
click at [1014, 596] on button "Checkout" at bounding box center [1078, 593] width 409 height 20
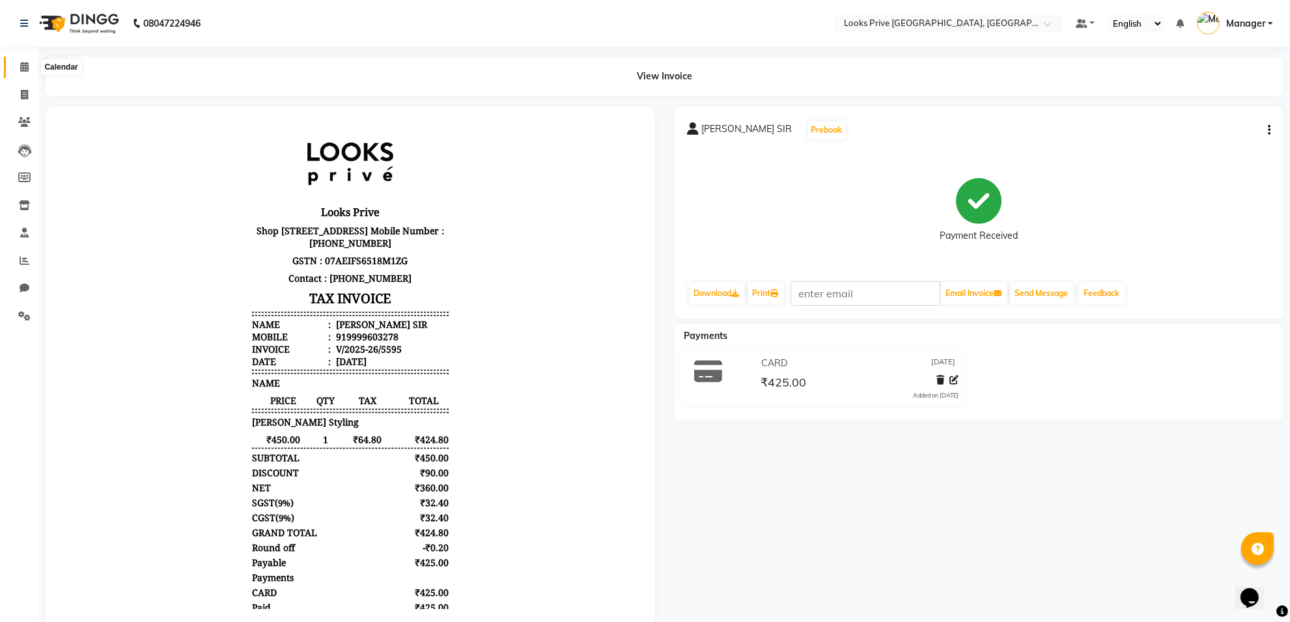
click at [17, 62] on span at bounding box center [24, 67] width 23 height 15
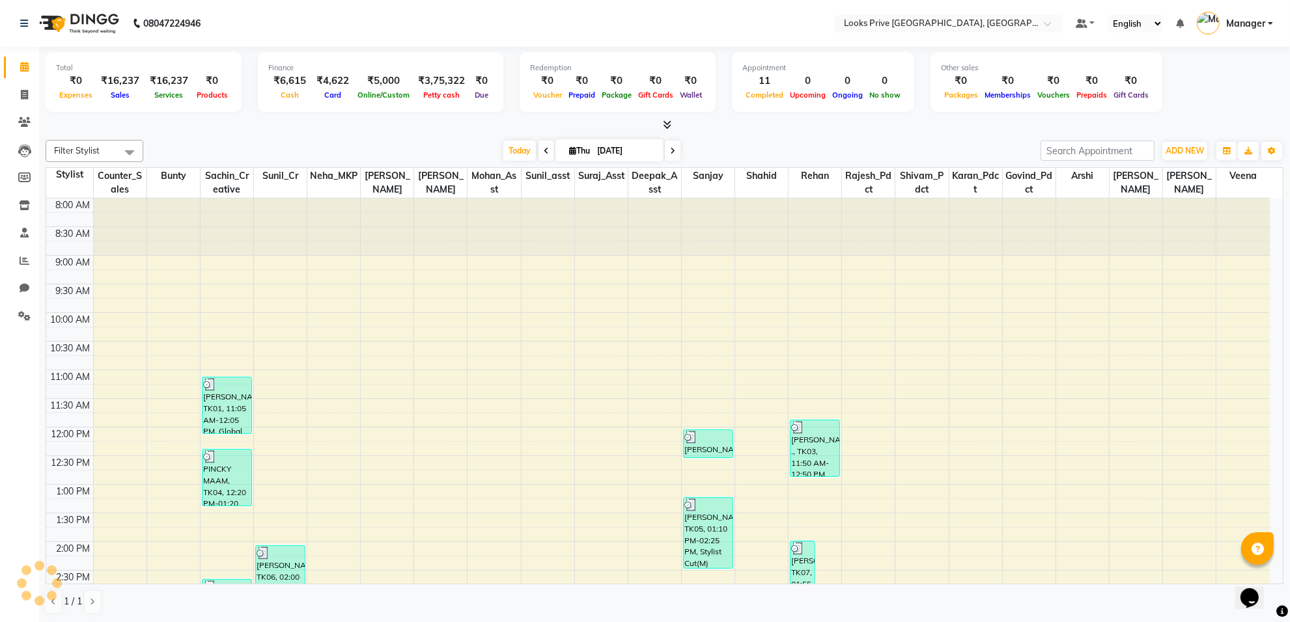
scroll to position [343, 0]
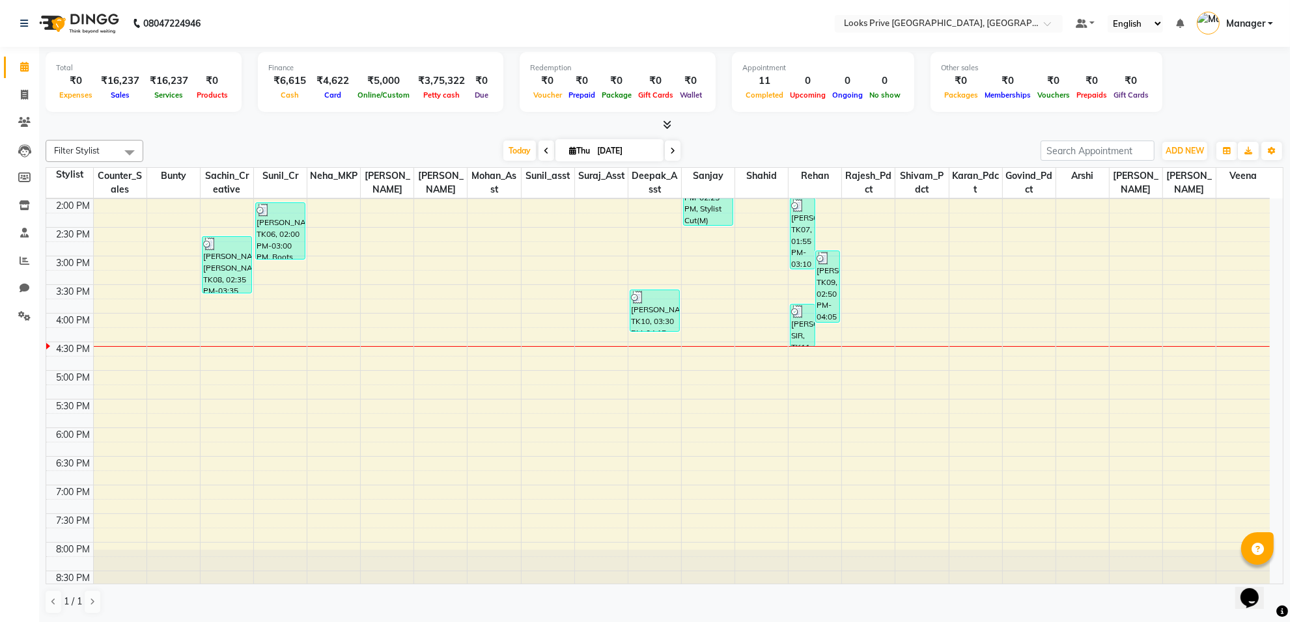
click at [668, 127] on icon at bounding box center [667, 125] width 8 height 10
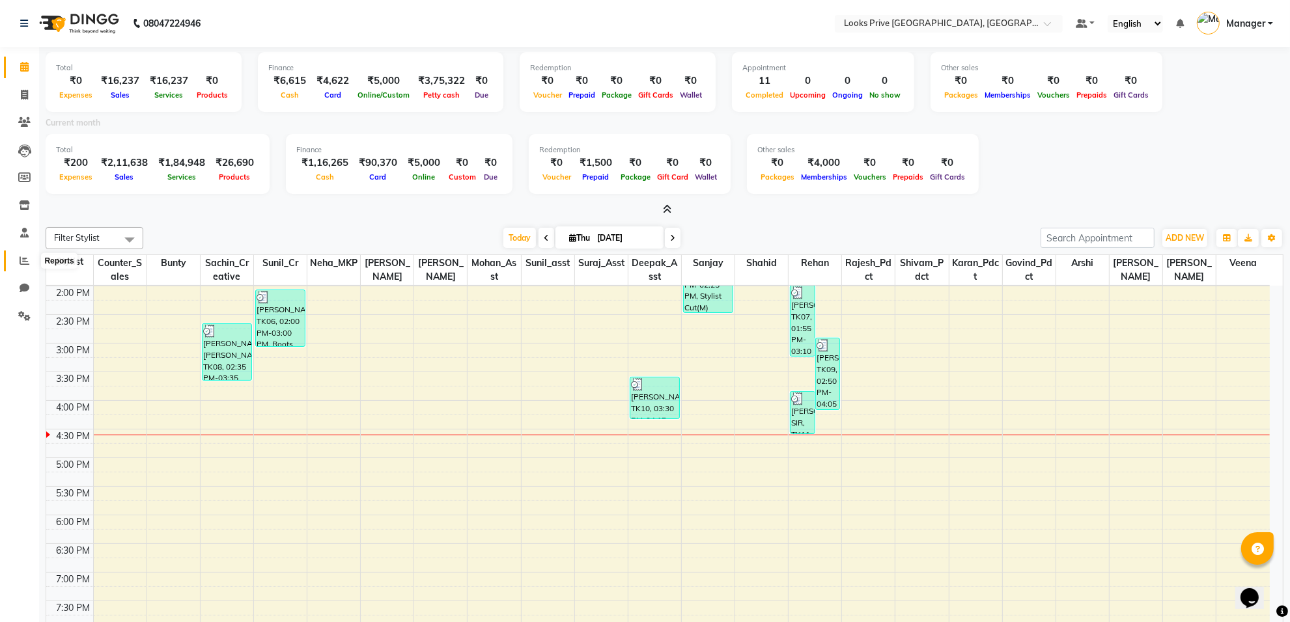
click at [25, 257] on icon at bounding box center [25, 261] width 10 height 10
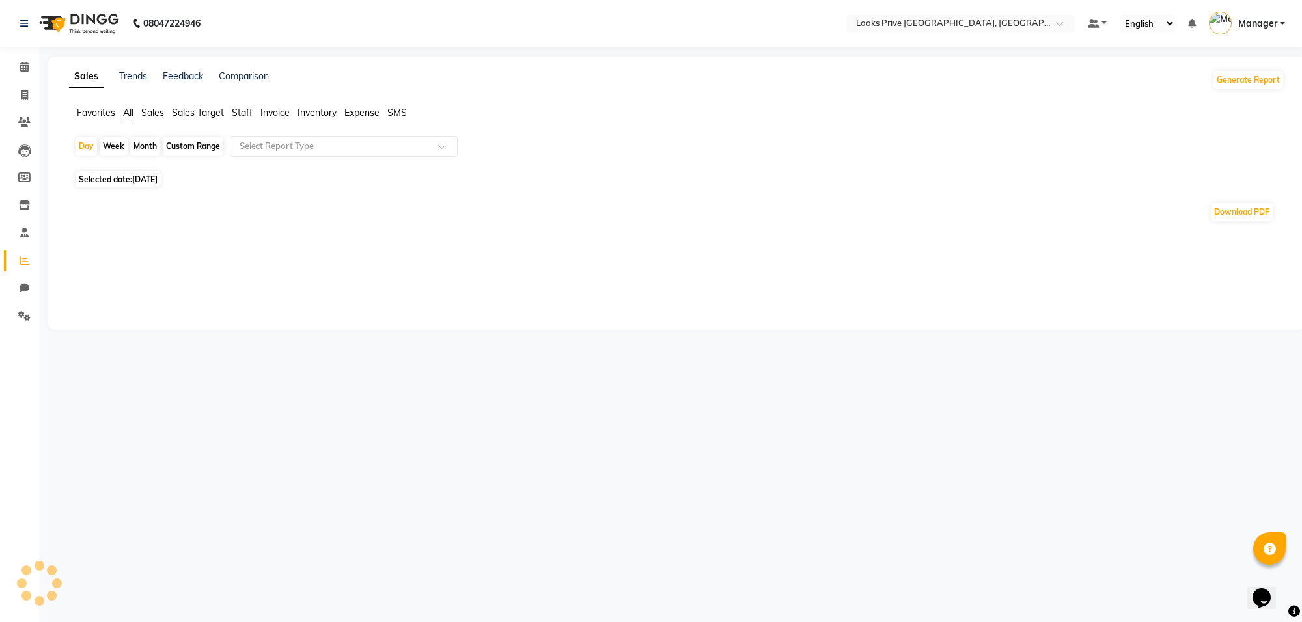
click at [159, 109] on span "Sales" at bounding box center [152, 113] width 23 height 12
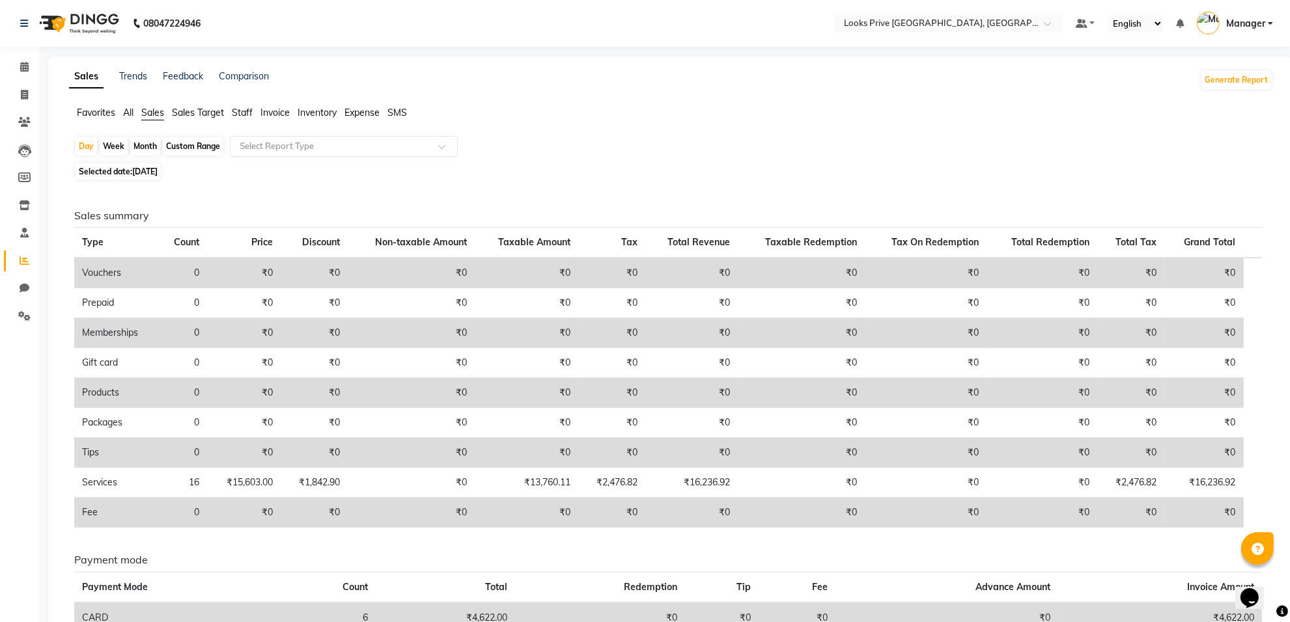
click at [277, 147] on input "text" at bounding box center [330, 146] width 187 height 13
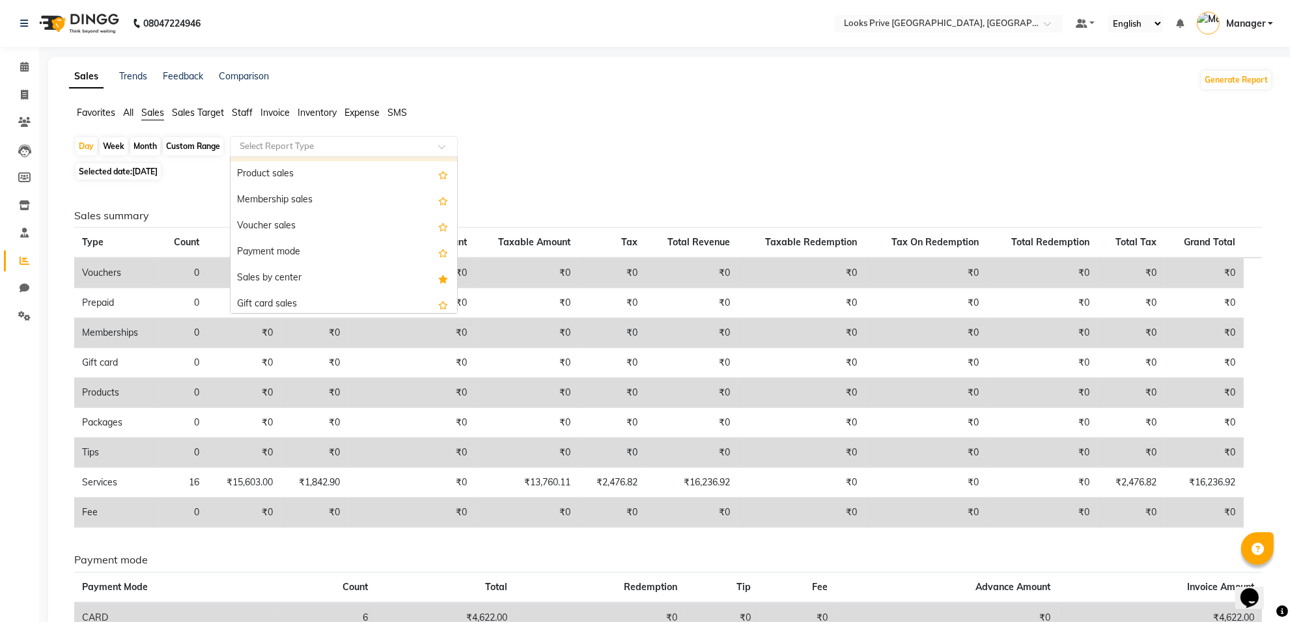
scroll to position [103, 0]
click at [283, 269] on div "Sales by center" at bounding box center [343, 275] width 227 height 26
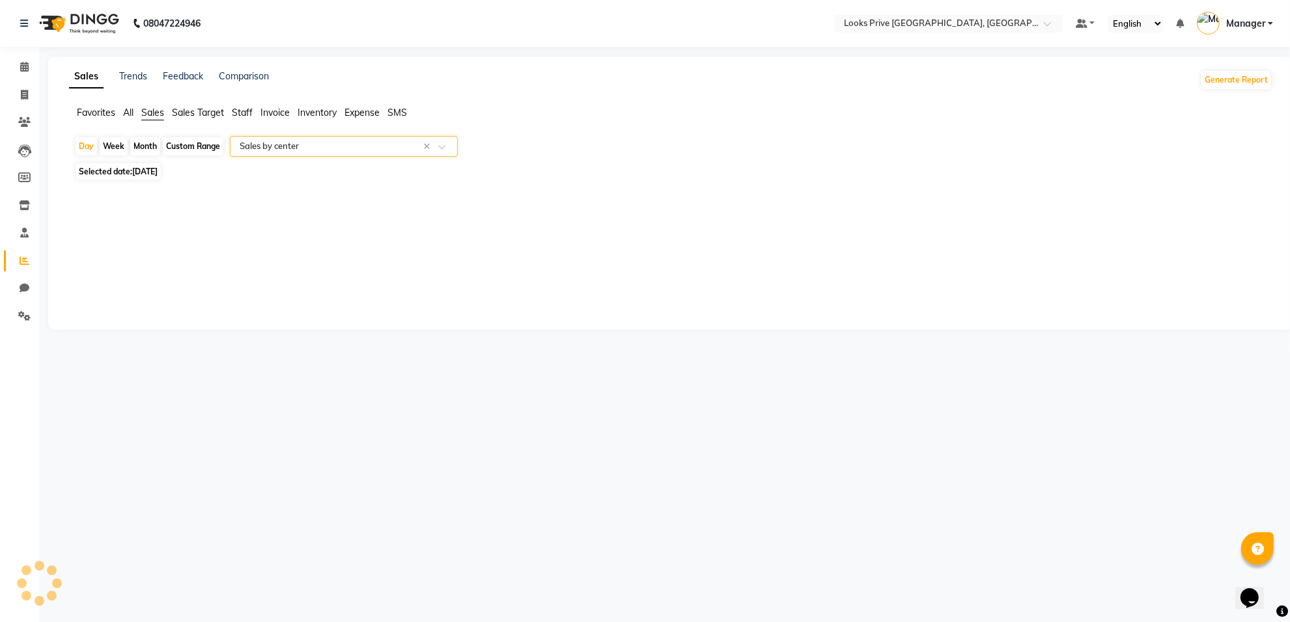
select select "full_report"
select select "csv"
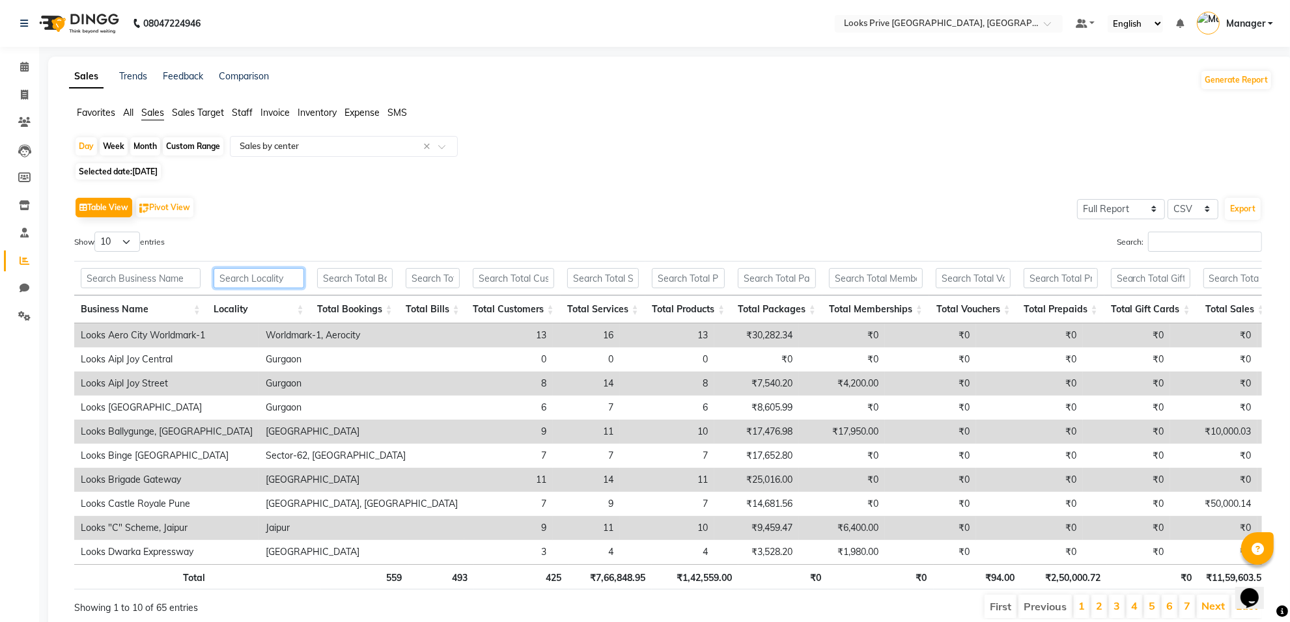
click at [274, 275] on input "text" at bounding box center [259, 278] width 90 height 20
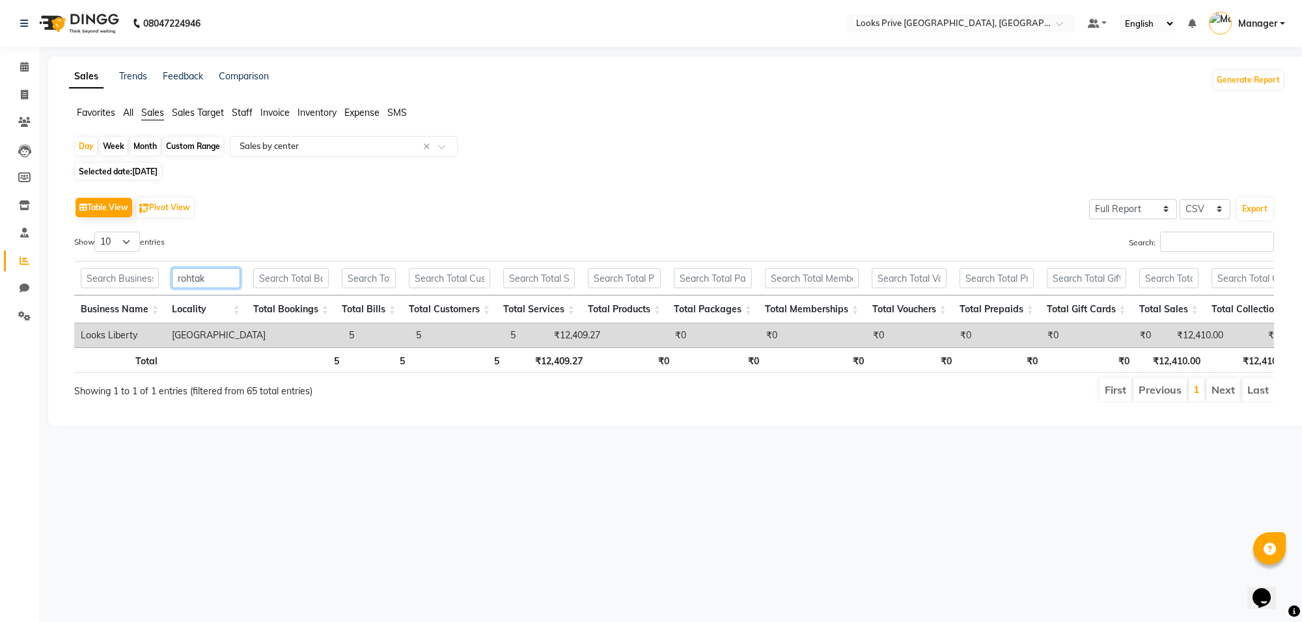
drag, startPoint x: 233, startPoint y: 284, endPoint x: 120, endPoint y: 274, distance: 113.1
click at [120, 274] on tr "rohtak" at bounding box center [735, 278] width 1323 height 35
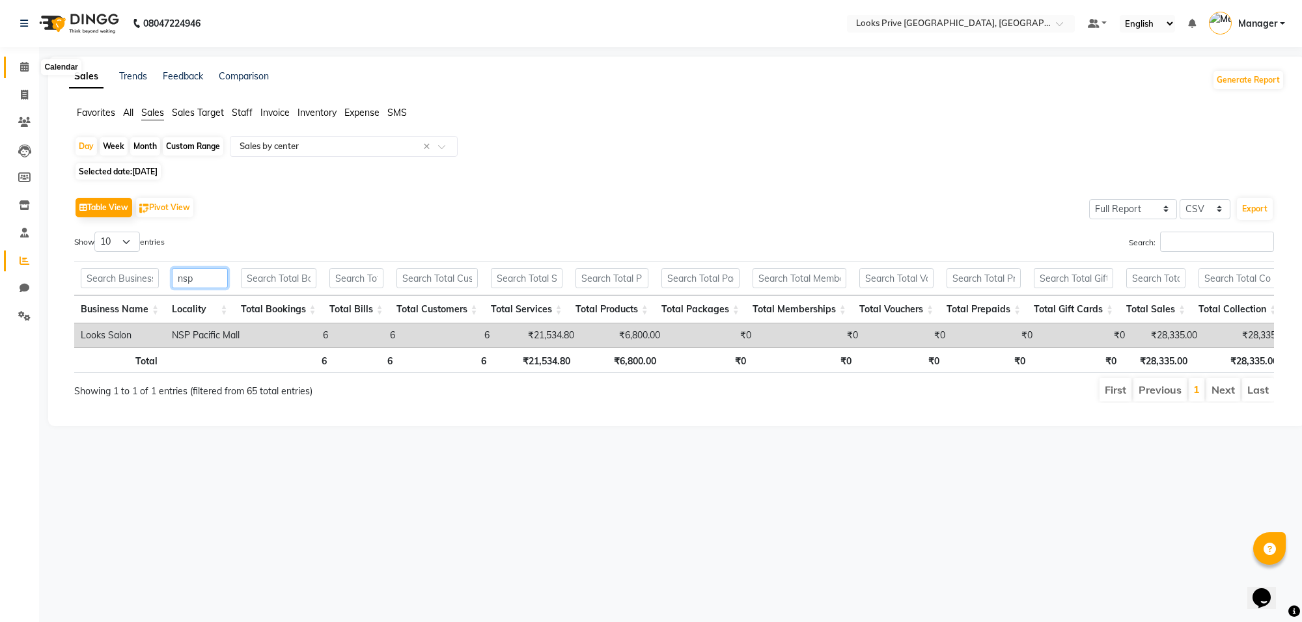
type input "nsp"
click at [24, 69] on icon at bounding box center [24, 67] width 8 height 10
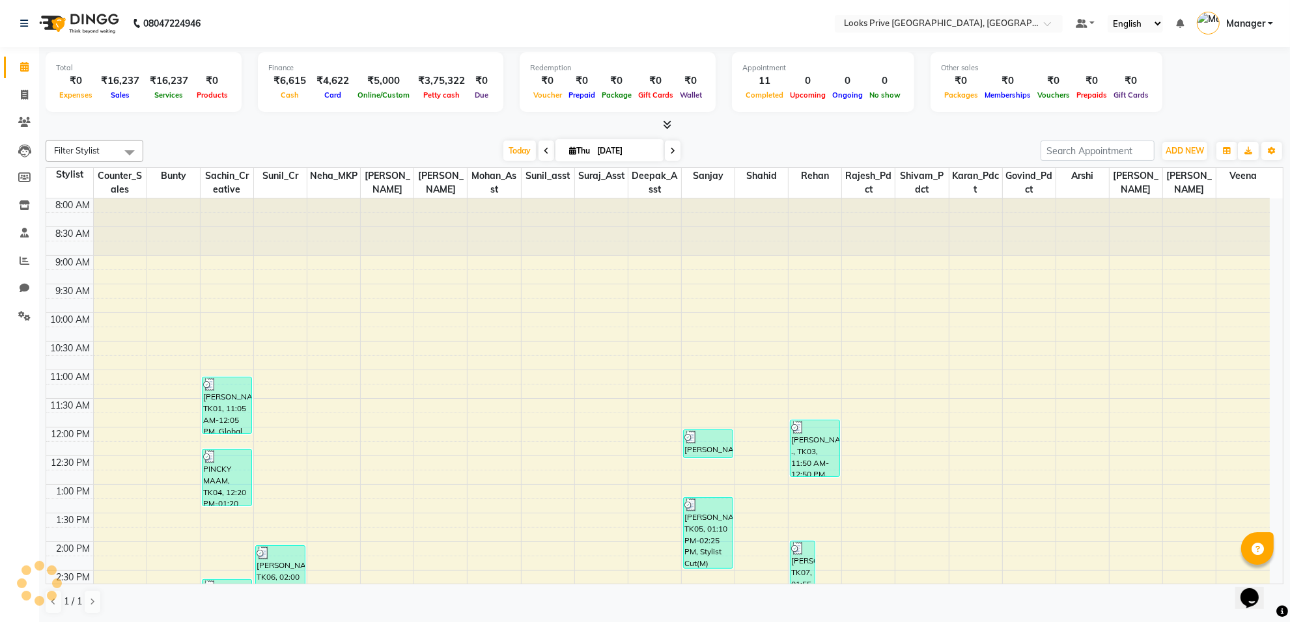
scroll to position [368, 0]
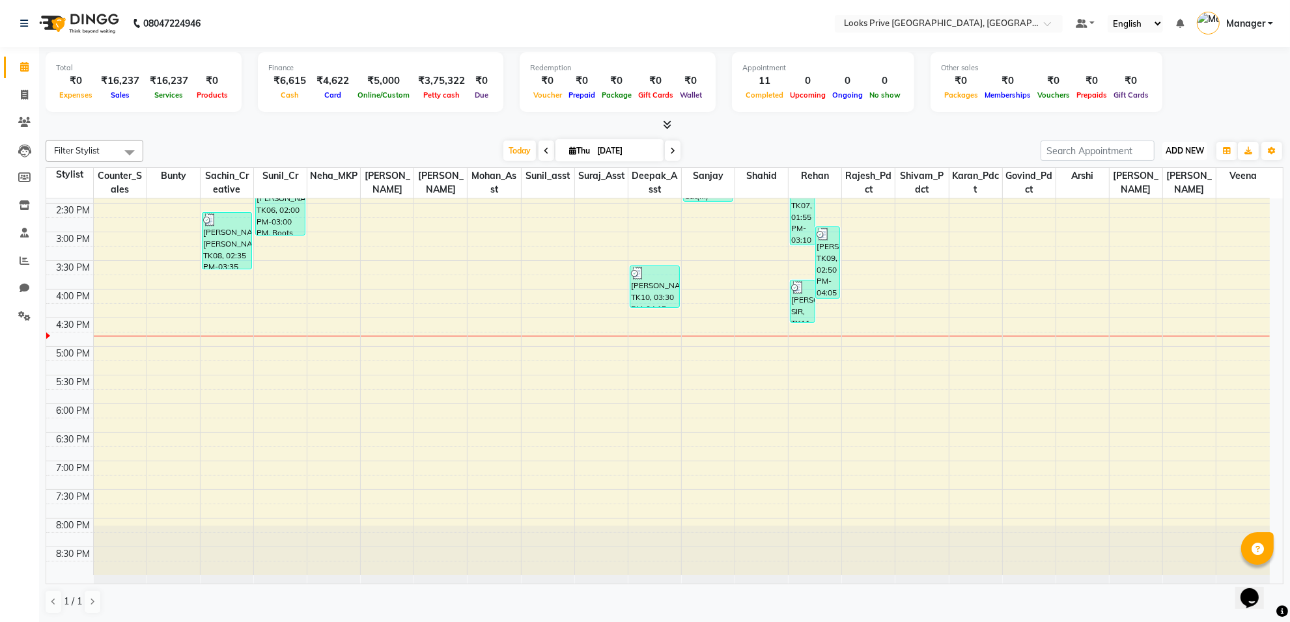
click at [1180, 147] on span "ADD NEW" at bounding box center [1184, 151] width 38 height 10
click at [1160, 192] on link "Add Invoice" at bounding box center [1154, 192] width 103 height 17
select select "service"
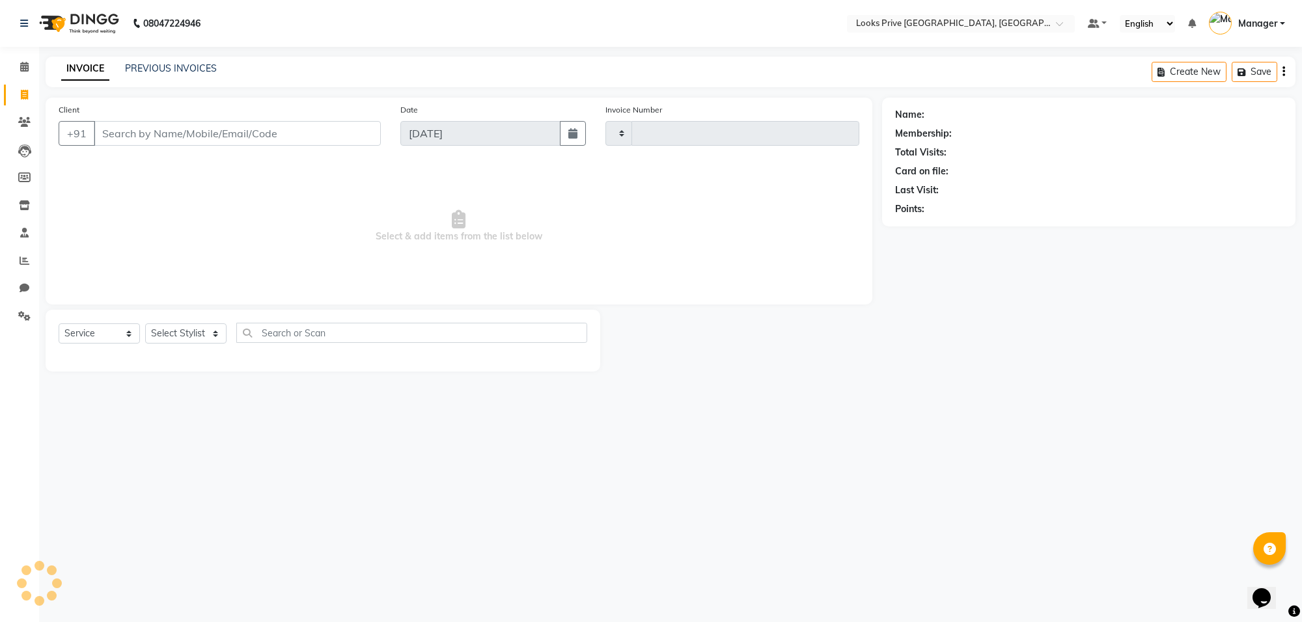
type input "5596"
select select "8127"
click at [225, 131] on input "Client" at bounding box center [237, 133] width 287 height 25
type input "9650645488"
click at [352, 121] on button "Add Client" at bounding box center [347, 133] width 67 height 25
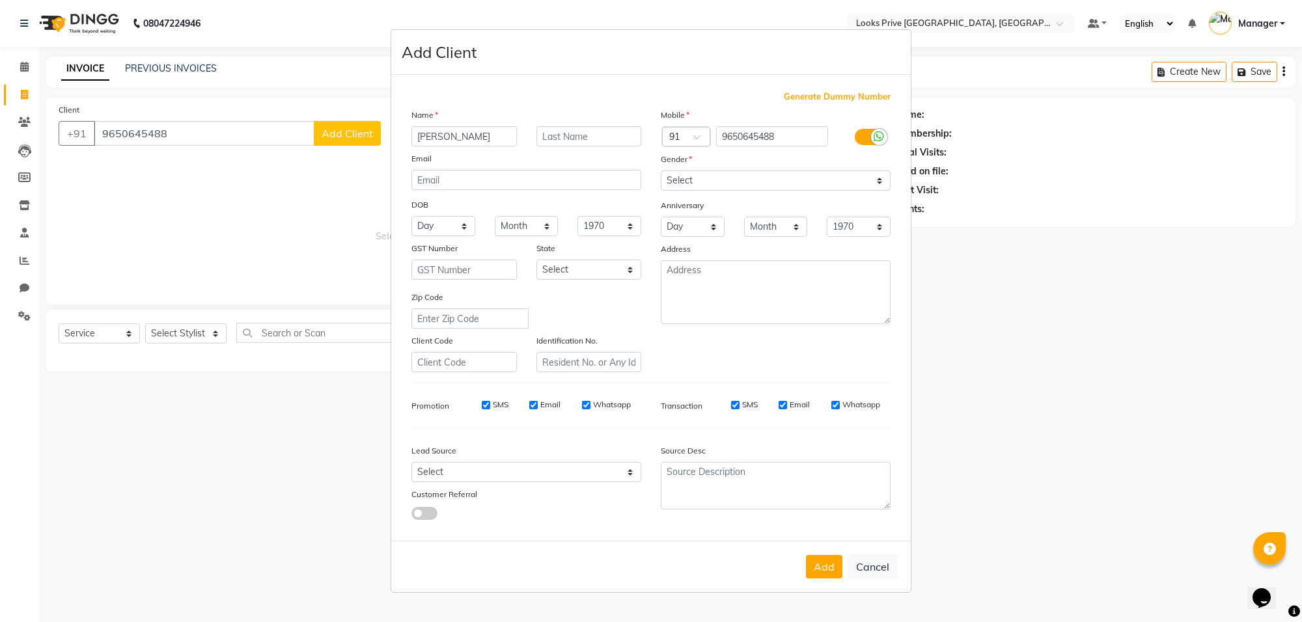
type input "[PERSON_NAME]"
click at [778, 181] on select "Select [DEMOGRAPHIC_DATA] [DEMOGRAPHIC_DATA] Other Prefer Not To Say" at bounding box center [776, 181] width 230 height 20
select select "[DEMOGRAPHIC_DATA]"
click at [661, 172] on select "Select [DEMOGRAPHIC_DATA] [DEMOGRAPHIC_DATA] Other Prefer Not To Say" at bounding box center [776, 181] width 230 height 20
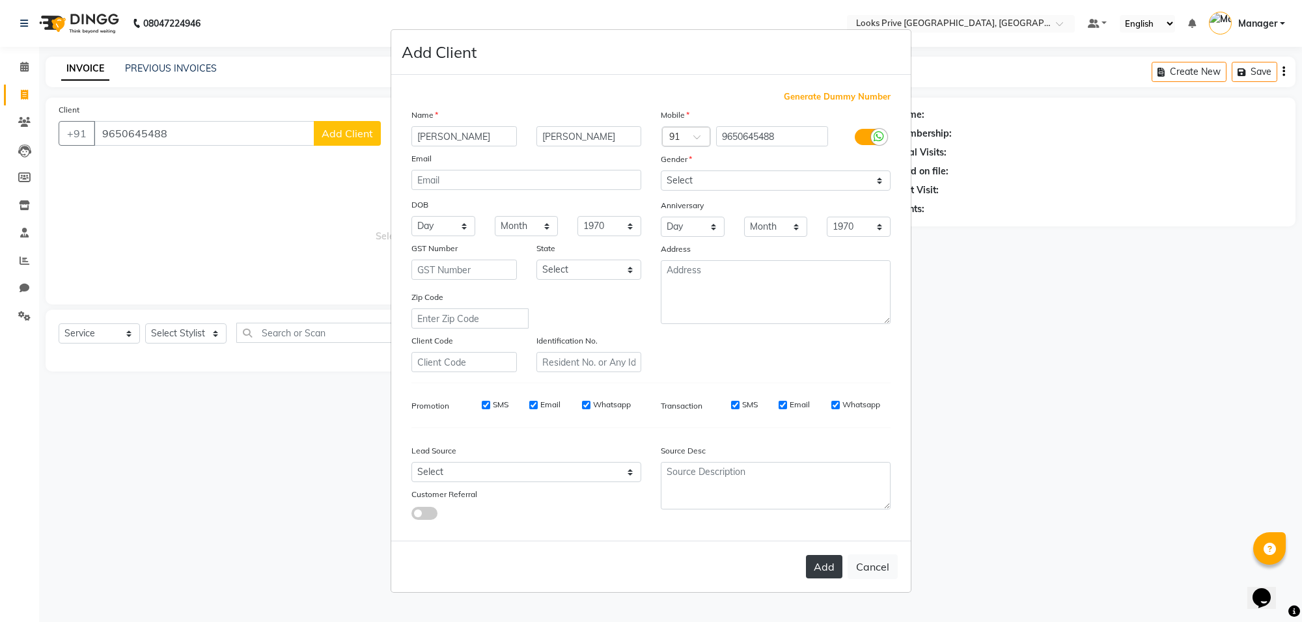
click at [829, 568] on button "Add" at bounding box center [824, 566] width 36 height 23
select select
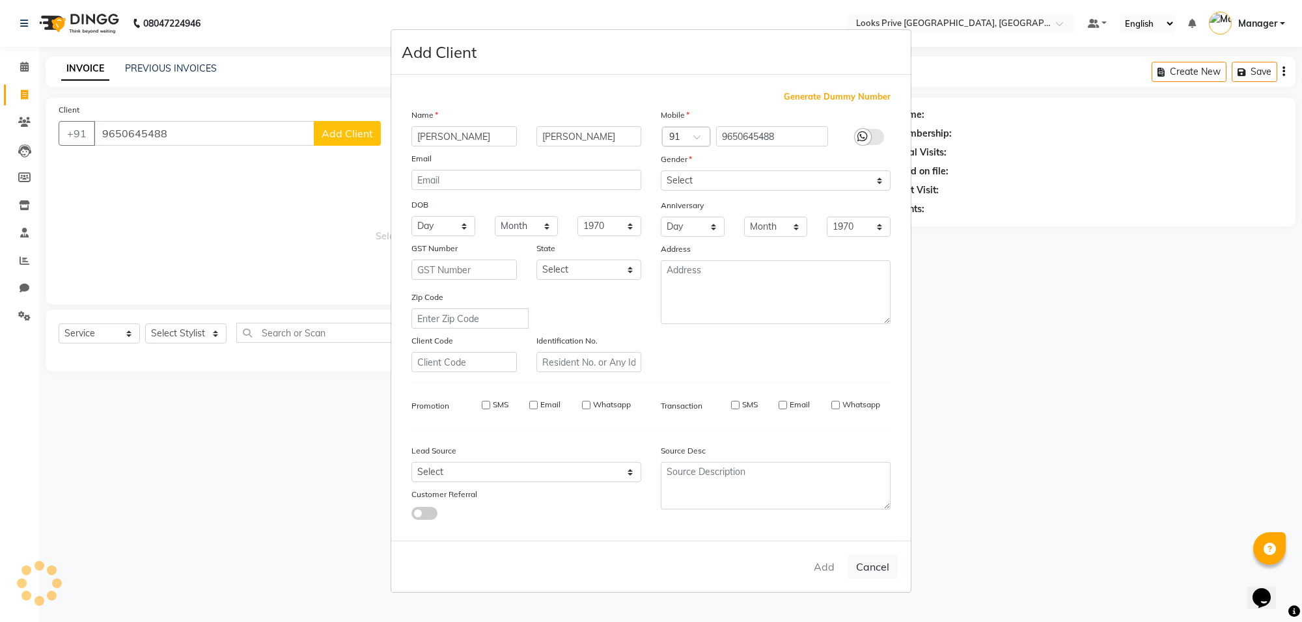
select select
checkbox input "false"
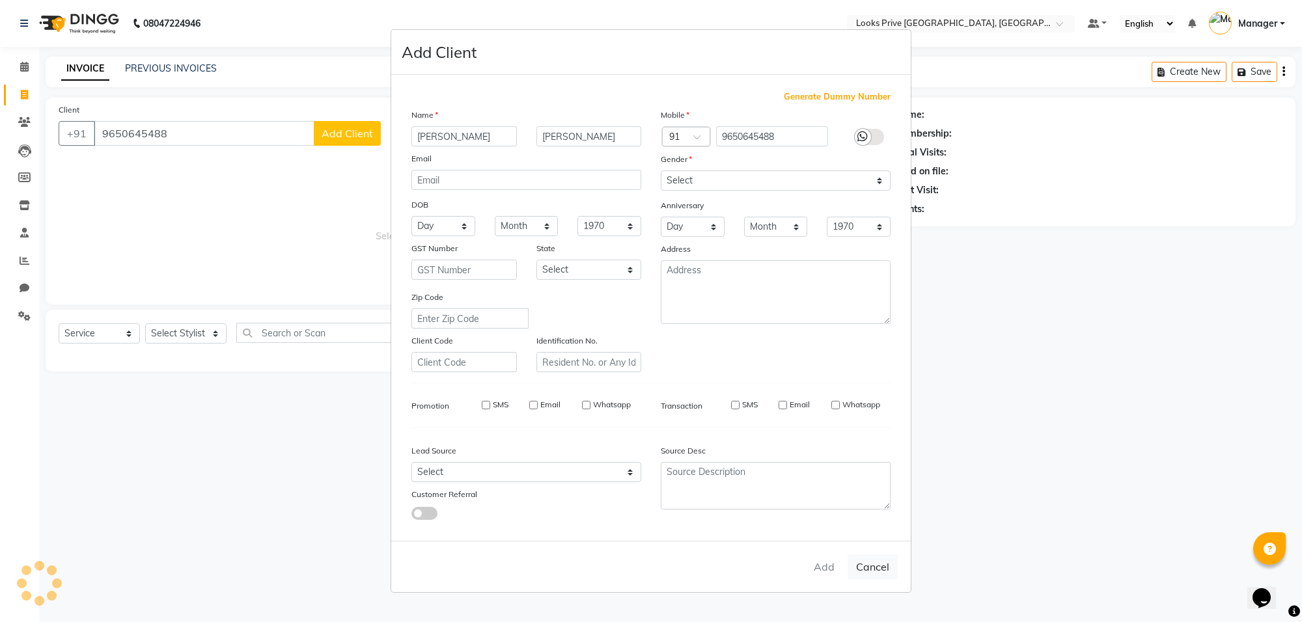
checkbox input "false"
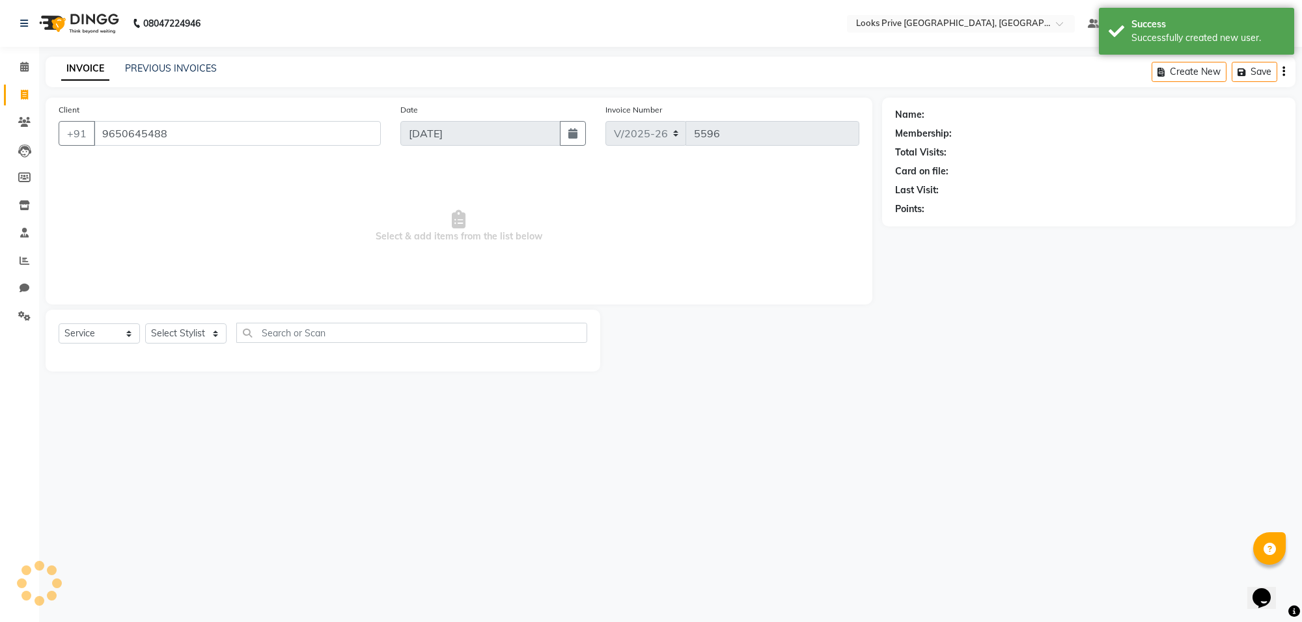
select select "1: Object"
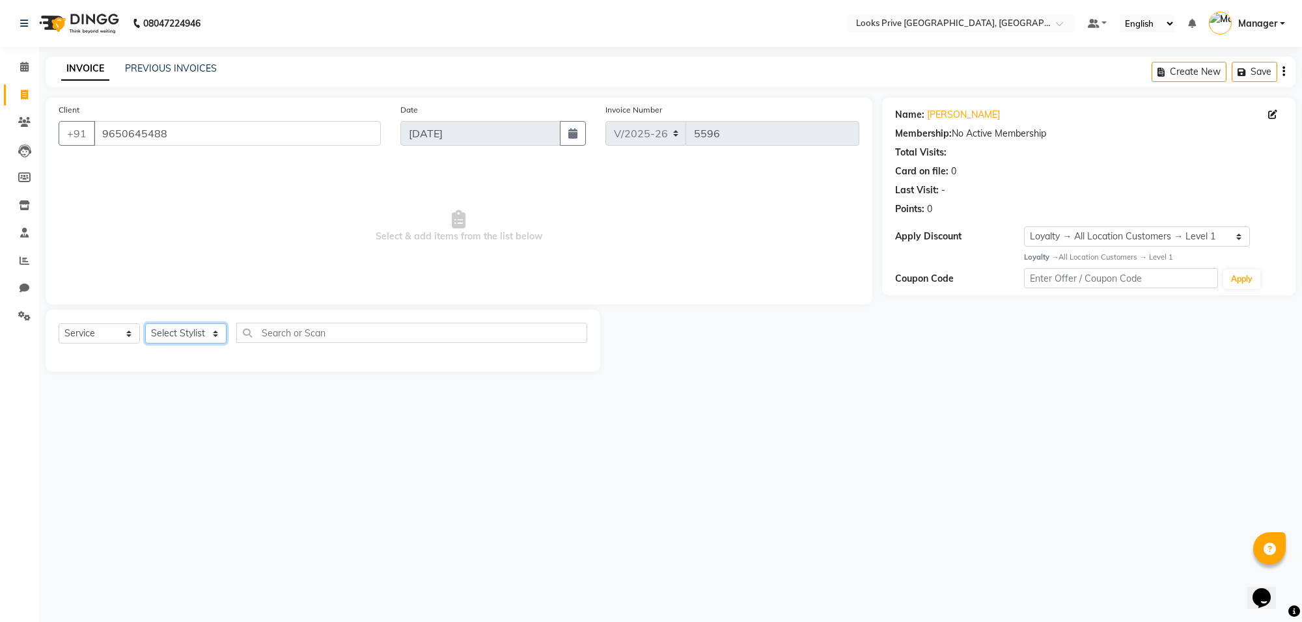
click at [189, 329] on select "Select Stylist [PERSON_NAME] Counter_Sales Deepak_Asst Govind_Pdct Karan_Pdct M…" at bounding box center [185, 334] width 81 height 20
select select "75864"
click at [145, 324] on select "Select Stylist [PERSON_NAME] Counter_Sales Deepak_Asst Govind_Pdct Karan_Pdct M…" at bounding box center [185, 334] width 81 height 20
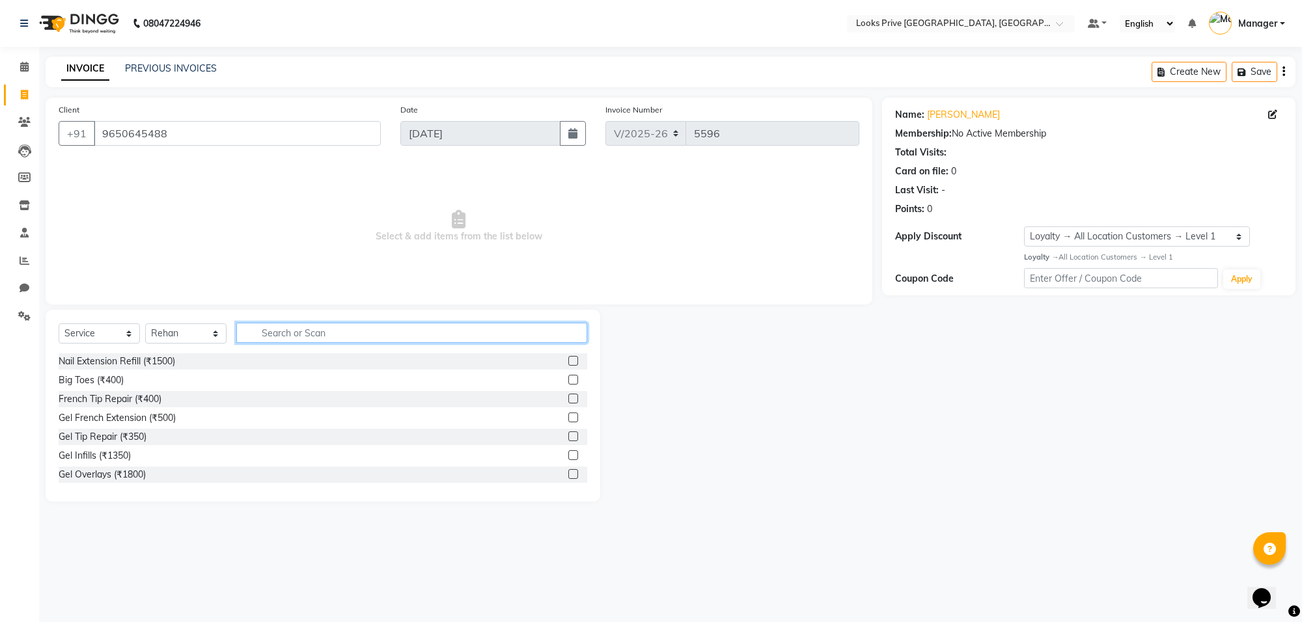
click at [314, 329] on input "text" at bounding box center [411, 333] width 351 height 20
type input "detan"
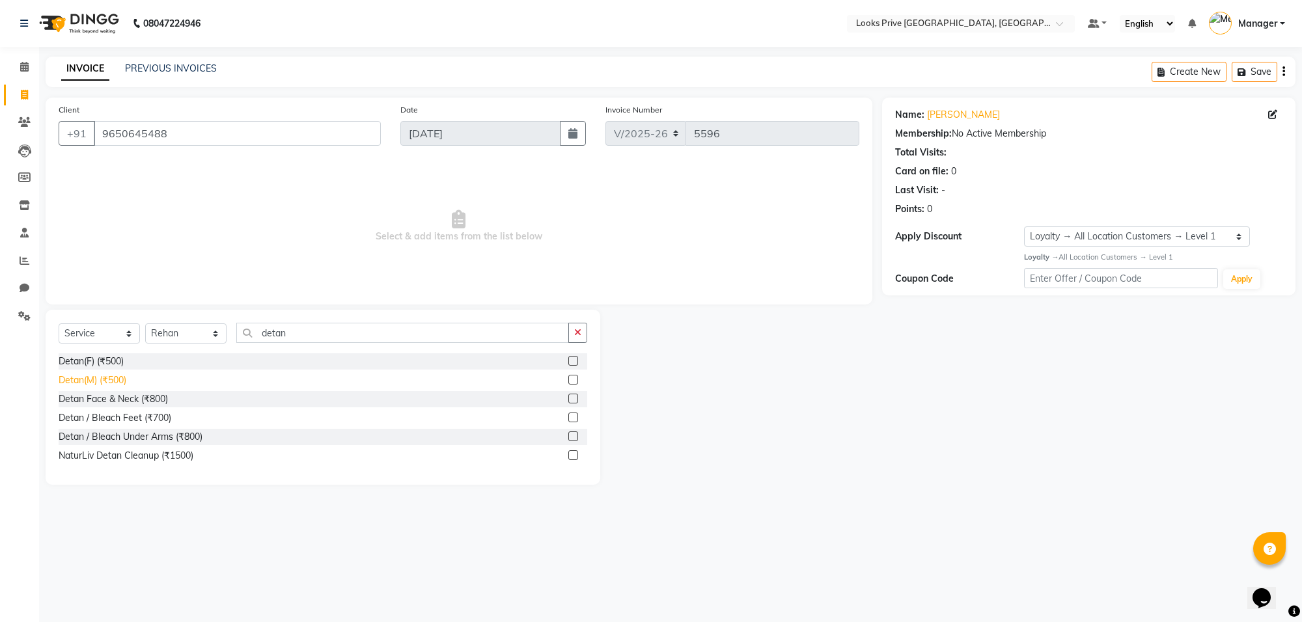
click at [99, 385] on div "Detan(M) (₹500)" at bounding box center [93, 381] width 68 height 14
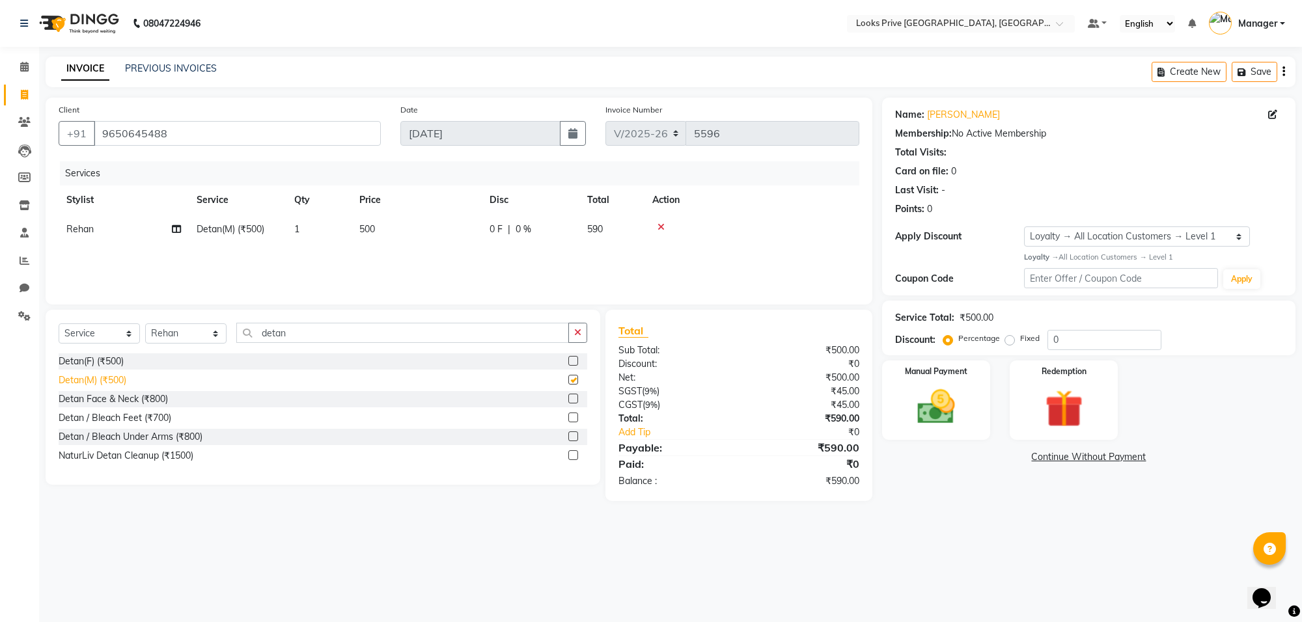
checkbox input "false"
click at [440, 233] on td "500" at bounding box center [417, 229] width 130 height 29
select select "75864"
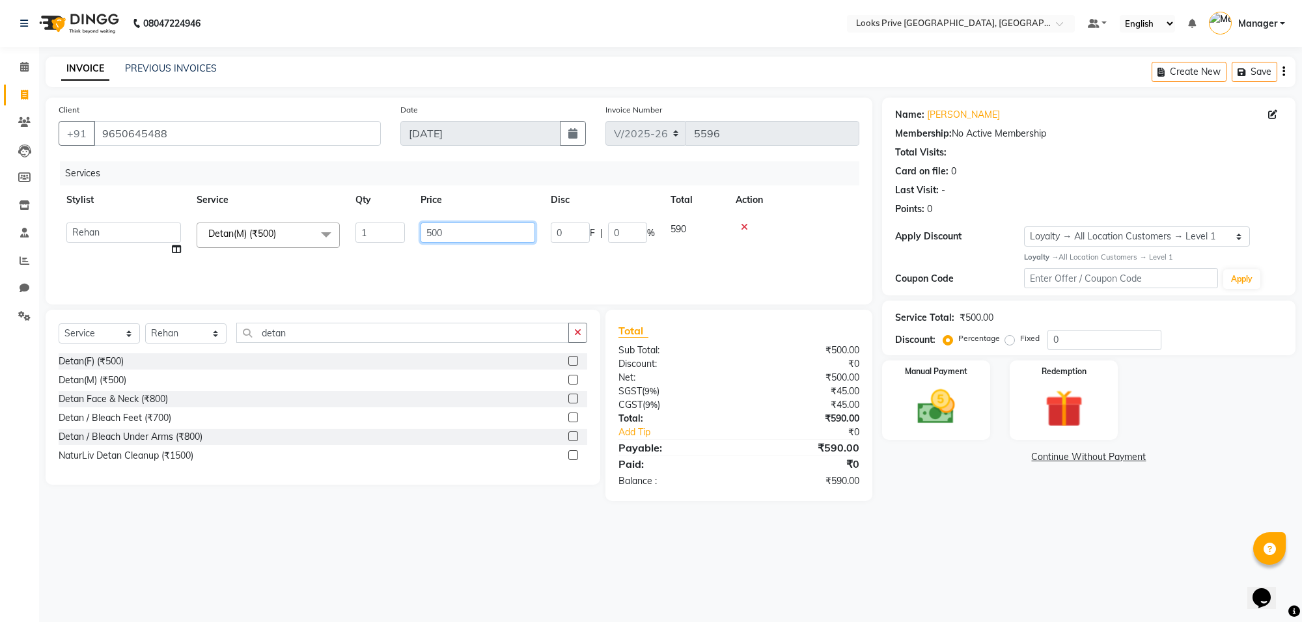
drag, startPoint x: 479, startPoint y: 232, endPoint x: 381, endPoint y: 223, distance: 98.7
click at [381, 223] on tr "Arshi Bunty Counter_Sales Deepak_Asst Govind_Pdct Karan_Pdct Manager Mohan_Asst…" at bounding box center [459, 239] width 801 height 49
type input "1000"
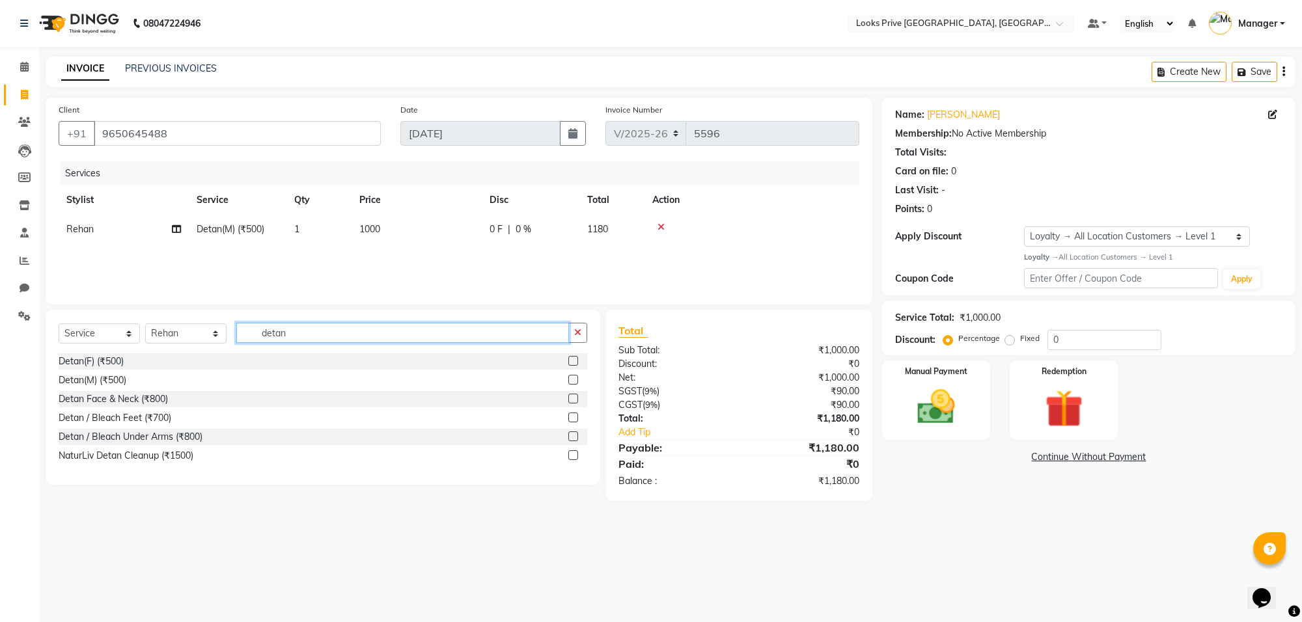
click at [324, 339] on input "detan" at bounding box center [402, 333] width 333 height 20
drag, startPoint x: 324, startPoint y: 339, endPoint x: 252, endPoint y: 340, distance: 71.6
click at [252, 340] on input "detan" at bounding box center [402, 333] width 333 height 20
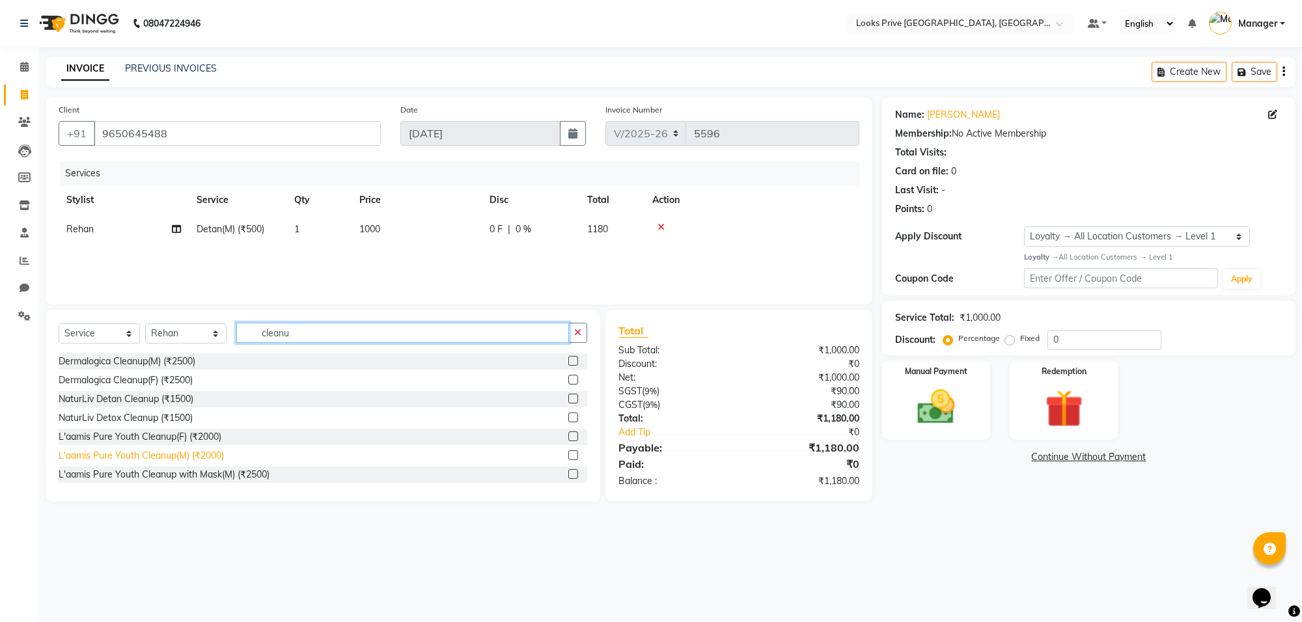
type input "cleanu"
click at [186, 452] on div "L'aamis Pure Youth Cleanup(M) (₹2000)" at bounding box center [141, 456] width 165 height 14
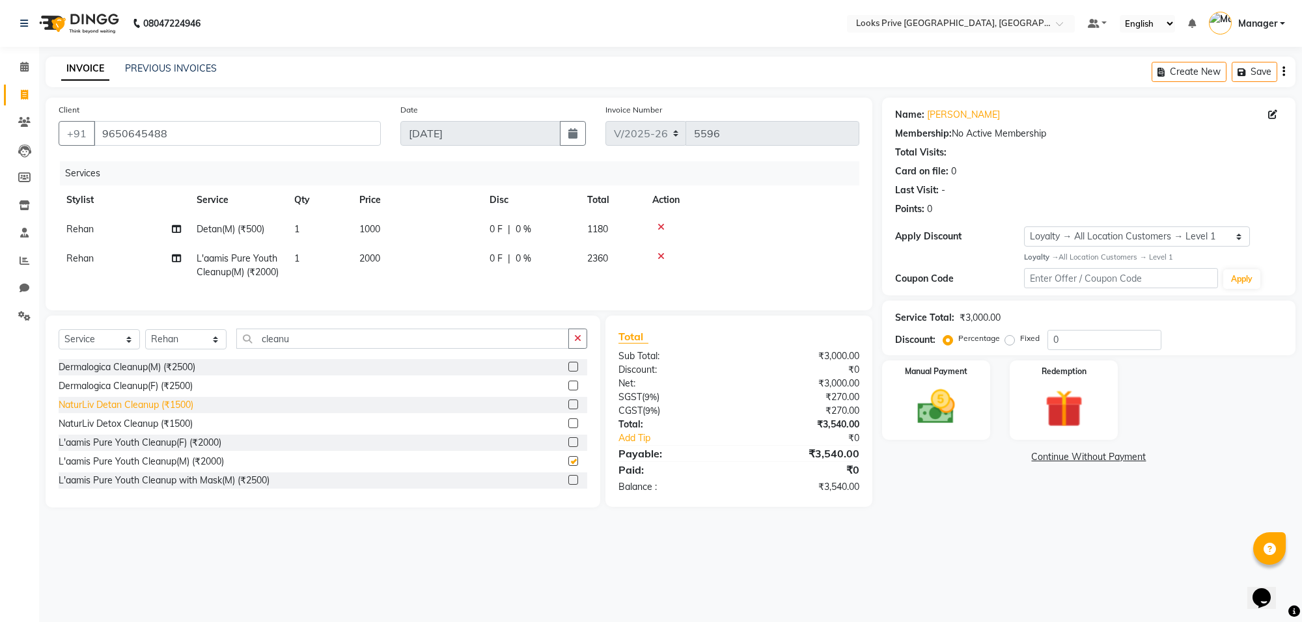
checkbox input "false"
click at [196, 350] on select "Select Stylist [PERSON_NAME] Counter_Sales Deepak_Asst Govind_Pdct Karan_Pdct M…" at bounding box center [185, 339] width 81 height 20
select select "75862"
click at [145, 350] on select "Select Stylist [PERSON_NAME] Counter_Sales Deepak_Asst Govind_Pdct Karan_Pdct M…" at bounding box center [185, 339] width 81 height 20
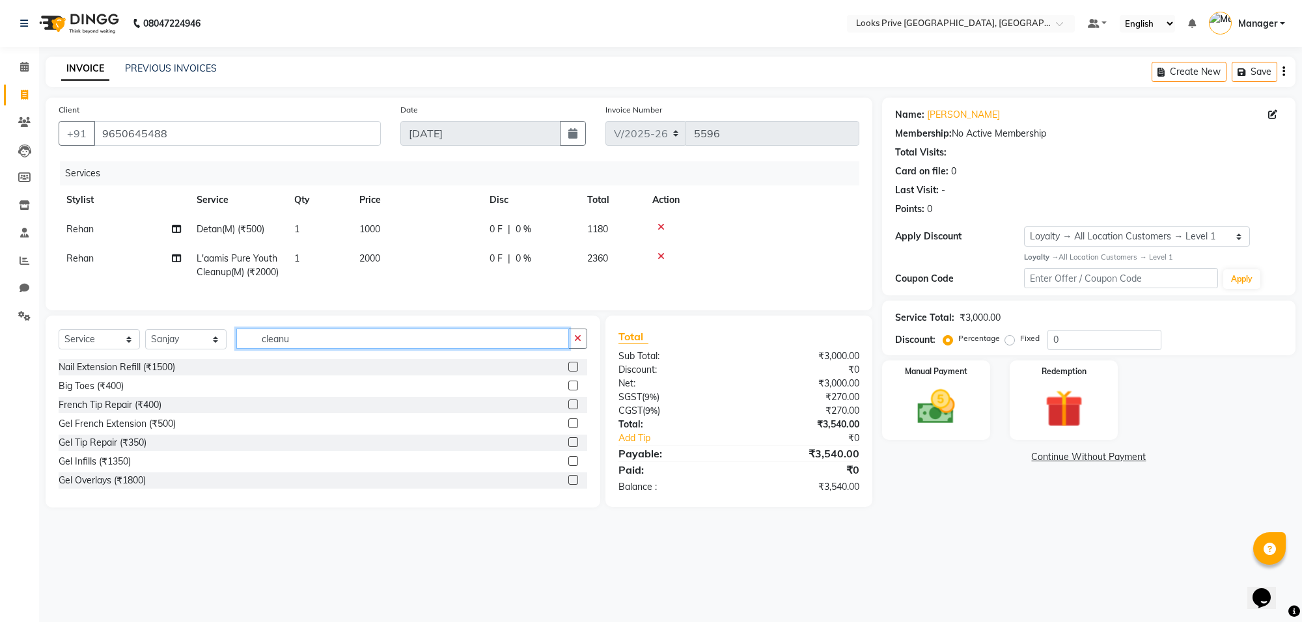
click at [317, 349] on input "cleanu" at bounding box center [402, 339] width 333 height 20
drag, startPoint x: 319, startPoint y: 368, endPoint x: 235, endPoint y: 368, distance: 84.0
click at [235, 359] on div "Select Service Product Membership Package Voucher Prepaid Gift Card Select Styl…" at bounding box center [323, 344] width 529 height 31
type input "detan"
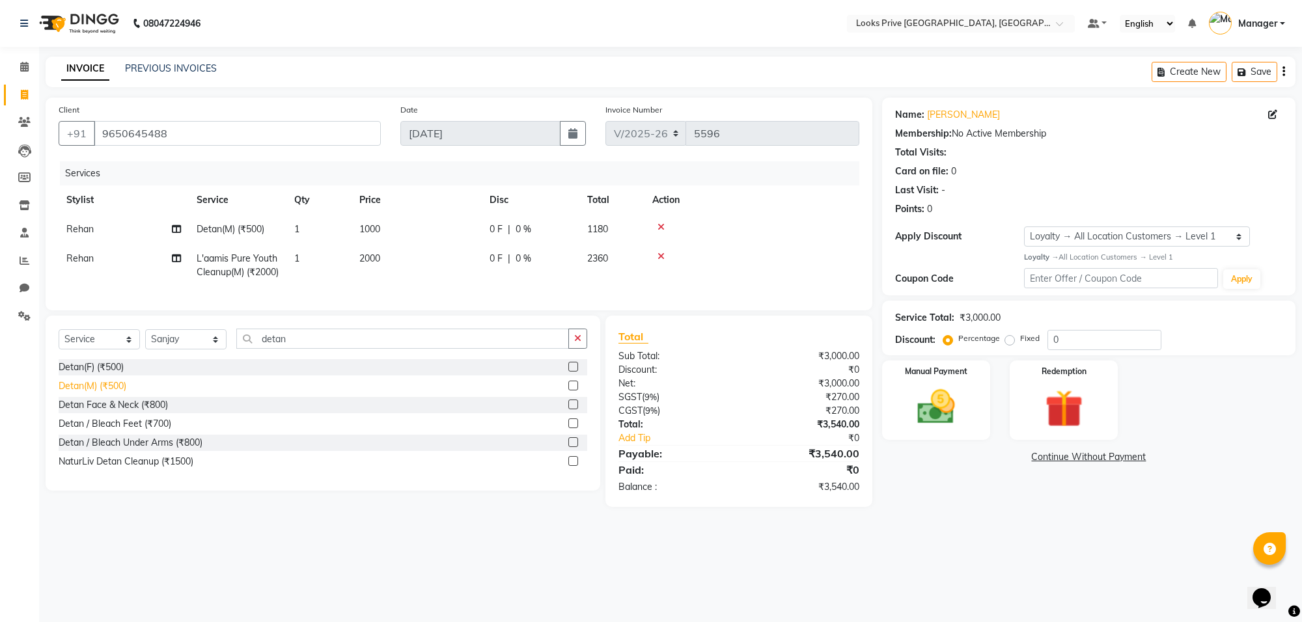
click at [114, 393] on div "Detan(M) (₹500)" at bounding box center [93, 387] width 68 height 14
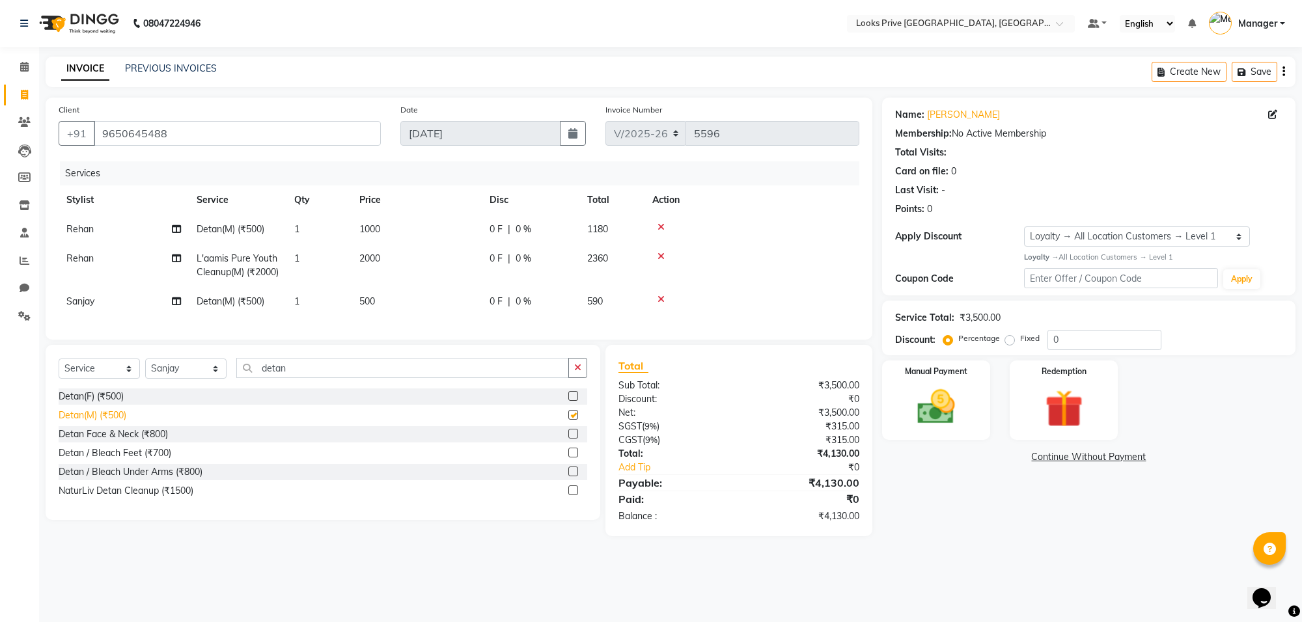
checkbox input "false"
click at [433, 313] on td "500" at bounding box center [417, 301] width 130 height 29
select select "75862"
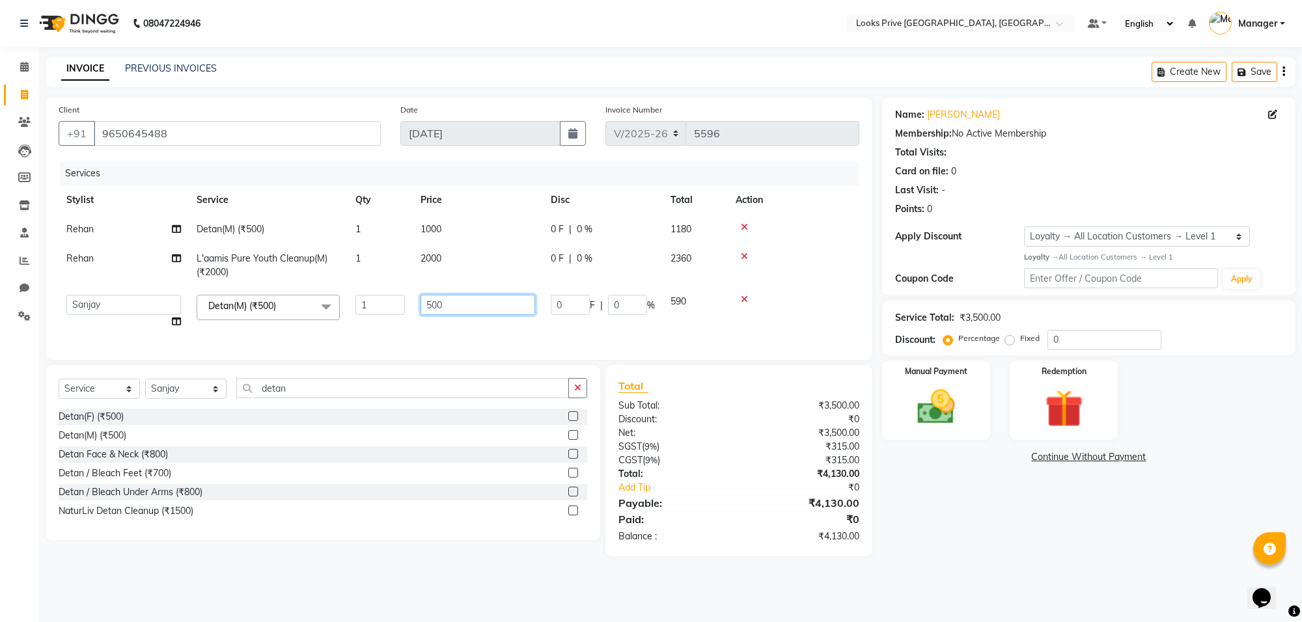
drag, startPoint x: 441, startPoint y: 304, endPoint x: 419, endPoint y: 304, distance: 22.8
click at [419, 304] on td "500" at bounding box center [478, 311] width 130 height 49
type input "1000"
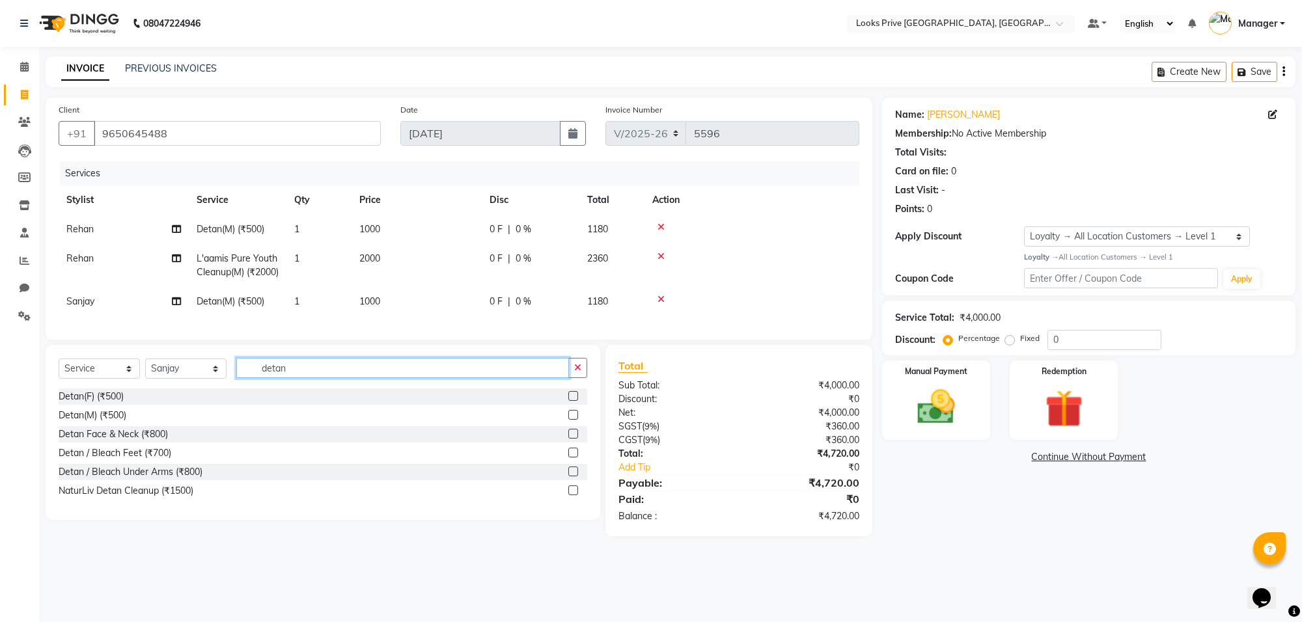
click at [318, 378] on input "detan" at bounding box center [402, 368] width 333 height 20
type input "d"
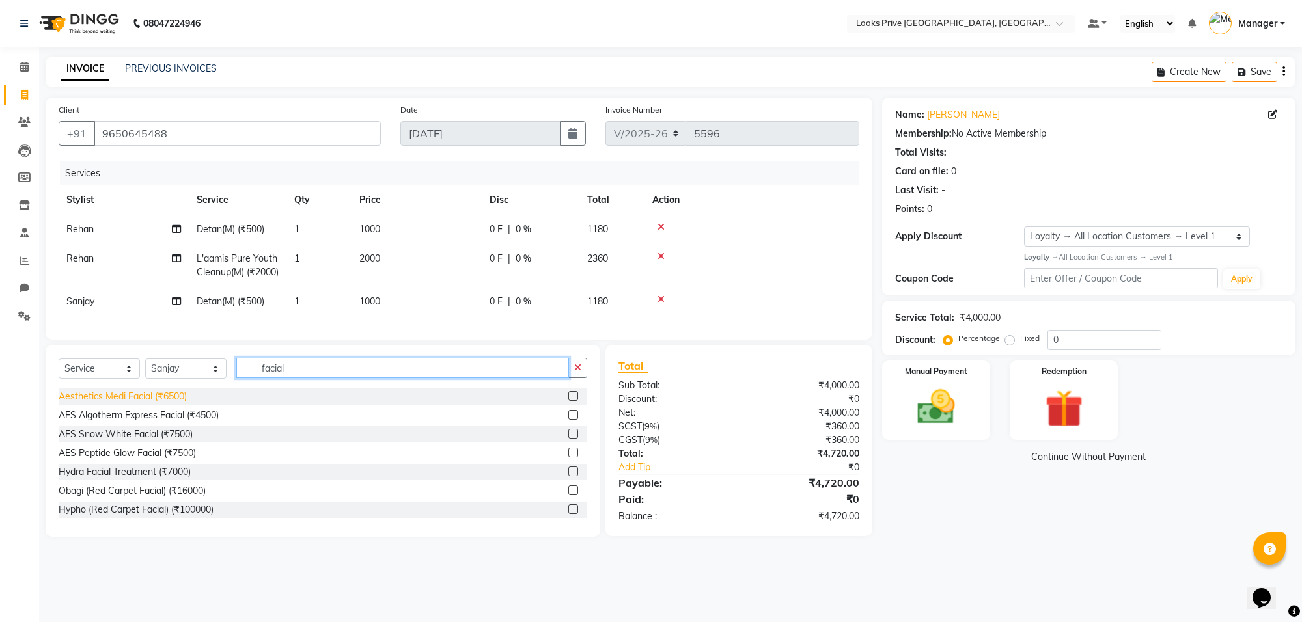
type input "facial"
click at [173, 404] on div "Aesthetics Medi Facial (₹6500)" at bounding box center [123, 397] width 128 height 14
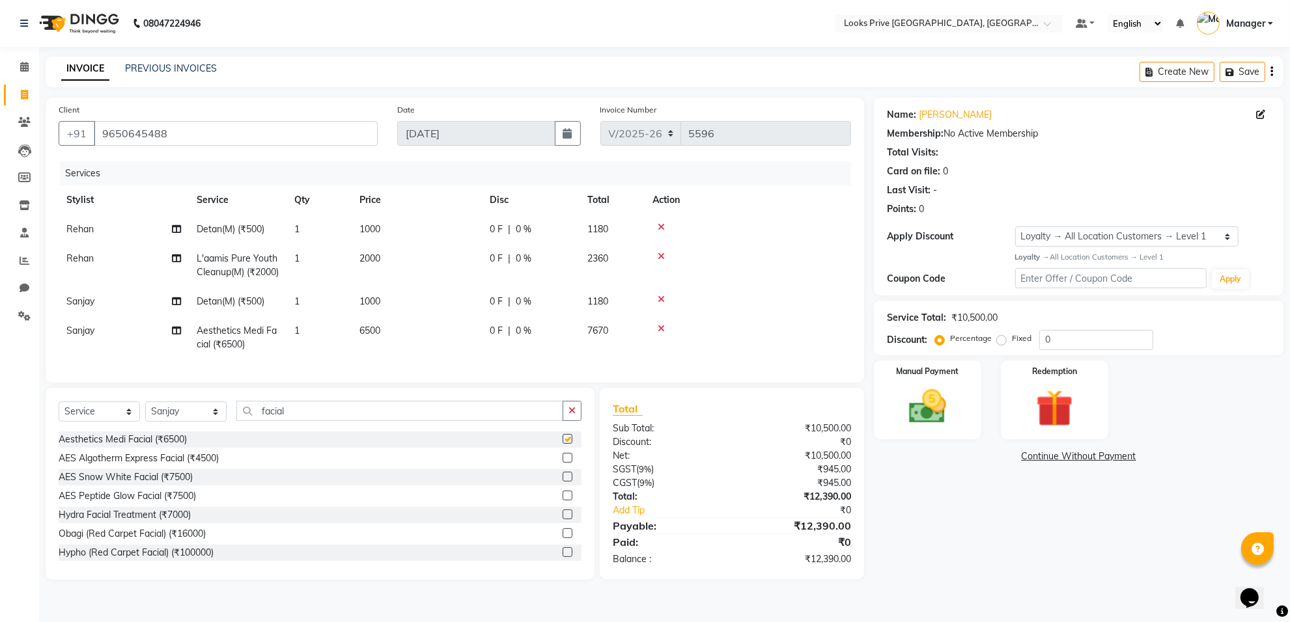
checkbox input "false"
click at [428, 337] on td "6500" at bounding box center [417, 337] width 130 height 43
select select "75862"
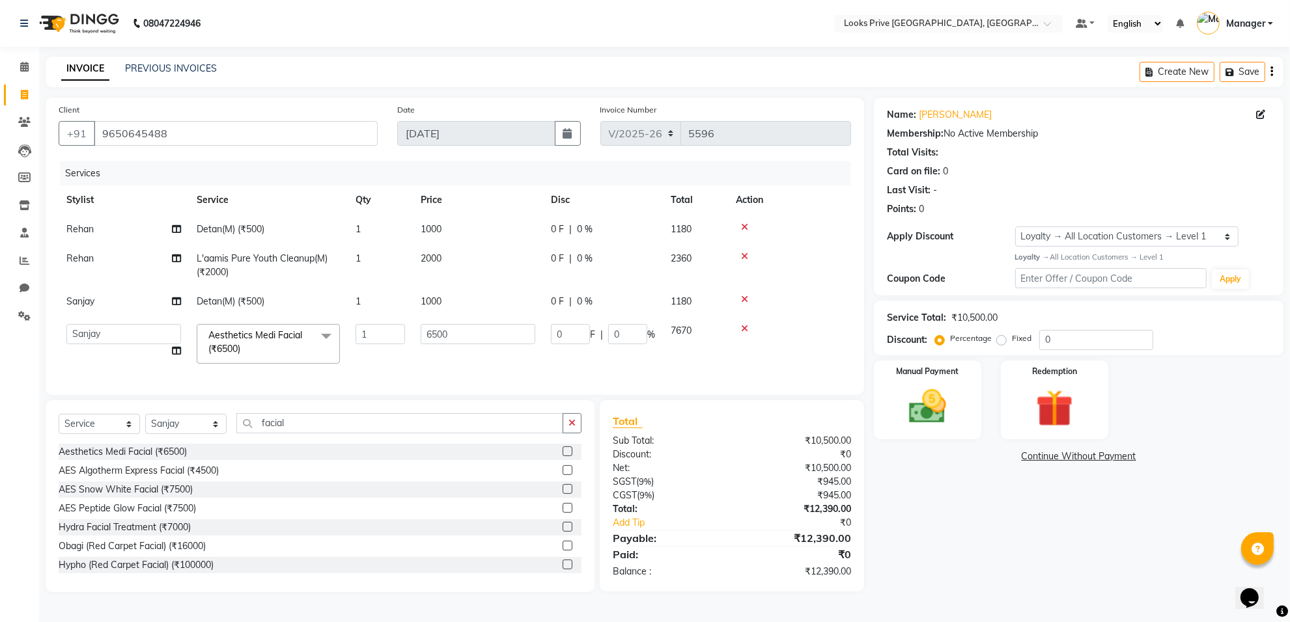
click at [485, 344] on td "6500" at bounding box center [478, 343] width 130 height 55
drag, startPoint x: 497, startPoint y: 336, endPoint x: 426, endPoint y: 339, distance: 70.4
click at [426, 339] on input "6500" at bounding box center [478, 334] width 115 height 20
type input "6000"
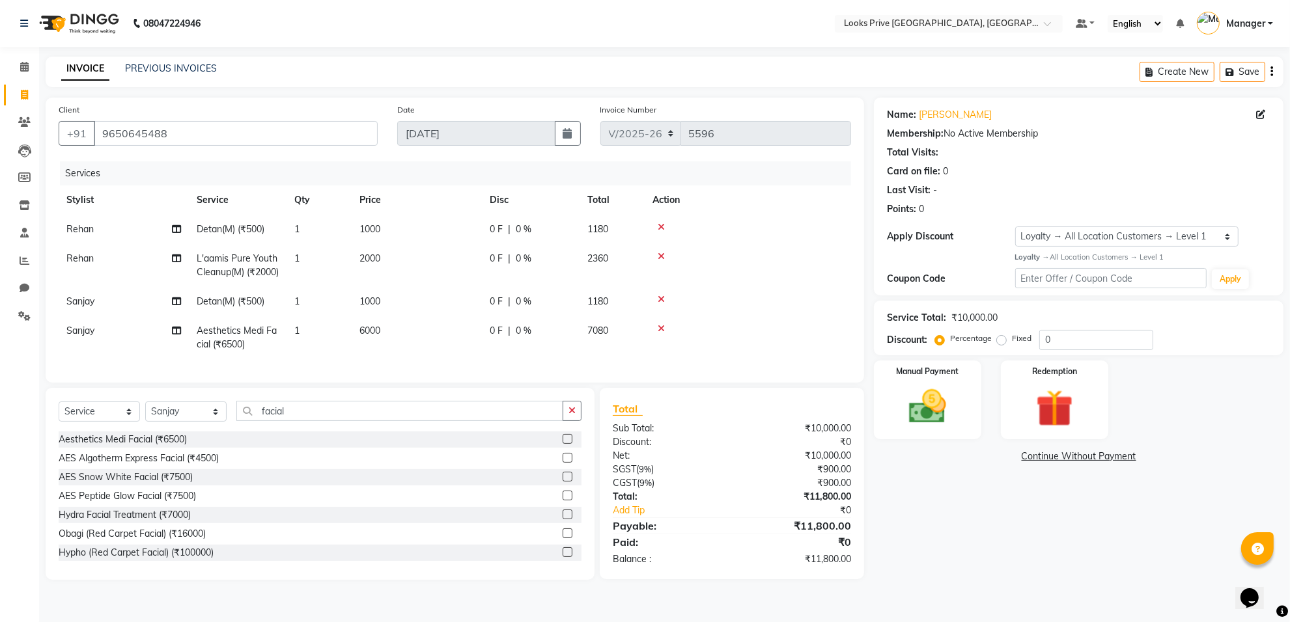
click at [452, 359] on td "6000" at bounding box center [417, 337] width 130 height 43
select select "75862"
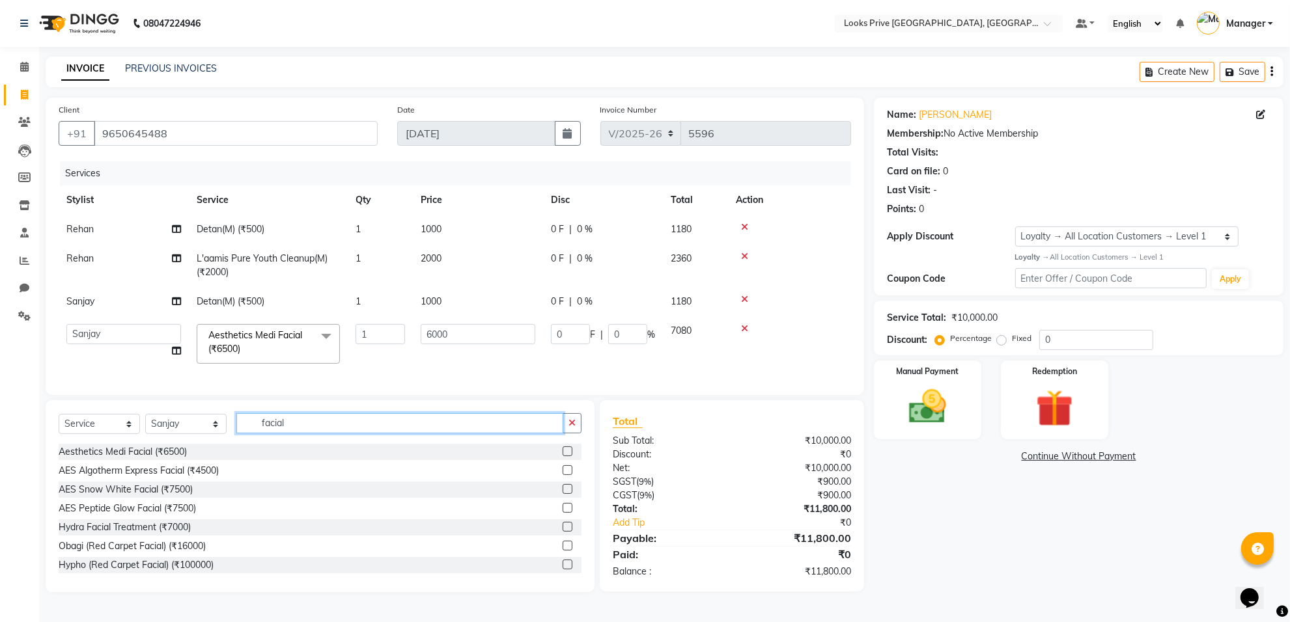
click at [297, 434] on input "facial" at bounding box center [399, 423] width 327 height 20
type input "f"
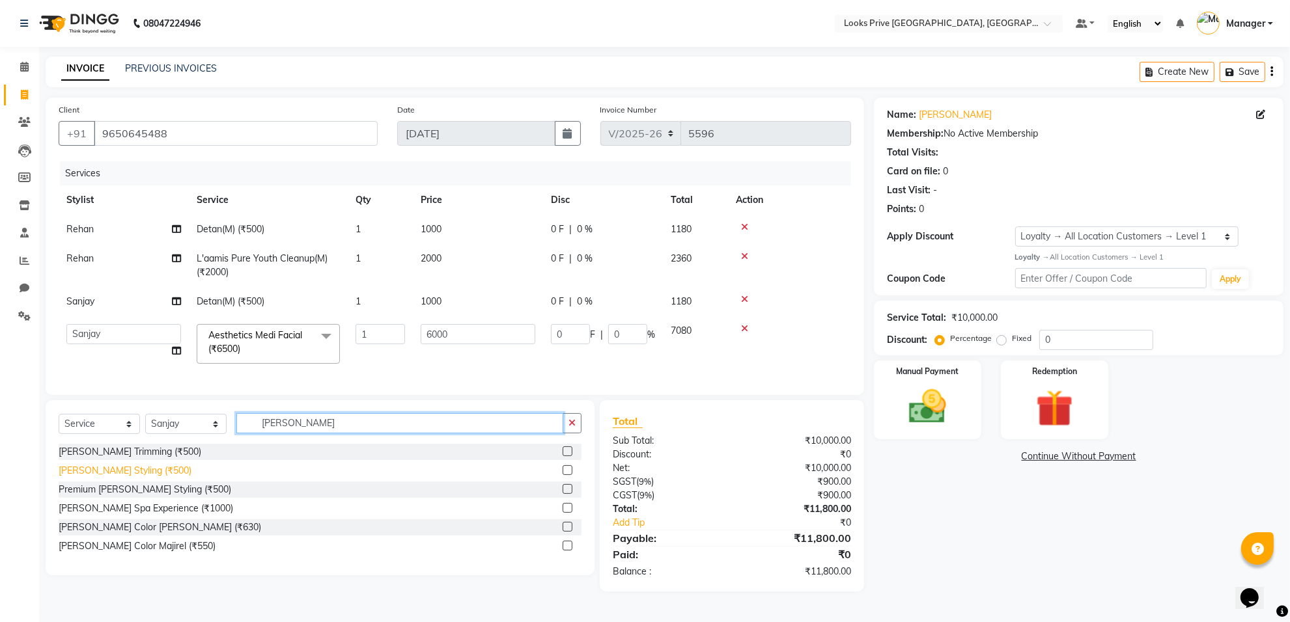
type input "[PERSON_NAME]"
click at [104, 478] on div "[PERSON_NAME] Styling (₹500)" at bounding box center [125, 471] width 133 height 14
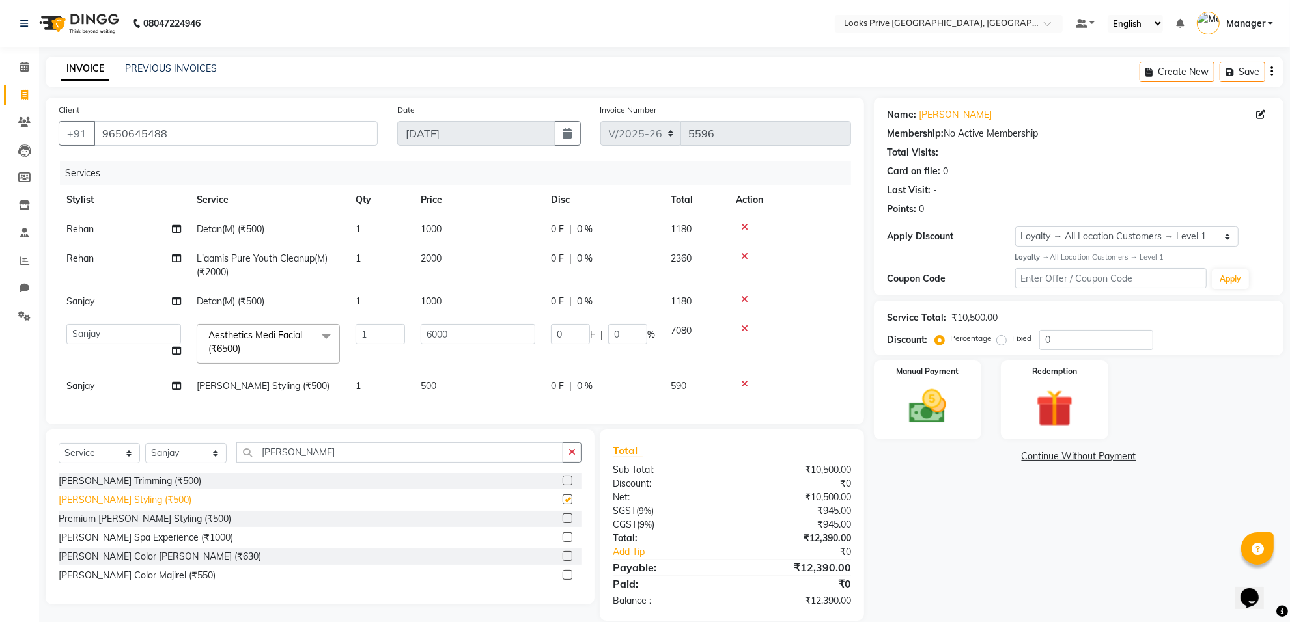
checkbox input "false"
click at [629, 329] on input "0" at bounding box center [627, 334] width 39 height 20
type input "025"
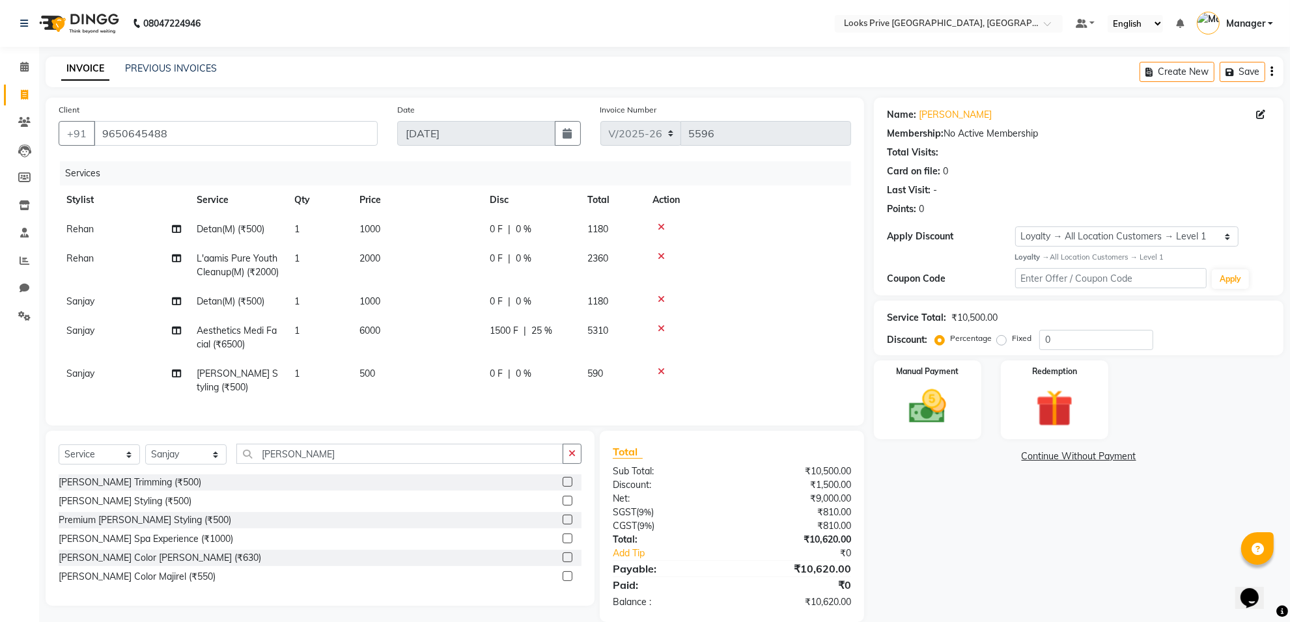
click at [631, 359] on tr "Sanjay Aesthetics Medi Facial (₹6500) 1 6000 1500 F | 25 % 5310" at bounding box center [455, 337] width 792 height 43
click at [547, 338] on span "25 %" at bounding box center [541, 331] width 21 height 14
select select "75862"
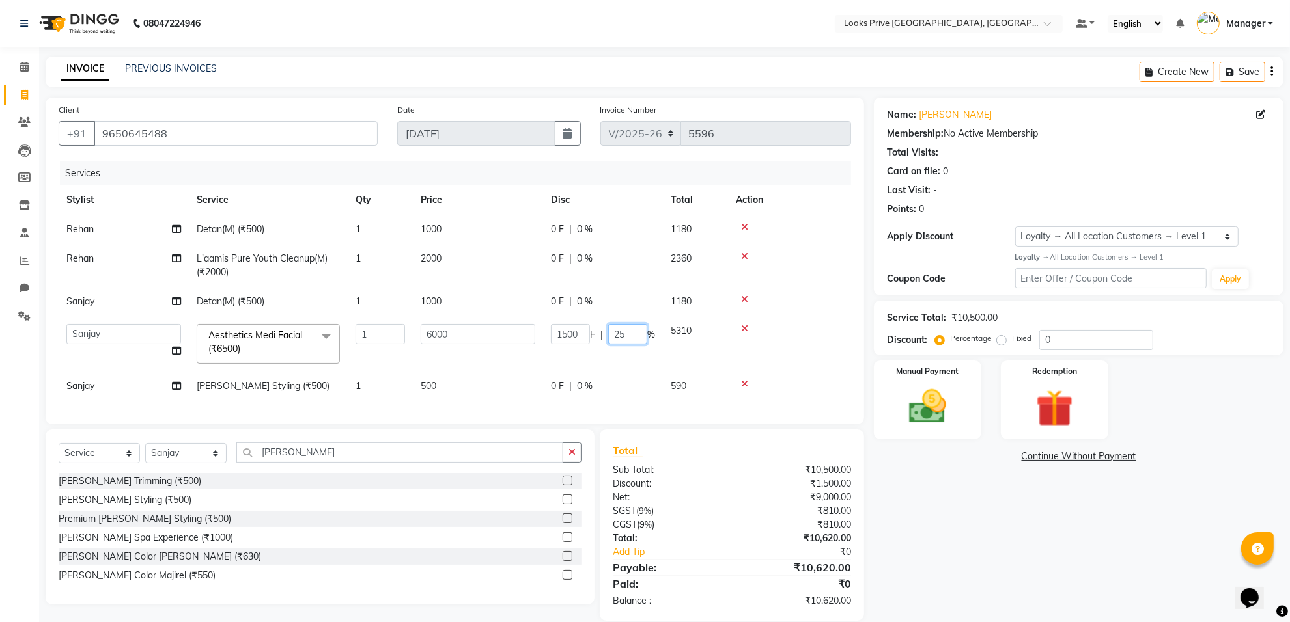
drag, startPoint x: 632, startPoint y: 342, endPoint x: 618, endPoint y: 344, distance: 13.7
click at [627, 344] on td "1500 F | 25 %" at bounding box center [603, 343] width 120 height 55
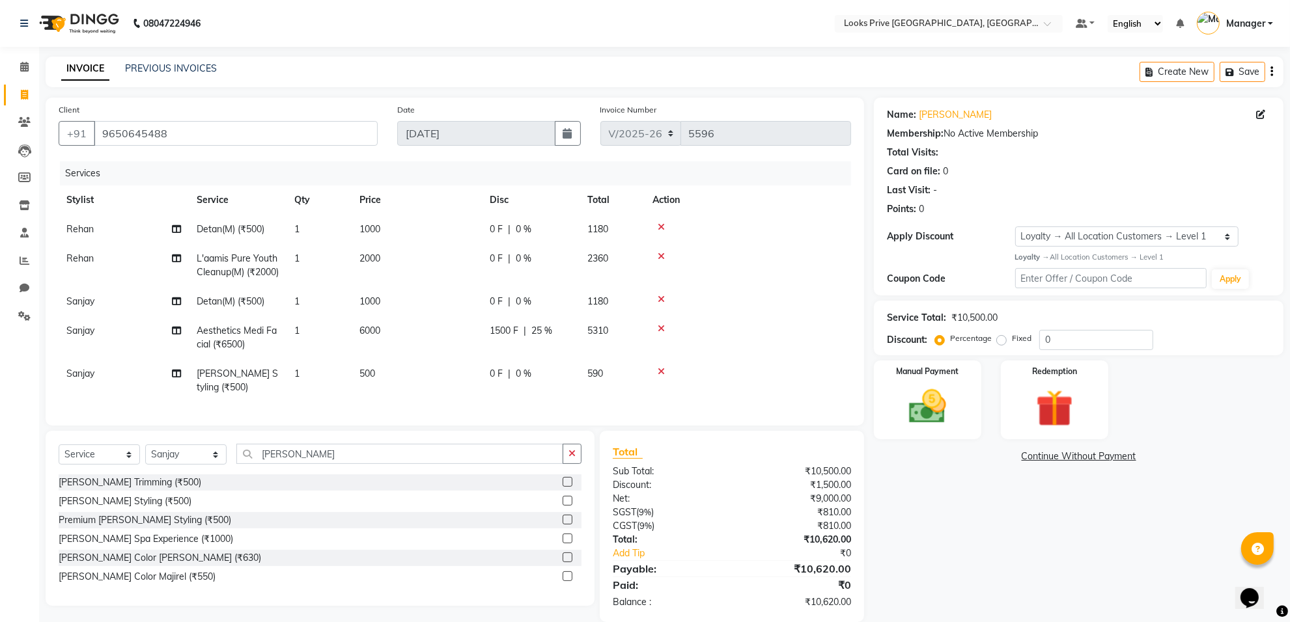
click at [559, 344] on td "1500 F | 25 %" at bounding box center [531, 337] width 98 height 43
select select "75862"
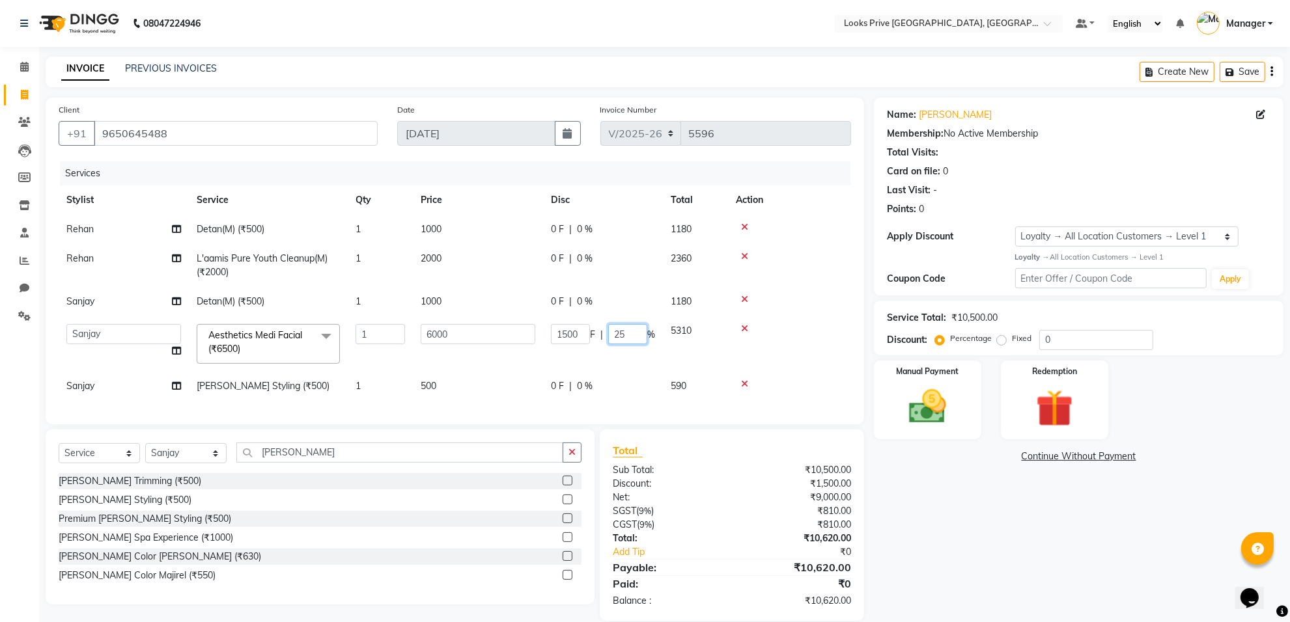
click at [622, 333] on input "25" at bounding box center [627, 334] width 39 height 20
click at [635, 337] on input "25" at bounding box center [627, 334] width 39 height 20
type input "2"
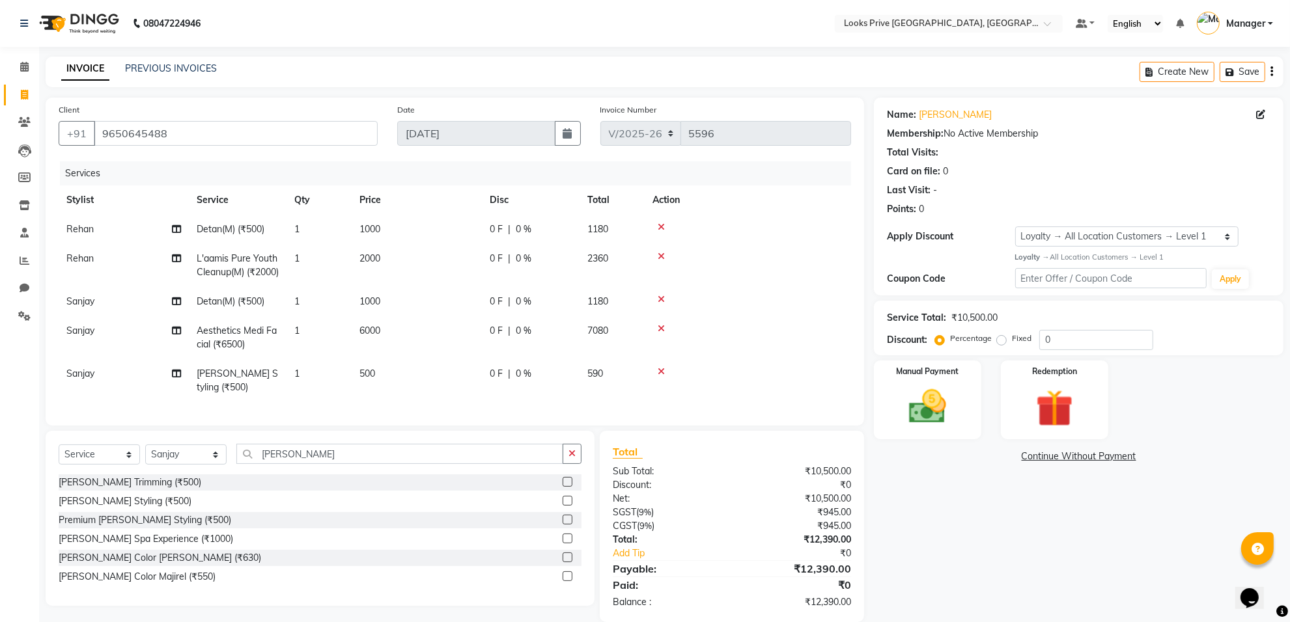
click at [626, 359] on tr "Sanjay Aesthetics Medi Facial (₹6500) 1 6000 0 F | 0 % 7080" at bounding box center [455, 337] width 792 height 43
click at [1094, 335] on input "0" at bounding box center [1096, 340] width 114 height 20
type input "010"
click at [900, 398] on img at bounding box center [927, 407] width 63 height 45
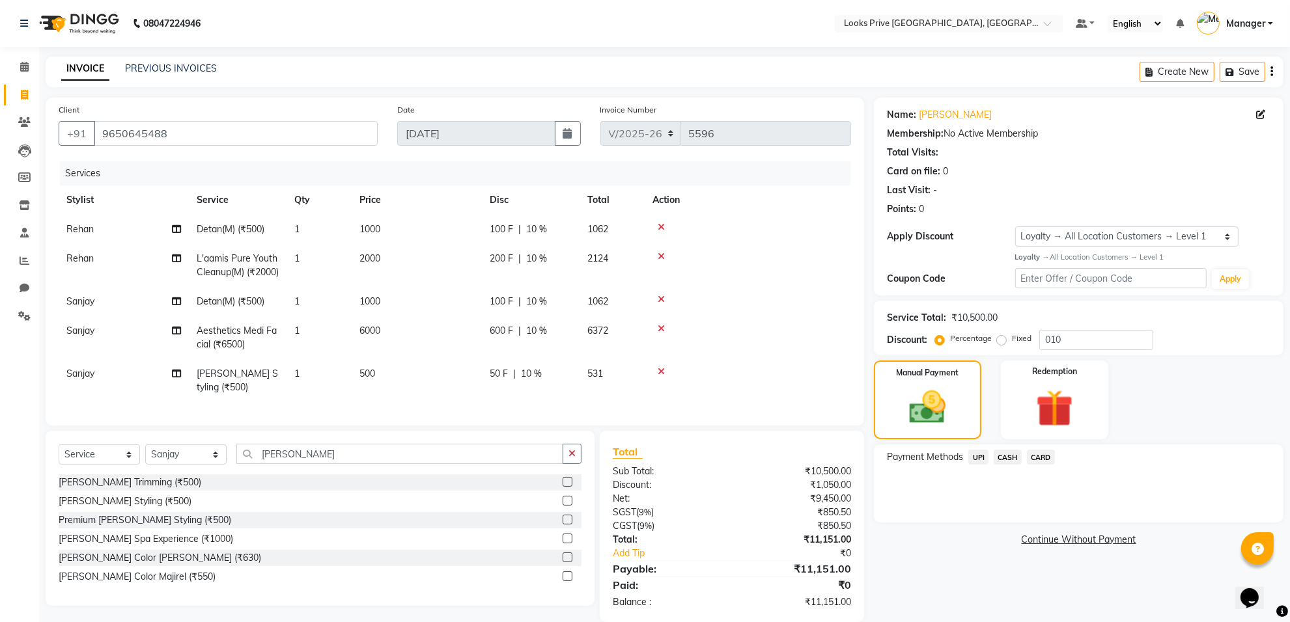
click at [1045, 456] on span "CARD" at bounding box center [1041, 457] width 28 height 15
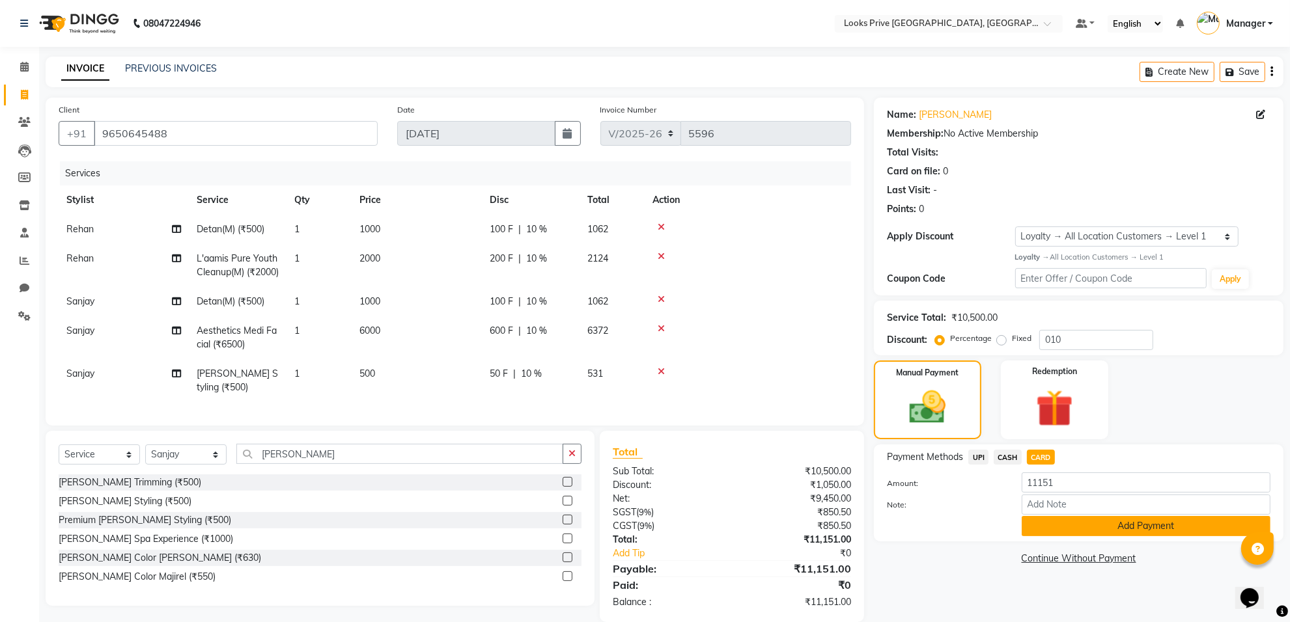
click at [1060, 525] on button "Add Payment" at bounding box center [1145, 526] width 249 height 20
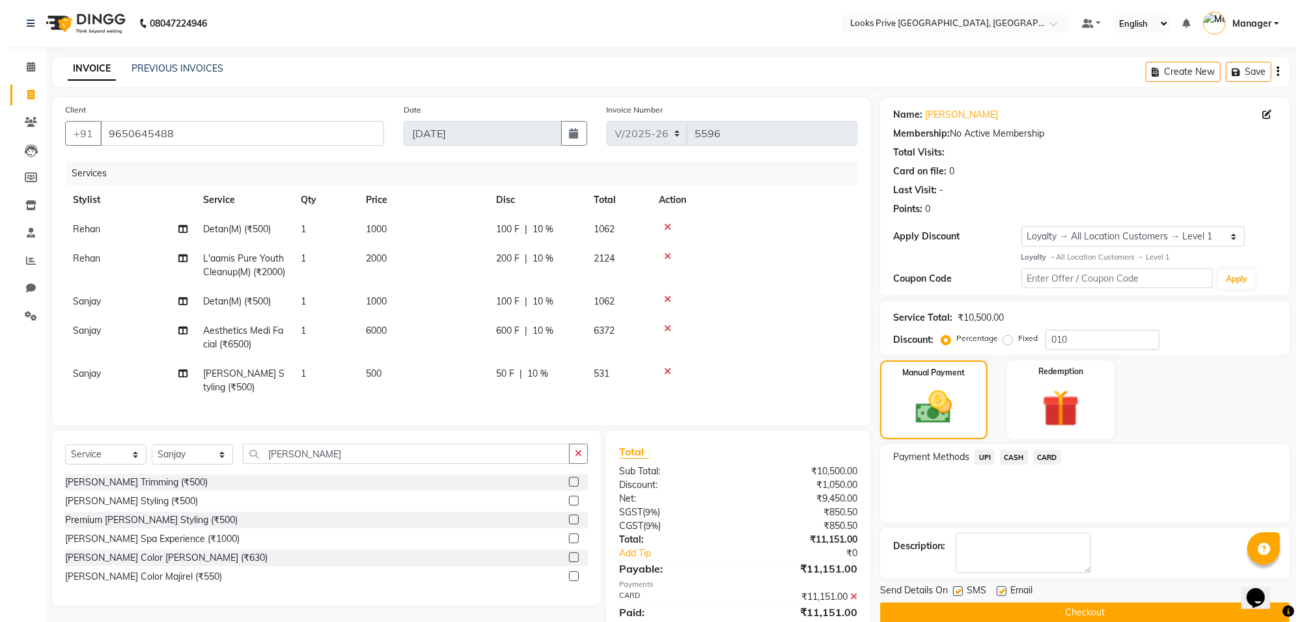
scroll to position [135, 0]
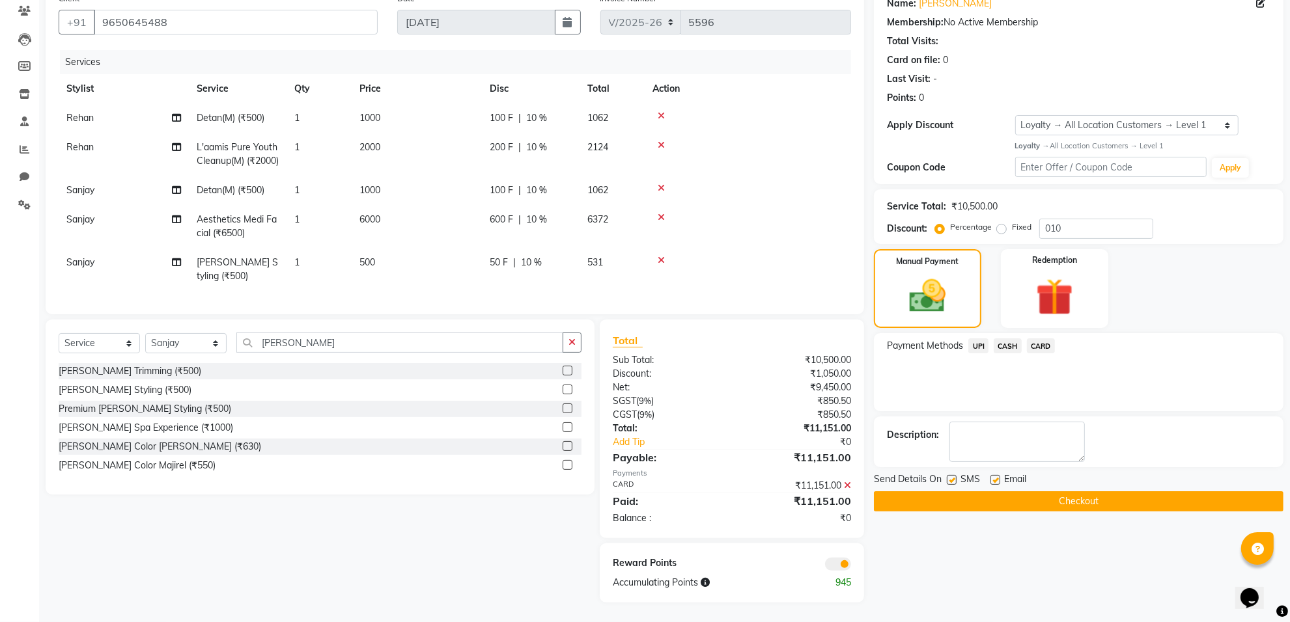
click at [828, 560] on span at bounding box center [838, 564] width 26 height 13
click at [851, 566] on input "checkbox" at bounding box center [851, 566] width 0 height 0
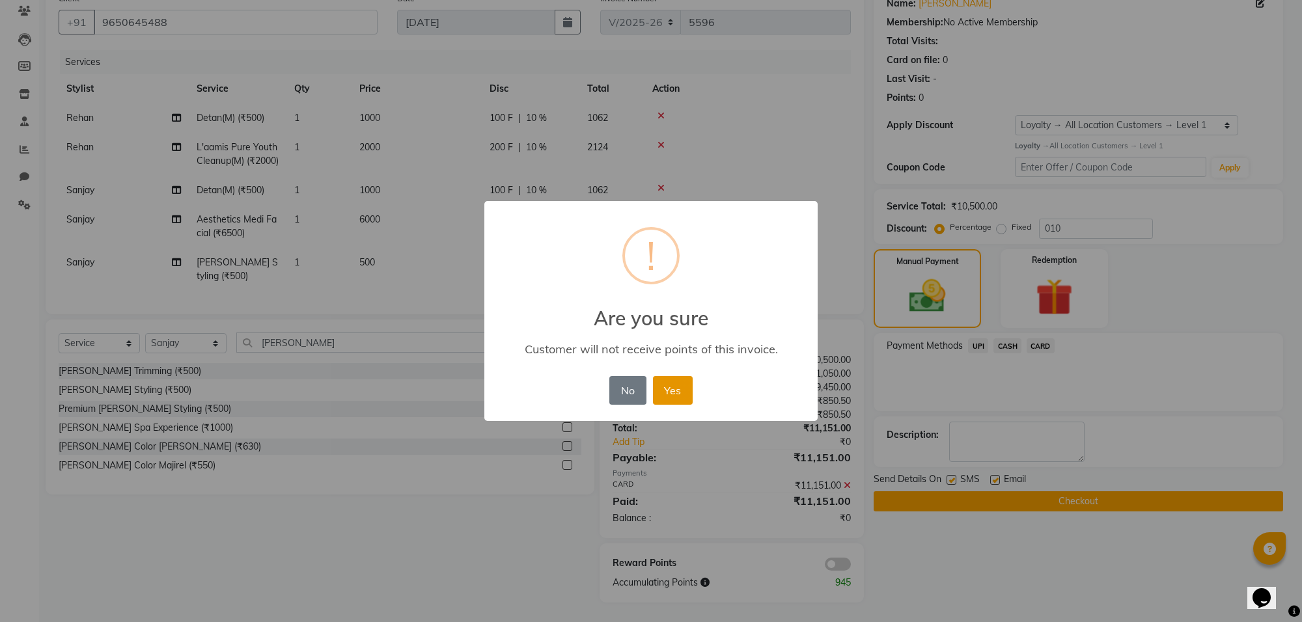
click at [679, 391] on button "Yes" at bounding box center [673, 390] width 40 height 29
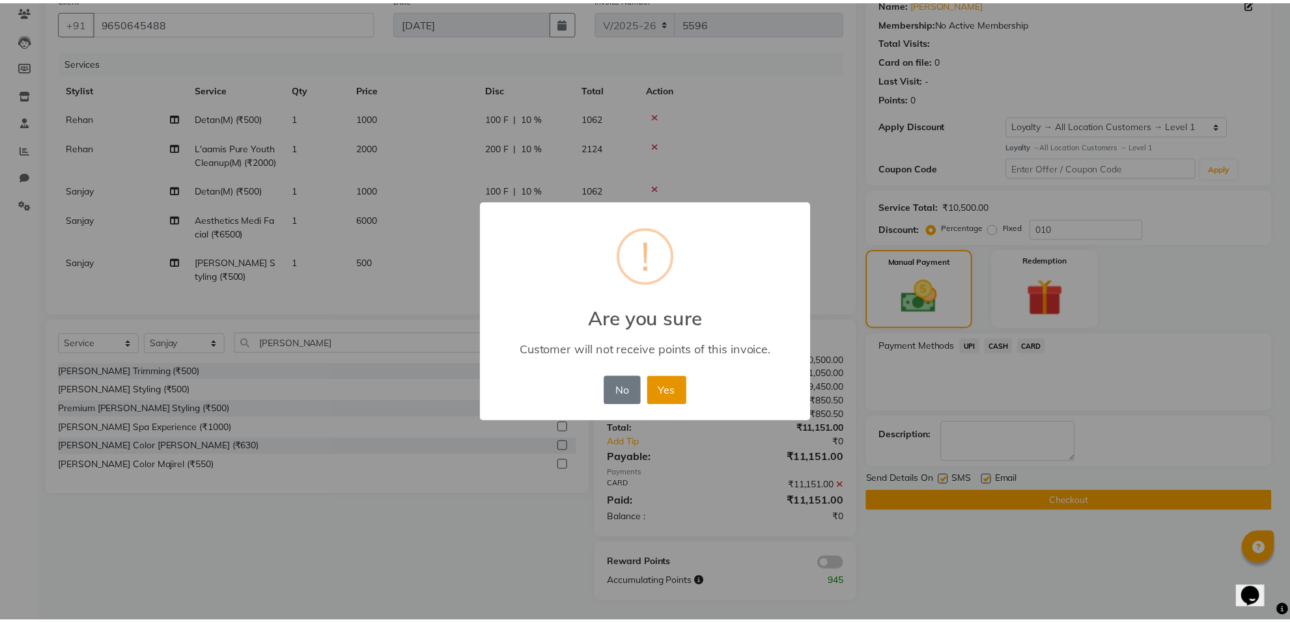
scroll to position [117, 0]
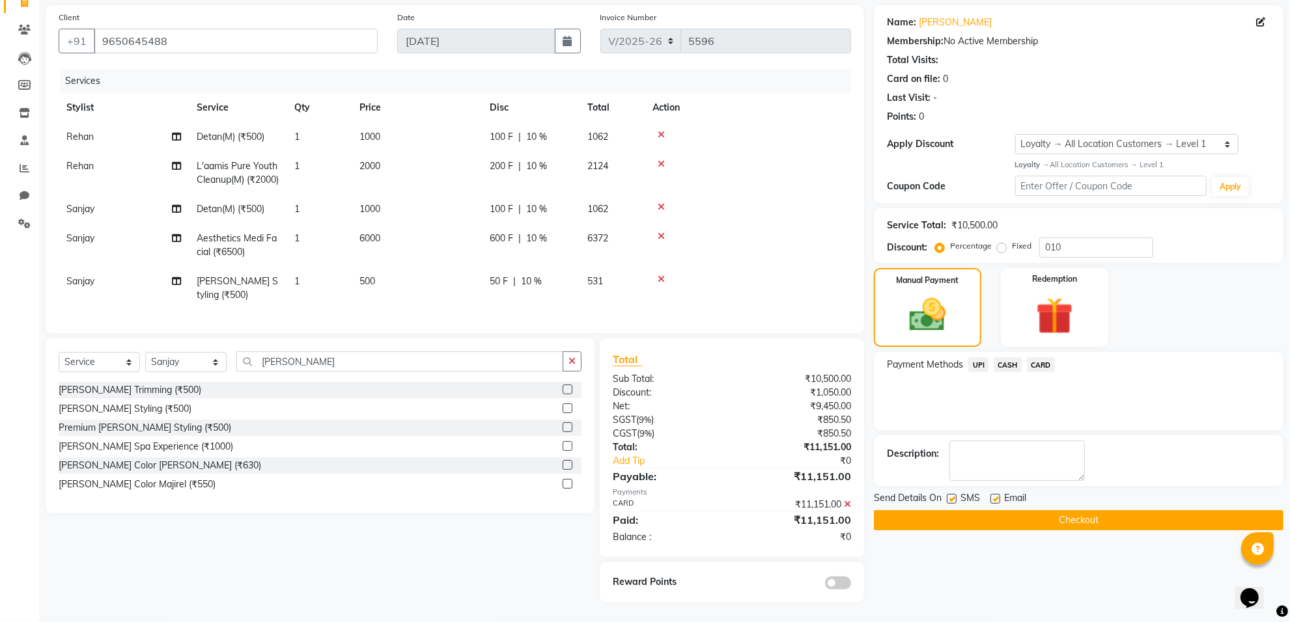
click at [950, 494] on label at bounding box center [952, 499] width 10 height 10
click at [950, 495] on input "checkbox" at bounding box center [951, 499] width 8 height 8
click at [950, 494] on label at bounding box center [952, 499] width 10 height 10
click at [950, 495] on input "checkbox" at bounding box center [951, 499] width 8 height 8
click at [952, 494] on label at bounding box center [952, 499] width 10 height 10
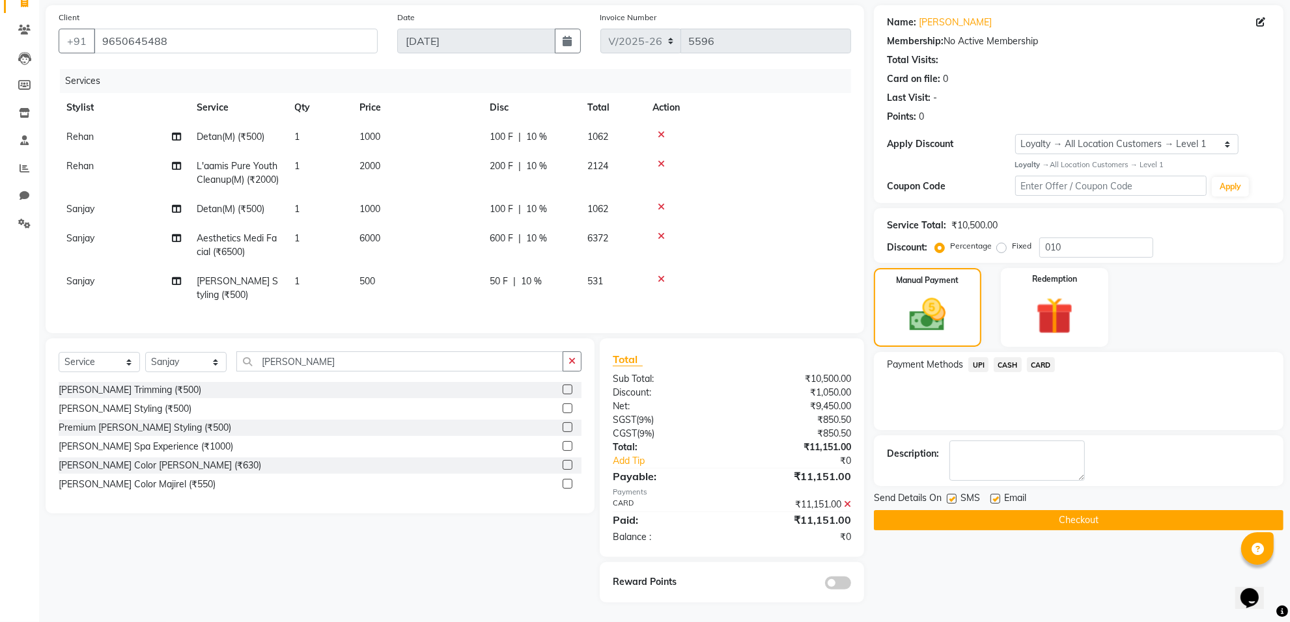
click at [952, 495] on input "checkbox" at bounding box center [951, 499] width 8 height 8
checkbox input "false"
click at [974, 510] on button "Checkout" at bounding box center [1078, 520] width 409 height 20
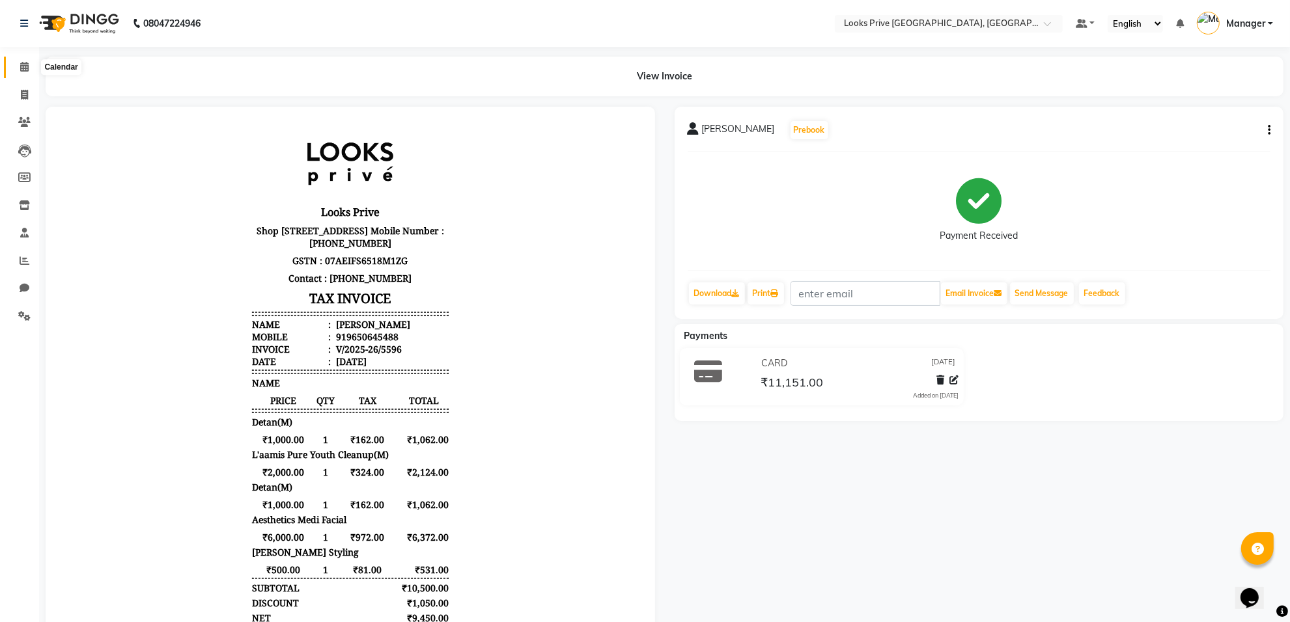
click at [35, 64] on span at bounding box center [24, 67] width 23 height 15
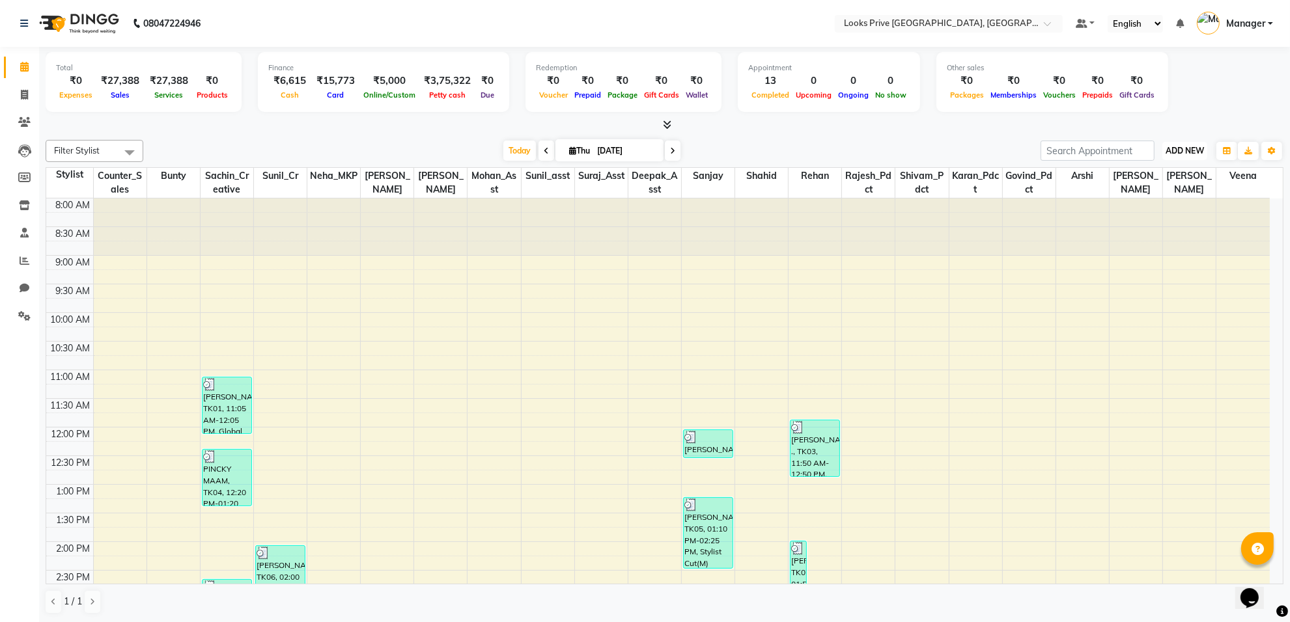
click at [1192, 145] on button "ADD NEW Toggle Dropdown" at bounding box center [1184, 151] width 45 height 18
click at [1164, 194] on link "Add Invoice" at bounding box center [1154, 192] width 103 height 17
select select "service"
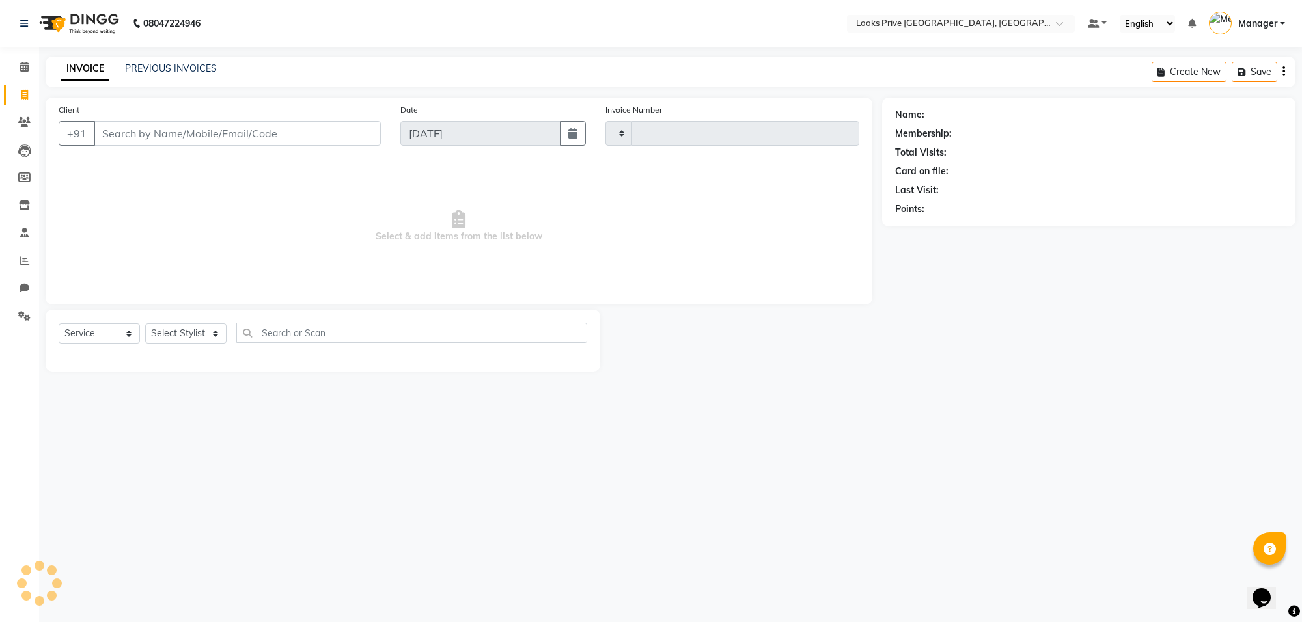
type input "5597"
select select "8127"
click at [118, 129] on input "Client" at bounding box center [237, 133] width 287 height 25
click at [158, 330] on select "Select Stylist [PERSON_NAME] Counter_Sales Deepak_Asst Govind_Pdct Karan_Pdct M…" at bounding box center [185, 334] width 81 height 20
click at [281, 275] on span "Select & add items from the list below" at bounding box center [459, 226] width 801 height 130
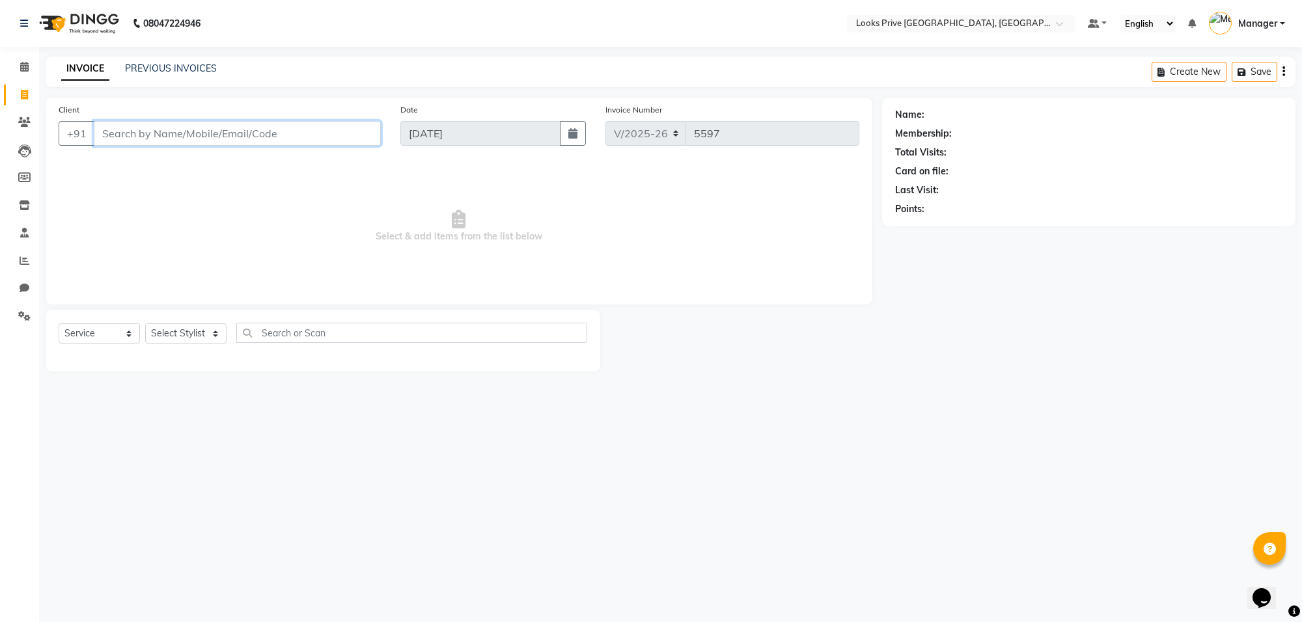
click at [119, 138] on input "Client" at bounding box center [237, 133] width 287 height 25
type input "9811053936"
click at [331, 135] on span "Add Client" at bounding box center [347, 133] width 51 height 13
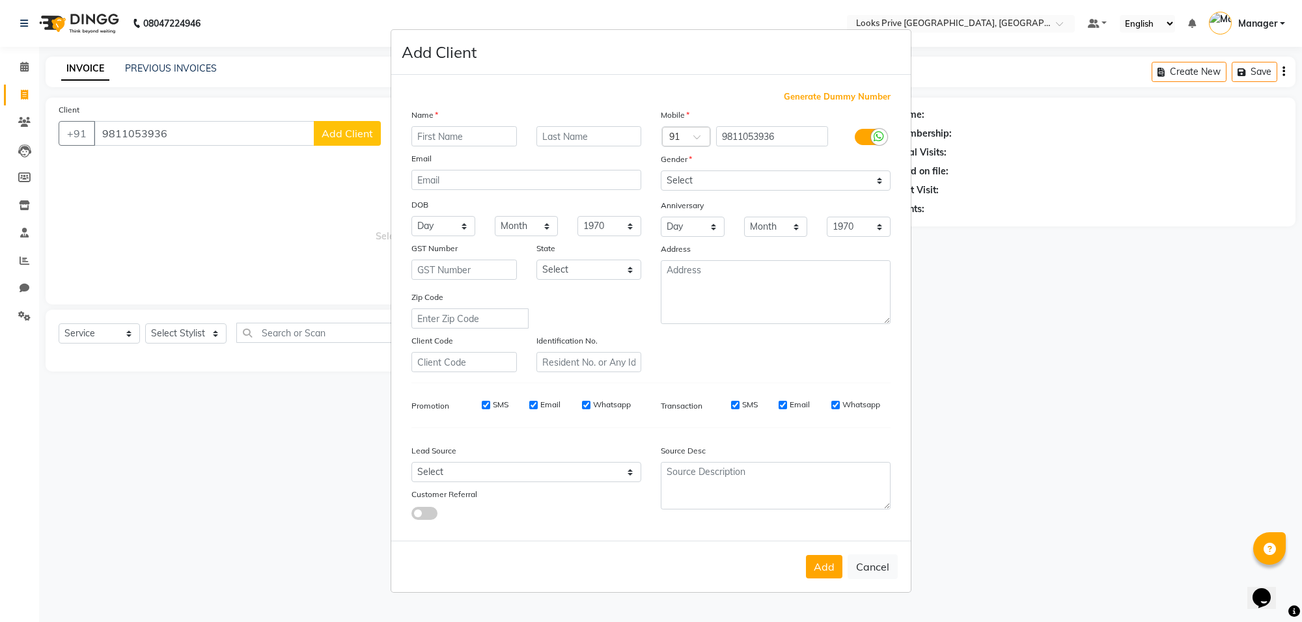
click at [450, 141] on input "text" at bounding box center [463, 136] width 105 height 20
type input "[PERSON_NAME]"
click at [593, 137] on input "text" at bounding box center [588, 136] width 105 height 20
type input "Kaur"
click at [738, 179] on select "Select [DEMOGRAPHIC_DATA] [DEMOGRAPHIC_DATA] Other Prefer Not To Say" at bounding box center [776, 181] width 230 height 20
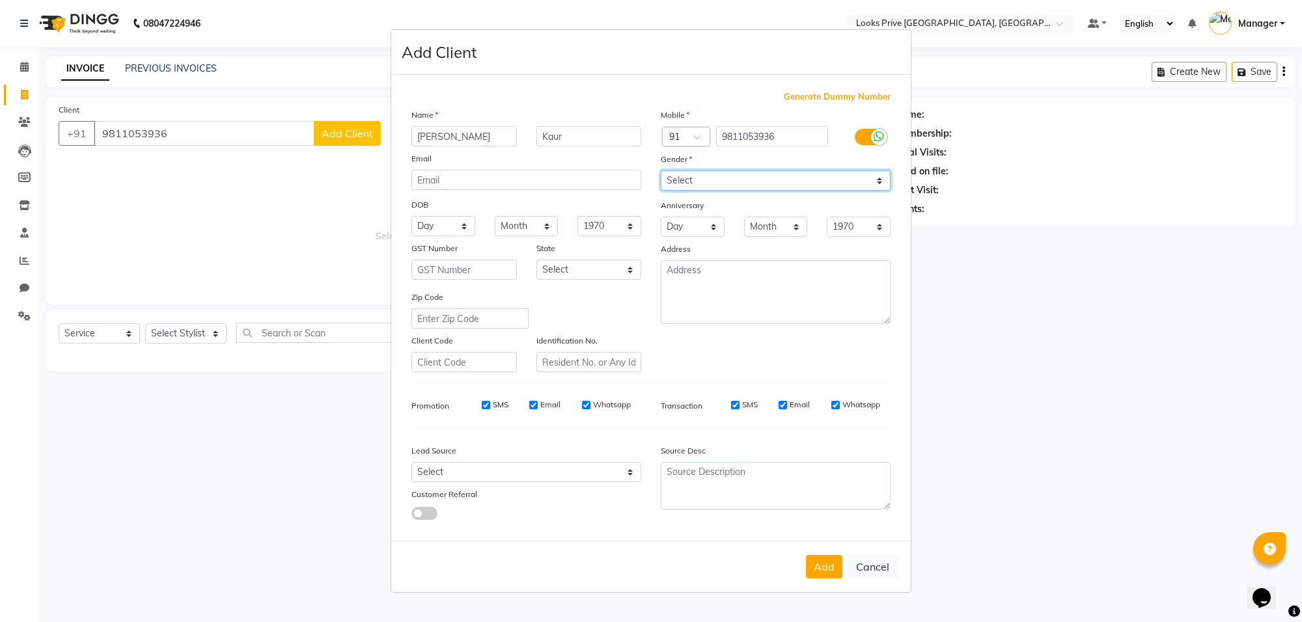
select select "female"
click at [661, 172] on select "Select [DEMOGRAPHIC_DATA] [DEMOGRAPHIC_DATA] Other Prefer Not To Say" at bounding box center [776, 181] width 230 height 20
click at [825, 567] on button "Add" at bounding box center [824, 566] width 36 height 23
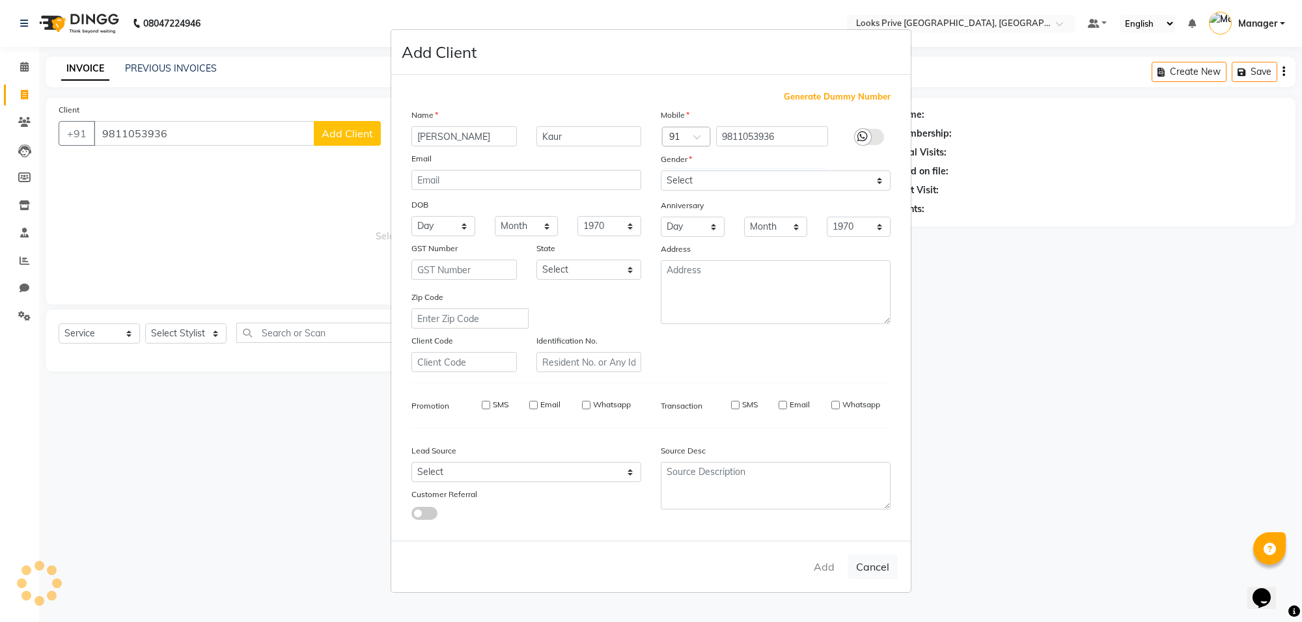
select select
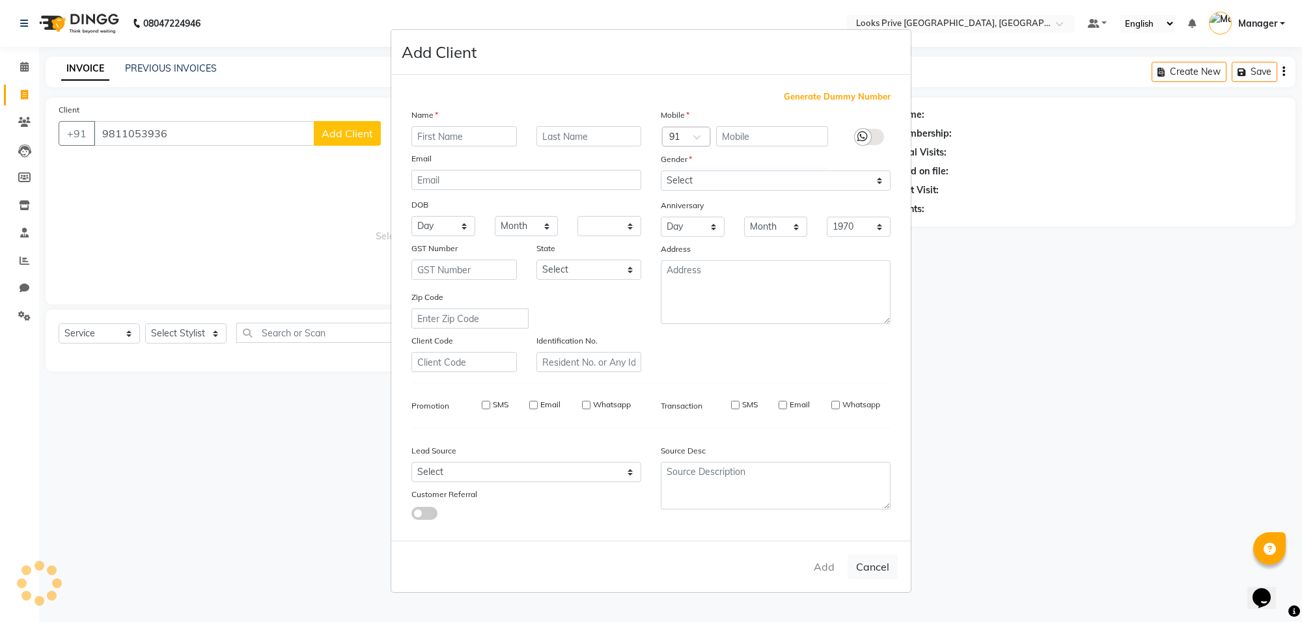
select select
checkbox input "false"
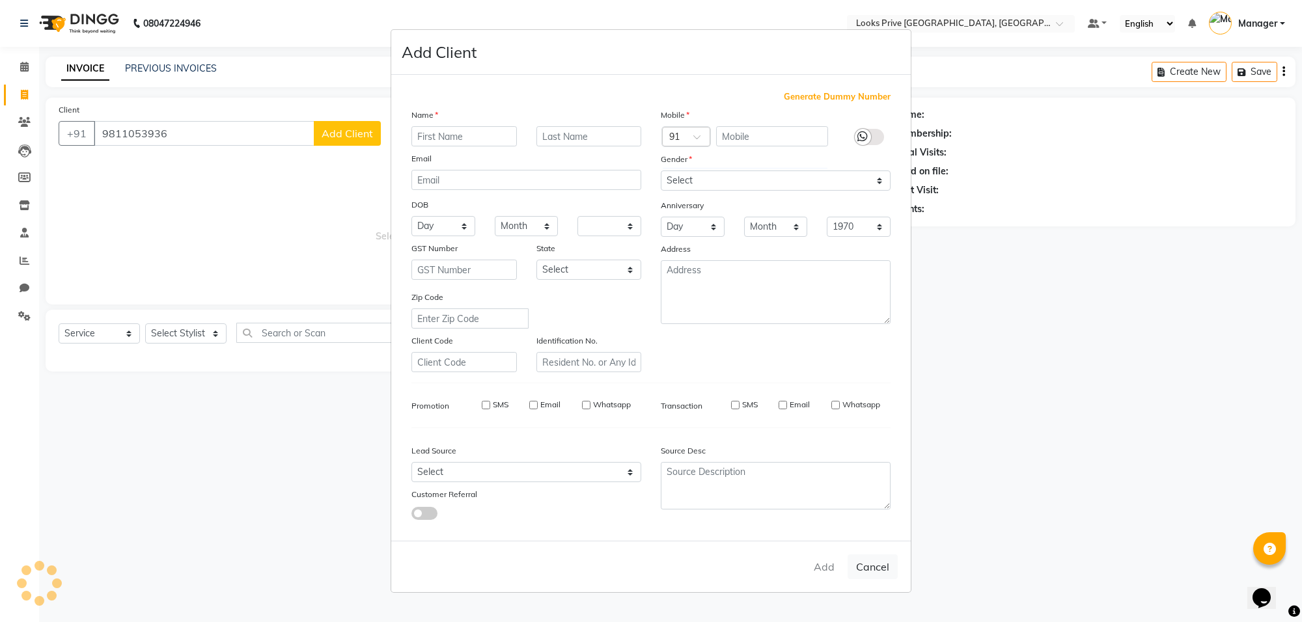
checkbox input "false"
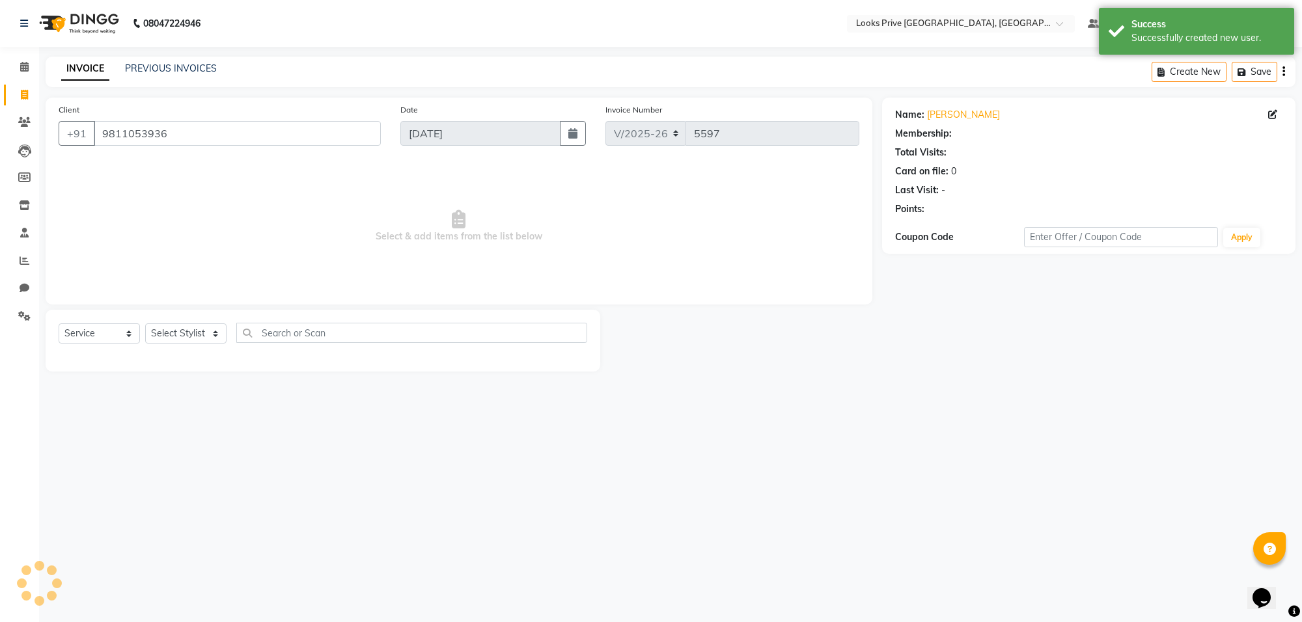
select select "1: Object"
click at [192, 333] on select "Select Stylist [PERSON_NAME] Counter_Sales Deepak_Asst Govind_Pdct Karan_Pdct M…" at bounding box center [185, 334] width 81 height 20
select select "75850"
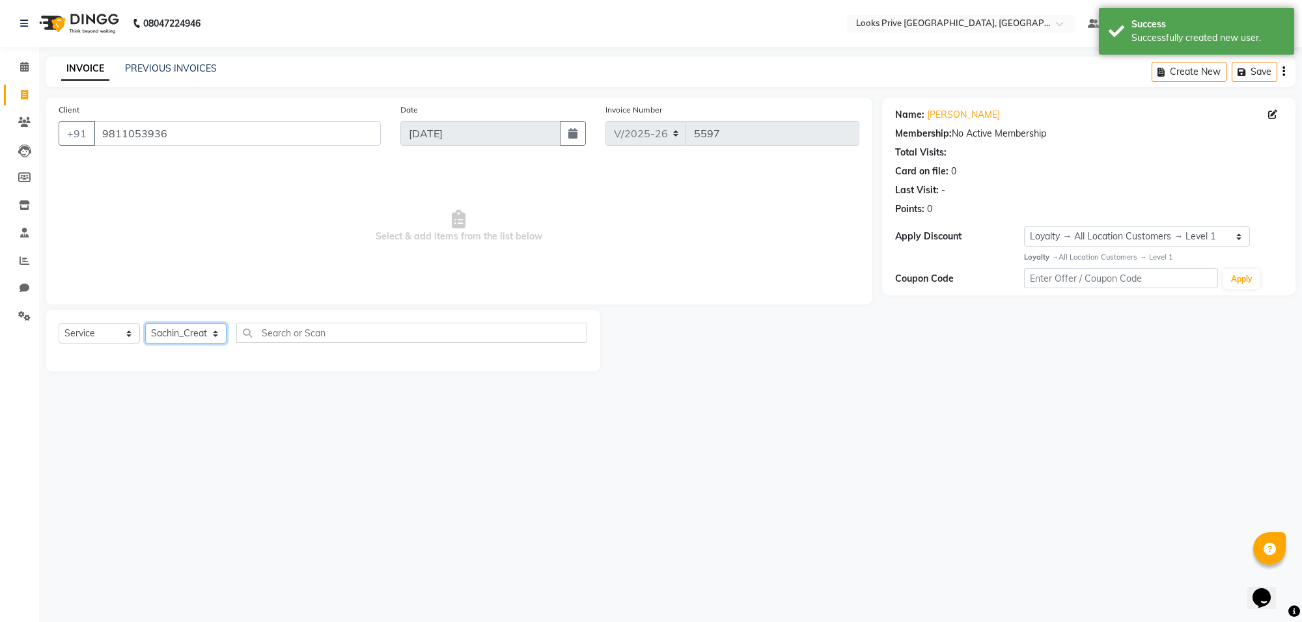
click at [145, 324] on select "Select Stylist [PERSON_NAME] Counter_Sales Deepak_Asst Govind_Pdct Karan_Pdct M…" at bounding box center [185, 334] width 81 height 20
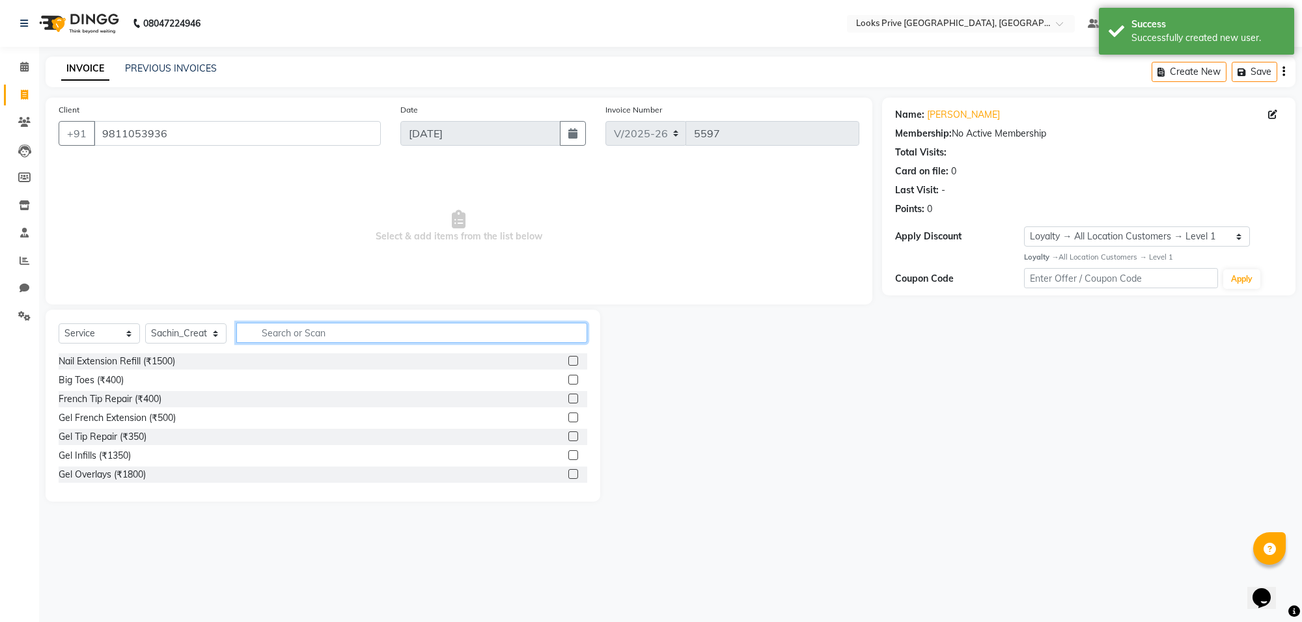
click at [312, 335] on input "text" at bounding box center [411, 333] width 351 height 20
type input "global"
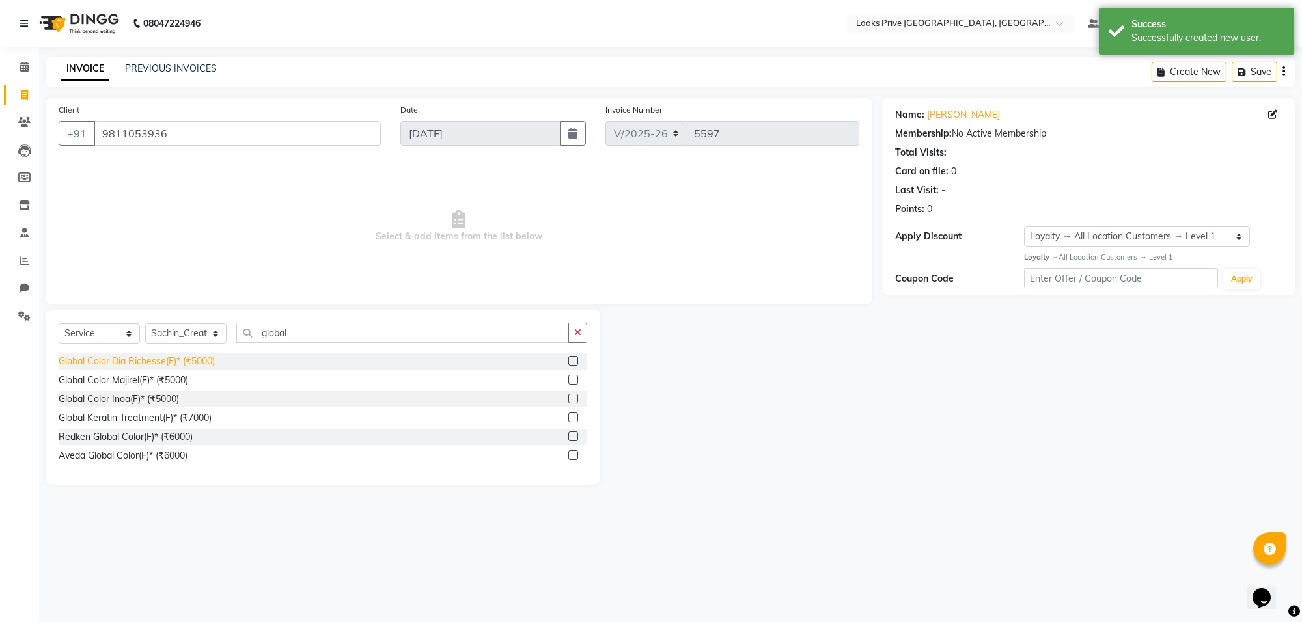
click at [177, 359] on div "Global Color Dia Richesse(F)* (₹5000)" at bounding box center [137, 362] width 156 height 14
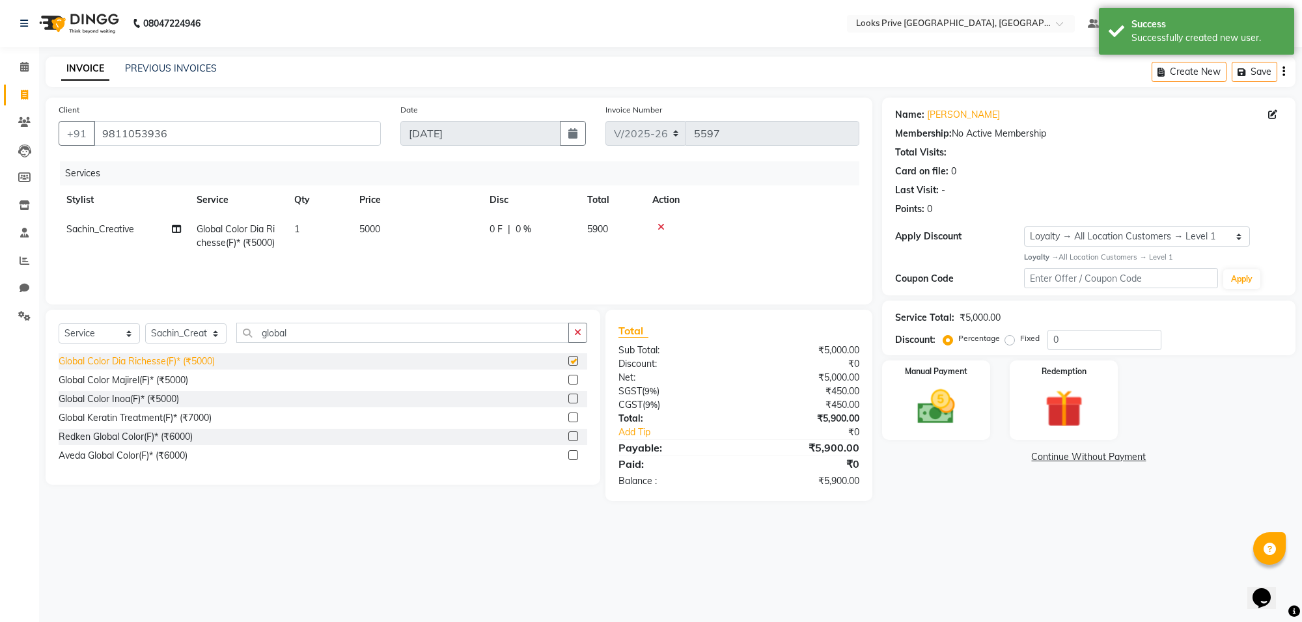
checkbox input "false"
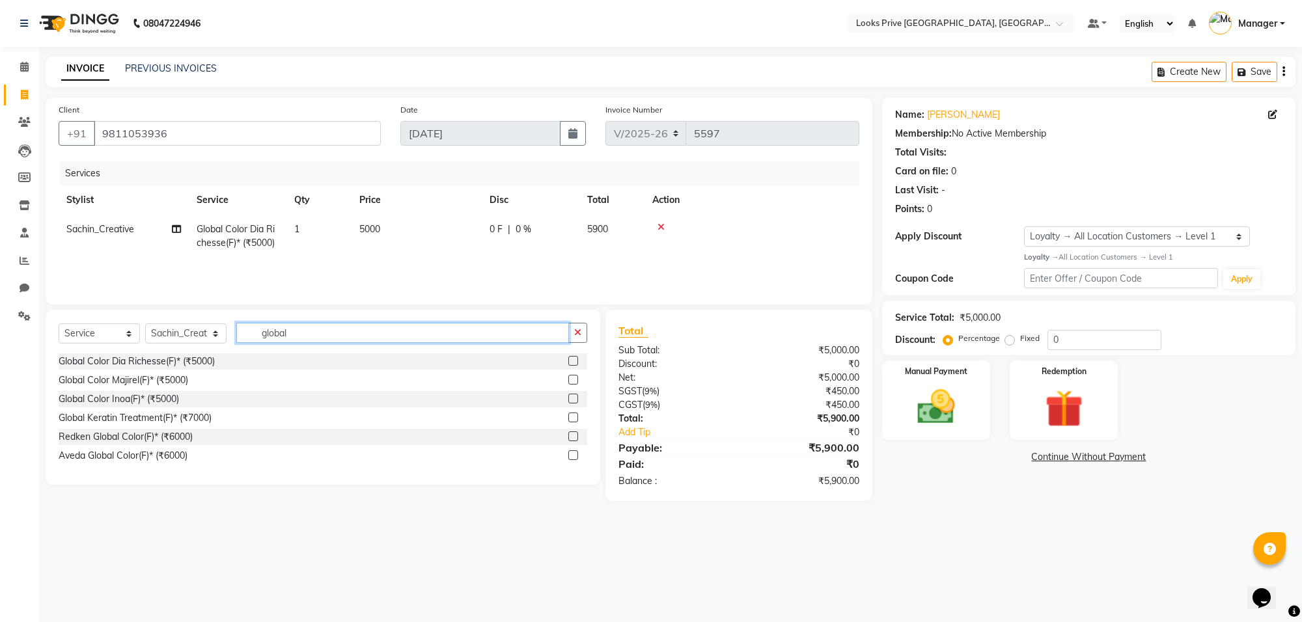
click at [318, 334] on input "global" at bounding box center [402, 333] width 333 height 20
drag, startPoint x: 318, startPoint y: 334, endPoint x: 239, endPoint y: 333, distance: 78.8
click at [239, 333] on input "global" at bounding box center [402, 333] width 333 height 20
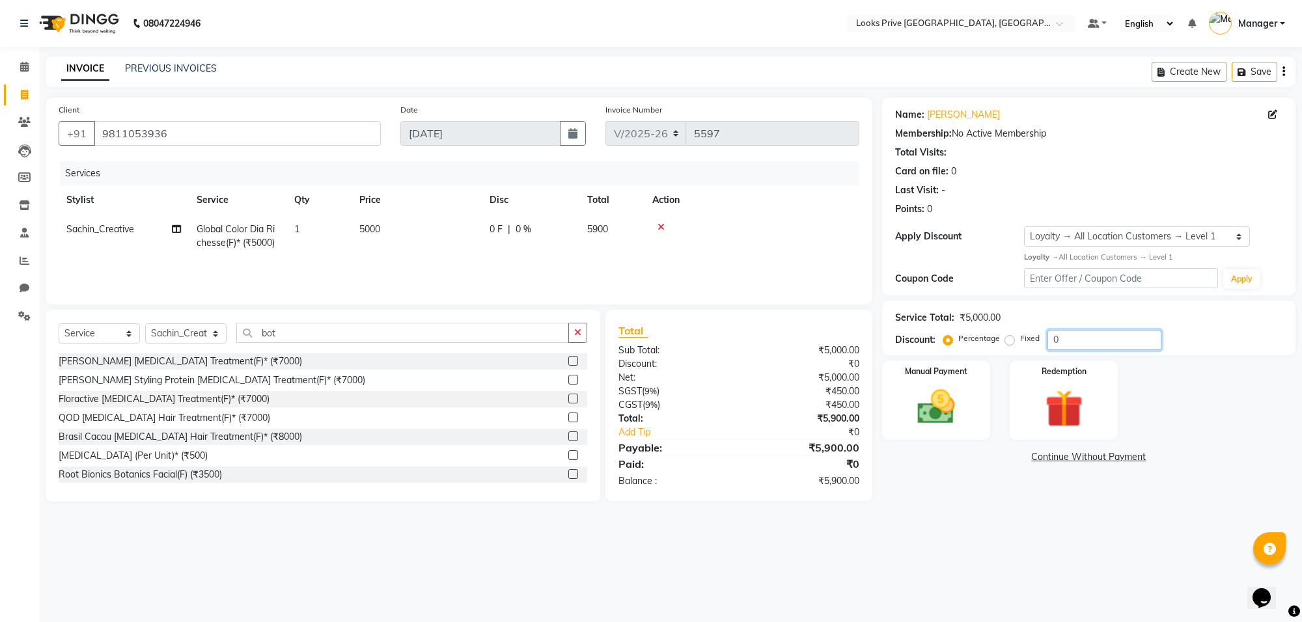
click at [1084, 342] on input "0" at bounding box center [1104, 340] width 114 height 20
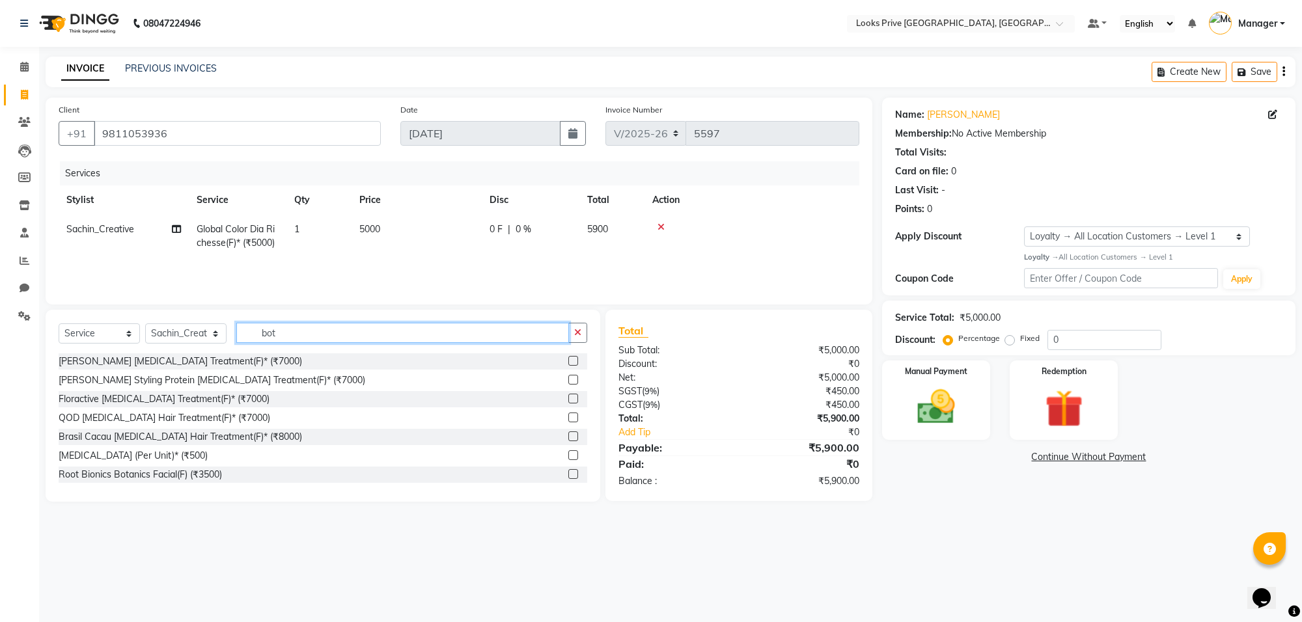
click at [307, 340] on input "bot" at bounding box center [402, 333] width 333 height 20
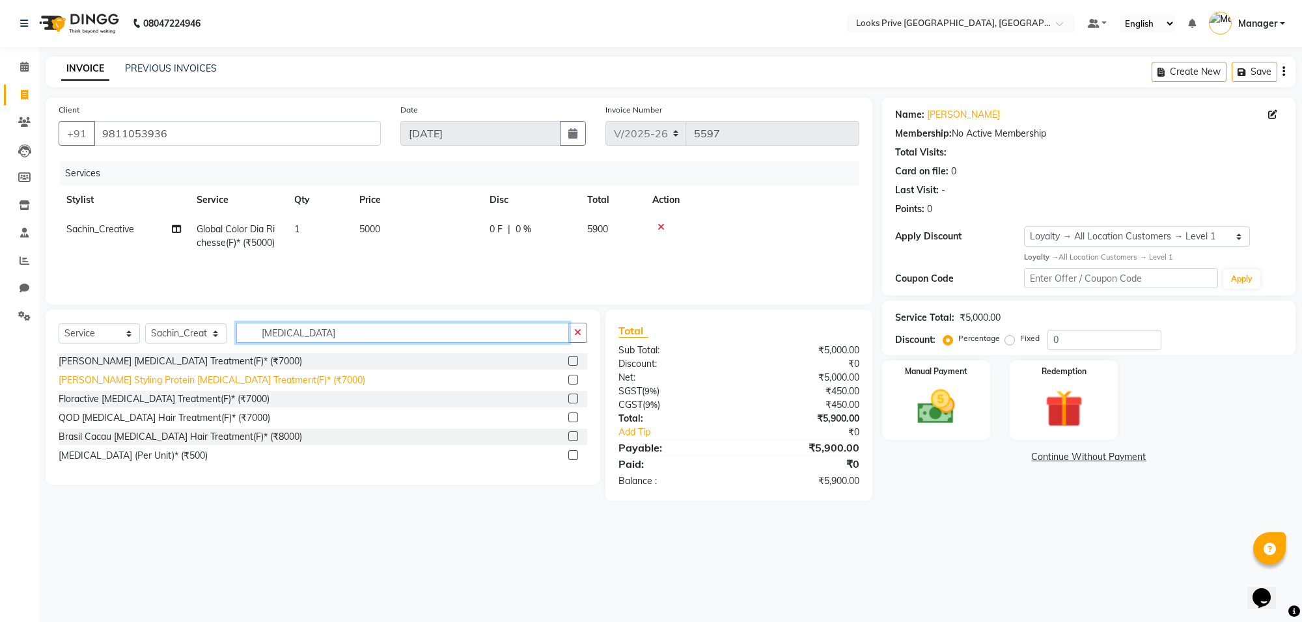
type input "botox"
click at [206, 380] on div "[PERSON_NAME] Styling Protein [MEDICAL_DATA] Treatment(F)* (₹7000)" at bounding box center [212, 381] width 307 height 14
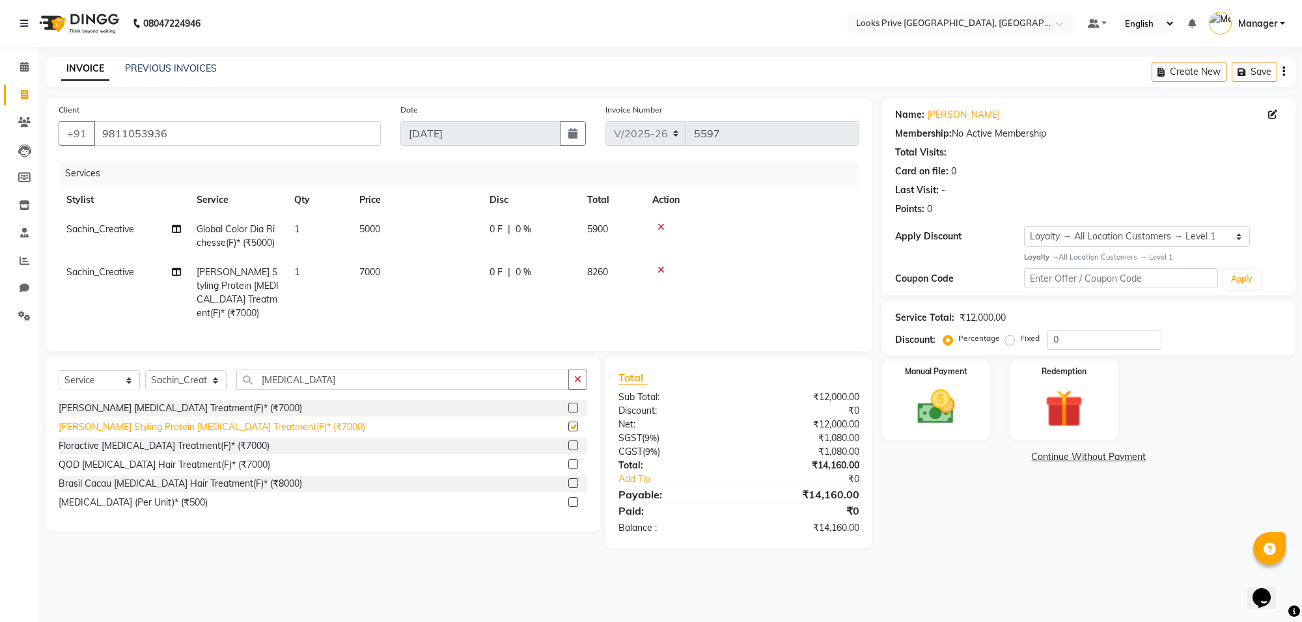
checkbox input "false"
click at [417, 266] on td "7000" at bounding box center [417, 293] width 130 height 70
select select "75850"
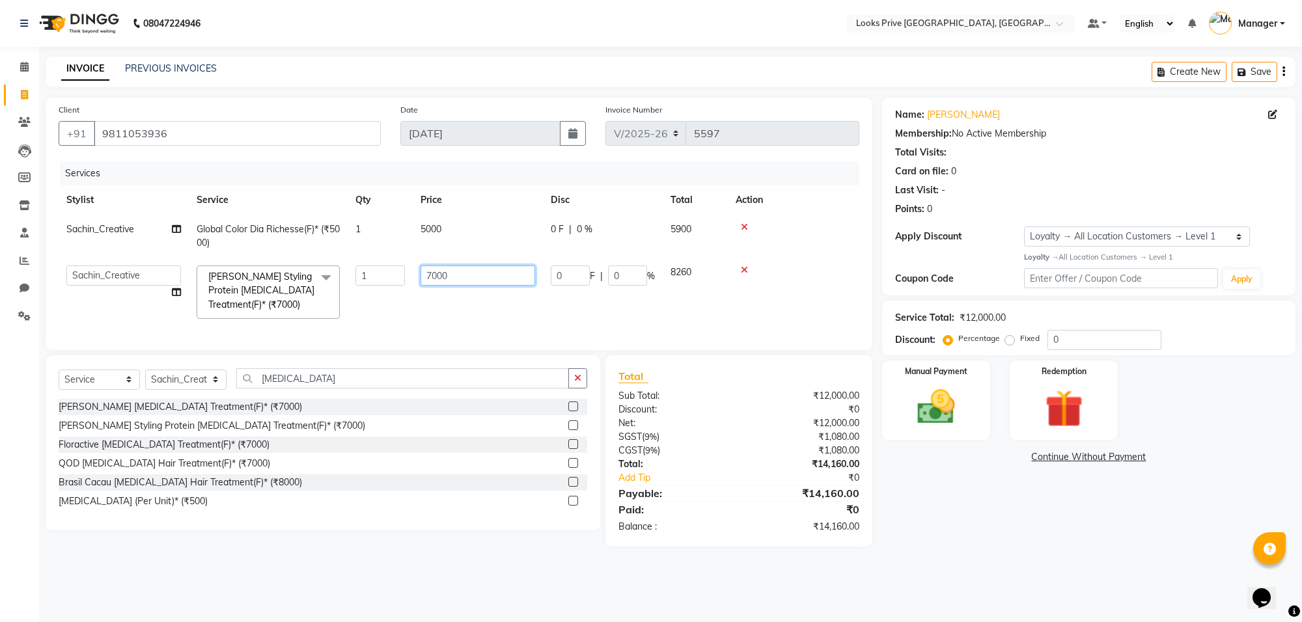
drag, startPoint x: 469, startPoint y: 278, endPoint x: 420, endPoint y: 279, distance: 49.5
click at [421, 279] on input "7000" at bounding box center [478, 276] width 115 height 20
type input "7500"
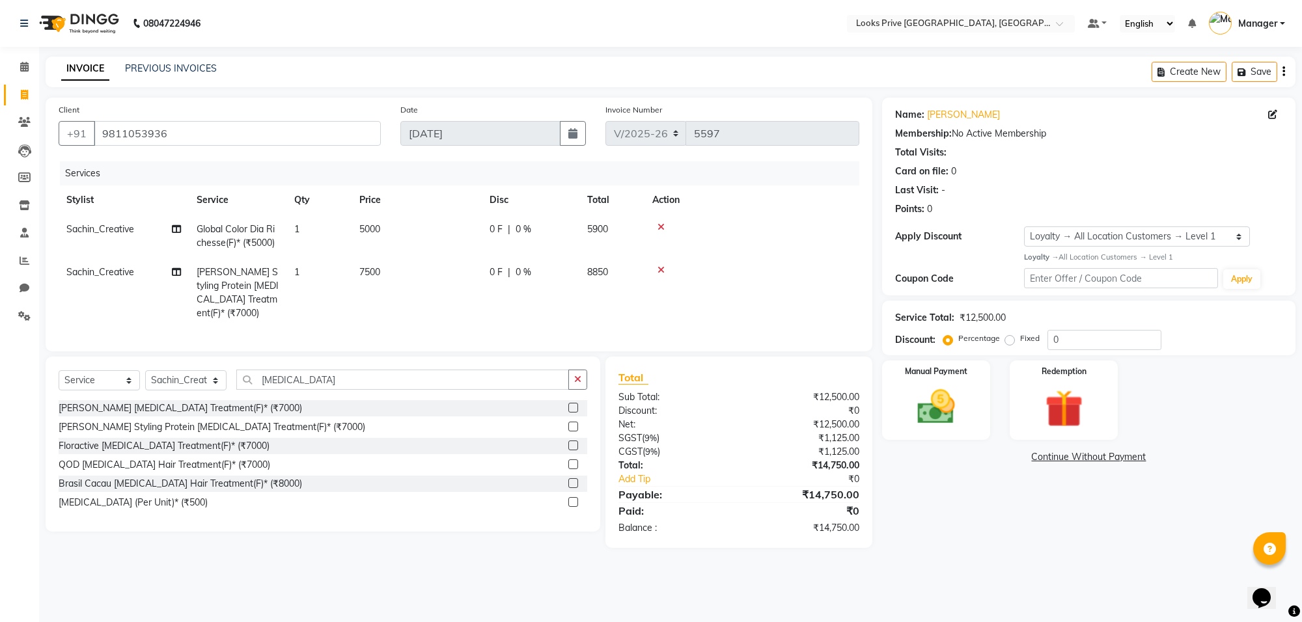
click at [486, 227] on tr "Sachin_Creative Global Color Dia Richesse(F)* (₹5000) 1 5000 0 F | 0 % 5900" at bounding box center [459, 236] width 801 height 43
click at [458, 229] on td "5000" at bounding box center [417, 236] width 130 height 43
select select "75850"
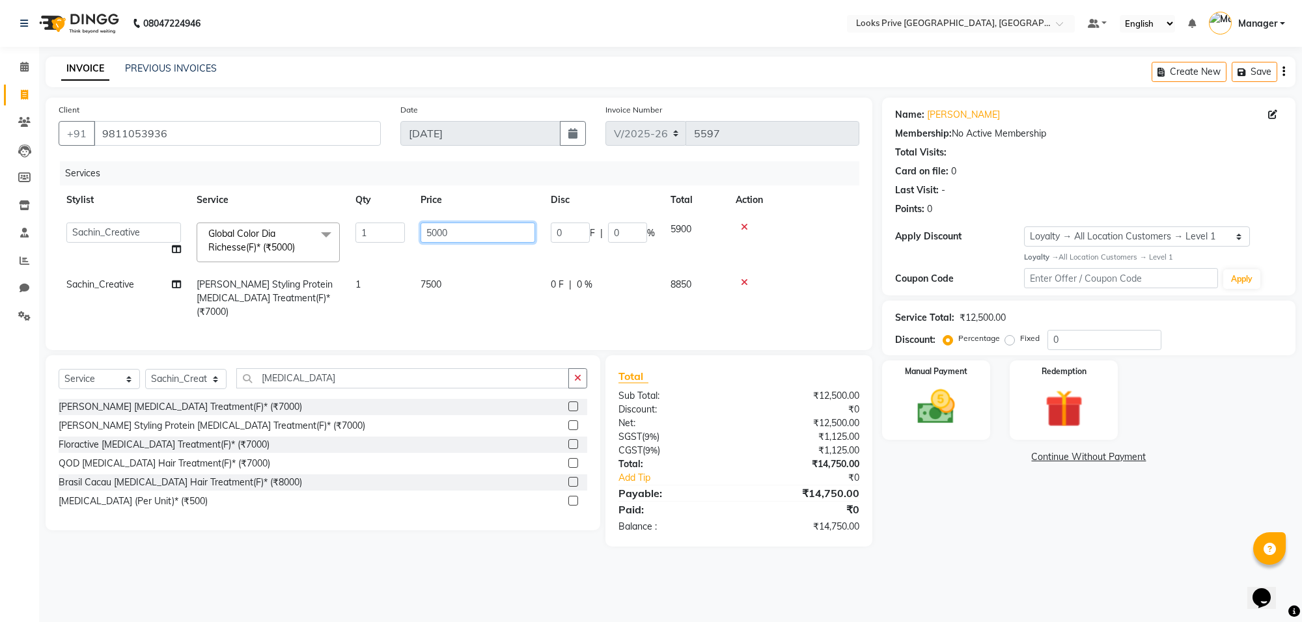
drag, startPoint x: 458, startPoint y: 229, endPoint x: 427, endPoint y: 229, distance: 30.6
click at [427, 229] on input "5000" at bounding box center [478, 233] width 115 height 20
type input "5500"
click at [458, 264] on tbody "Arshi Bunty Counter_Sales Deepak_Asst Govind_Pdct Karan_Pdct Manager Mohan_Asst…" at bounding box center [459, 271] width 801 height 112
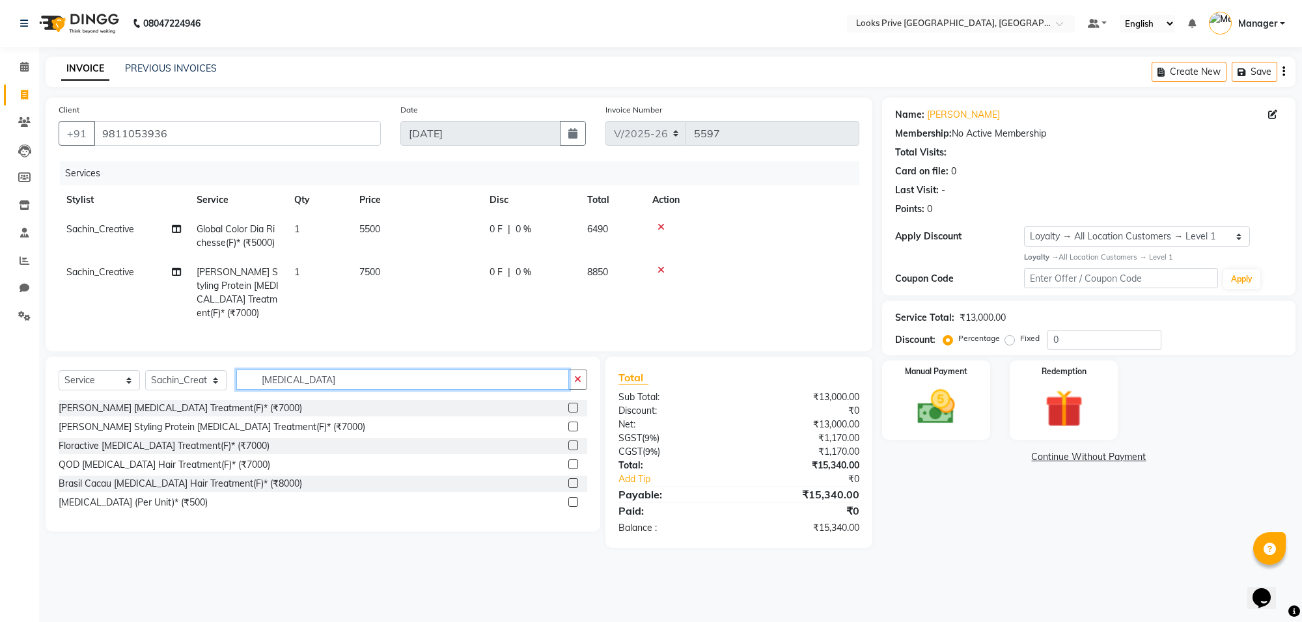
drag, startPoint x: 309, startPoint y: 378, endPoint x: 240, endPoint y: 386, distance: 70.2
click at [240, 386] on input "botox" at bounding box center [402, 380] width 333 height 20
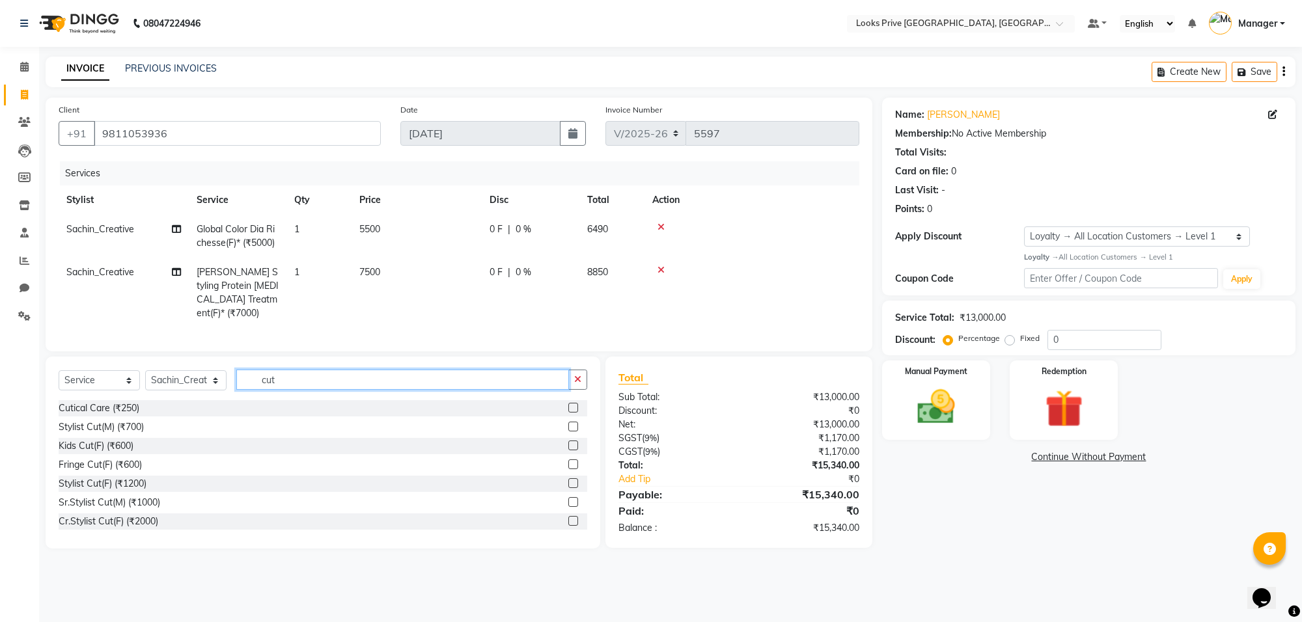
type input "cut"
click at [542, 269] on div "0 F | 0 %" at bounding box center [531, 273] width 82 height 14
select select "75850"
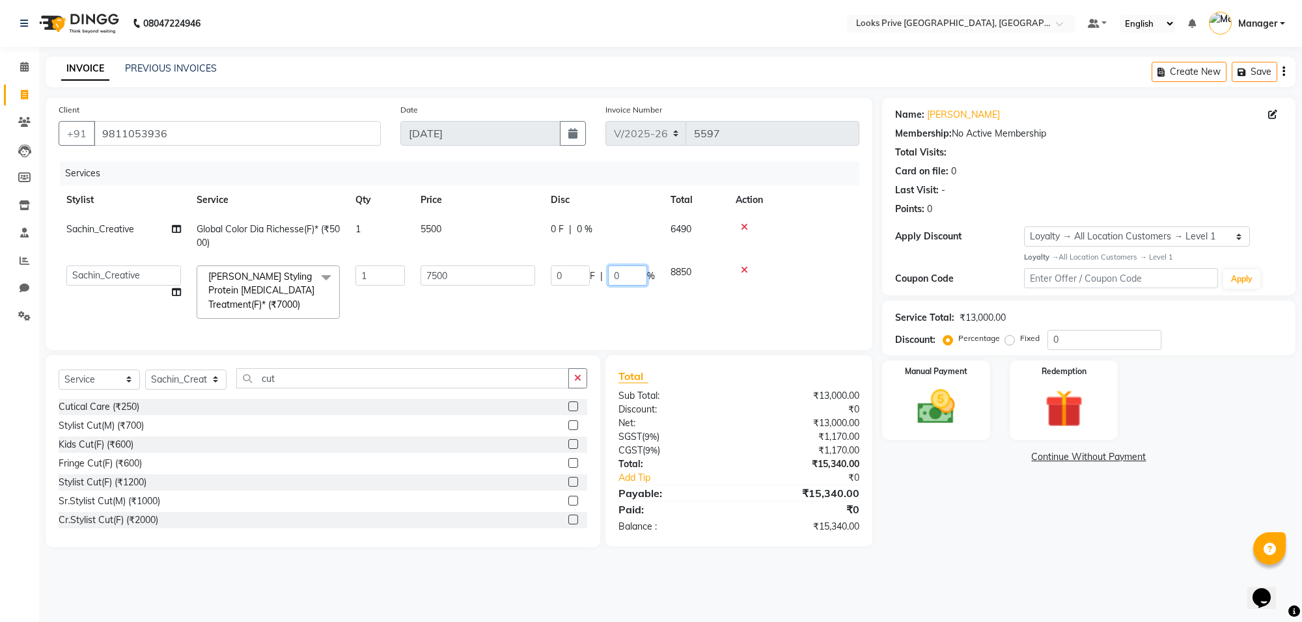
click at [635, 275] on input "0" at bounding box center [627, 276] width 39 height 20
type input "025"
click at [607, 241] on tr "Sachin_Creative Global Color Dia Richesse(F)* (₹5000) 1 5500 0 F | 0 % 6490" at bounding box center [459, 236] width 801 height 43
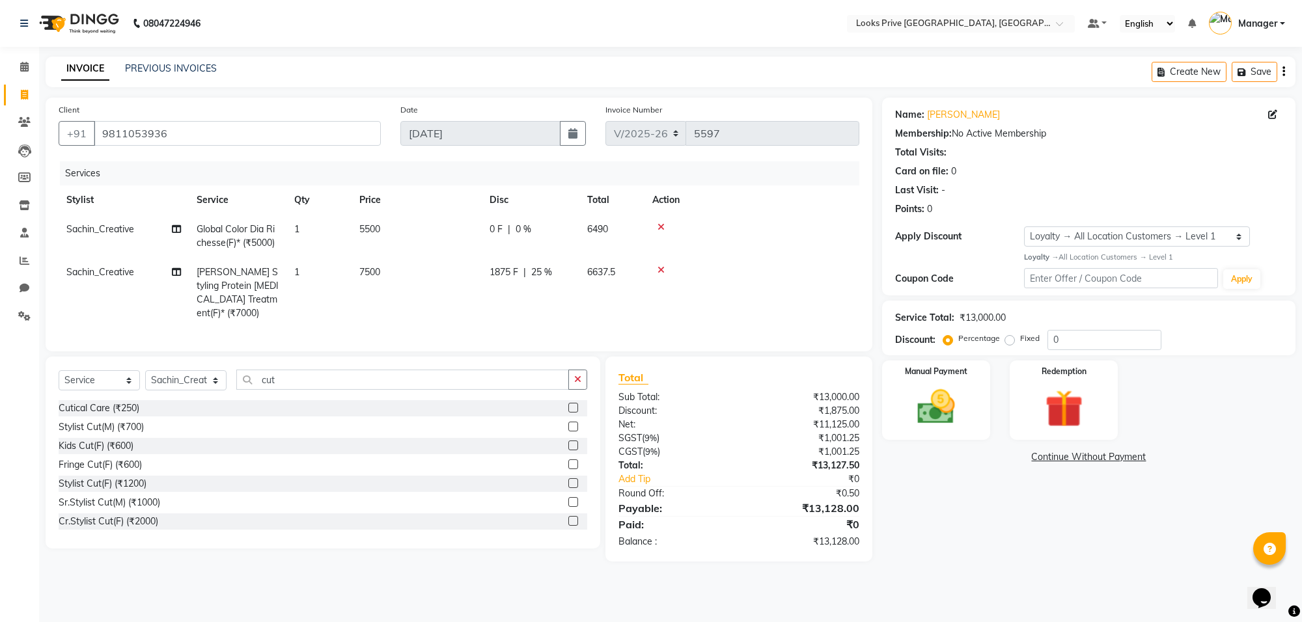
click at [567, 228] on div "0 F | 0 %" at bounding box center [531, 230] width 82 height 14
select select "75850"
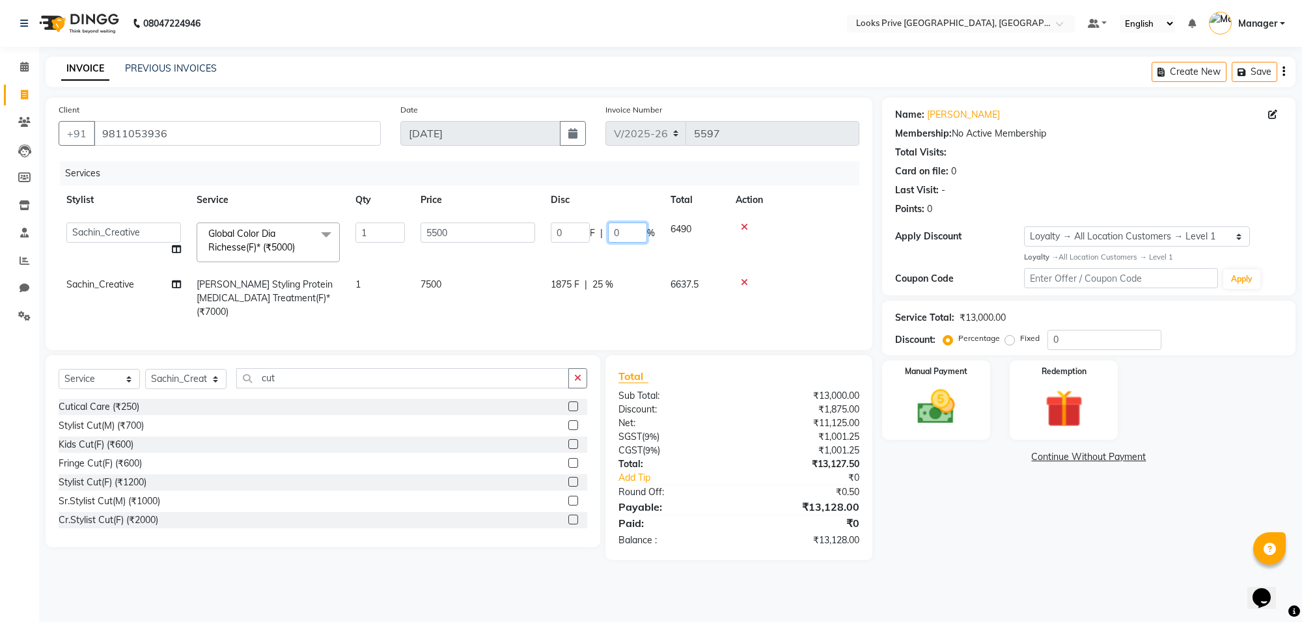
drag, startPoint x: 615, startPoint y: 228, endPoint x: 629, endPoint y: 232, distance: 14.4
click at [620, 228] on input "0" at bounding box center [627, 233] width 39 height 20
click at [632, 234] on input "0" at bounding box center [627, 233] width 39 height 20
type input "025"
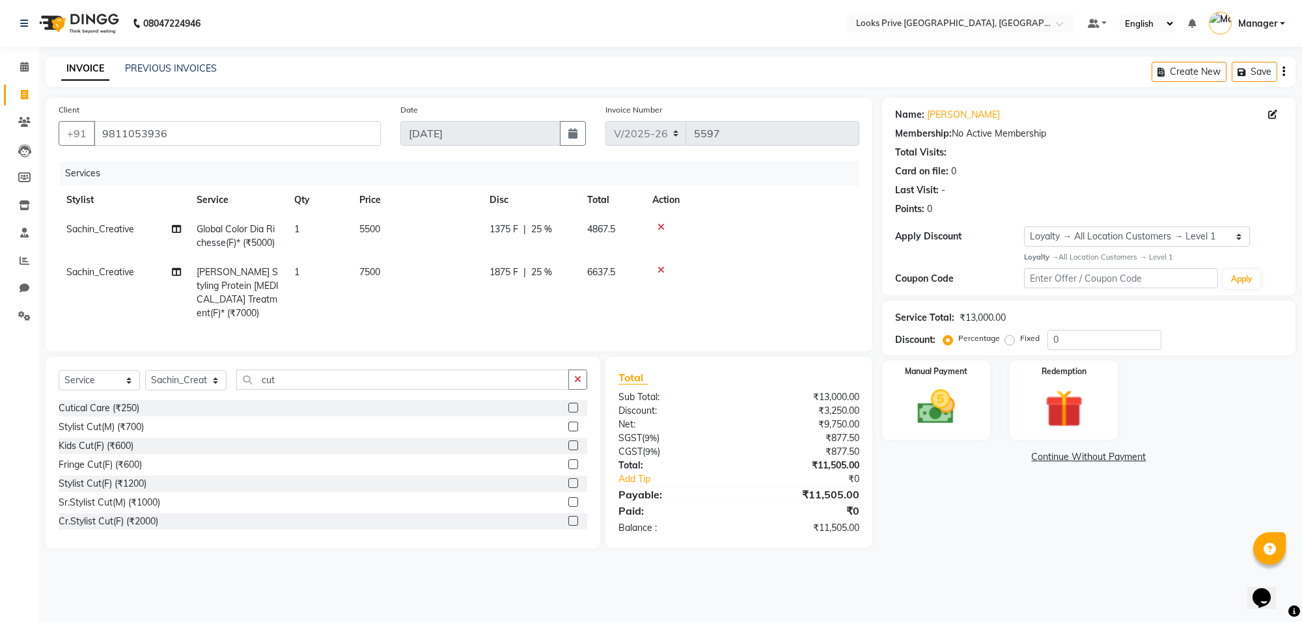
click at [635, 279] on tr "Sachin_Creative Sinko Styling Protein Botox Treatment(F)* (₹7000) 1 7500 1875 F…" at bounding box center [459, 293] width 801 height 70
click at [303, 383] on input "cut" at bounding box center [402, 380] width 333 height 20
type input "cut"
click at [140, 518] on div "Cr.Stylist Cut(F) (₹2000)" at bounding box center [109, 522] width 100 height 14
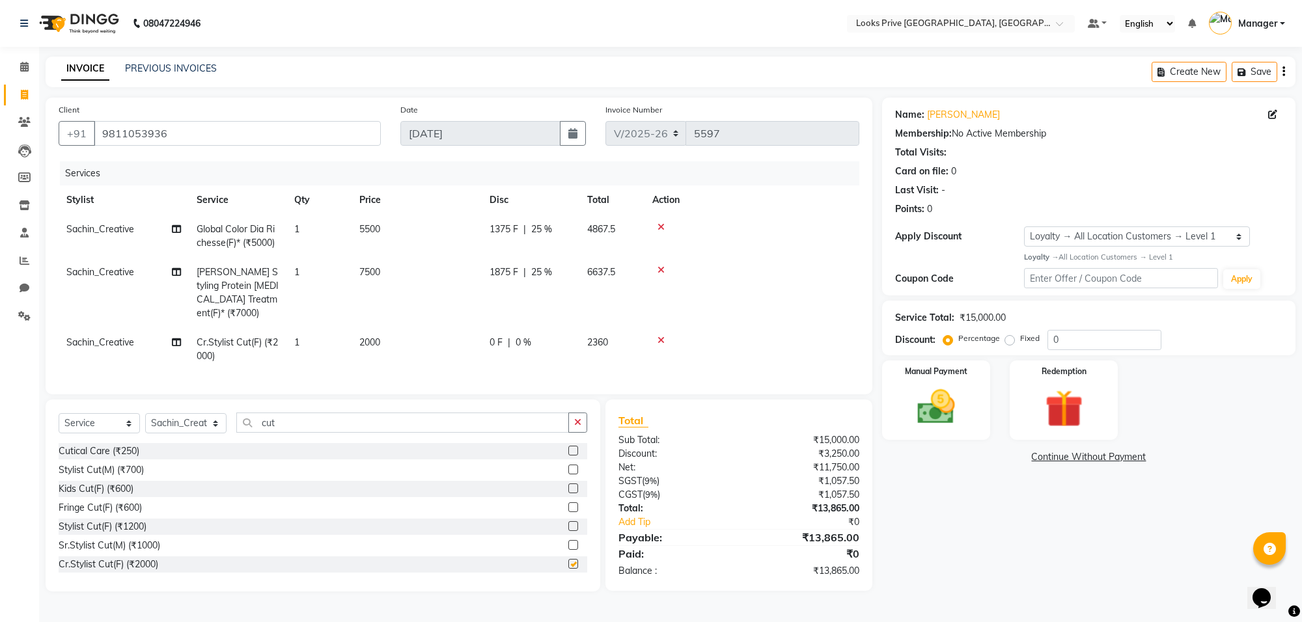
checkbox input "false"
click at [414, 331] on td "2000" at bounding box center [417, 349] width 130 height 43
select select "75850"
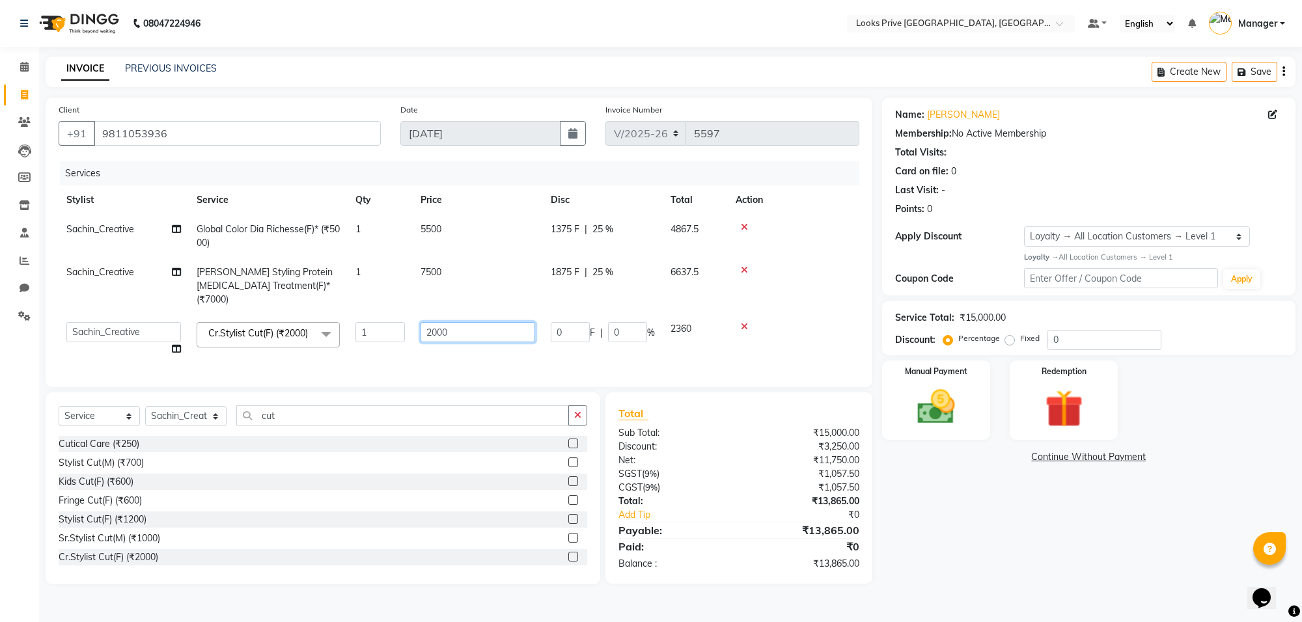
drag, startPoint x: 470, startPoint y: 316, endPoint x: 402, endPoint y: 320, distance: 67.9
click at [402, 320] on tr "Arshi Bunty Counter_Sales Deepak_Asst Govind_Pdct Karan_Pdct Manager Mohan_Asst…" at bounding box center [459, 338] width 801 height 49
type input "1500"
click at [445, 343] on td "1500" at bounding box center [478, 338] width 130 height 49
select select "75850"
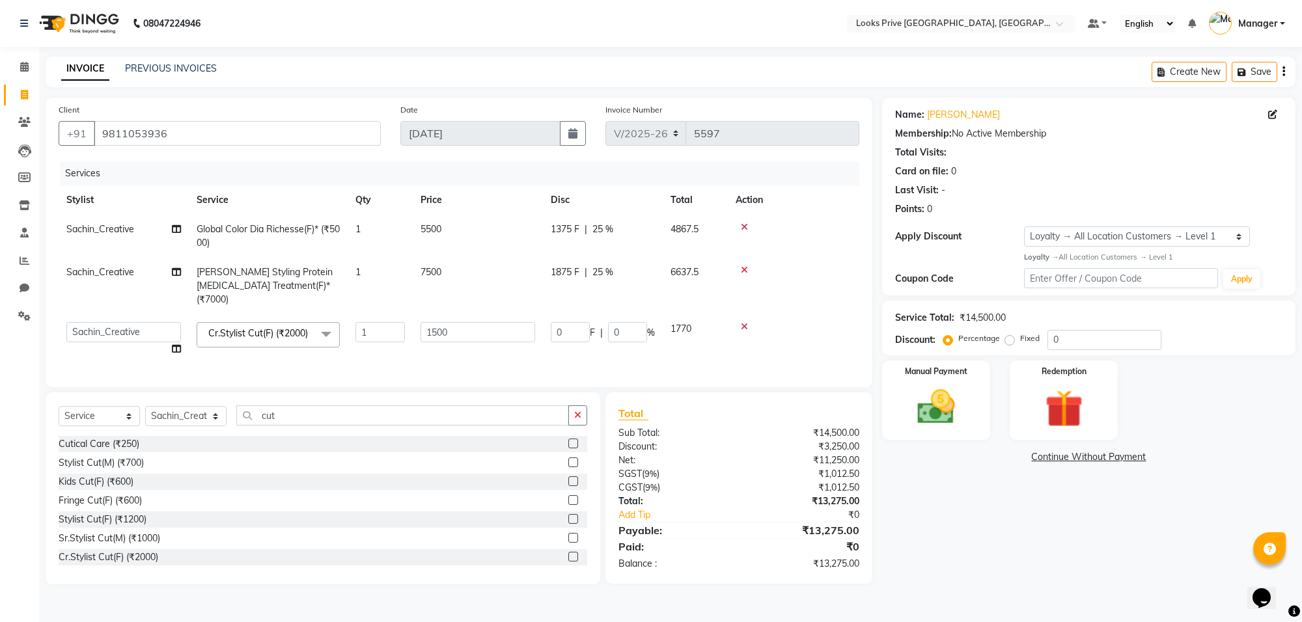
click at [519, 241] on td "5500" at bounding box center [478, 236] width 130 height 43
select select "75850"
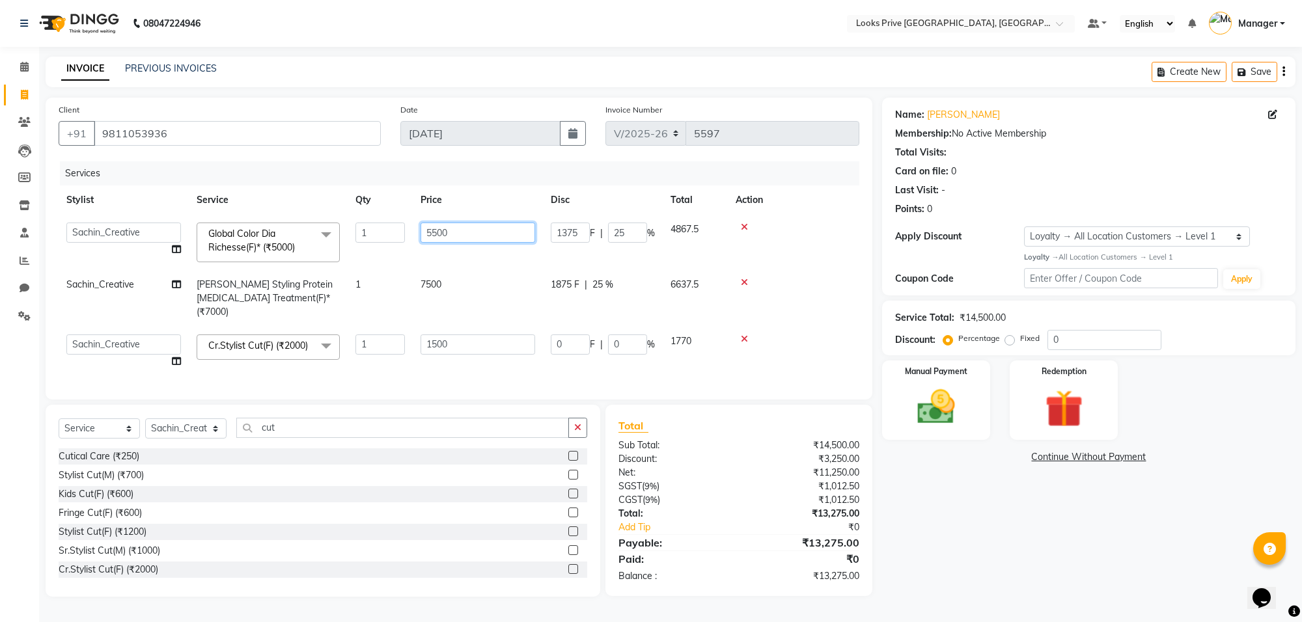
drag, startPoint x: 529, startPoint y: 236, endPoint x: 414, endPoint y: 225, distance: 115.8
click at [461, 231] on input "5500" at bounding box center [478, 233] width 115 height 20
drag, startPoint x: 414, startPoint y: 225, endPoint x: 402, endPoint y: 225, distance: 12.4
click at [409, 225] on tr "Arshi Bunty Counter_Sales Deepak_Asst Govind_Pdct Karan_Pdct Manager Mohan_Asst…" at bounding box center [459, 242] width 801 height 55
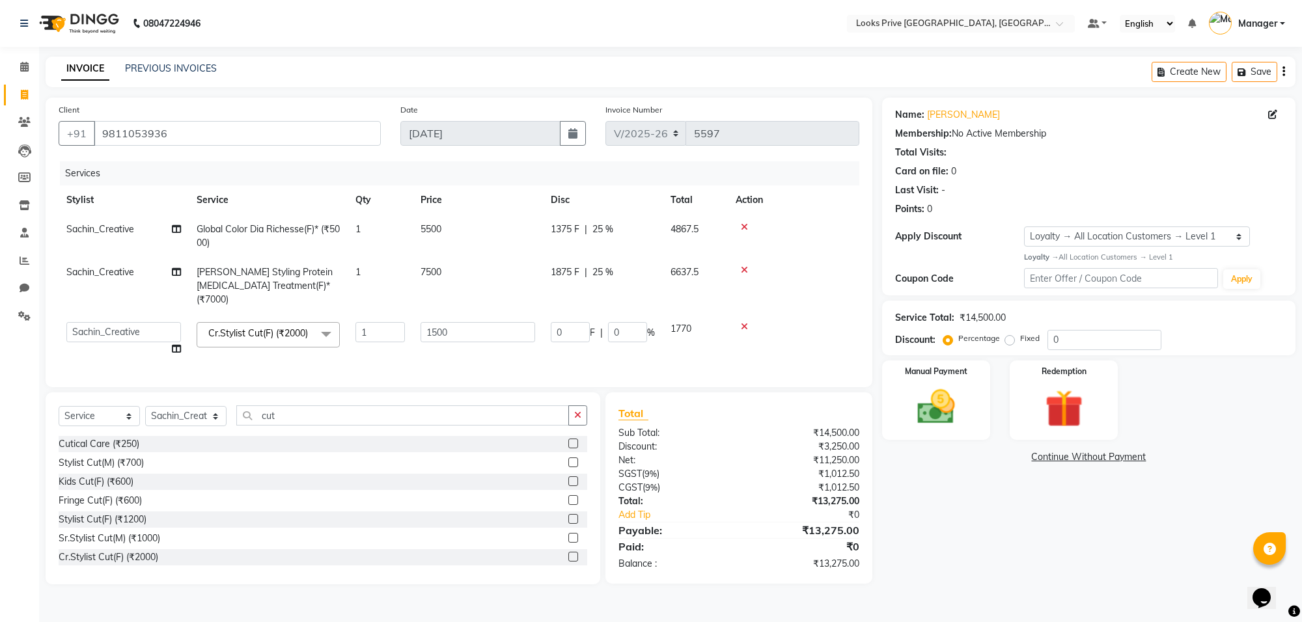
click at [516, 232] on td "5500" at bounding box center [478, 236] width 130 height 43
select select "75850"
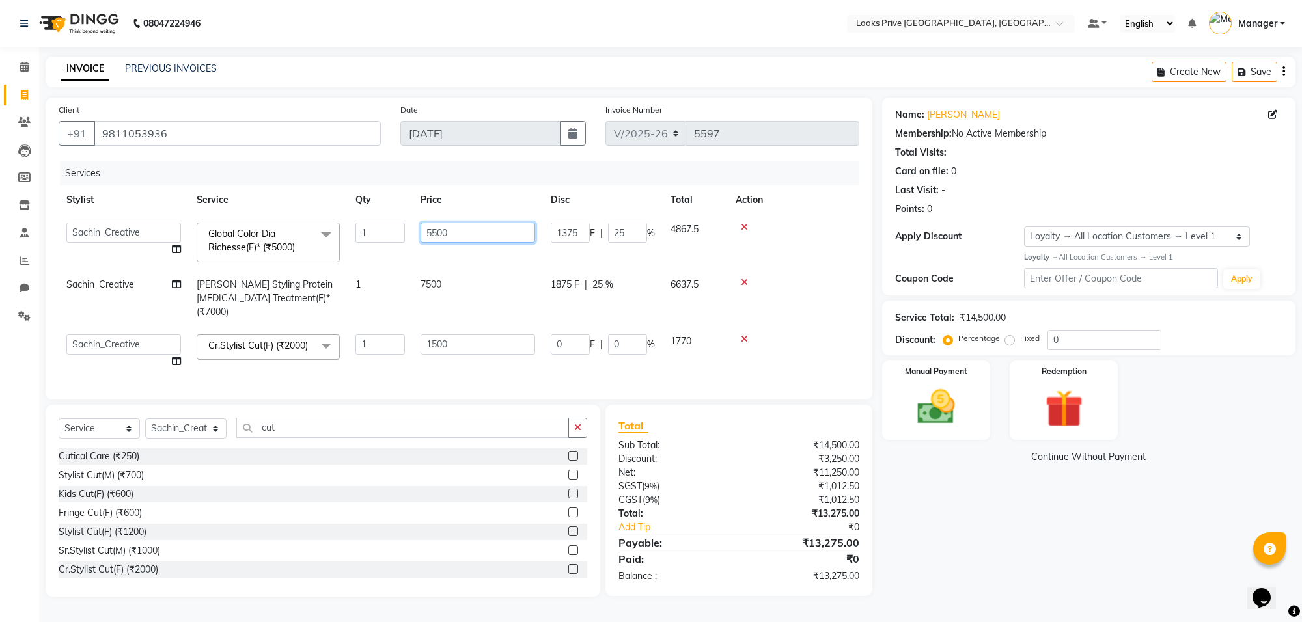
drag, startPoint x: 516, startPoint y: 232, endPoint x: 424, endPoint y: 236, distance: 91.8
click at [424, 236] on input "5500" at bounding box center [478, 233] width 115 height 20
type input "6500"
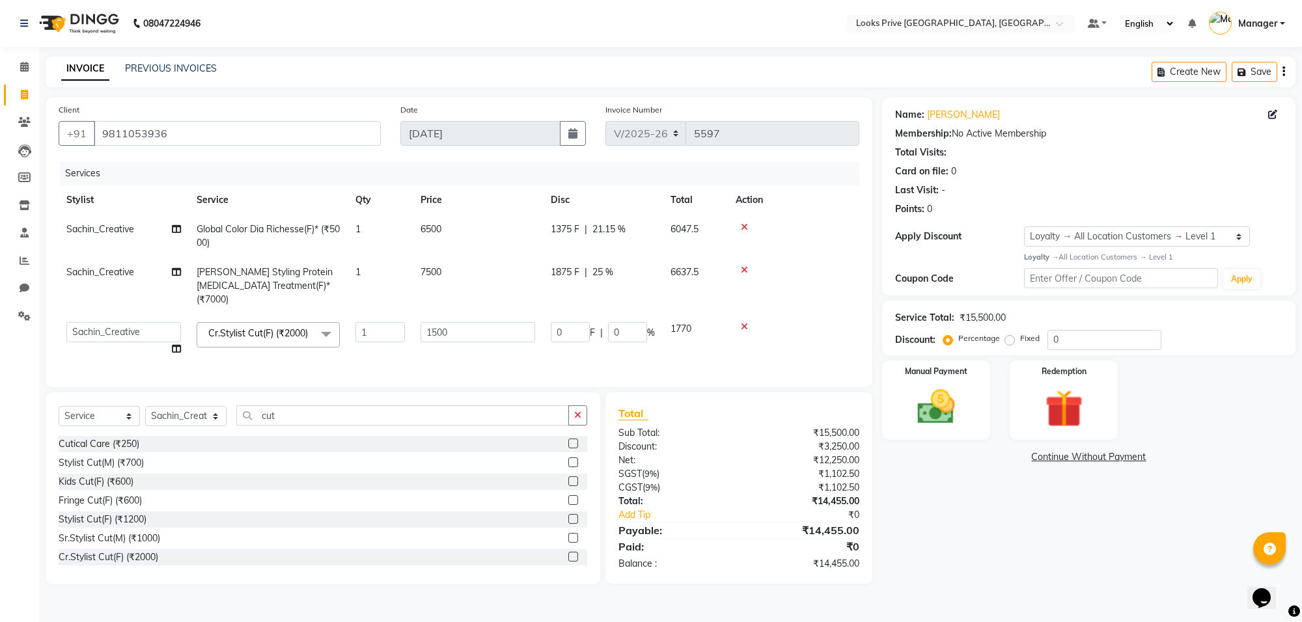
click at [463, 252] on td "6500" at bounding box center [478, 236] width 130 height 43
select select "75850"
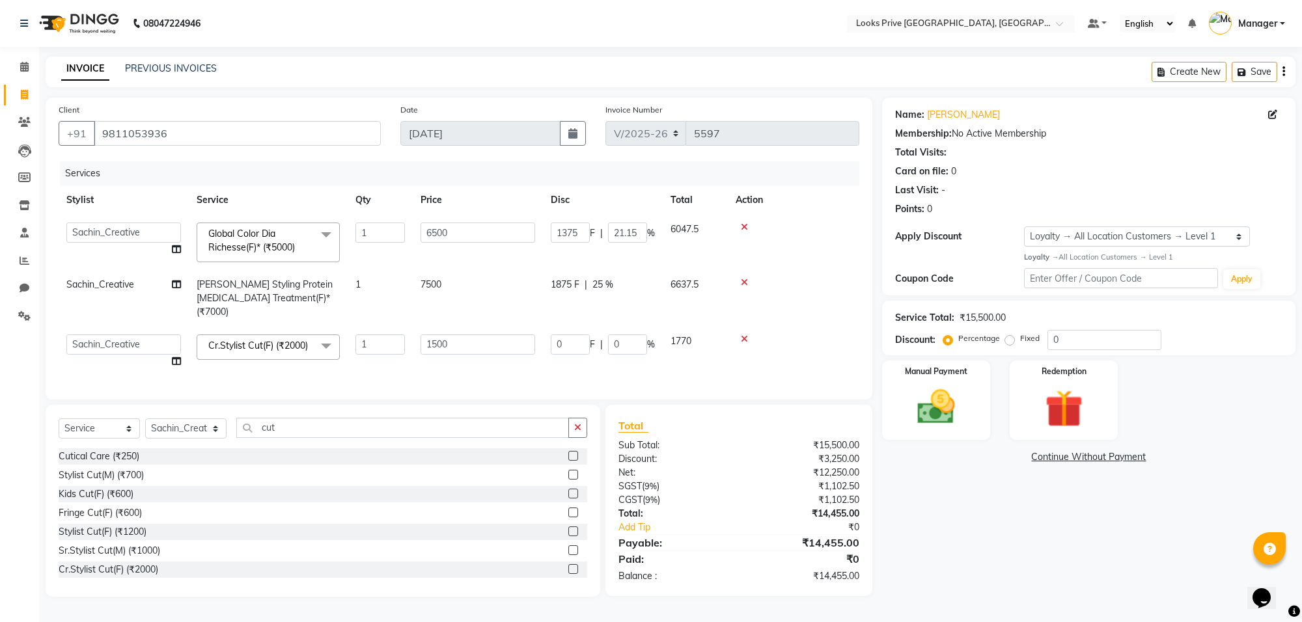
click at [486, 287] on td "7500" at bounding box center [478, 298] width 130 height 57
select select "75850"
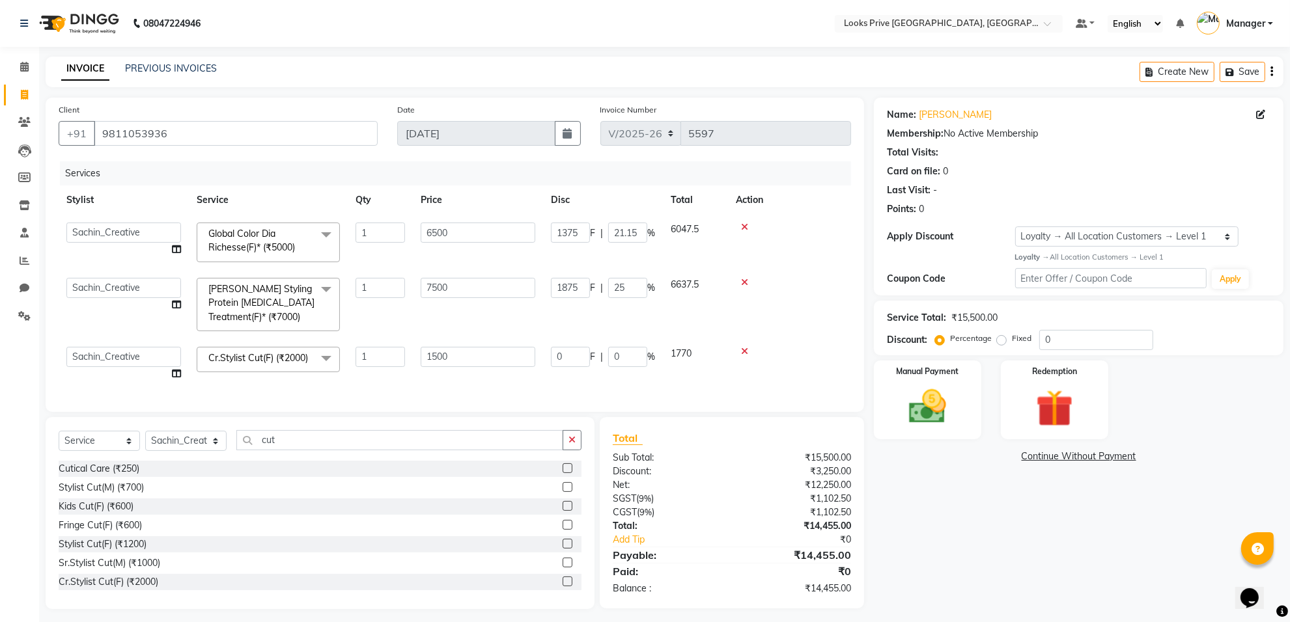
click at [480, 311] on td "7500" at bounding box center [478, 304] width 130 height 69
click at [482, 350] on input "1500" at bounding box center [478, 357] width 115 height 20
type input "1300"
click at [460, 389] on div "Services Stylist Service Qty Price Disc Total Action Arshi Bunty Counter_Sales …" at bounding box center [459, 280] width 801 height 238
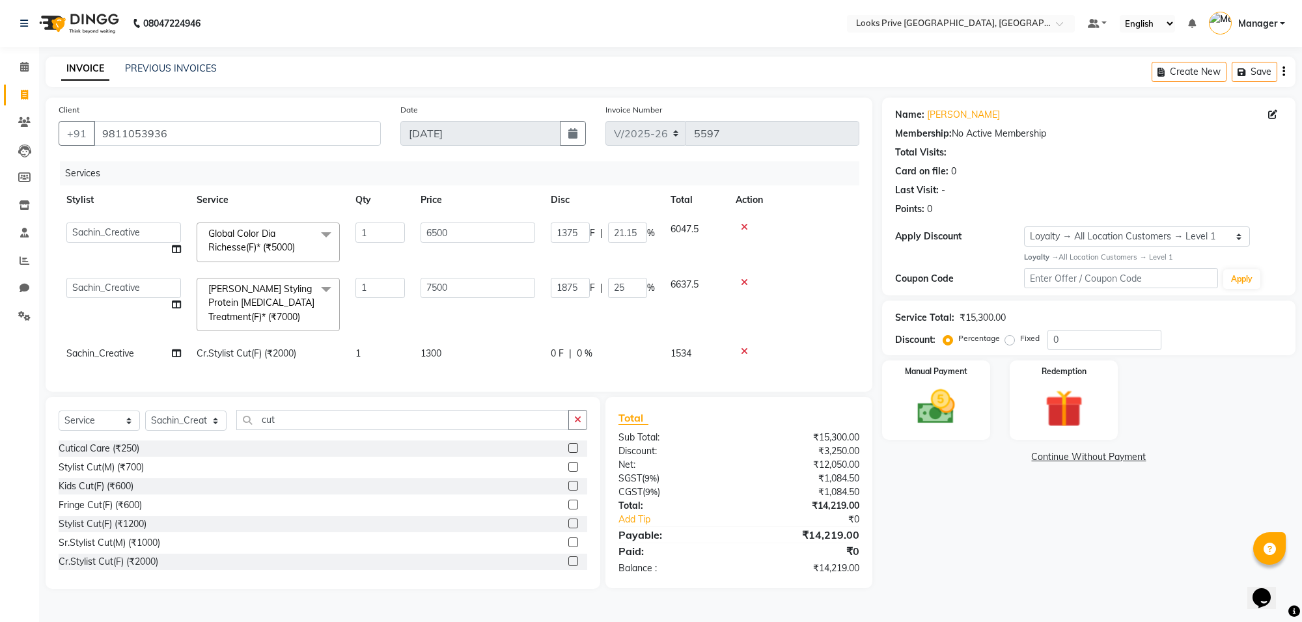
click at [480, 357] on td "1300" at bounding box center [478, 353] width 130 height 29
select select "75850"
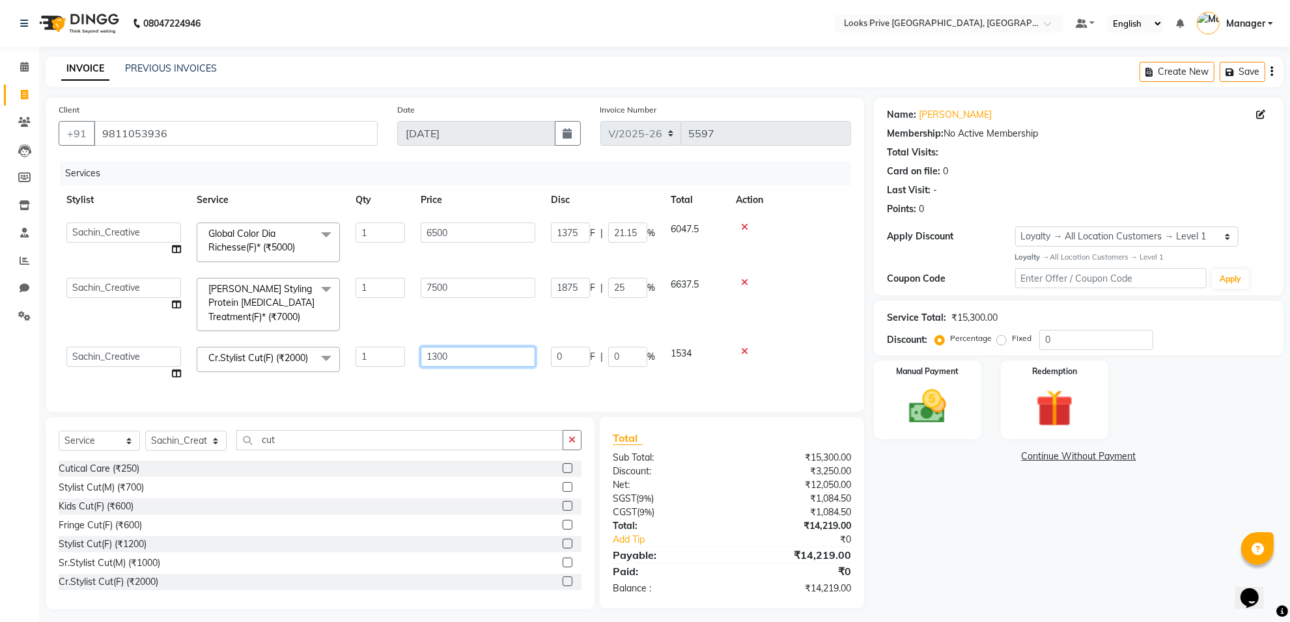
drag, startPoint x: 480, startPoint y: 357, endPoint x: 395, endPoint y: 355, distance: 84.6
click at [395, 355] on tr "Arshi Bunty Counter_Sales Deepak_Asst Govind_Pdct Karan_Pdct Manager Mohan_Asst…" at bounding box center [455, 363] width 792 height 49
type input "1200"
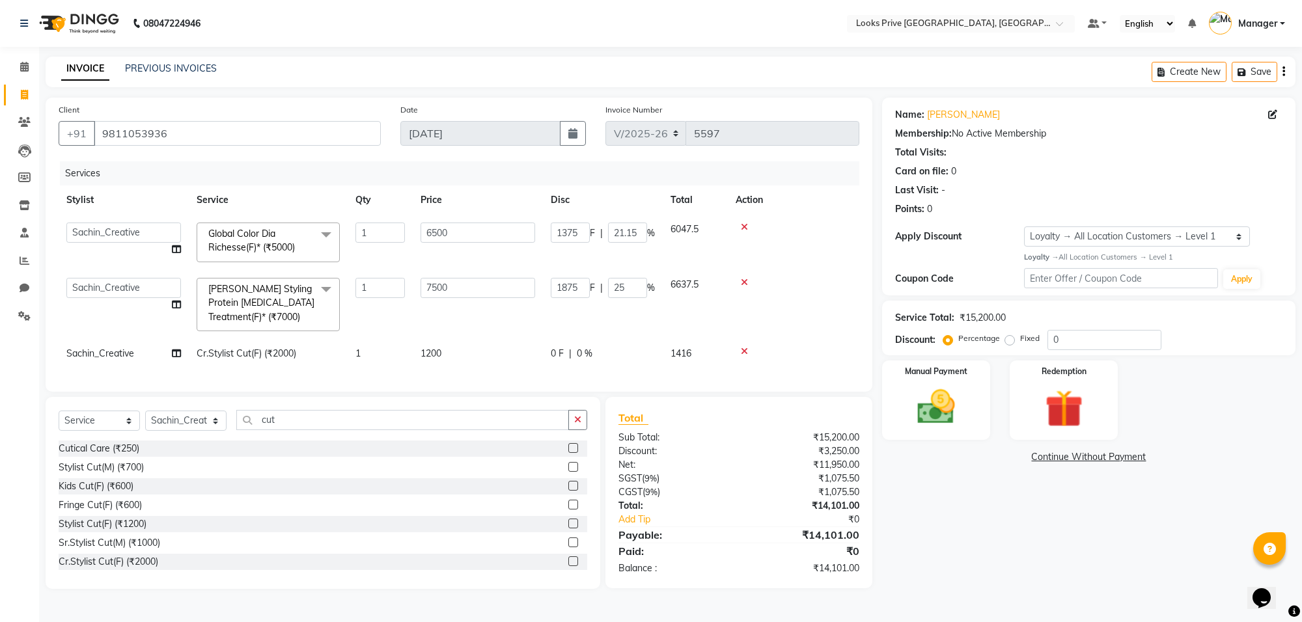
click at [422, 379] on div "Services Stylist Service Qty Price Disc Total Action Arshi Bunty Counter_Sales …" at bounding box center [459, 269] width 801 height 217
click at [450, 358] on td "1200" at bounding box center [478, 353] width 130 height 29
select select "75850"
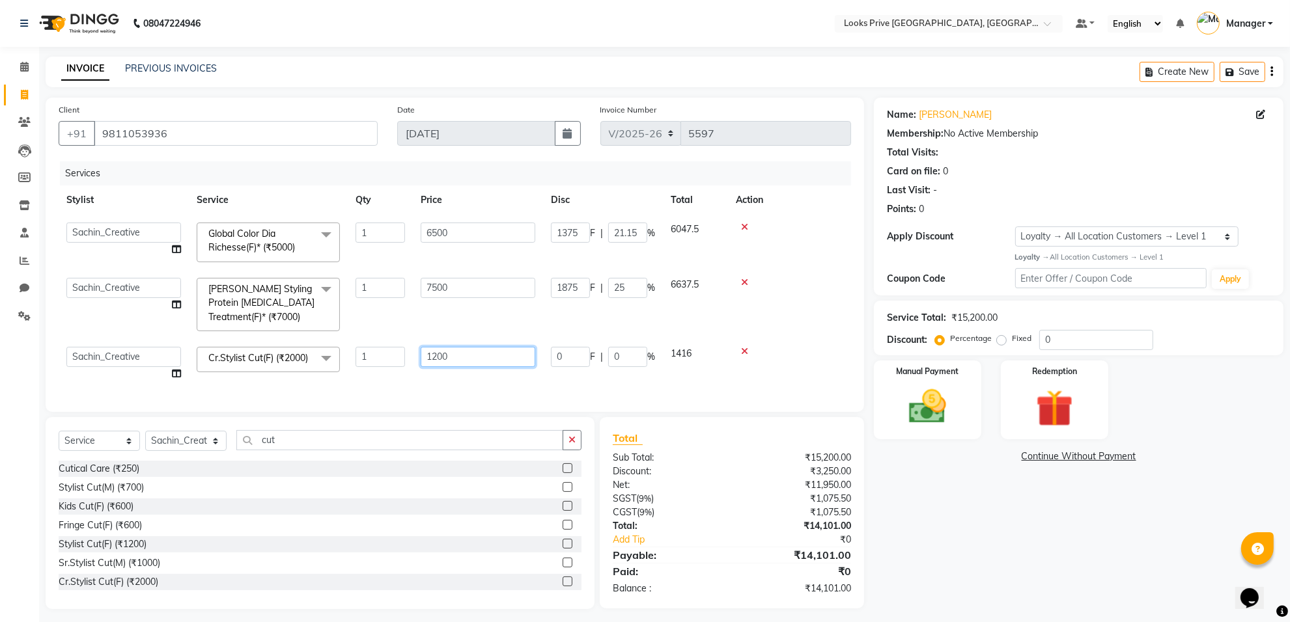
drag, startPoint x: 488, startPoint y: 347, endPoint x: 380, endPoint y: 332, distance: 109.7
click at [380, 332] on tbody "Arshi Bunty Counter_Sales Deepak_Asst Govind_Pdct Karan_Pdct Manager Mohan_Asst…" at bounding box center [455, 302] width 792 height 174
type input "1250"
click at [417, 391] on div "Services Stylist Service Qty Price Disc Total Action Arshi Bunty Counter_Sales …" at bounding box center [455, 280] width 792 height 238
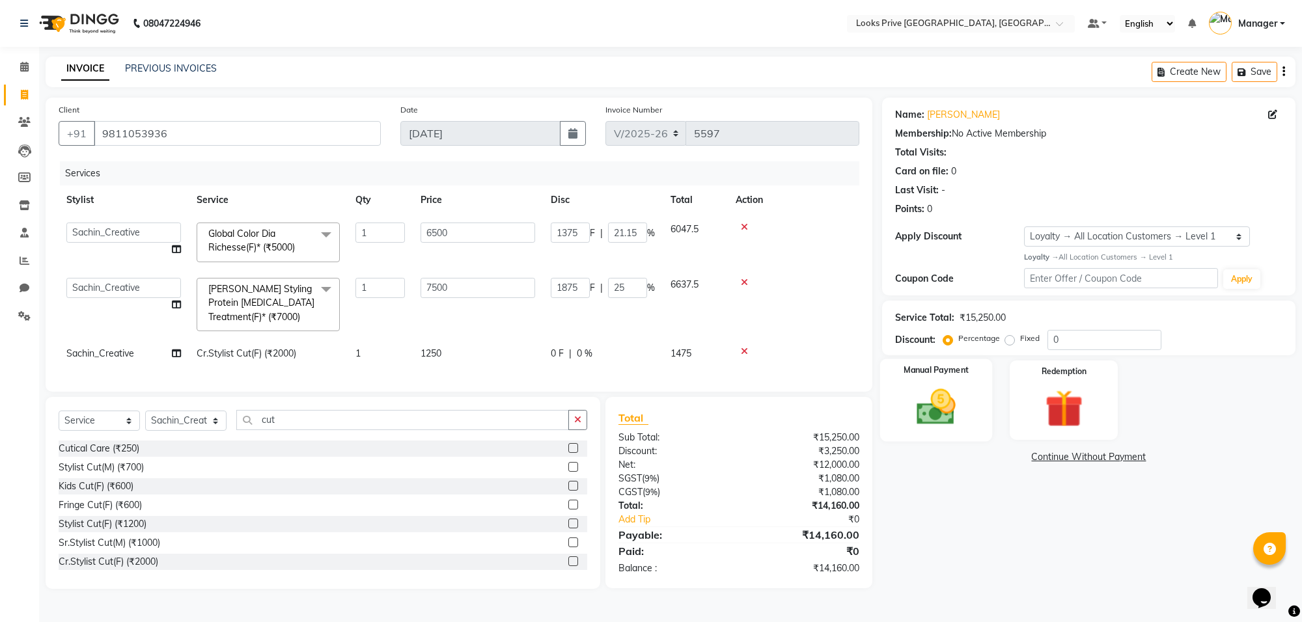
click at [954, 412] on img at bounding box center [936, 408] width 64 height 46
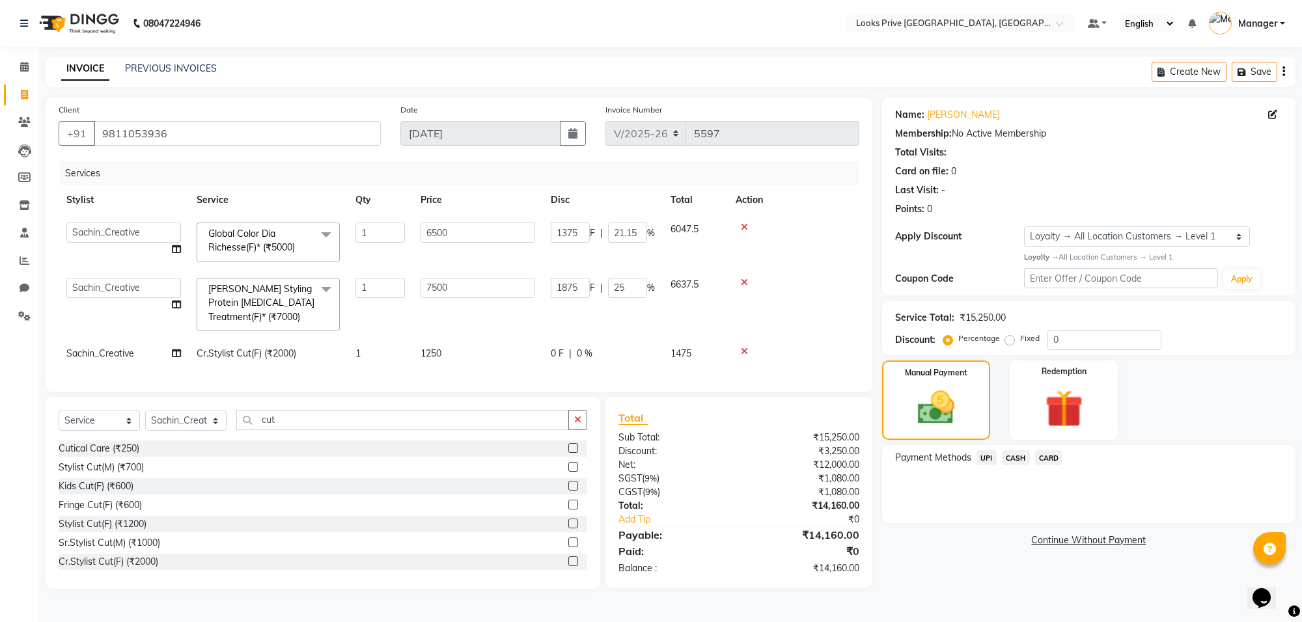
click at [1058, 457] on span "CARD" at bounding box center [1049, 457] width 28 height 15
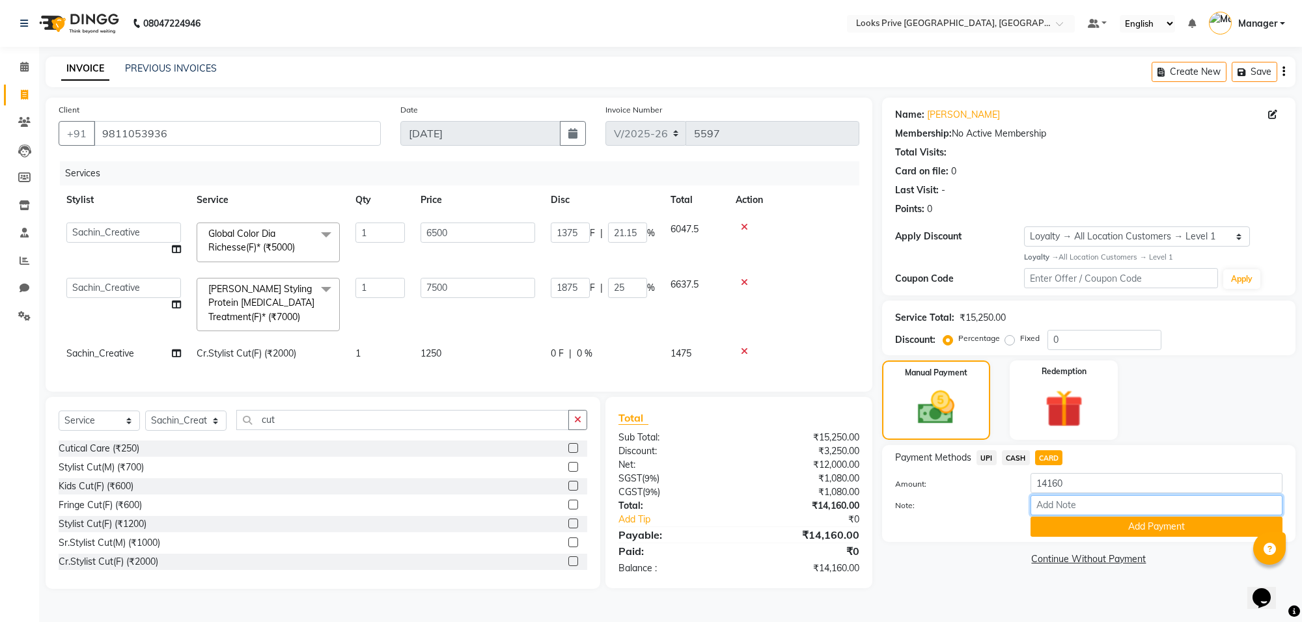
click at [1058, 512] on input "Note:" at bounding box center [1156, 505] width 252 height 20
click at [1058, 532] on button "Add Payment" at bounding box center [1156, 527] width 252 height 20
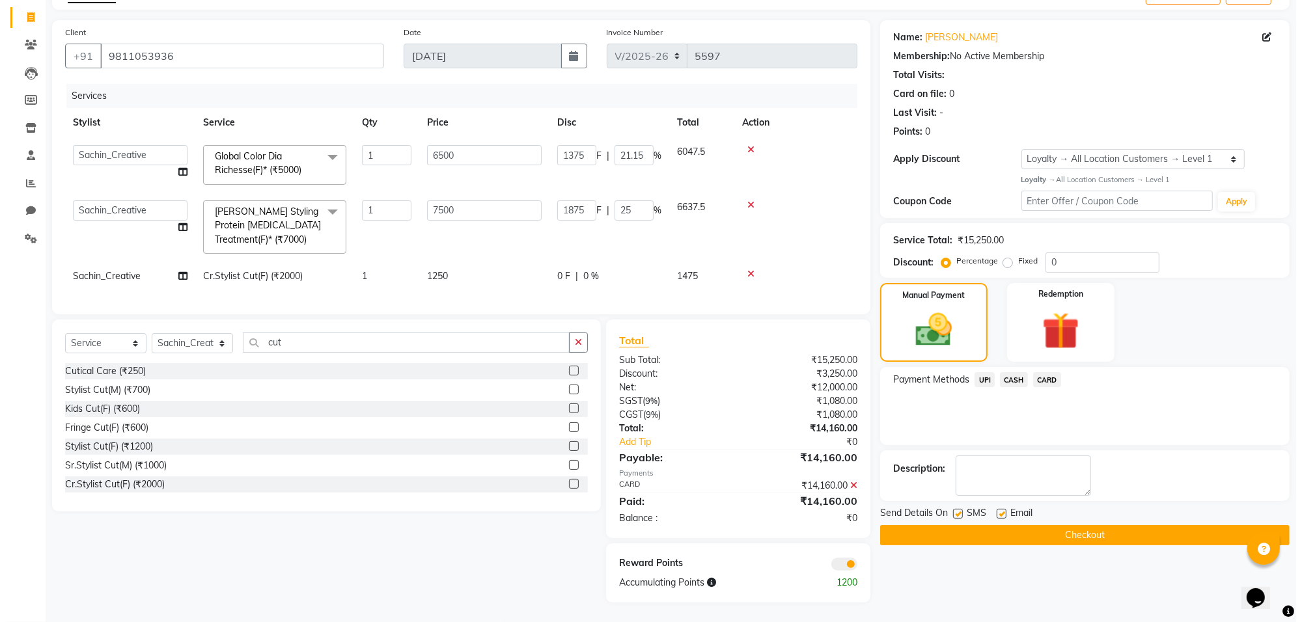
scroll to position [89, 0]
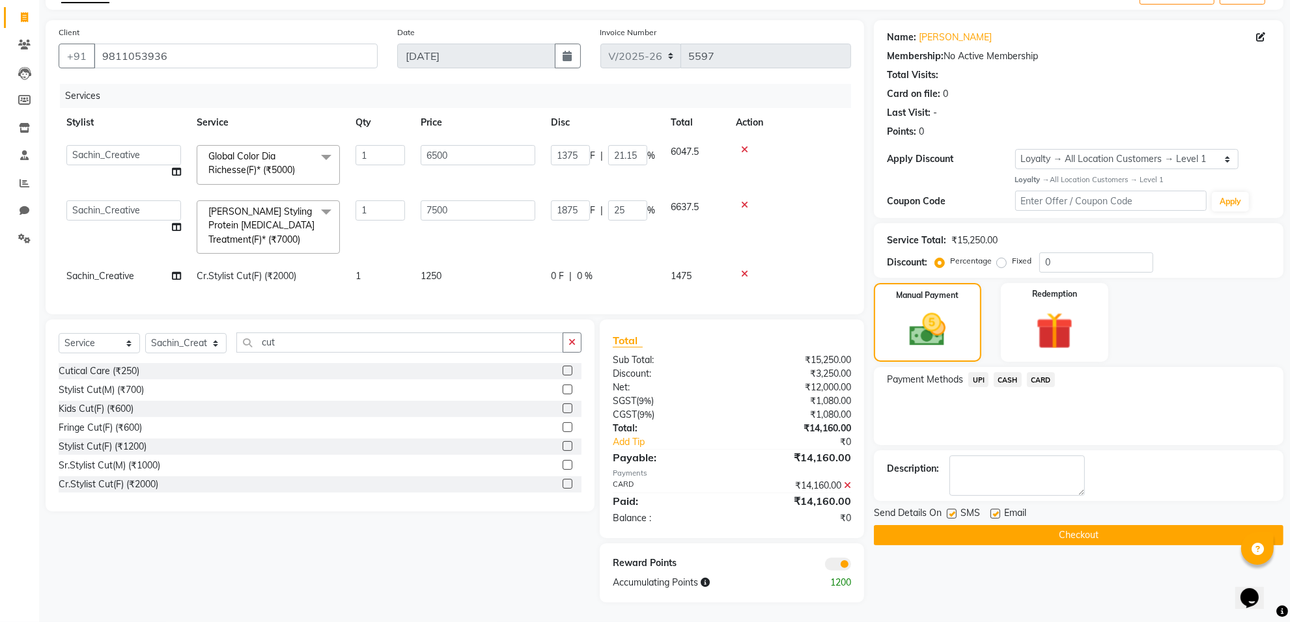
click at [831, 575] on div "Reward Points Accumulating Points 1200" at bounding box center [732, 573] width 264 height 59
click at [840, 560] on span at bounding box center [838, 564] width 26 height 13
click at [851, 566] on input "checkbox" at bounding box center [851, 566] width 0 height 0
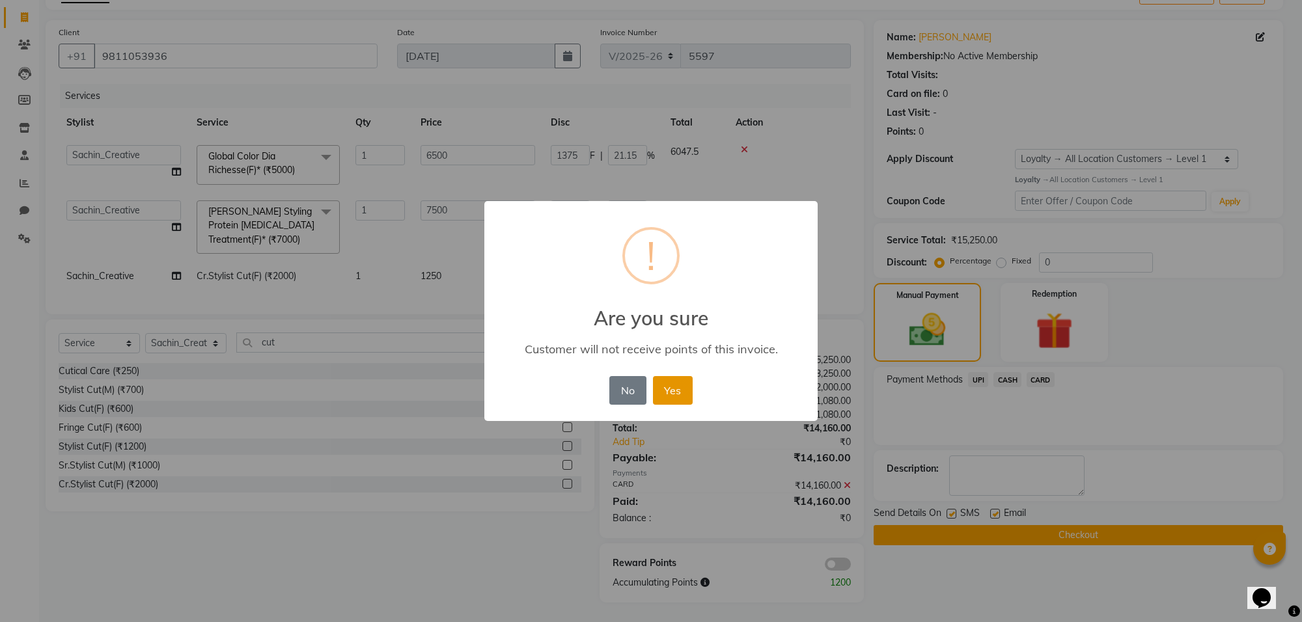
click at [669, 391] on button "Yes" at bounding box center [673, 390] width 40 height 29
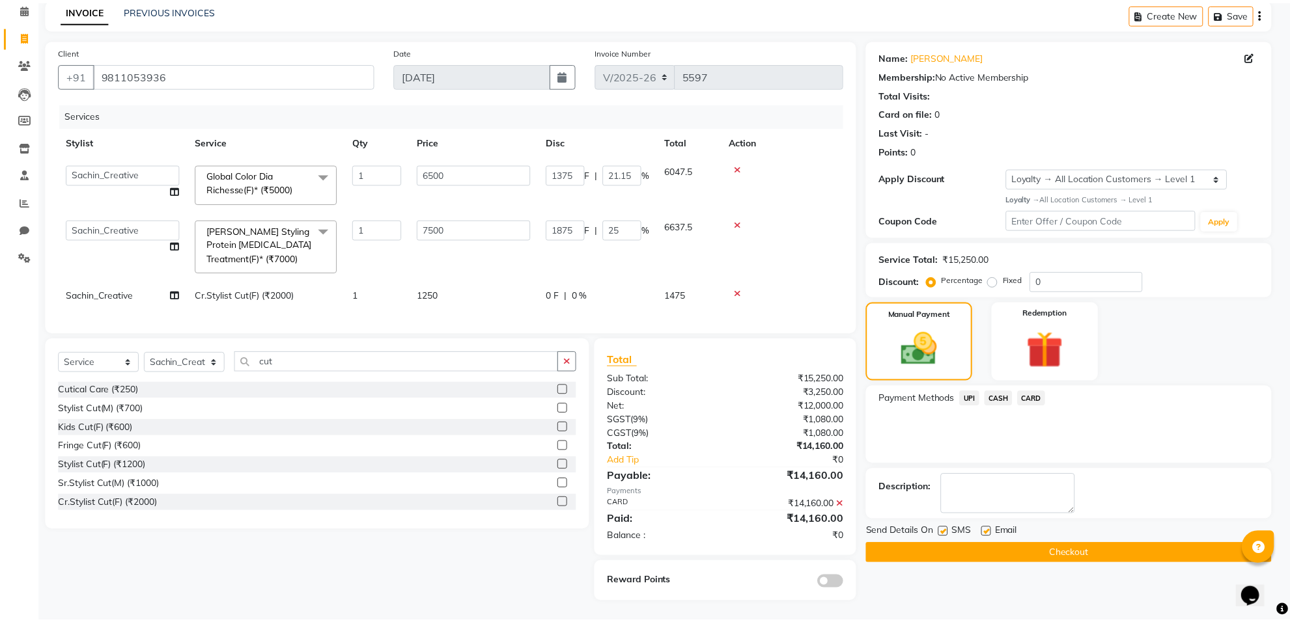
scroll to position [70, 0]
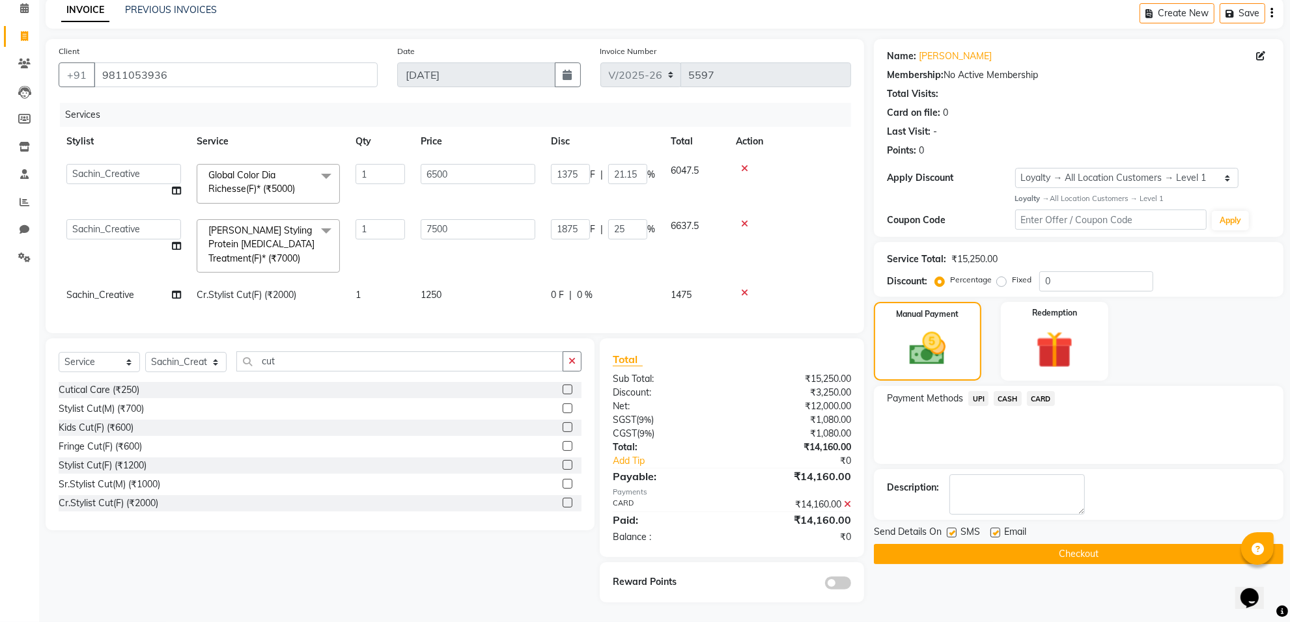
click at [986, 544] on button "Checkout" at bounding box center [1078, 554] width 409 height 20
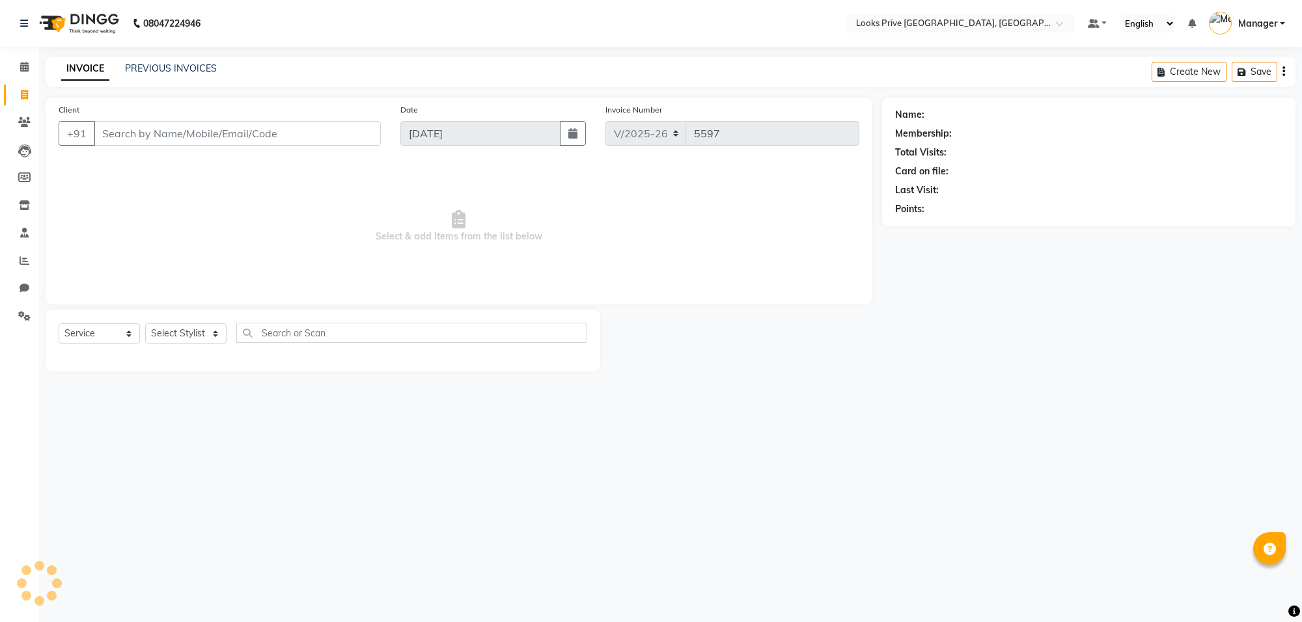
select select "8127"
select select "service"
click at [171, 65] on link "PREVIOUS INVOICES" at bounding box center [171, 68] width 92 height 12
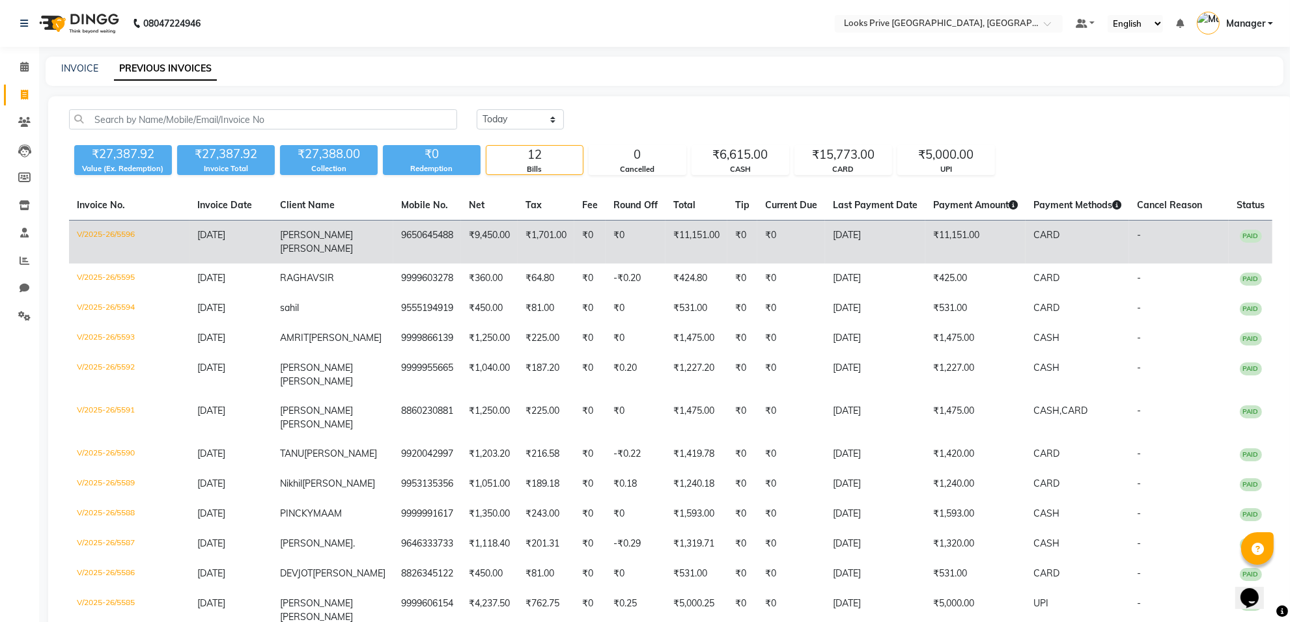
click at [255, 251] on td "[DATE]" at bounding box center [230, 243] width 83 height 44
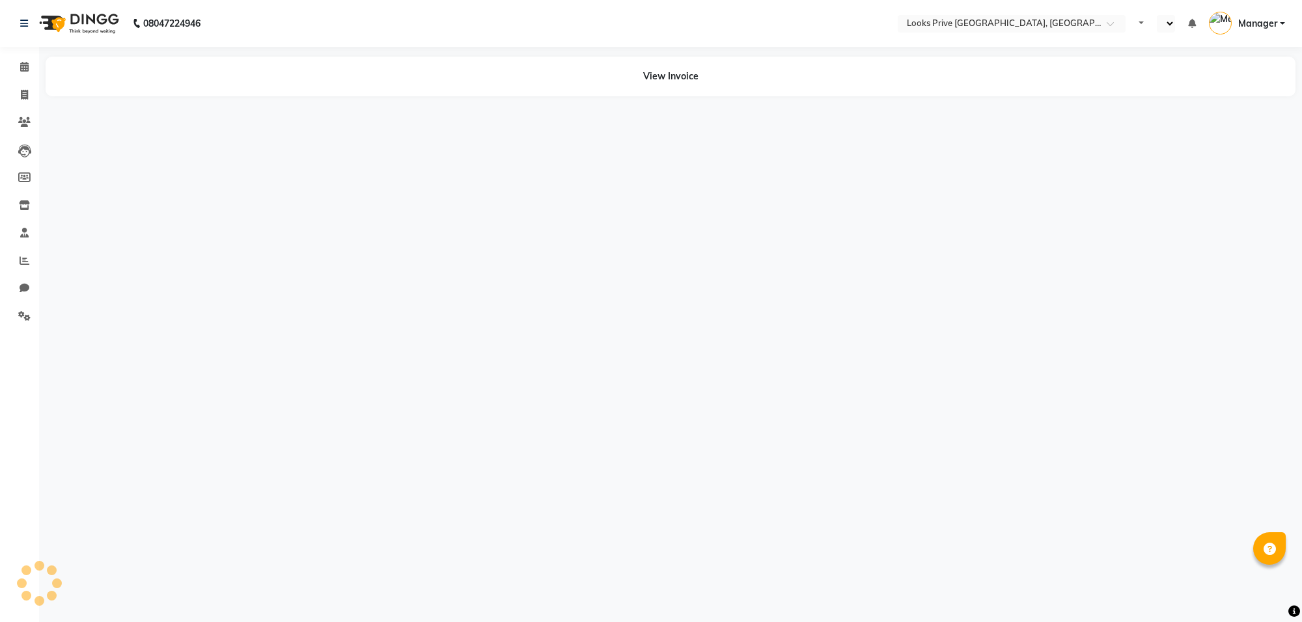
select select "en"
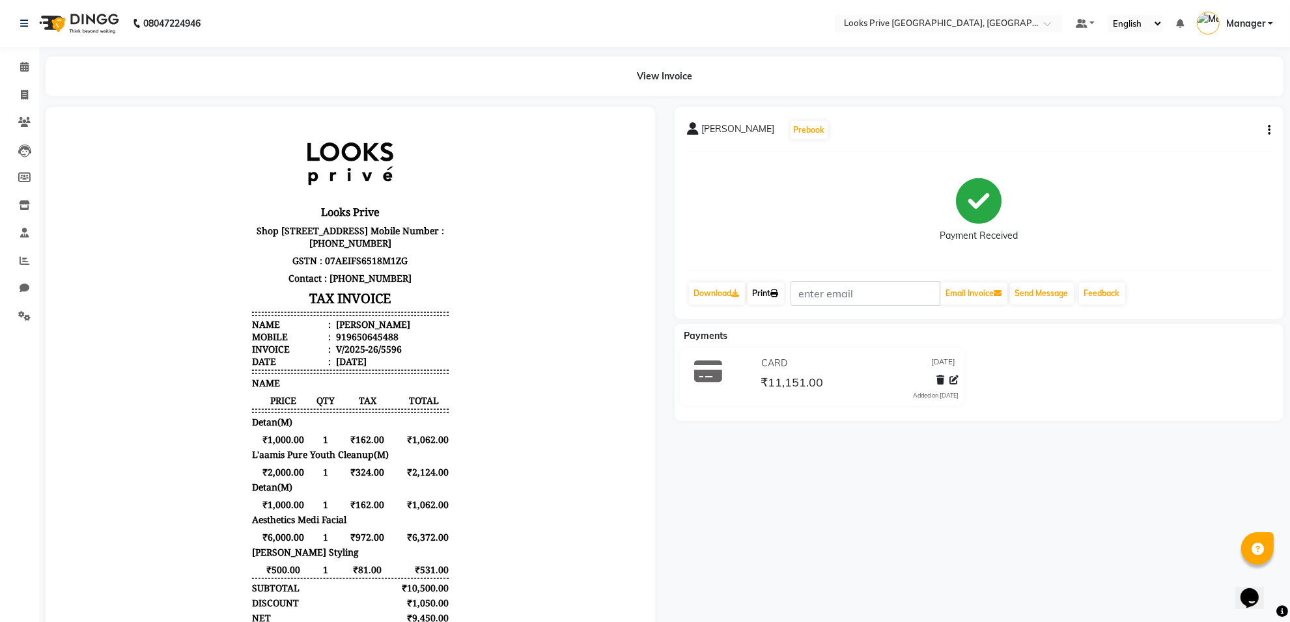
click at [775, 297] on icon at bounding box center [775, 294] width 8 height 8
click at [18, 88] on span at bounding box center [24, 95] width 23 height 15
select select "service"
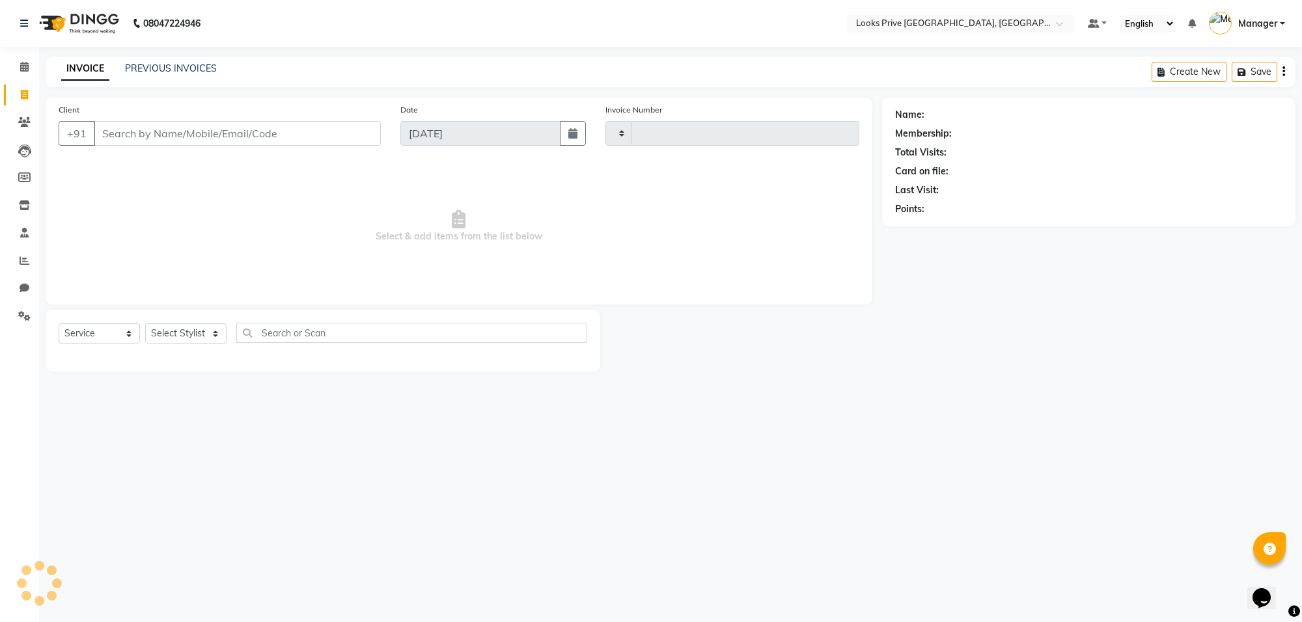
type input "5598"
select select "8127"
click at [167, 333] on select "Select Stylist" at bounding box center [185, 334] width 81 height 20
click at [167, 333] on select "Select Stylist [PERSON_NAME] Counter_Sales Deepak_Asst Govind_Pdct Karan_Pdct M…" at bounding box center [185, 334] width 81 height 20
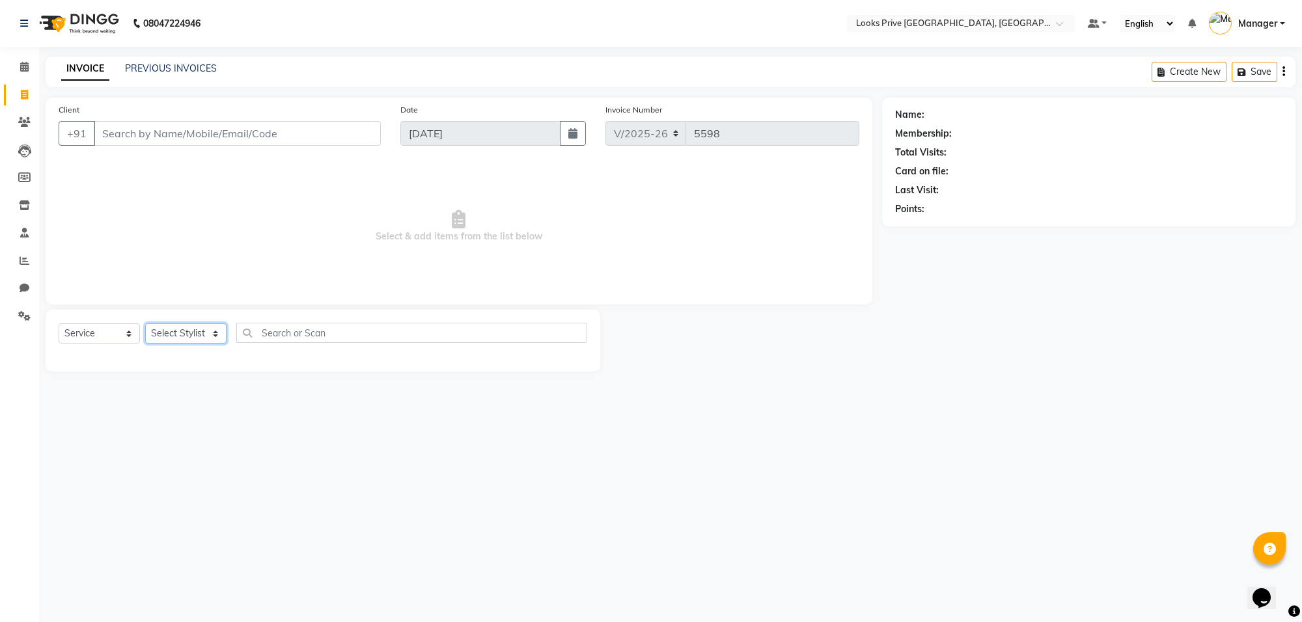
select select "75861"
click at [145, 324] on select "Select Stylist [PERSON_NAME] Counter_Sales Deepak_Asst Govind_Pdct Karan_Pdct M…" at bounding box center [185, 334] width 81 height 20
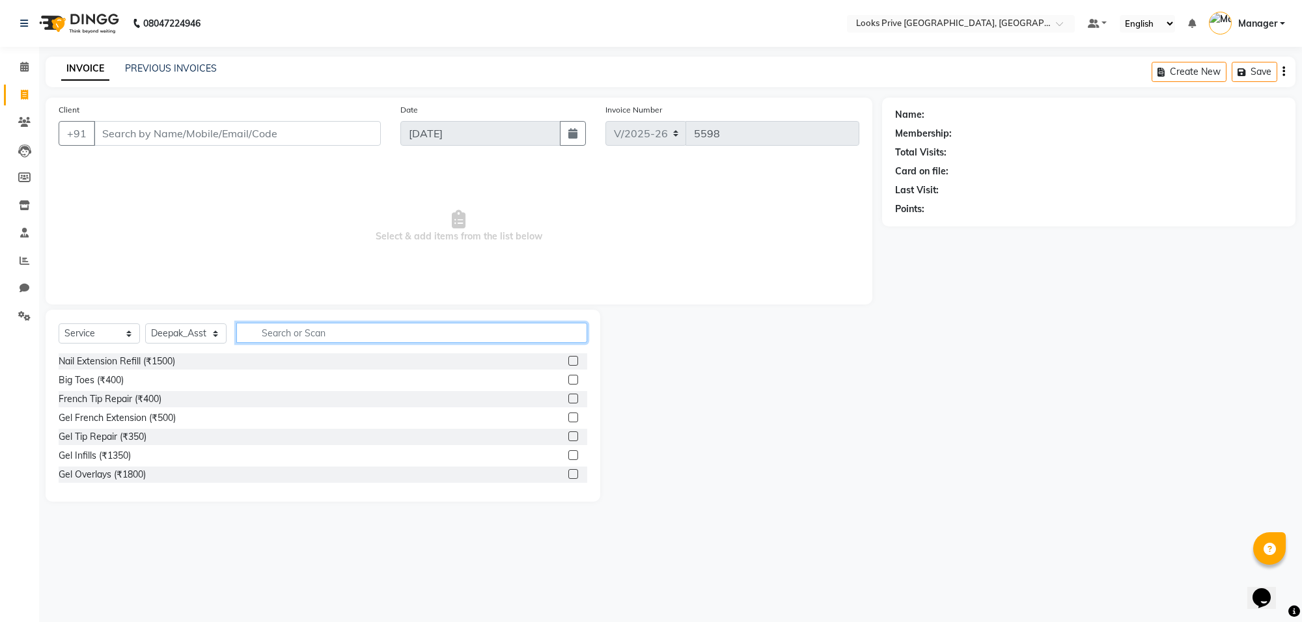
click at [257, 336] on input "text" at bounding box center [411, 333] width 351 height 20
type input "cut"
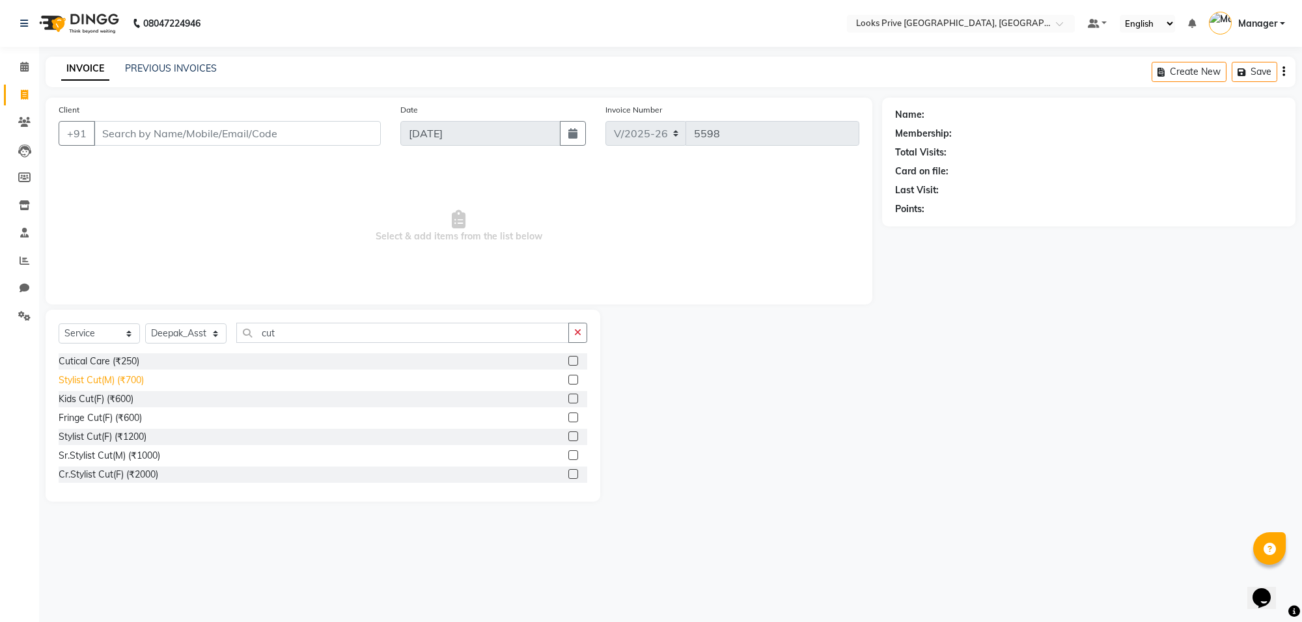
click at [124, 378] on div "Stylist Cut(M) (₹700)" at bounding box center [101, 381] width 85 height 14
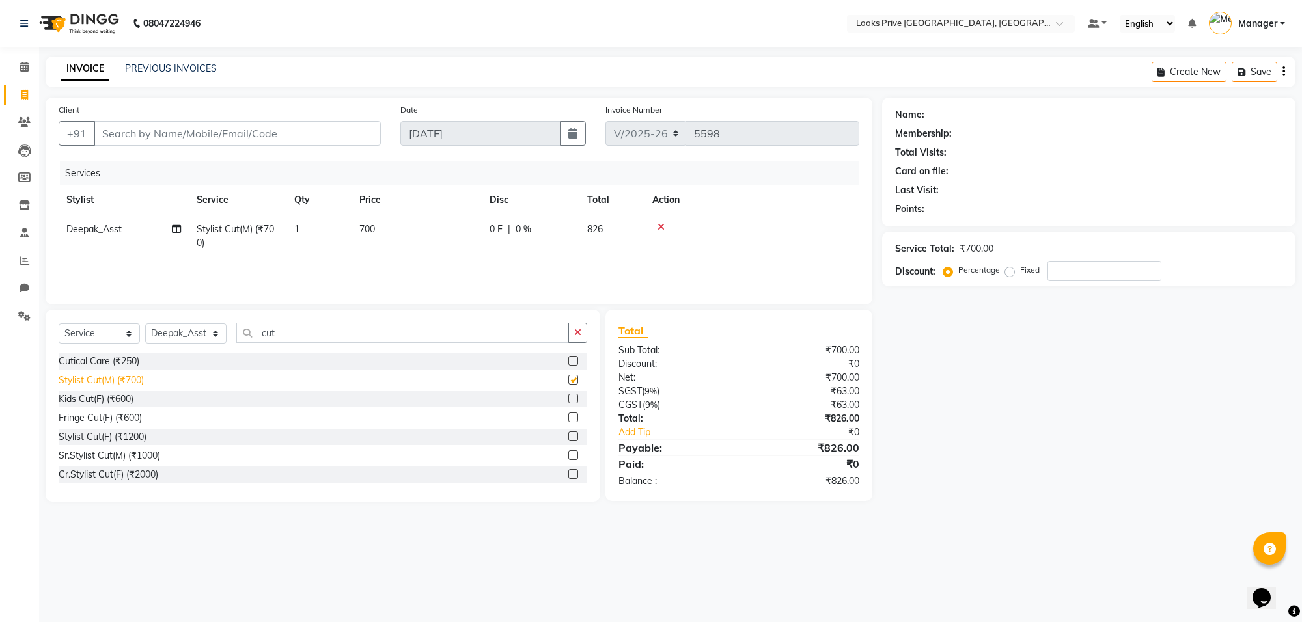
checkbox input "false"
click at [408, 219] on td "700" at bounding box center [417, 236] width 130 height 43
select select "75861"
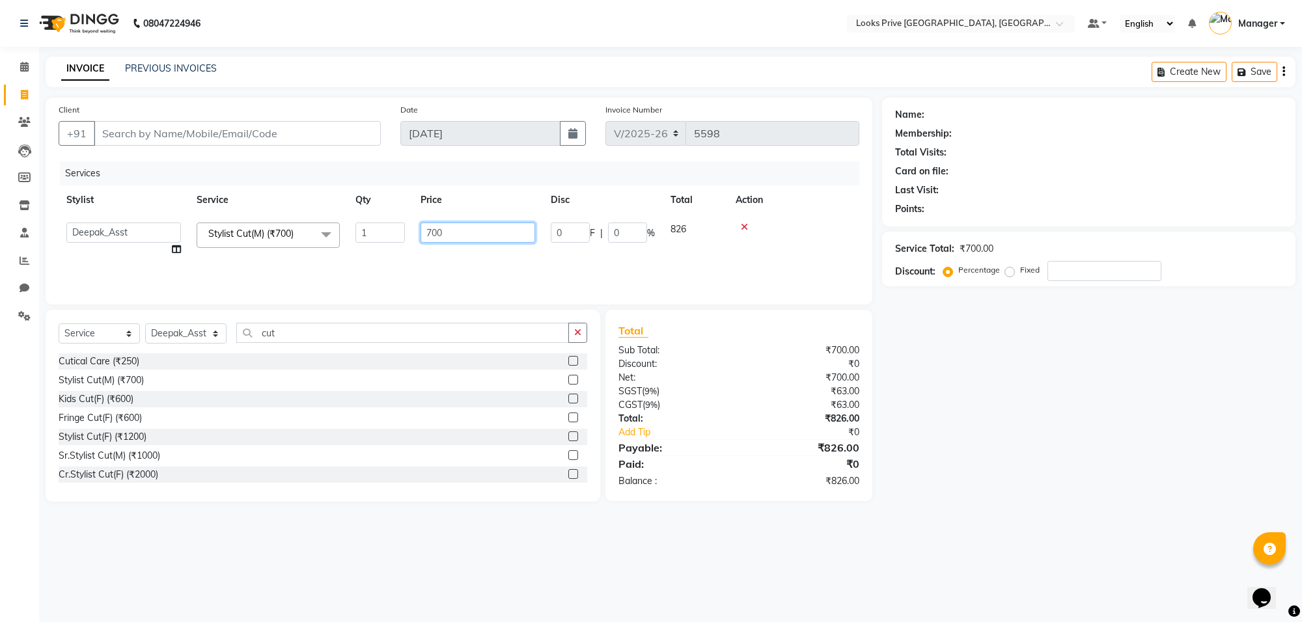
drag, startPoint x: 463, startPoint y: 238, endPoint x: 401, endPoint y: 235, distance: 61.9
click at [401, 235] on tr "[PERSON_NAME] Counter_Sales Deepak_Asst Govind_Pdct Karan_Pdct Manager Mohan_As…" at bounding box center [459, 239] width 801 height 49
type input "508.5"
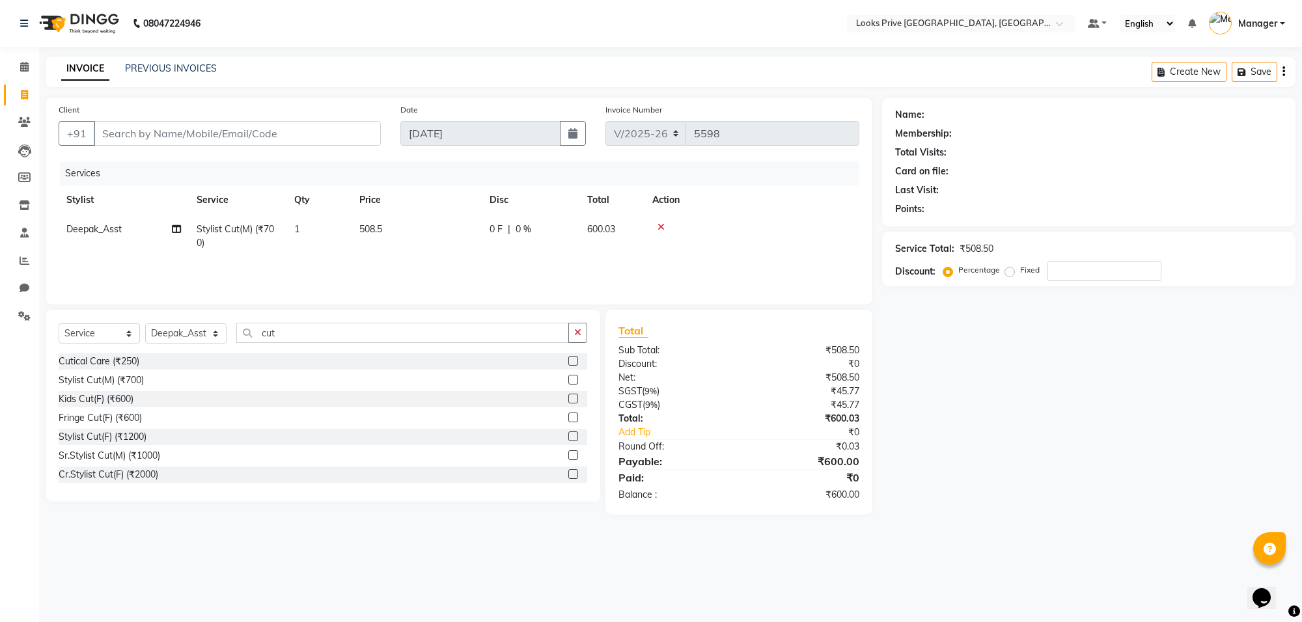
click at [397, 256] on tr "Deepak_Asst Stylist Cut(M) (₹700) 1 508.5 0 F | 0 % 600.03" at bounding box center [459, 236] width 801 height 43
click at [124, 131] on input "Client" at bounding box center [237, 133] width 287 height 25
type input "8"
type input "0"
type input "8787484052"
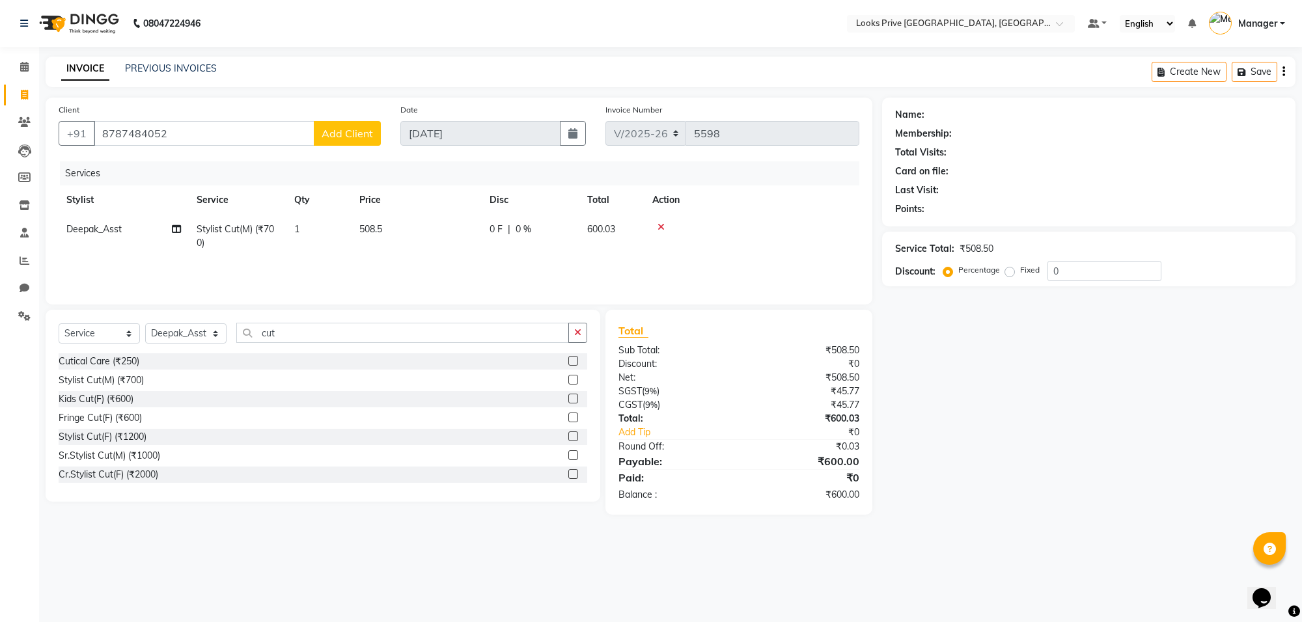
click at [348, 134] on span "Add Client" at bounding box center [347, 133] width 51 height 13
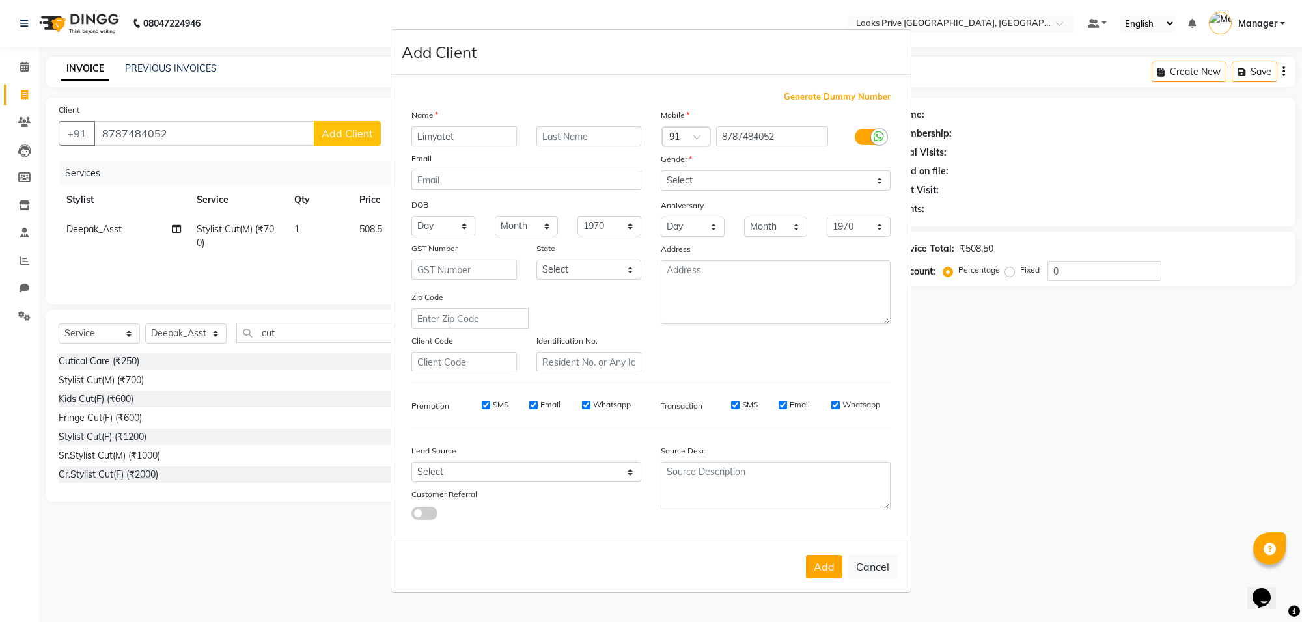
type input "Limyatet"
click at [692, 173] on select "Select [DEMOGRAPHIC_DATA] [DEMOGRAPHIC_DATA] Other Prefer Not To Say" at bounding box center [776, 181] width 230 height 20
select select "[DEMOGRAPHIC_DATA]"
click at [661, 172] on select "Select [DEMOGRAPHIC_DATA] [DEMOGRAPHIC_DATA] Other Prefer Not To Say" at bounding box center [776, 181] width 230 height 20
click at [838, 568] on button "Add" at bounding box center [824, 566] width 36 height 23
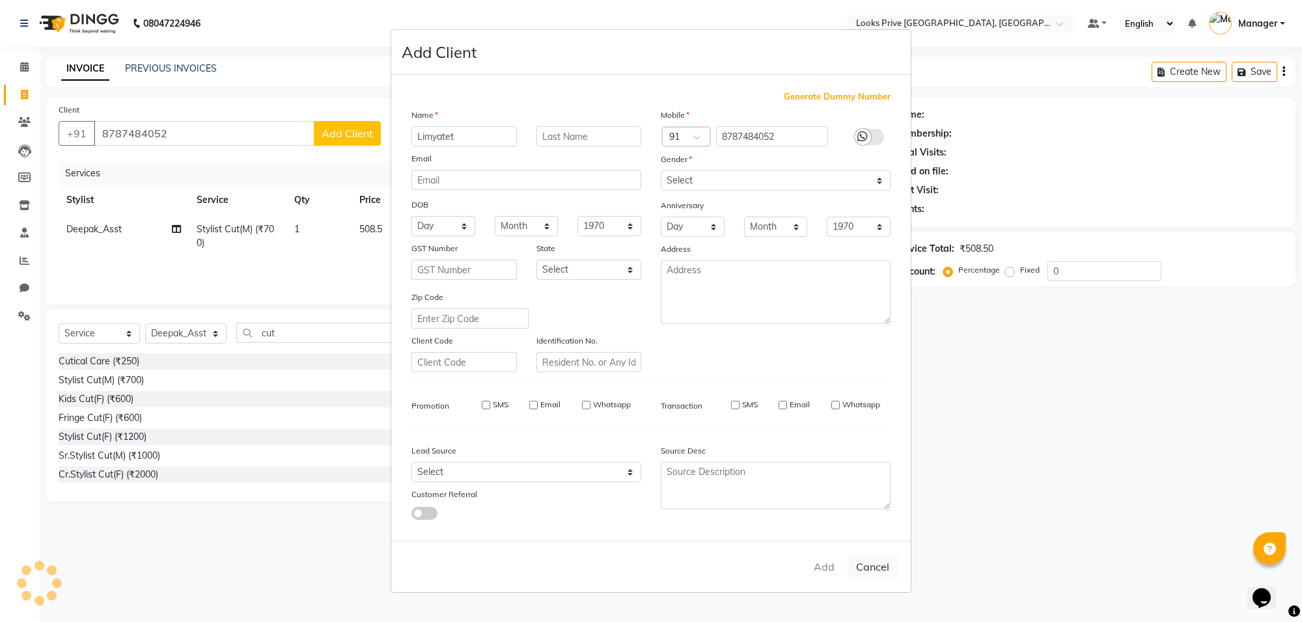
select select
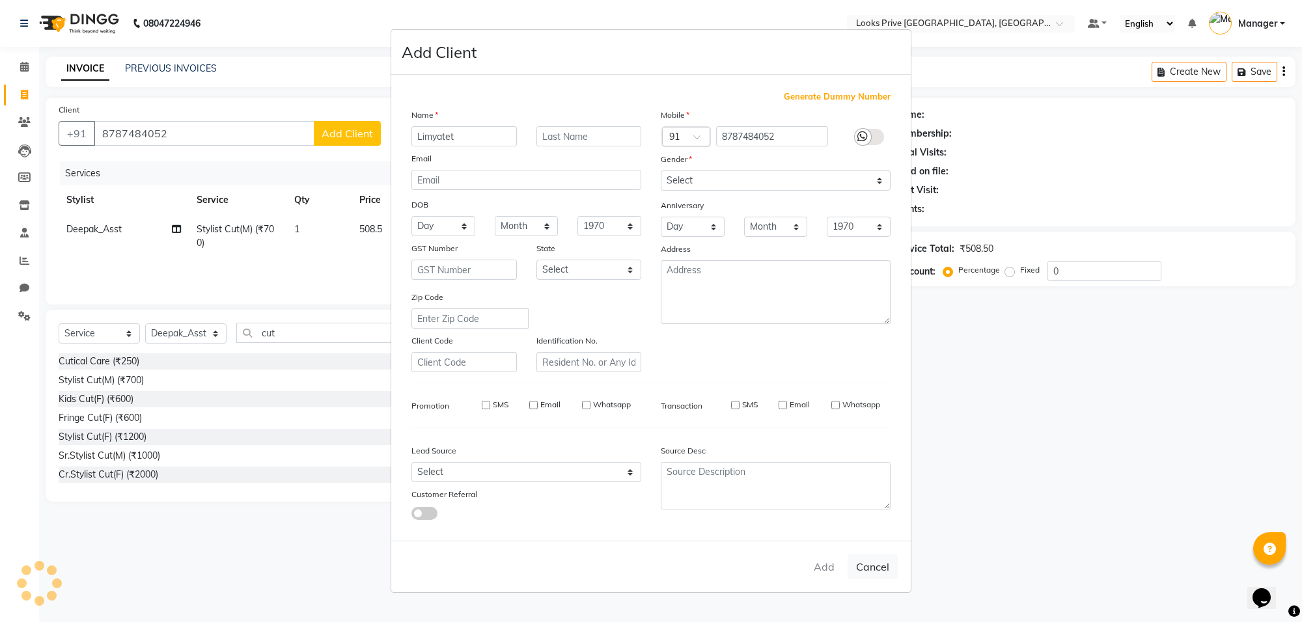
select select
checkbox input "false"
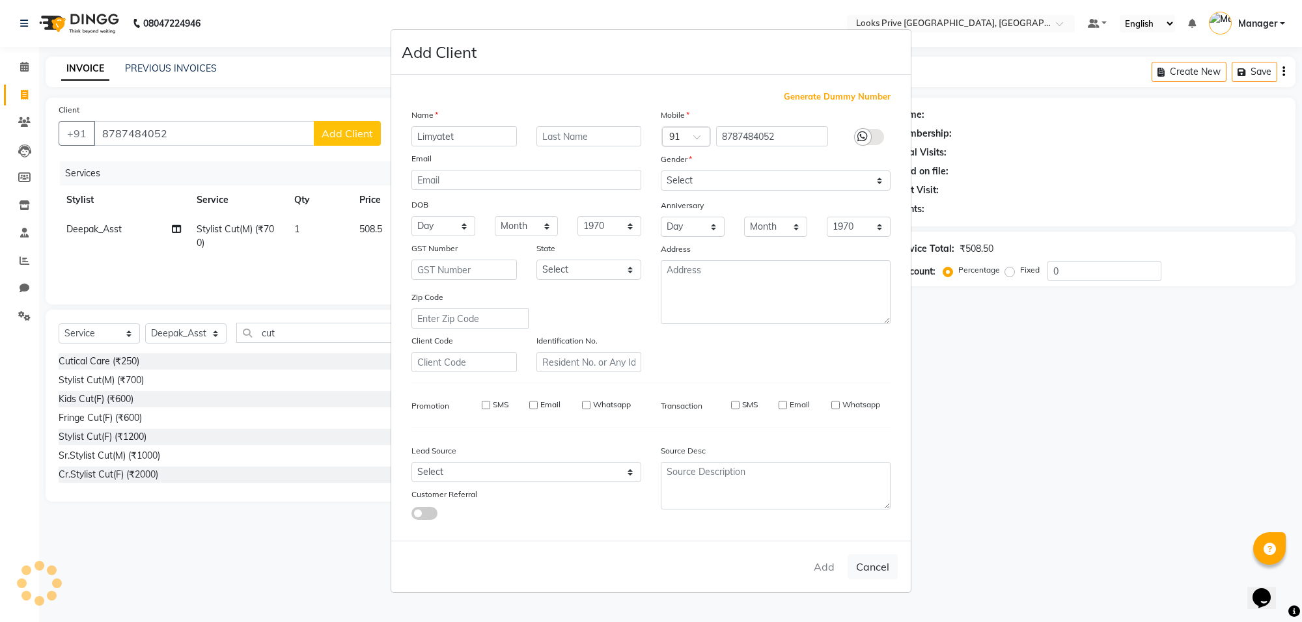
checkbox input "false"
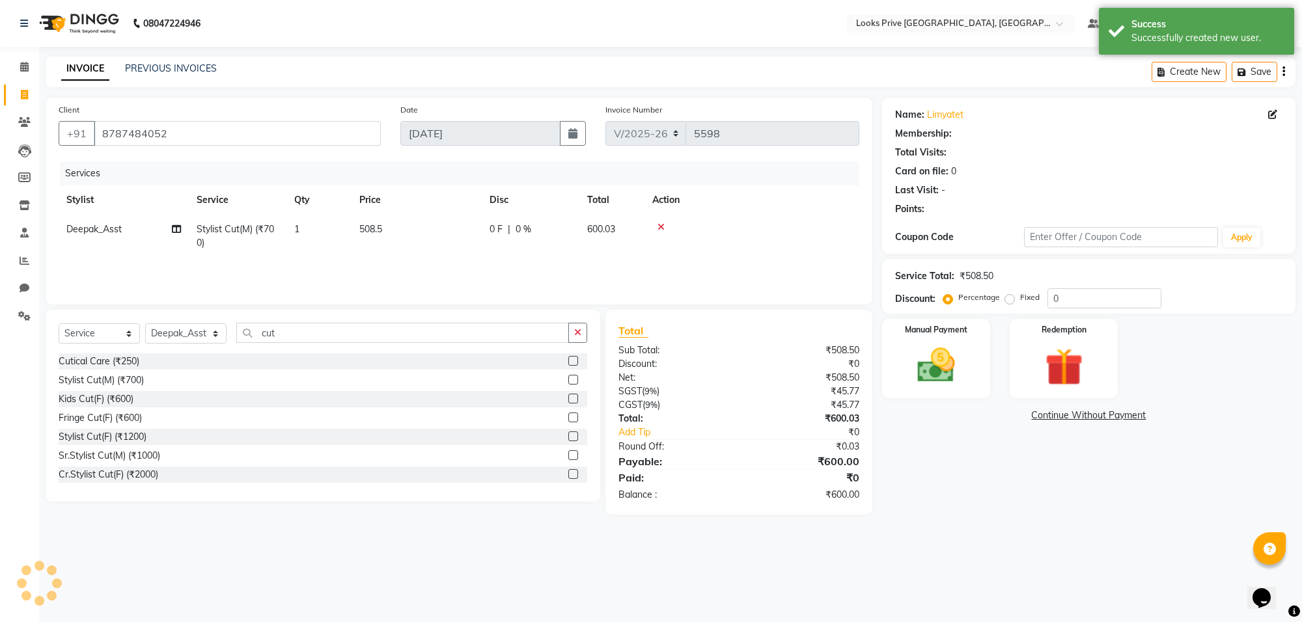
select select "1: Object"
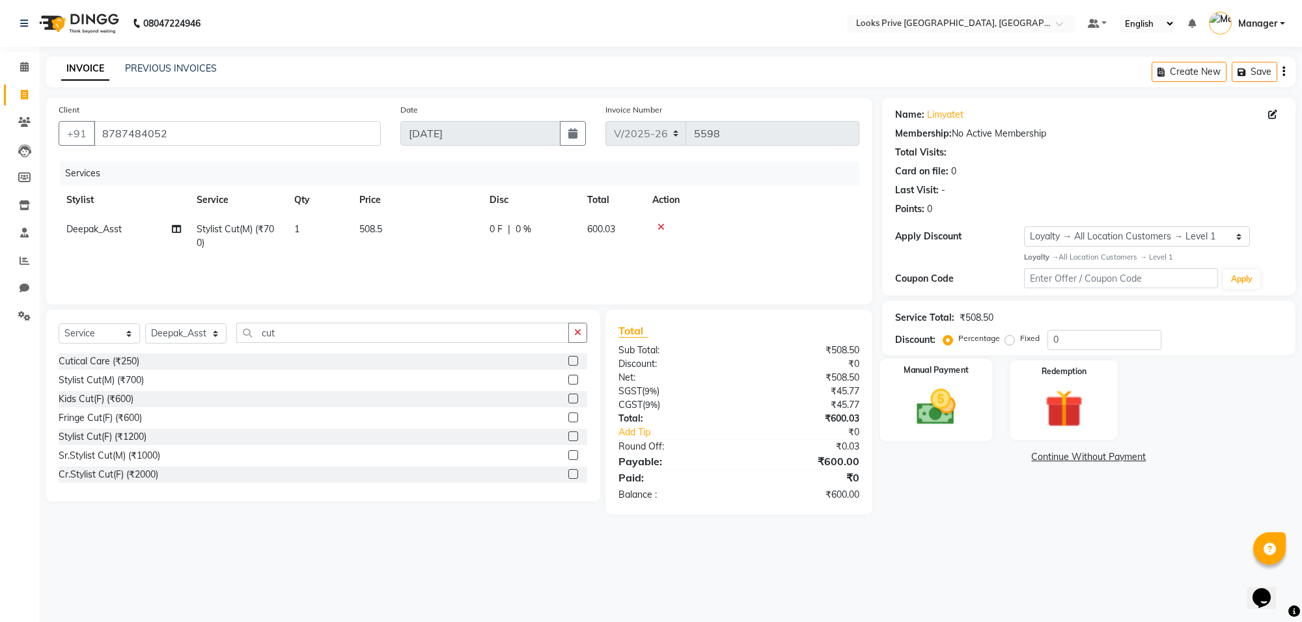
click at [952, 420] on img at bounding box center [936, 408] width 64 height 46
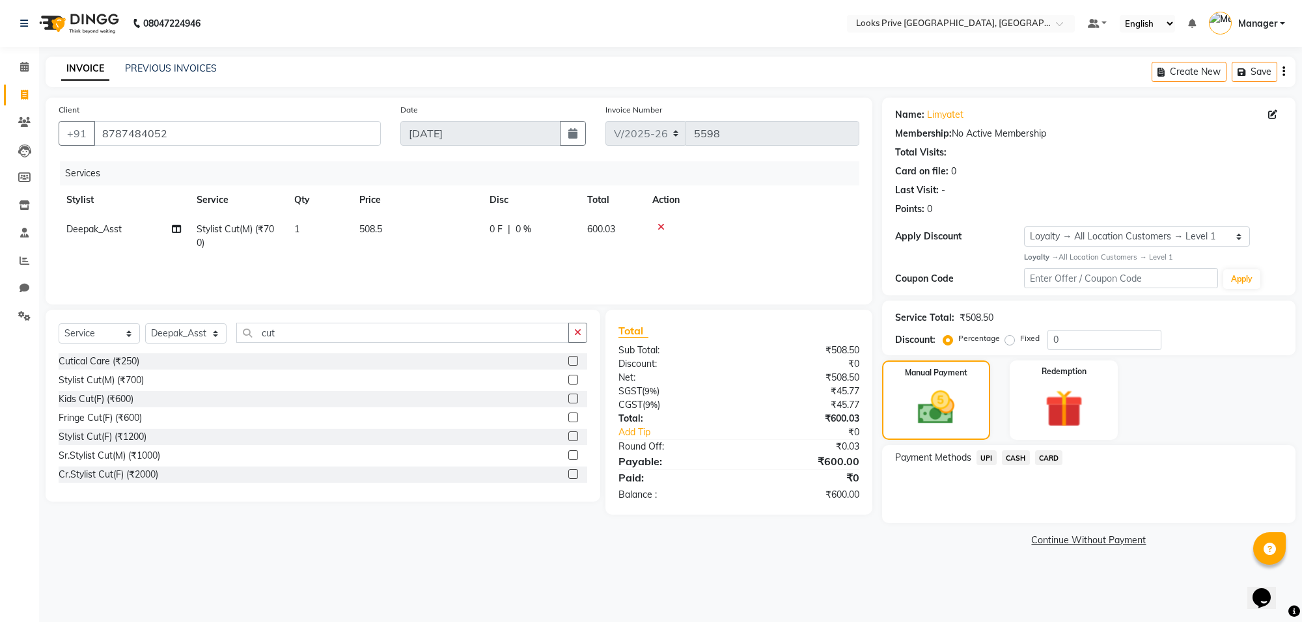
click at [1043, 453] on span "CARD" at bounding box center [1049, 457] width 28 height 15
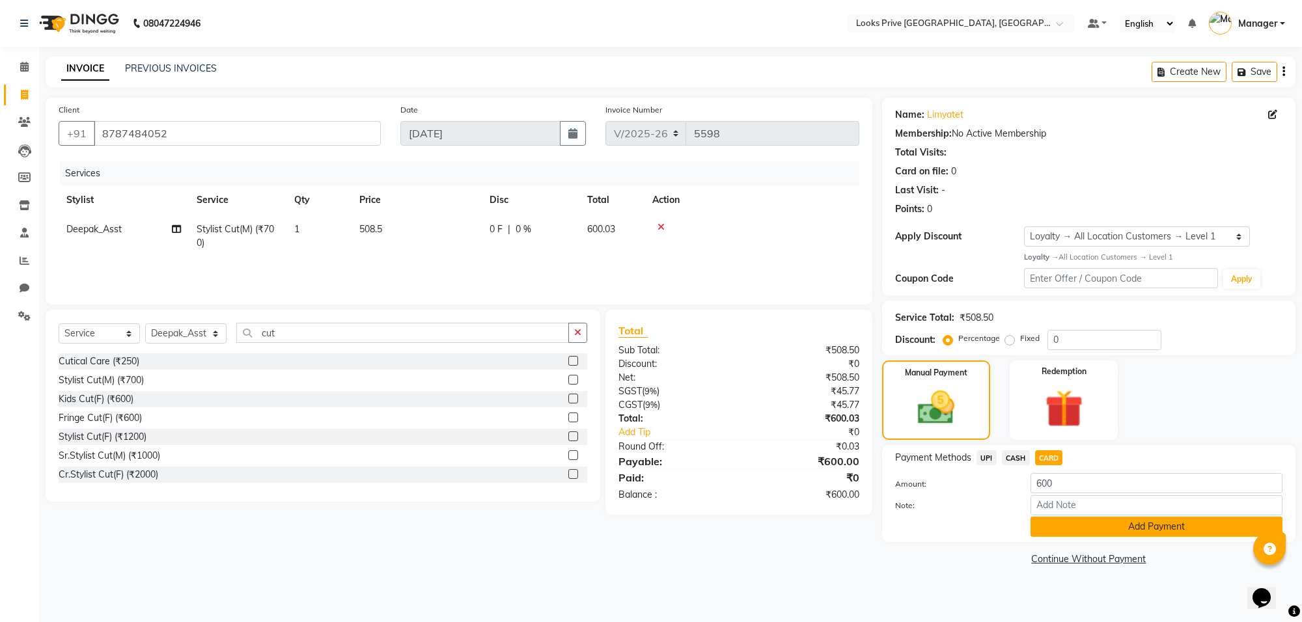
click at [1062, 528] on button "Add Payment" at bounding box center [1156, 527] width 252 height 20
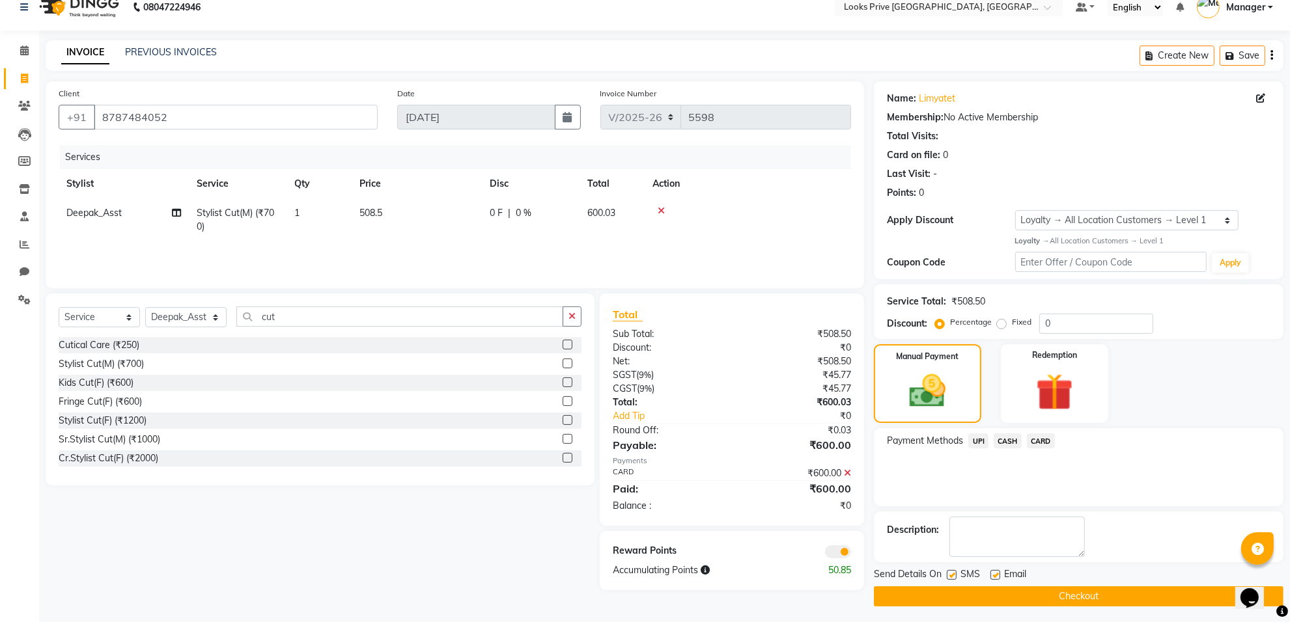
scroll to position [21, 0]
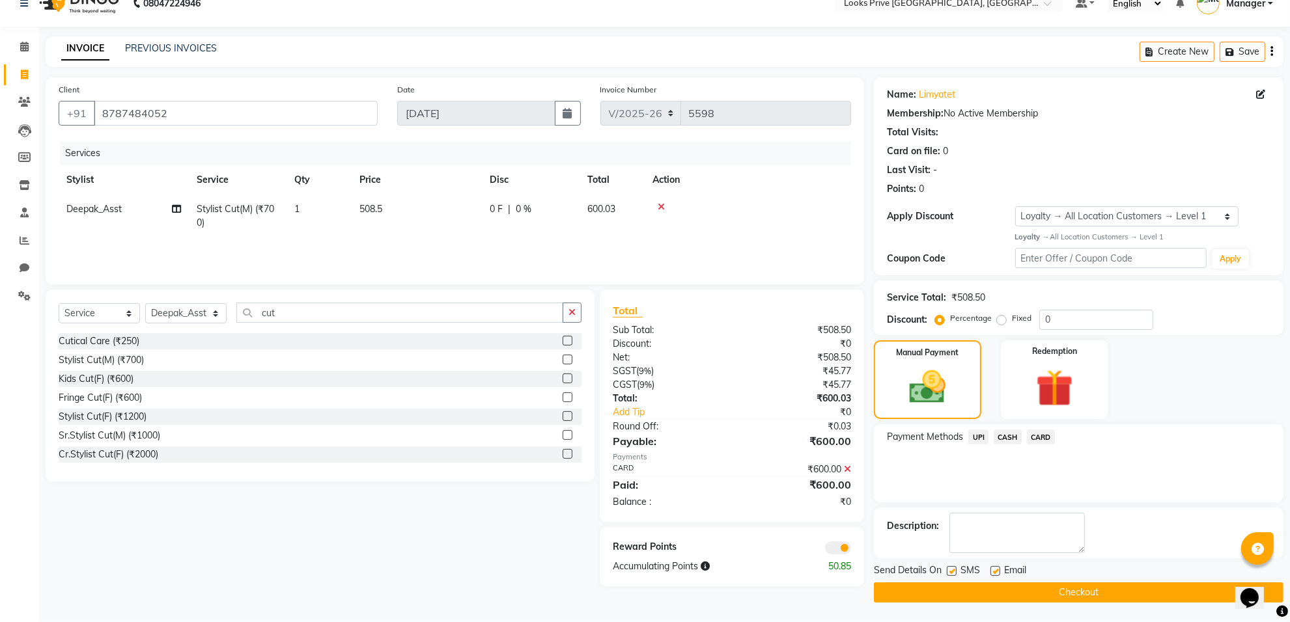
click at [843, 547] on span at bounding box center [838, 548] width 26 height 13
click at [851, 550] on input "checkbox" at bounding box center [851, 550] width 0 height 0
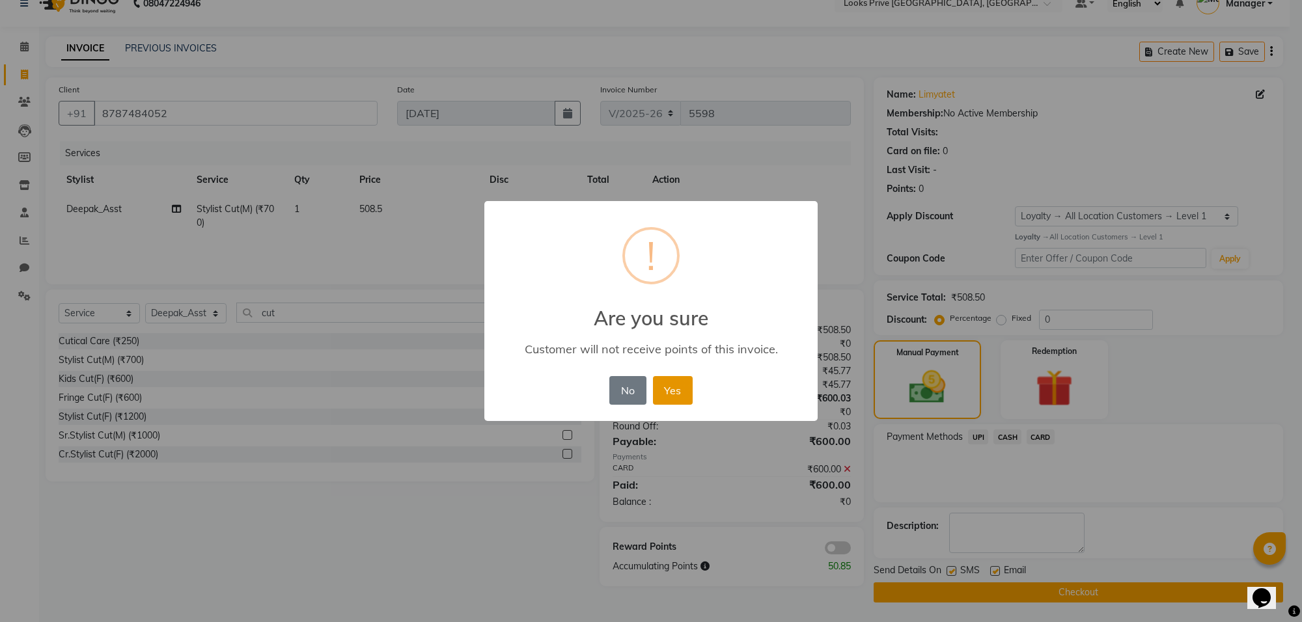
click at [675, 393] on button "Yes" at bounding box center [673, 390] width 40 height 29
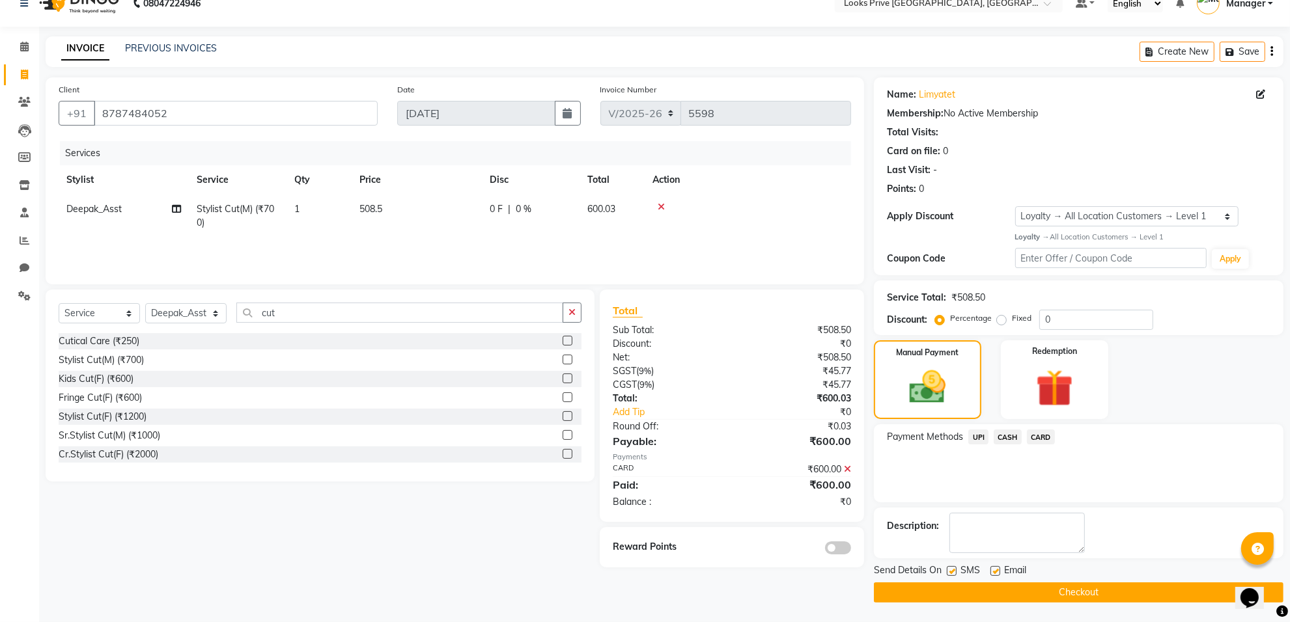
click at [1095, 594] on button "Checkout" at bounding box center [1078, 593] width 409 height 20
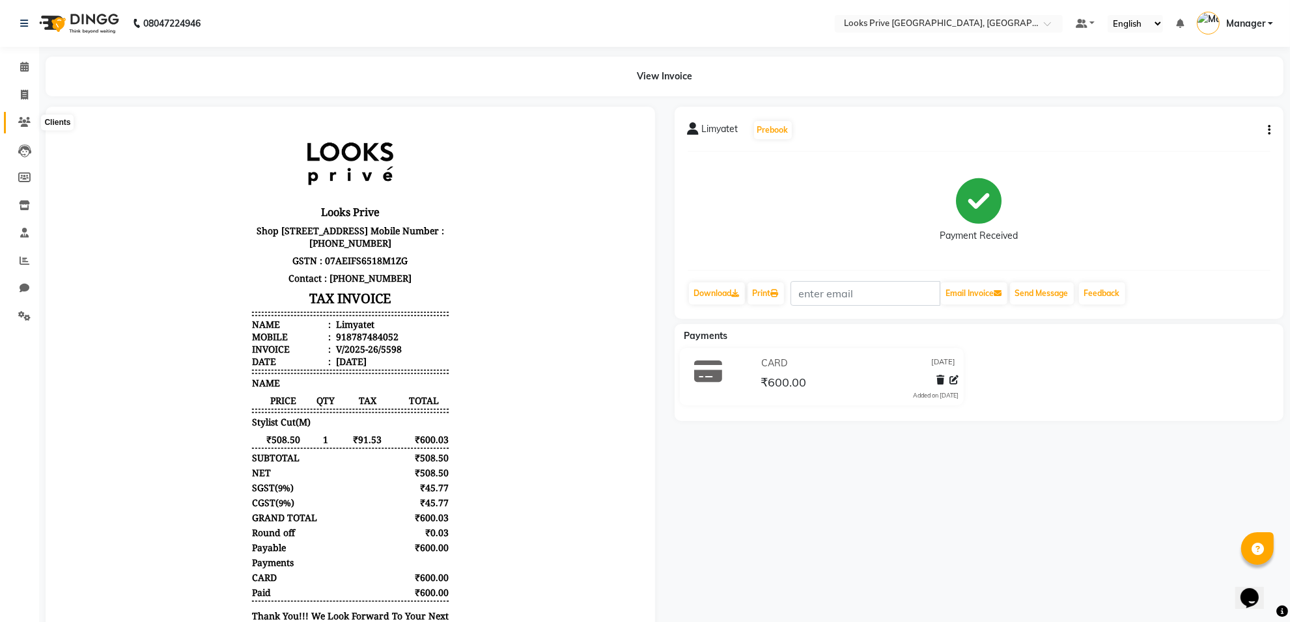
click at [20, 122] on icon at bounding box center [24, 122] width 12 height 10
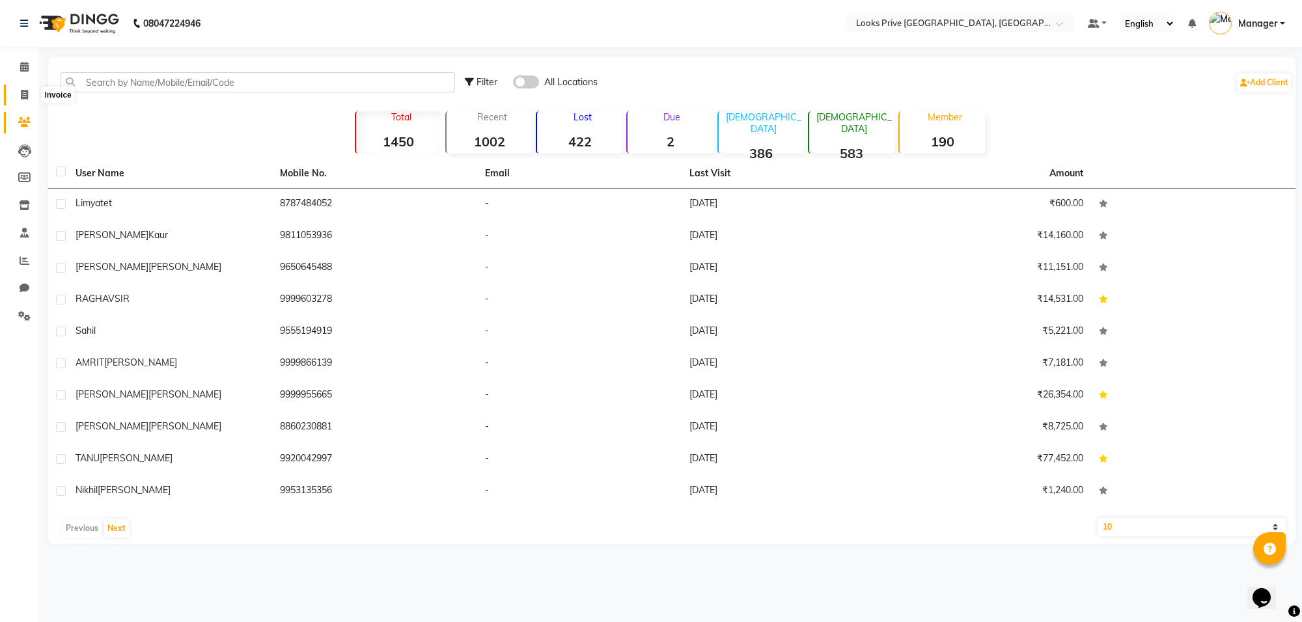
click at [24, 98] on icon at bounding box center [24, 95] width 7 height 10
select select "service"
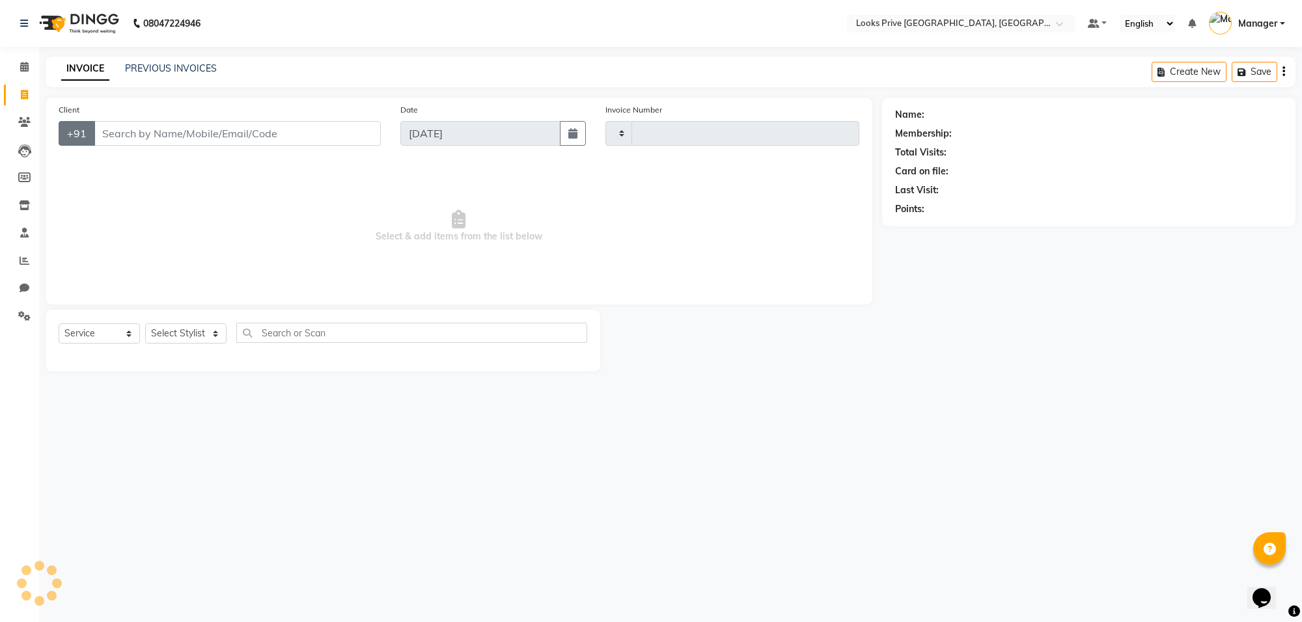
type input "5599"
select select "8127"
click at [115, 135] on input "Client" at bounding box center [237, 133] width 287 height 25
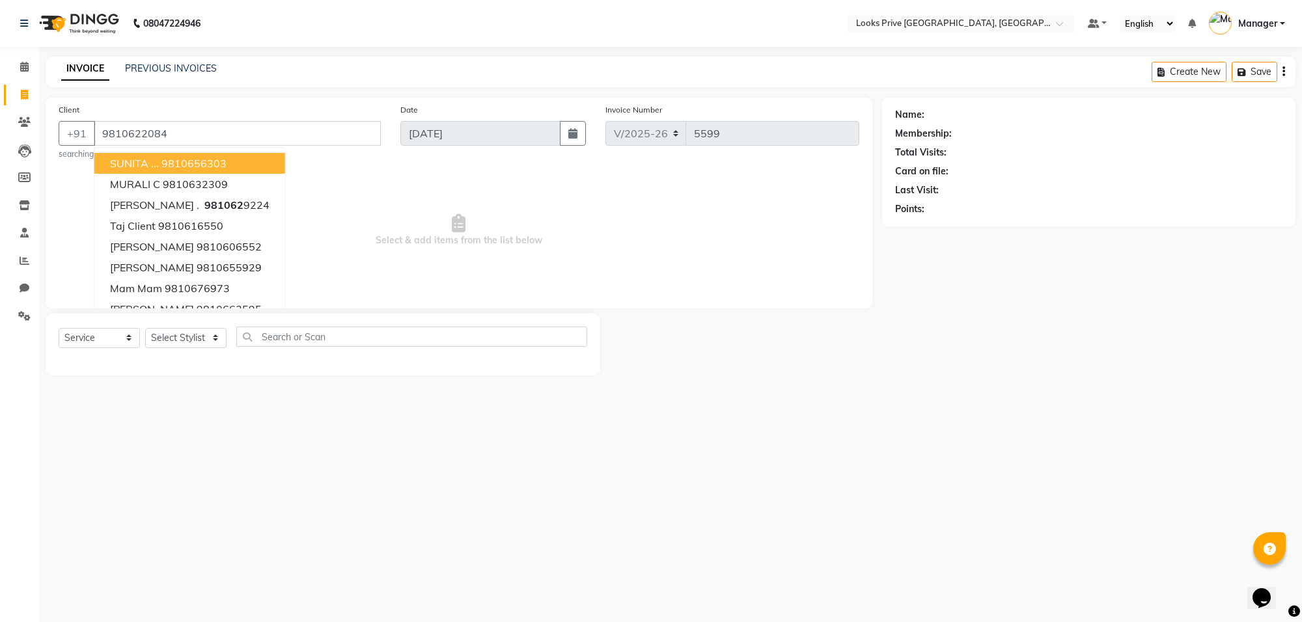
type input "9810622084"
select select "1: Object"
click at [514, 199] on span "Select & add items from the list below" at bounding box center [459, 230] width 801 height 130
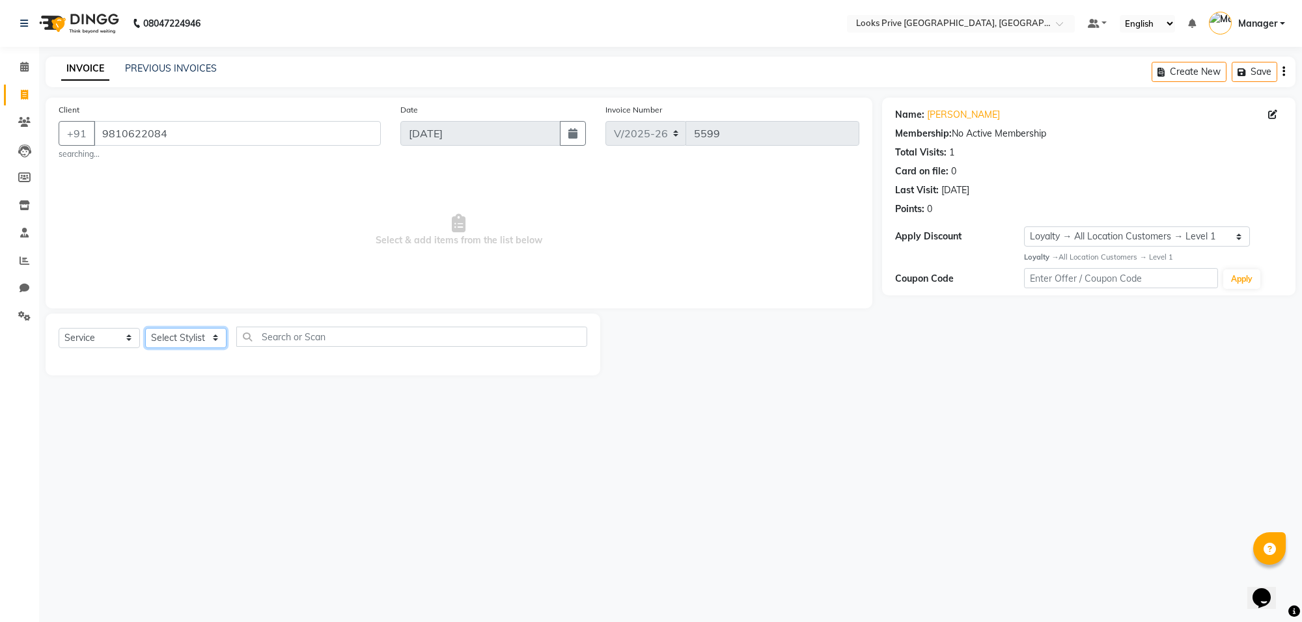
click at [194, 339] on select "Select Stylist [PERSON_NAME] Counter_Sales Deepak_Asst Govind_Pdct Karan_Pdct M…" at bounding box center [185, 338] width 81 height 20
select select "75862"
click at [145, 328] on select "Select Stylist [PERSON_NAME] Counter_Sales Deepak_Asst Govind_Pdct Karan_Pdct M…" at bounding box center [185, 338] width 81 height 20
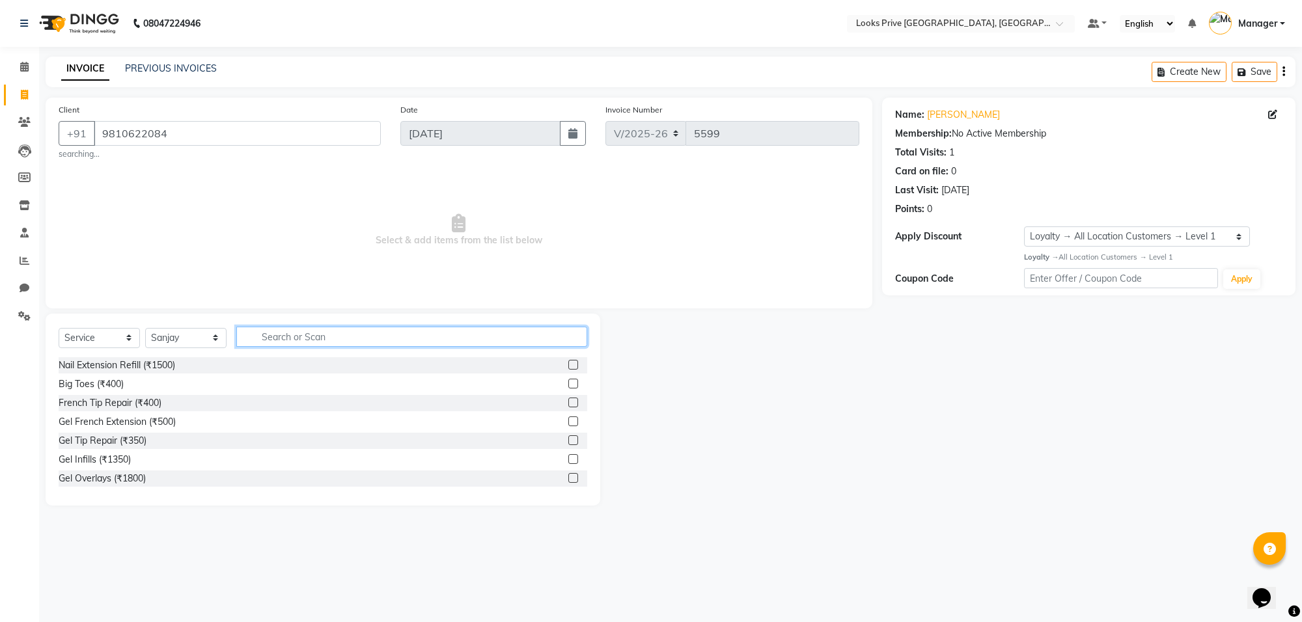
click at [271, 340] on input "text" at bounding box center [411, 337] width 351 height 20
type input "cut"
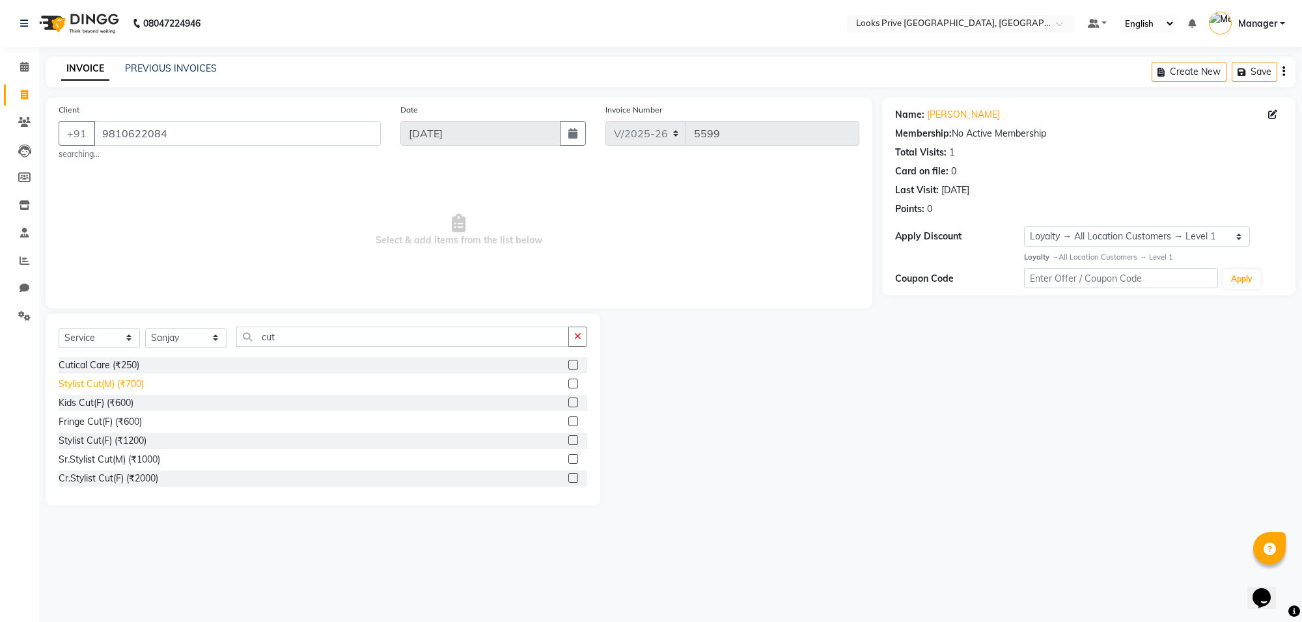
click at [102, 388] on div "Stylist Cut(M) (₹700)" at bounding box center [101, 385] width 85 height 14
checkbox input "false"
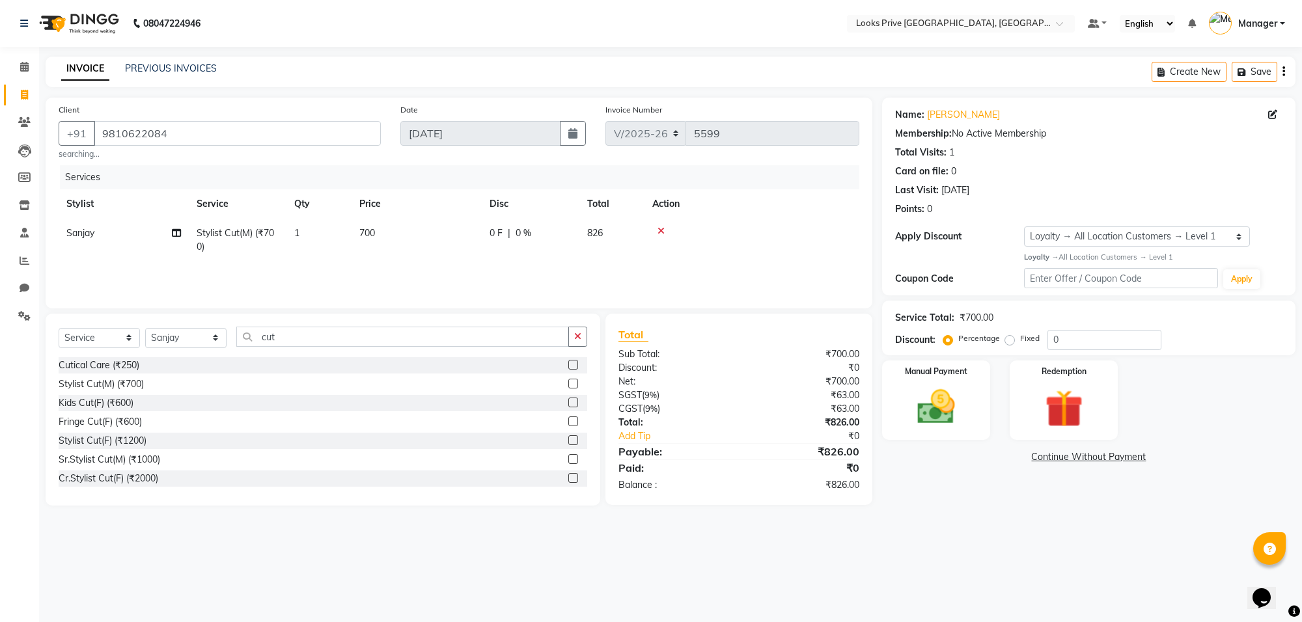
click at [413, 231] on td "700" at bounding box center [417, 240] width 130 height 43
select select "75862"
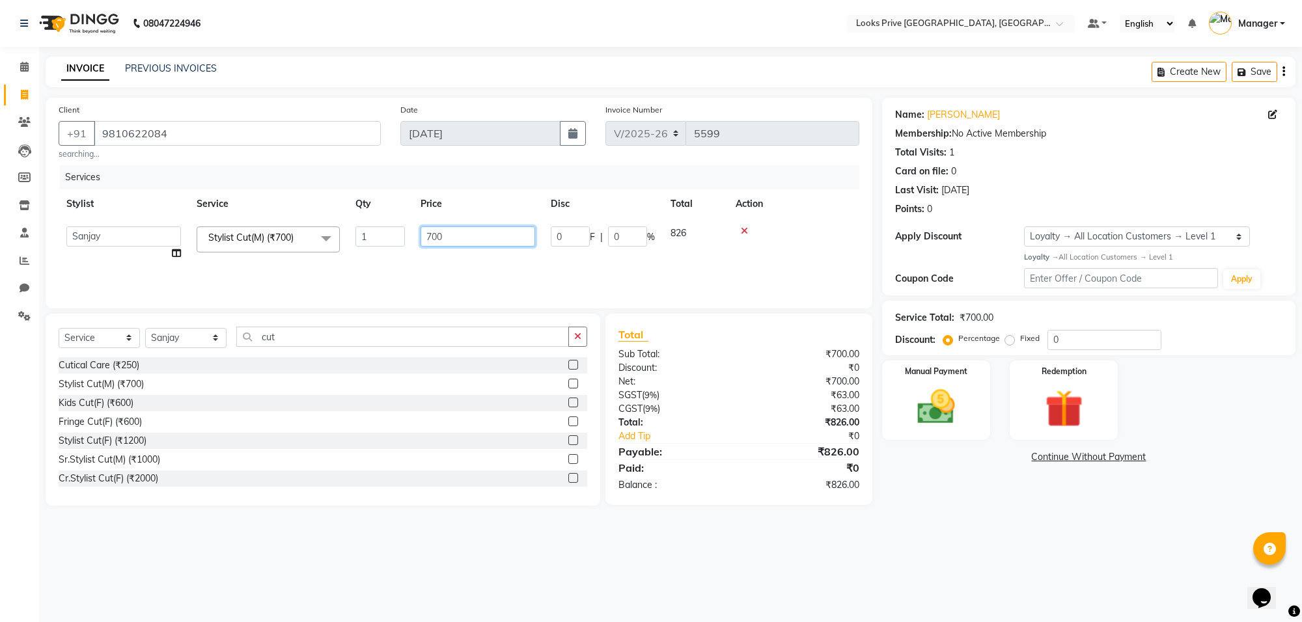
drag, startPoint x: 463, startPoint y: 232, endPoint x: 391, endPoint y: 232, distance: 72.9
click at [391, 232] on tr "[PERSON_NAME] Counter_Sales Deepak_Asst Govind_Pdct Karan_Pdct Manager Mohan_As…" at bounding box center [459, 243] width 801 height 49
type input "602"
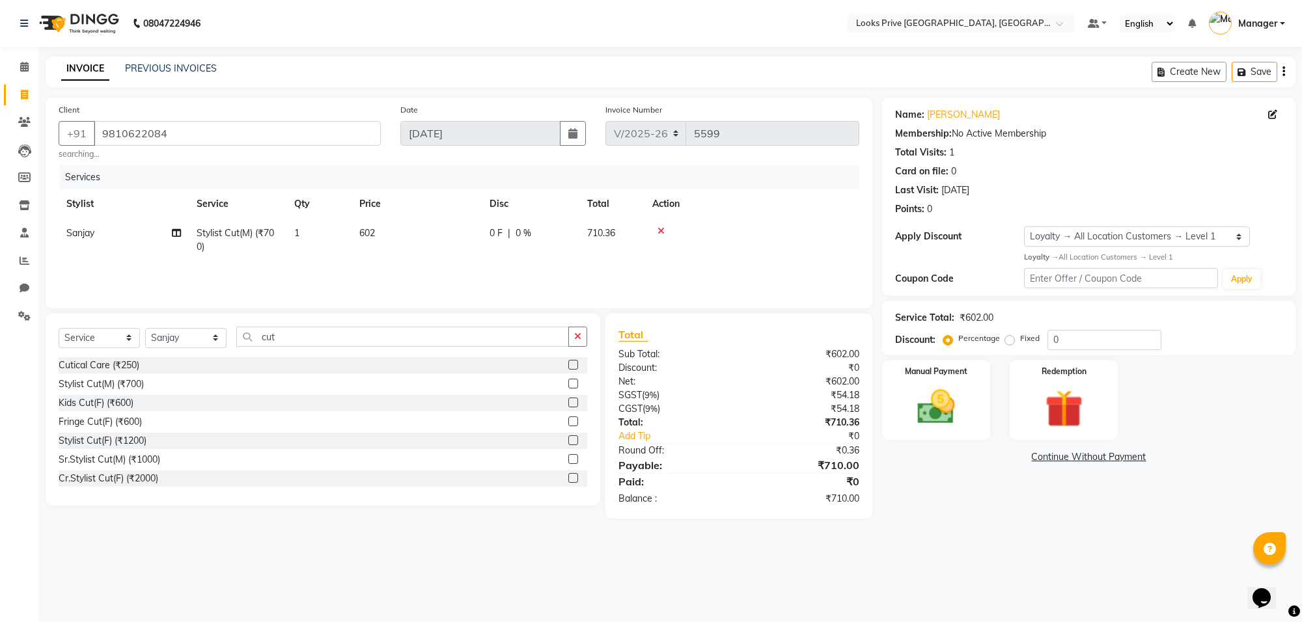
click at [653, 258] on tr "Sanjay Stylist Cut(M) (₹700) 1 602 0 F | 0 % 710.36" at bounding box center [459, 240] width 801 height 43
click at [938, 418] on img at bounding box center [936, 408] width 64 height 46
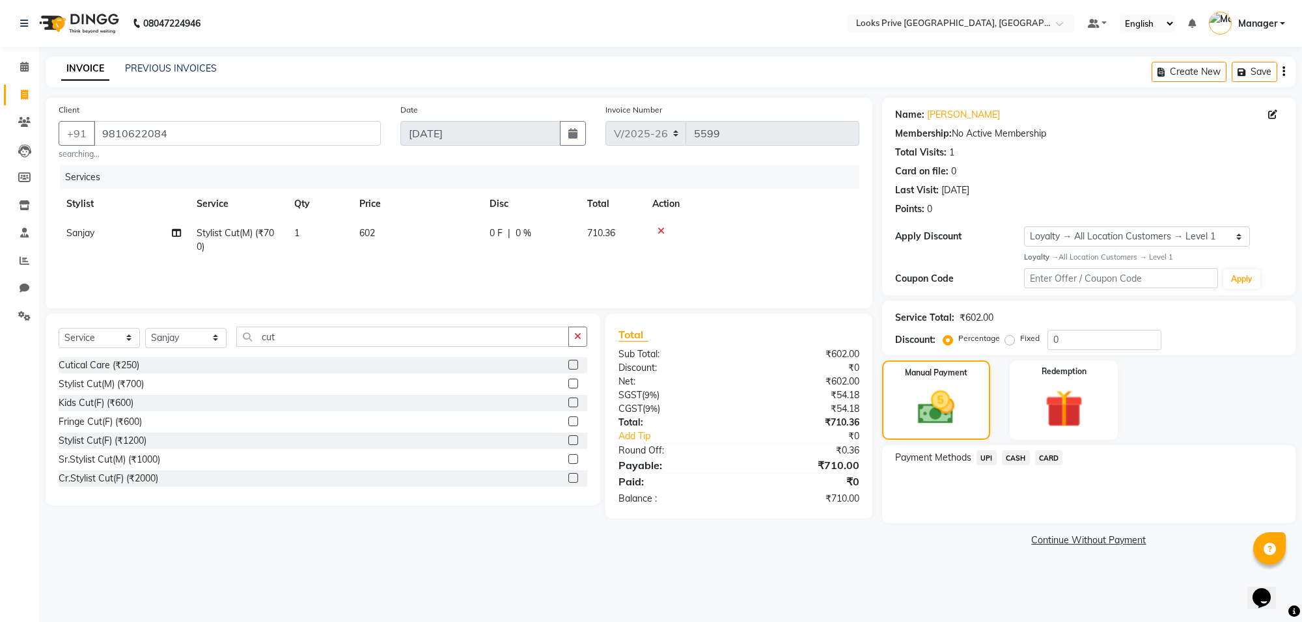
click at [1014, 460] on span "CASH" at bounding box center [1016, 457] width 28 height 15
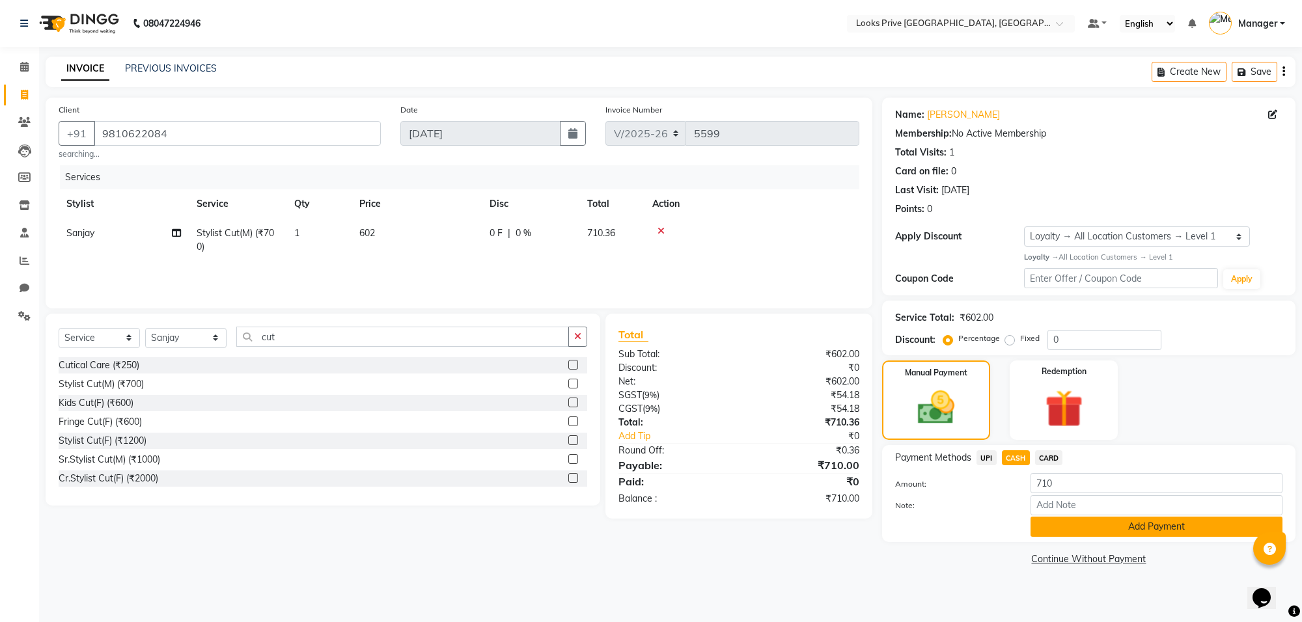
click at [1044, 521] on button "Add Payment" at bounding box center [1156, 527] width 252 height 20
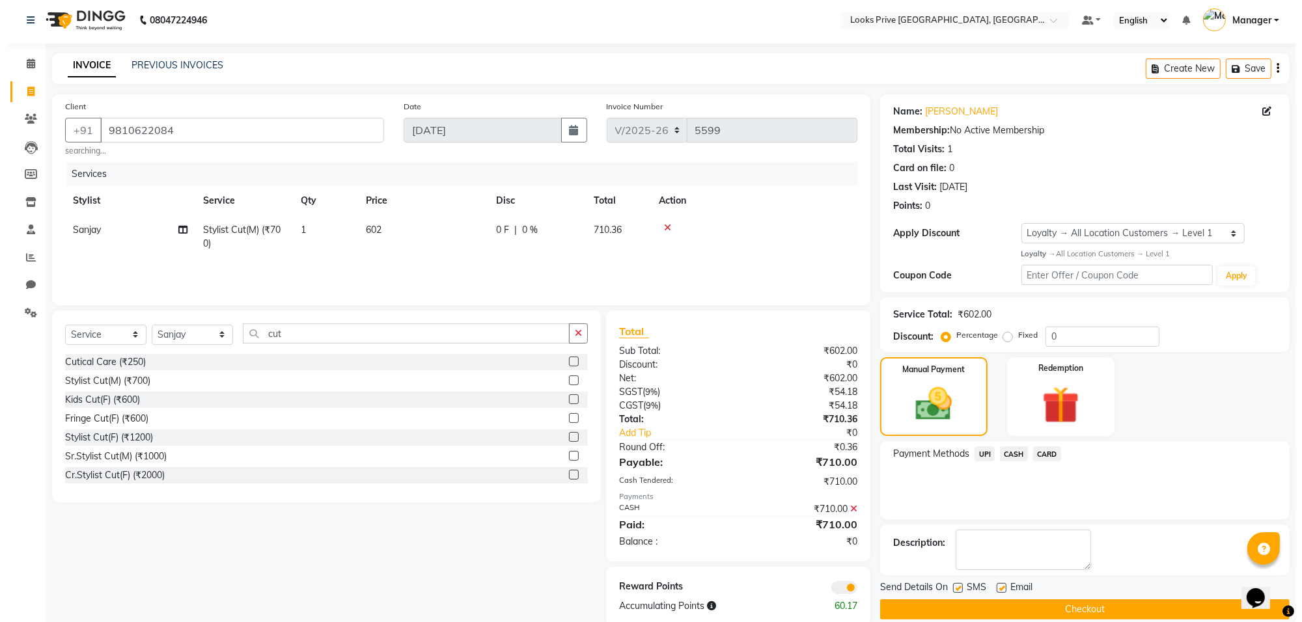
scroll to position [26, 0]
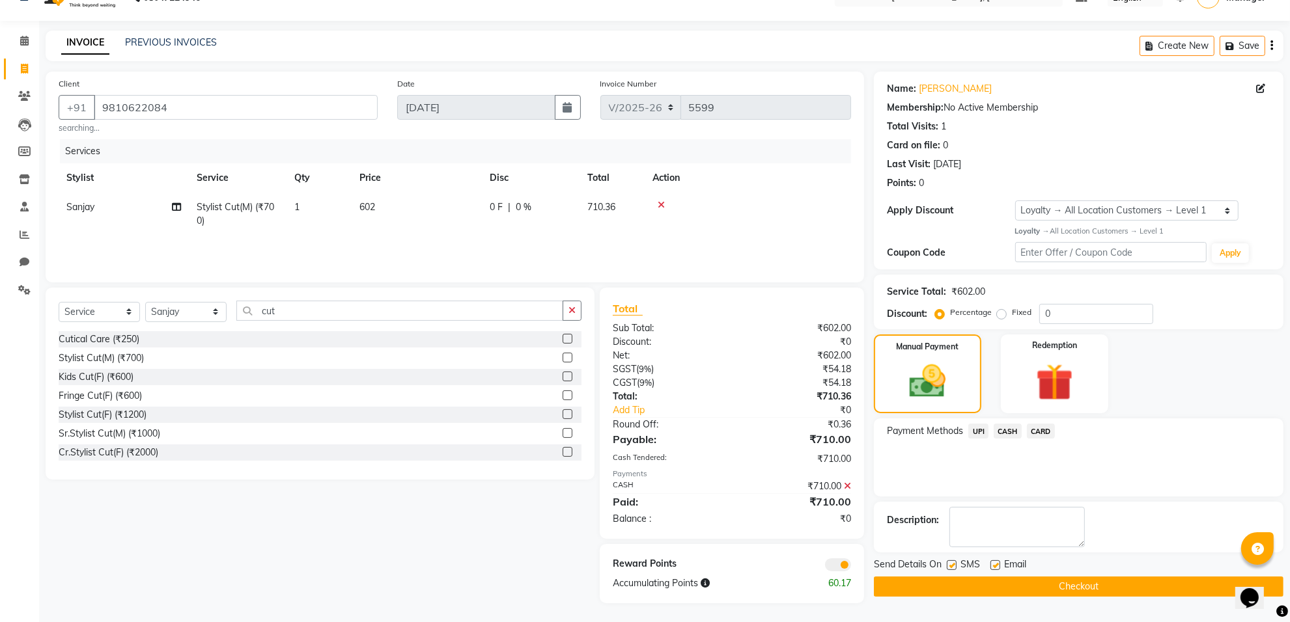
click at [837, 559] on span at bounding box center [838, 565] width 26 height 13
click at [851, 567] on input "checkbox" at bounding box center [851, 567] width 0 height 0
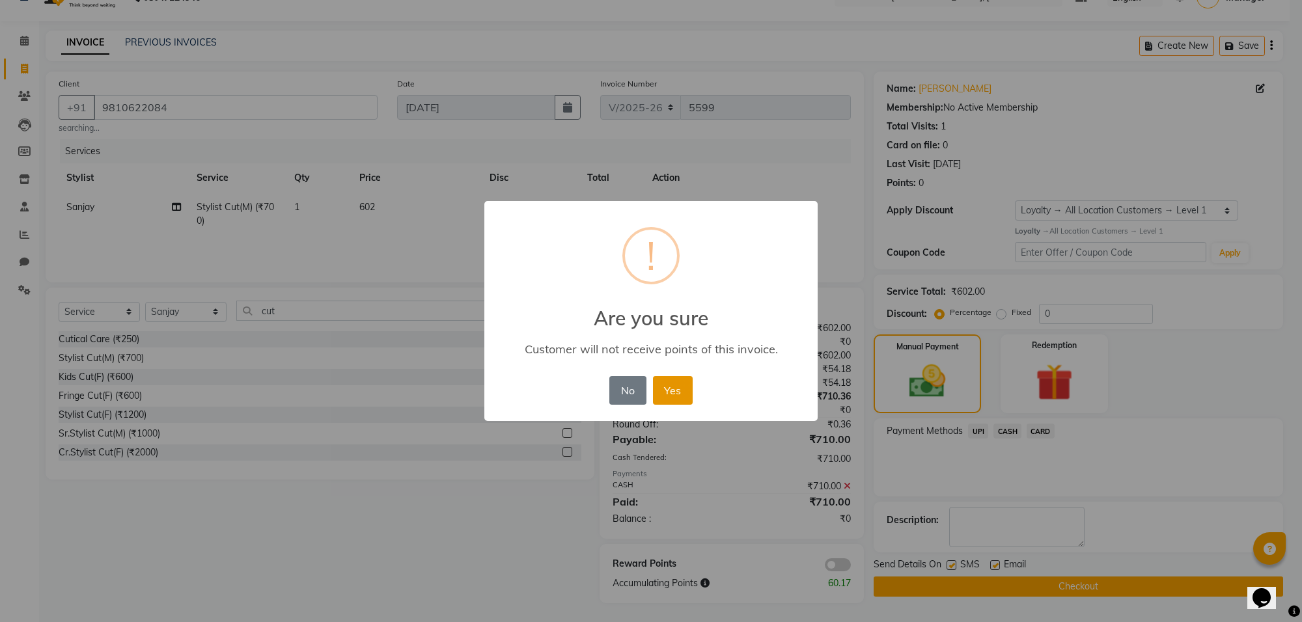
drag, startPoint x: 672, startPoint y: 386, endPoint x: 809, endPoint y: 491, distance: 172.1
click at [672, 388] on button "Yes" at bounding box center [673, 390] width 40 height 29
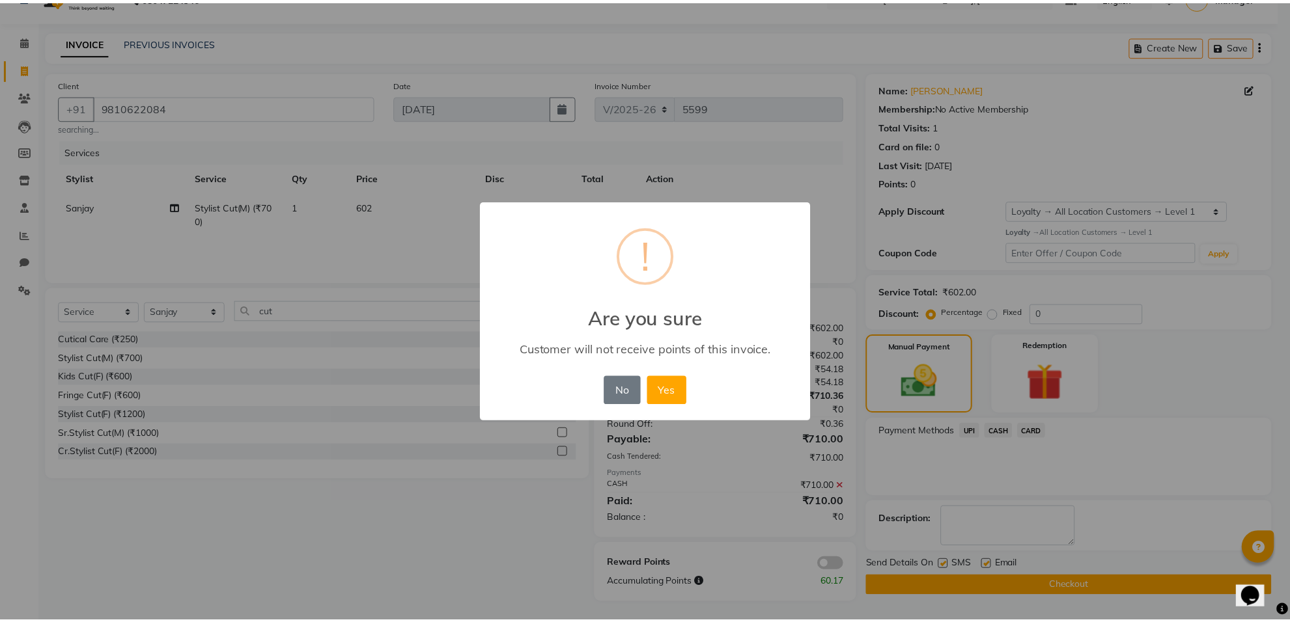
scroll to position [21, 0]
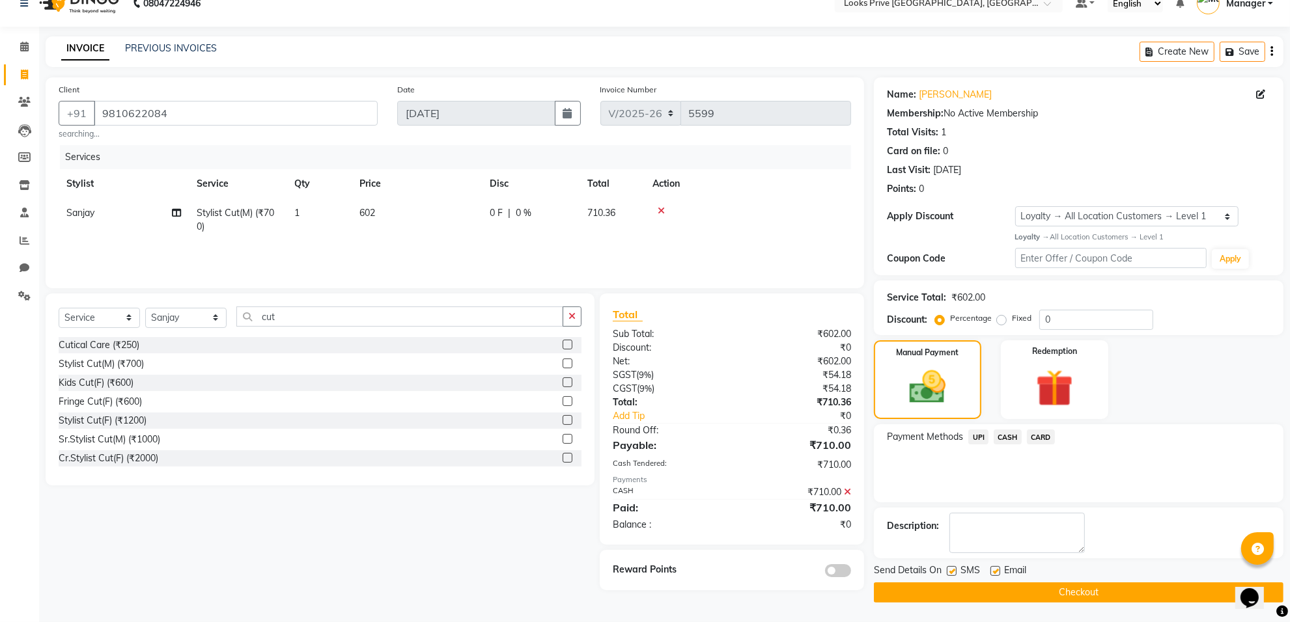
click at [956, 588] on button "Checkout" at bounding box center [1078, 593] width 409 height 20
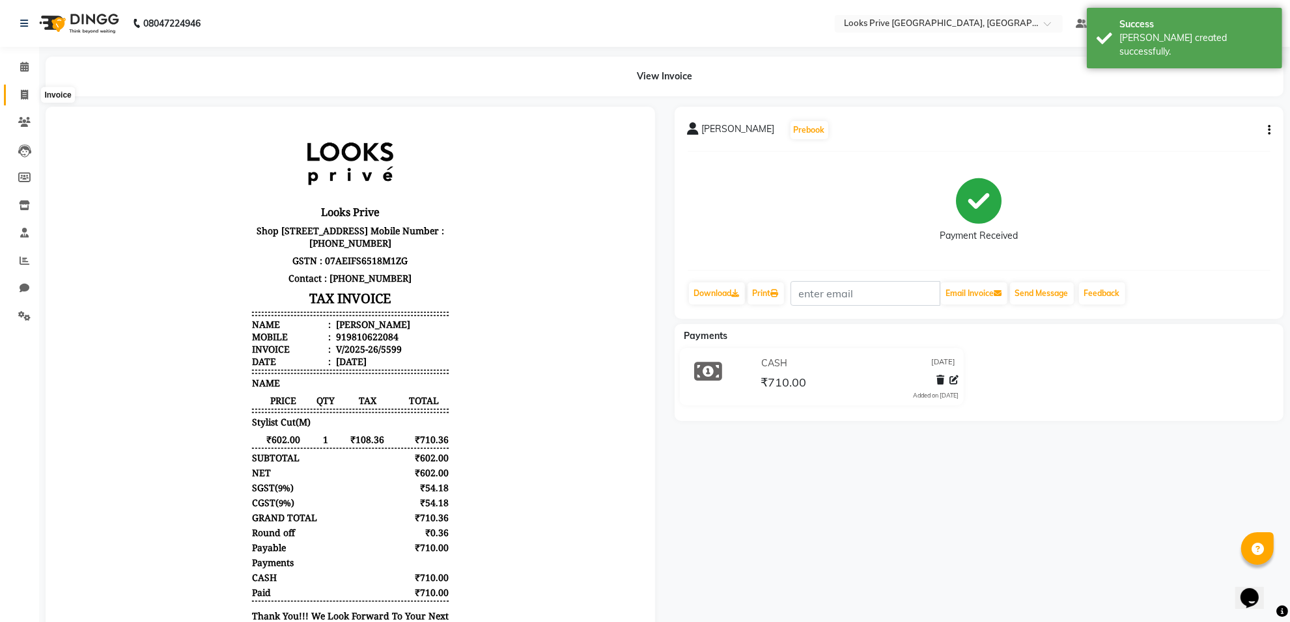
click at [33, 95] on span at bounding box center [24, 95] width 23 height 15
select select "service"
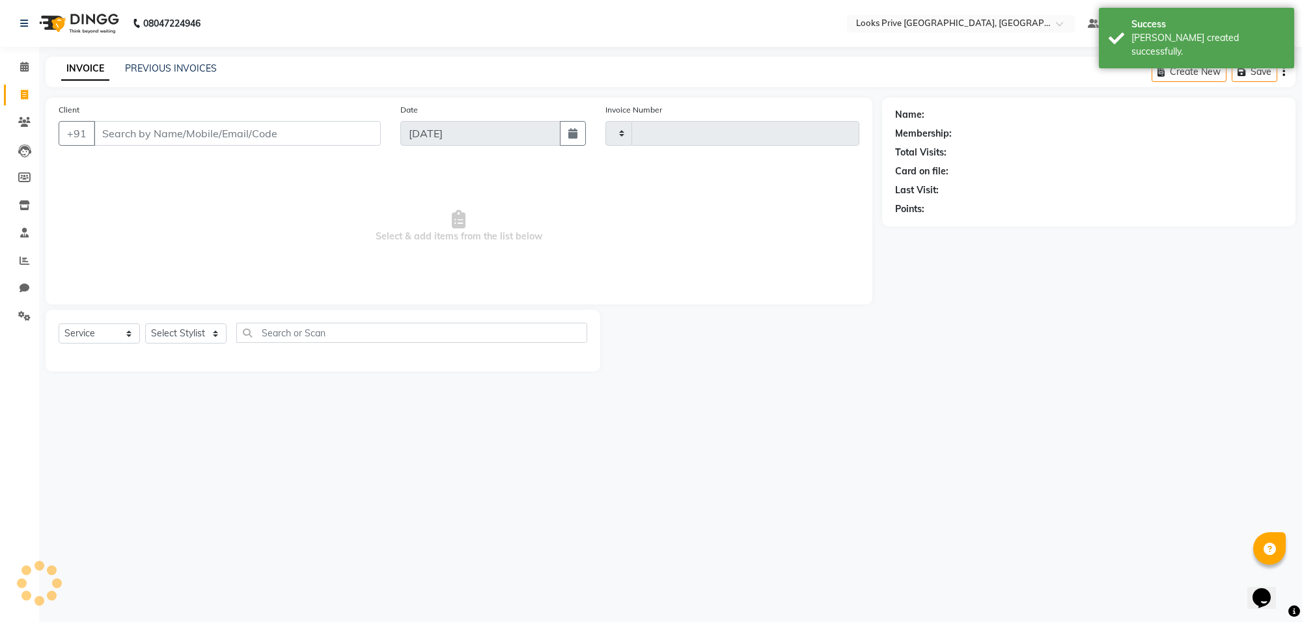
type input "5600"
select select "8127"
click at [144, 138] on input "Client" at bounding box center [237, 133] width 287 height 25
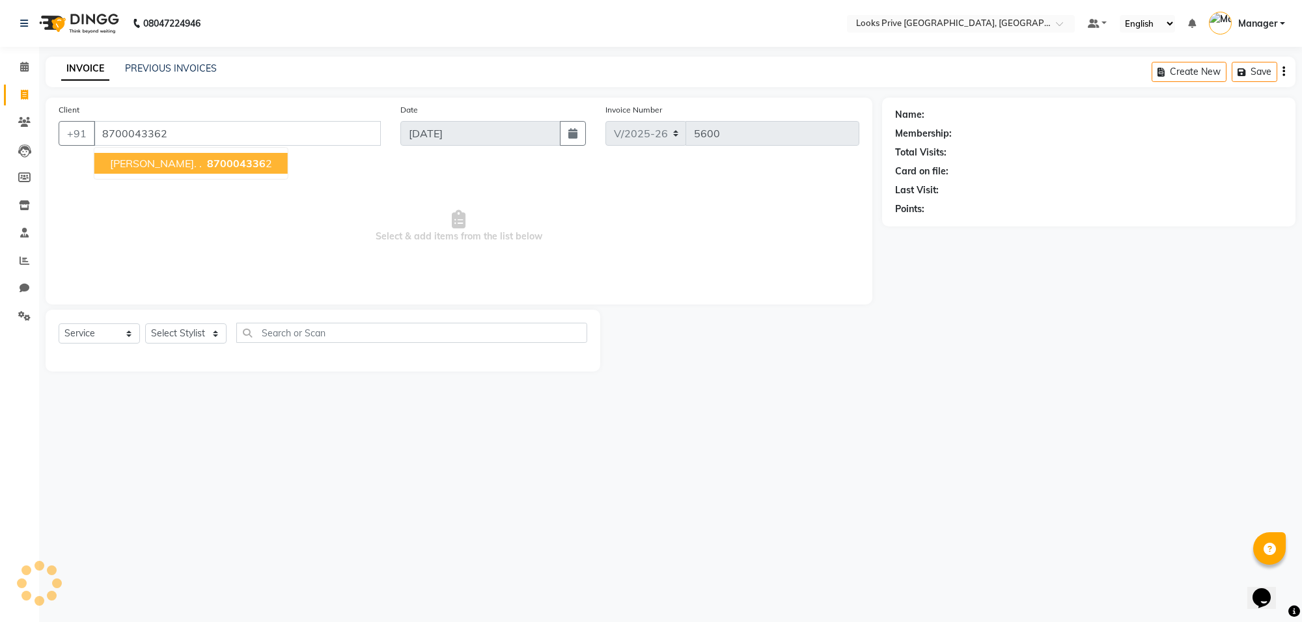
type input "8700043362"
select select "1: Object"
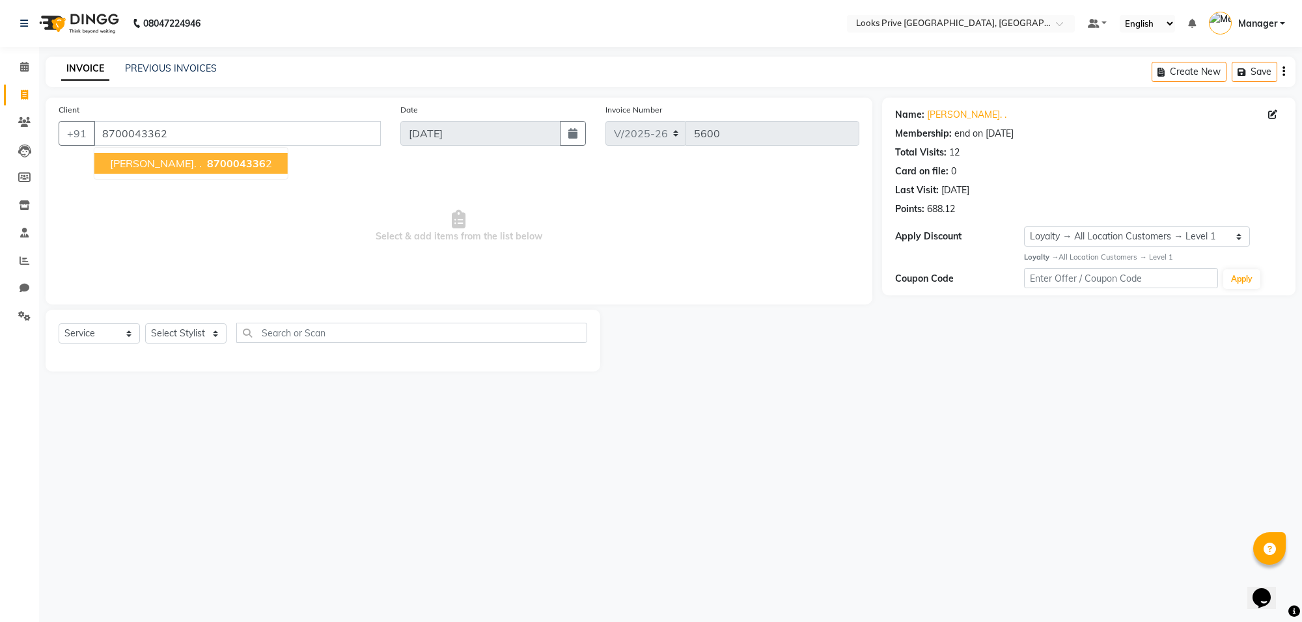
click at [207, 159] on span "870004336" at bounding box center [236, 163] width 59 height 13
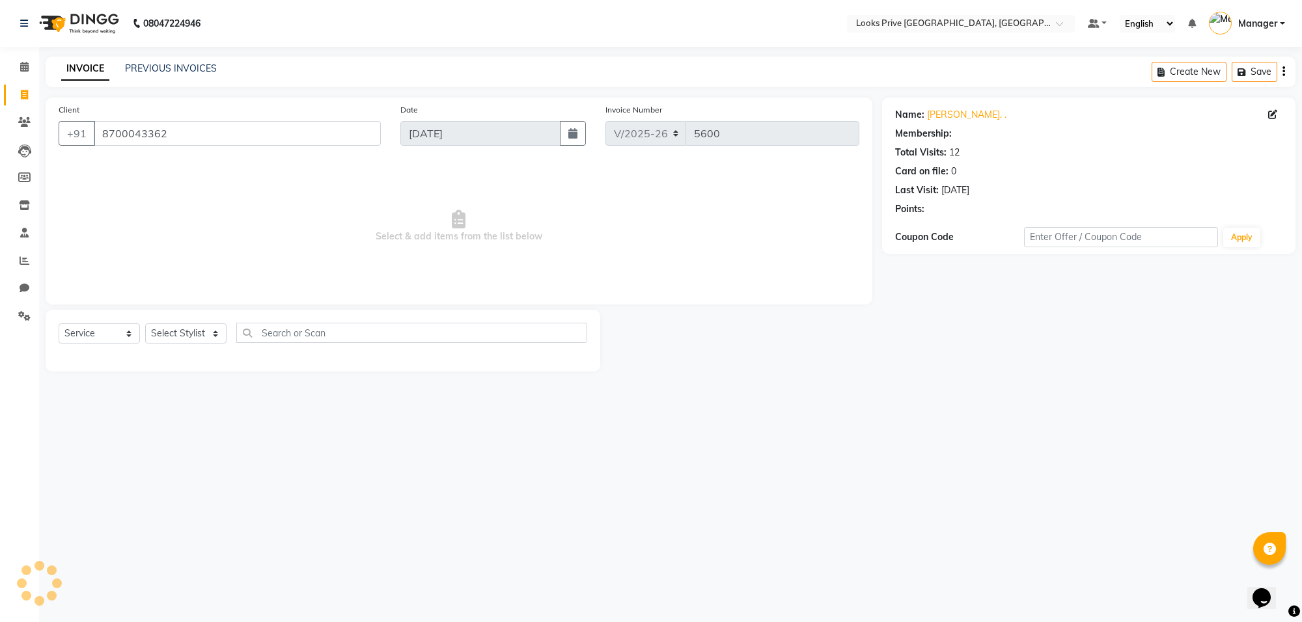
select select "1: Object"
click at [197, 329] on select "Select Stylist [PERSON_NAME] Counter_Sales Deepak_Asst Govind_Pdct Karan_Pdct M…" at bounding box center [185, 334] width 81 height 20
select select "75850"
click at [145, 324] on select "Select Stylist [PERSON_NAME] Counter_Sales Deepak_Asst Govind_Pdct Karan_Pdct M…" at bounding box center [185, 334] width 81 height 20
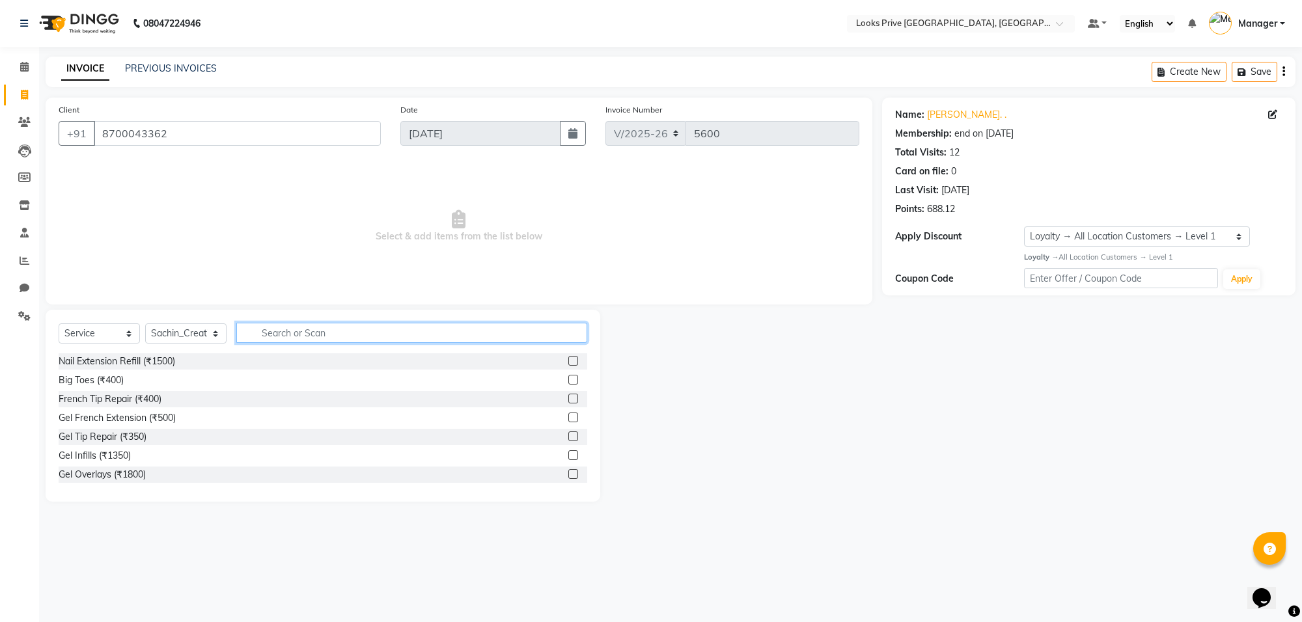
click at [274, 333] on input "text" at bounding box center [411, 333] width 351 height 20
type input "touc"
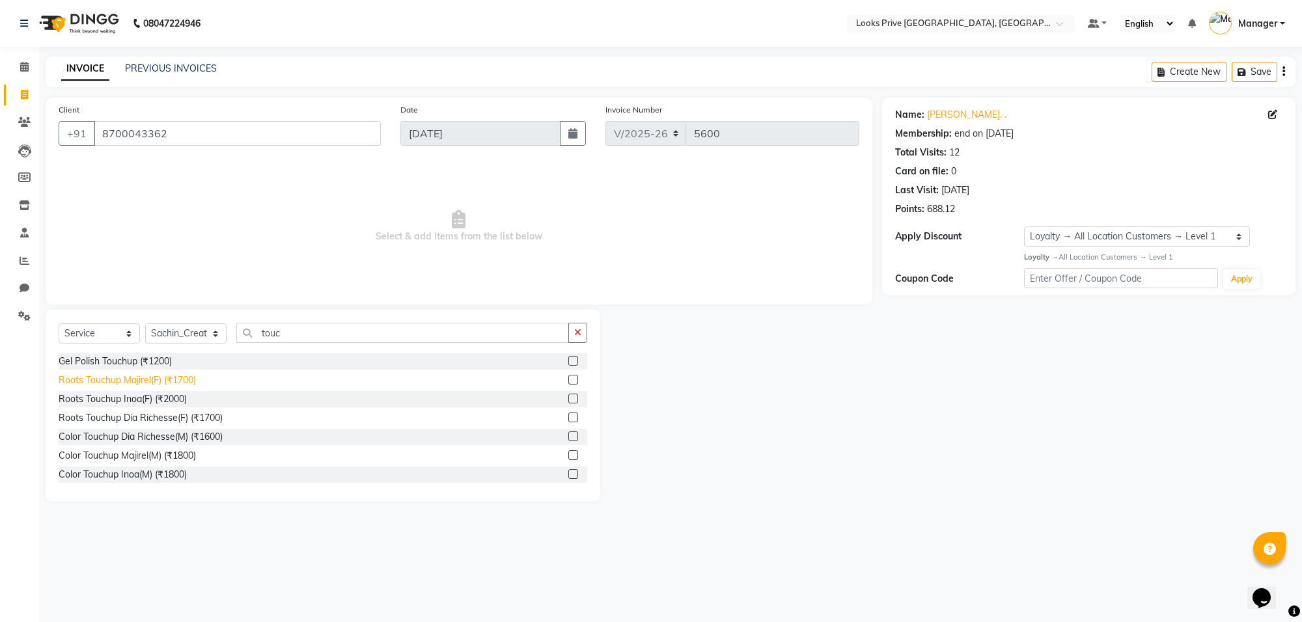
click at [173, 379] on div "Roots Touchup Majirel(F) (₹1700)" at bounding box center [127, 381] width 137 height 14
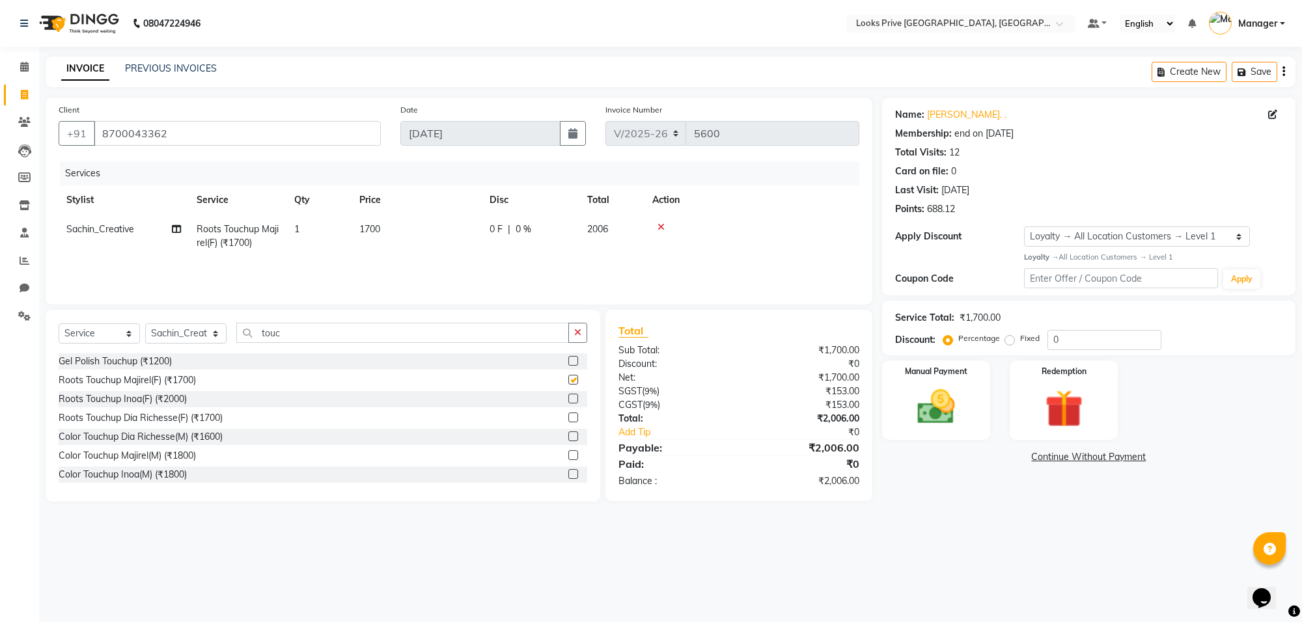
checkbox input "false"
click at [406, 232] on td "1700" at bounding box center [417, 236] width 130 height 43
select select "75850"
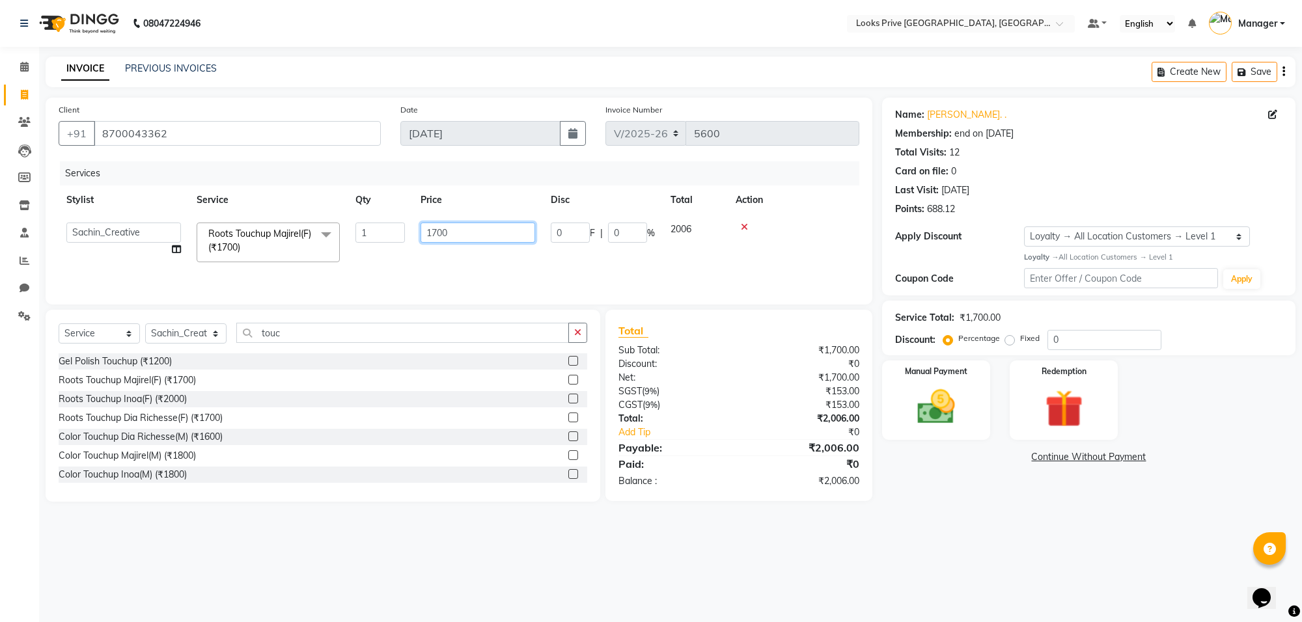
drag, startPoint x: 465, startPoint y: 232, endPoint x: 408, endPoint y: 232, distance: 57.9
click at [408, 232] on tr "[PERSON_NAME] Counter_Sales Deepak_Asst Govind_Pdct Karan_Pdct Manager Mohan_As…" at bounding box center [459, 242] width 801 height 55
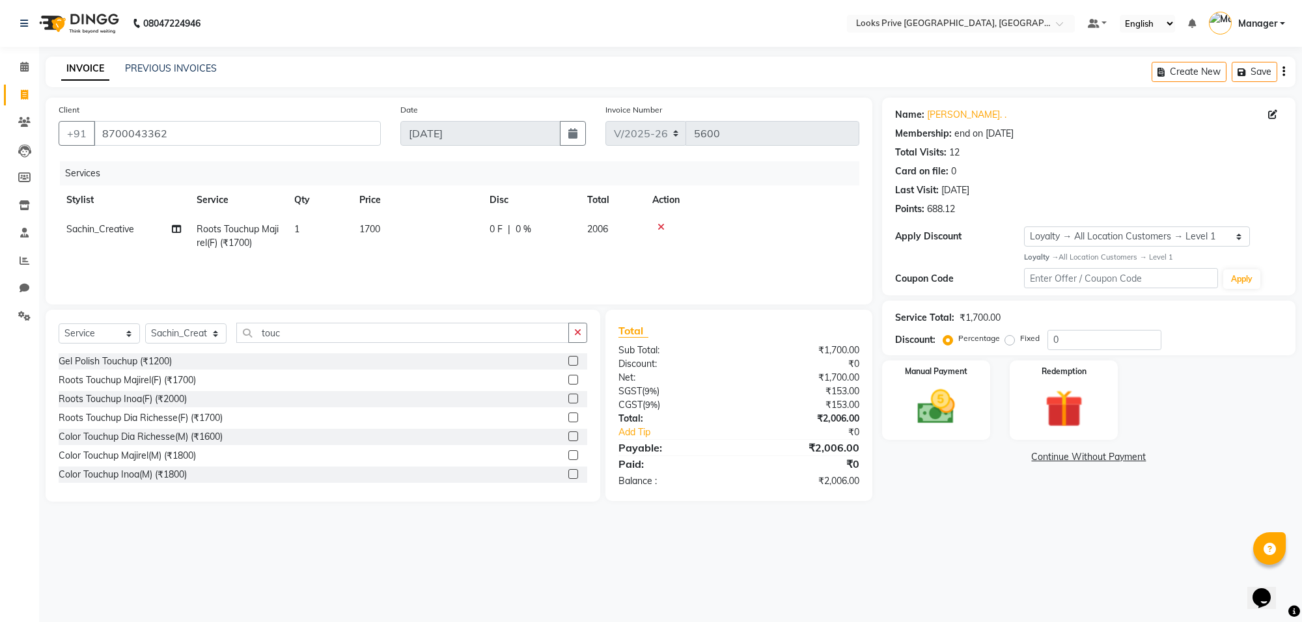
click at [408, 232] on td "1700" at bounding box center [417, 236] width 130 height 43
select select "75850"
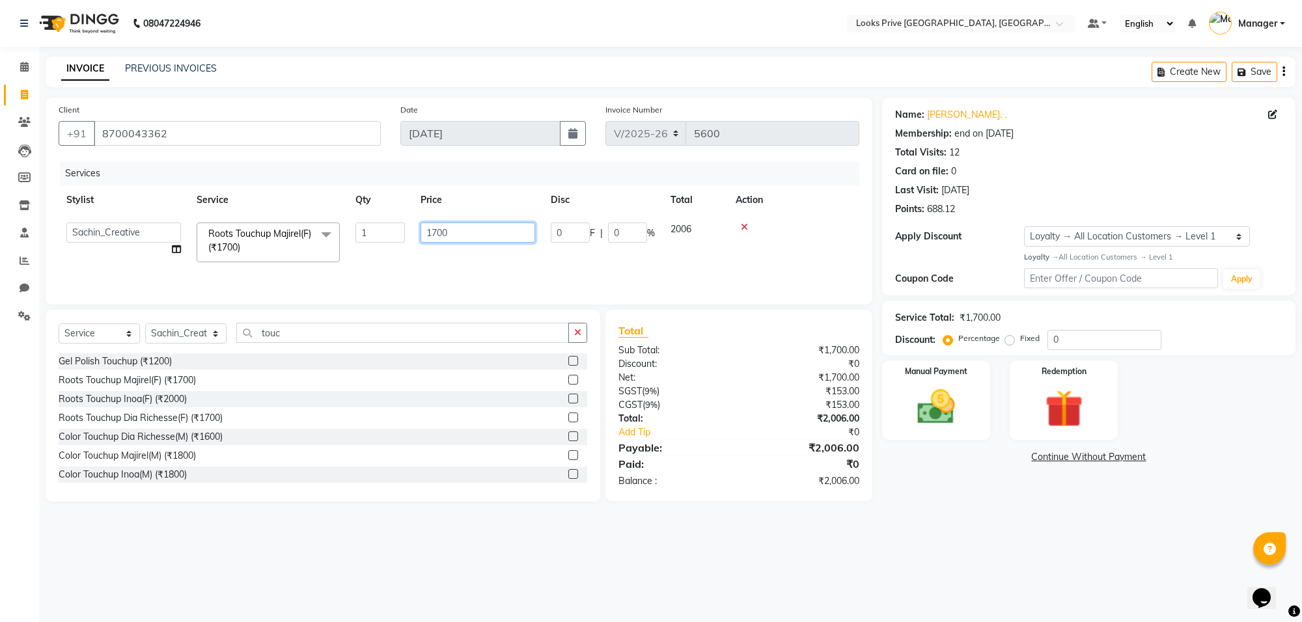
click at [463, 236] on input "1700" at bounding box center [478, 233] width 115 height 20
click at [434, 245] on td "1700" at bounding box center [478, 242] width 130 height 55
type input "1500"
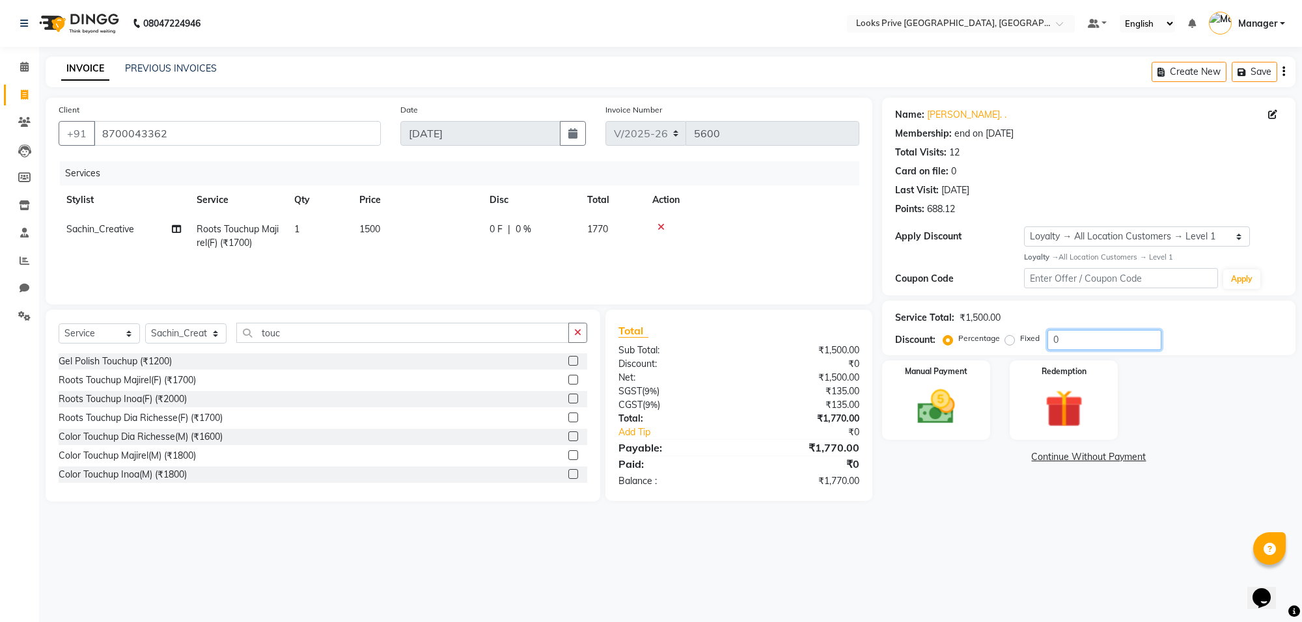
drag, startPoint x: 1111, startPoint y: 340, endPoint x: 1112, endPoint y: 352, distance: 12.4
click at [1111, 346] on input "0" at bounding box center [1104, 340] width 114 height 20
type input "020"
click at [451, 238] on td "1500" at bounding box center [417, 236] width 130 height 43
select select "75850"
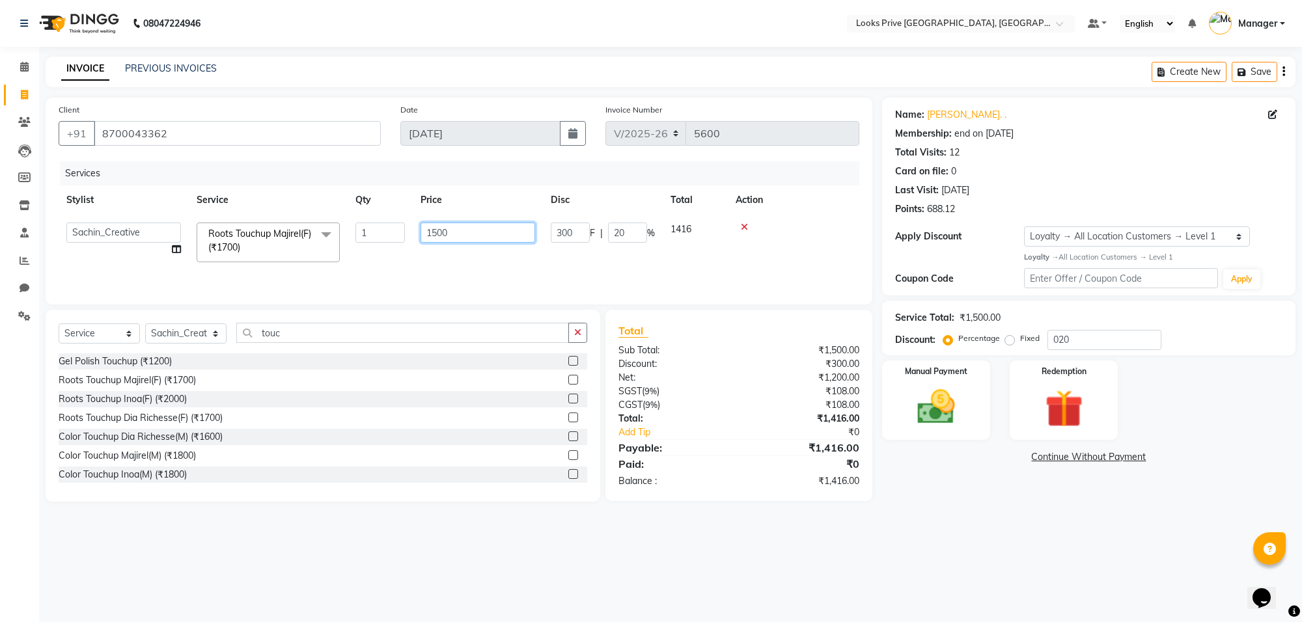
click at [451, 238] on input "1500" at bounding box center [478, 233] width 115 height 20
type input "1503"
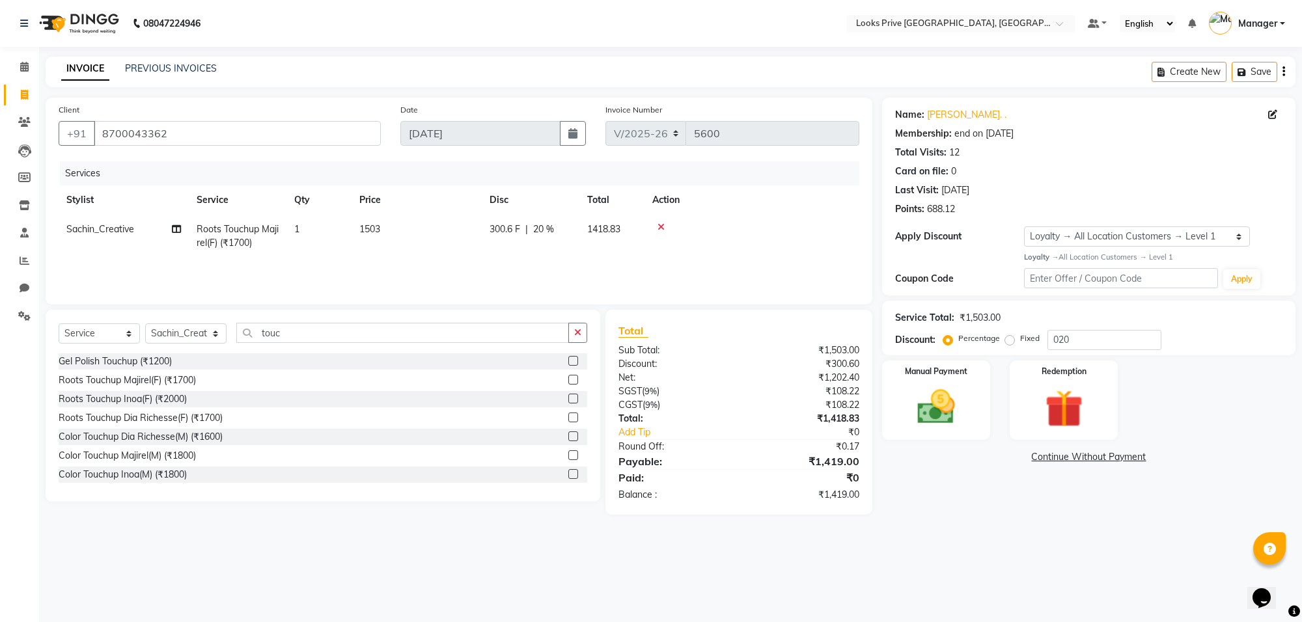
click at [471, 265] on div "Services Stylist Service Qty Price Disc Total Action Sachin_Creative Roots Touc…" at bounding box center [459, 226] width 801 height 130
click at [470, 229] on td "1503" at bounding box center [417, 236] width 130 height 43
select select "75850"
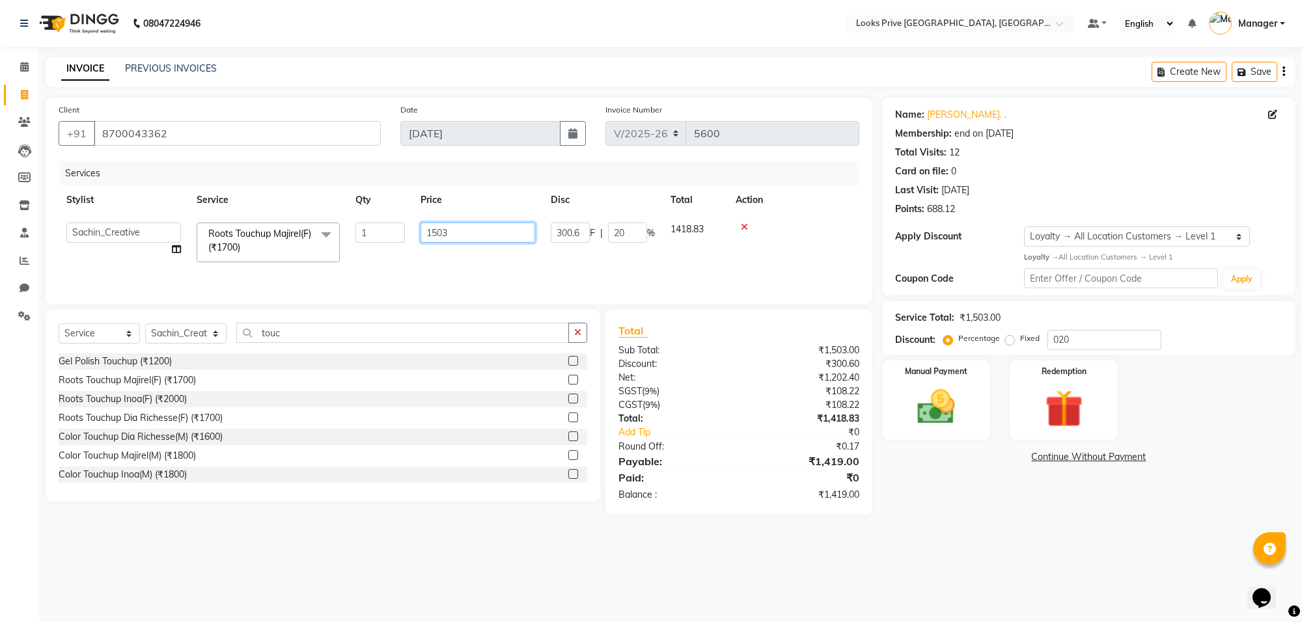
click at [470, 229] on input "1503" at bounding box center [478, 233] width 115 height 20
type input "1504"
click at [473, 267] on div "Services Stylist Service Qty Price Disc Total Action [PERSON_NAME] Counter_Sale…" at bounding box center [459, 226] width 801 height 130
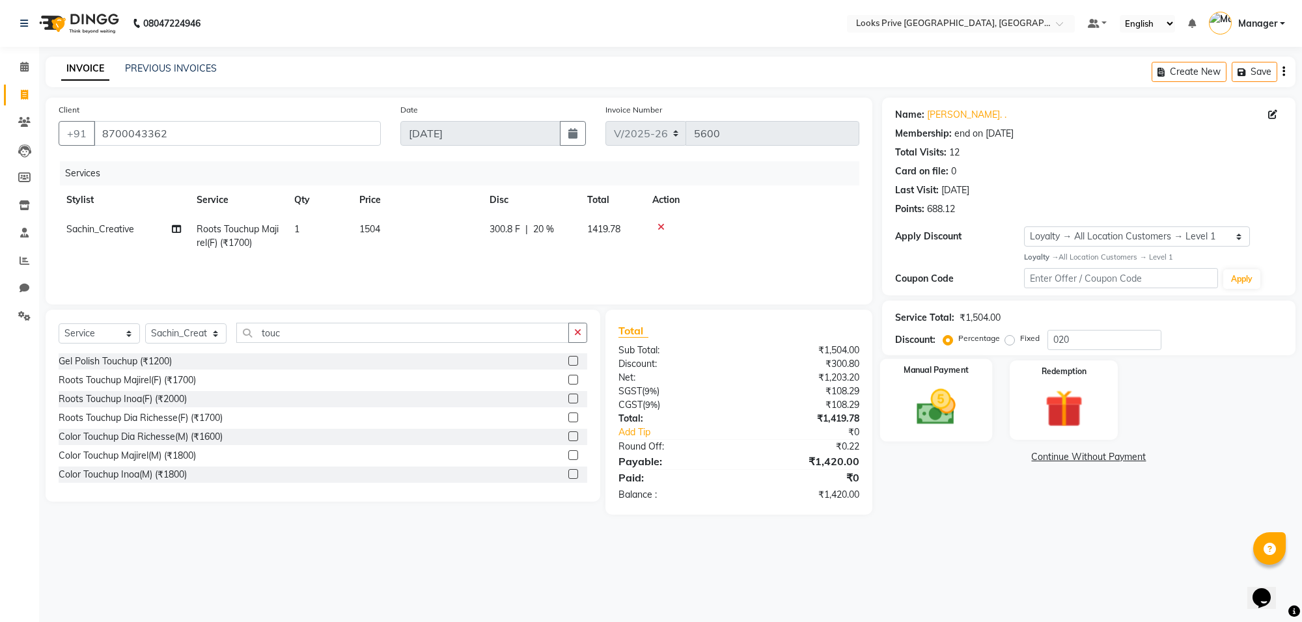
click at [937, 402] on img at bounding box center [936, 408] width 64 height 46
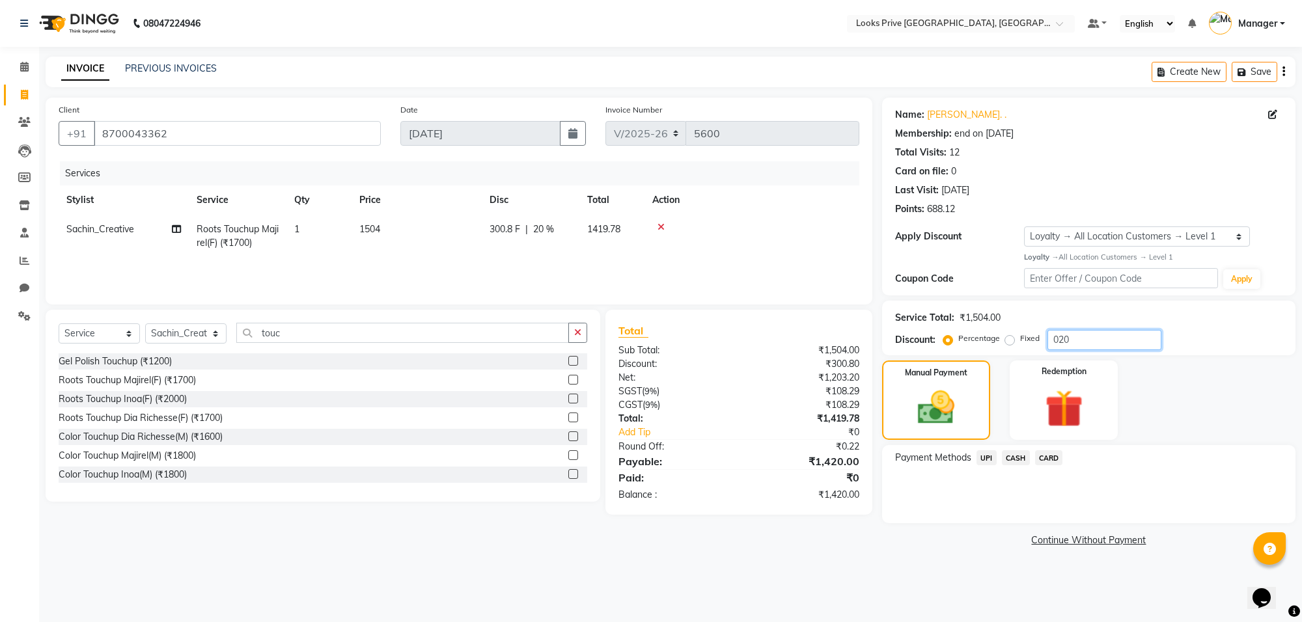
click at [1114, 340] on input "020" at bounding box center [1104, 340] width 114 height 20
type input "021"
click at [1110, 450] on div "Payment Methods UPI CASH CARD" at bounding box center [1088, 459] width 387 height 18
click at [1022, 454] on span "CASH" at bounding box center [1016, 457] width 28 height 15
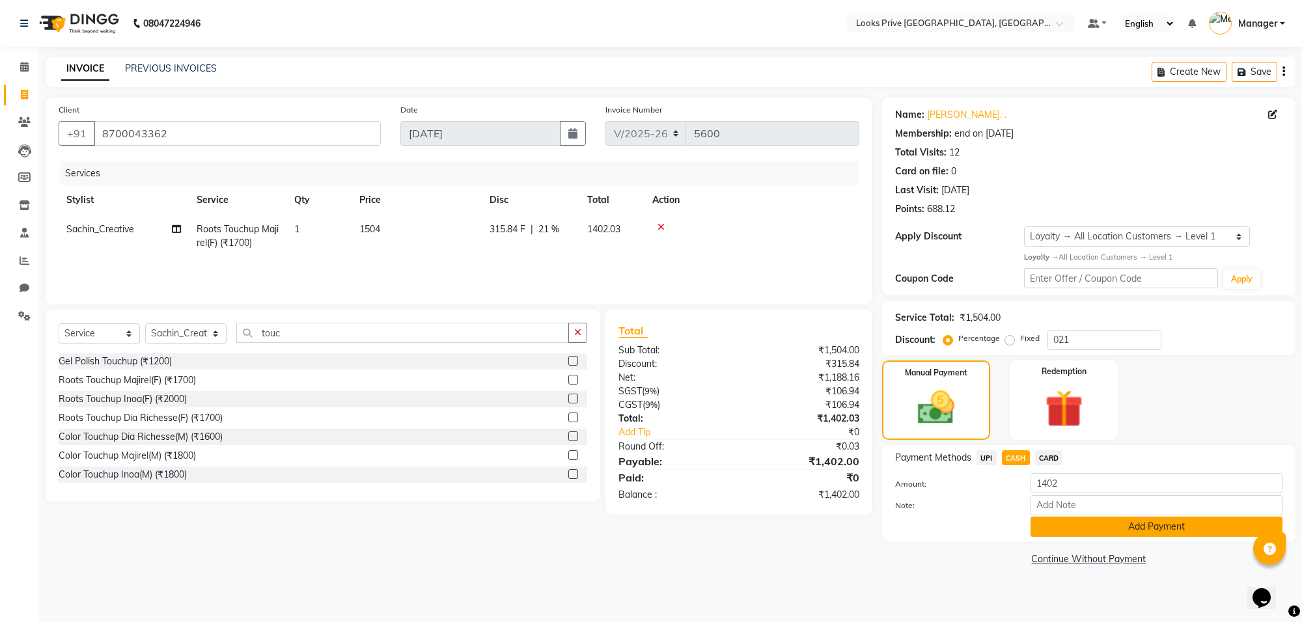
click at [1057, 525] on button "Add Payment" at bounding box center [1156, 527] width 252 height 20
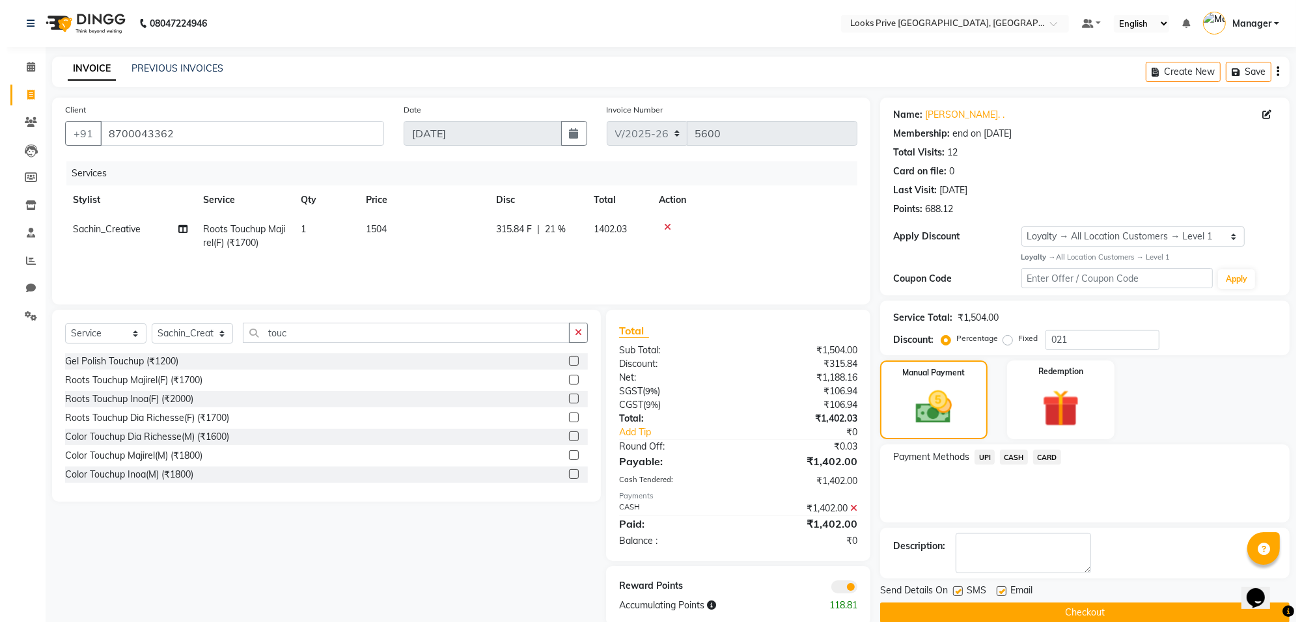
scroll to position [21, 0]
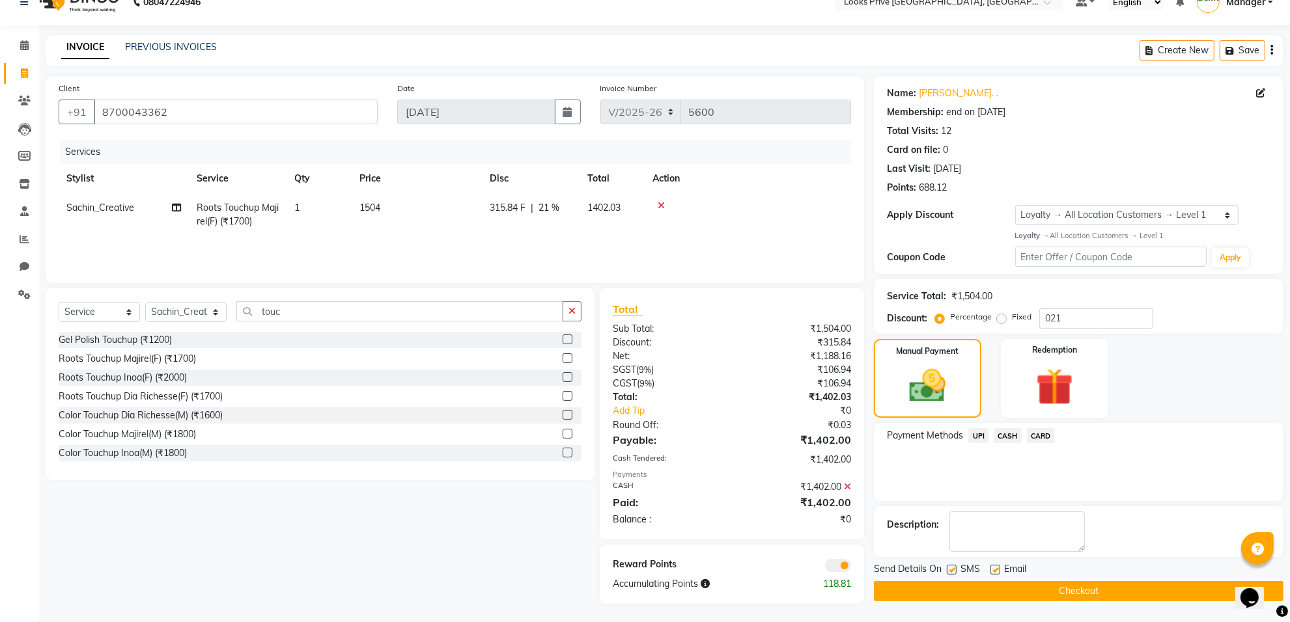
click at [840, 565] on span at bounding box center [838, 565] width 26 height 13
click at [851, 568] on input "checkbox" at bounding box center [851, 568] width 0 height 0
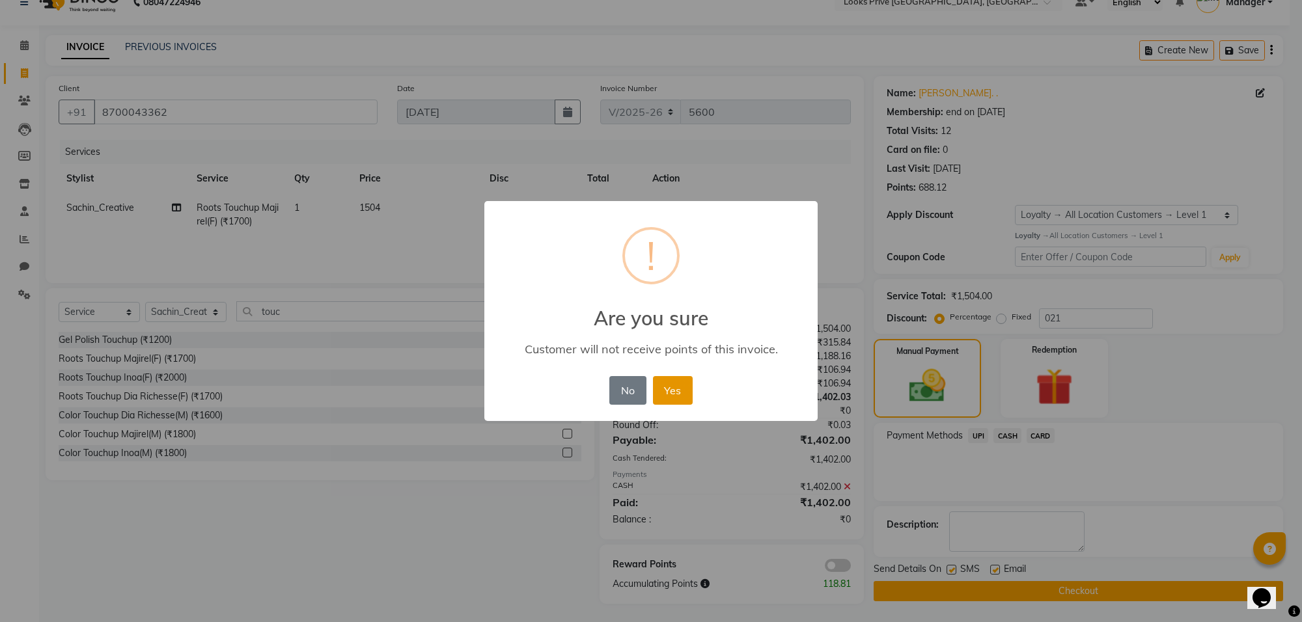
click at [665, 388] on button "Yes" at bounding box center [673, 390] width 40 height 29
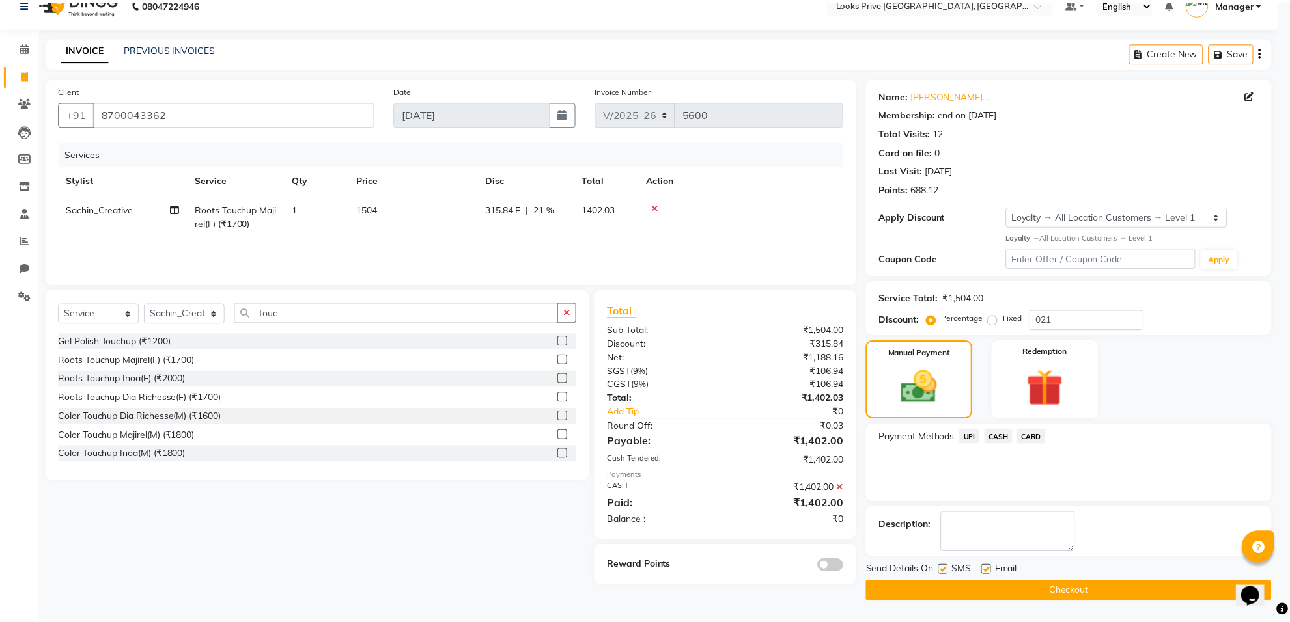
scroll to position [21, 0]
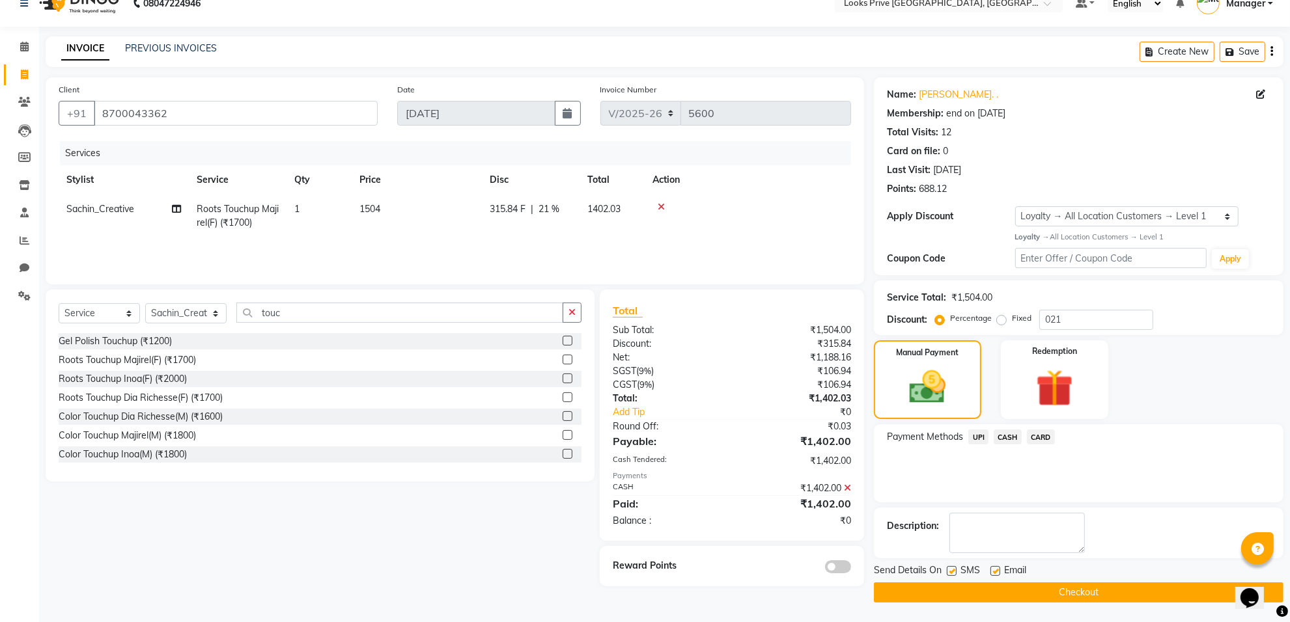
click at [975, 597] on button "Checkout" at bounding box center [1078, 593] width 409 height 20
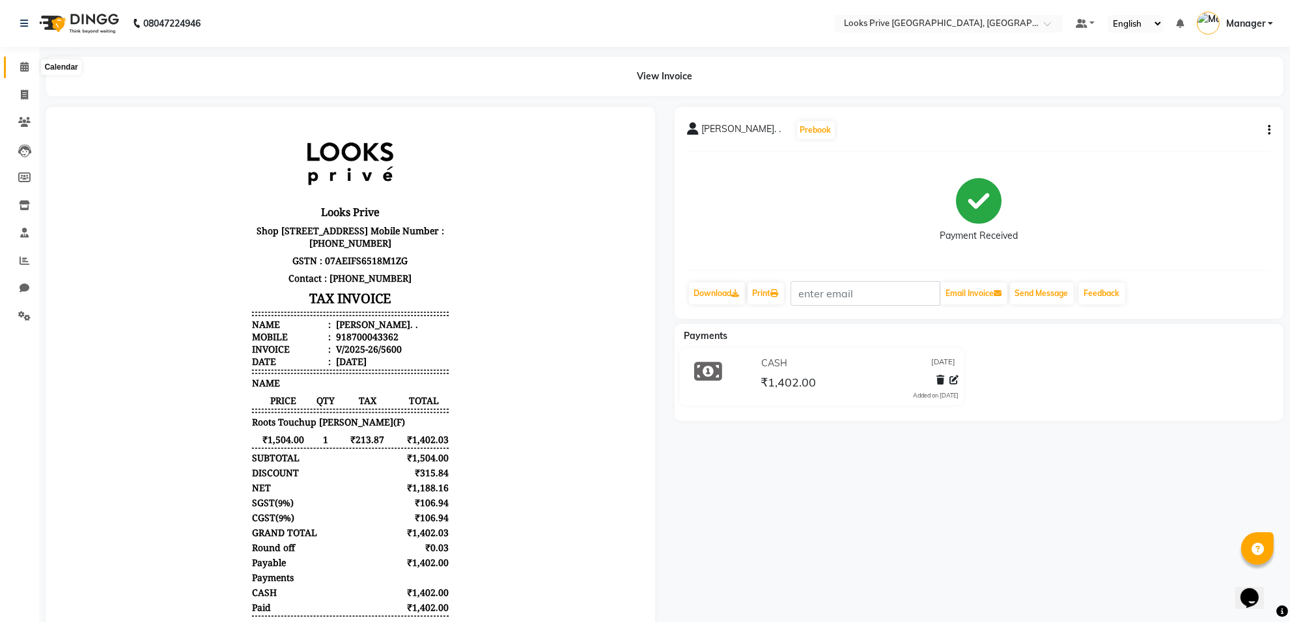
click at [13, 64] on span at bounding box center [24, 67] width 23 height 15
